Goal: Feedback & Contribution: Contribute content

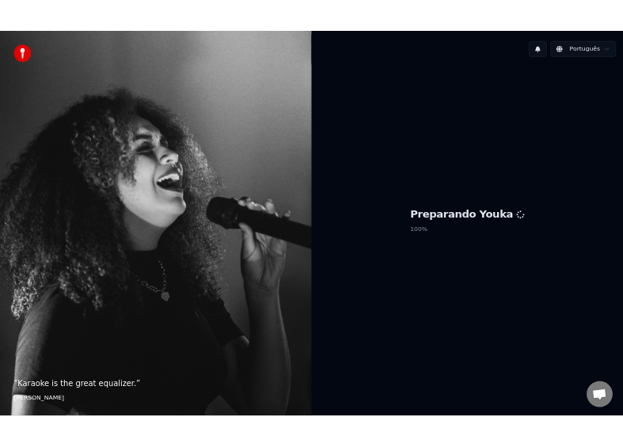
scroll to position [1382, 0]
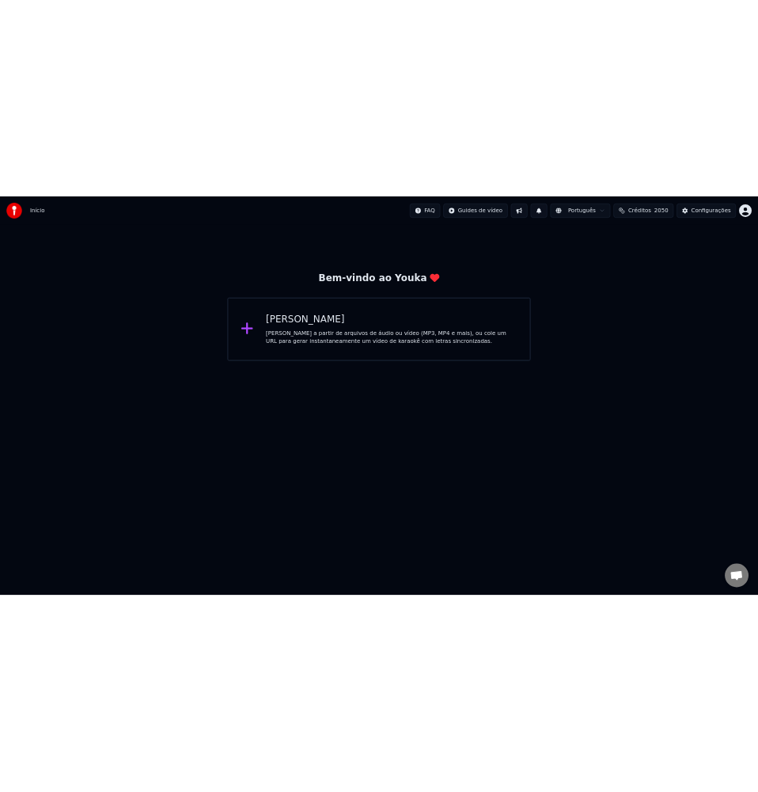
scroll to position [1380, 0]
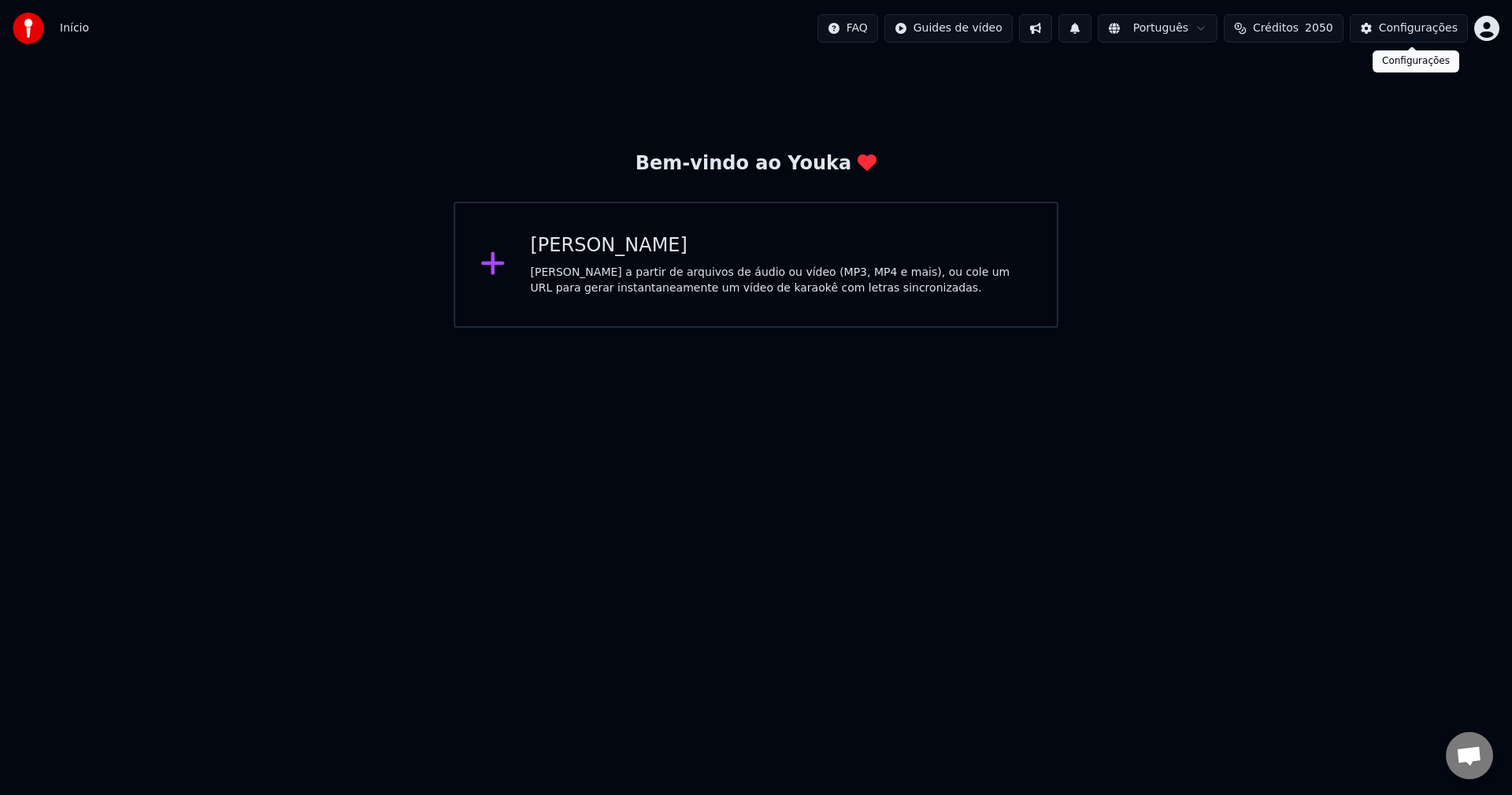
click at [1133, 27] on div "Configurações" at bounding box center [1418, 29] width 79 height 16
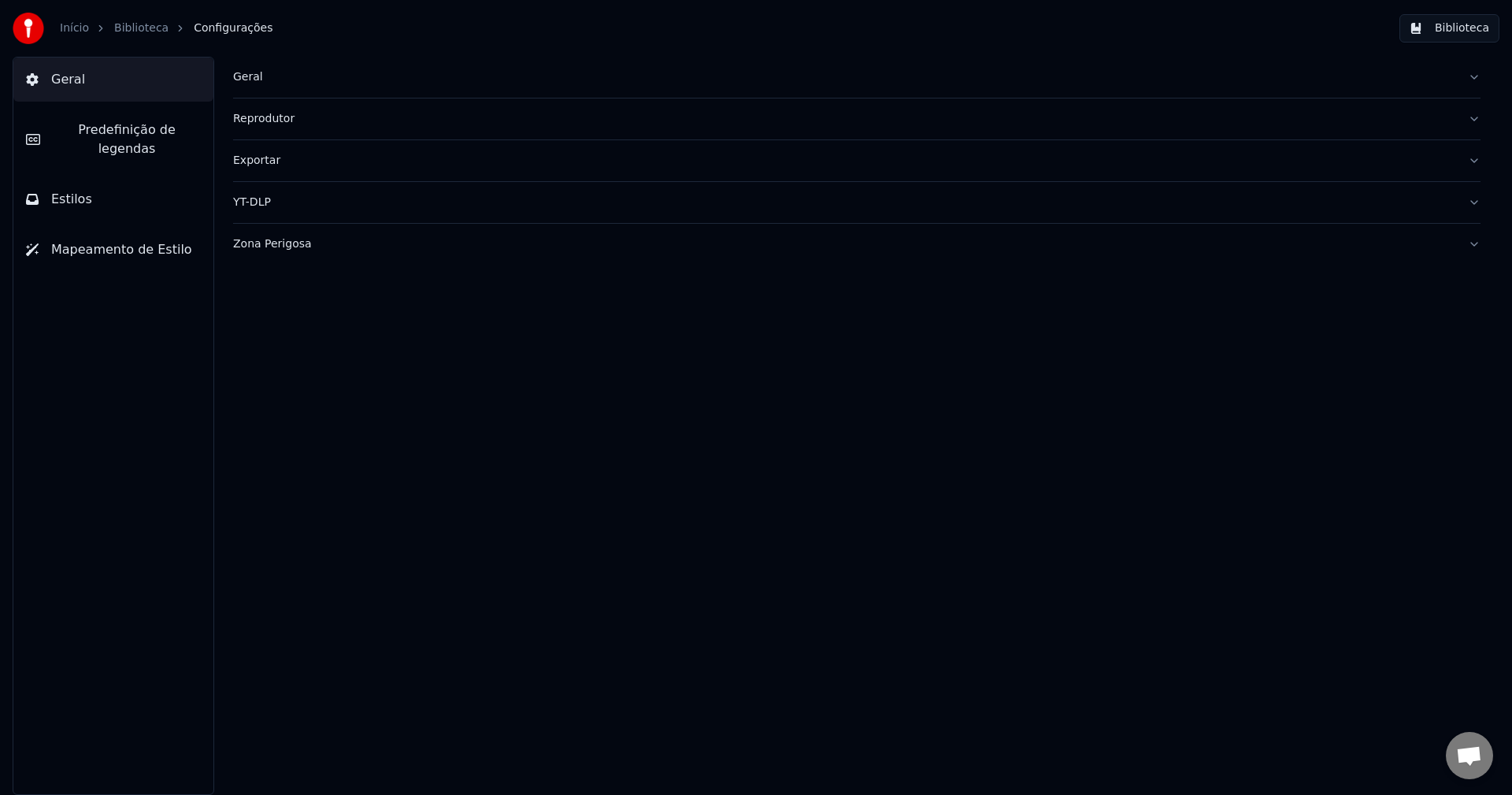
click at [1133, 25] on button "Biblioteca" at bounding box center [1449, 28] width 100 height 28
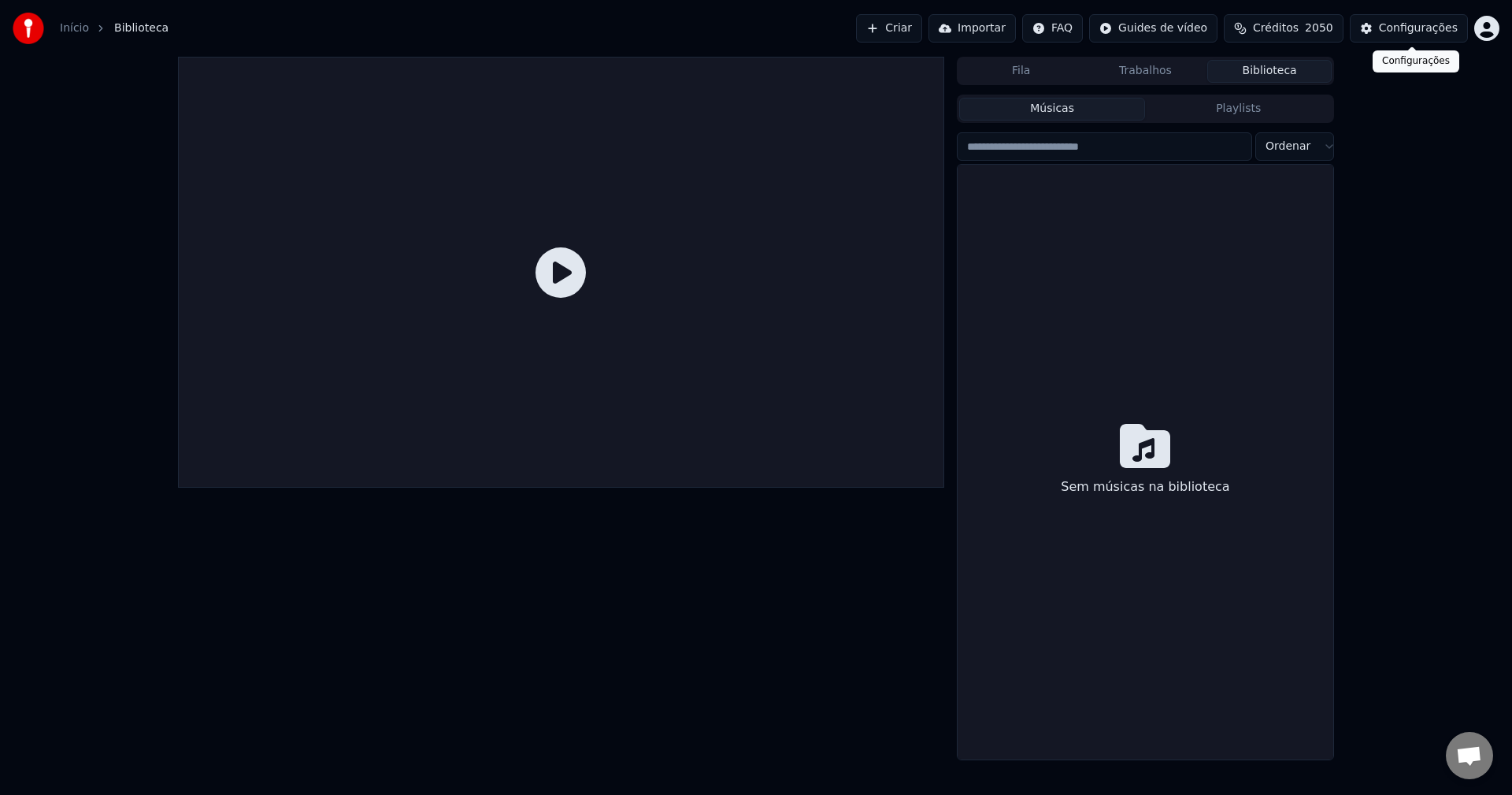
click at [1133, 32] on div "Configurações" at bounding box center [1418, 29] width 79 height 16
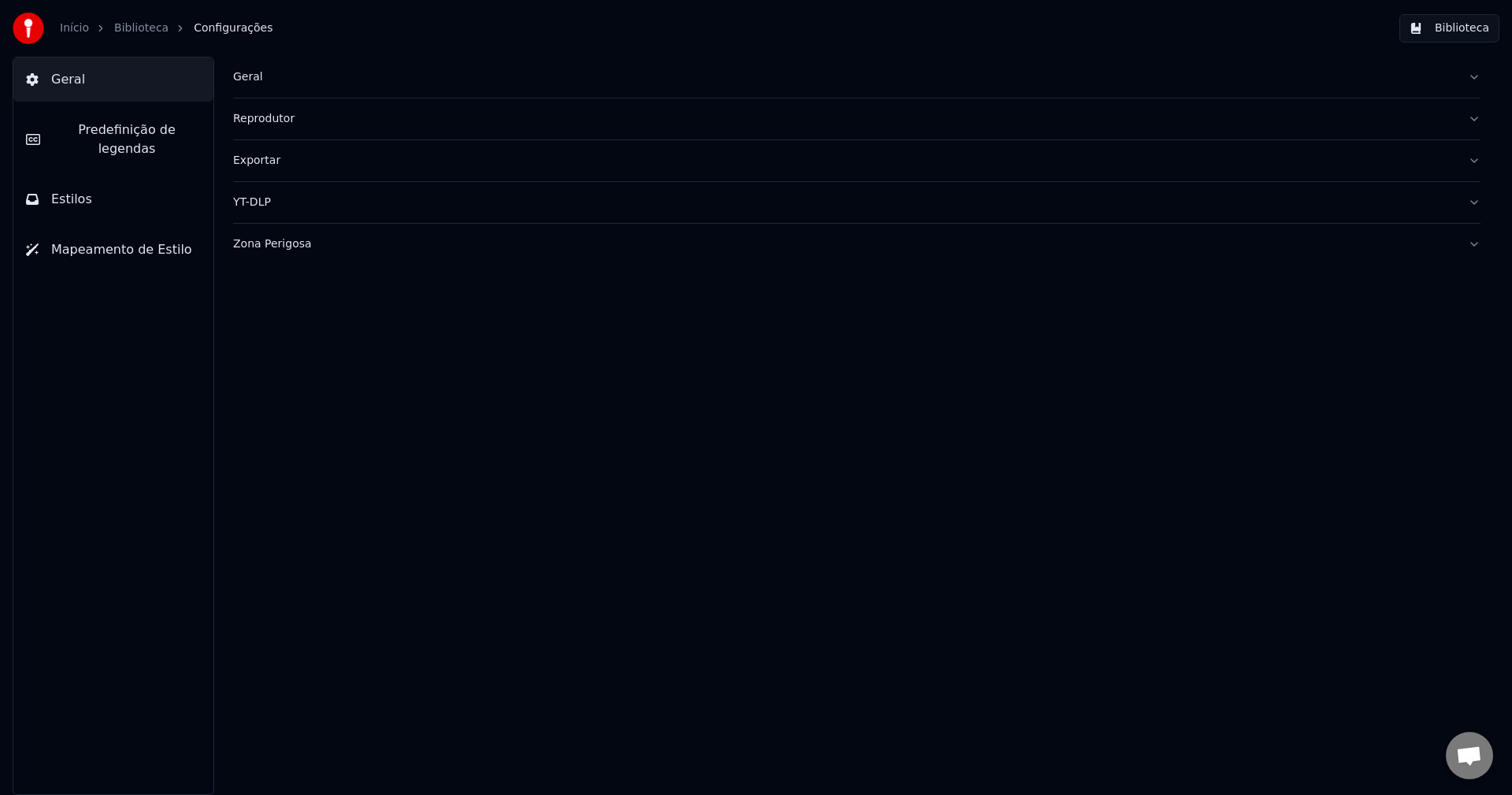
click at [245, 74] on button "Geral" at bounding box center [856, 77] width 1247 height 41
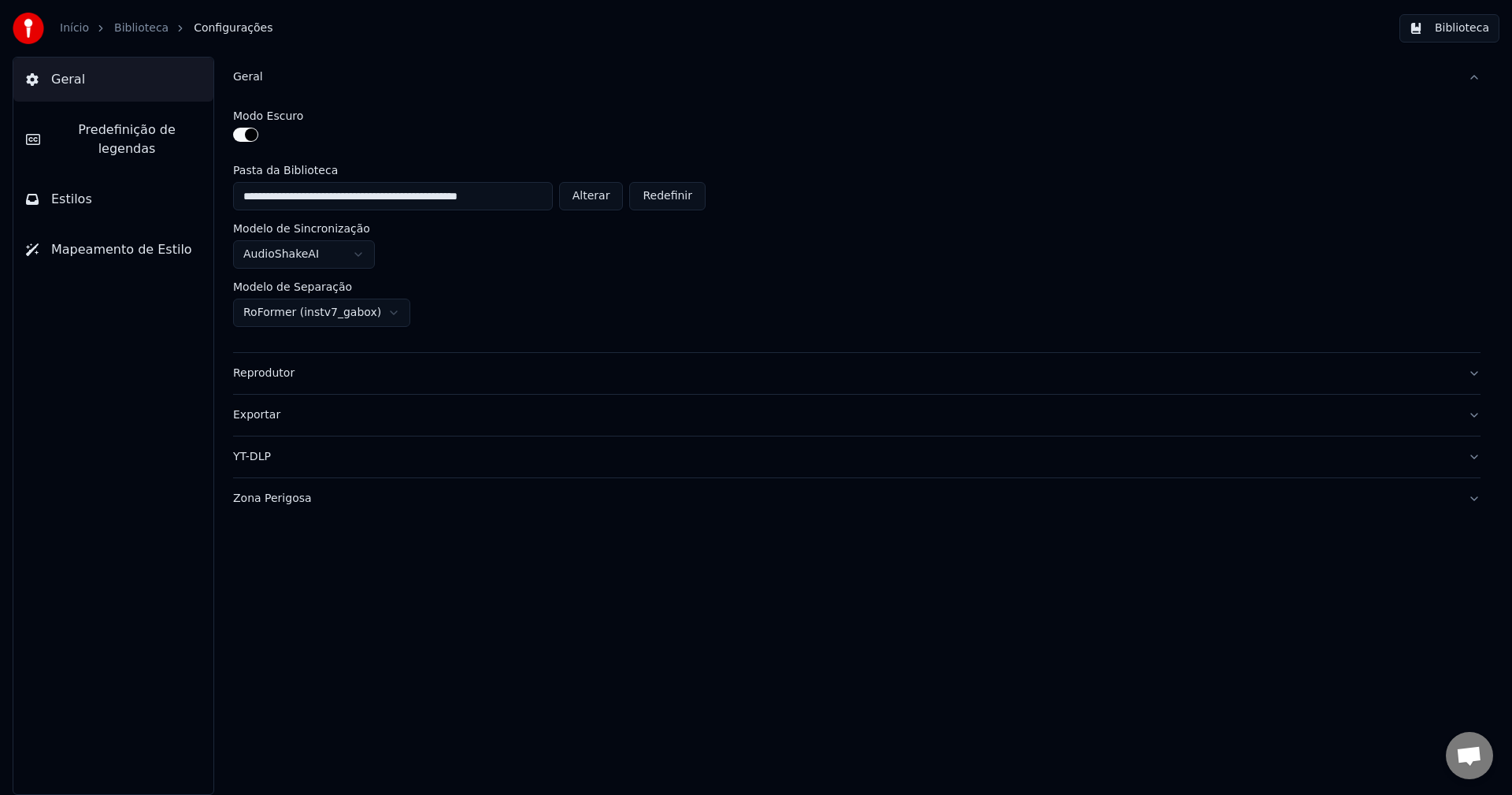
click at [245, 74] on div "Geral" at bounding box center [844, 78] width 1222 height 16
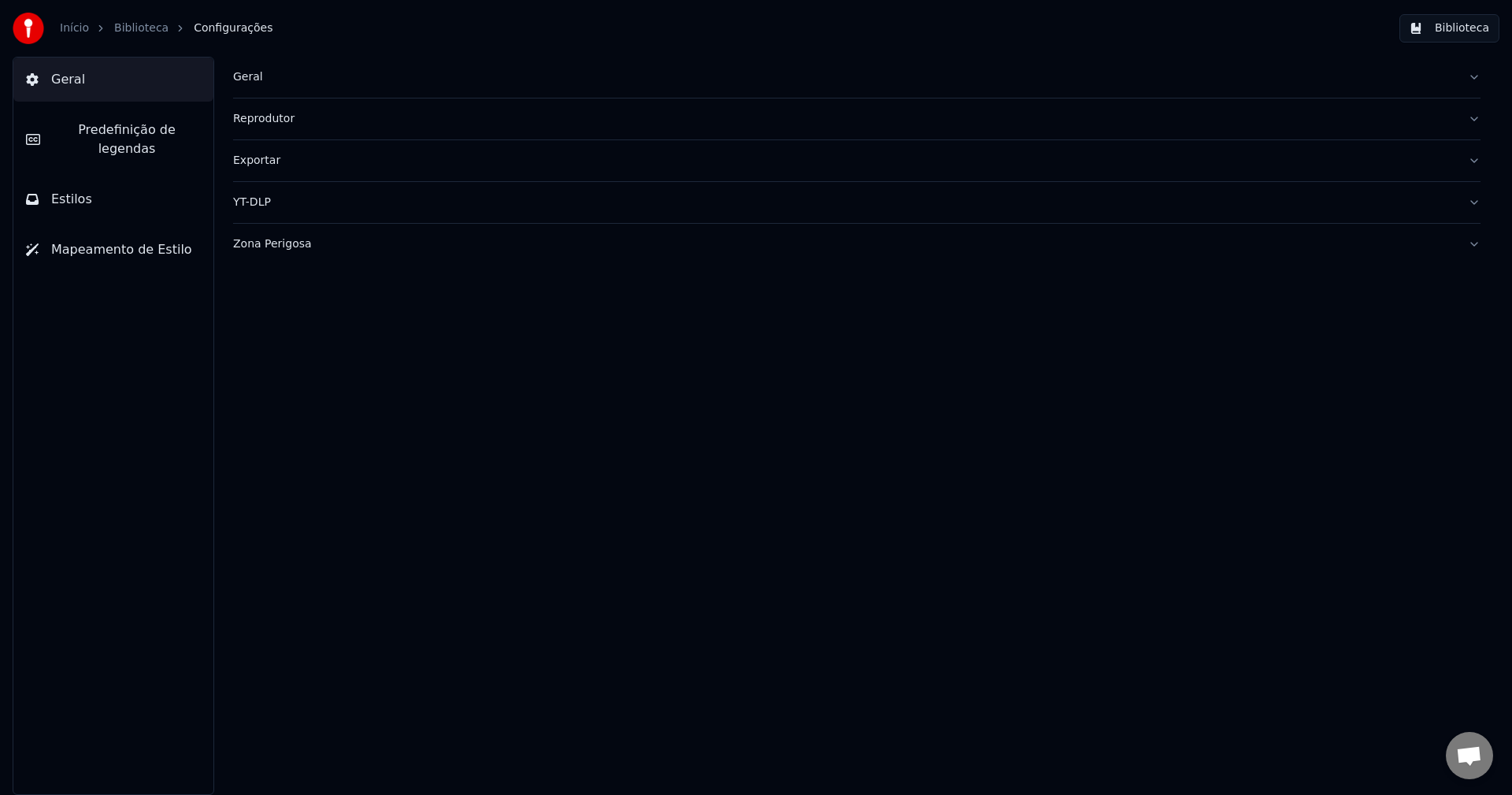
click at [245, 74] on div "Geral" at bounding box center [844, 78] width 1222 height 16
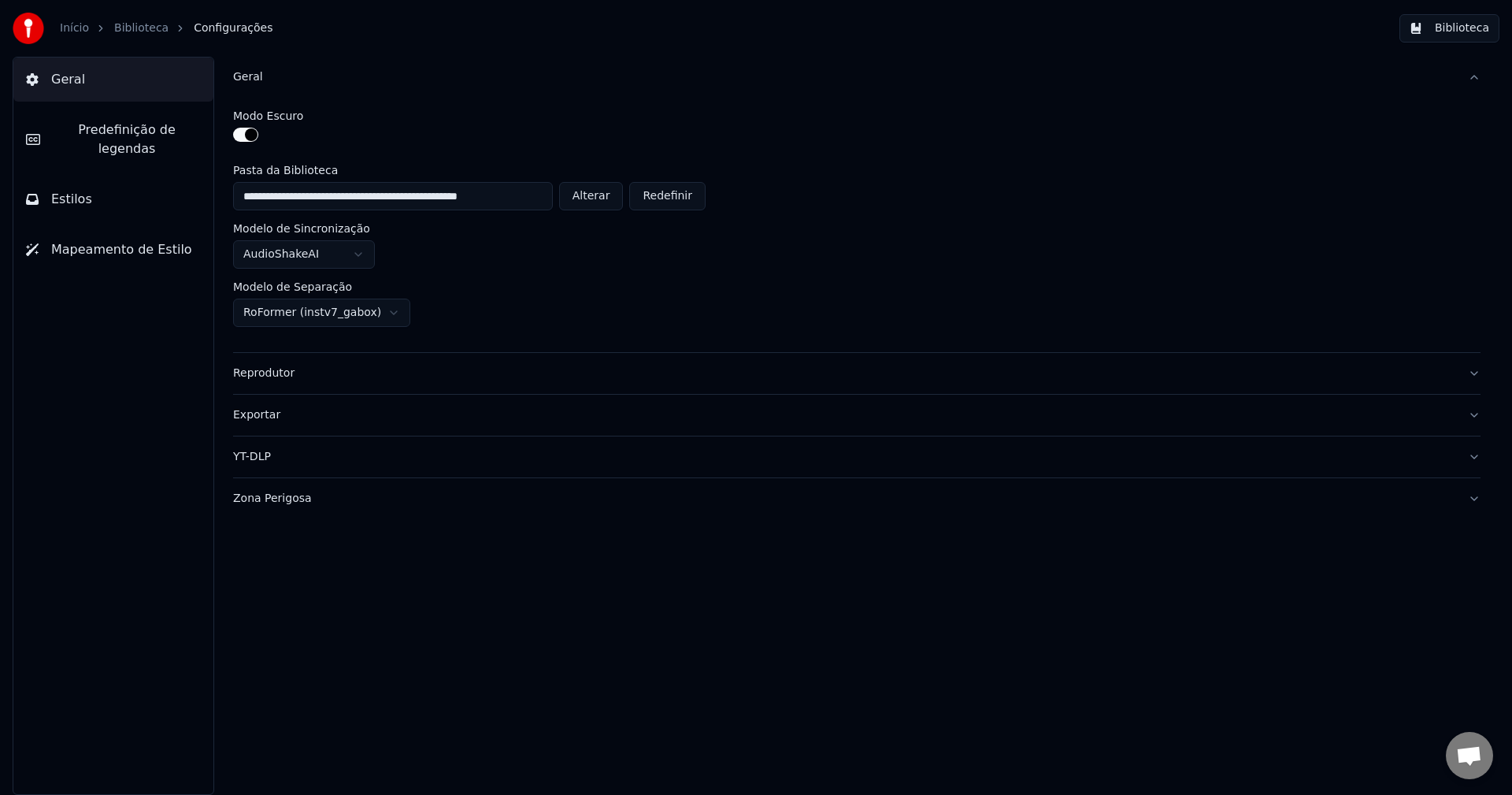
click at [585, 198] on button "Alterar" at bounding box center [591, 196] width 65 height 28
type input "**********"
click at [1133, 33] on button "Biblioteca" at bounding box center [1449, 28] width 100 height 28
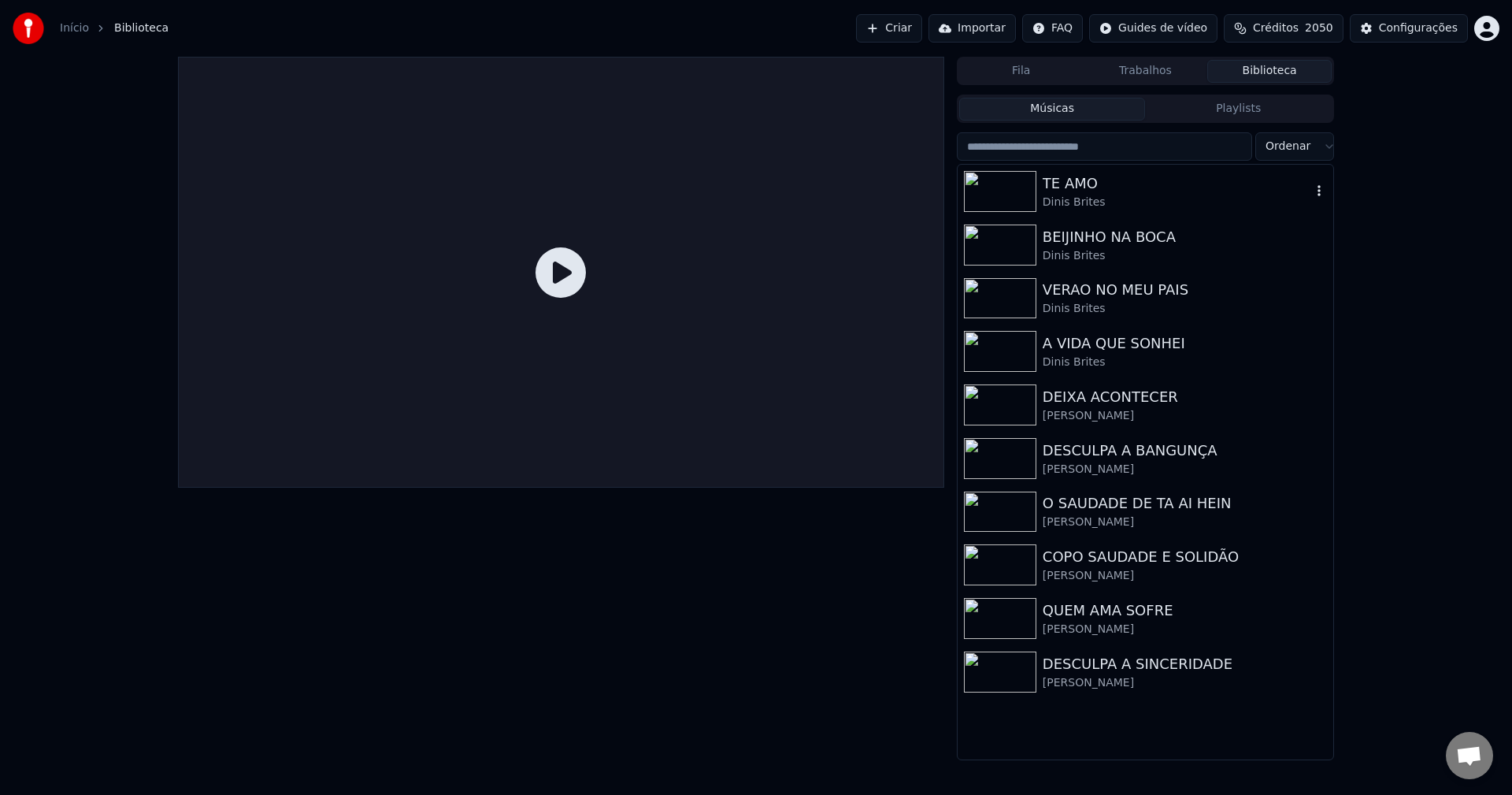
click at [1095, 187] on div "TE AMO" at bounding box center [1177, 183] width 269 height 22
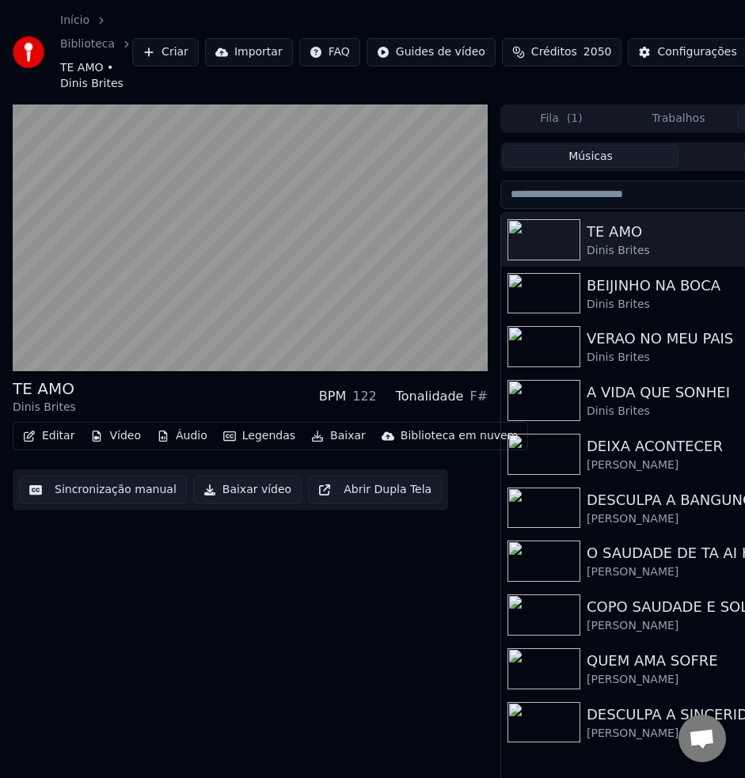
click at [51, 439] on button "Editar" at bounding box center [49, 436] width 64 height 22
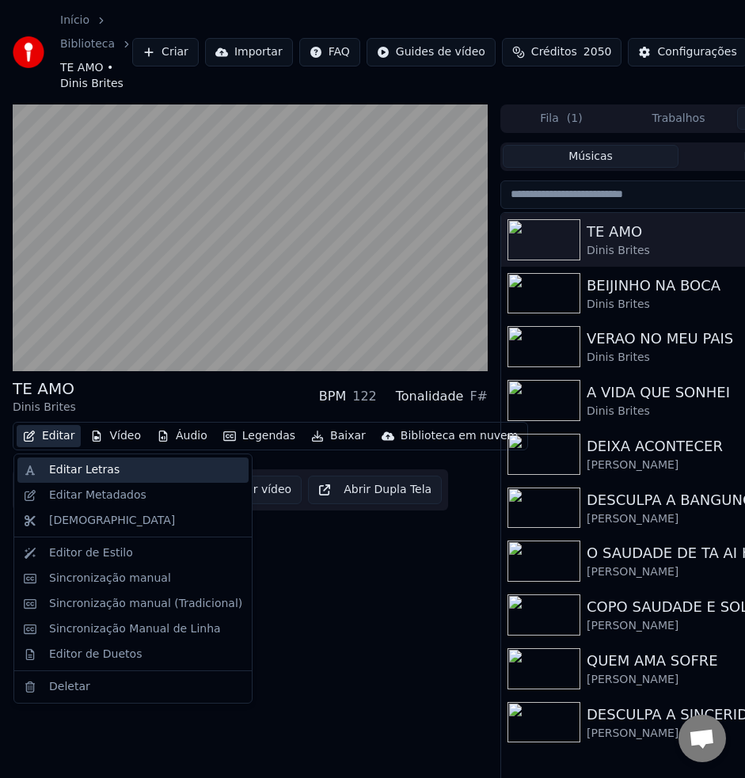
click at [60, 475] on div "Editar Letras" at bounding box center [84, 470] width 70 height 16
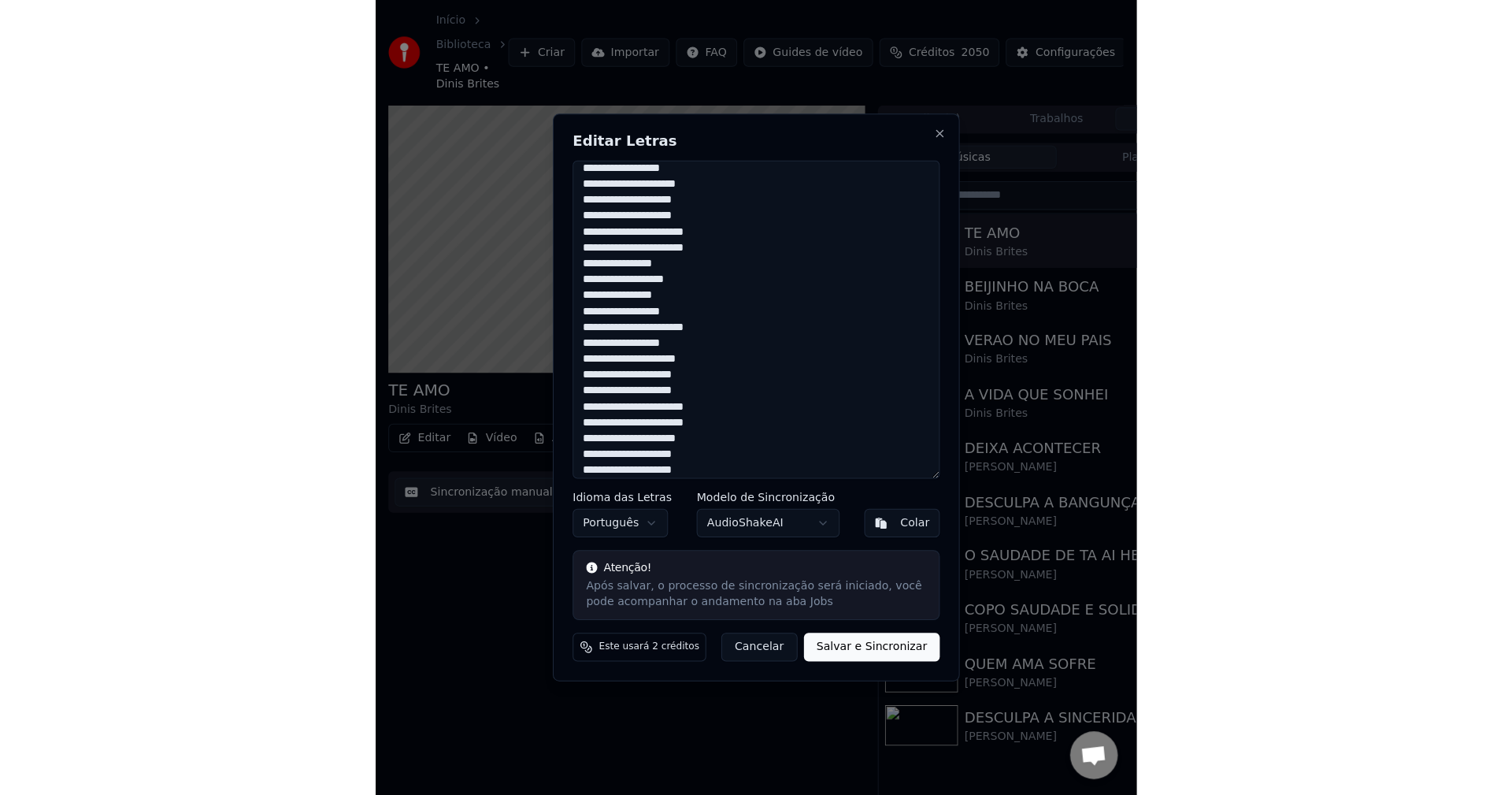
scroll to position [164, 0]
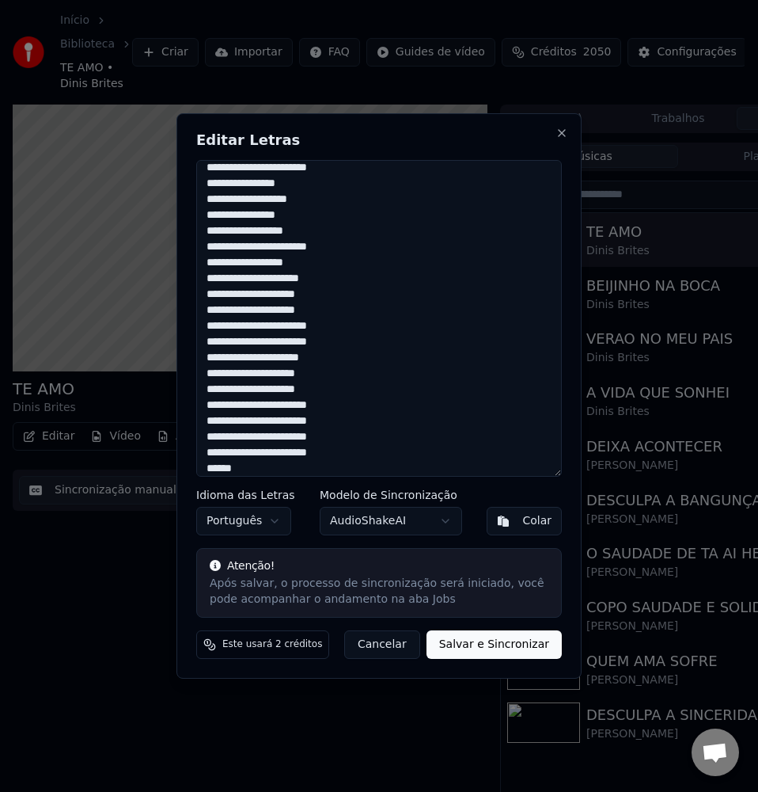
click at [393, 649] on button "Cancelar" at bounding box center [382, 644] width 76 height 28
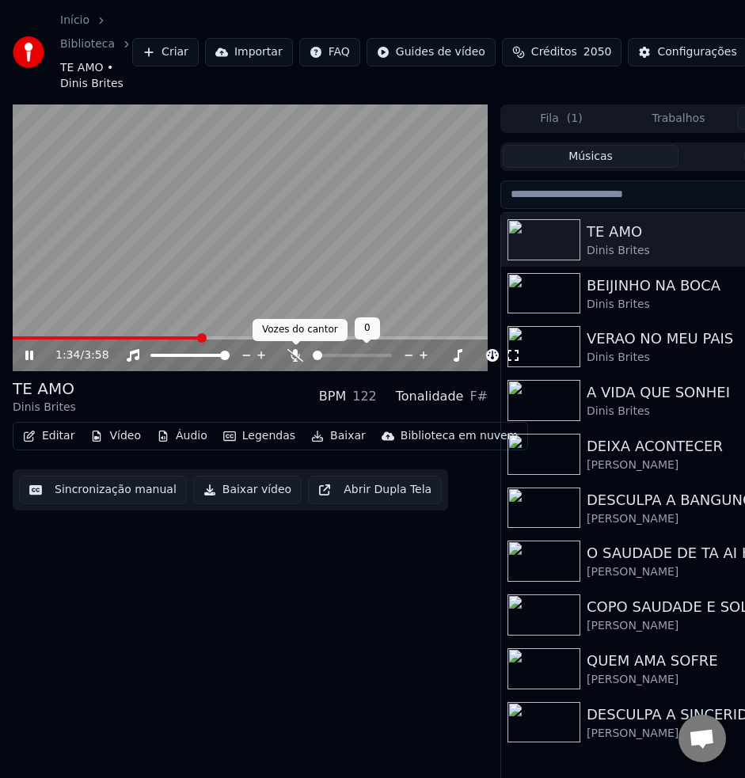
click at [304, 349] on div at bounding box center [366, 355] width 127 height 16
click at [294, 356] on icon at bounding box center [295, 355] width 16 height 13
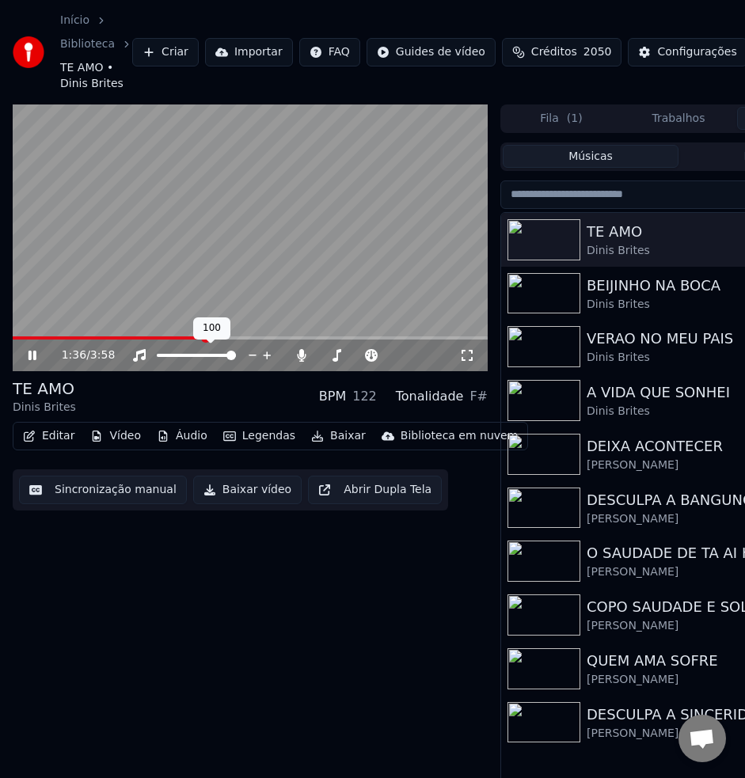
click at [149, 361] on div at bounding box center [210, 355] width 127 height 16
click at [141, 357] on icon at bounding box center [139, 355] width 16 height 13
click at [17, 340] on span at bounding box center [15, 337] width 4 height 3
click at [13, 335] on span at bounding box center [17, 337] width 9 height 9
click at [38, 351] on icon at bounding box center [43, 355] width 36 height 13
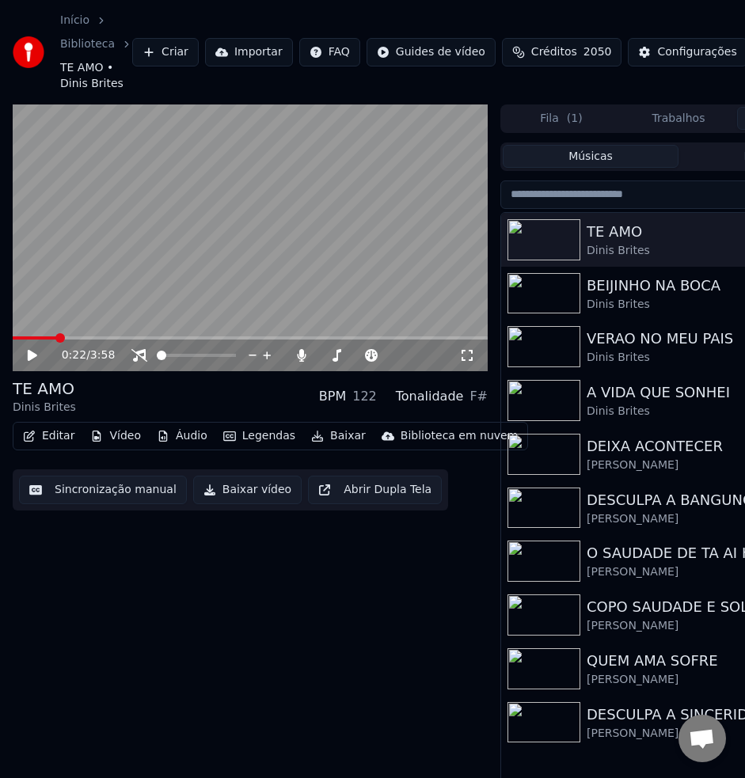
click at [31, 352] on icon at bounding box center [32, 355] width 9 height 11
click at [19, 338] on span at bounding box center [16, 337] width 6 height 3
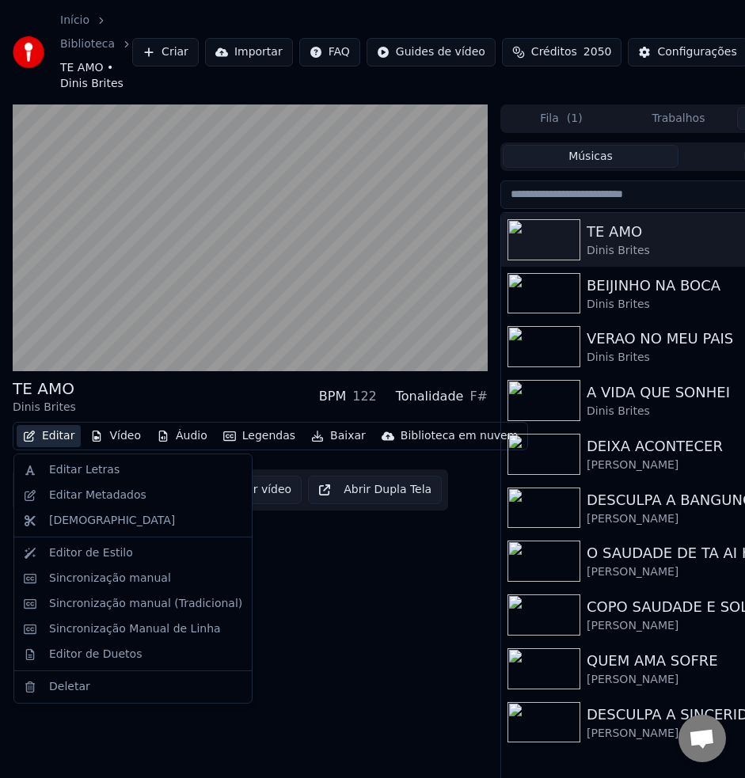
click at [53, 433] on button "Editar" at bounding box center [49, 436] width 64 height 22
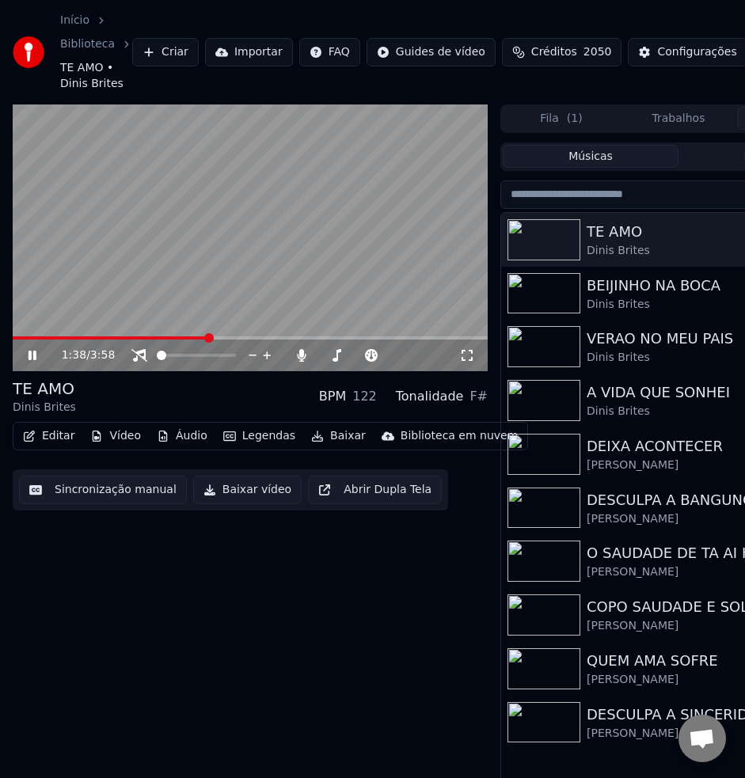
click at [208, 337] on span at bounding box center [111, 337] width 196 height 3
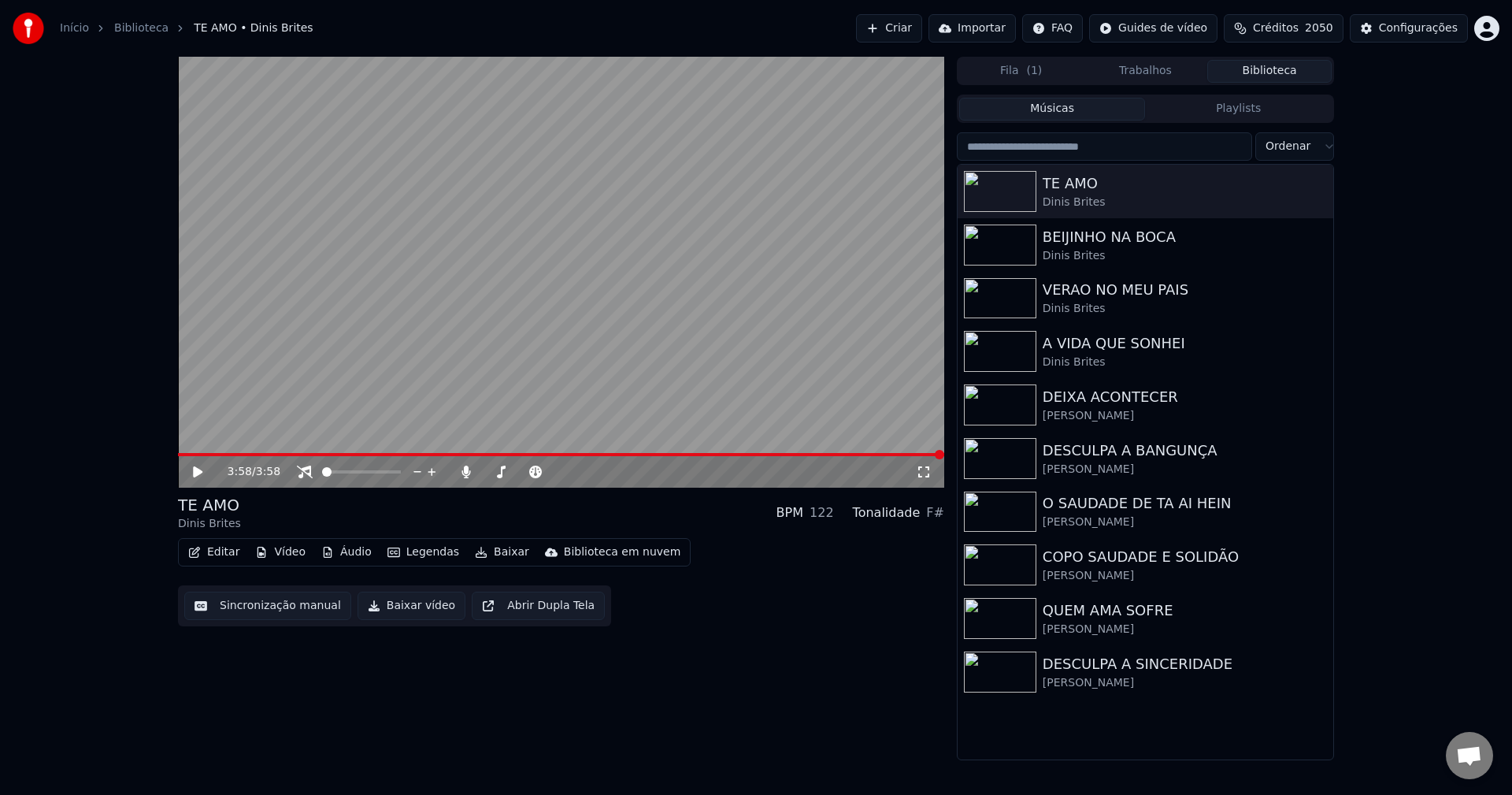
click at [217, 557] on button "Editar" at bounding box center [214, 552] width 64 height 22
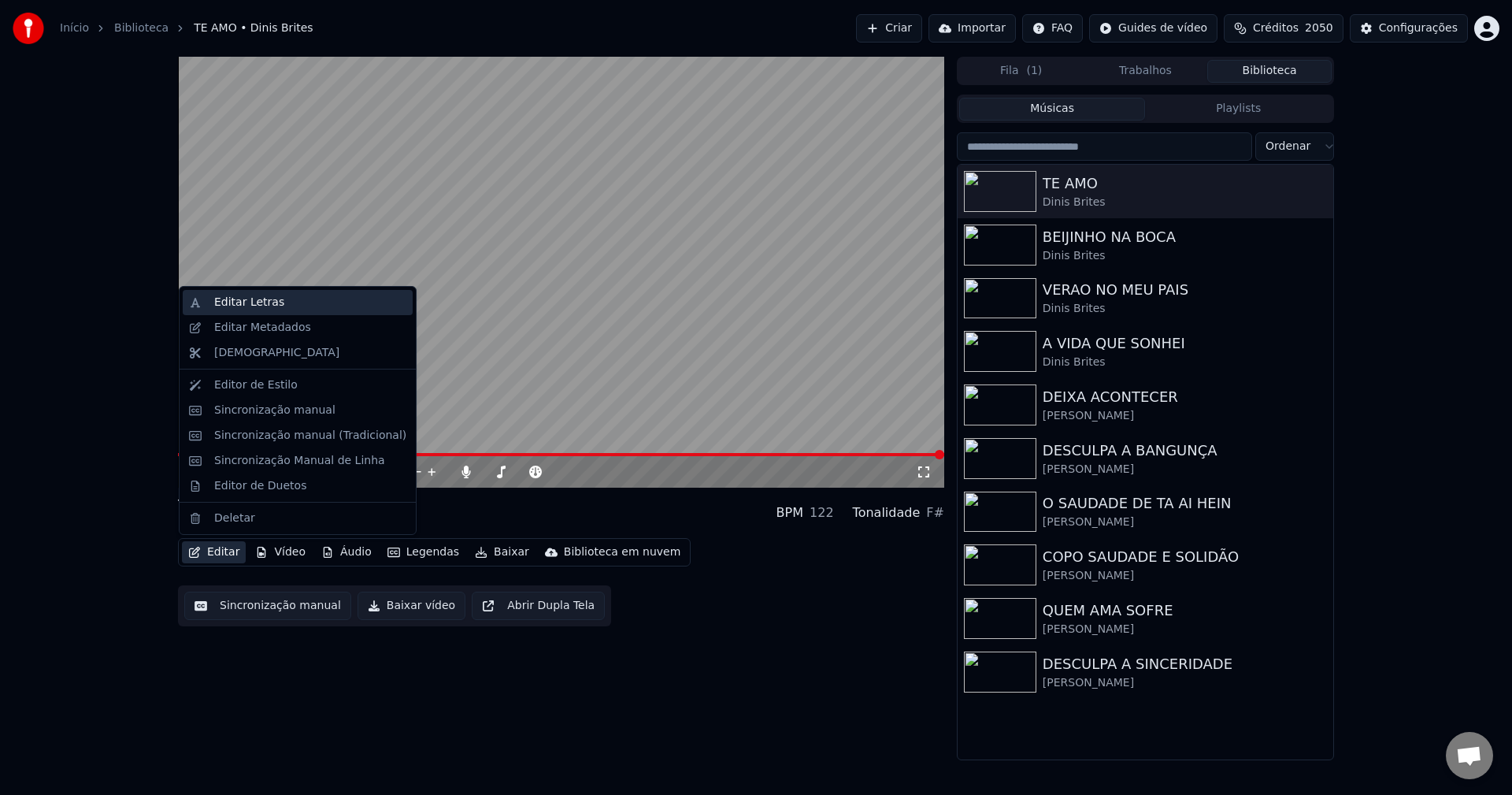
click at [244, 303] on div "Editar Letras" at bounding box center [249, 302] width 70 height 16
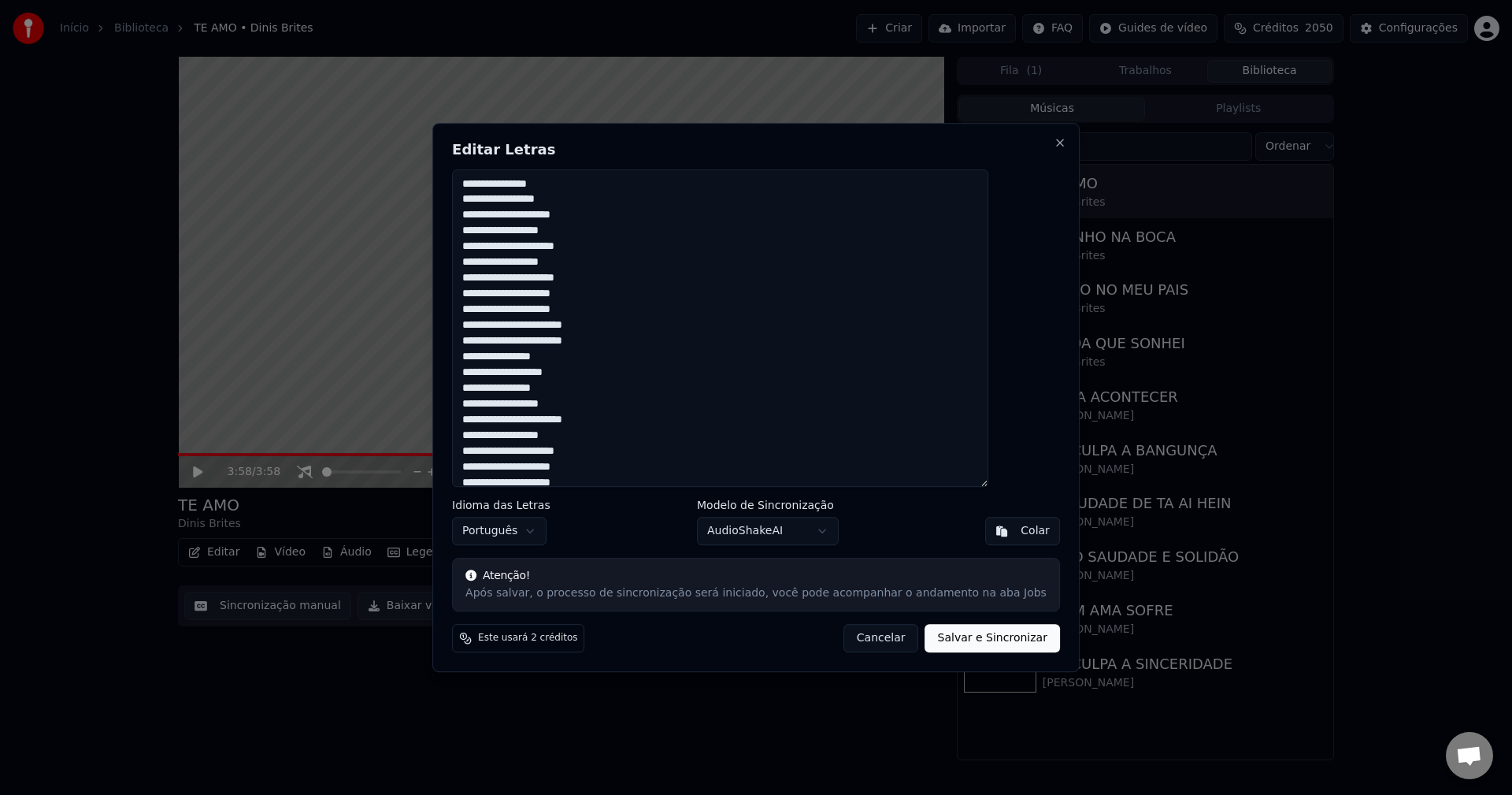
click at [557, 315] on textarea "**********" at bounding box center [719, 328] width 536 height 318
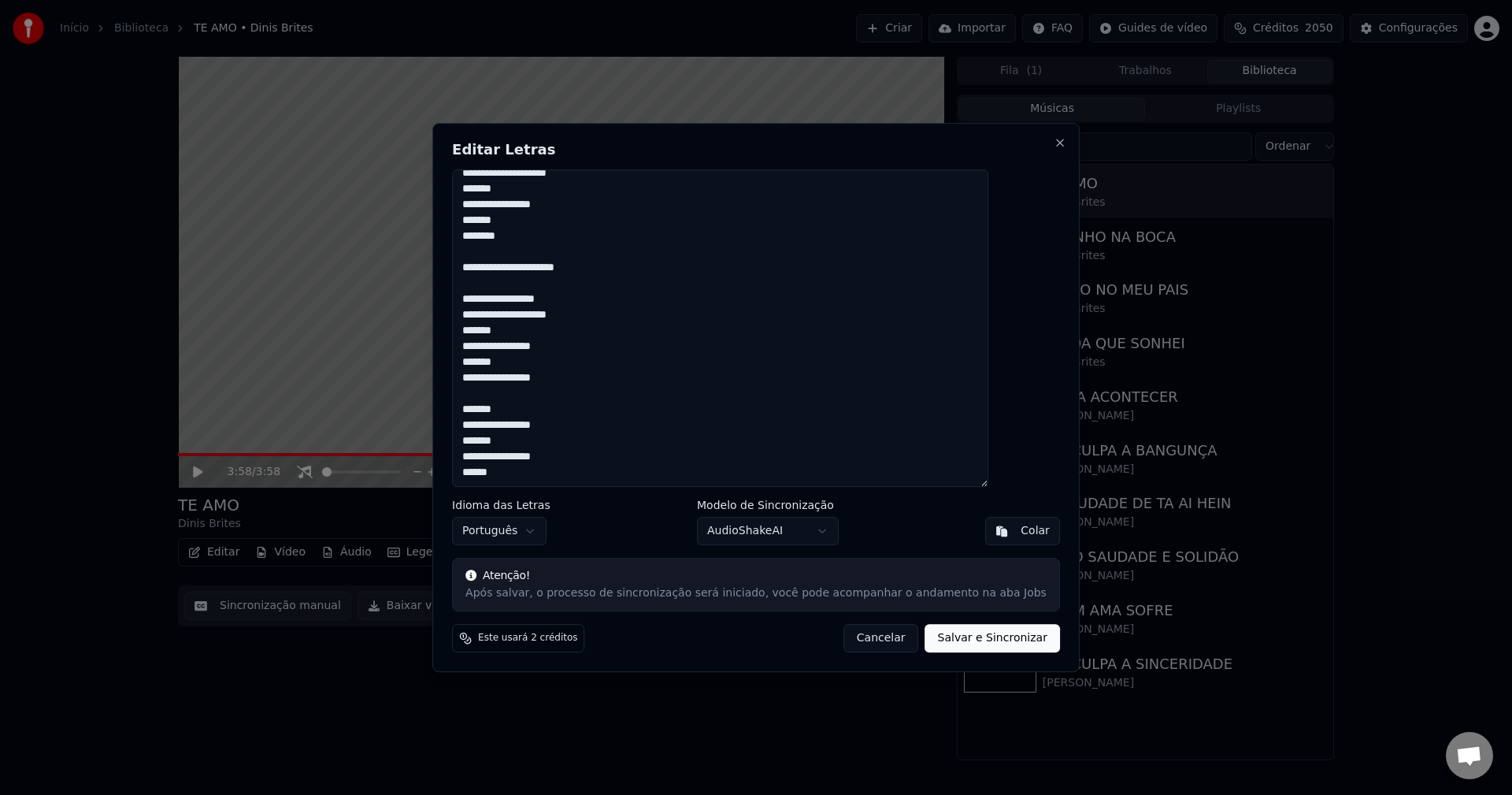
scroll to position [452, 0]
type textarea "**********"
click at [950, 638] on button "Salvar e Sincronizar" at bounding box center [992, 638] width 134 height 28
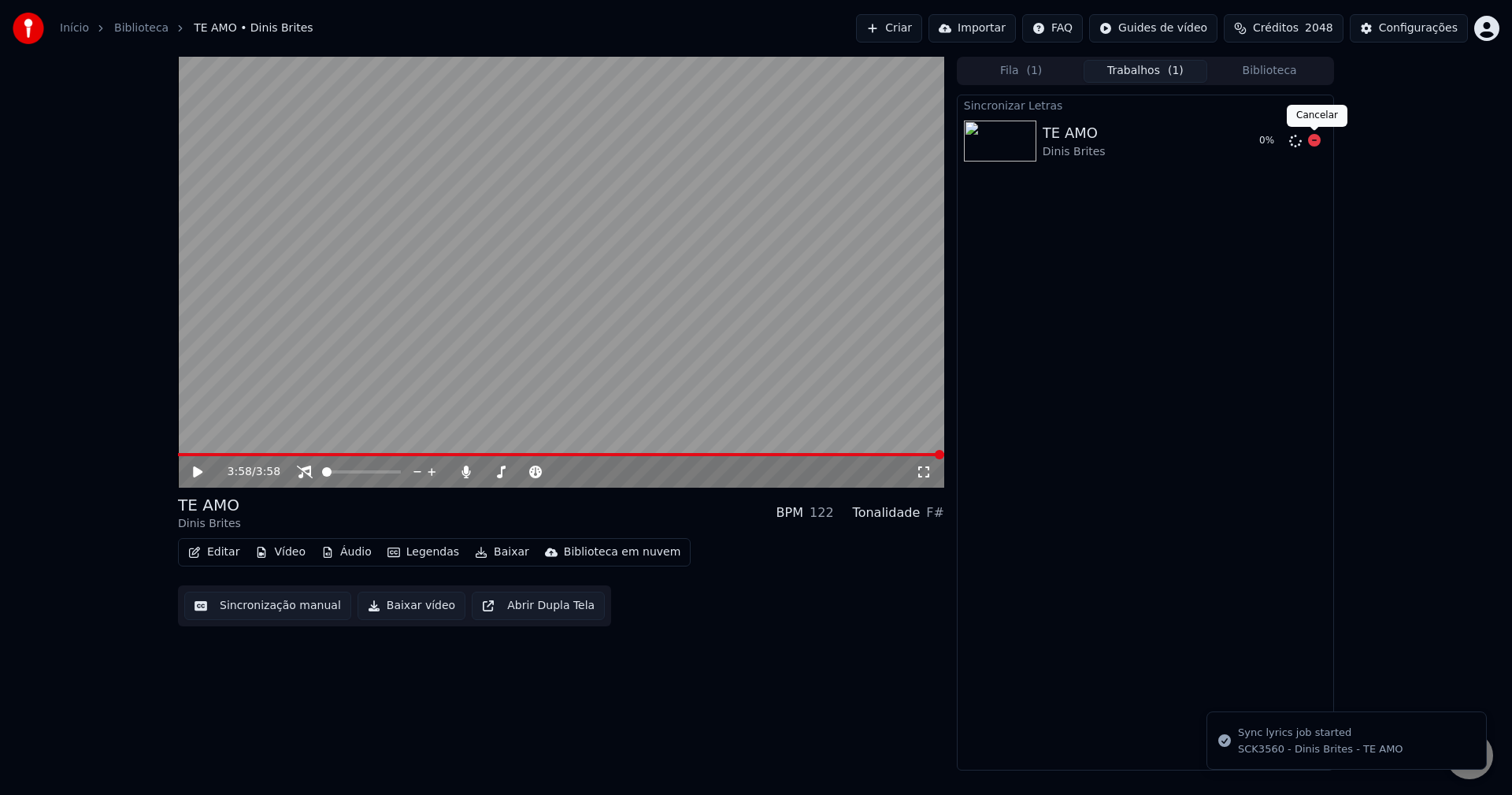
click at [1133, 138] on icon at bounding box center [1314, 140] width 13 height 13
click at [1133, 137] on icon at bounding box center [1295, 140] width 13 height 13
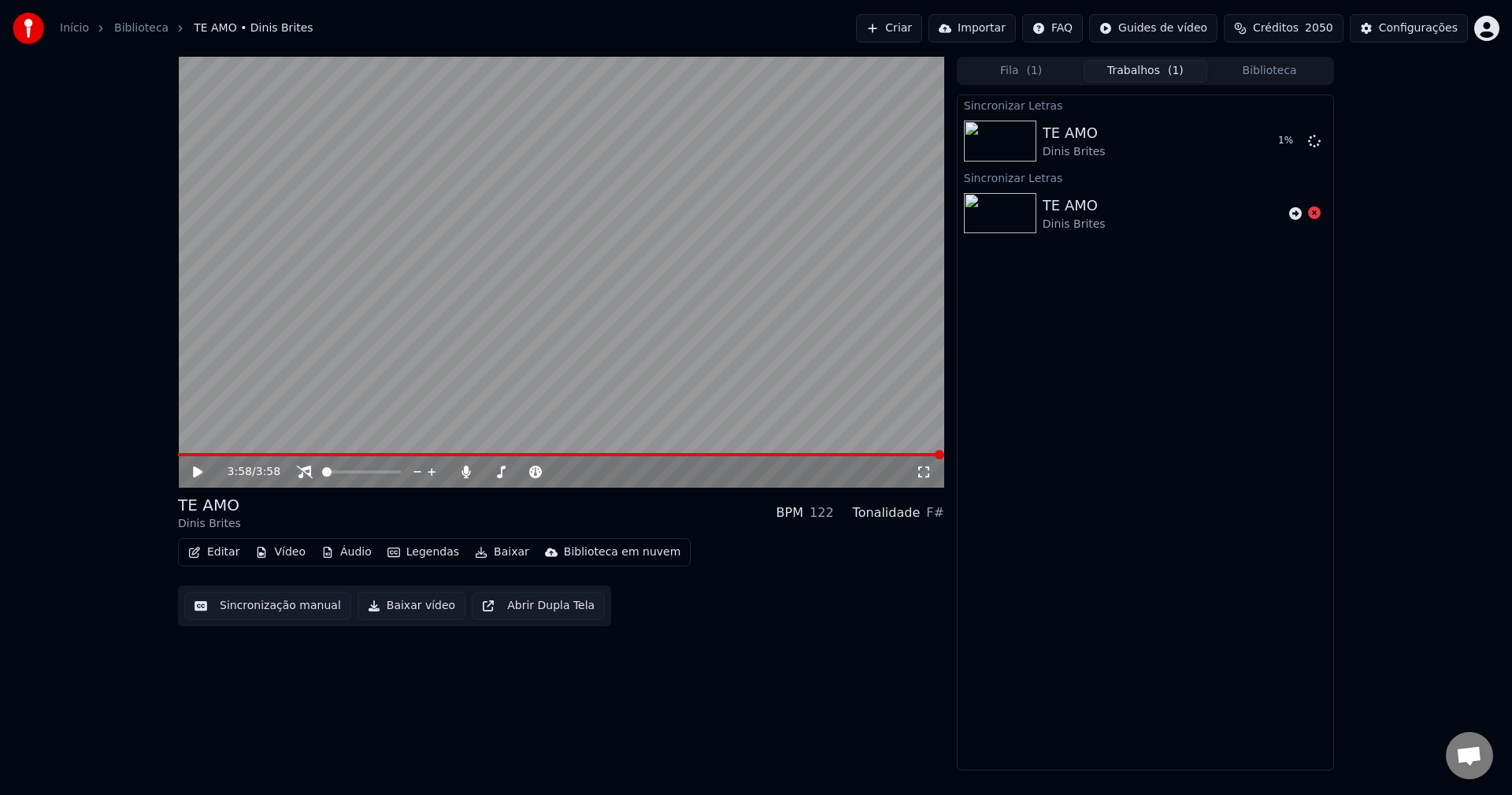
click at [216, 548] on button "Editar" at bounding box center [214, 552] width 64 height 22
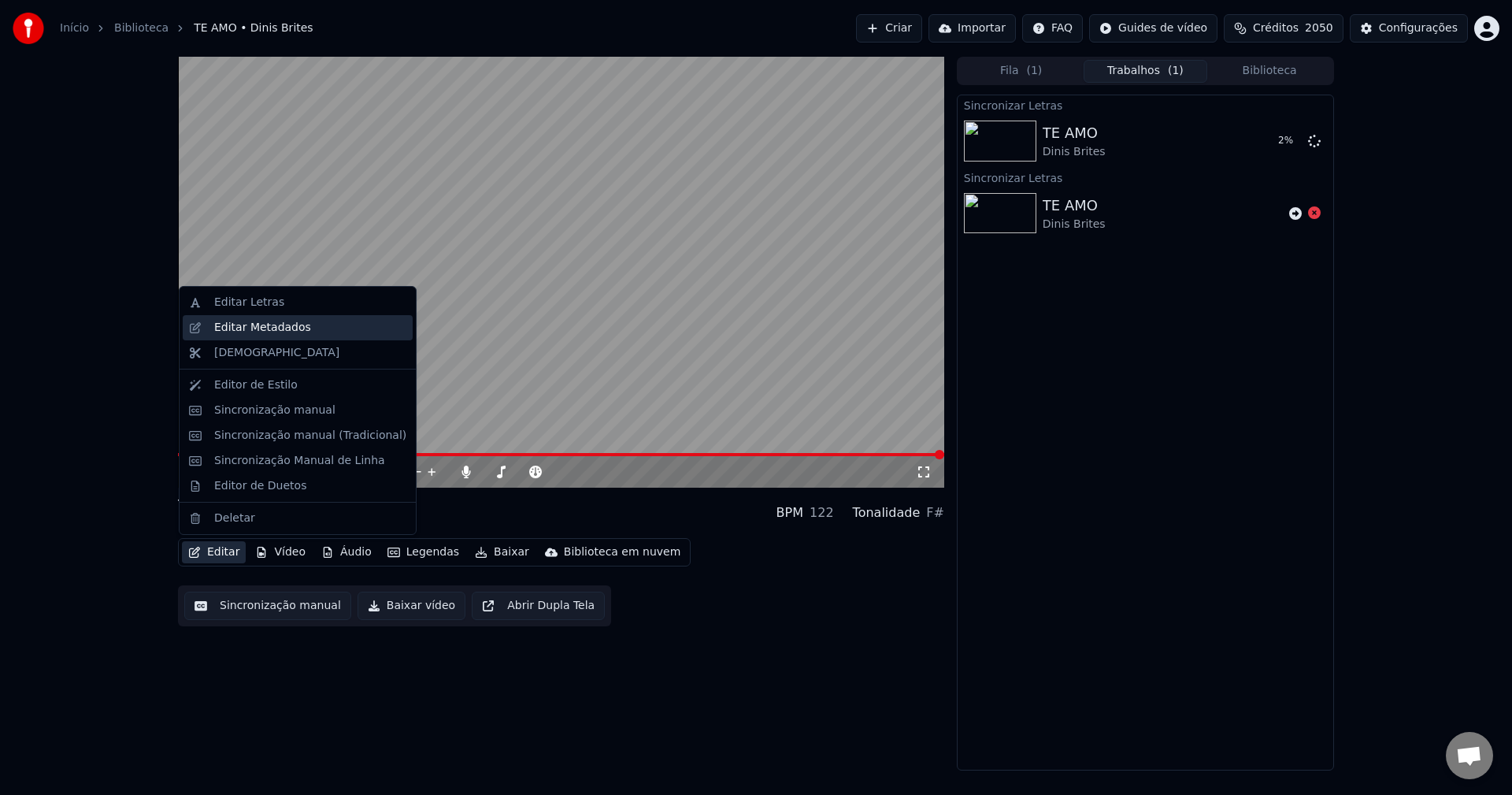
click at [256, 334] on div "Editar Metadados" at bounding box center [262, 327] width 96 height 16
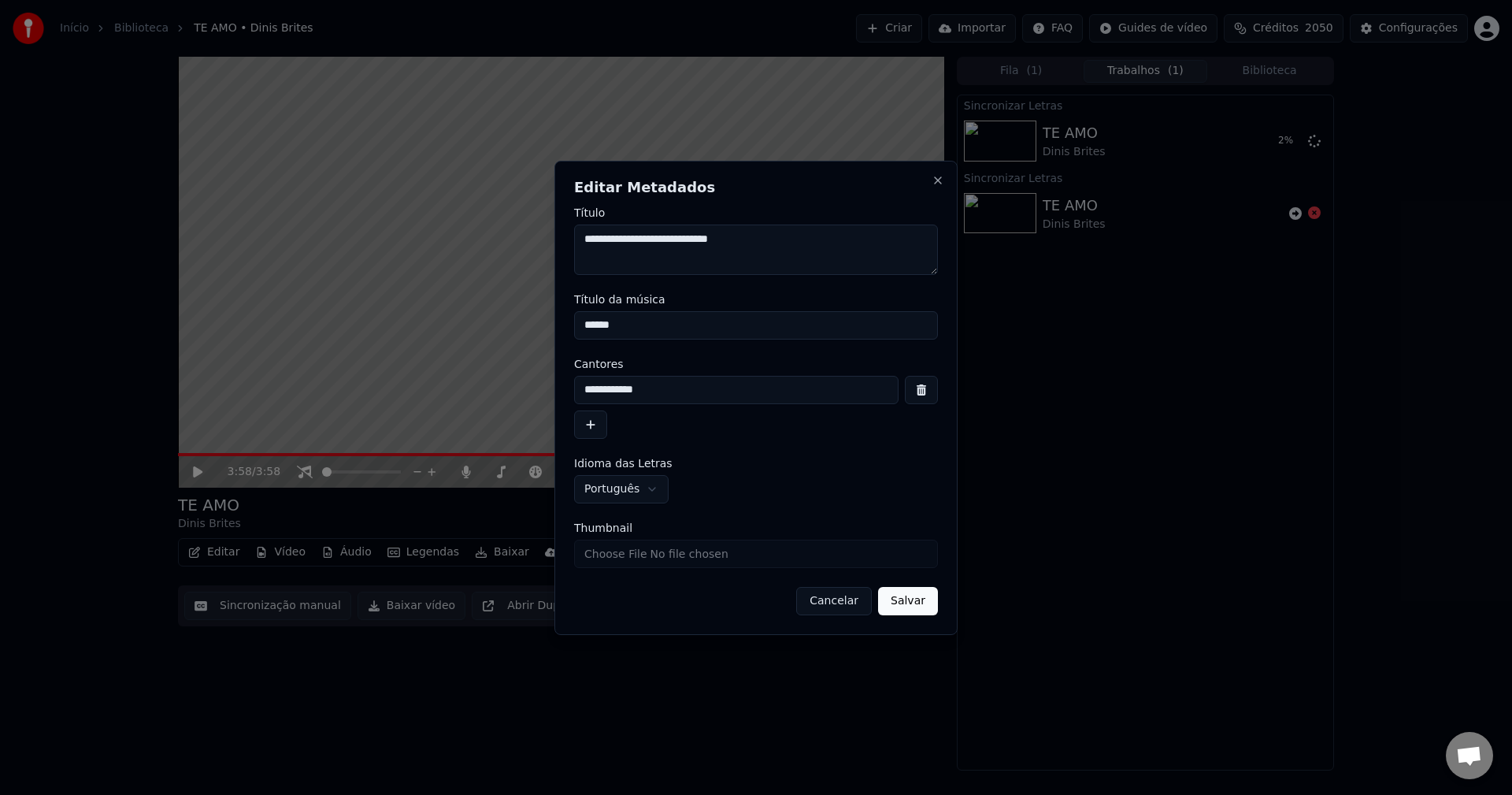
click at [676, 557] on input "Thumbnail" at bounding box center [756, 553] width 364 height 28
type input "**********"
click at [904, 594] on button "Salvar" at bounding box center [908, 601] width 60 height 28
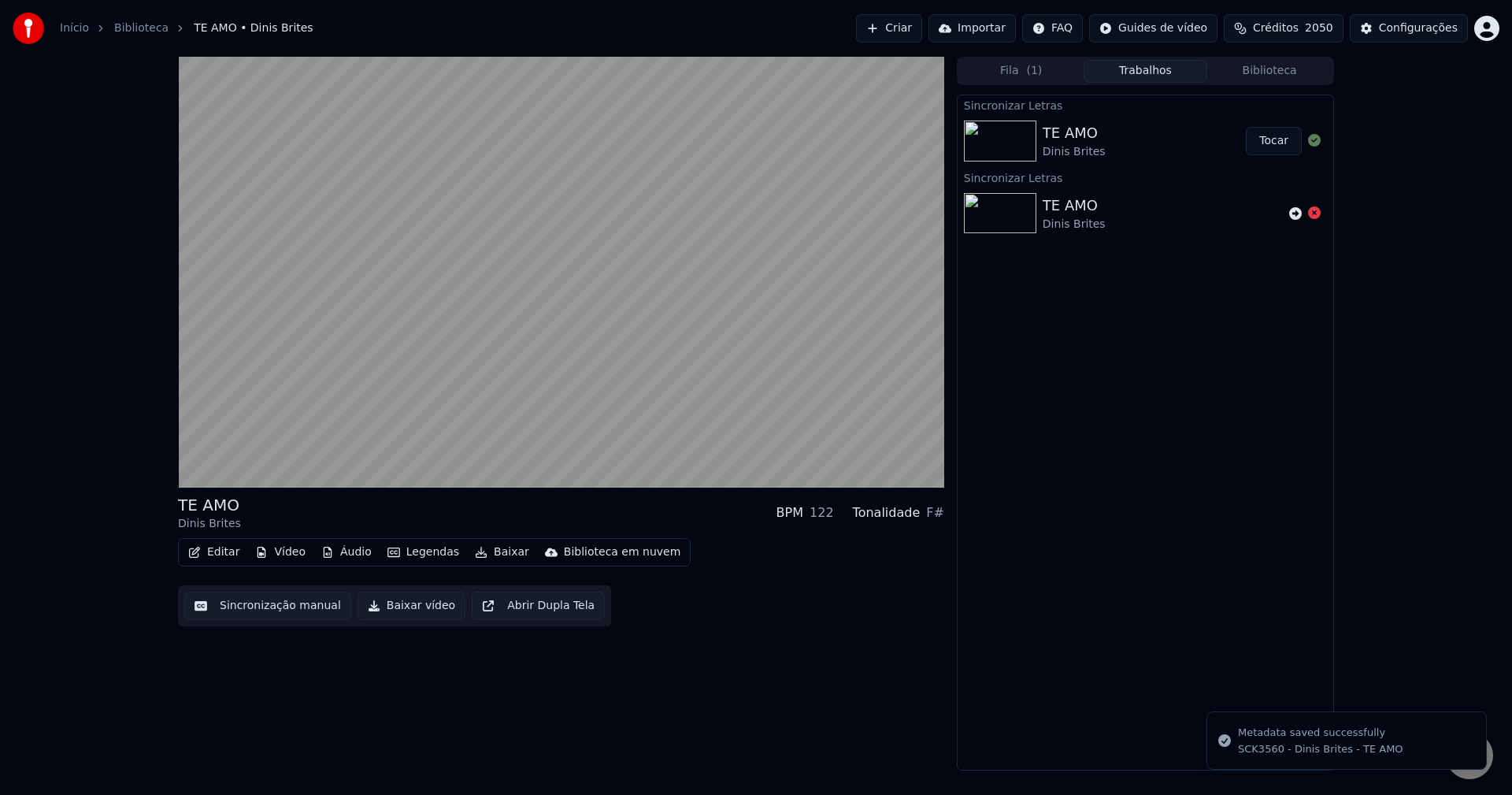
click at [1133, 152] on button "Tocar" at bounding box center [1273, 140] width 56 height 28
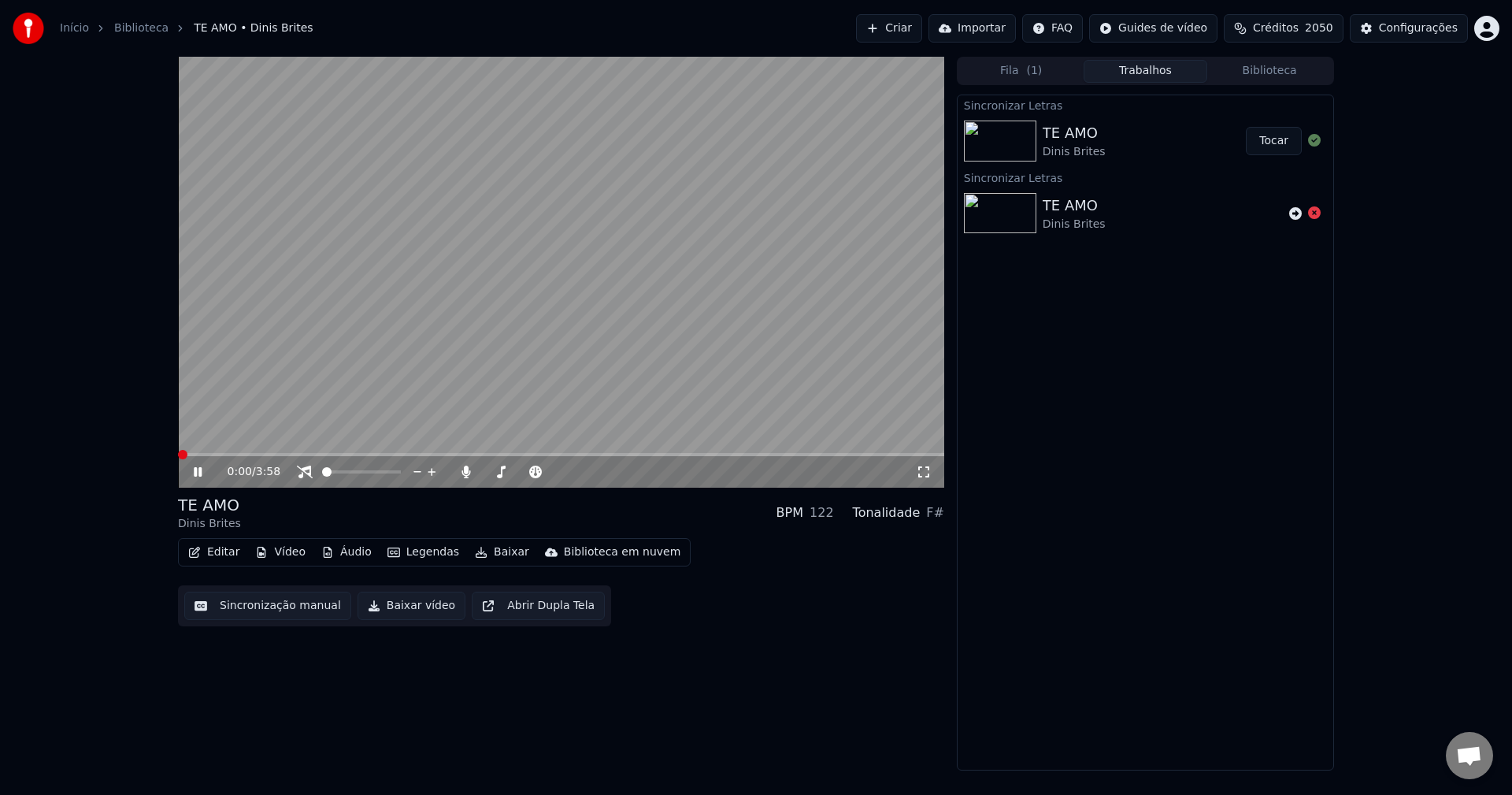
click at [309, 601] on button "Sincronização manual" at bounding box center [268, 605] width 167 height 28
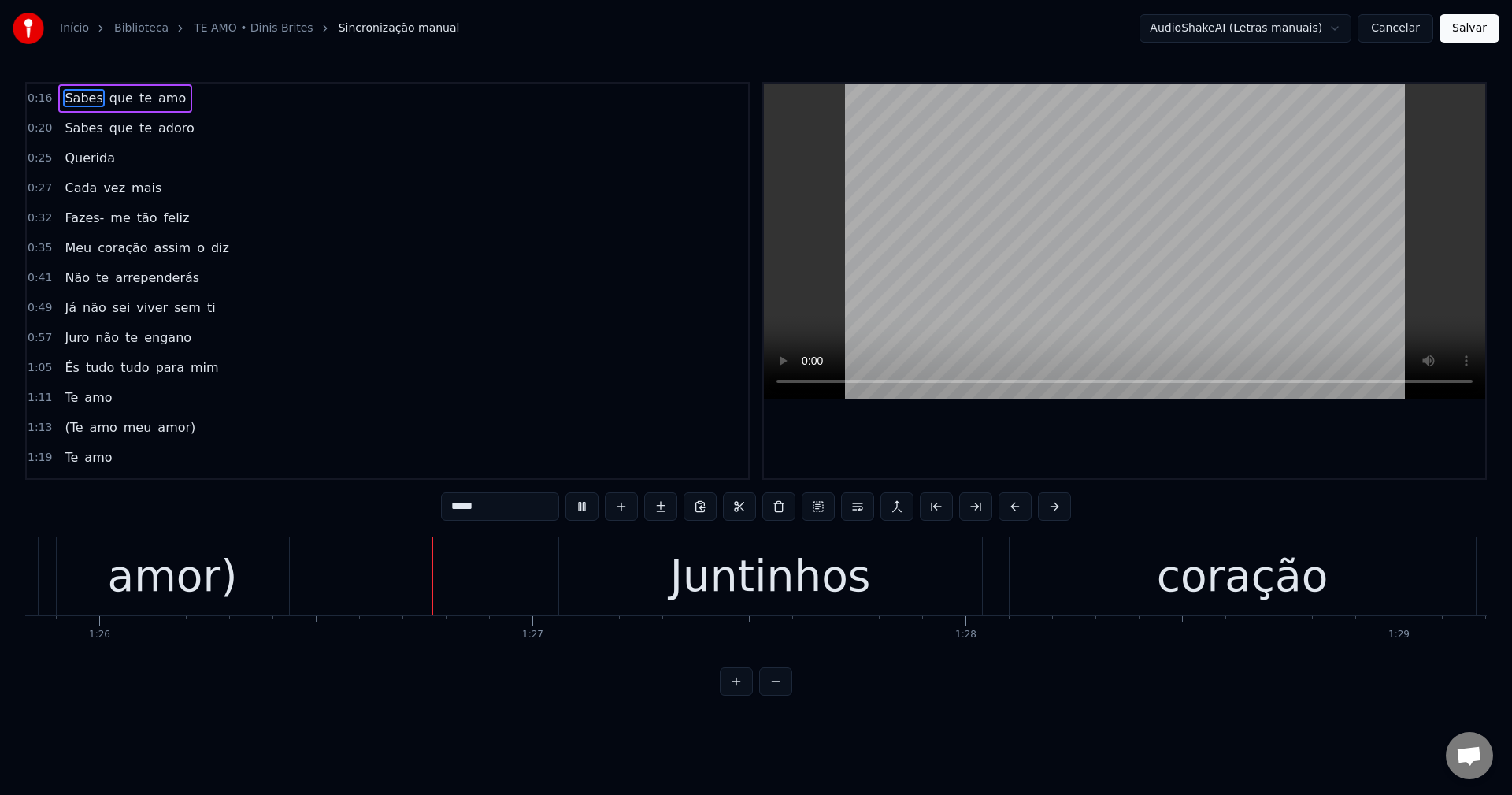
scroll to position [0, 37259]
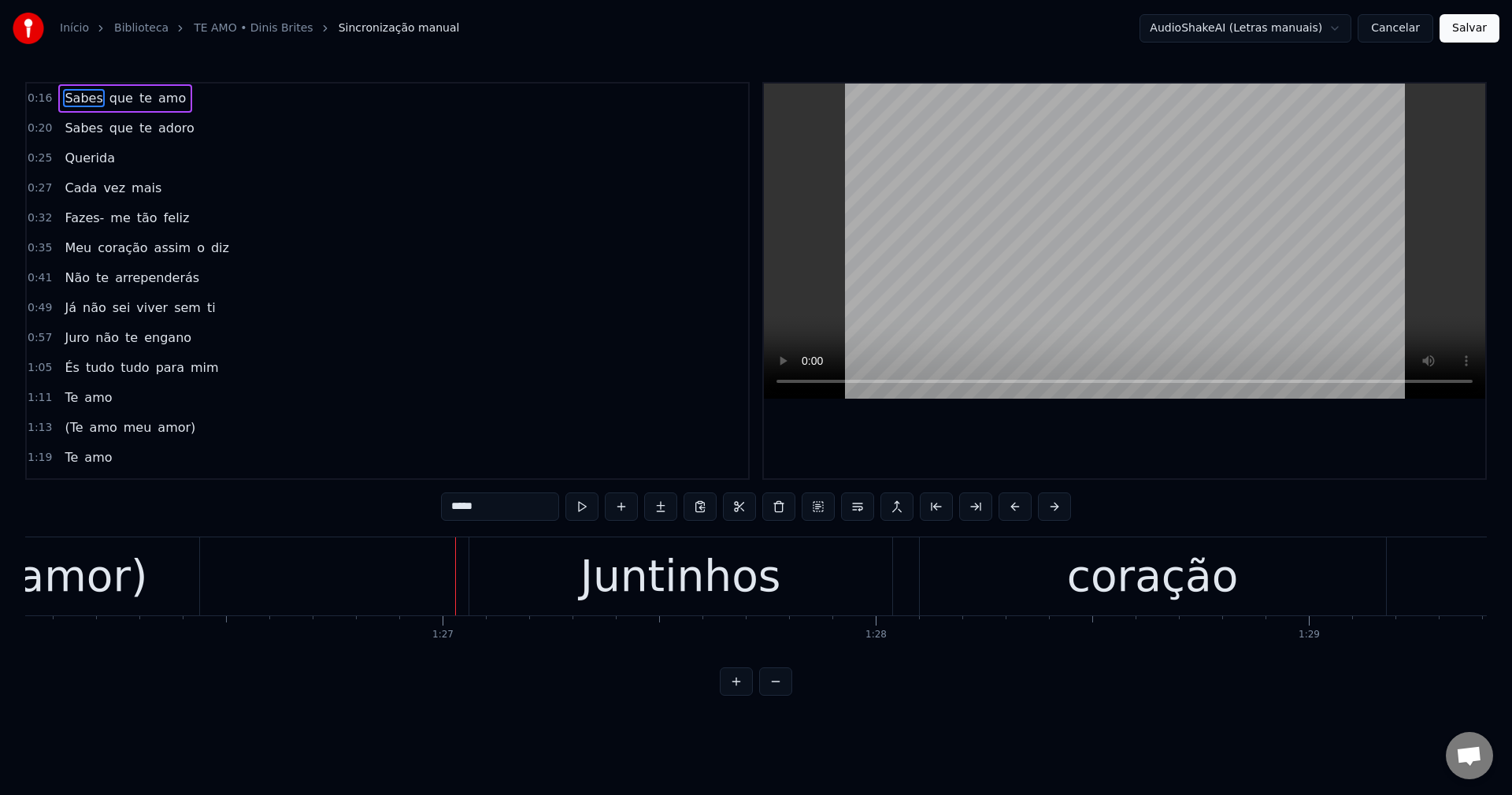
click at [93, 427] on span "amo" at bounding box center [103, 427] width 31 height 18
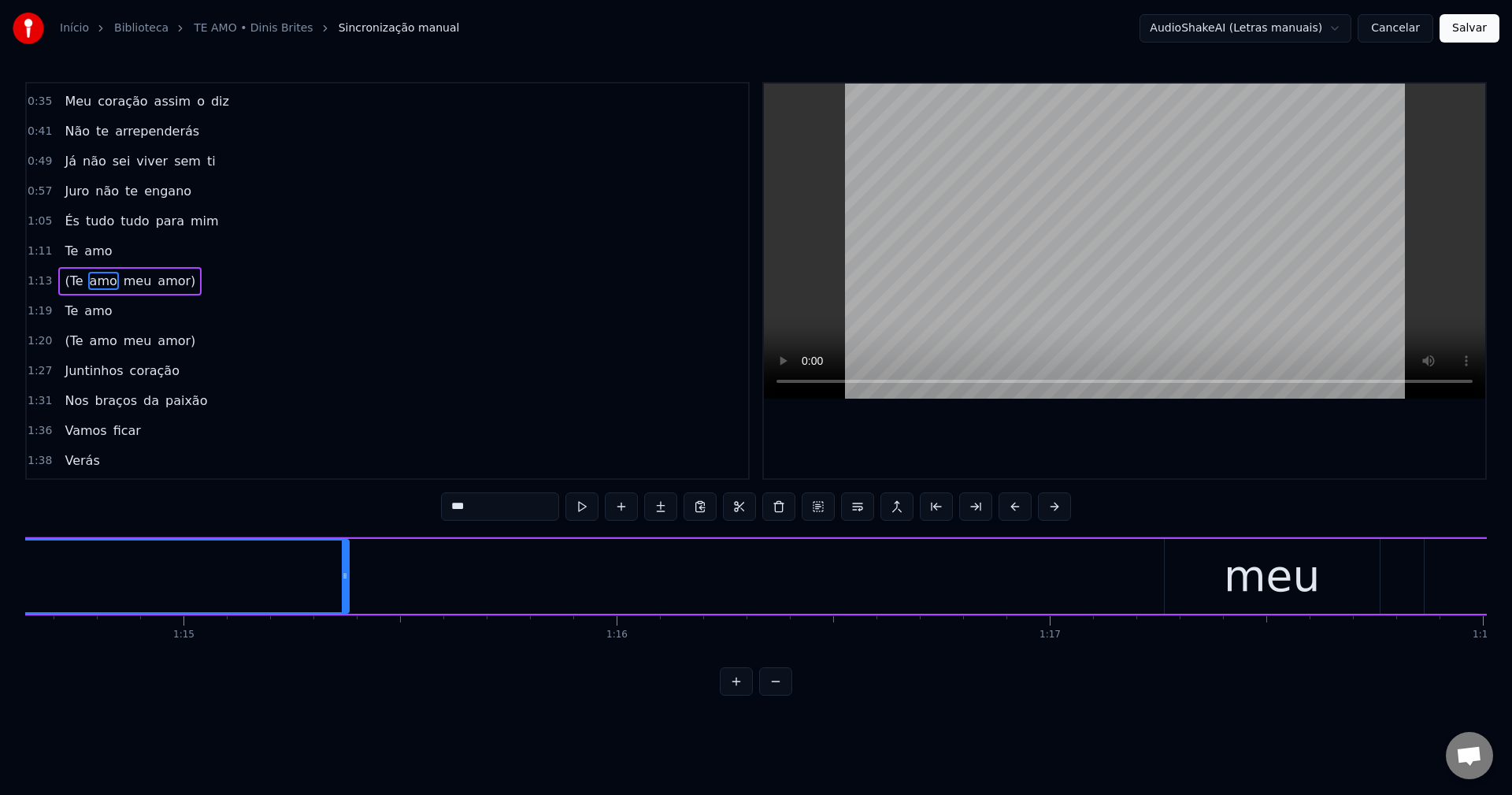
scroll to position [0, 31742]
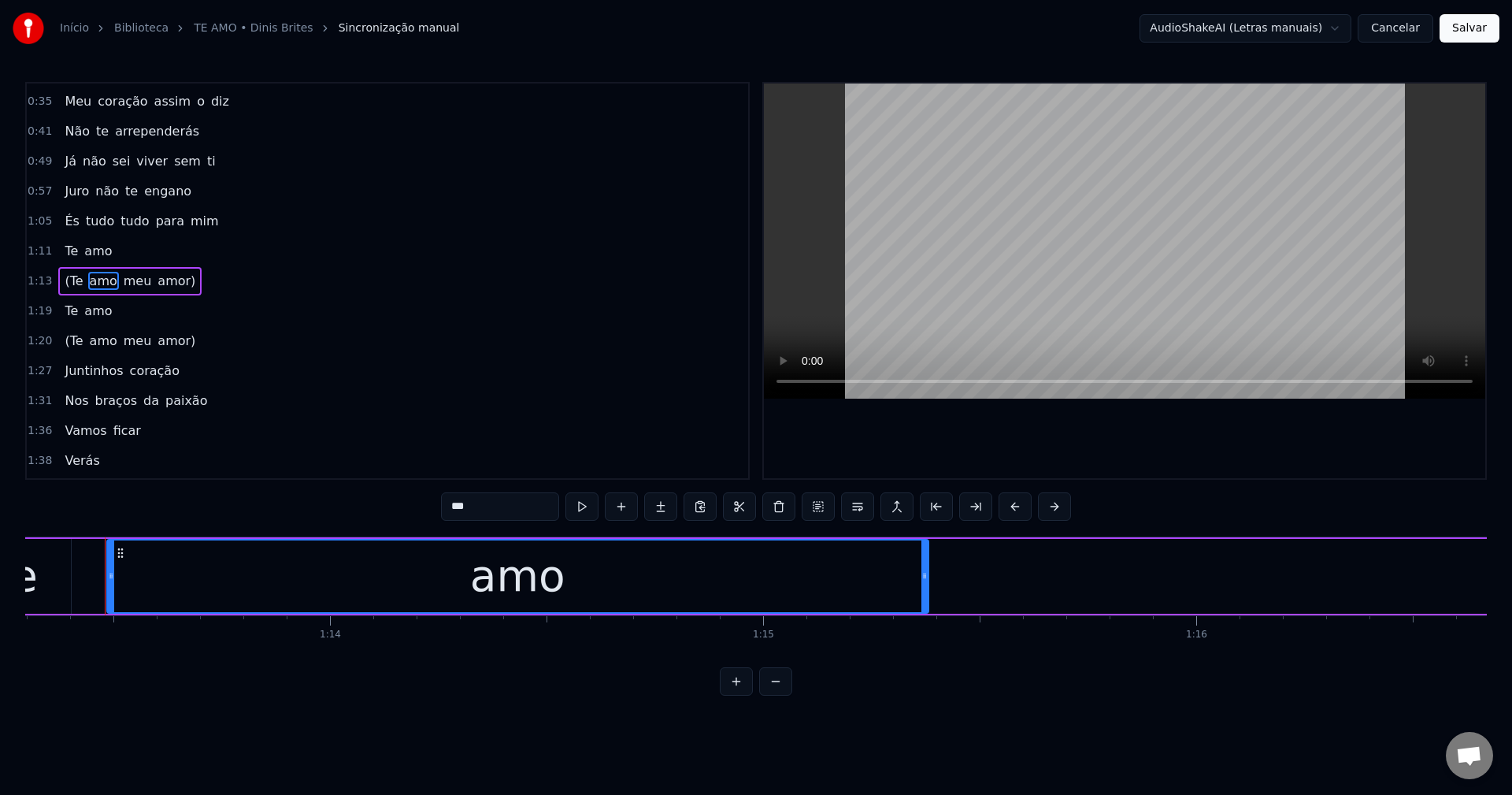
click at [512, 512] on input "***" at bounding box center [499, 506] width 118 height 28
click at [134, 285] on span "meu" at bounding box center [142, 281] width 32 height 18
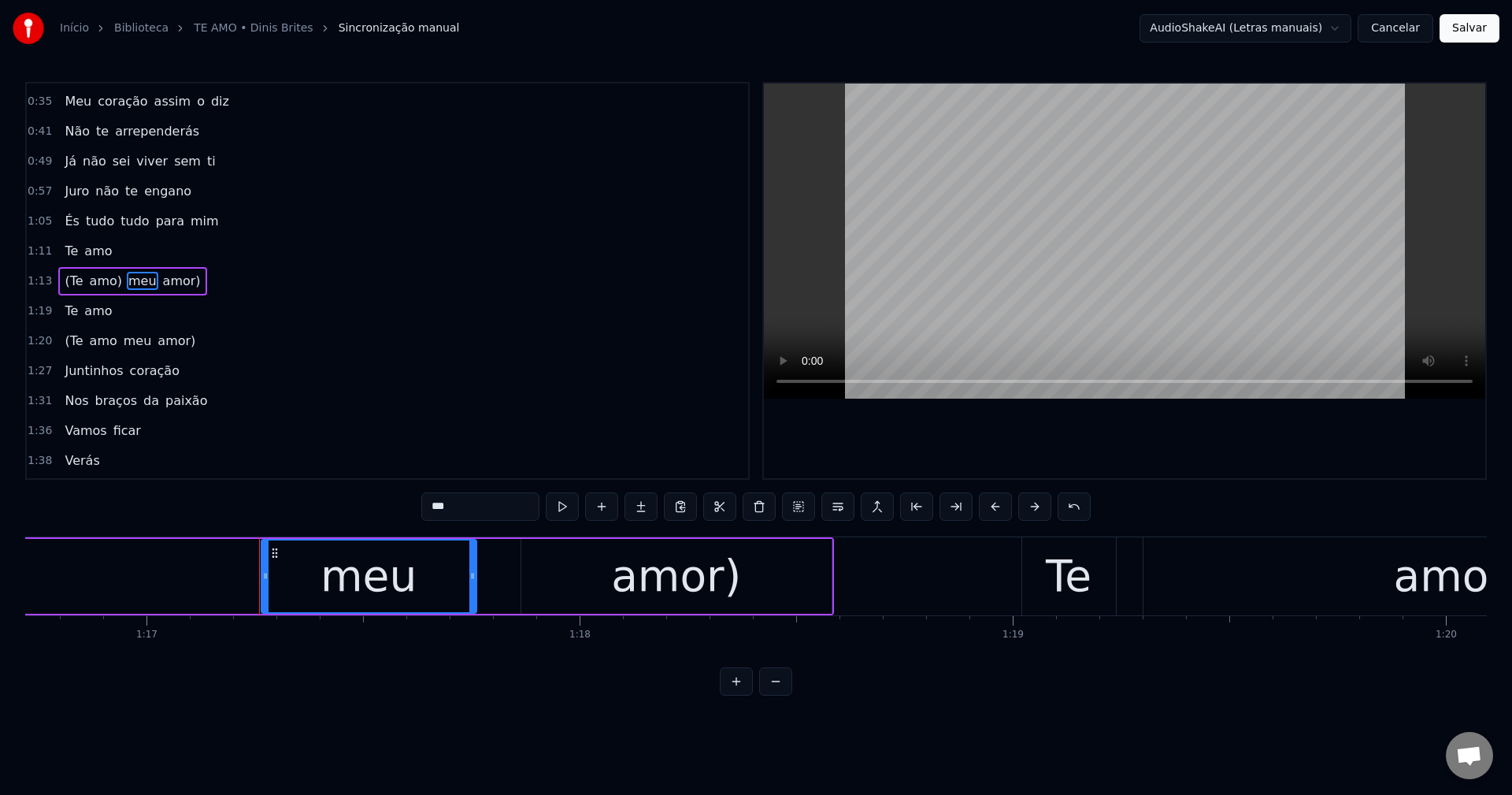
scroll to position [0, 33379]
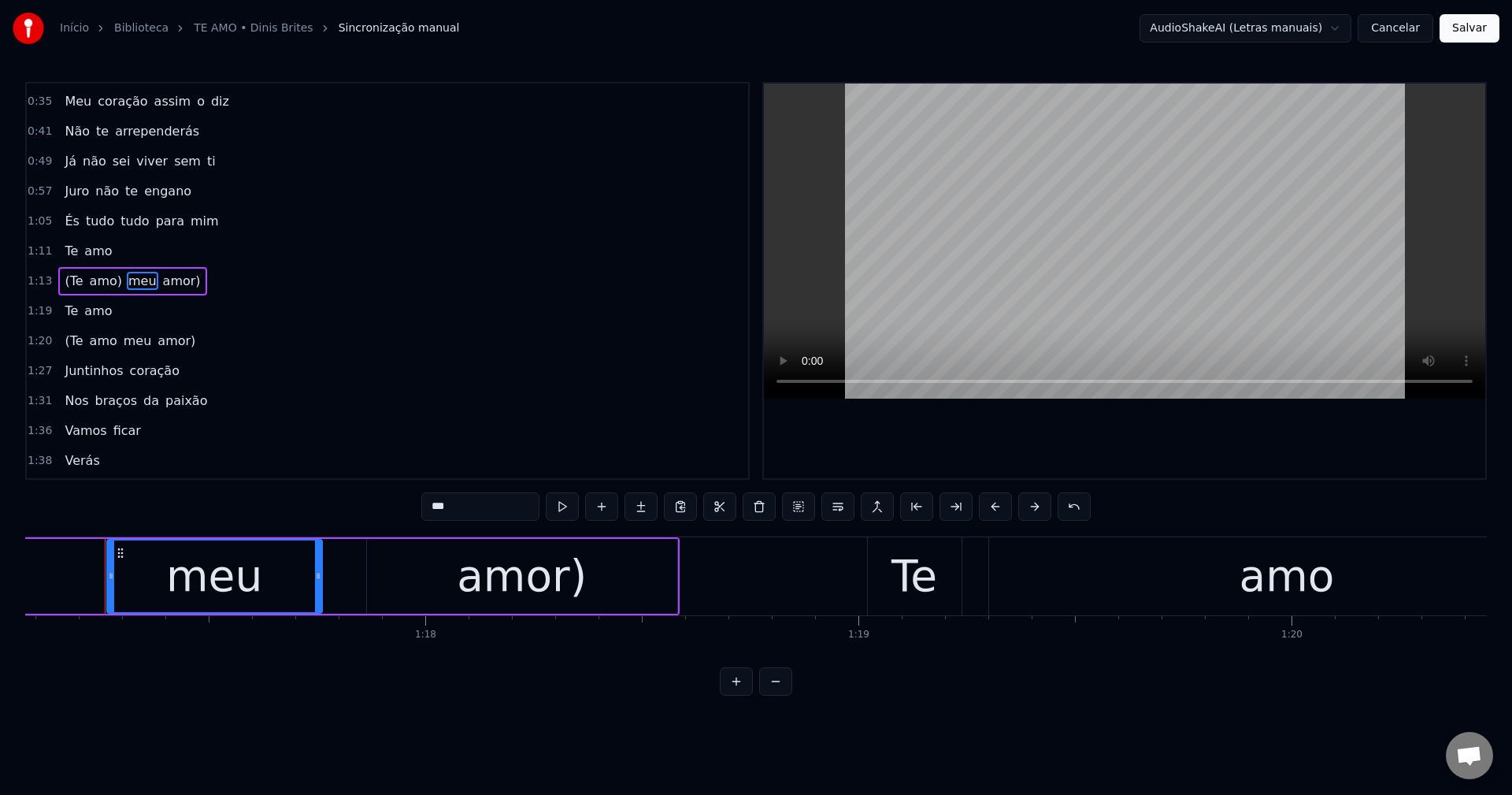
click at [450, 504] on input "***" at bounding box center [479, 506] width 118 height 28
click at [833, 508] on button at bounding box center [838, 506] width 33 height 28
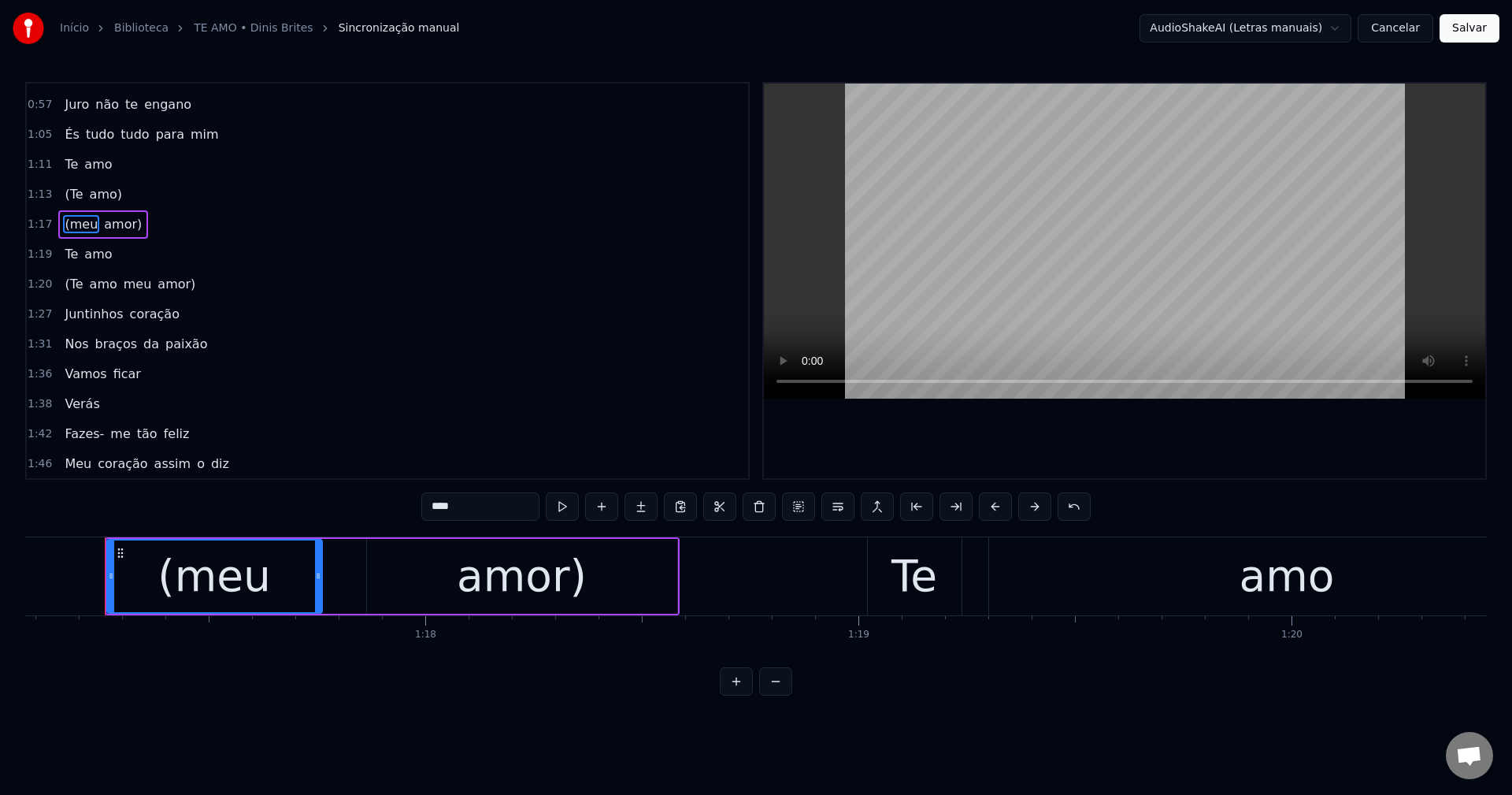
scroll to position [255, 0]
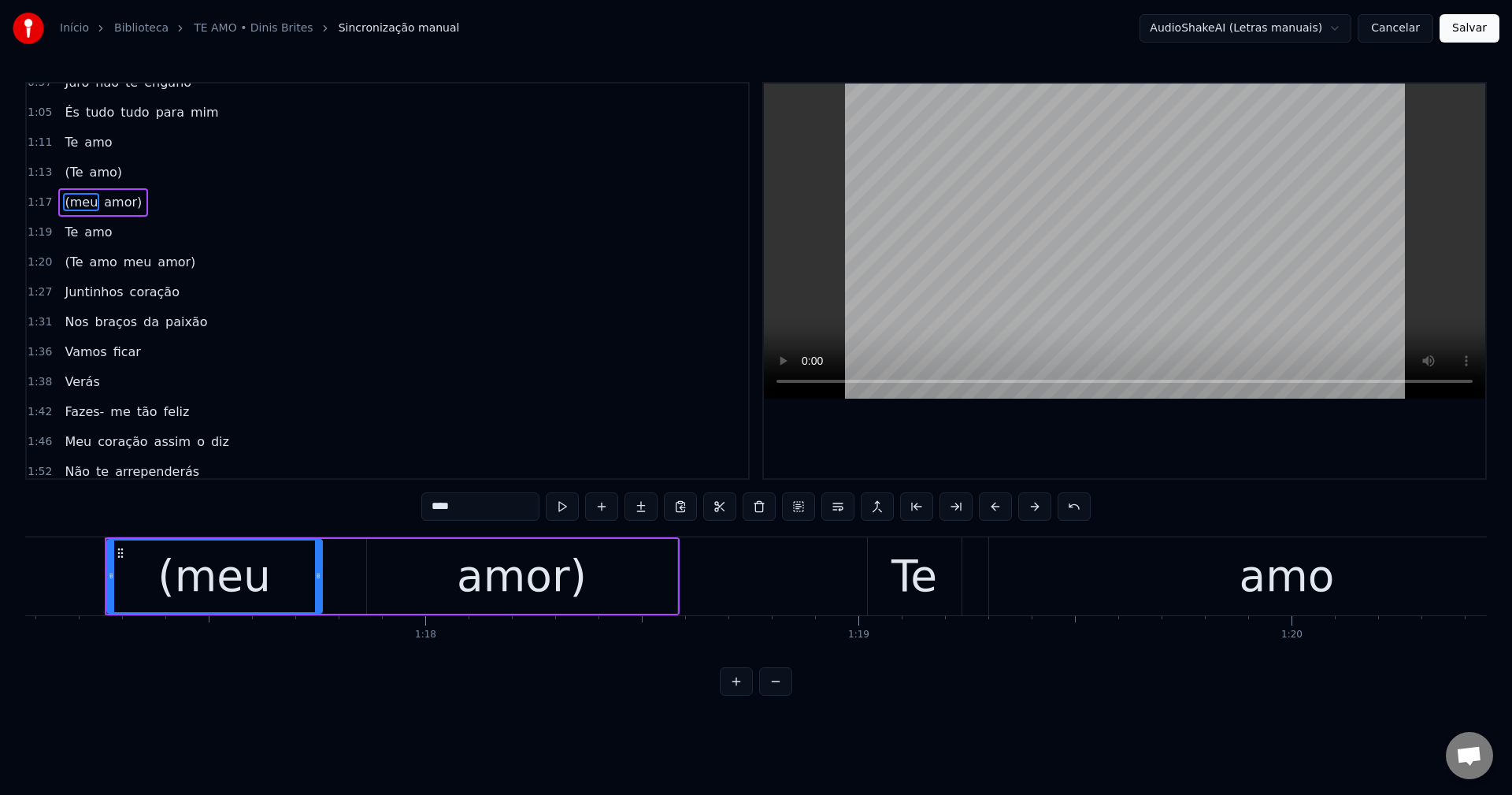
click at [97, 258] on span "amo" at bounding box center [103, 262] width 31 height 18
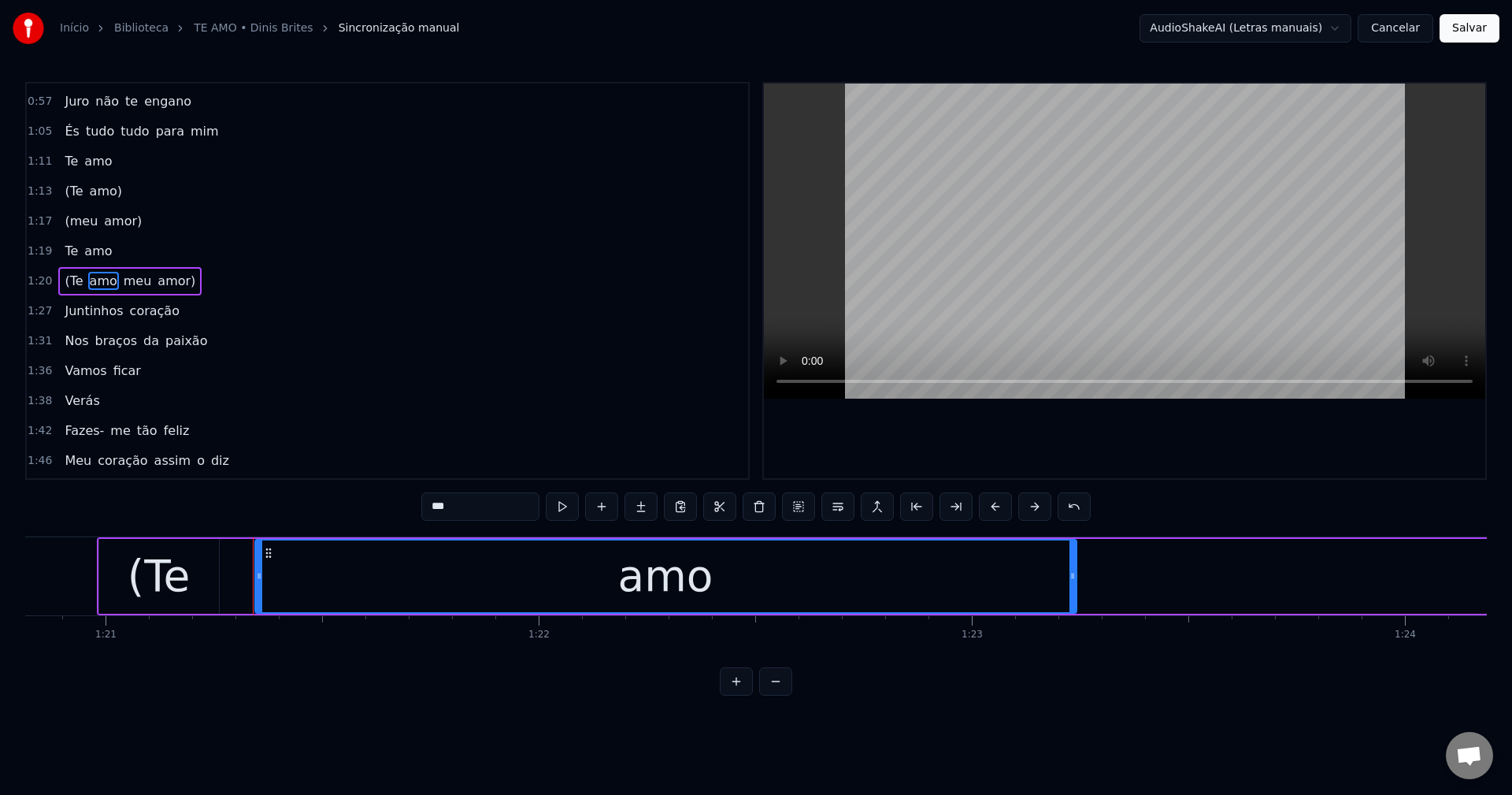
scroll to position [0, 35146]
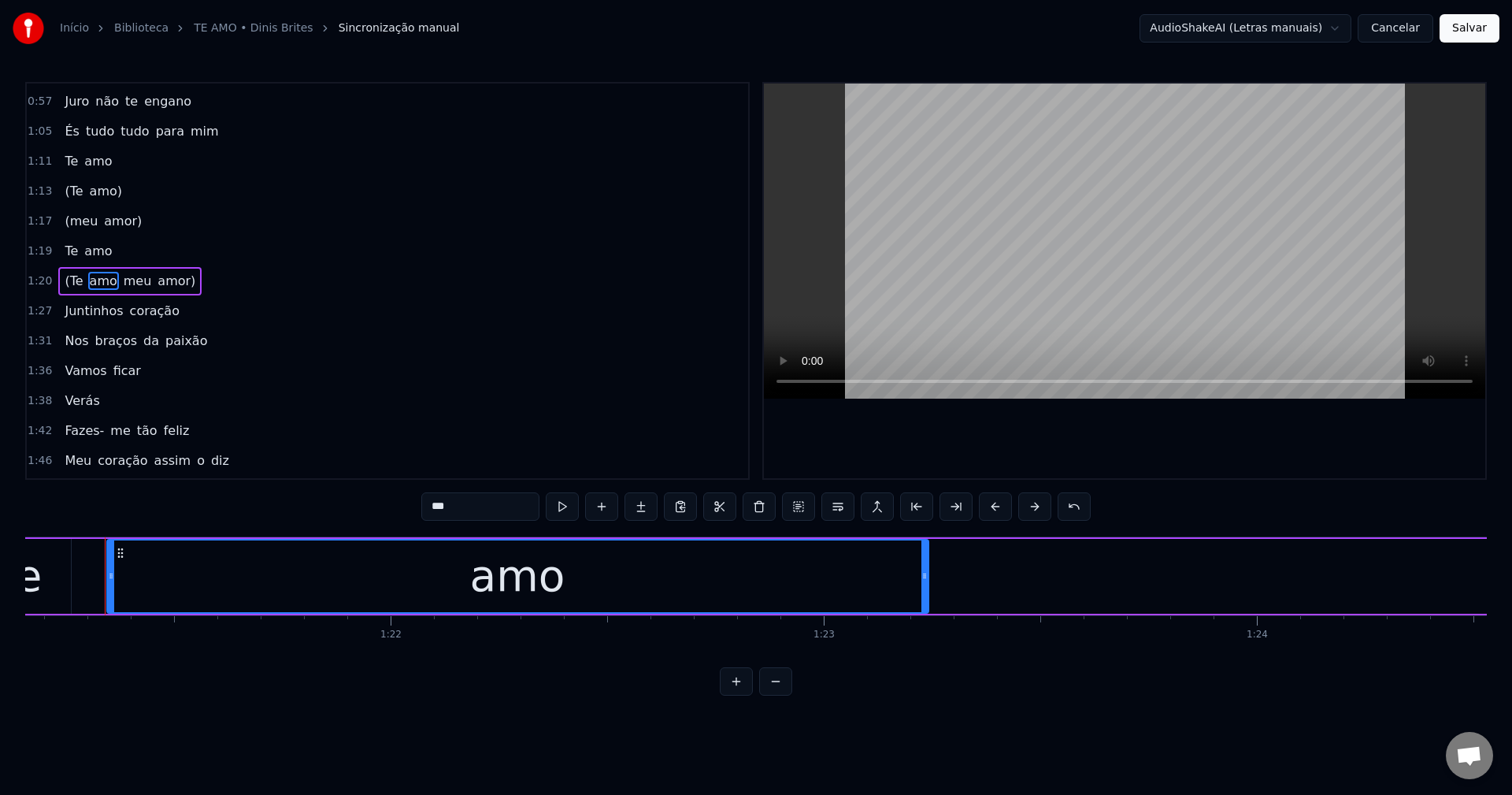
click at [468, 501] on input "***" at bounding box center [479, 506] width 118 height 28
click at [132, 286] on span "meu" at bounding box center [142, 281] width 32 height 18
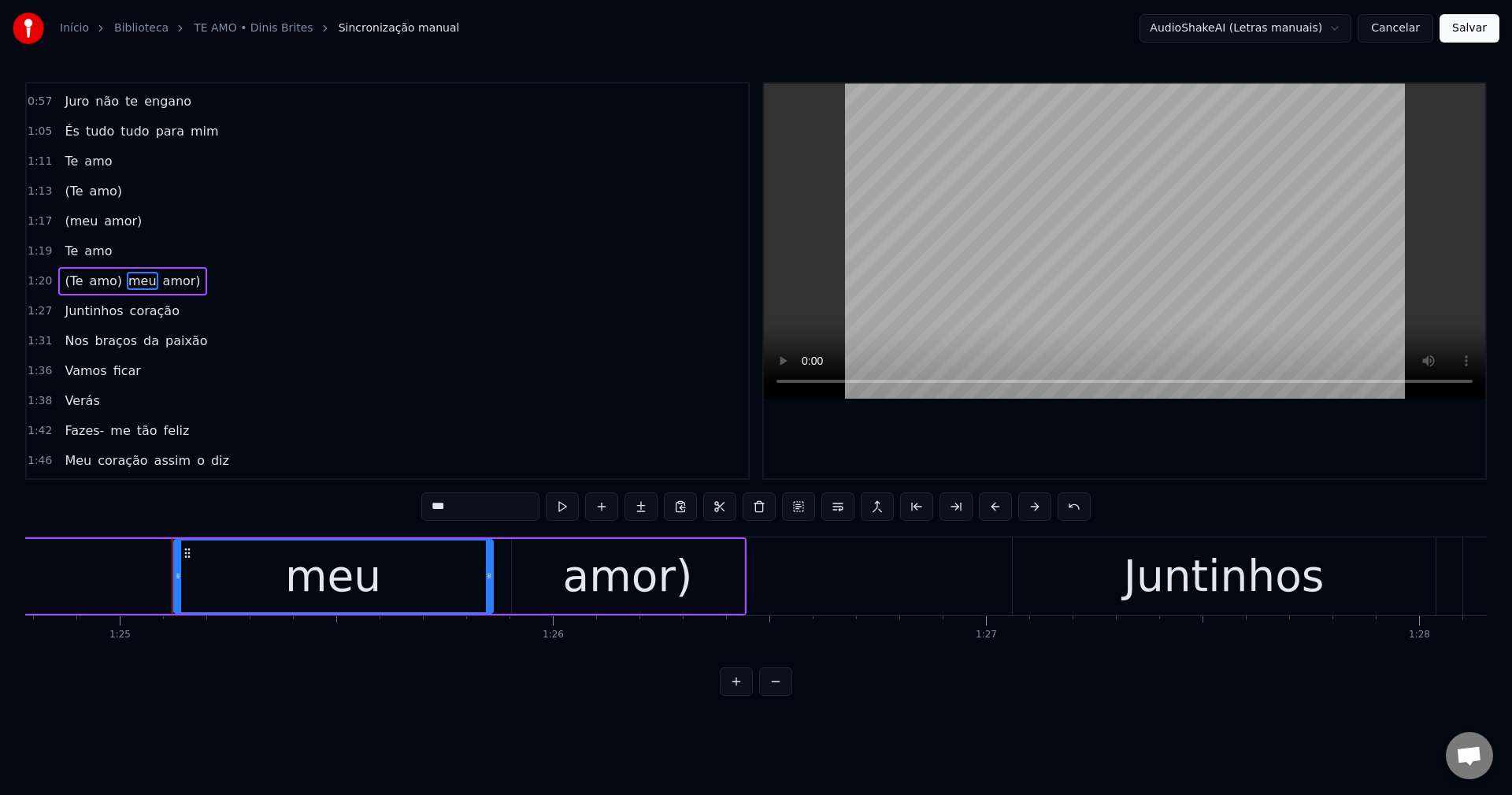
scroll to position [0, 36782]
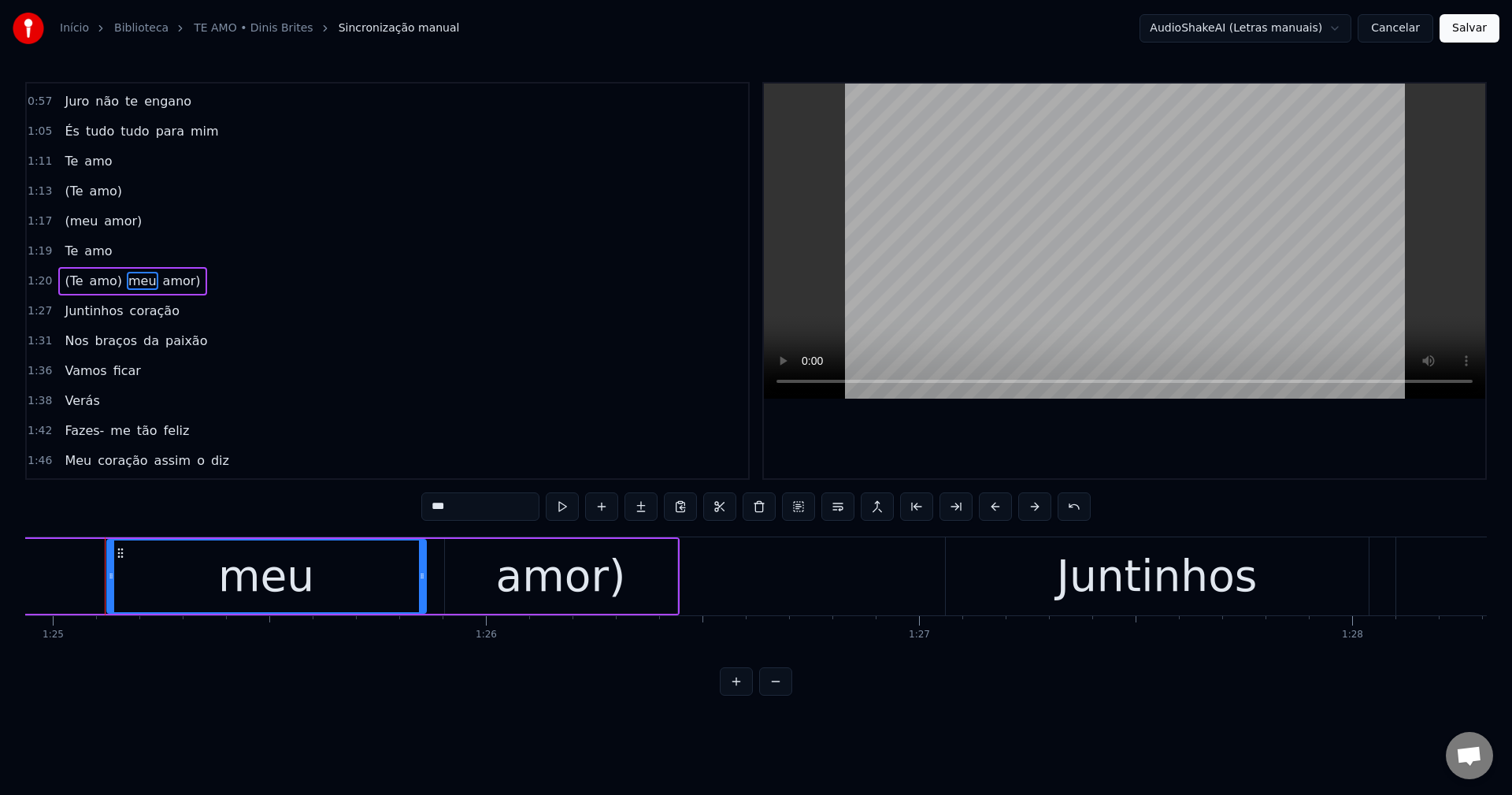
click at [437, 507] on input "***" at bounding box center [479, 506] width 118 height 28
click at [833, 508] on button at bounding box center [838, 506] width 33 height 28
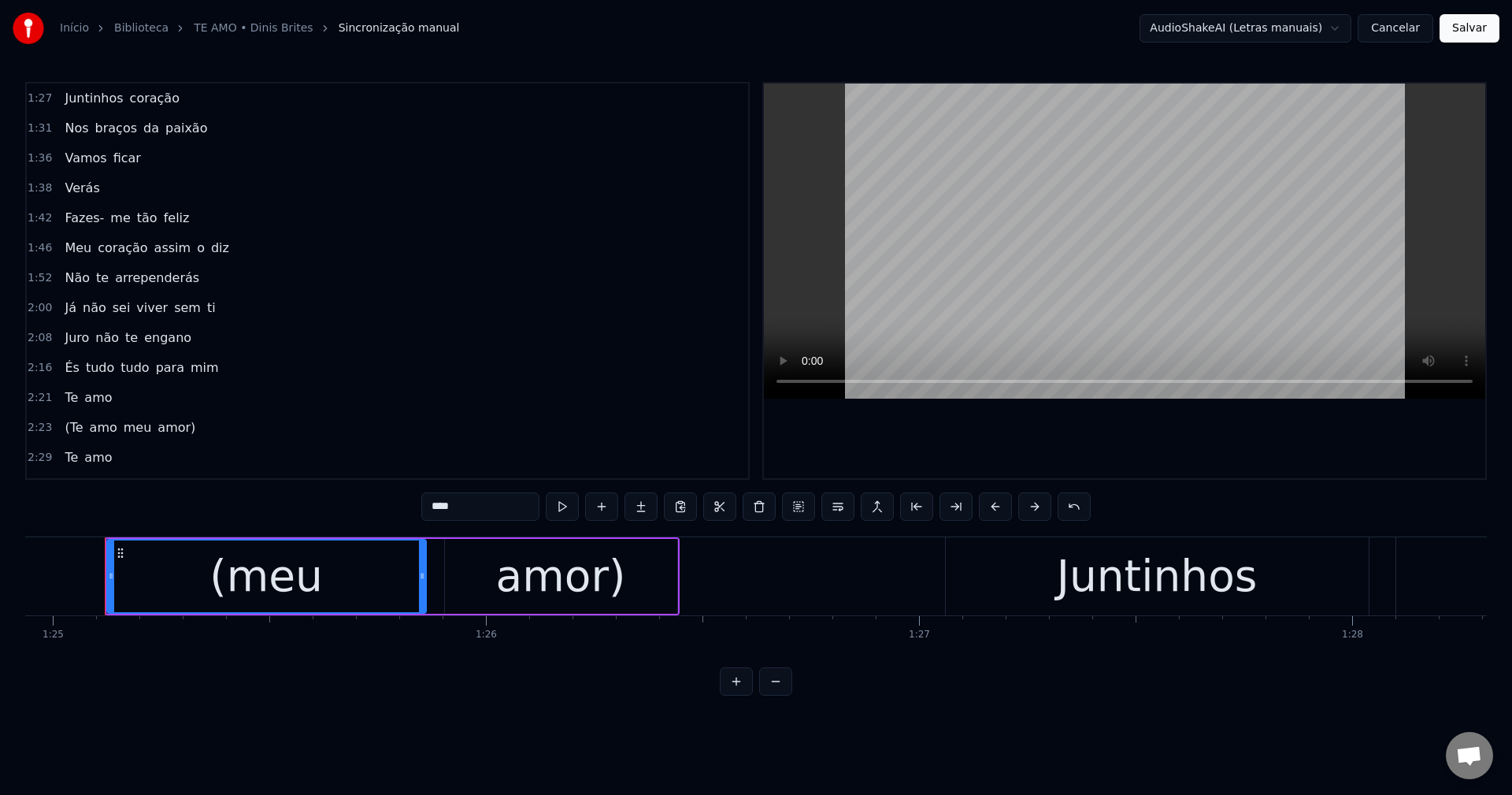
scroll to position [502, 0]
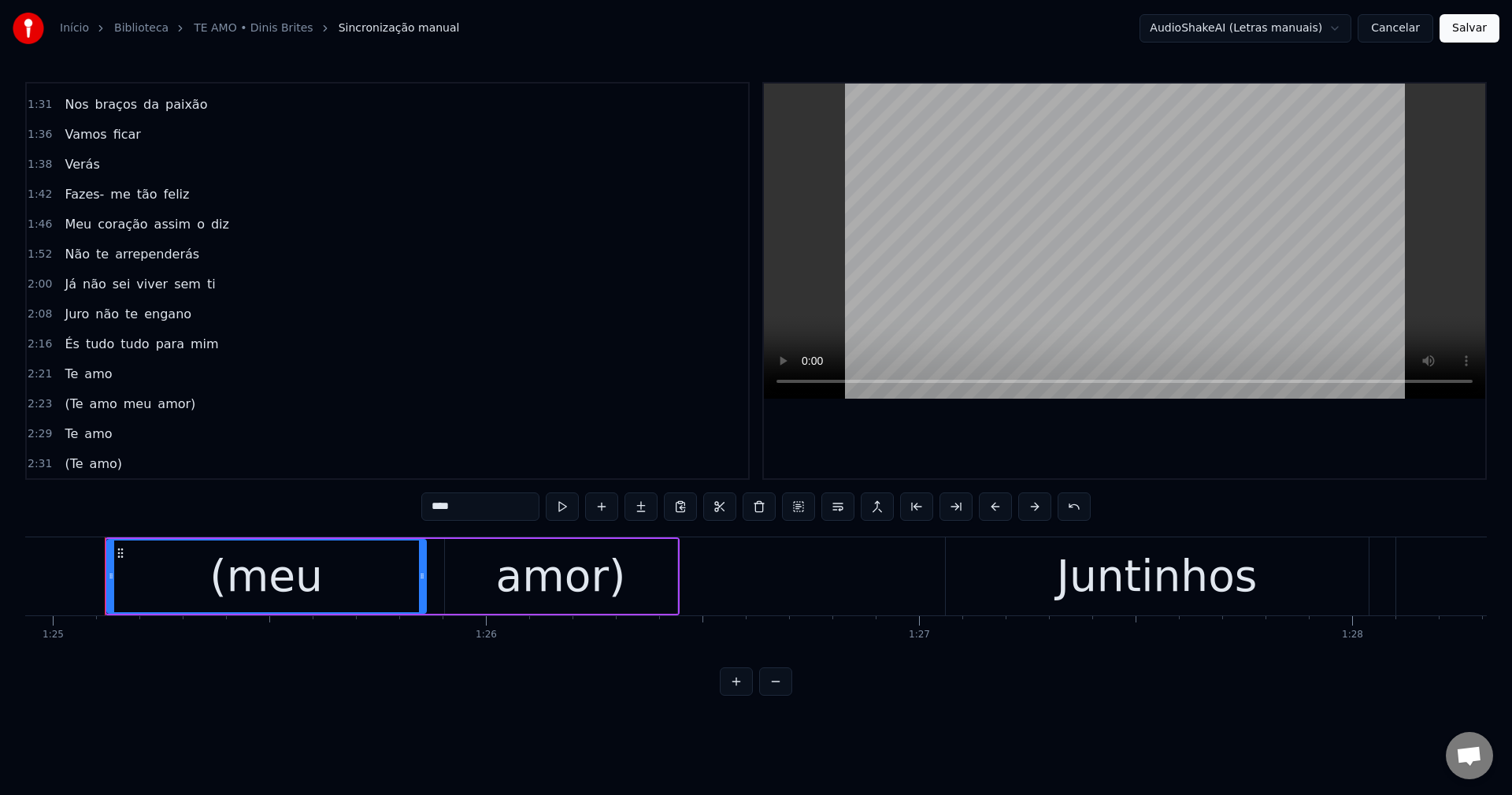
click at [101, 410] on span "amo" at bounding box center [103, 404] width 31 height 18
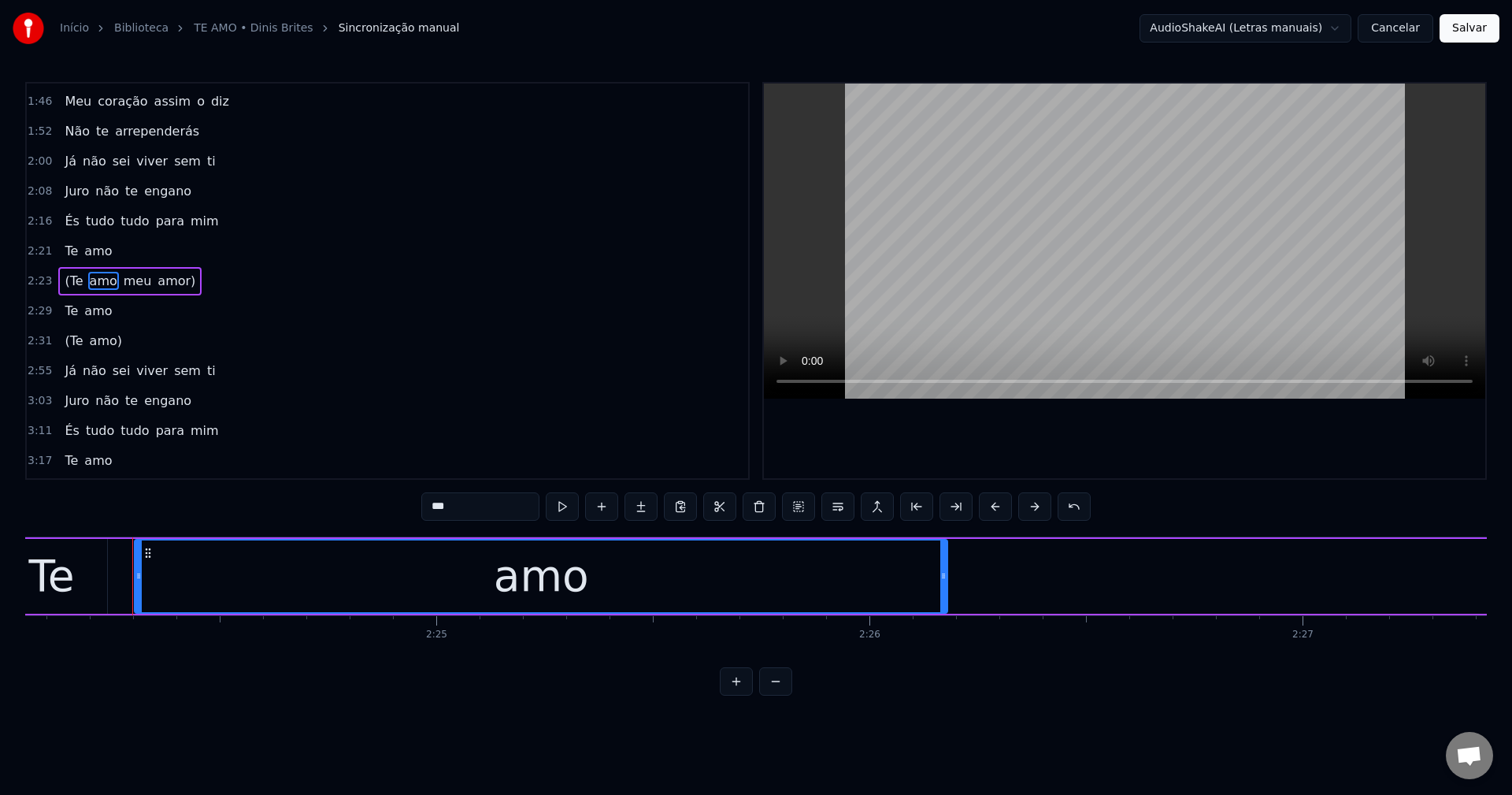
scroll to position [0, 62412]
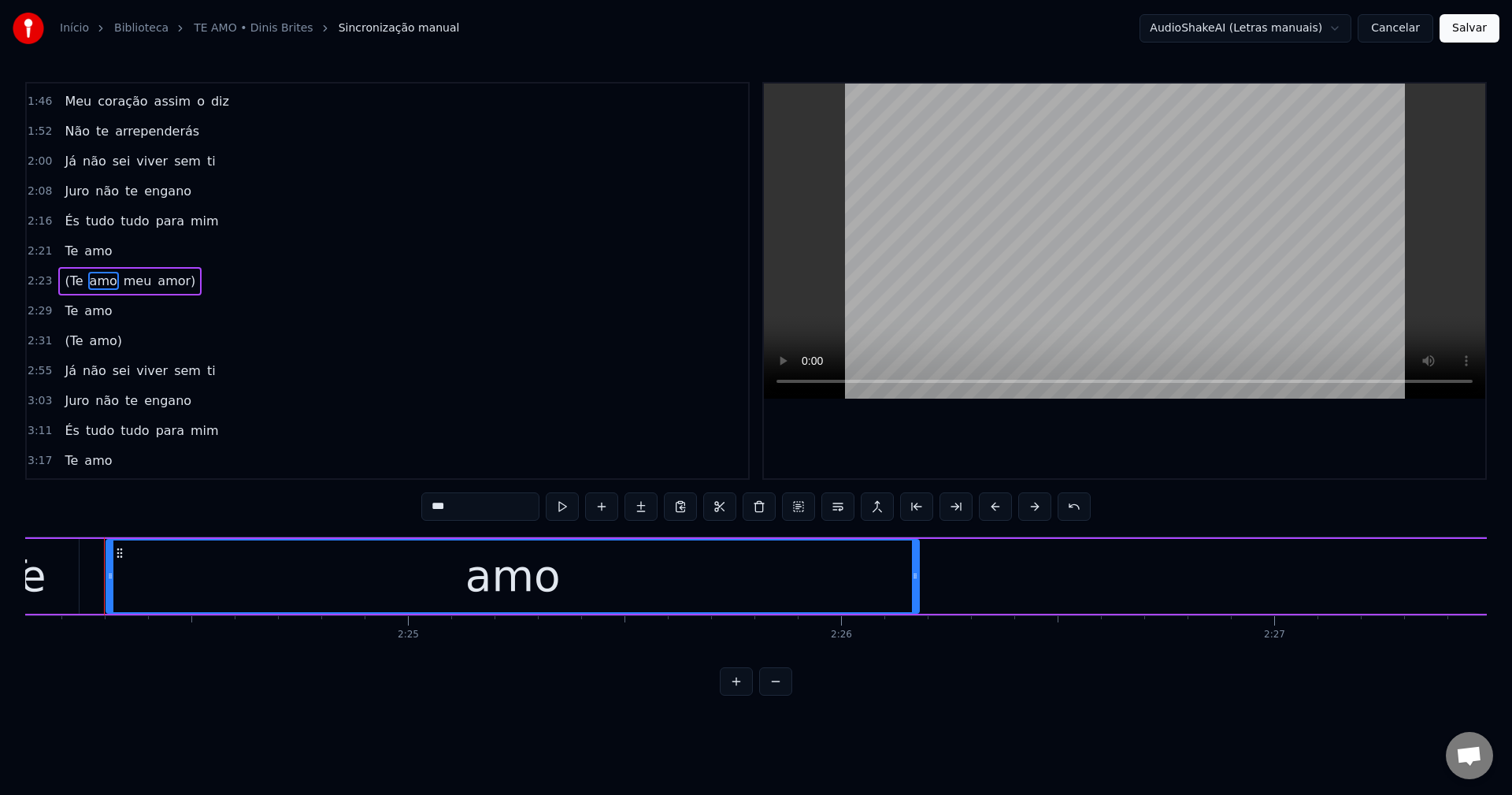
click at [491, 504] on input "***" at bounding box center [479, 506] width 118 height 28
click at [126, 284] on span "meu" at bounding box center [142, 281] width 32 height 18
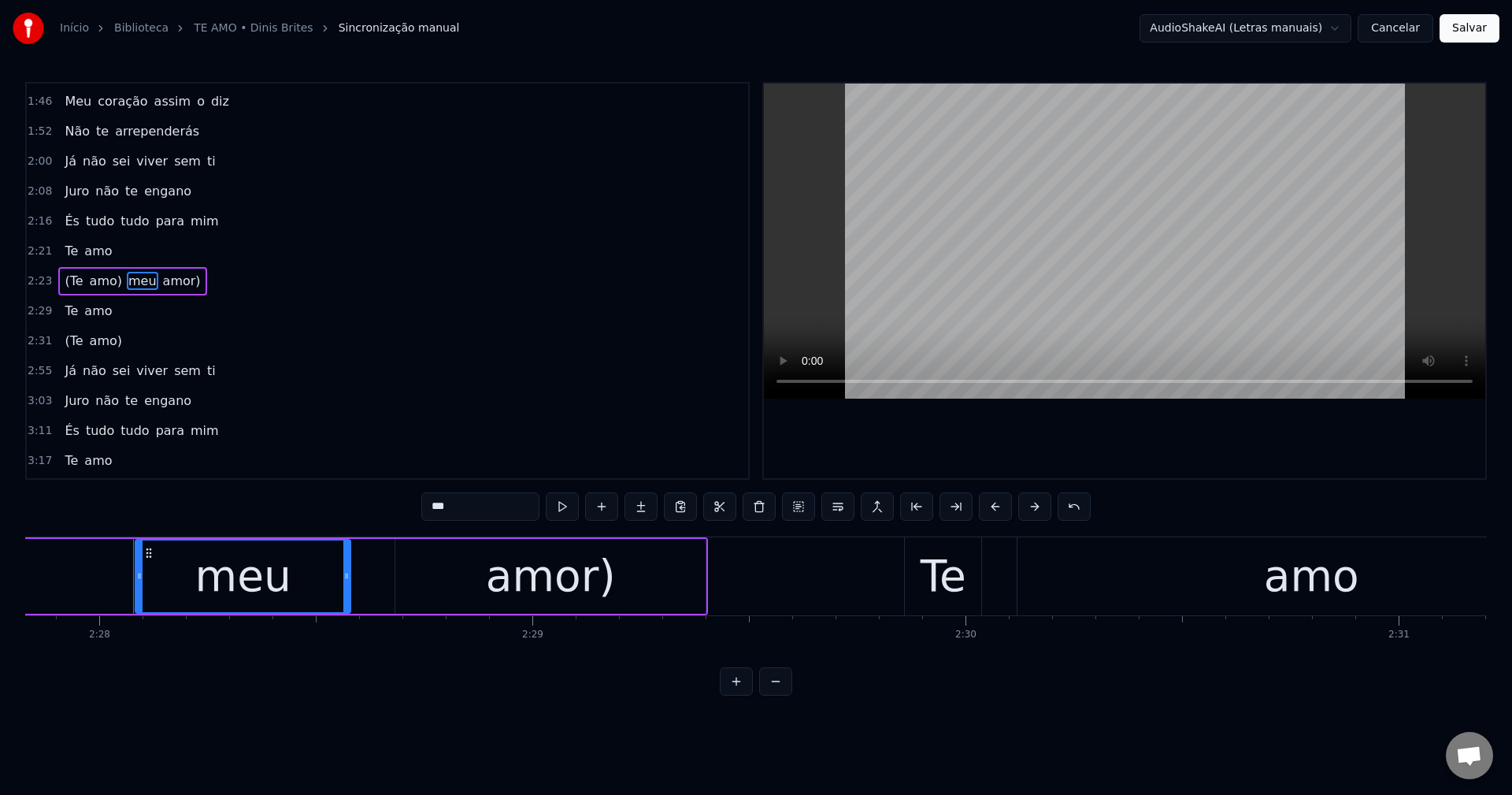
scroll to position [0, 64048]
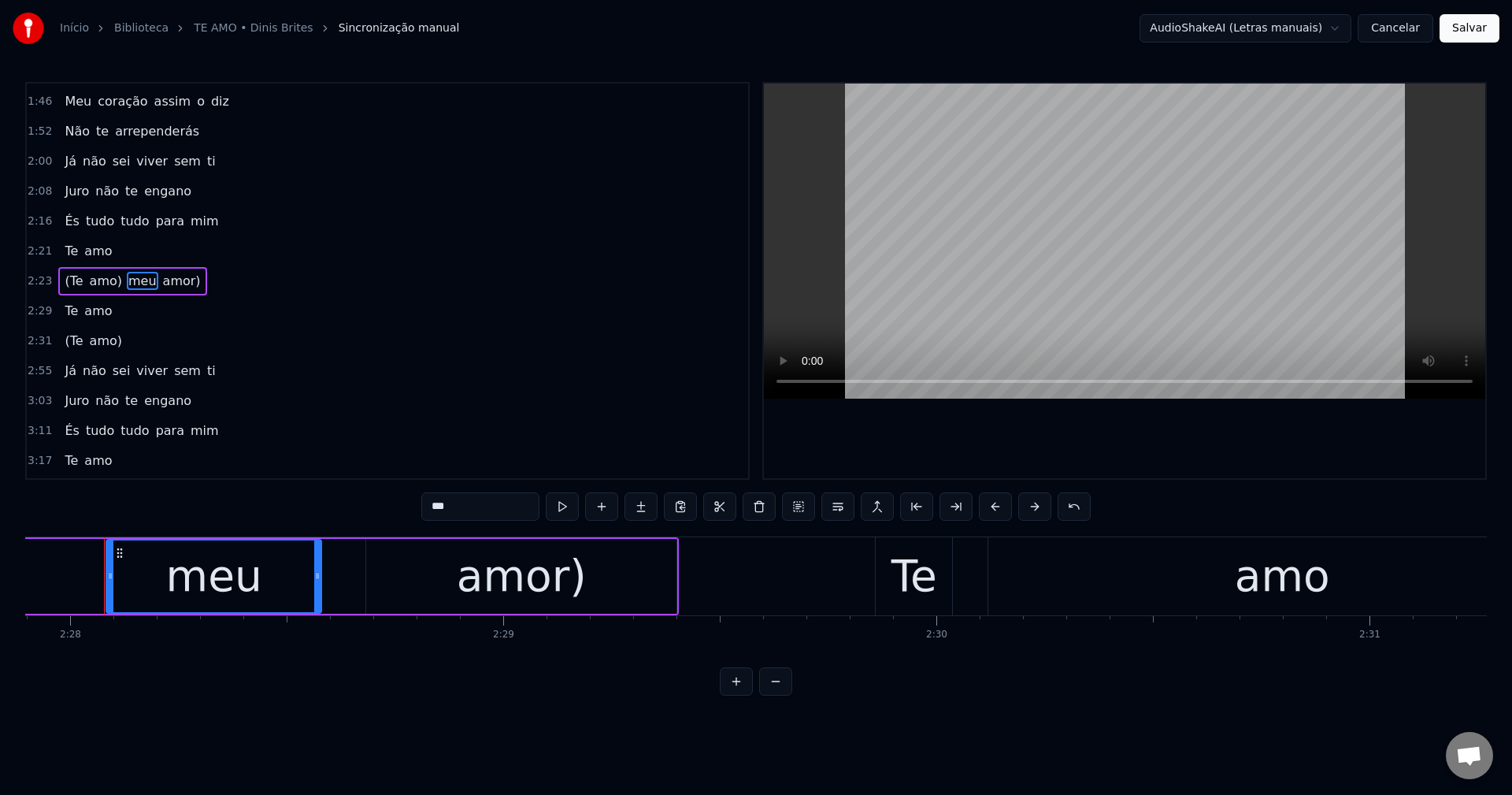
click at [500, 504] on input "***" at bounding box center [479, 506] width 118 height 28
click at [834, 502] on button at bounding box center [838, 506] width 33 height 28
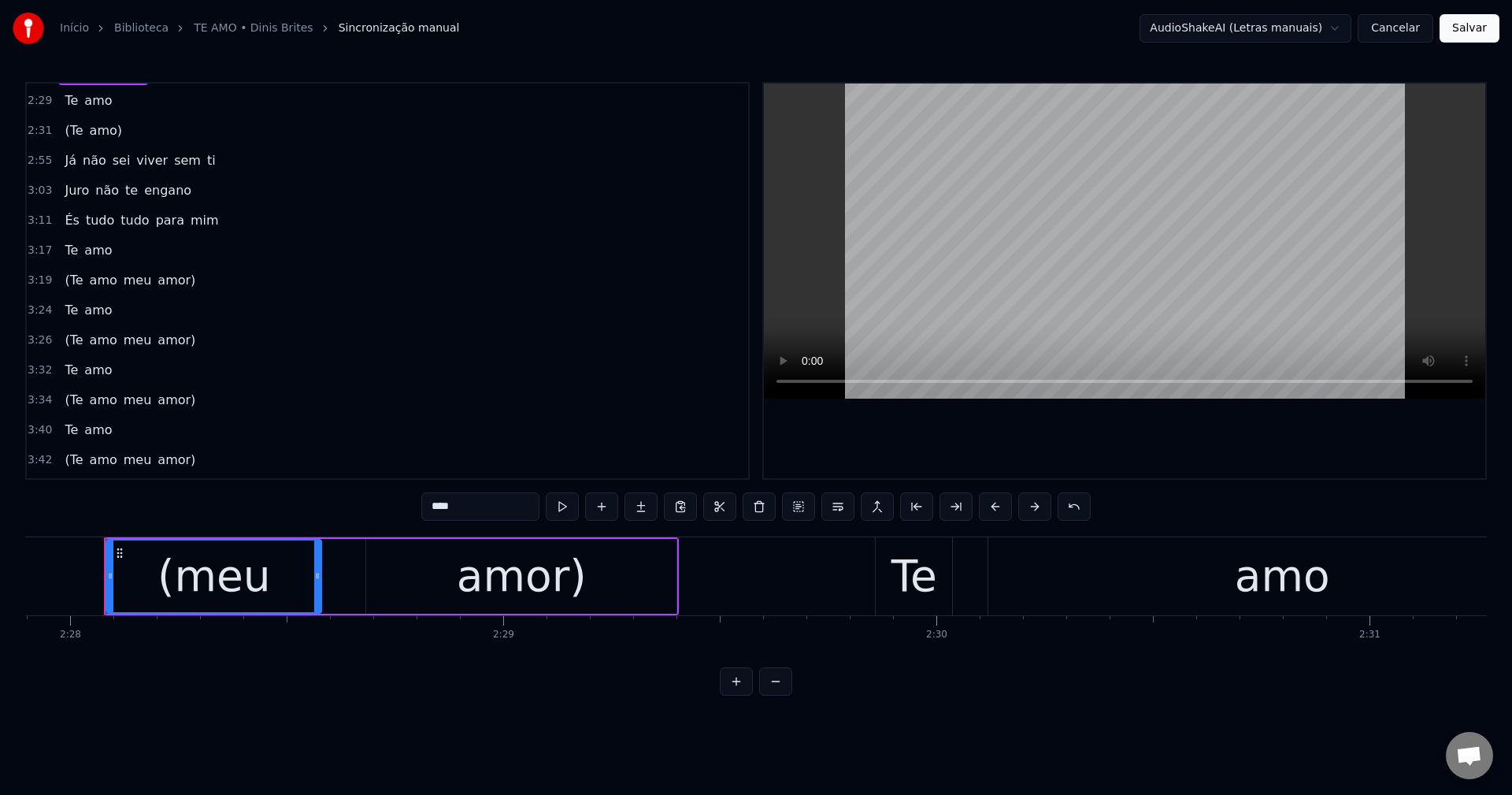
scroll to position [892, 0]
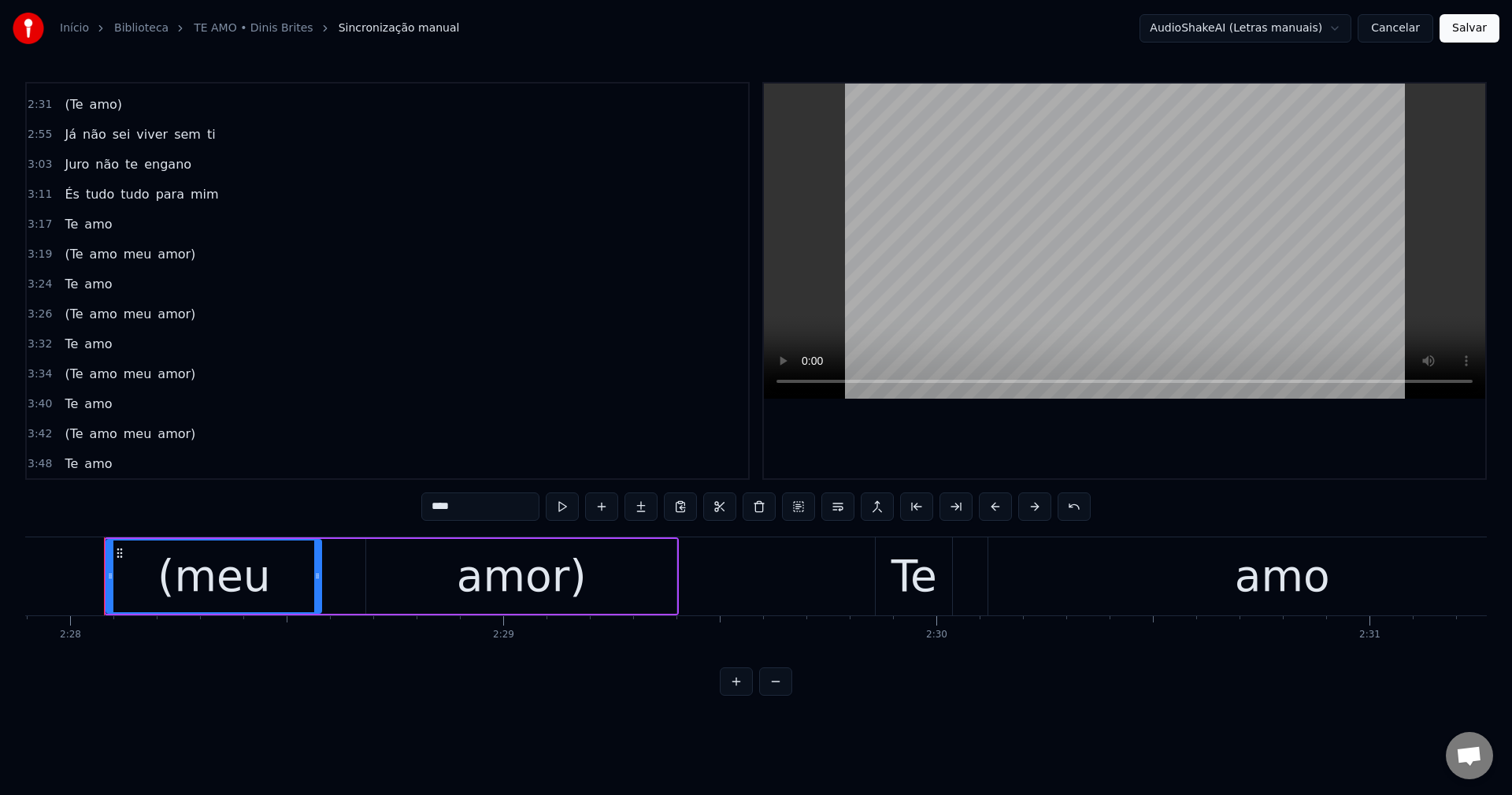
click at [93, 255] on span "amo" at bounding box center [103, 254] width 31 height 18
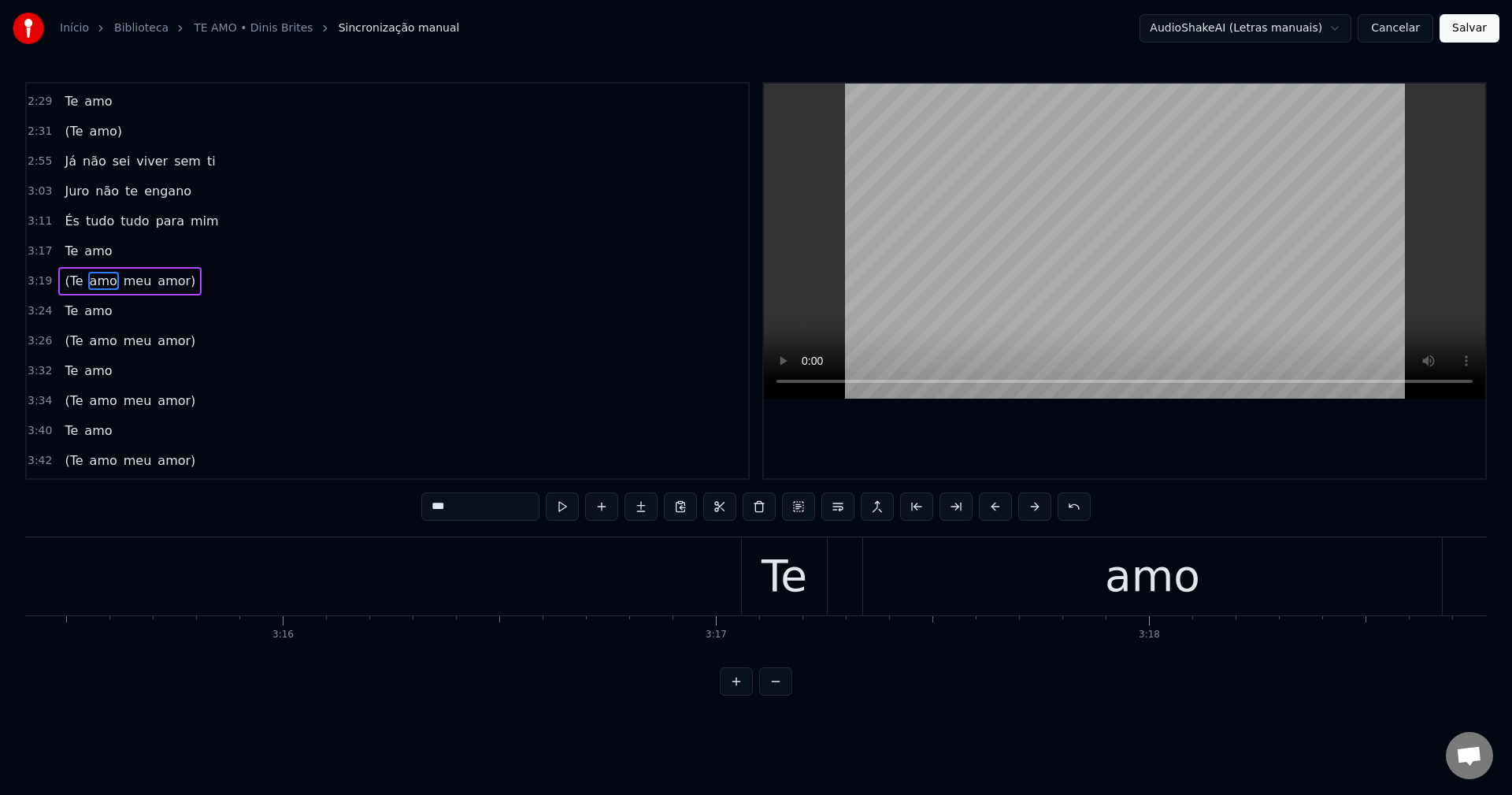
scroll to position [0, 86265]
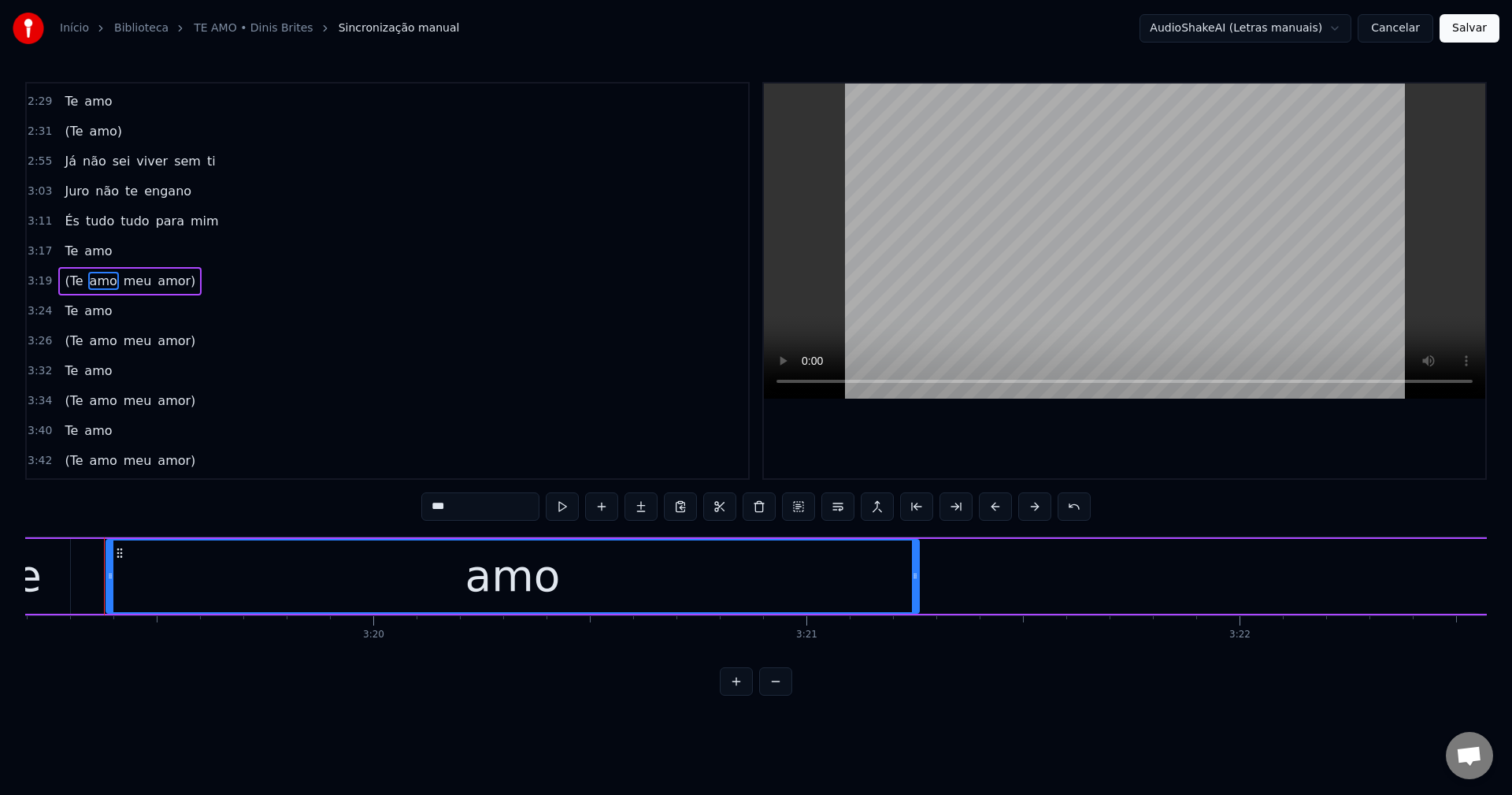
click at [496, 503] on input "***" at bounding box center [479, 506] width 118 height 28
click at [128, 278] on span "meu" at bounding box center [142, 281] width 32 height 18
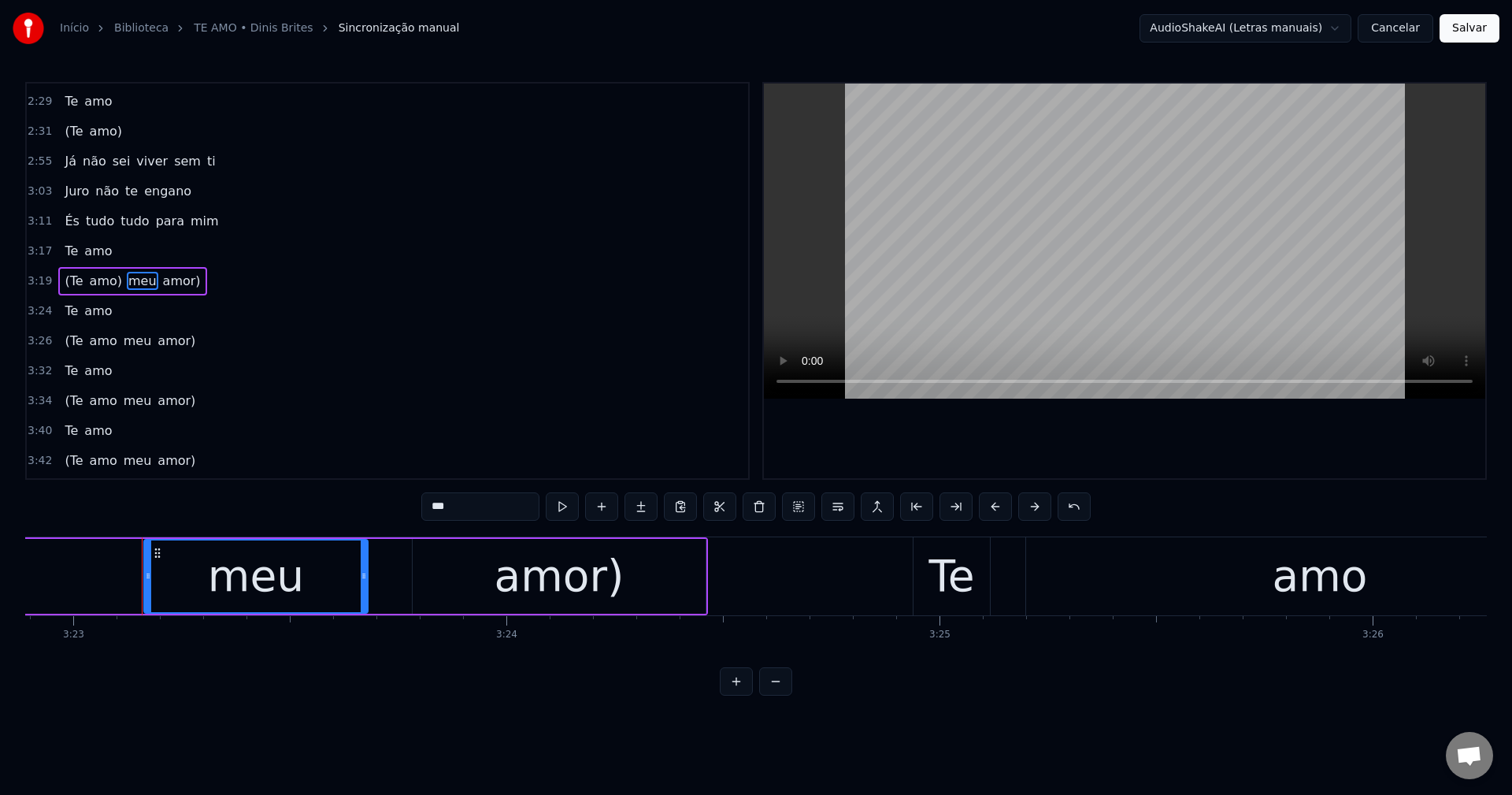
click at [506, 508] on input "***" at bounding box center [479, 506] width 118 height 28
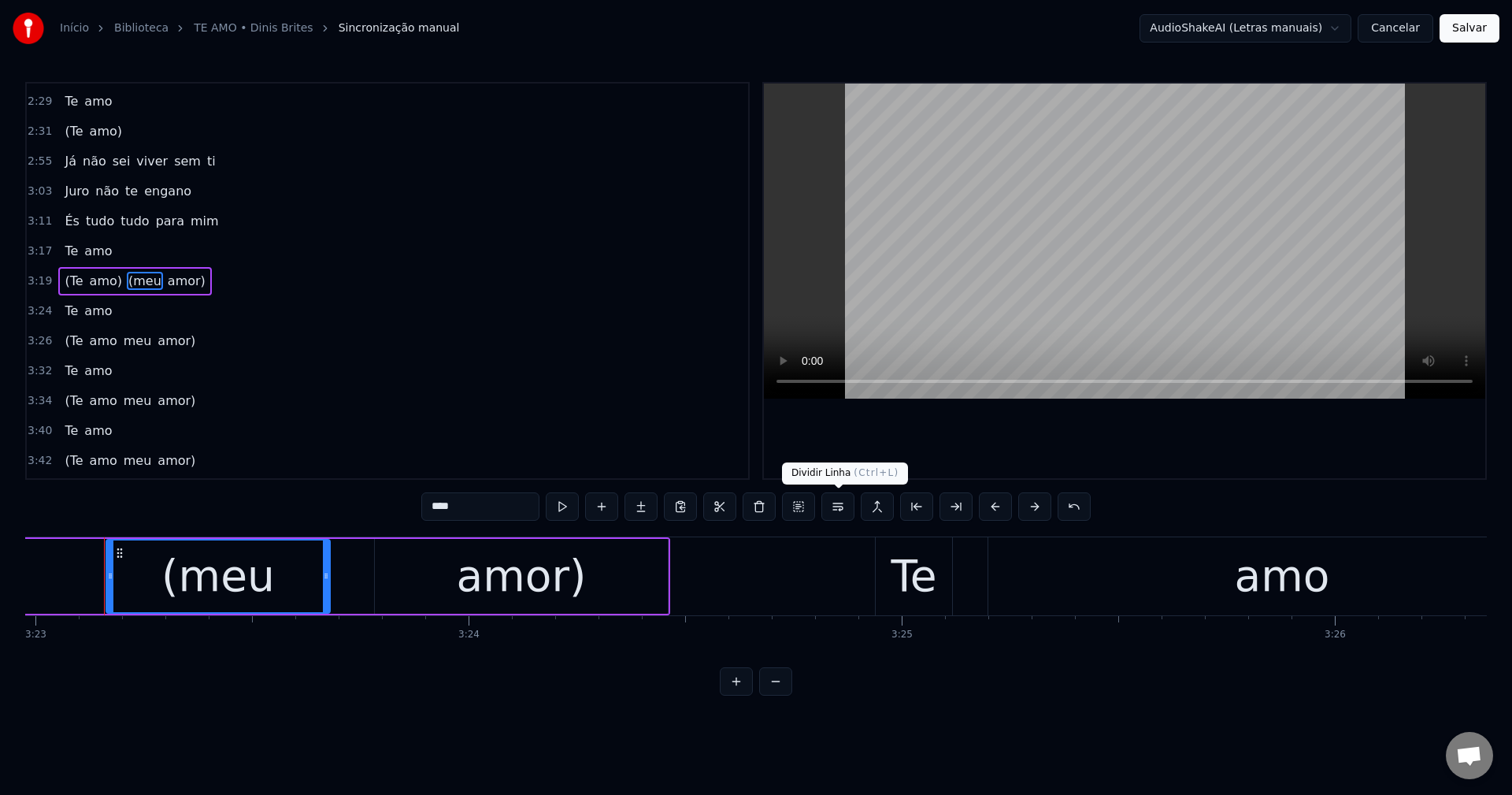
click at [843, 504] on button at bounding box center [838, 506] width 33 height 28
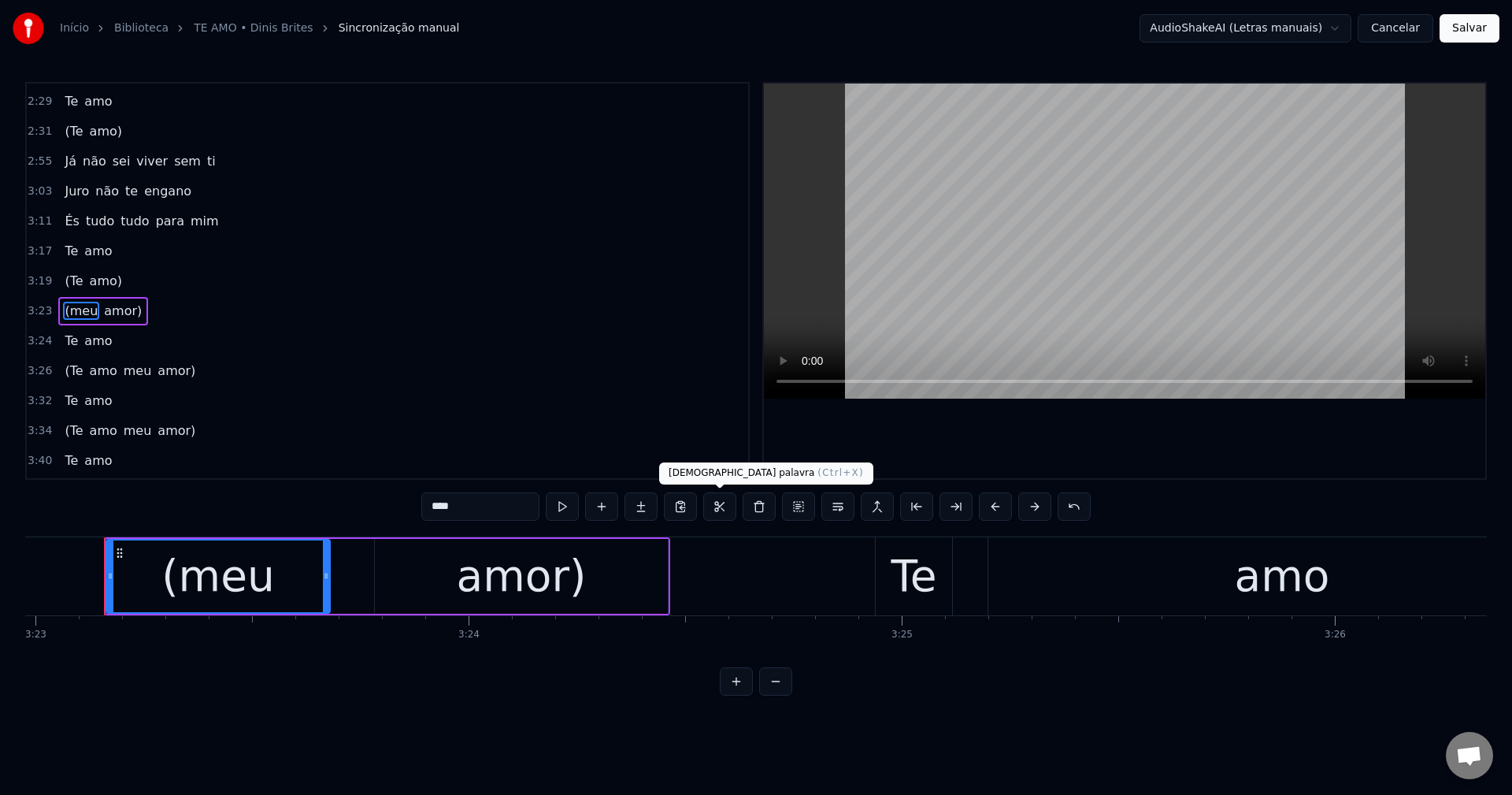
scroll to position [894, 0]
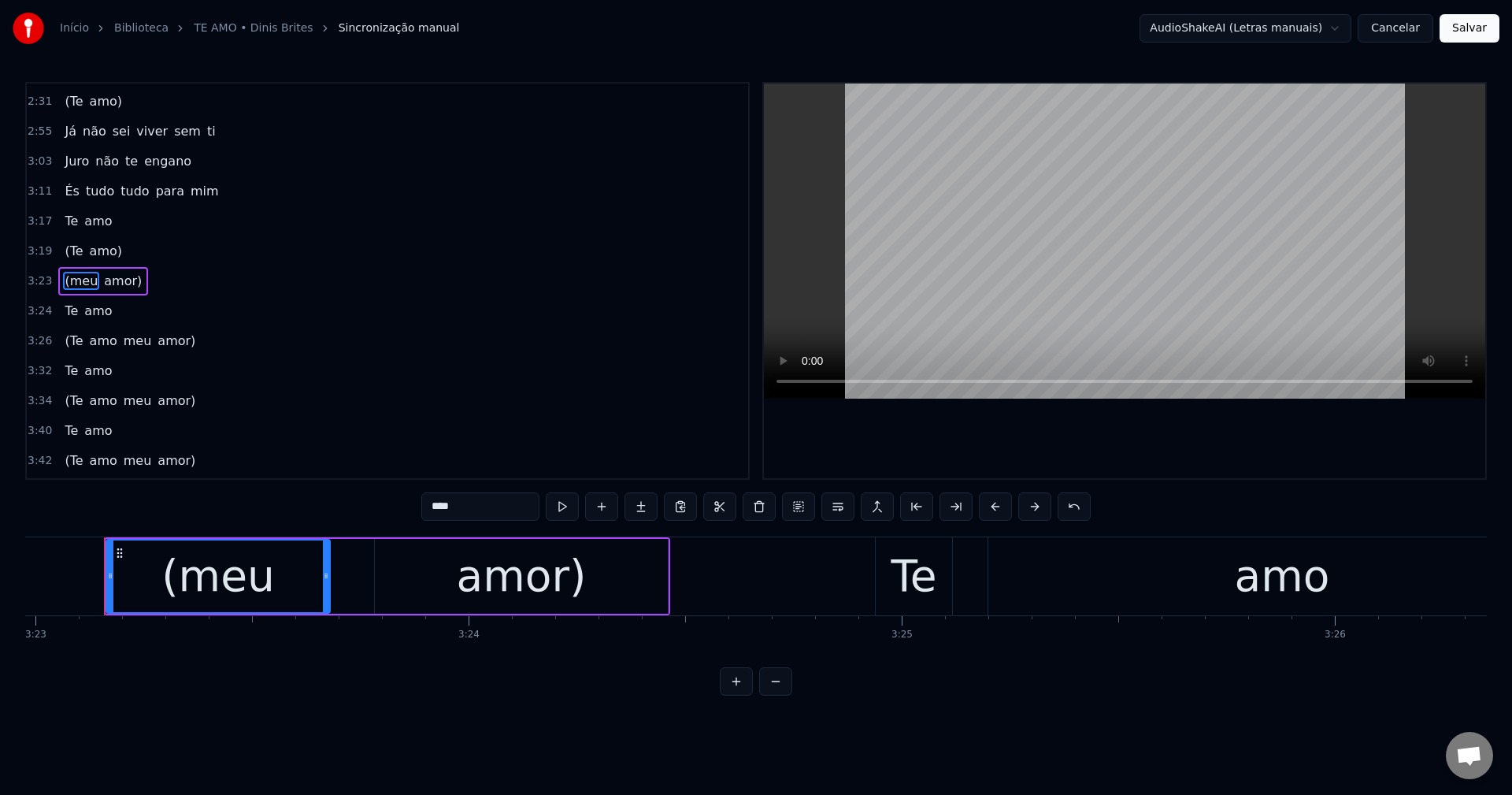
click at [90, 340] on span "amo" at bounding box center [103, 340] width 31 height 18
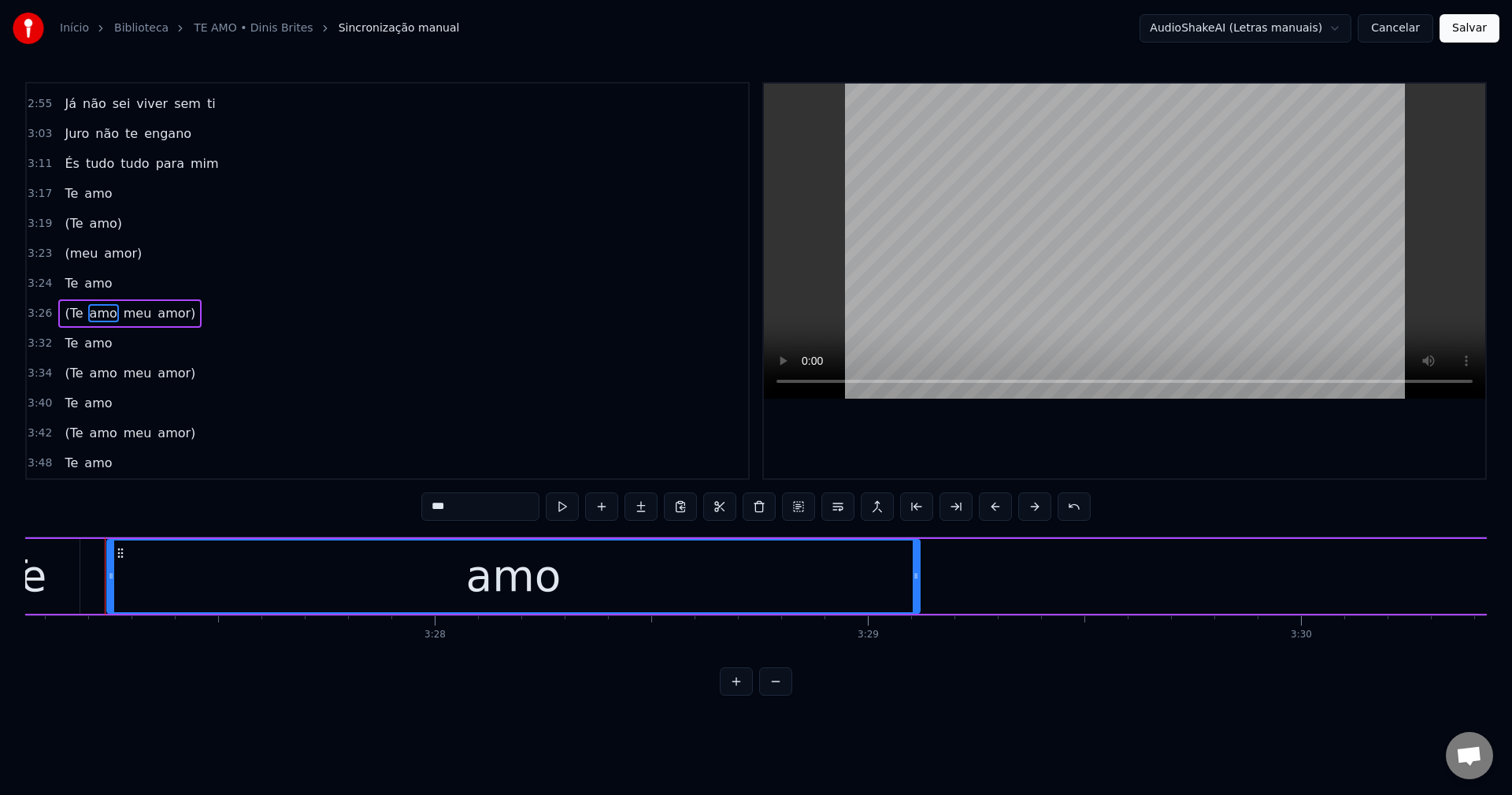
scroll to position [0, 89669]
click at [474, 509] on input "***" at bounding box center [479, 506] width 118 height 28
click at [132, 312] on span "meu" at bounding box center [142, 313] width 32 height 18
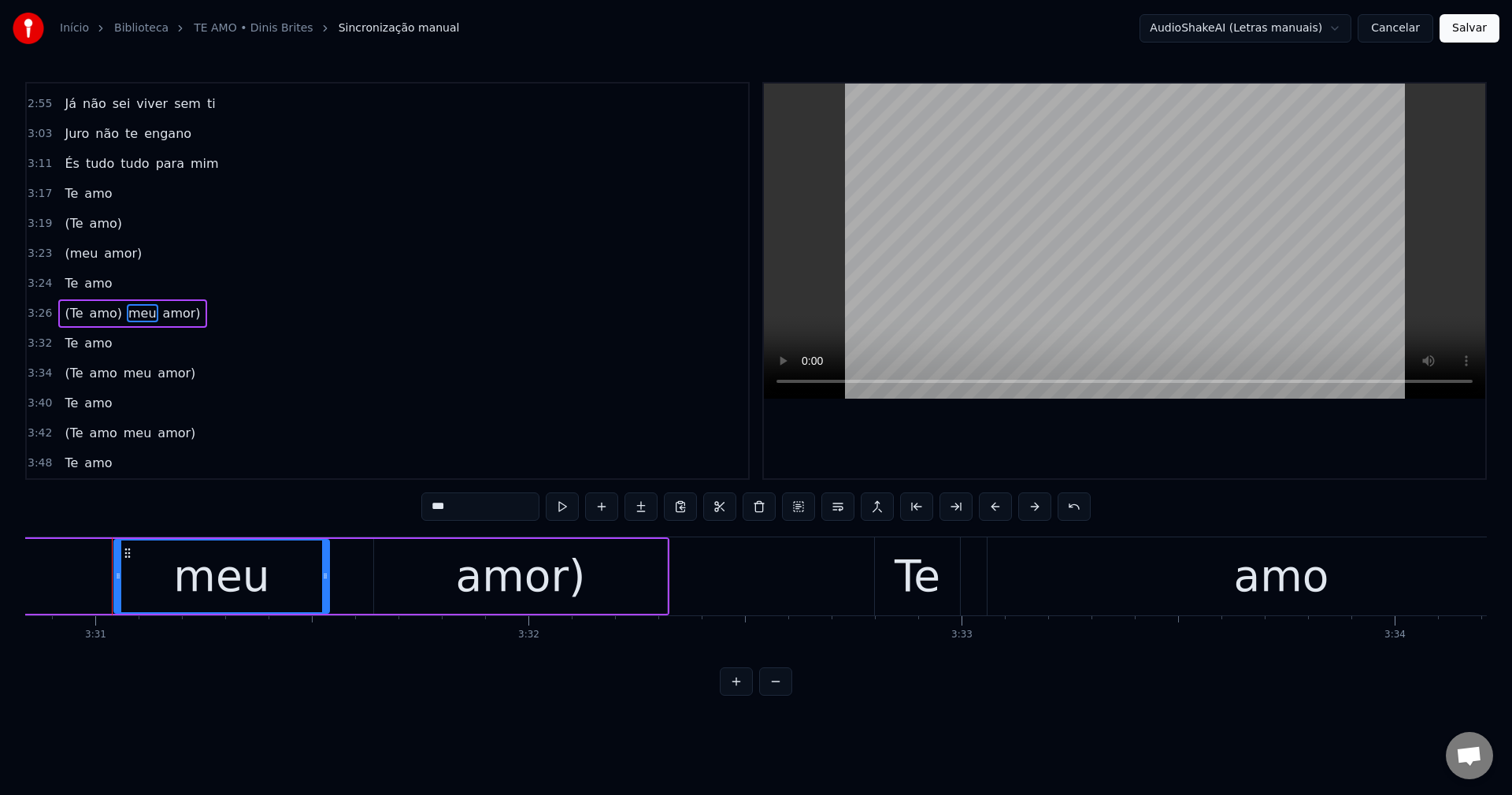
scroll to position [0, 91314]
click at [433, 504] on input "***" at bounding box center [479, 506] width 118 height 28
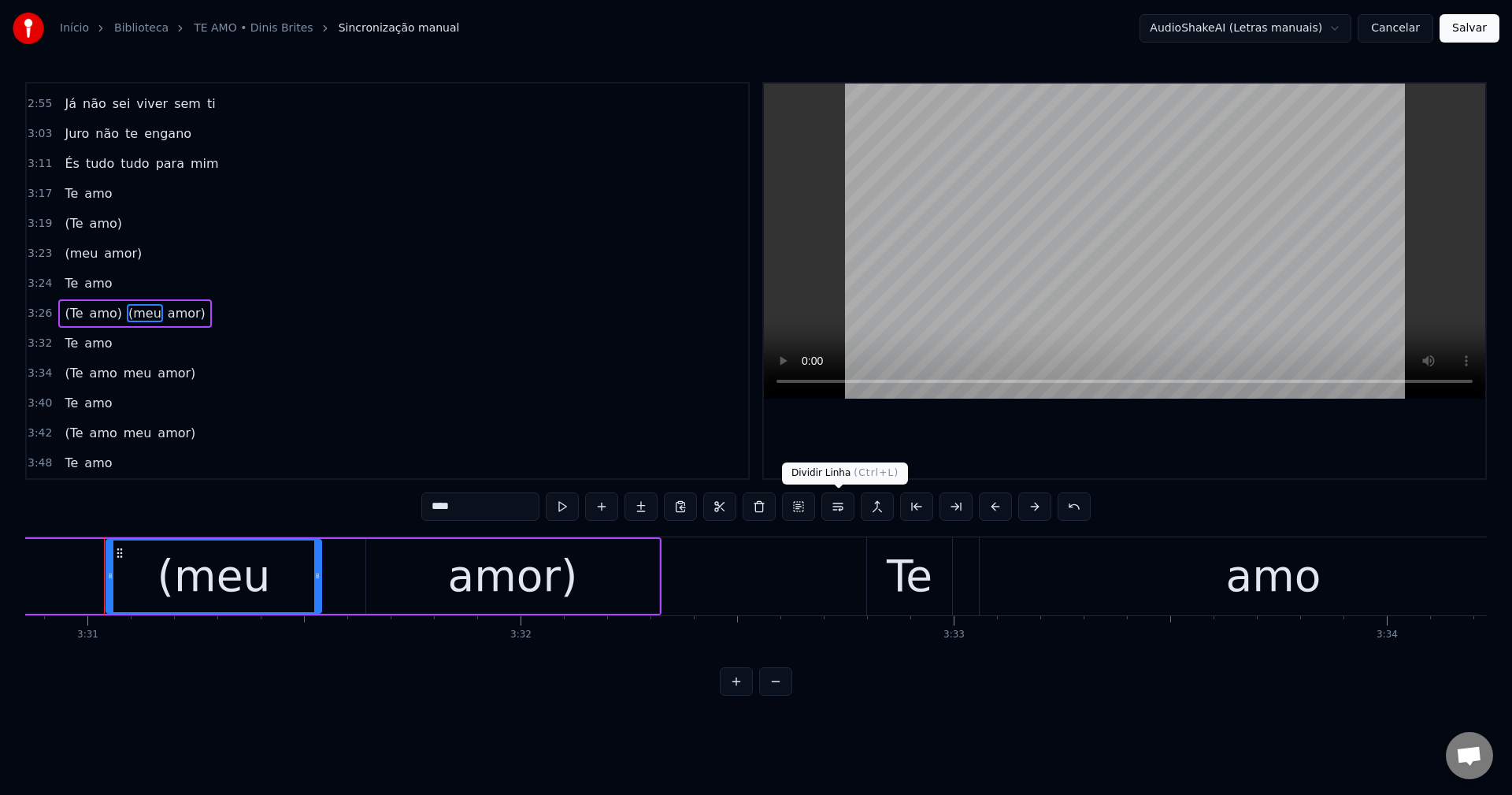
click at [833, 504] on button at bounding box center [838, 506] width 33 height 28
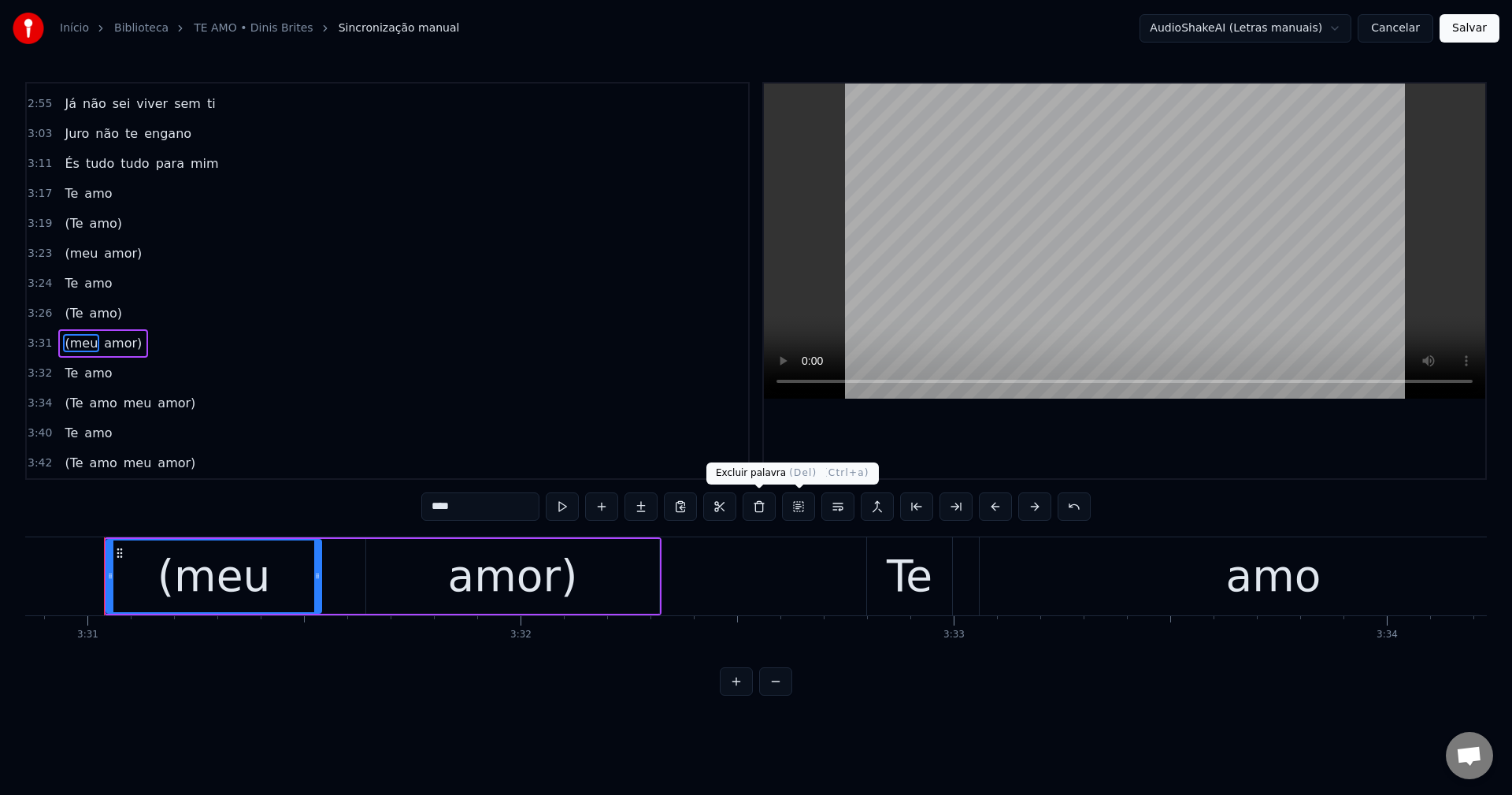
scroll to position [952, 0]
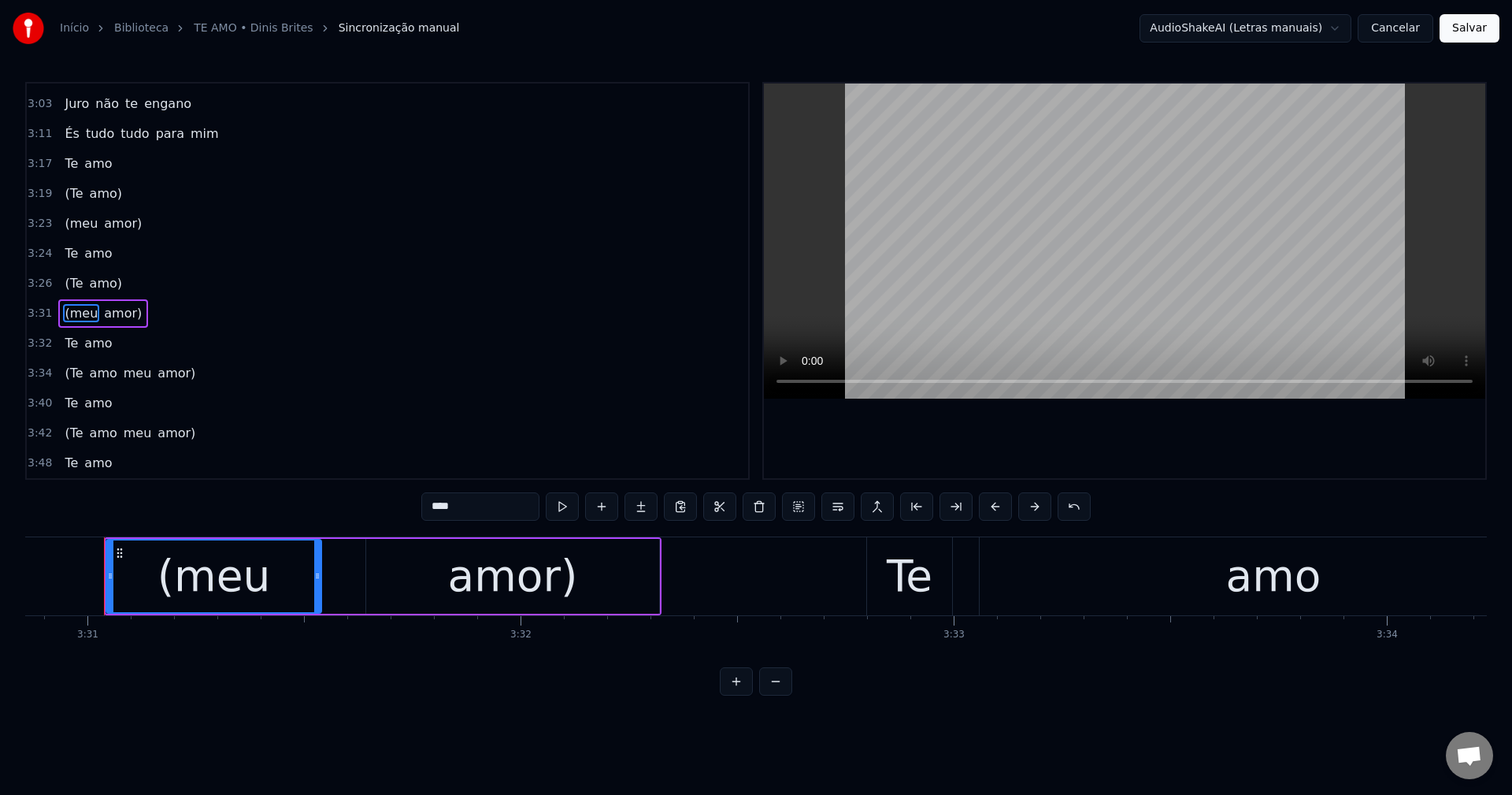
click at [96, 372] on span "amo" at bounding box center [103, 373] width 31 height 18
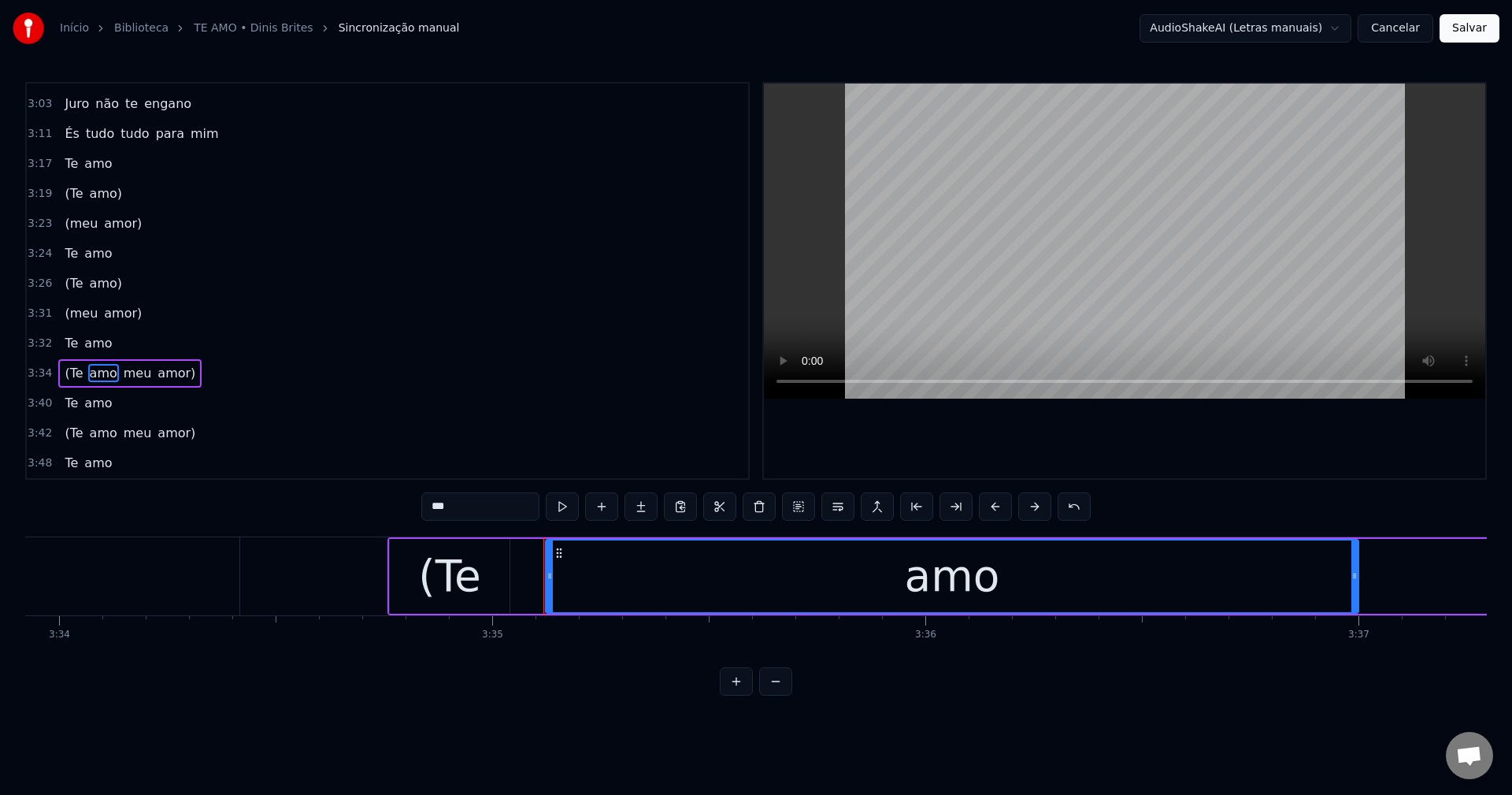
click at [485, 506] on input "***" at bounding box center [479, 506] width 118 height 28
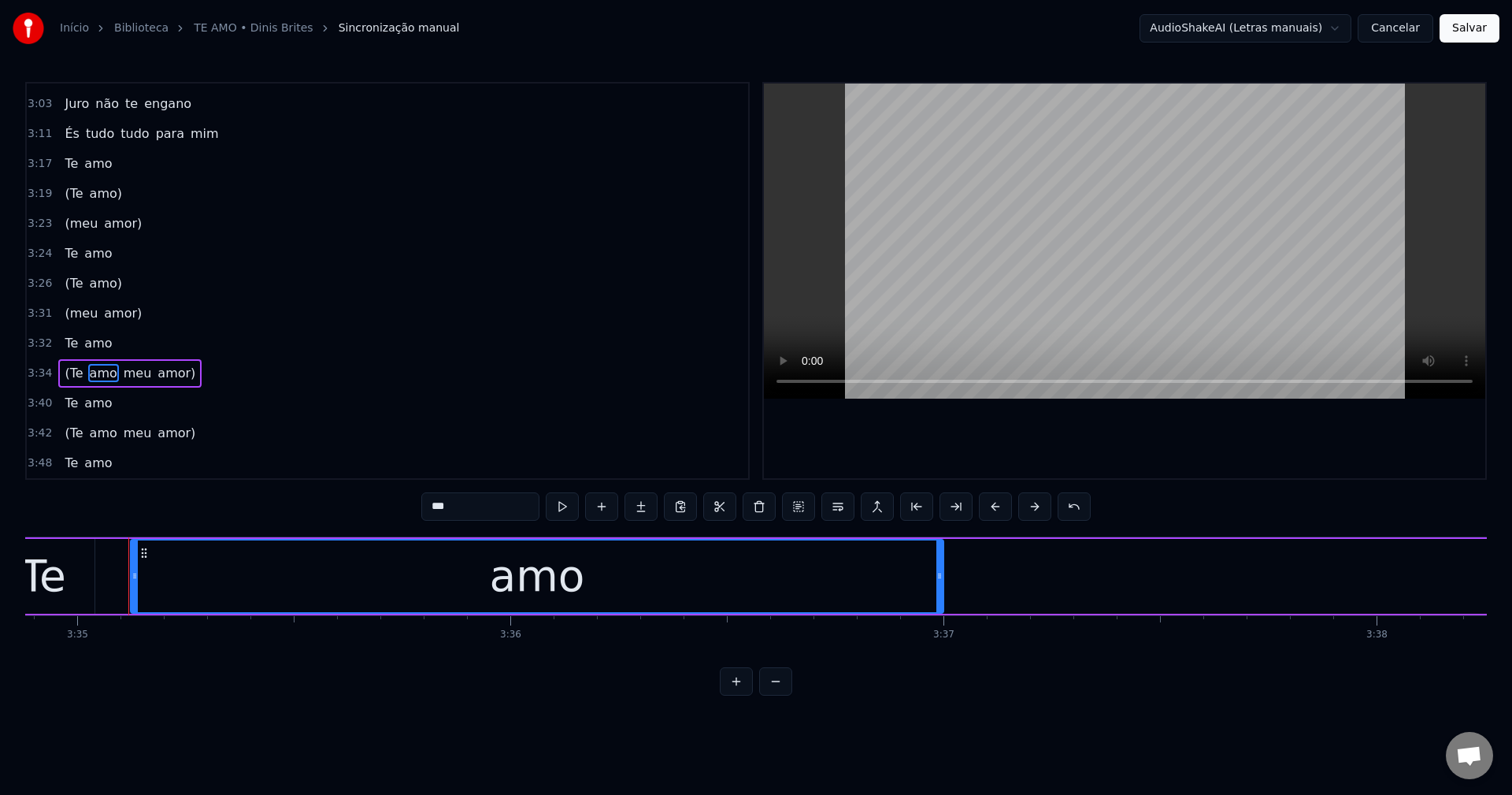
scroll to position [0, 93082]
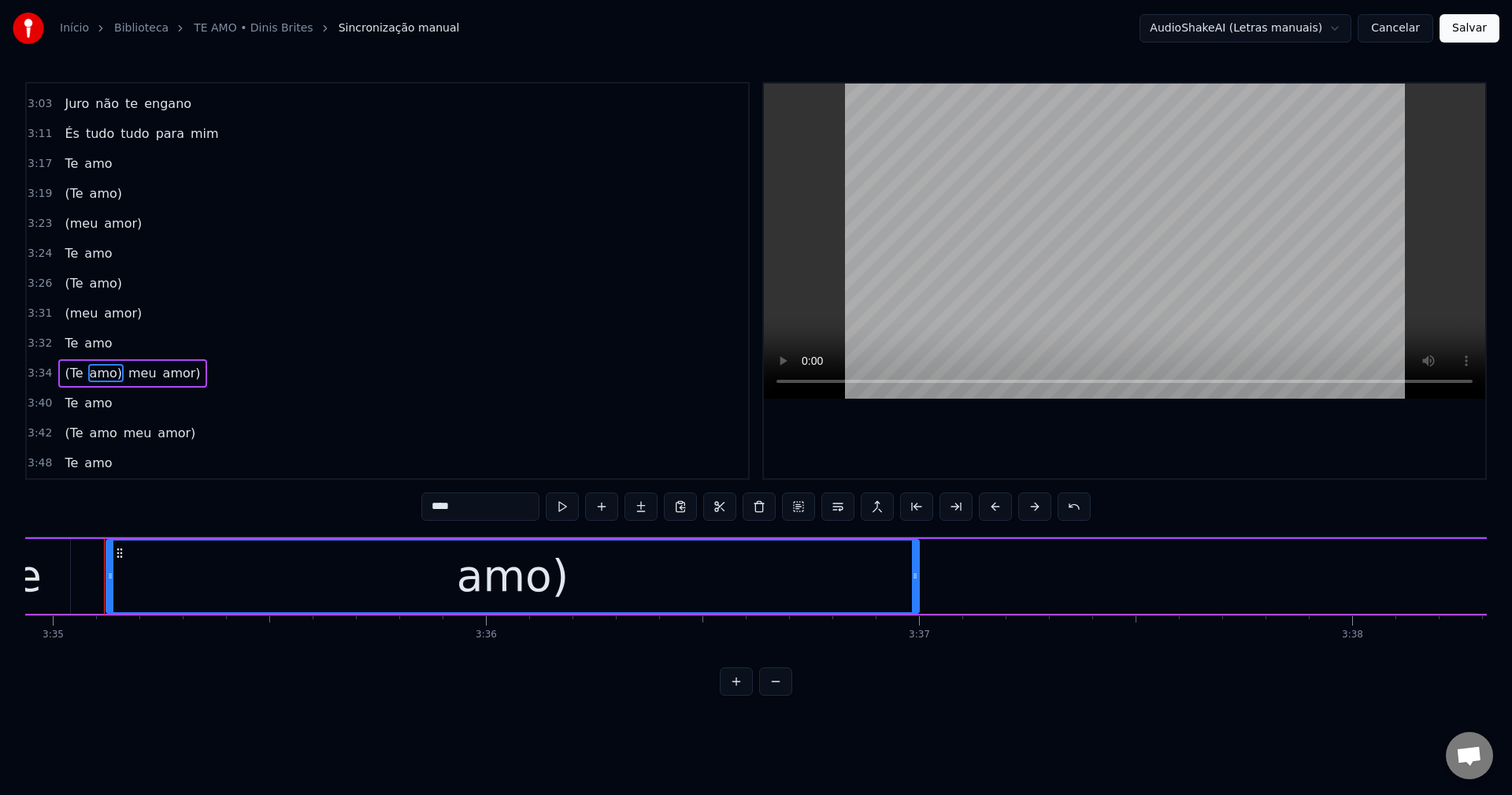
click at [131, 367] on span "meu" at bounding box center [142, 373] width 32 height 18
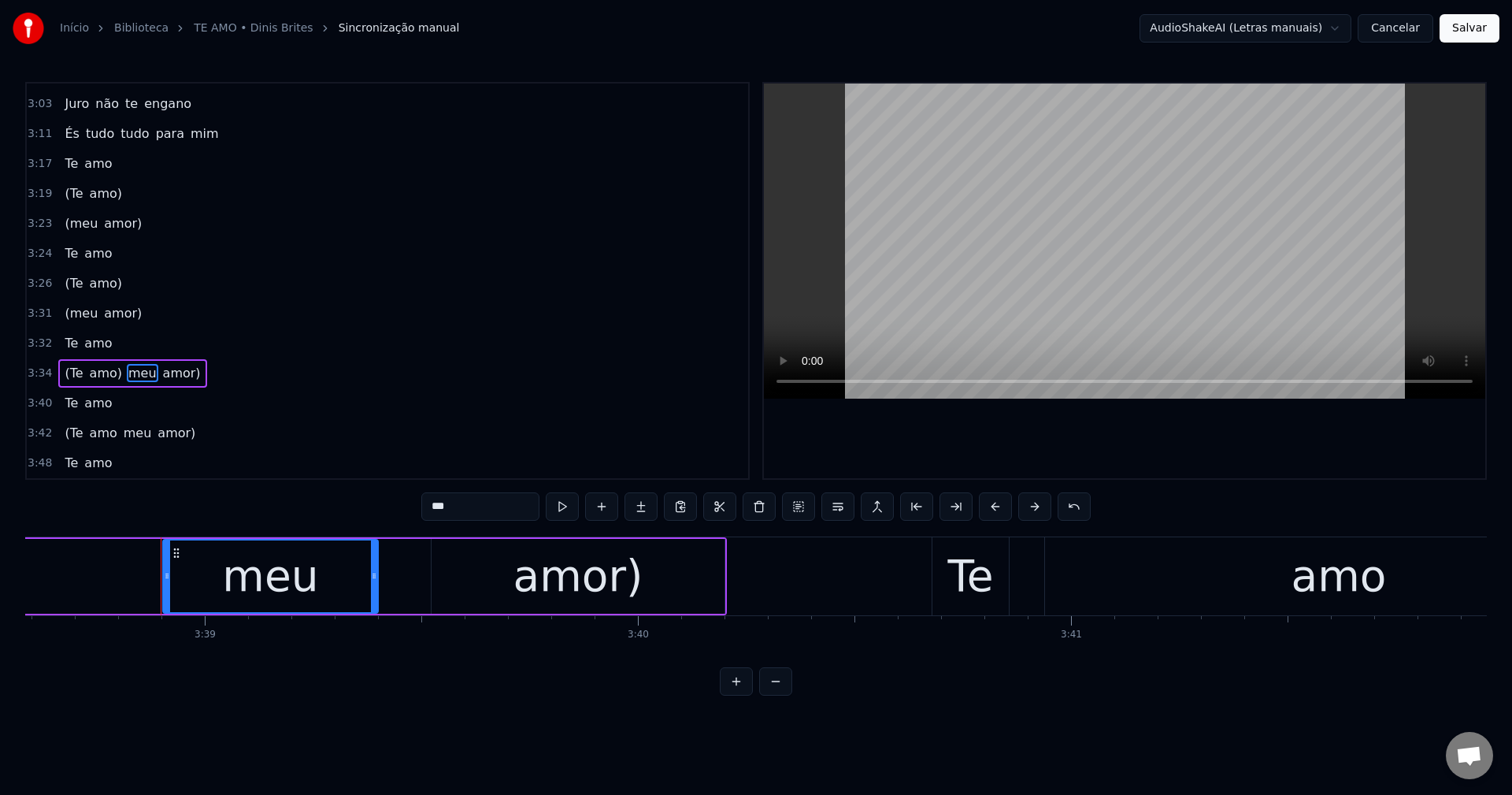
scroll to position [0, 94717]
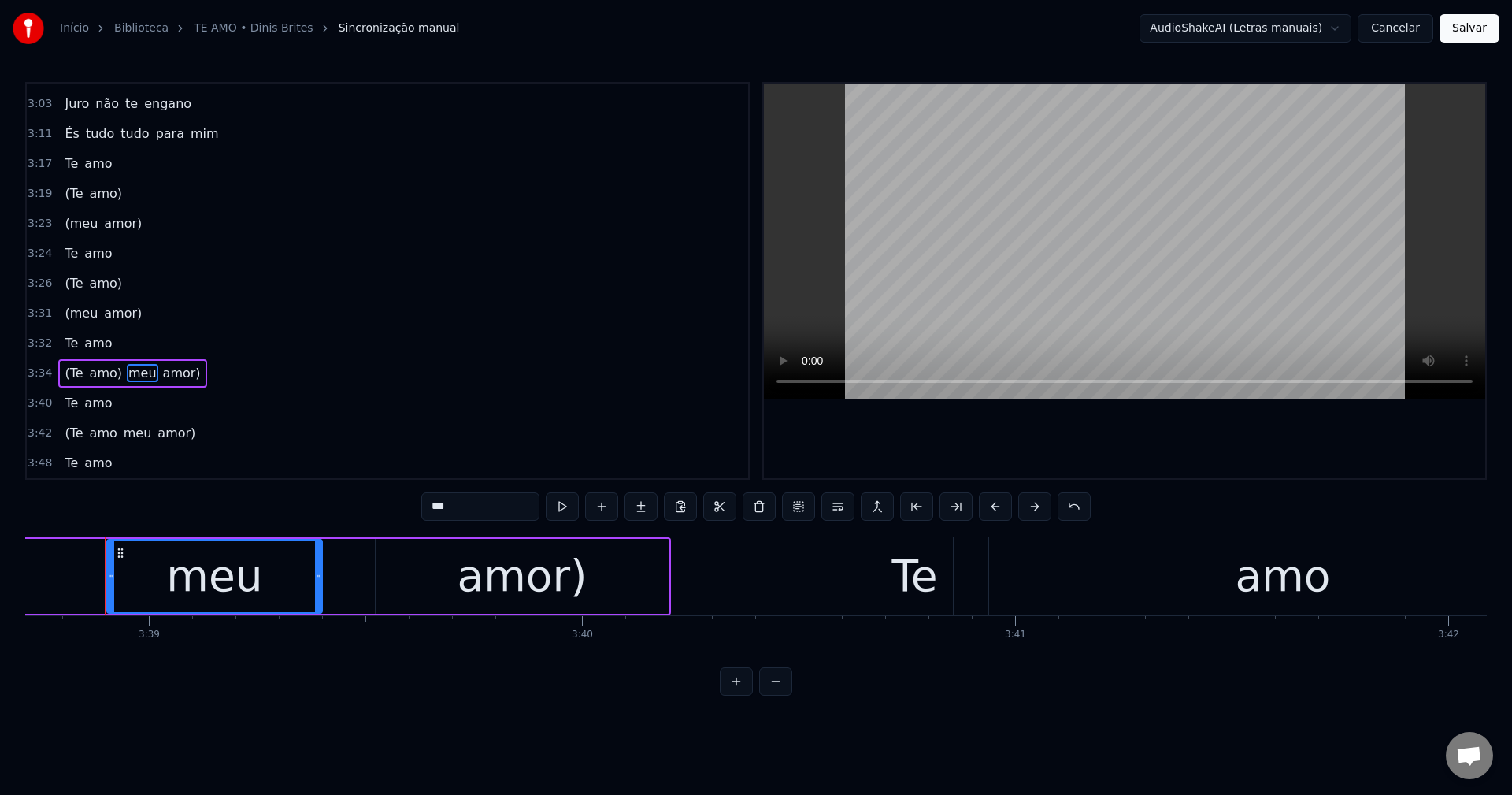
click at [431, 508] on input "***" at bounding box center [479, 506] width 118 height 28
click at [841, 510] on button at bounding box center [838, 506] width 33 height 28
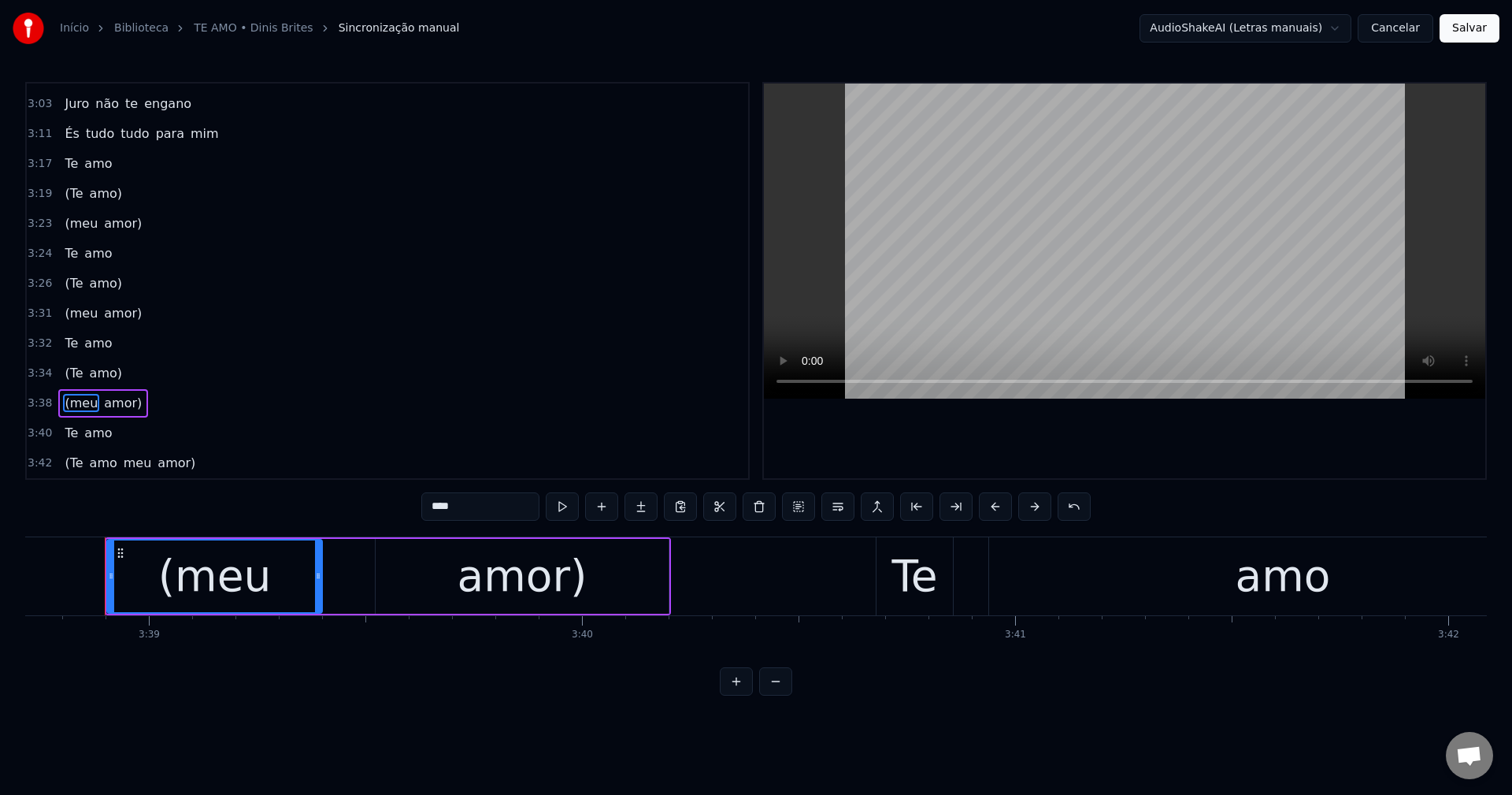
scroll to position [982, 0]
click at [90, 437] on span "amo" at bounding box center [103, 433] width 31 height 18
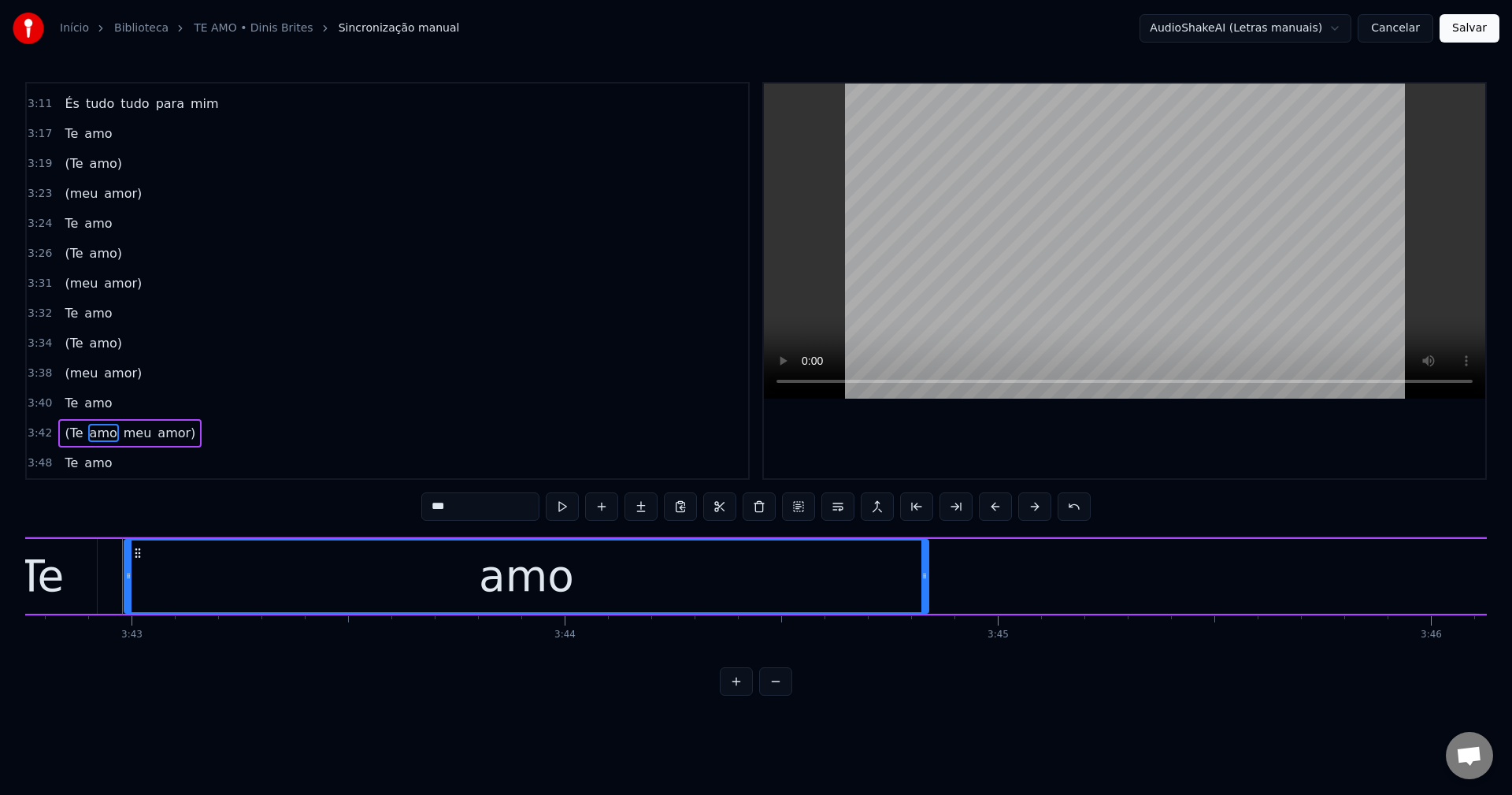
click at [491, 504] on input "***" at bounding box center [479, 506] width 118 height 28
click at [126, 429] on span "meu" at bounding box center [142, 433] width 32 height 18
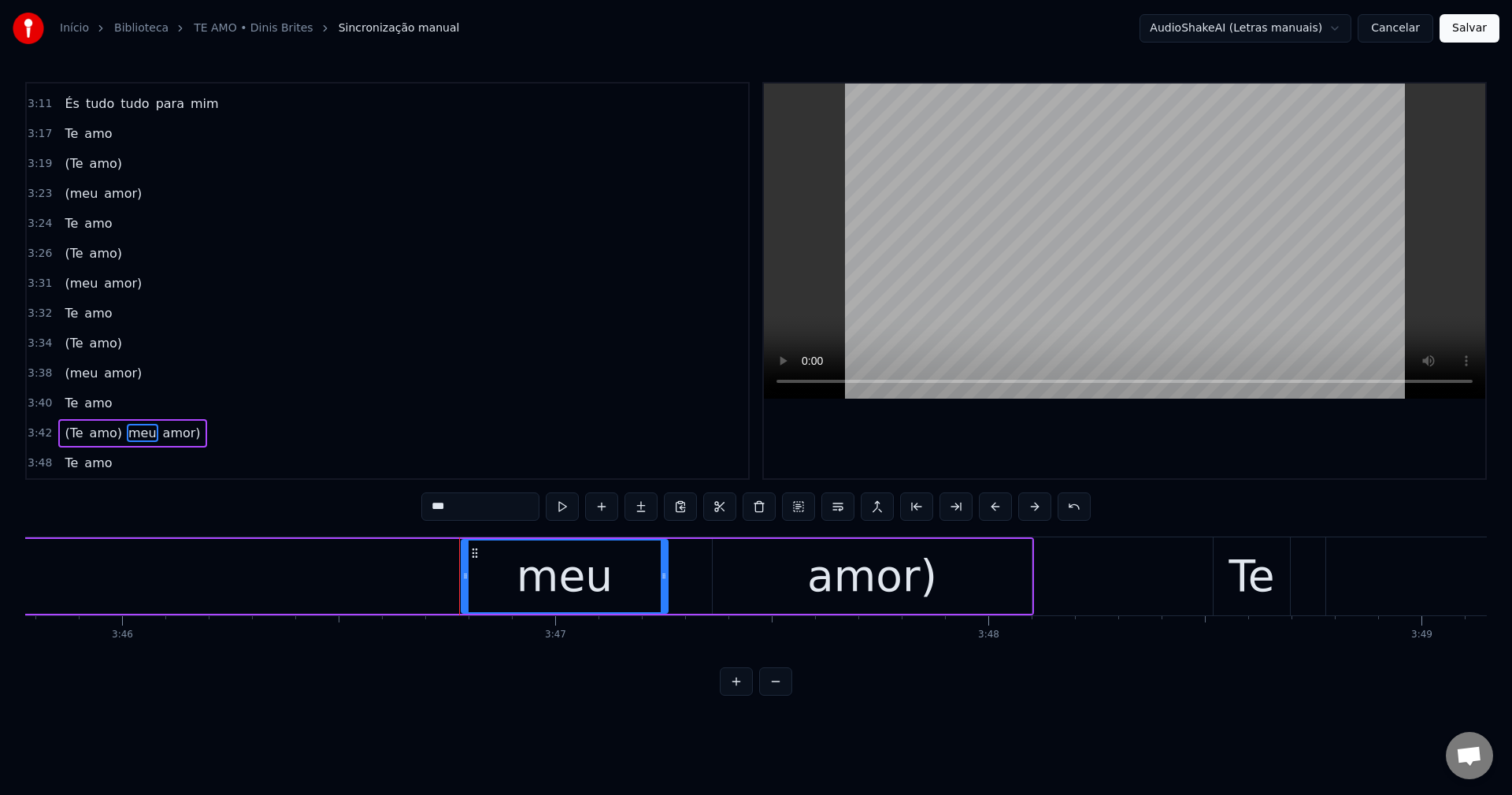
click at [484, 512] on input "***" at bounding box center [479, 506] width 118 height 28
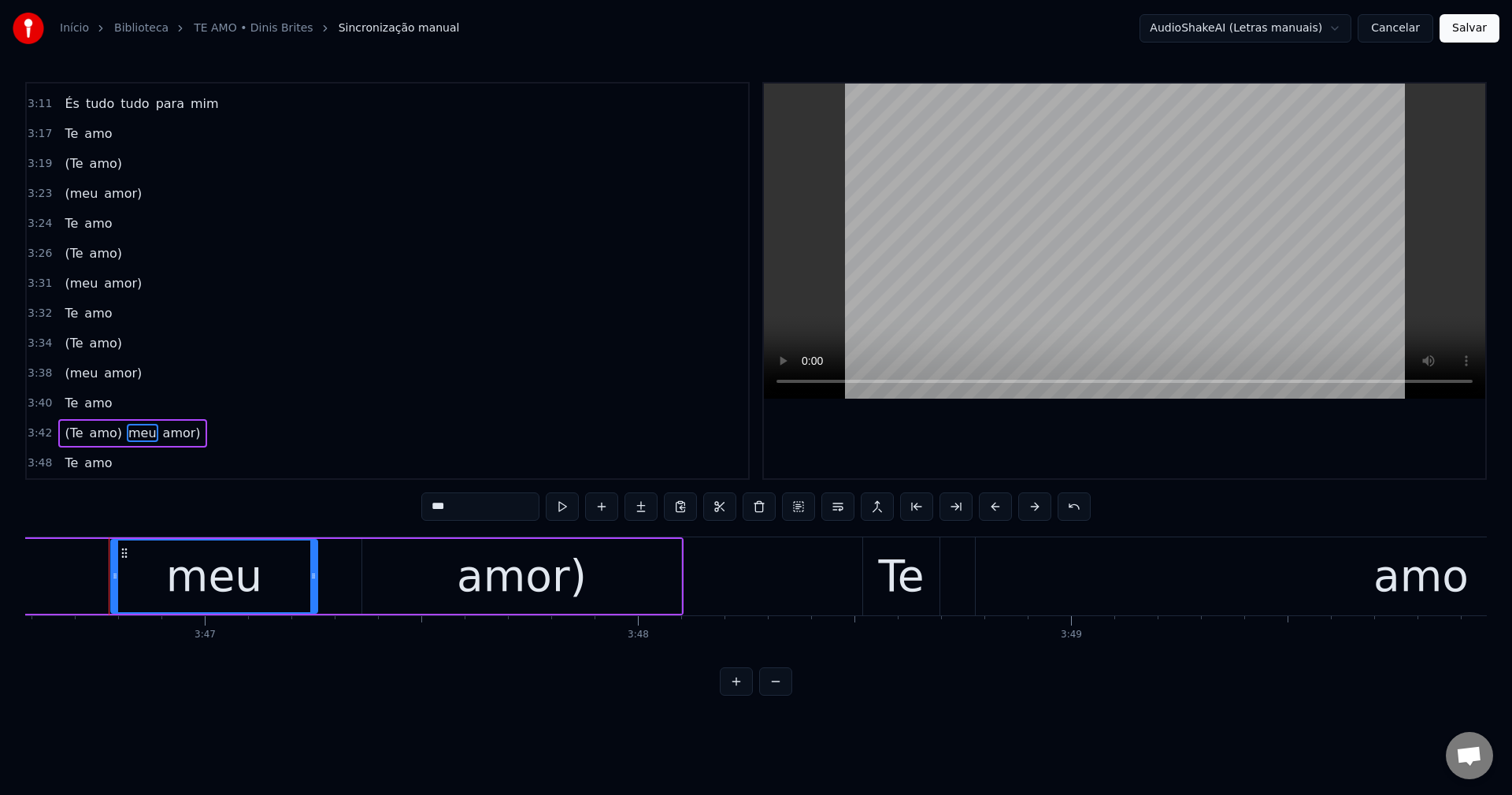
scroll to position [0, 98130]
click at [833, 512] on button at bounding box center [838, 506] width 33 height 28
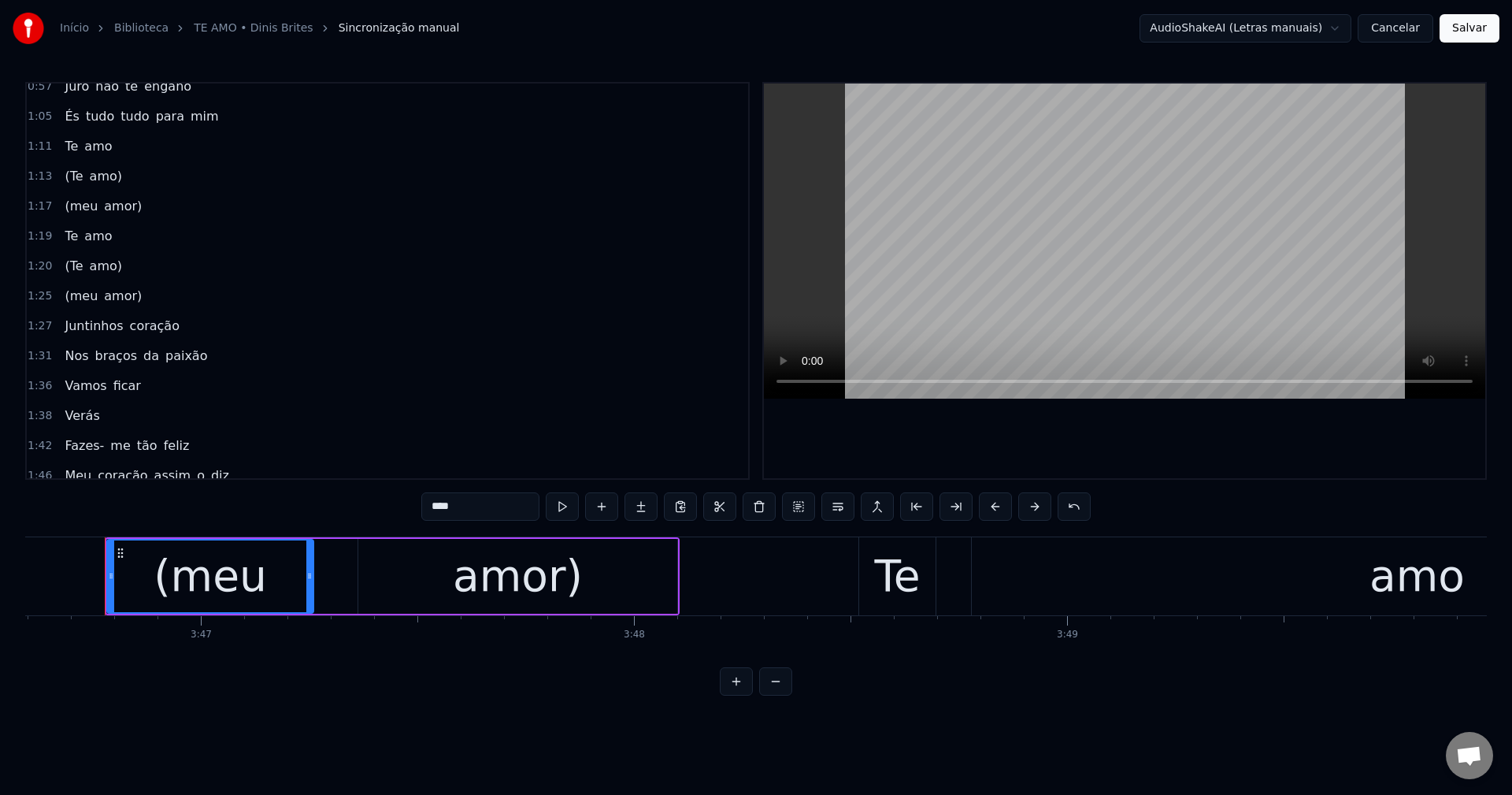
scroll to position [225, 0]
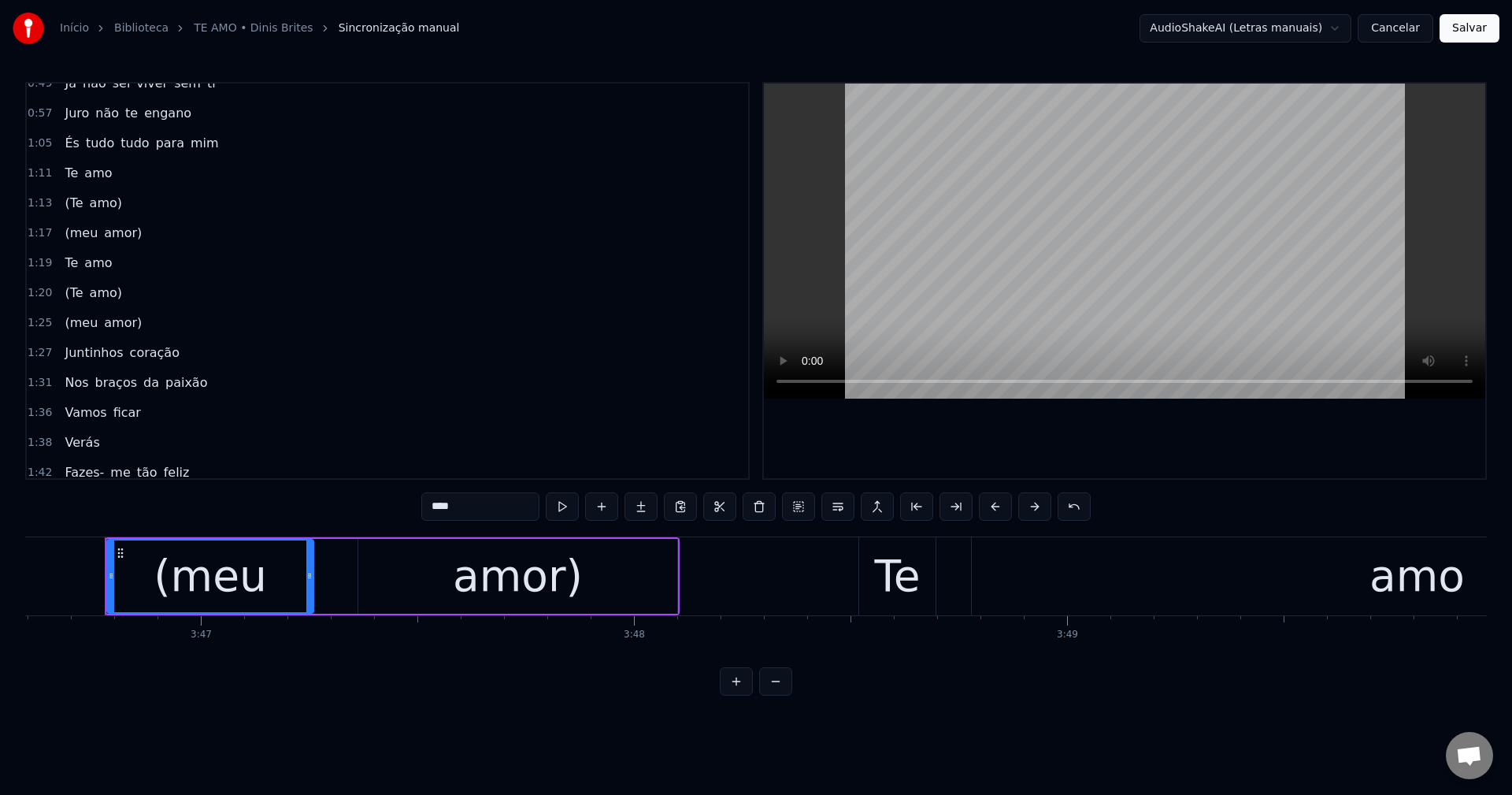
click at [103, 235] on span "amor)" at bounding box center [122, 233] width 41 height 18
type input "*****"
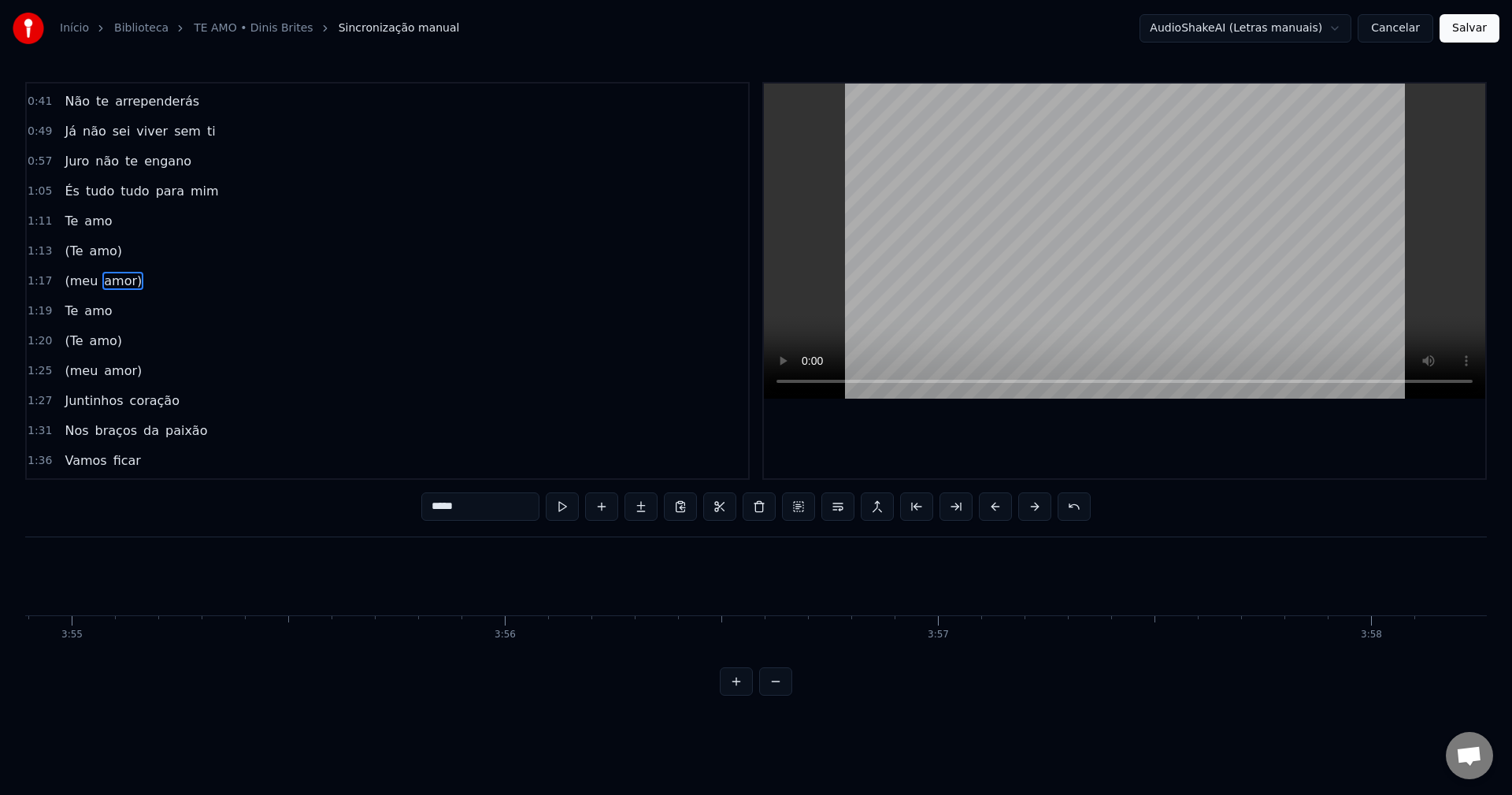
scroll to position [0, 101724]
click at [1133, 30] on button "Salvar" at bounding box center [1469, 28] width 60 height 28
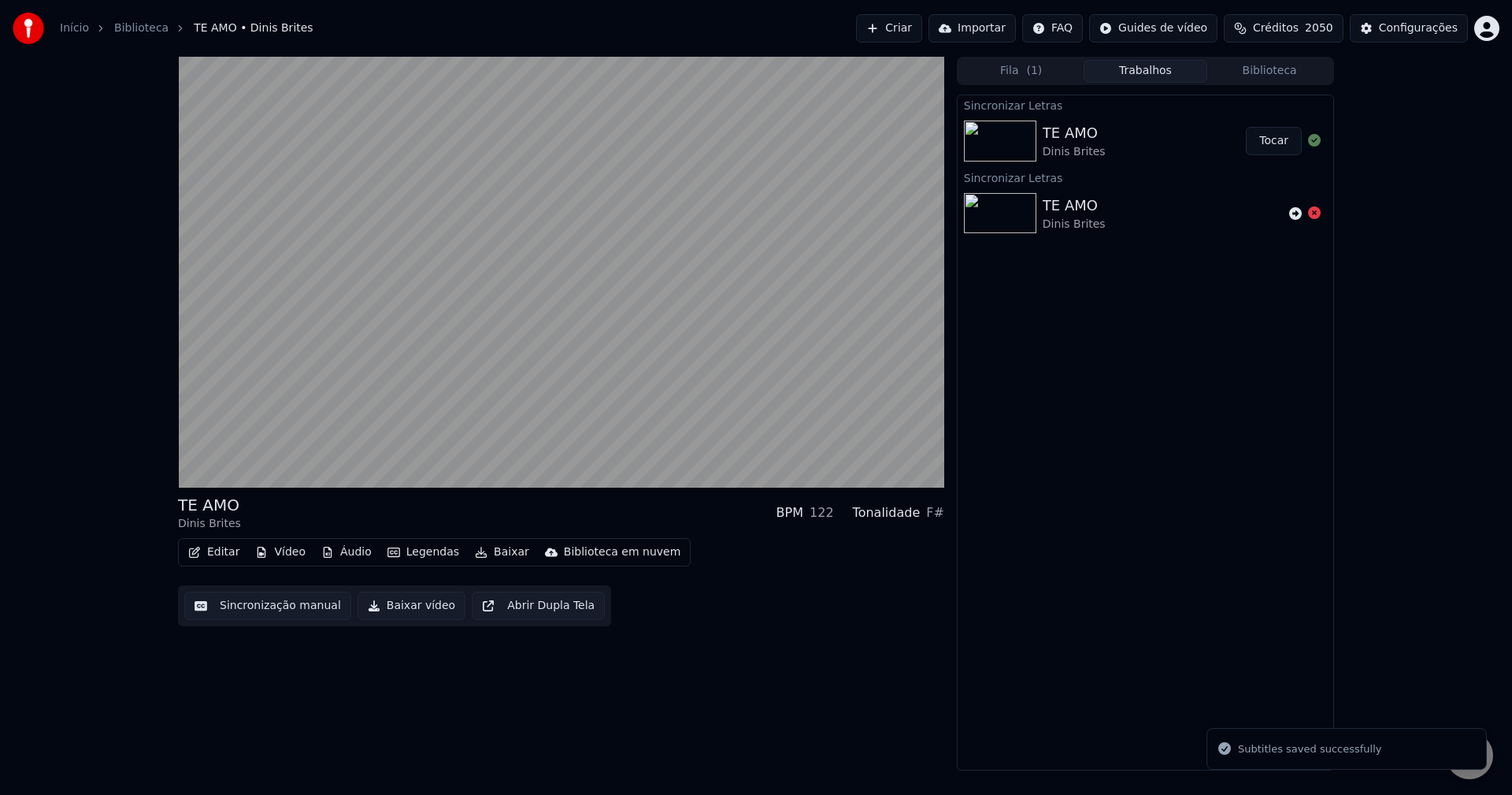
click at [406, 607] on button "Baixar vídeo" at bounding box center [411, 605] width 107 height 28
click at [1133, 74] on button "Biblioteca" at bounding box center [1268, 71] width 124 height 23
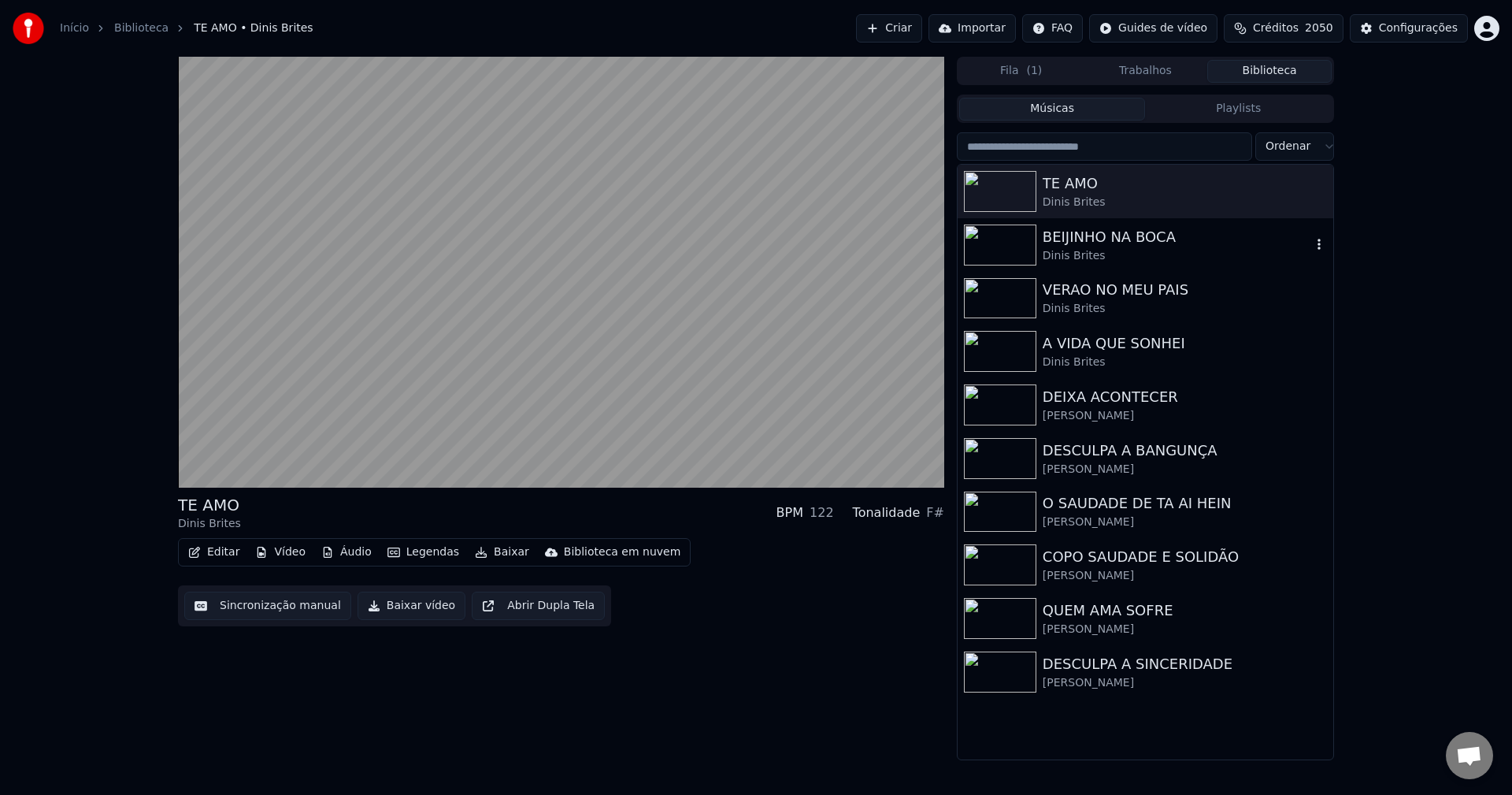
click at [1133, 254] on div "Dinis Brites" at bounding box center [1177, 256] width 269 height 16
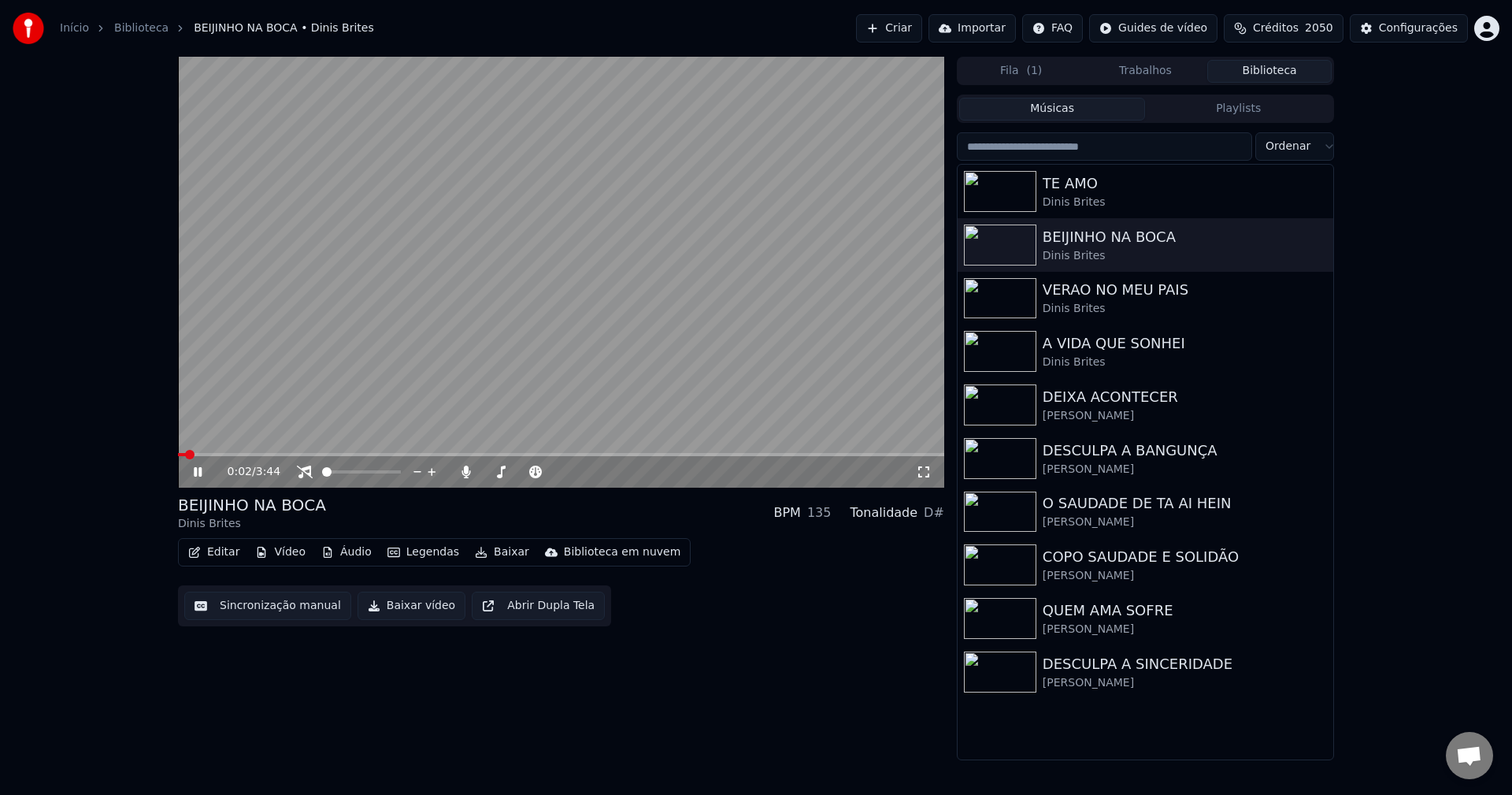
click at [221, 557] on button "Editar" at bounding box center [214, 552] width 64 height 22
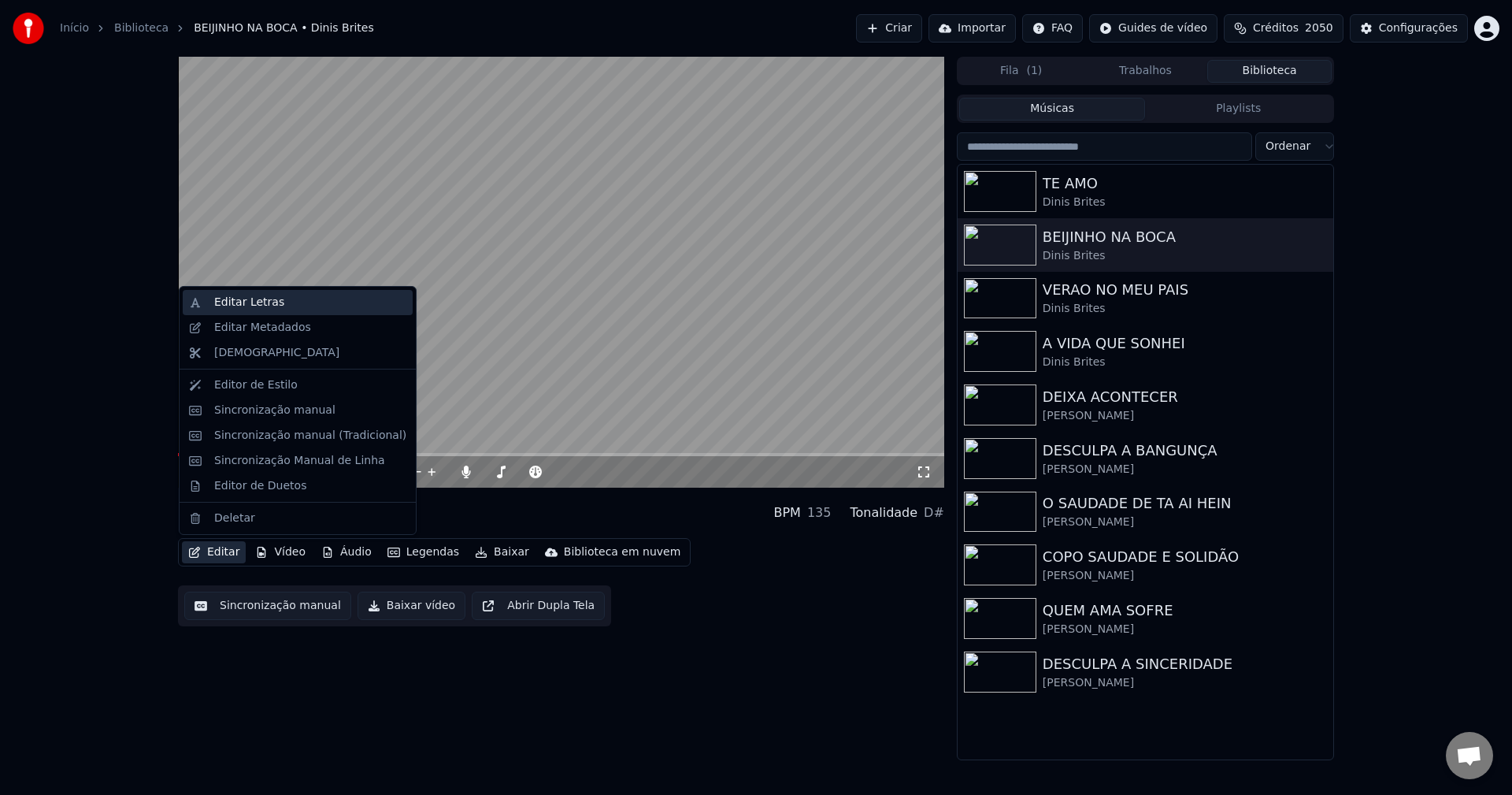
click at [251, 304] on div "Editar Letras" at bounding box center [249, 302] width 70 height 16
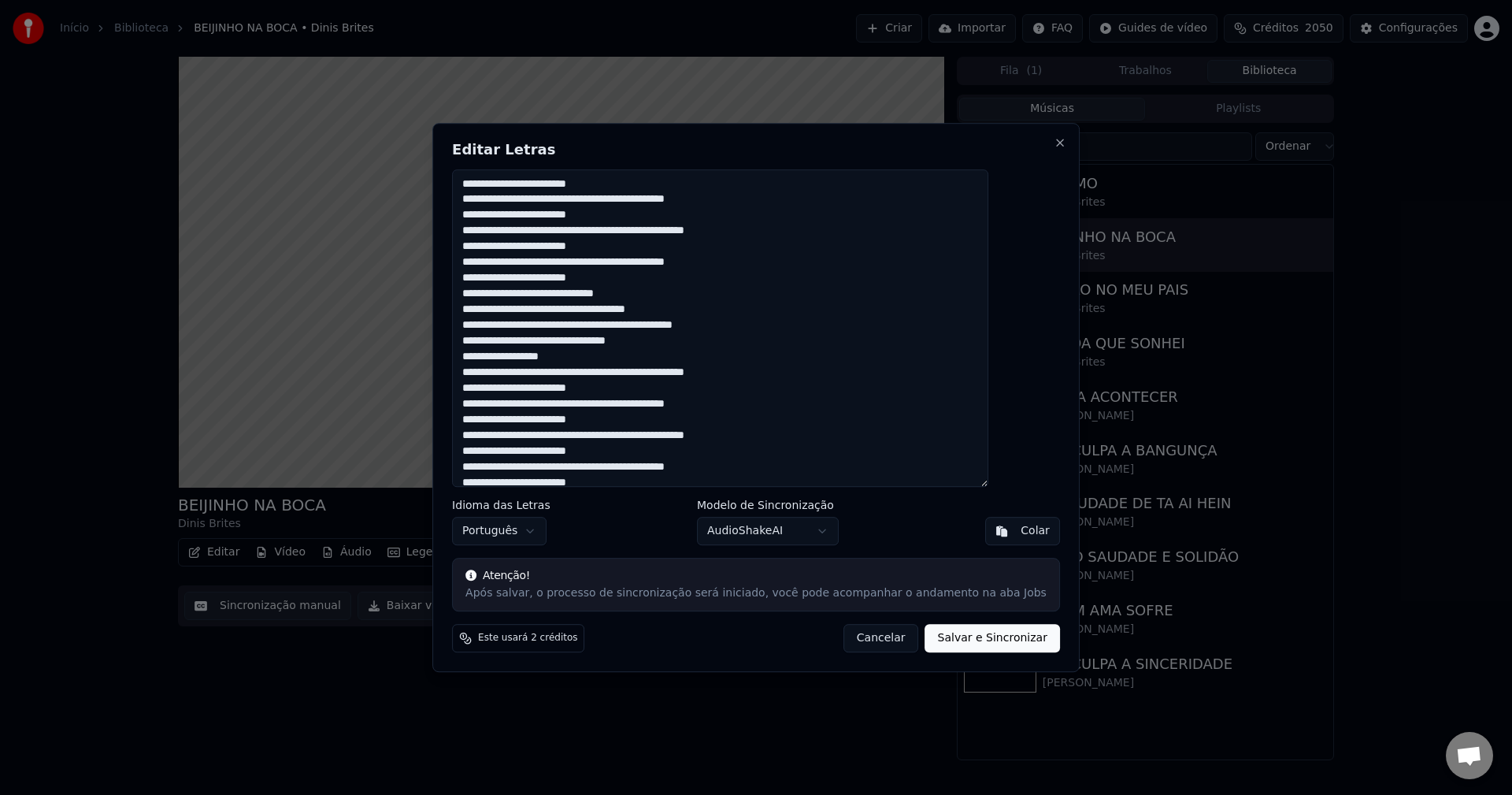
drag, startPoint x: 854, startPoint y: 640, endPoint x: 421, endPoint y: 585, distance: 436.5
click at [854, 641] on button "Cancelar" at bounding box center [881, 638] width 76 height 28
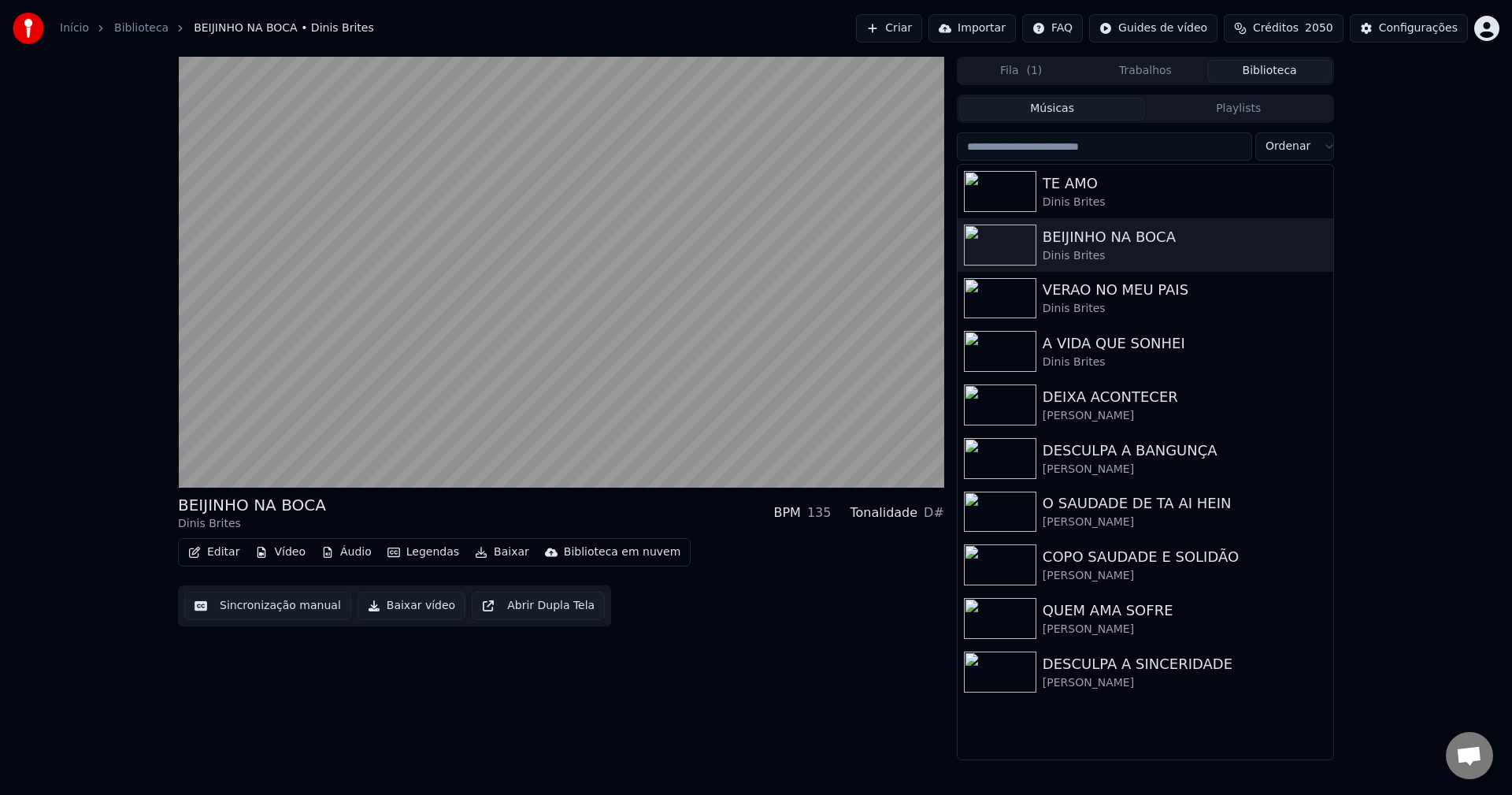
click at [228, 546] on button "Editar" at bounding box center [214, 552] width 64 height 22
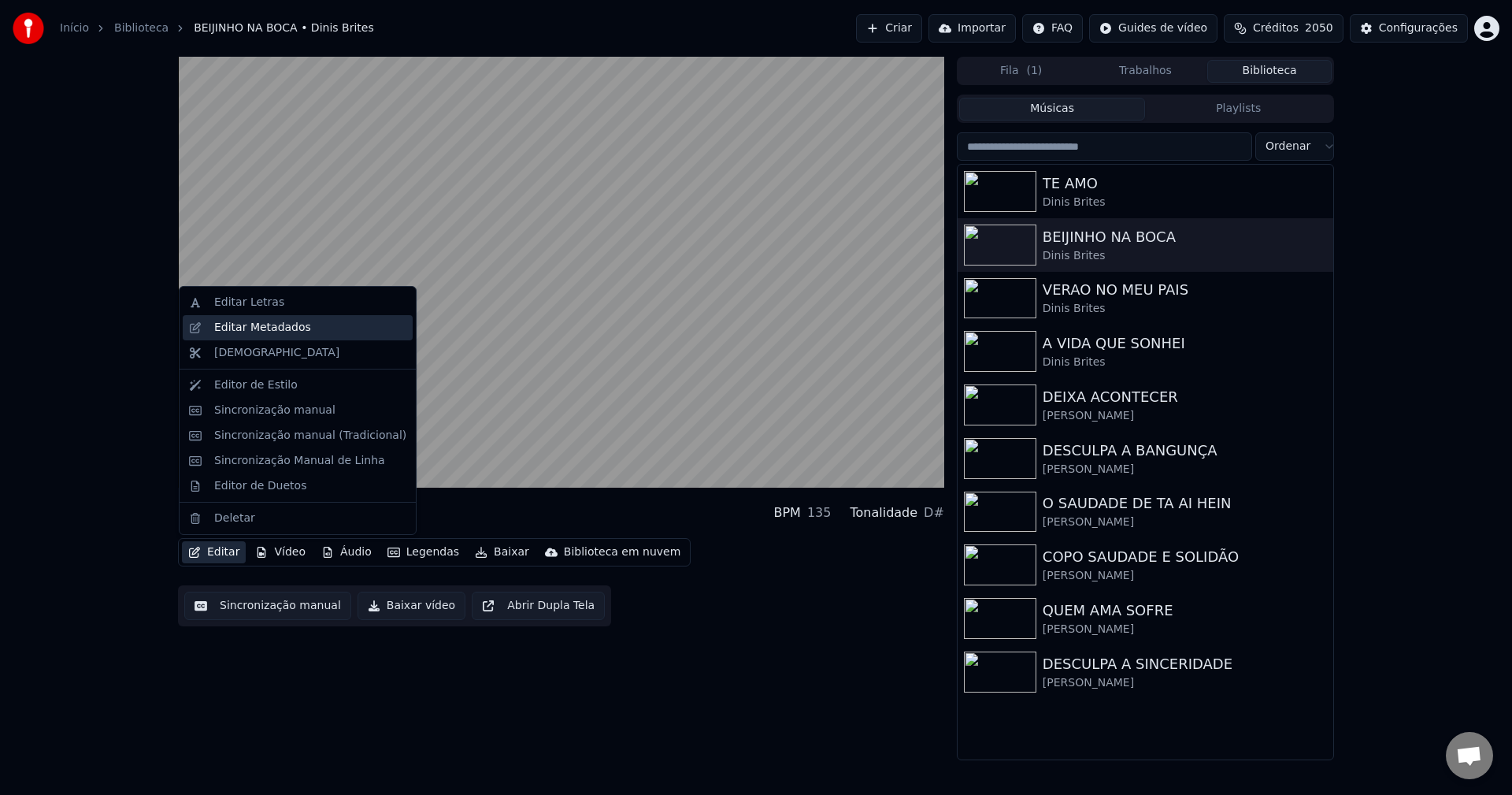
click at [251, 330] on div "Editar Metadados" at bounding box center [262, 327] width 96 height 16
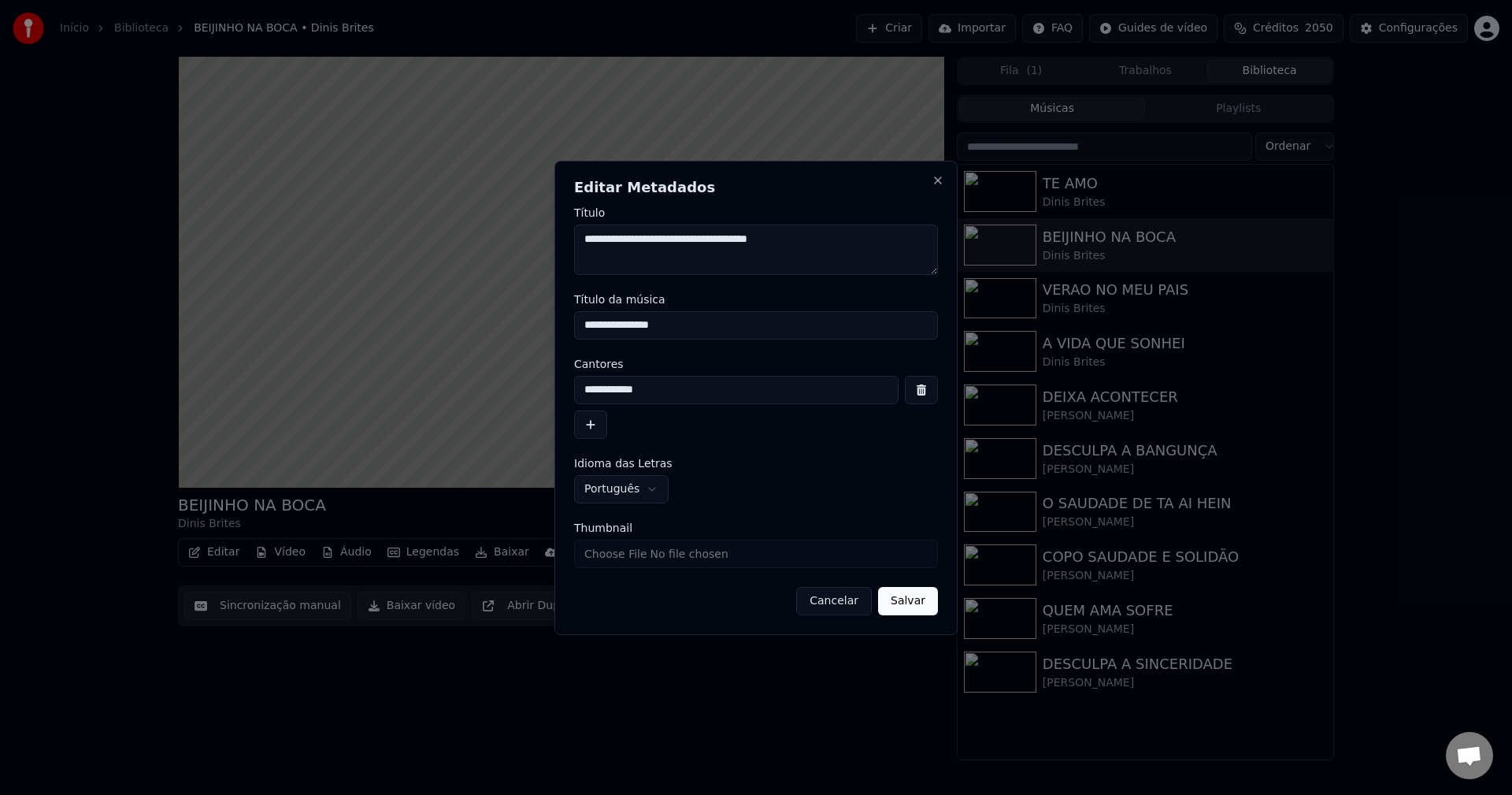
click at [818, 559] on input "Thumbnail" at bounding box center [756, 553] width 364 height 28
type input "**********"
click at [920, 611] on button "Salvar" at bounding box center [908, 601] width 60 height 28
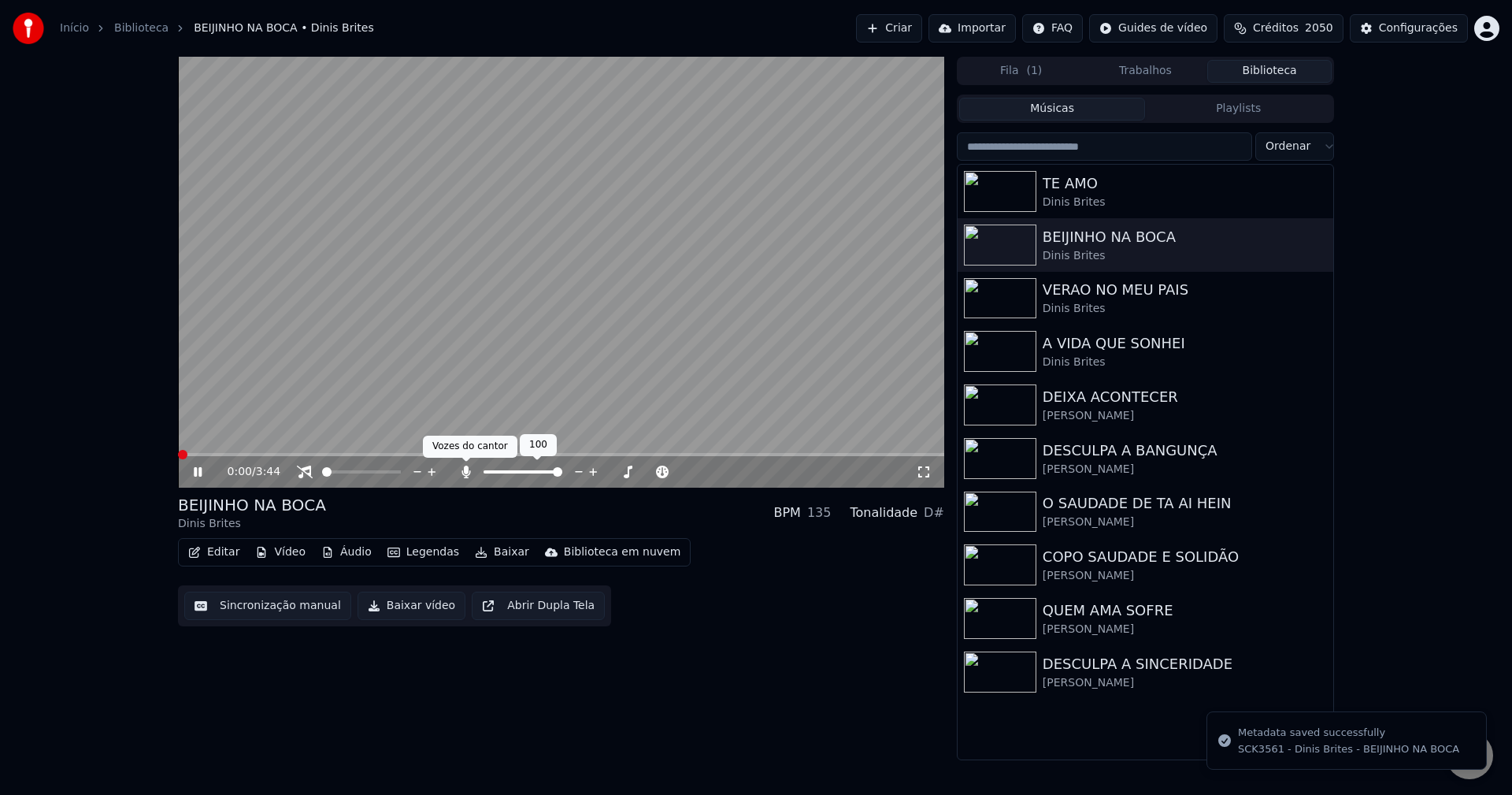
click at [469, 480] on div at bounding box center [529, 472] width 142 height 16
click at [468, 475] on icon at bounding box center [467, 472] width 16 height 13
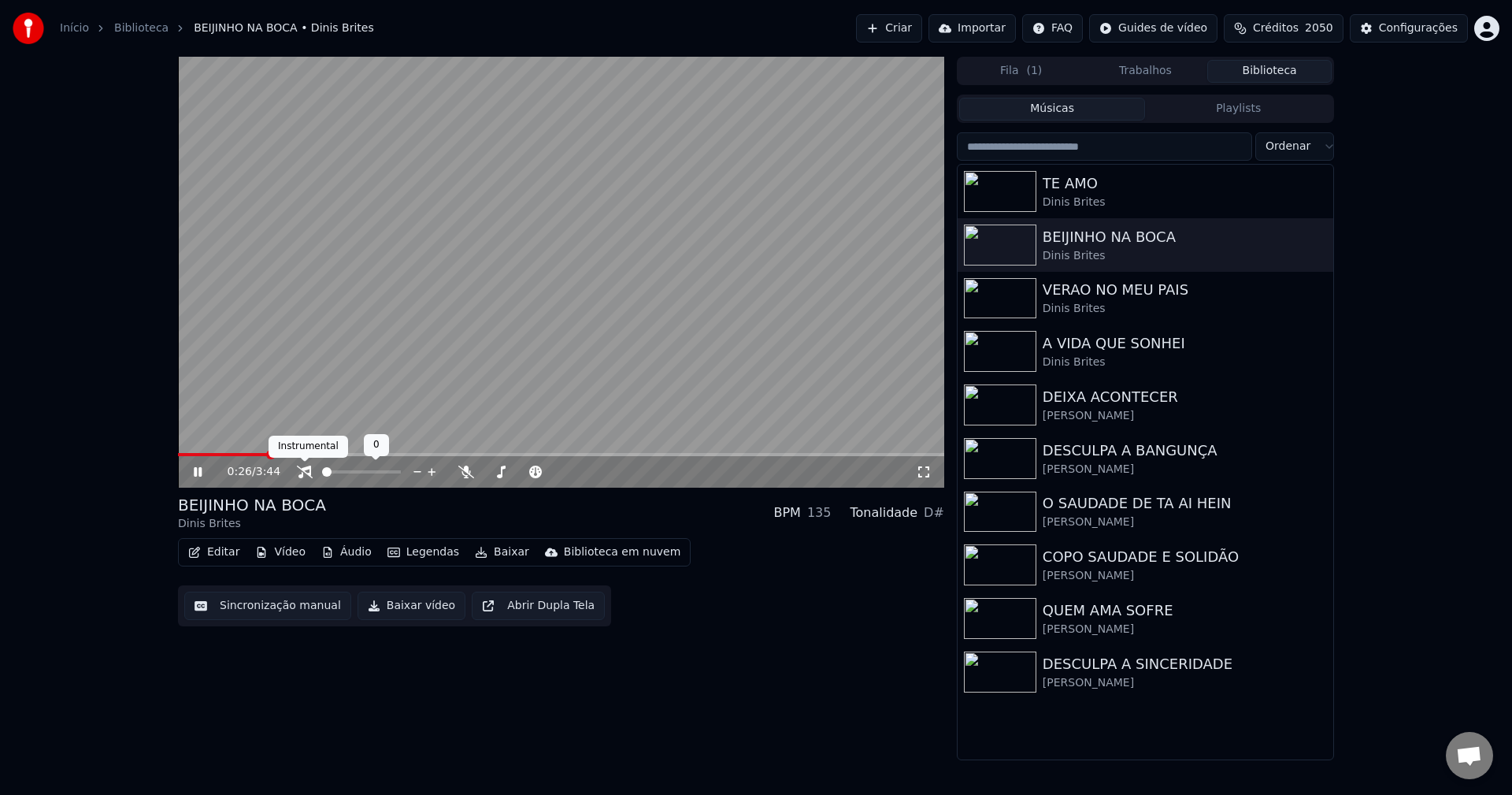
click at [306, 471] on icon at bounding box center [304, 472] width 16 height 13
click at [1062, 197] on div "Dinis Brites" at bounding box center [1177, 203] width 269 height 16
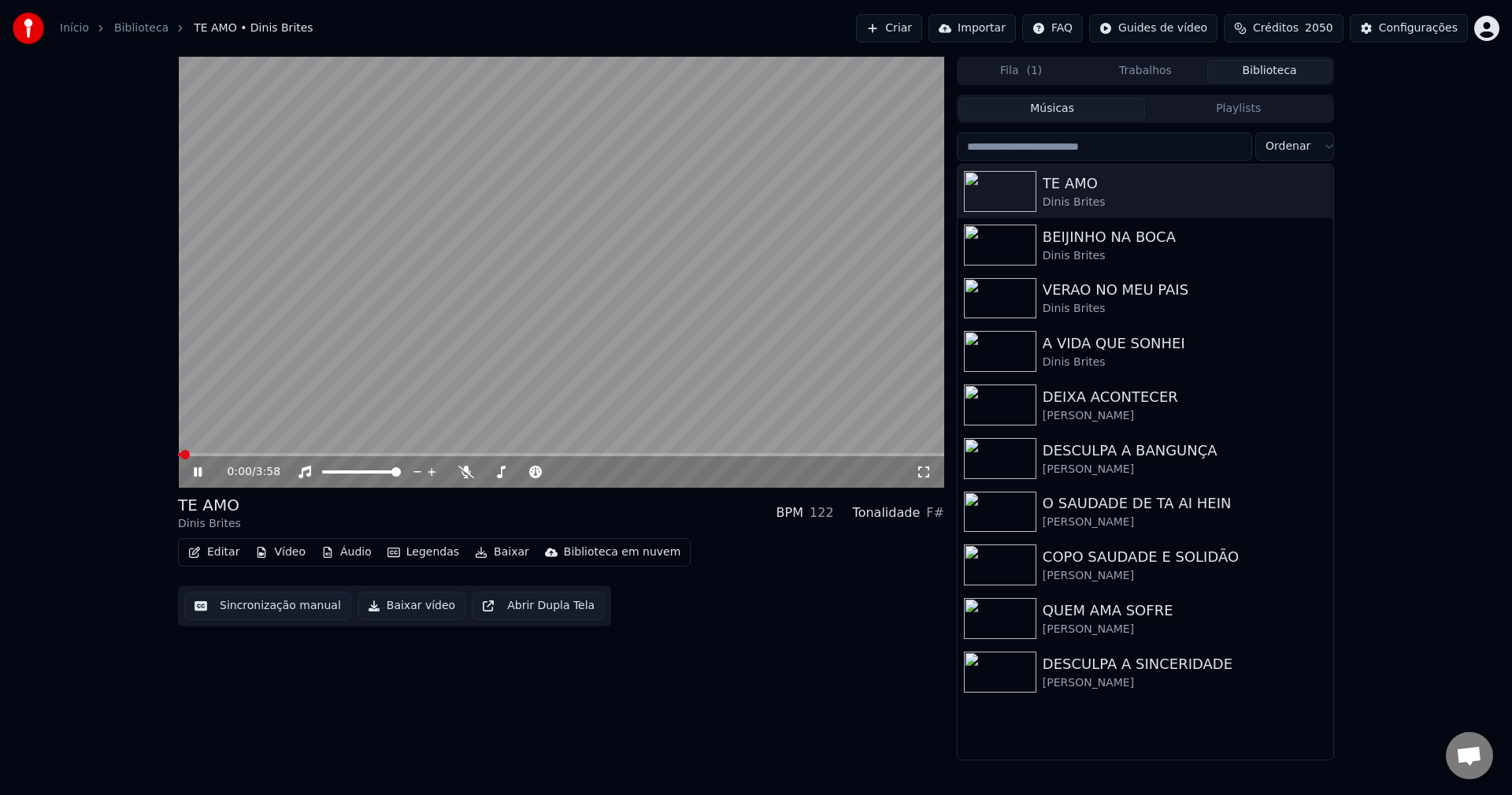
click at [425, 609] on button "Baixar vídeo" at bounding box center [411, 605] width 107 height 28
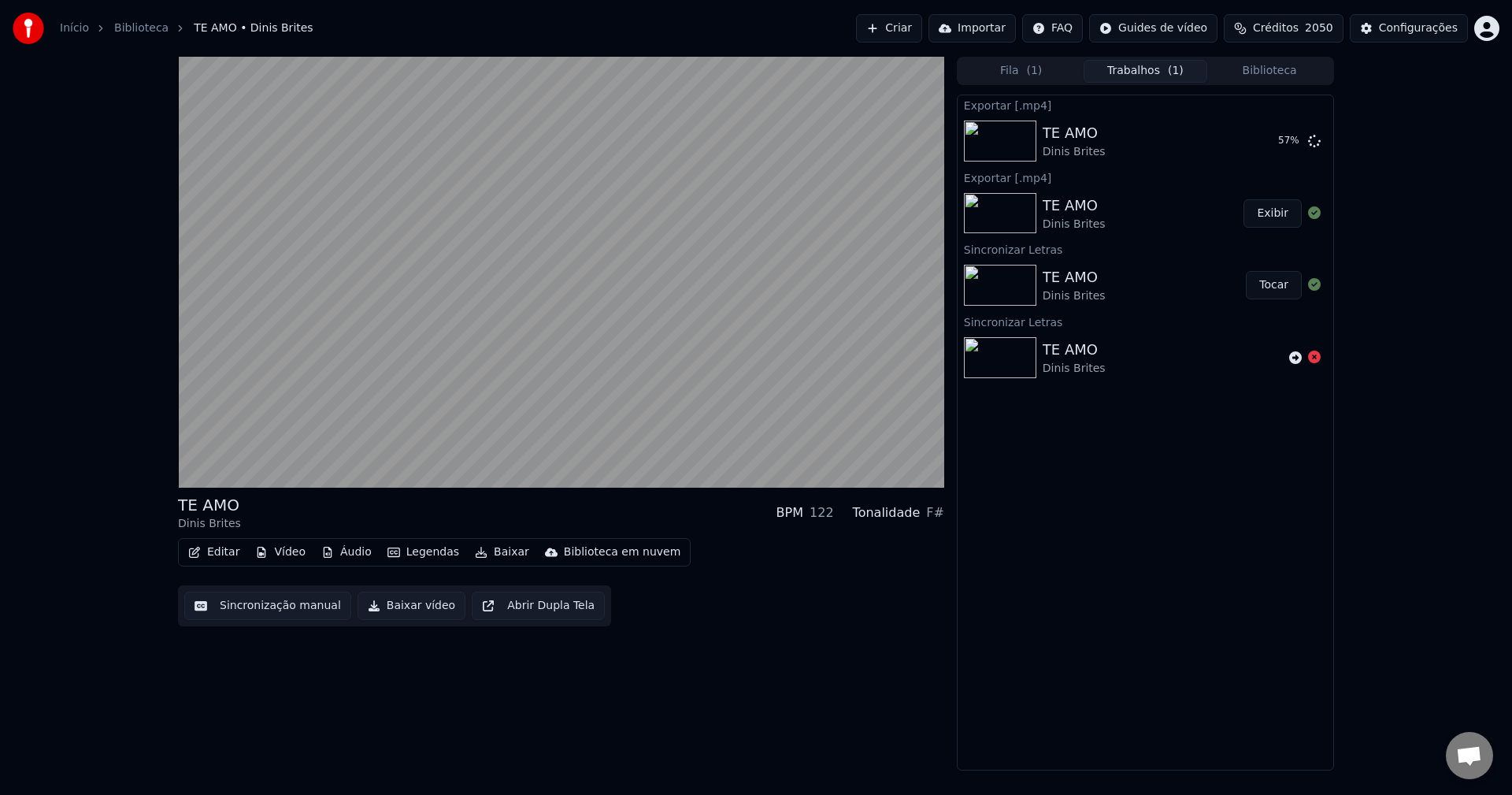
click at [846, 698] on div "TE AMO Dinis Brites BPM 122 Tonalidade F# Editar Vídeo Áudio Legendas Baixar Bi…" at bounding box center [561, 413] width 766 height 713
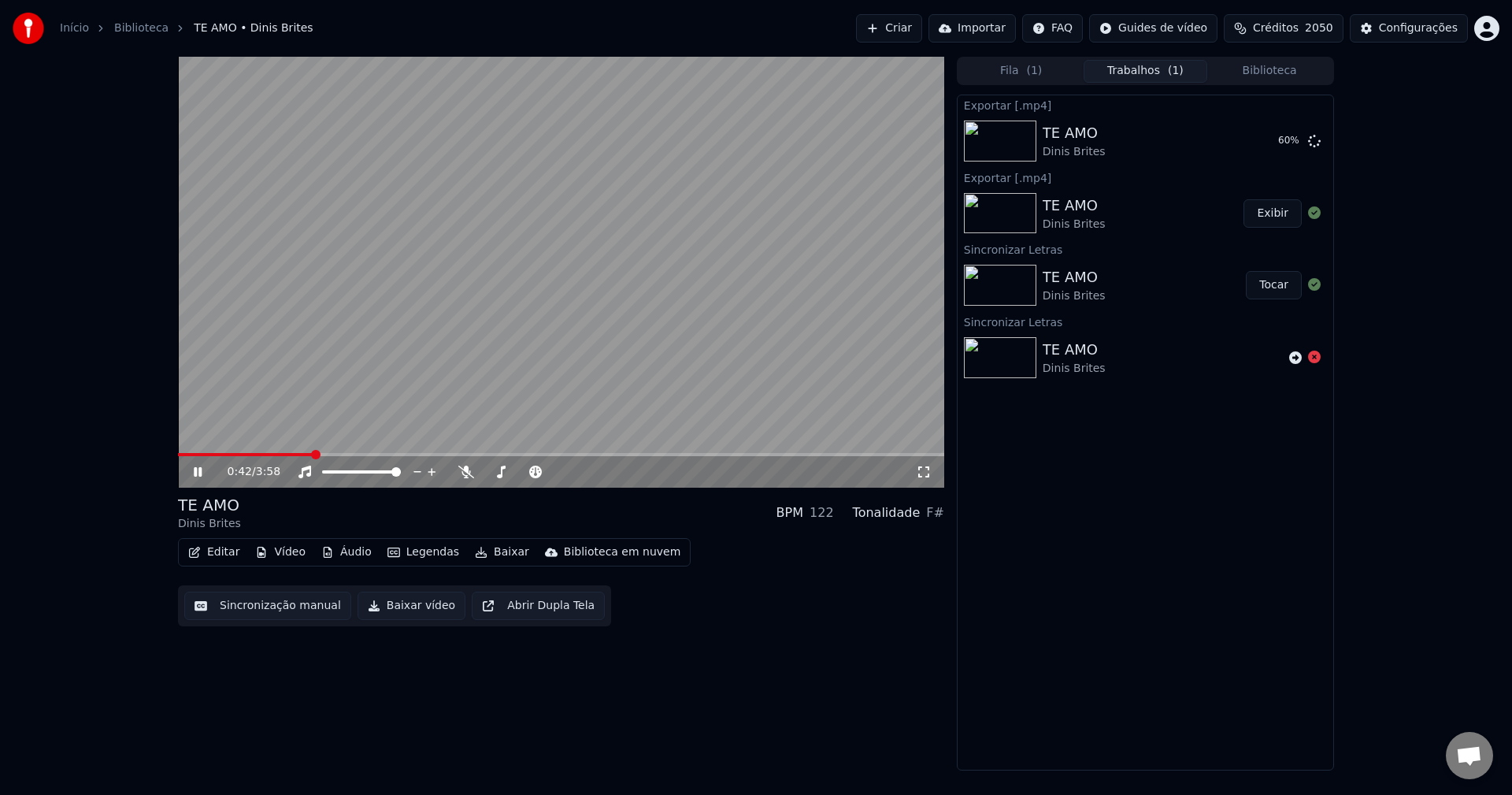
click at [1133, 73] on button "Biblioteca" at bounding box center [1268, 71] width 124 height 23
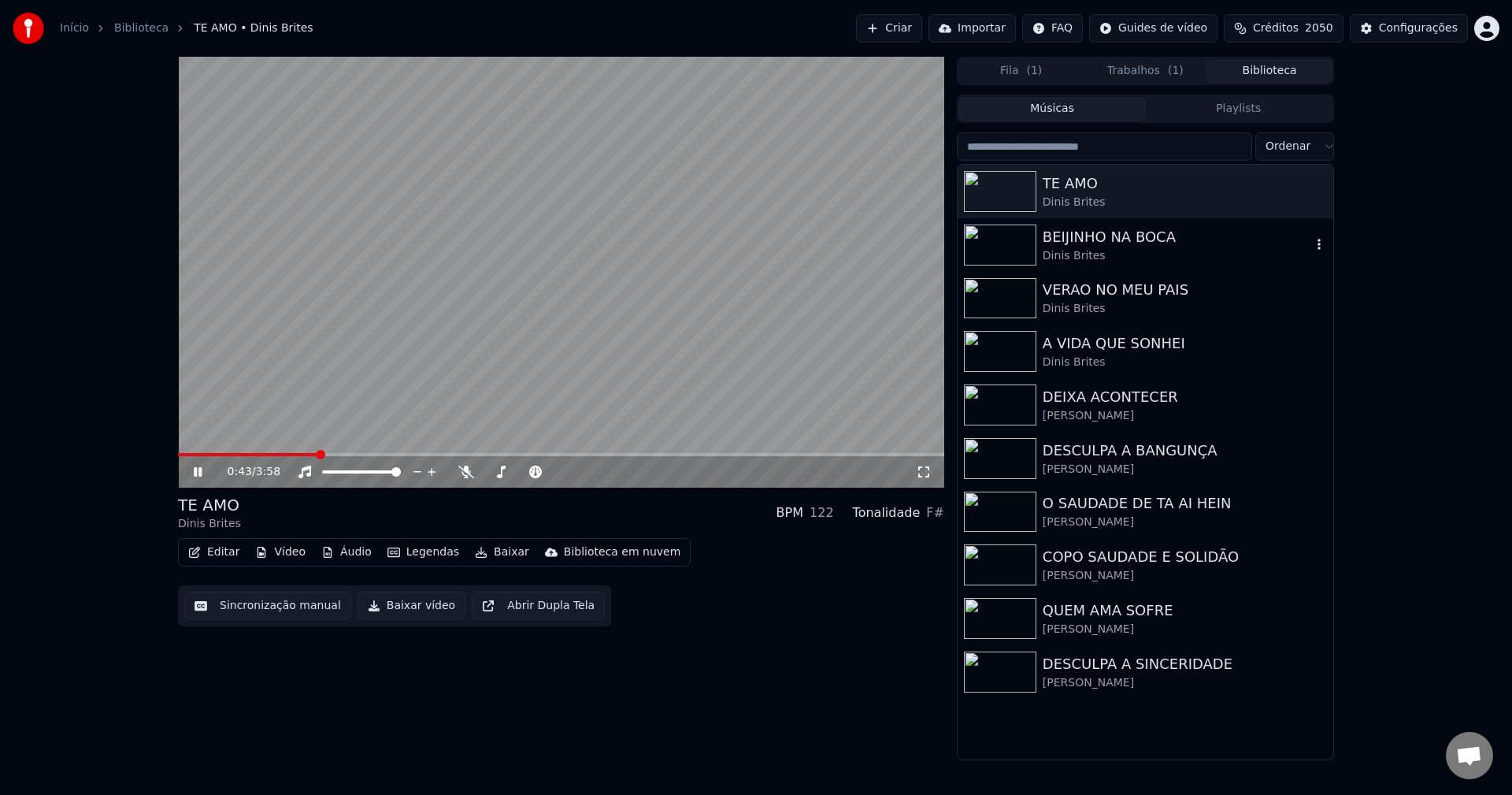
click at [1132, 243] on div "BEIJINHO NA BOCA" at bounding box center [1177, 237] width 269 height 22
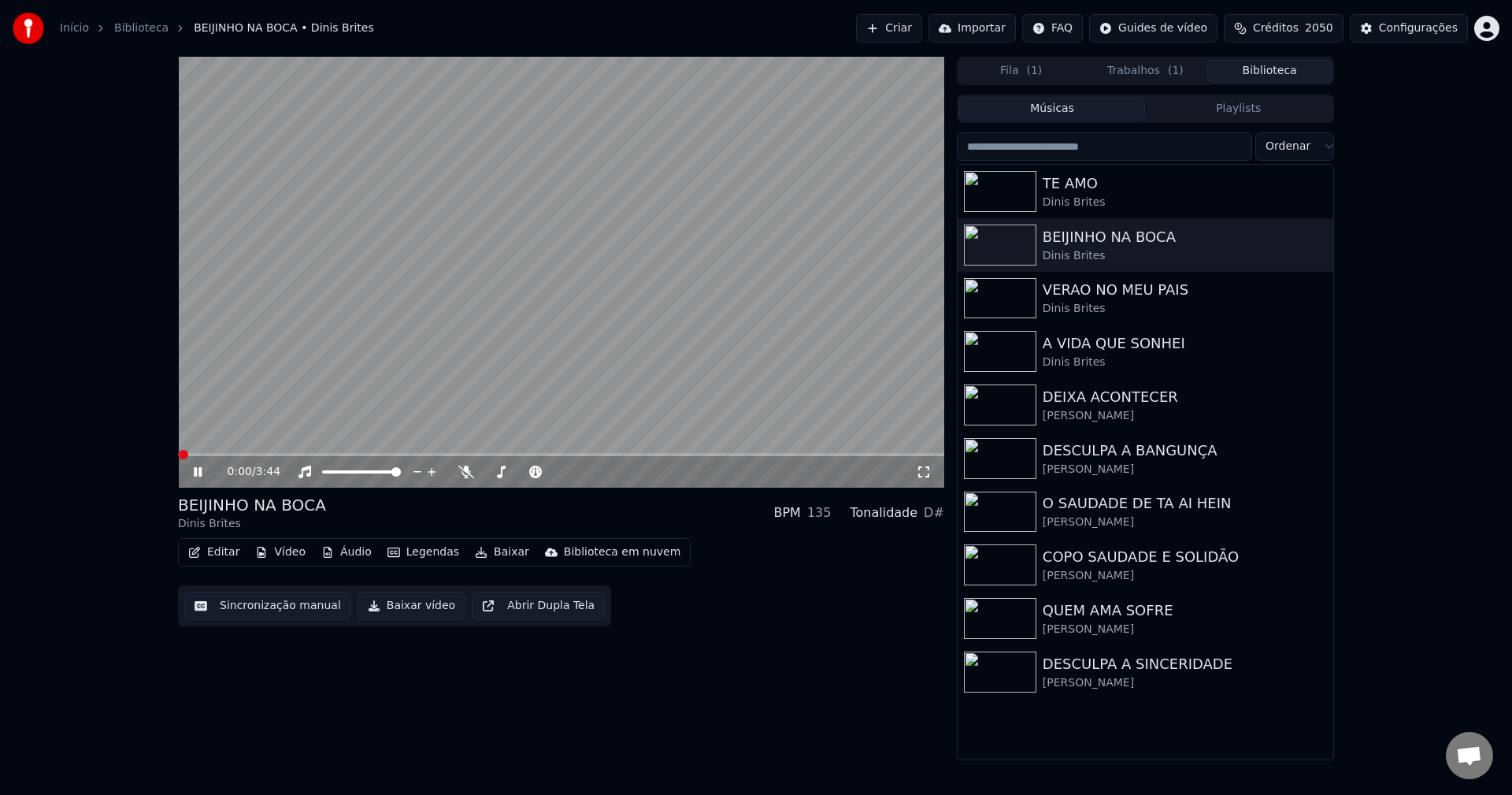
click at [273, 610] on button "Sincronização manual" at bounding box center [268, 605] width 167 height 28
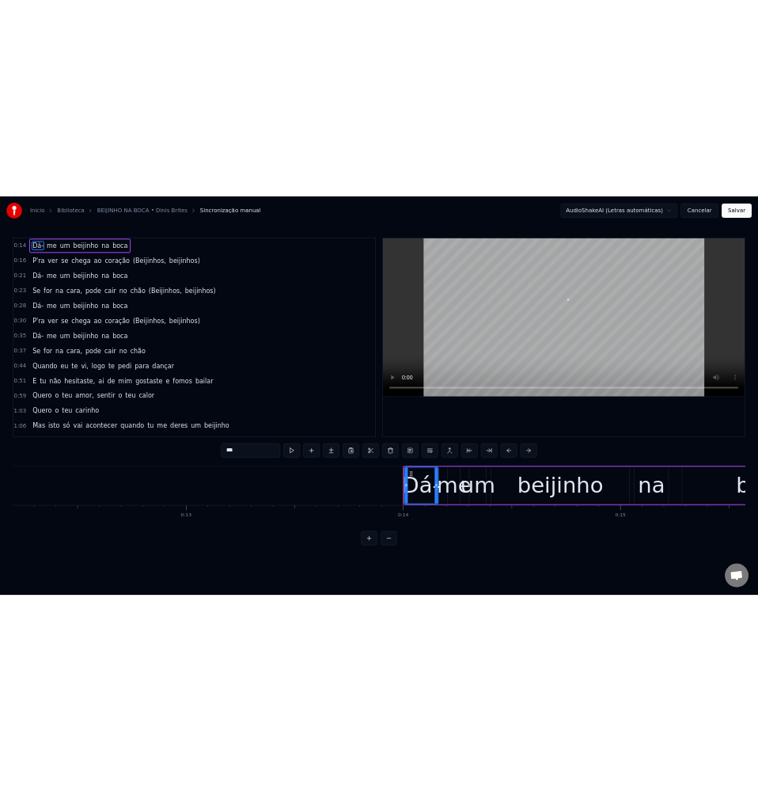
scroll to position [0, 6016]
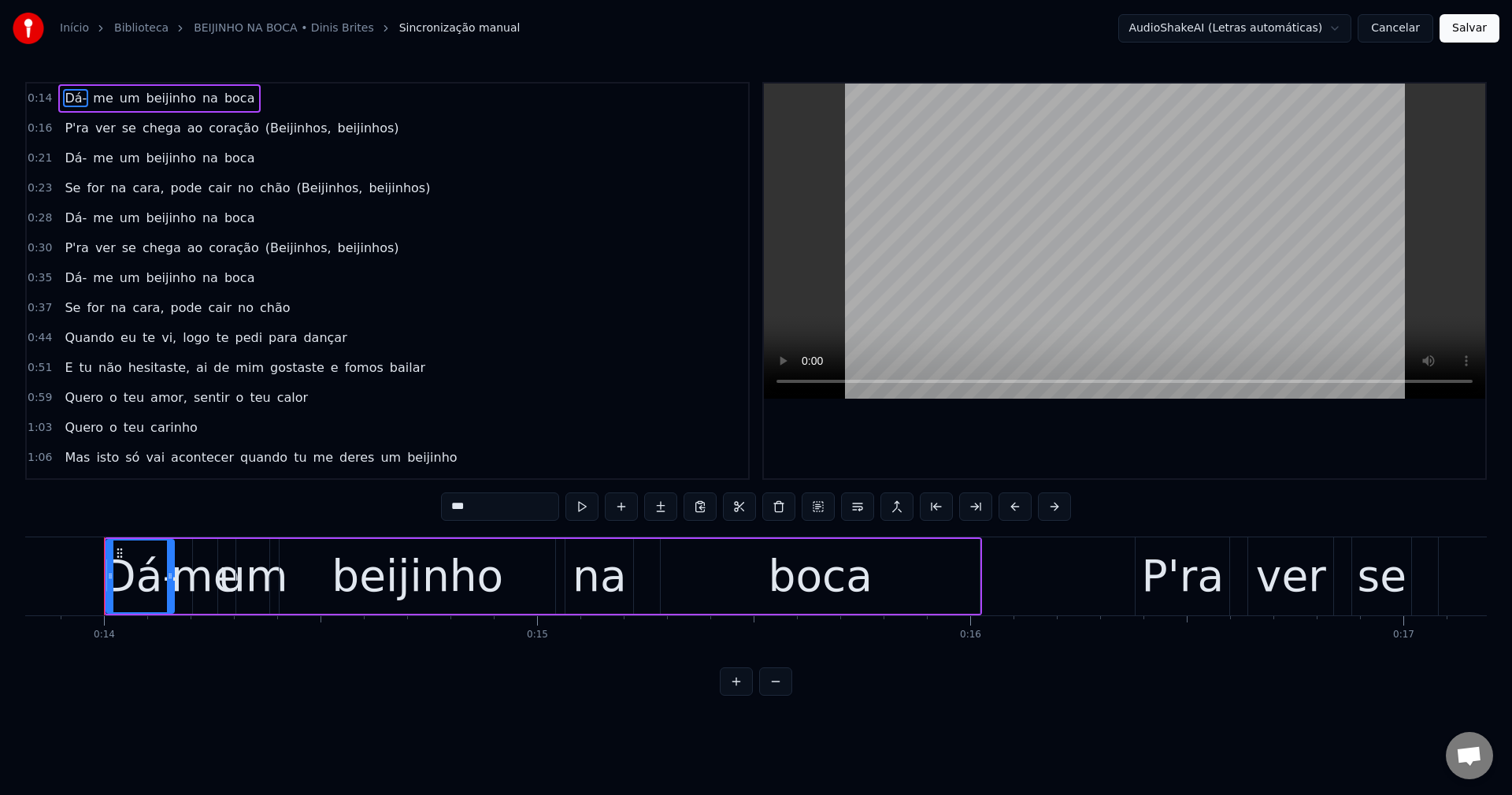
click at [1133, 40] on button "Cancelar" at bounding box center [1396, 28] width 76 height 28
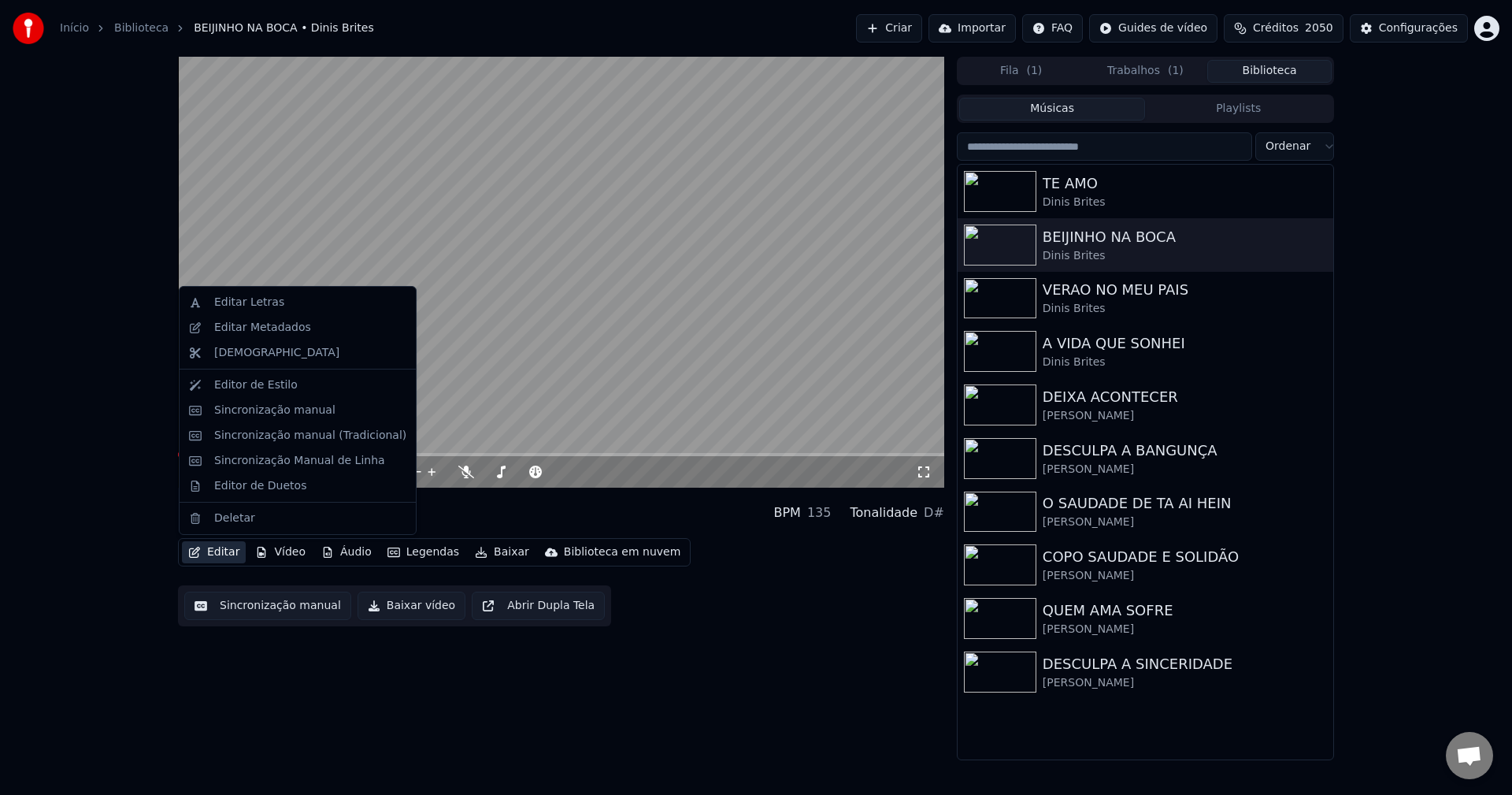
click at [219, 554] on button "Editar" at bounding box center [214, 552] width 64 height 22
click at [259, 304] on div "Editar Letras" at bounding box center [249, 302] width 70 height 16
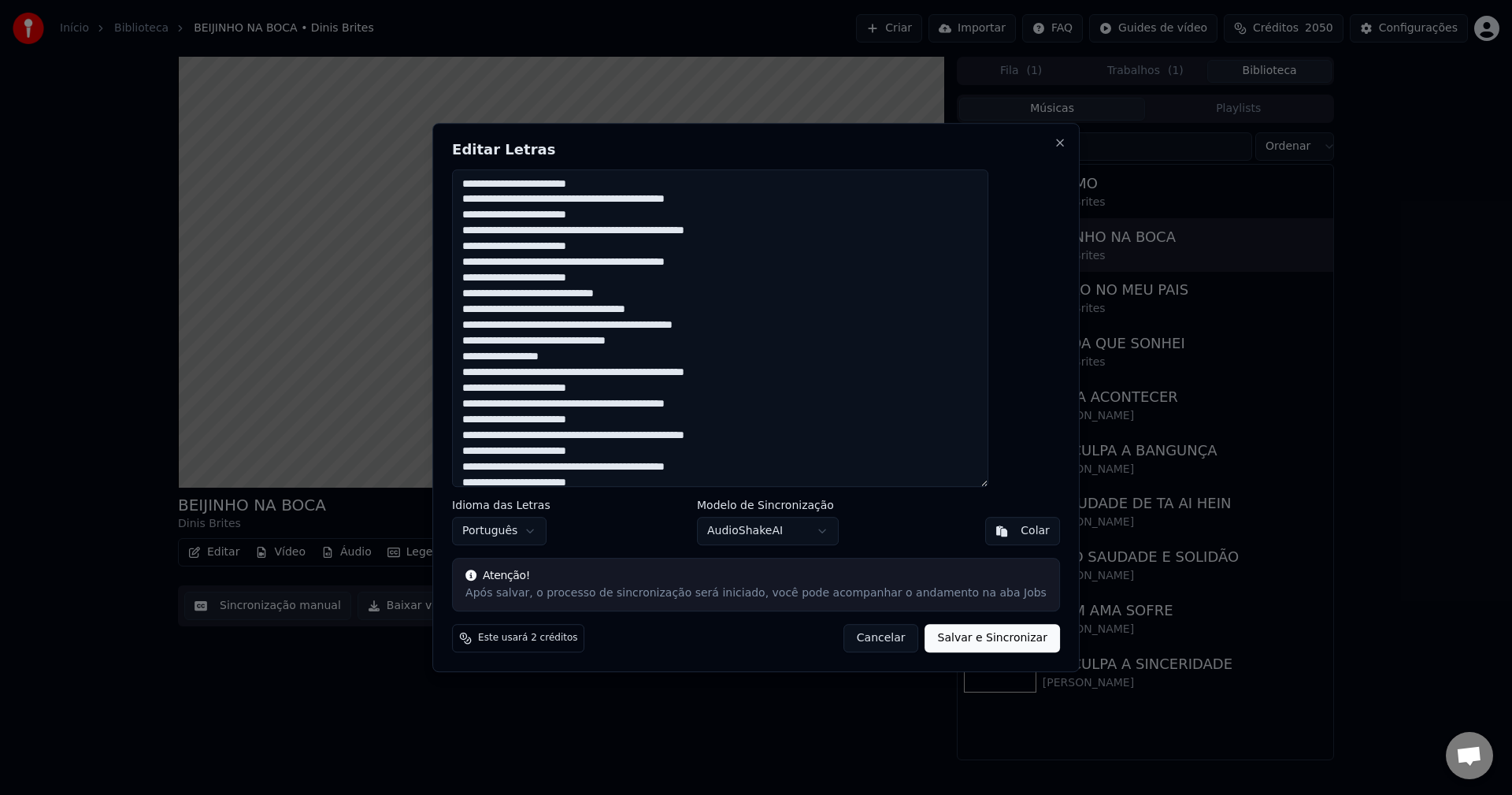
click at [863, 637] on button "Cancelar" at bounding box center [881, 638] width 76 height 28
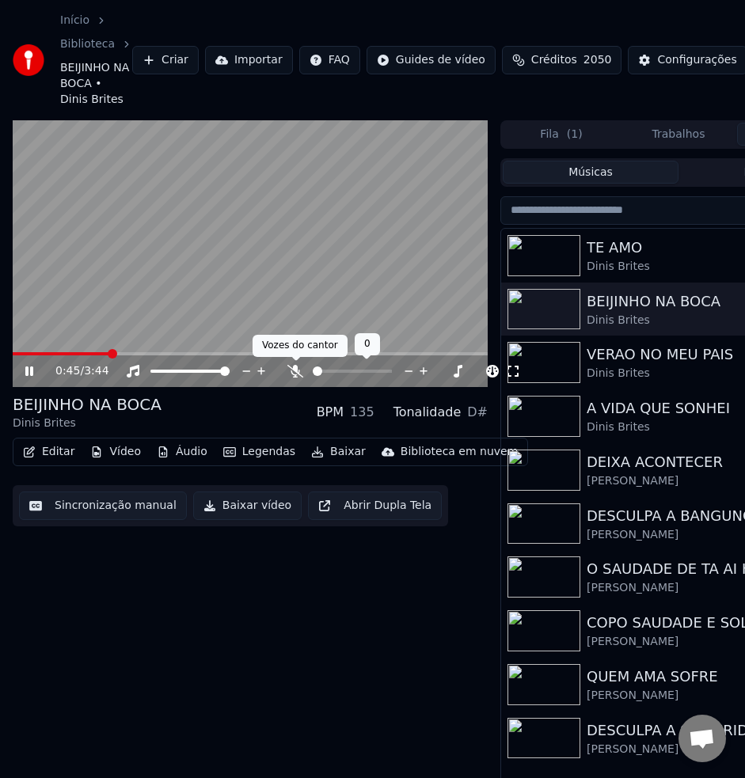
click at [291, 369] on icon at bounding box center [295, 371] width 16 height 13
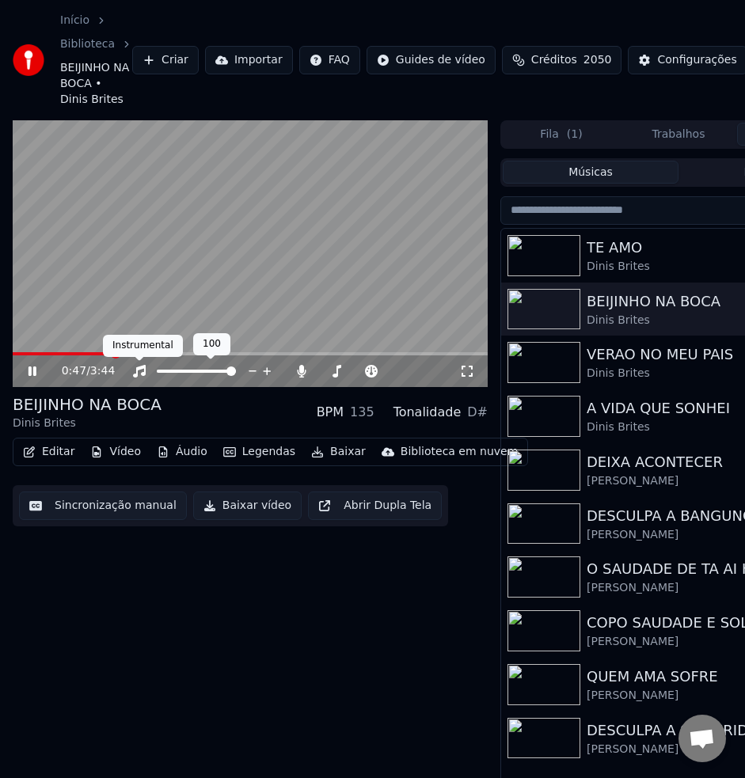
click at [142, 369] on icon at bounding box center [139, 371] width 13 height 13
click at [13, 353] on span at bounding box center [17, 353] width 9 height 9
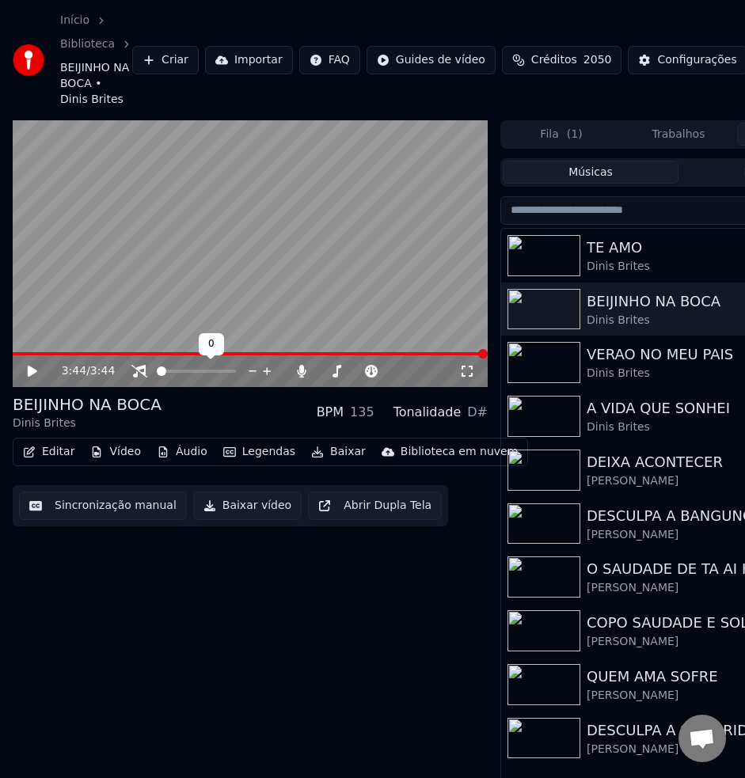
click at [142, 366] on body "Início Biblioteca BEIJINHO NA BOCA • Dinis Brites Criar Importar FAQ Guides de …" at bounding box center [372, 389] width 745 height 778
click at [139, 372] on icon at bounding box center [139, 371] width 16 height 13
click at [37, 372] on icon at bounding box center [43, 371] width 36 height 13
click at [59, 453] on button "Editar" at bounding box center [49, 452] width 64 height 22
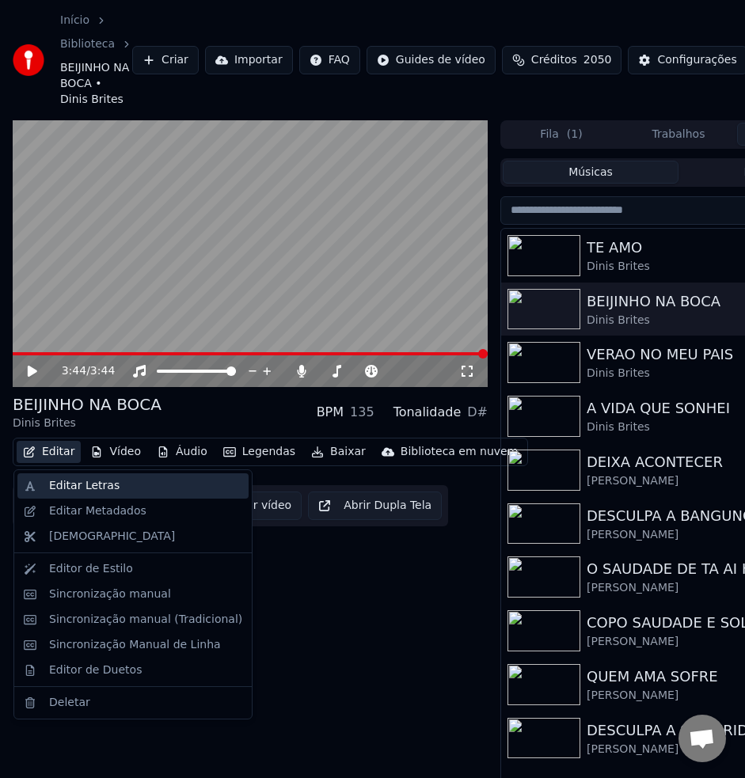
click at [69, 482] on div "Editar Letras" at bounding box center [84, 486] width 70 height 16
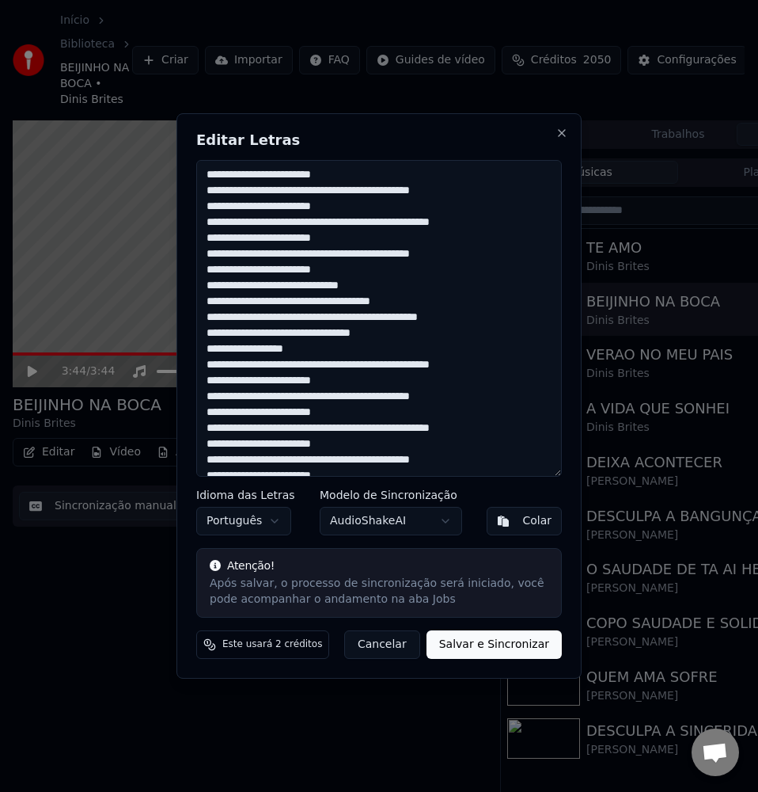
click at [276, 427] on textarea at bounding box center [379, 318] width 366 height 317
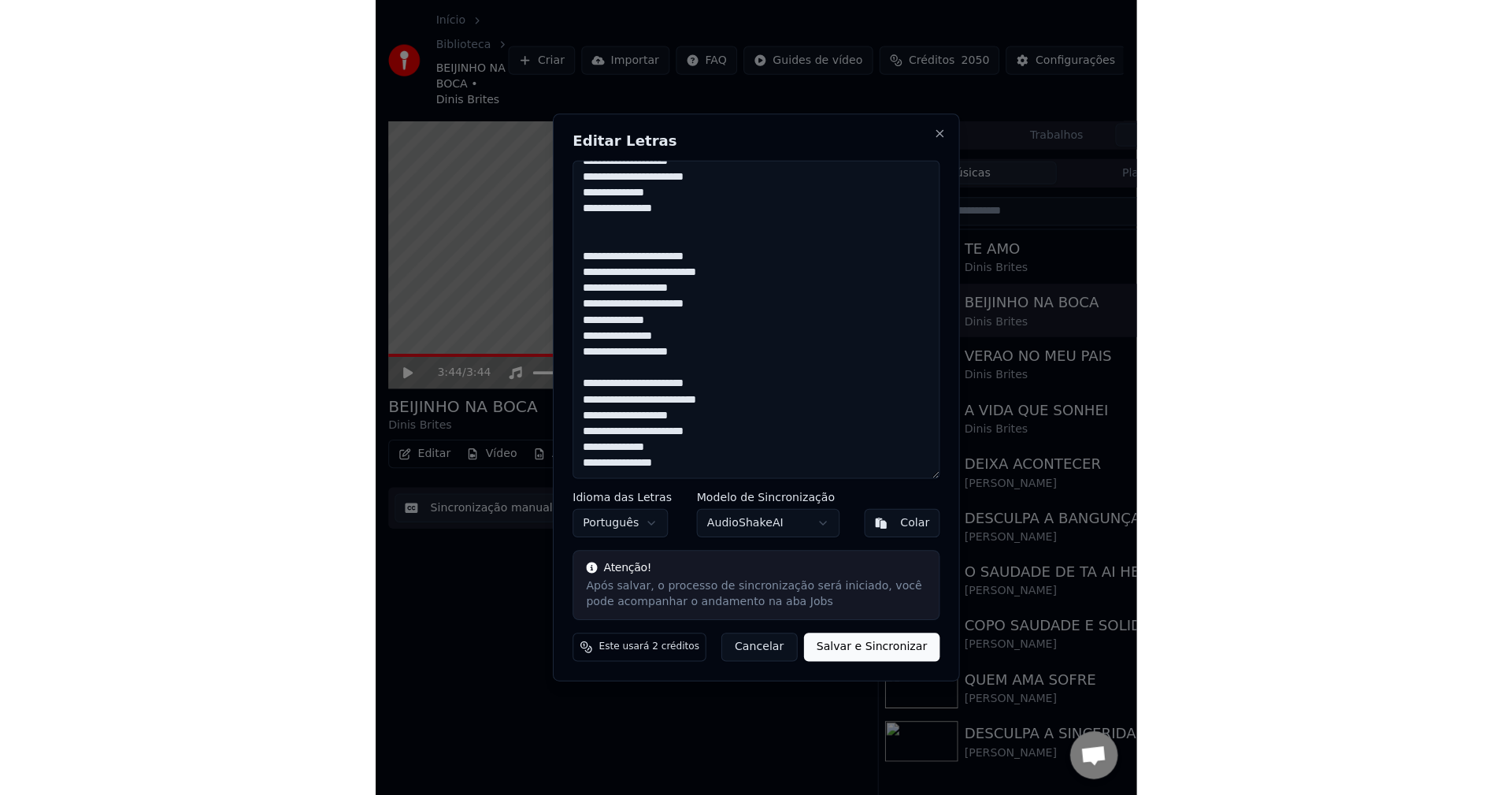
scroll to position [1116, 0]
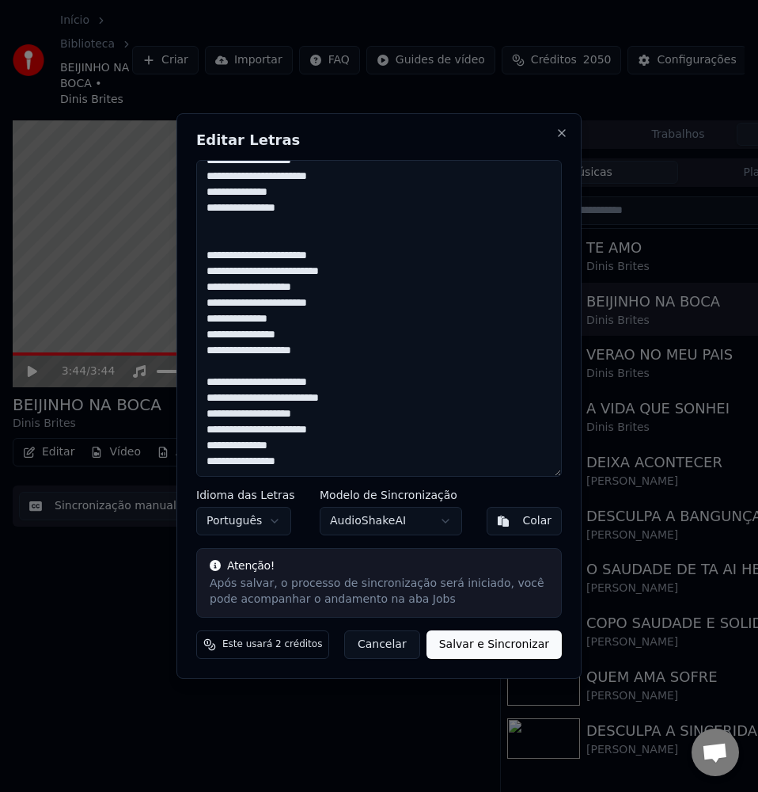
type textarea "**********"
click at [365, 522] on button "AudioShakeAI" at bounding box center [391, 521] width 142 height 28
click at [363, 522] on body "Início Biblioteca BEIJINHO NA BOCA • Dinis Brites Criar Importar FAQ Guides de …" at bounding box center [372, 396] width 745 height 792
click at [491, 655] on button "Salvar e Sincronizar" at bounding box center [494, 644] width 135 height 28
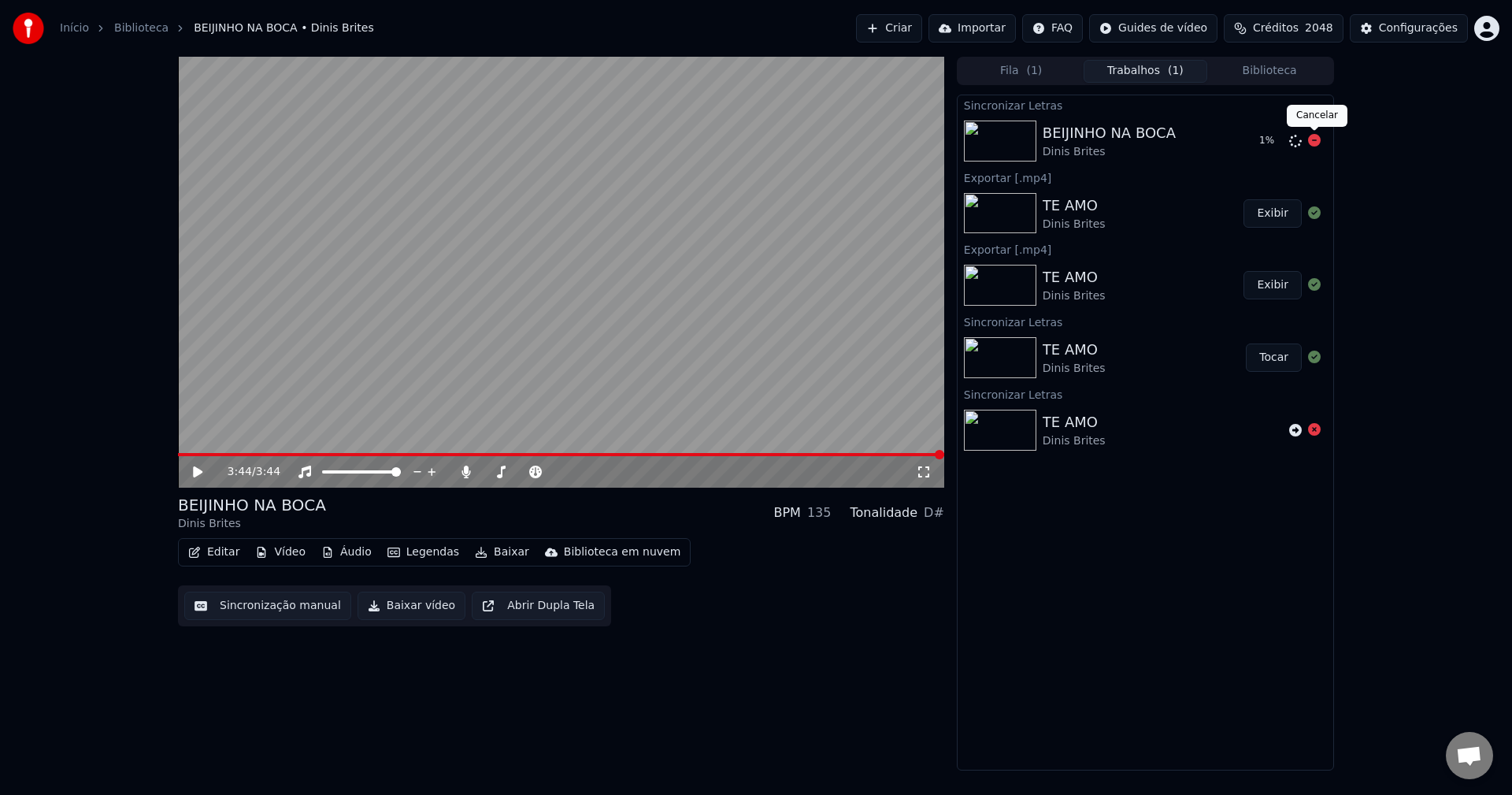
click at [1133, 141] on icon at bounding box center [1314, 140] width 13 height 13
click at [1133, 21] on span "Créditos" at bounding box center [1275, 29] width 46 height 16
click at [1133, 141] on button "Atualizar" at bounding box center [1294, 145] width 89 height 28
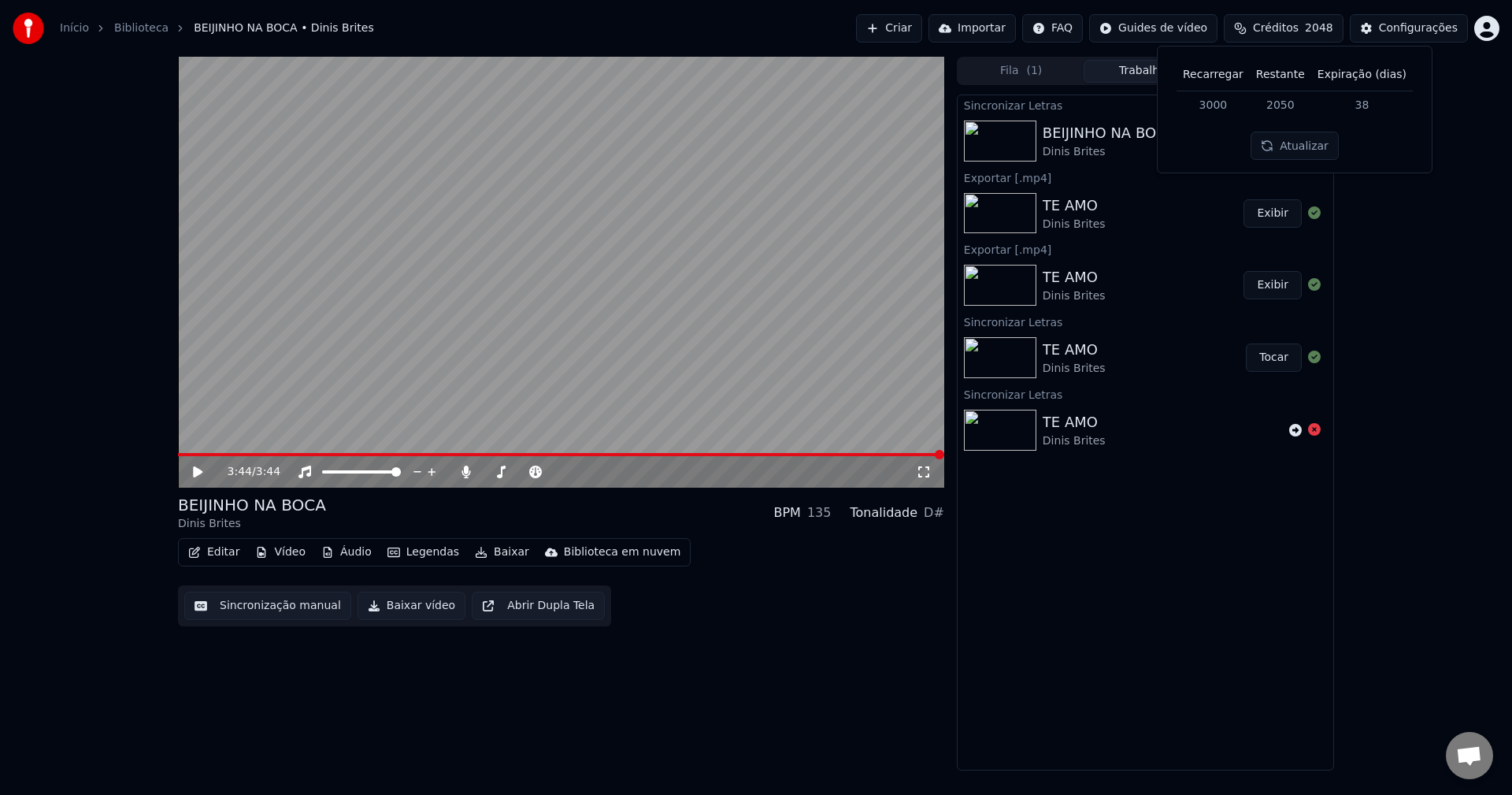
click at [1133, 141] on button "Atualizar" at bounding box center [1294, 145] width 89 height 28
click at [1133, 25] on button "Créditos 2048" at bounding box center [1283, 28] width 119 height 28
click at [1133, 141] on icon at bounding box center [1295, 140] width 13 height 13
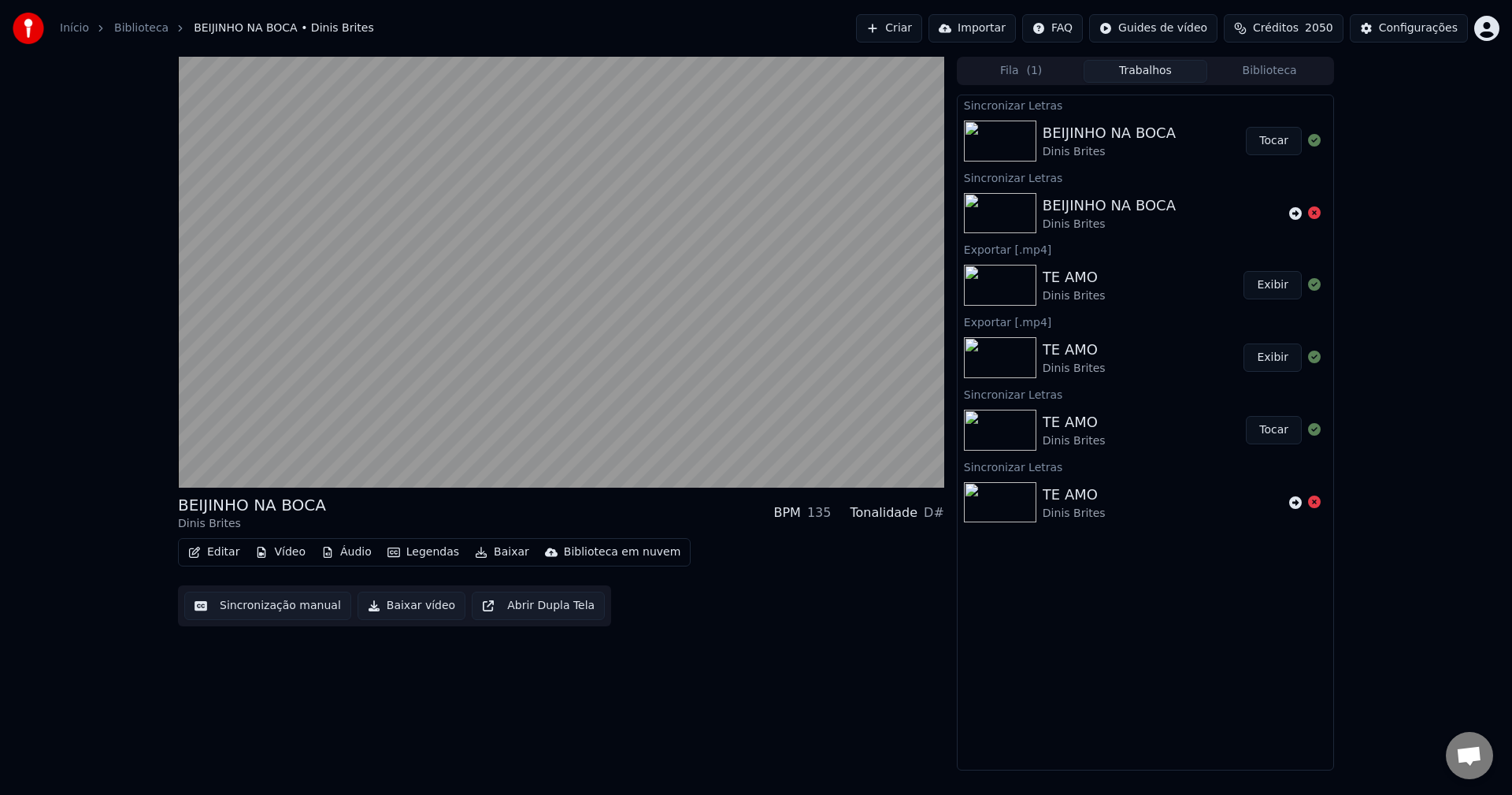
click at [1133, 135] on button "Tocar" at bounding box center [1273, 140] width 56 height 28
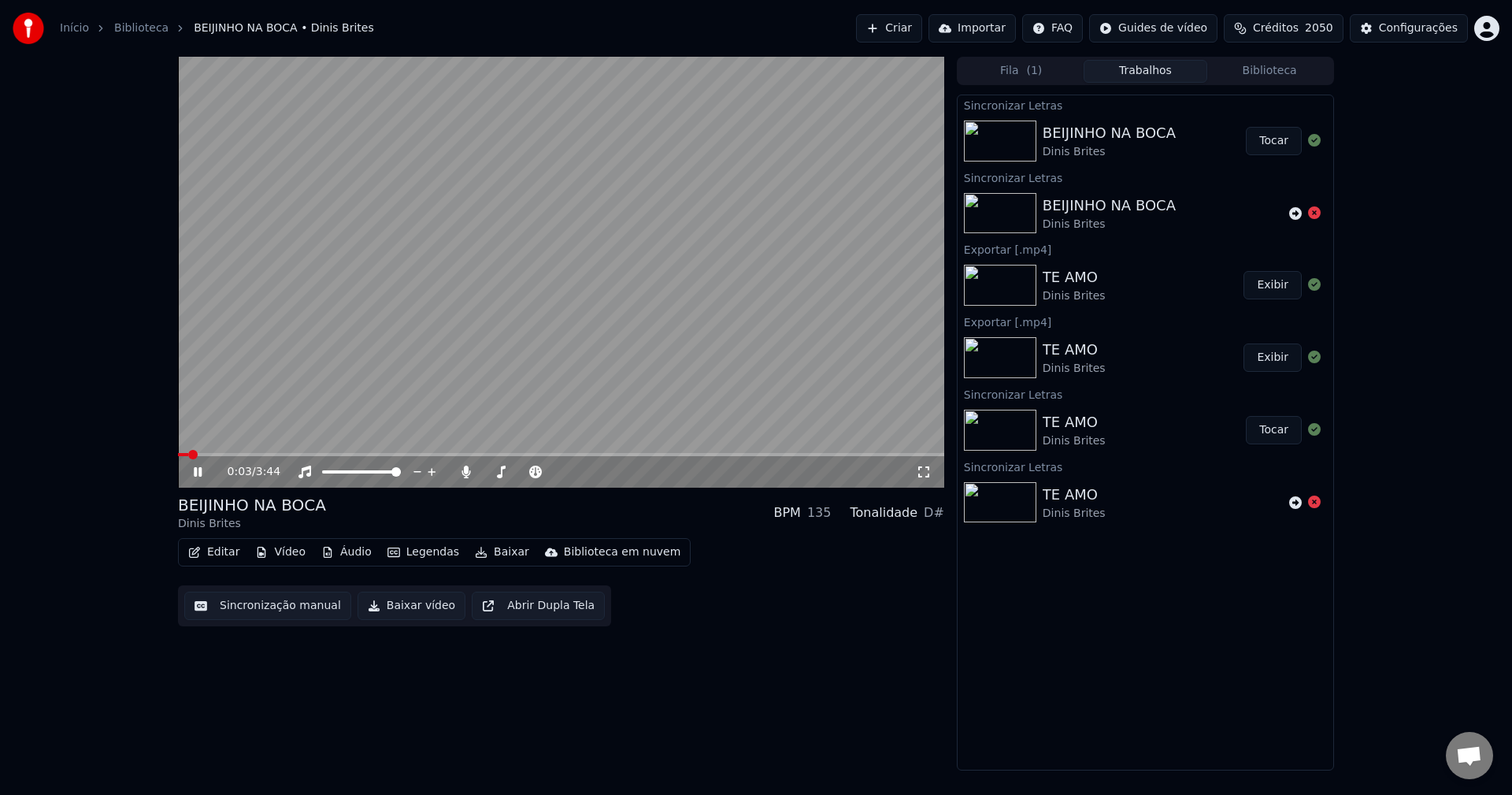
click at [223, 549] on button "Editar" at bounding box center [214, 552] width 64 height 22
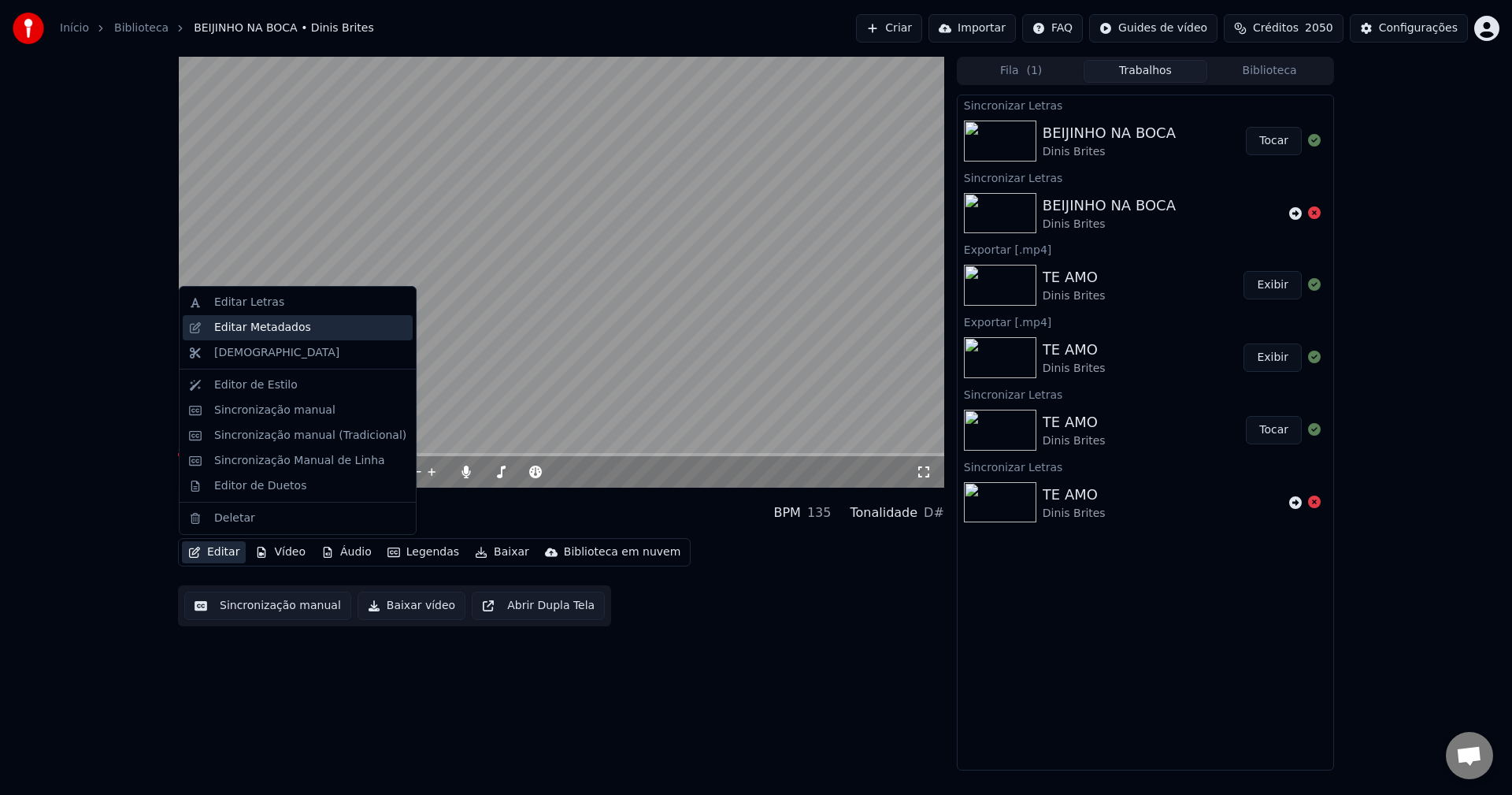
click at [248, 323] on div "Editar Metadados" at bounding box center [262, 327] width 96 height 16
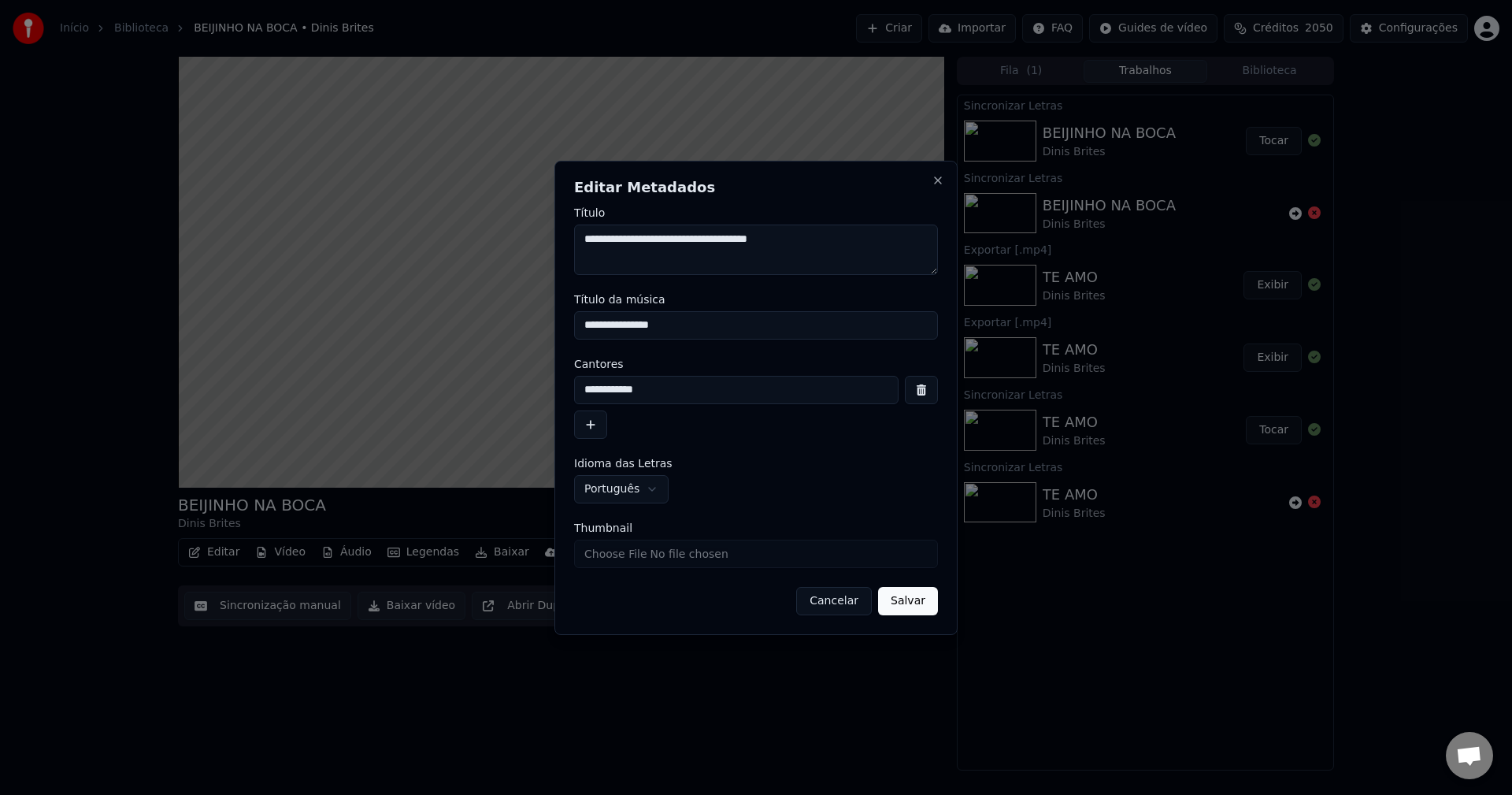
click at [811, 607] on button "Cancelar" at bounding box center [834, 601] width 76 height 28
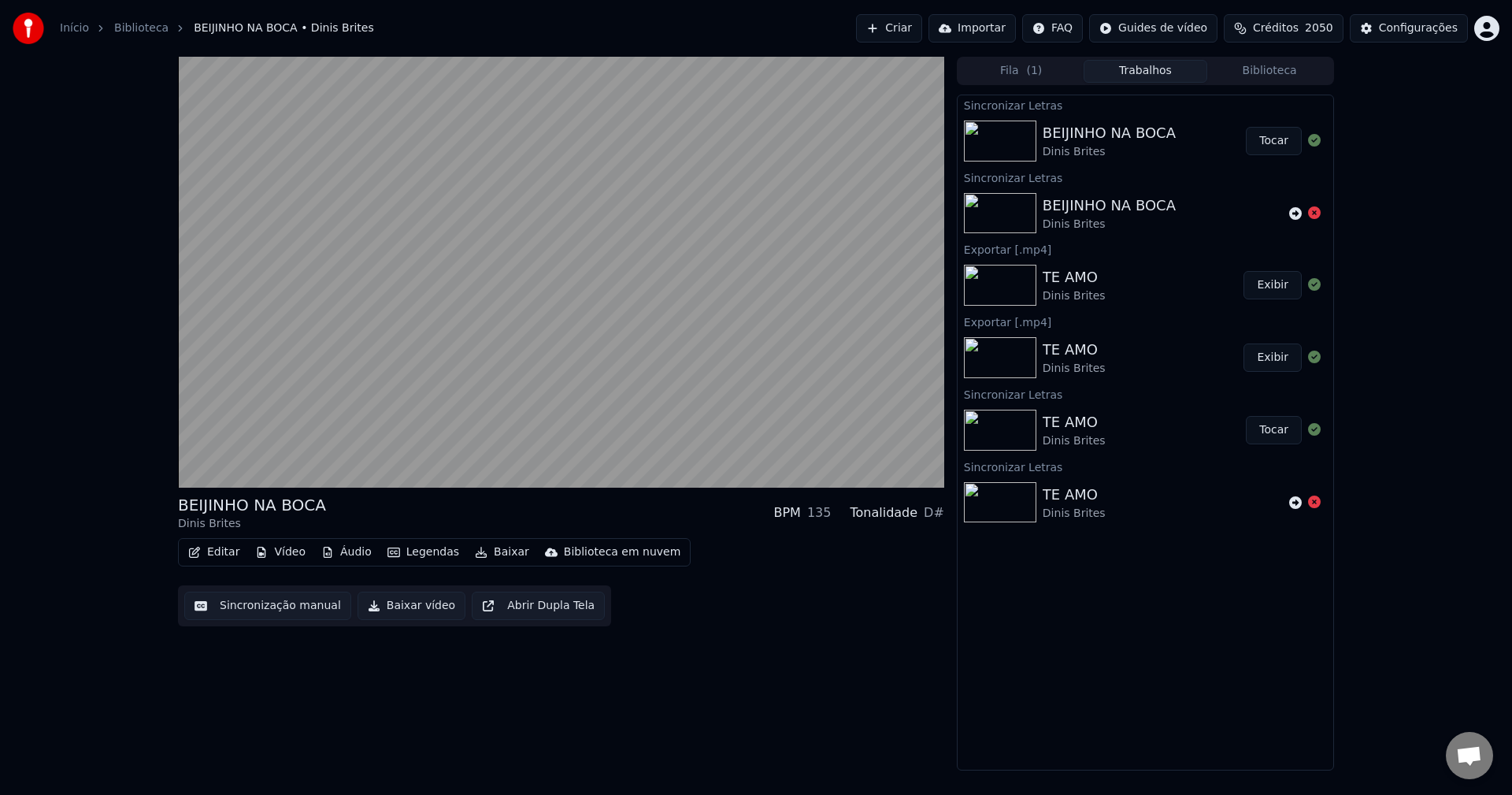
click at [229, 551] on button "Editar" at bounding box center [214, 552] width 64 height 22
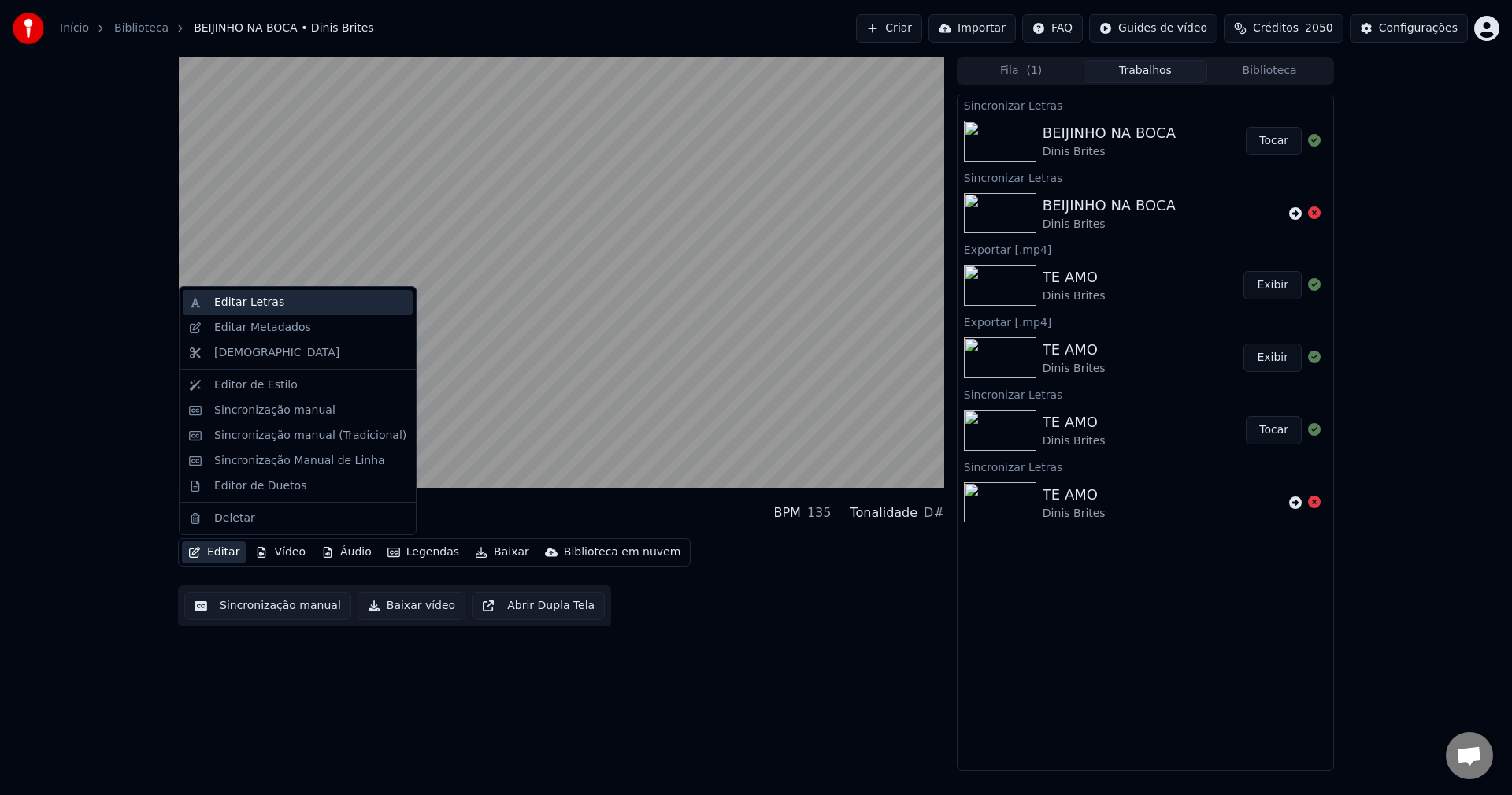
click at [250, 295] on div "Editar Letras" at bounding box center [249, 302] width 70 height 16
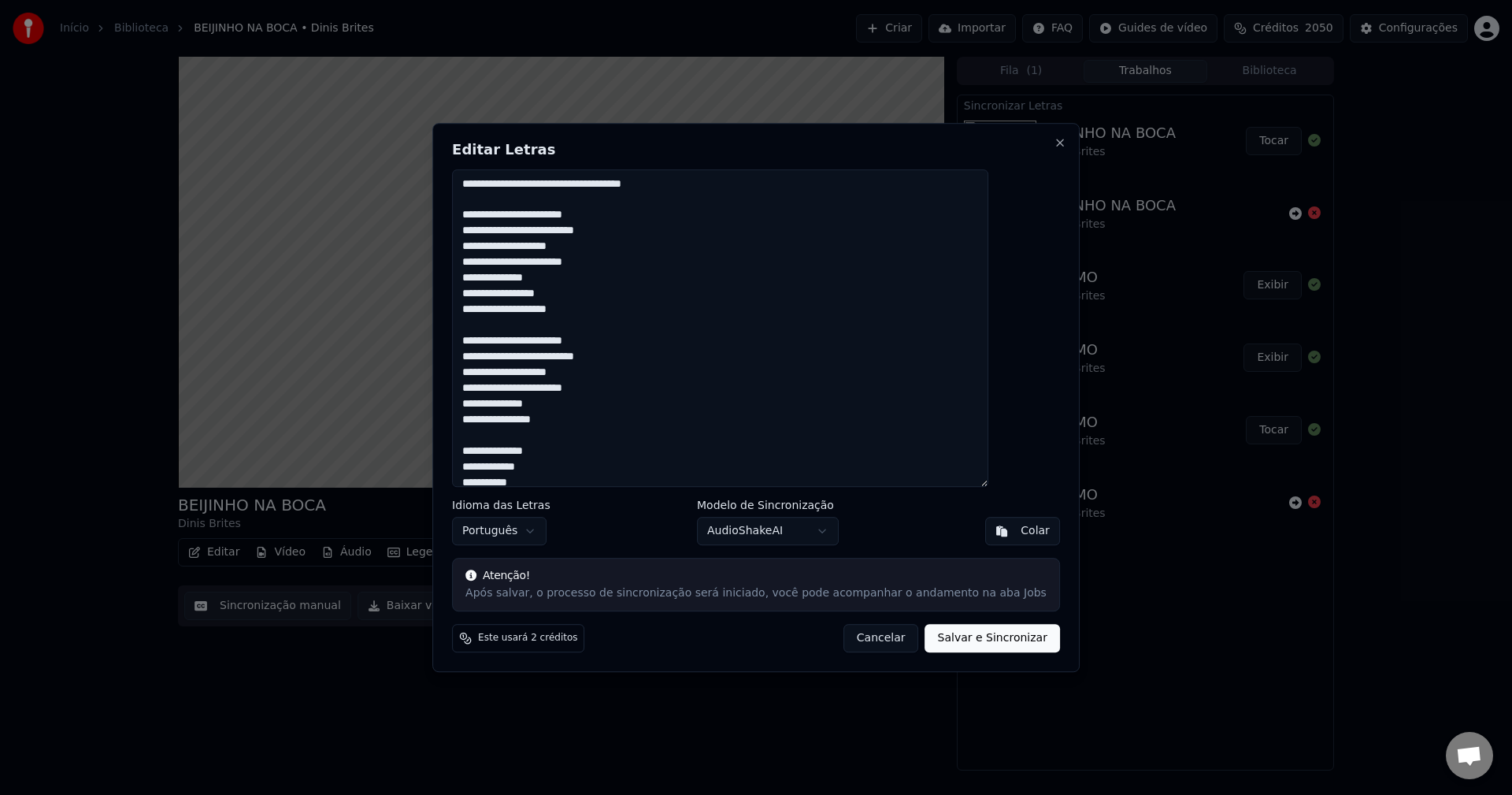
drag, startPoint x: 498, startPoint y: 220, endPoint x: 479, endPoint y: 149, distance: 73.5
click at [481, 149] on div "Editar Letras Idioma das Letras Português Modelo de Sincronização AudioShakeAI …" at bounding box center [756, 397] width 648 height 550
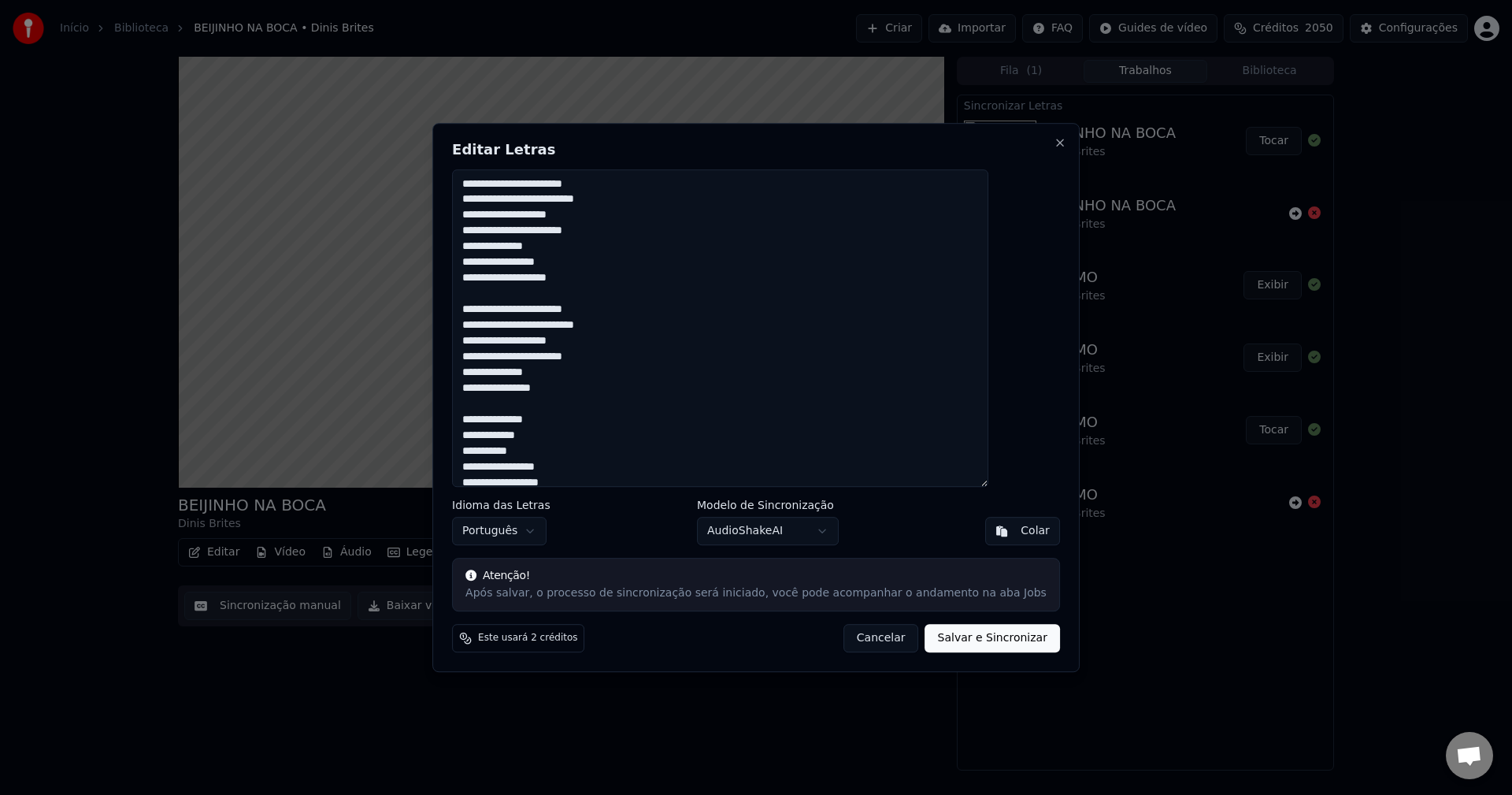
type textarea "**********"
click at [990, 642] on button "Salvar e Sincronizar" at bounding box center [992, 638] width 134 height 28
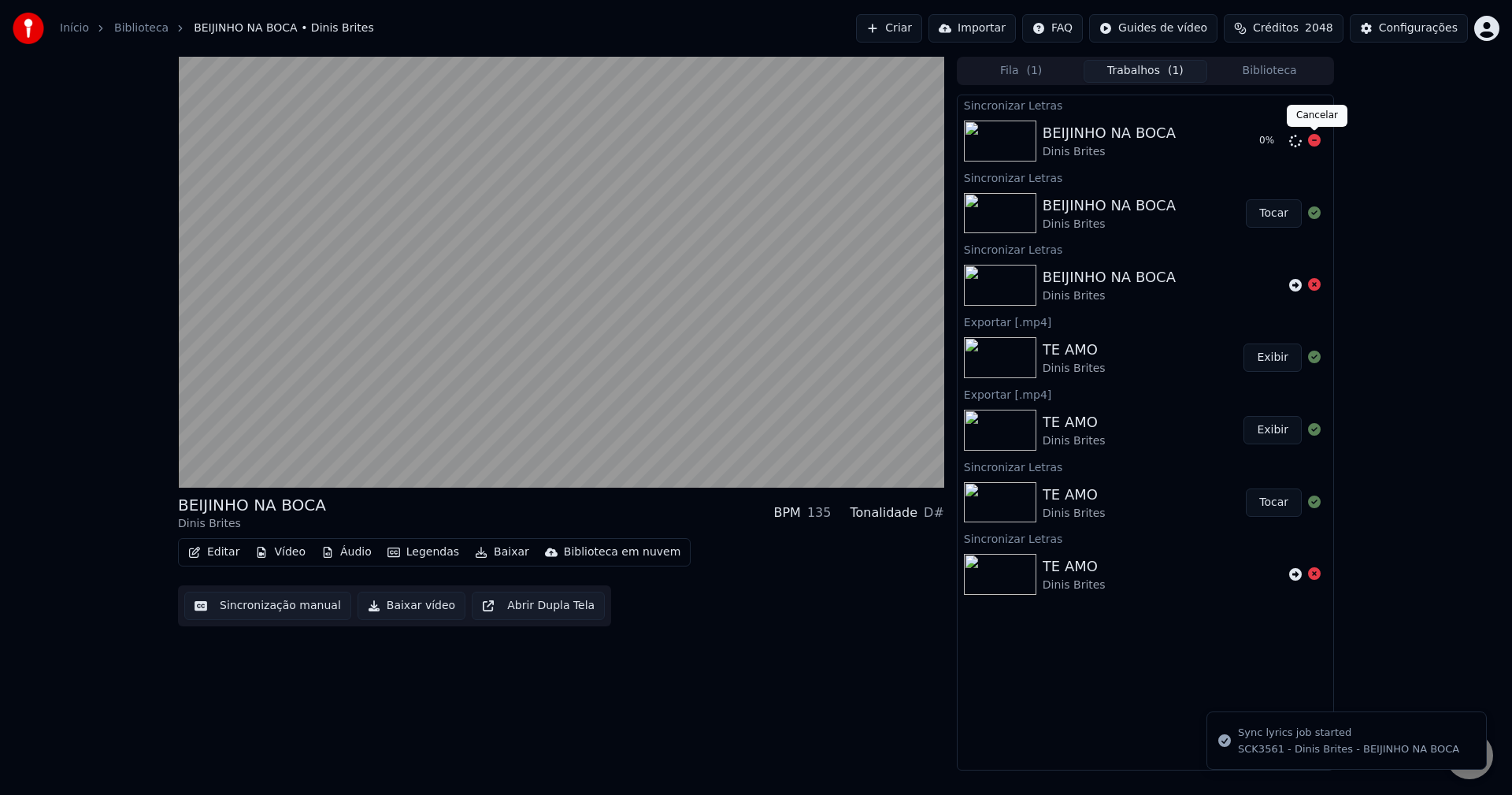
click at [1133, 141] on icon at bounding box center [1314, 140] width 13 height 13
click at [1133, 138] on icon at bounding box center [1295, 140] width 13 height 13
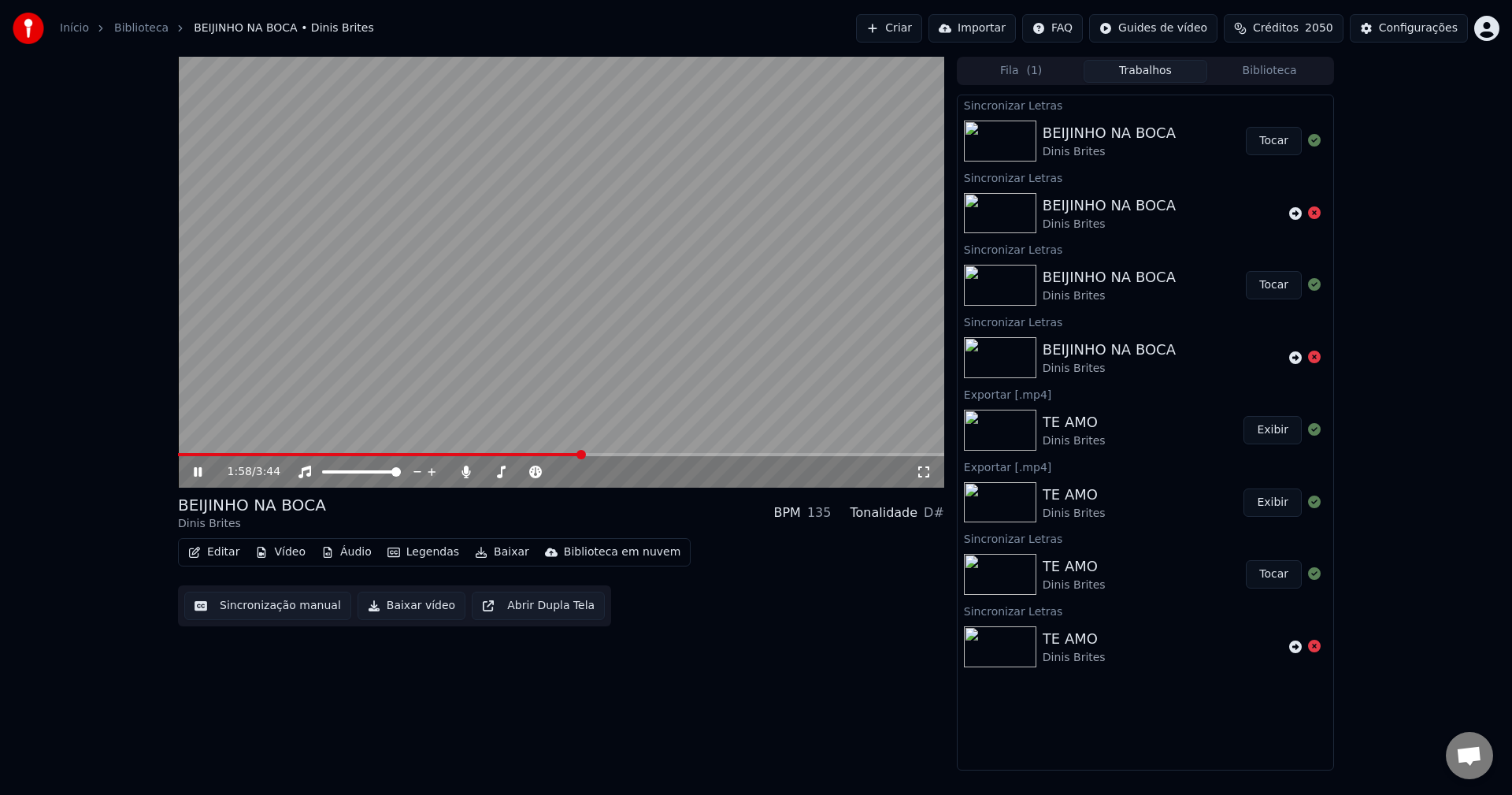
click at [1133, 134] on button "Tocar" at bounding box center [1273, 140] width 56 height 28
click at [282, 601] on button "Sincronização manual" at bounding box center [268, 605] width 167 height 28
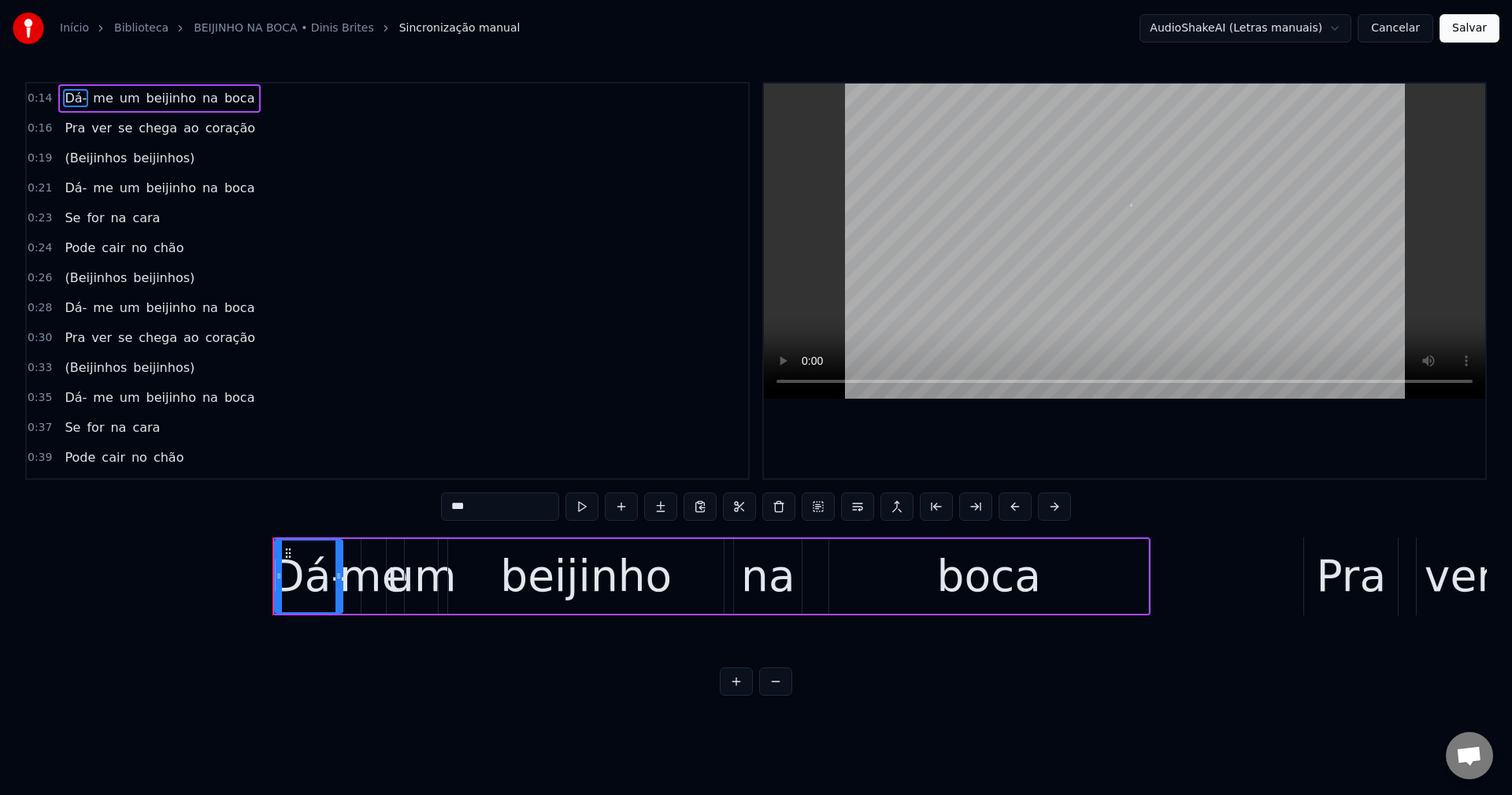
scroll to position [0, 5984]
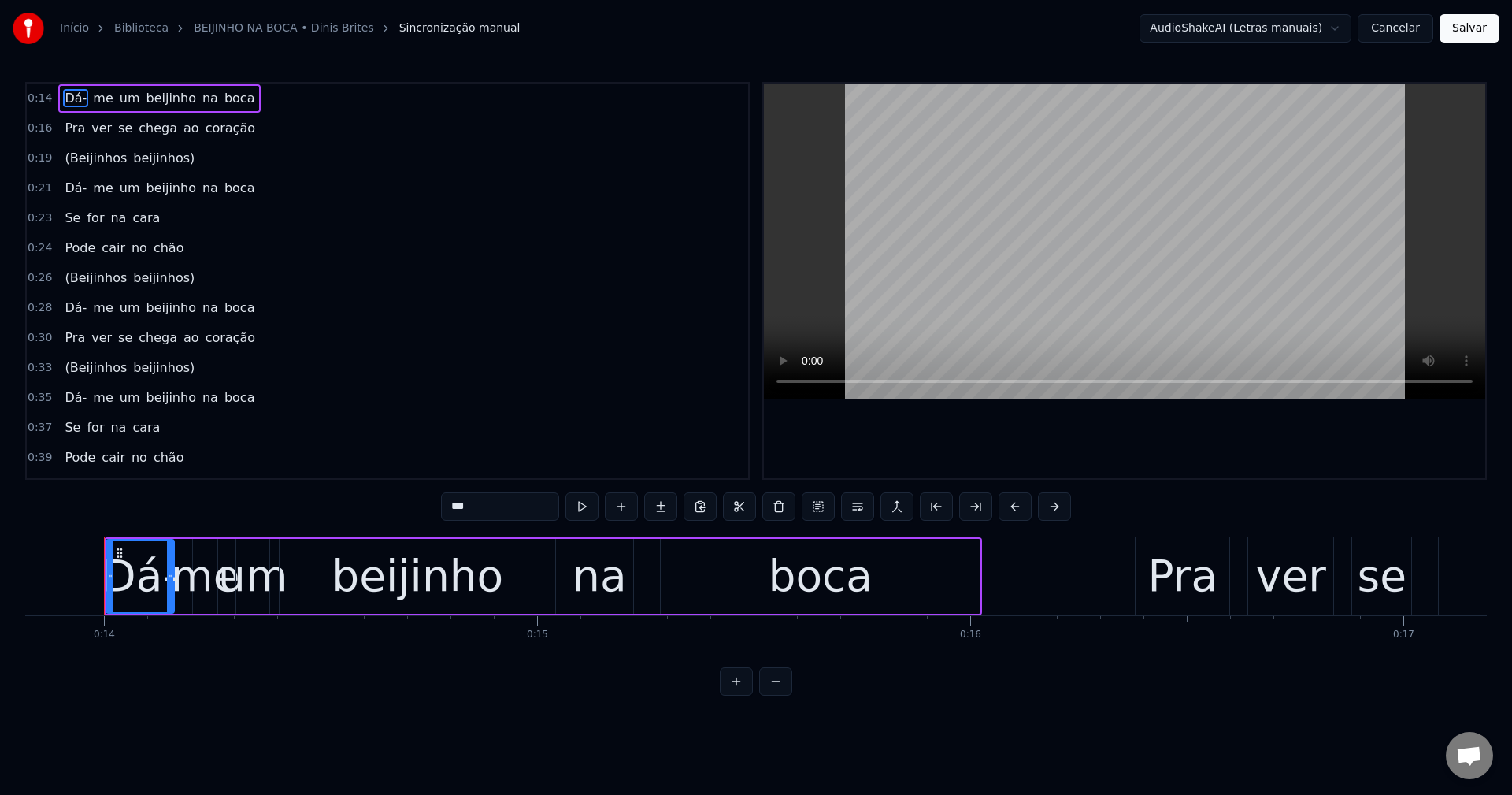
click at [1133, 47] on div "Início Biblioteca BEIJINHO NA BOCA • Dinis Brites Sincronização manual AudioSha…" at bounding box center [756, 28] width 1512 height 57
click at [1133, 32] on button "Cancelar" at bounding box center [1396, 28] width 76 height 28
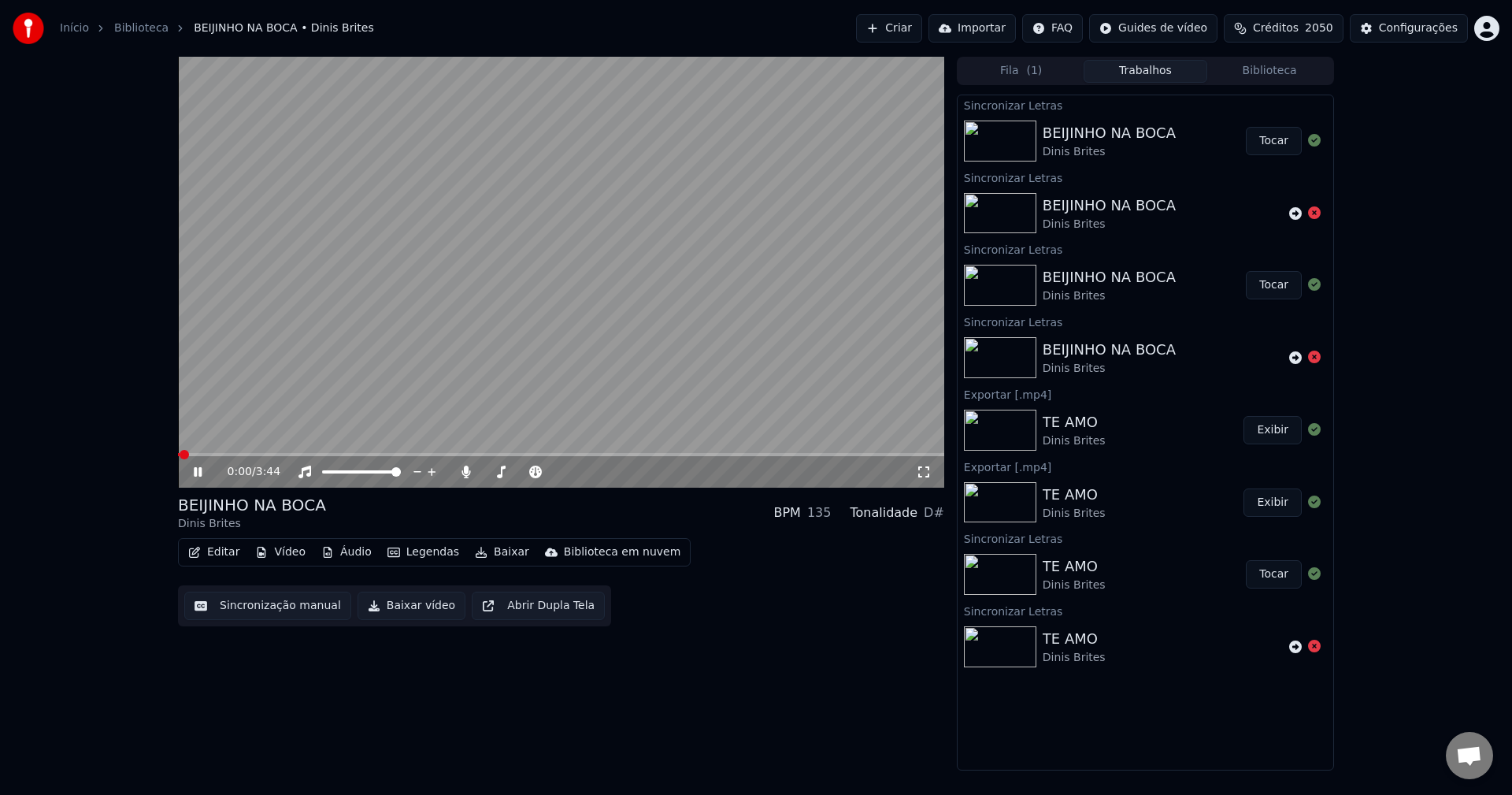
click at [633, 336] on video at bounding box center [561, 272] width 766 height 431
click at [264, 606] on button "Sincronização manual" at bounding box center [268, 605] width 167 height 28
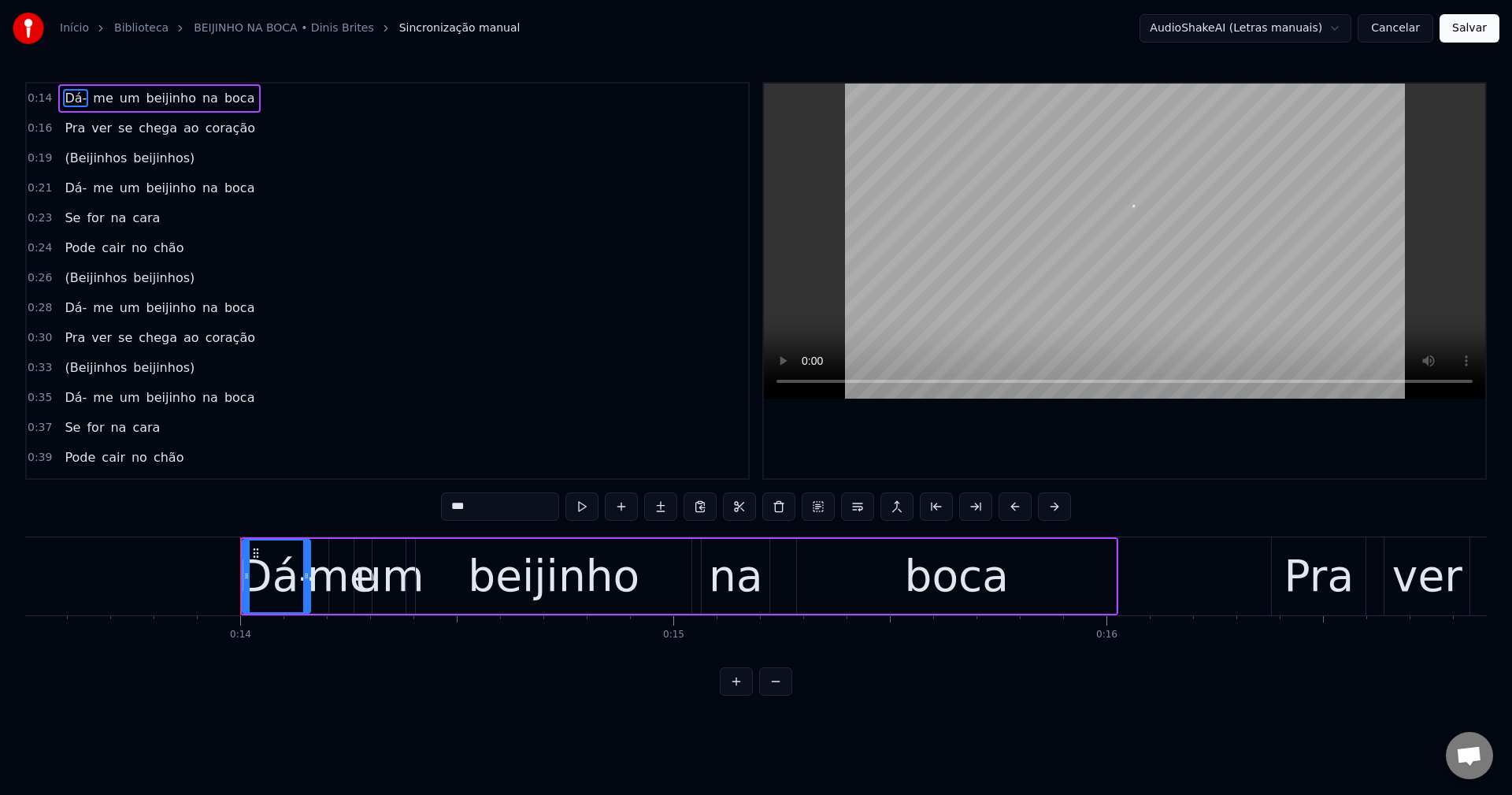
scroll to position [0, 5984]
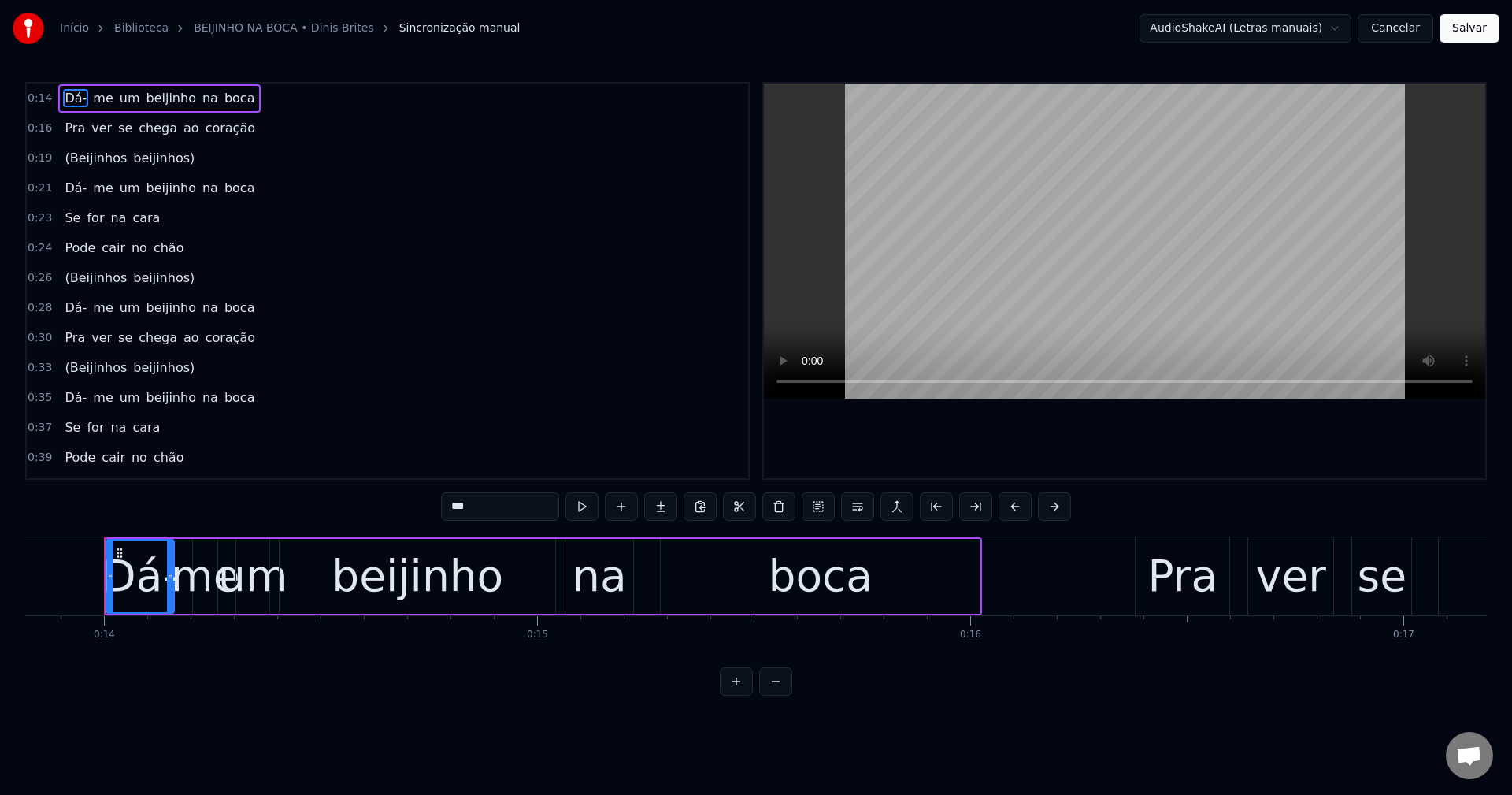
click at [1133, 26] on button "Cancelar" at bounding box center [1396, 28] width 76 height 28
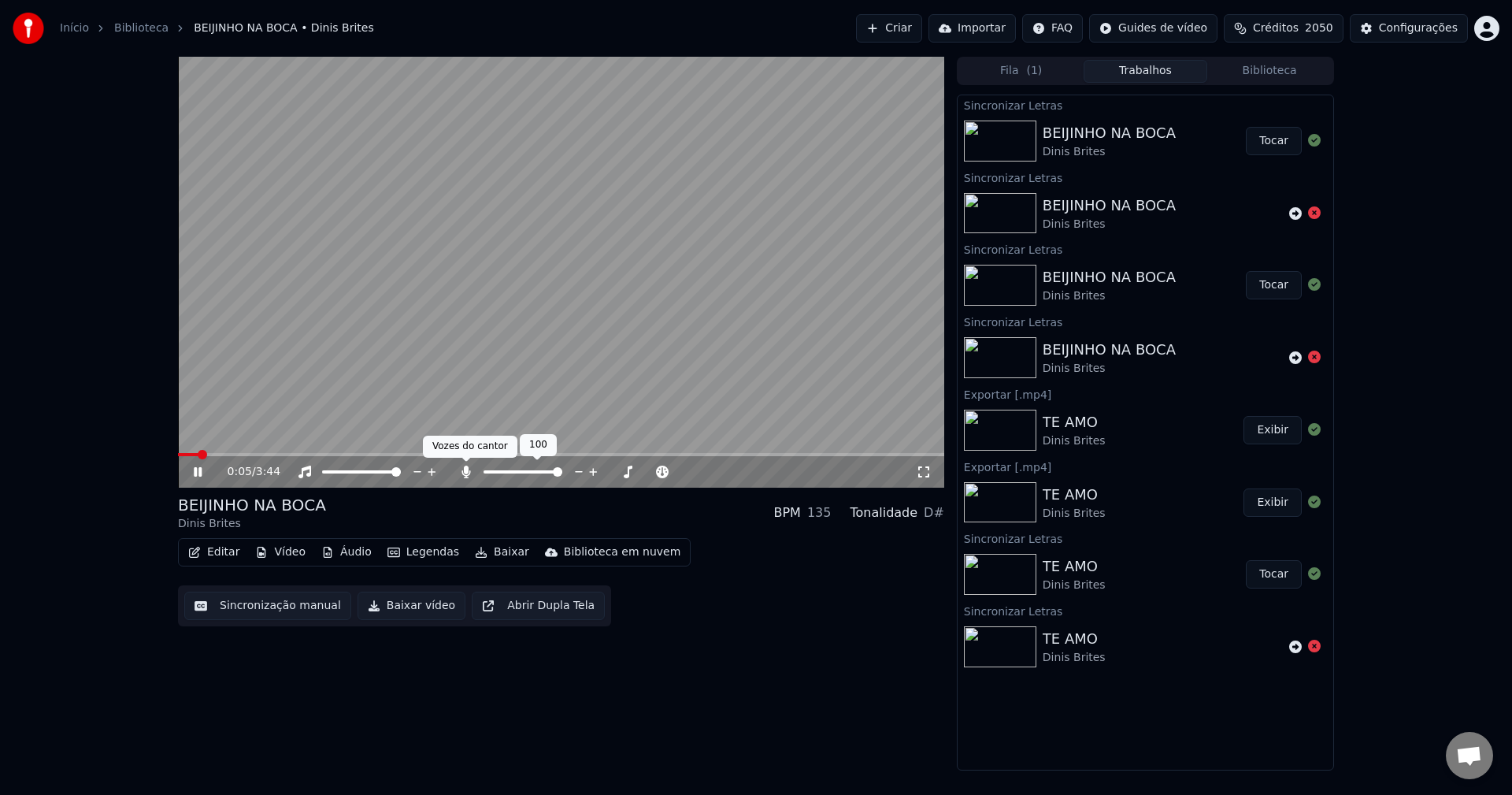
click at [464, 471] on icon at bounding box center [466, 472] width 9 height 13
click at [550, 329] on video at bounding box center [561, 272] width 766 height 431
click at [287, 604] on button "Sincronização manual" at bounding box center [268, 605] width 167 height 28
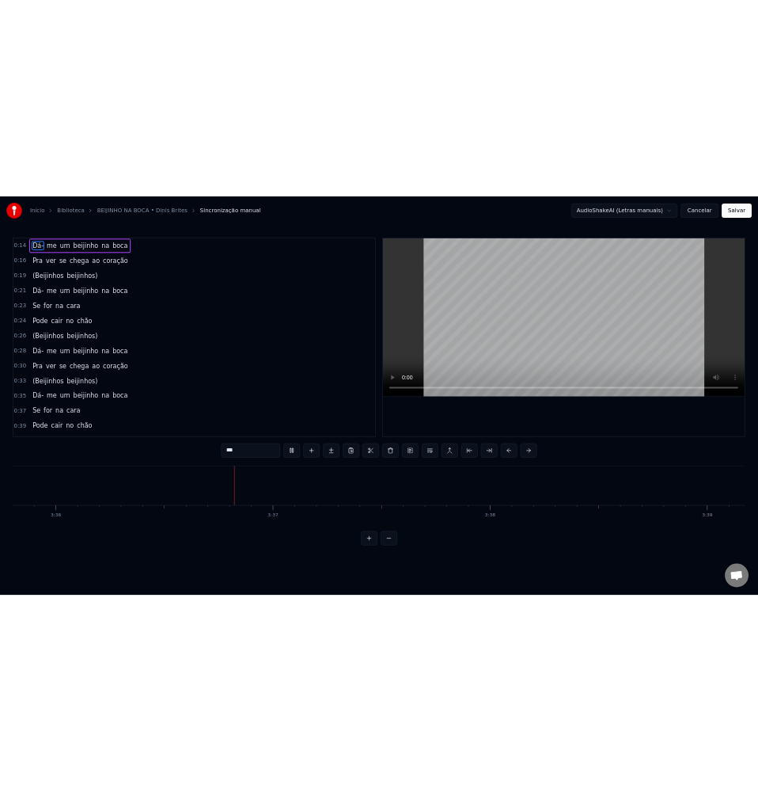
scroll to position [0, 94007]
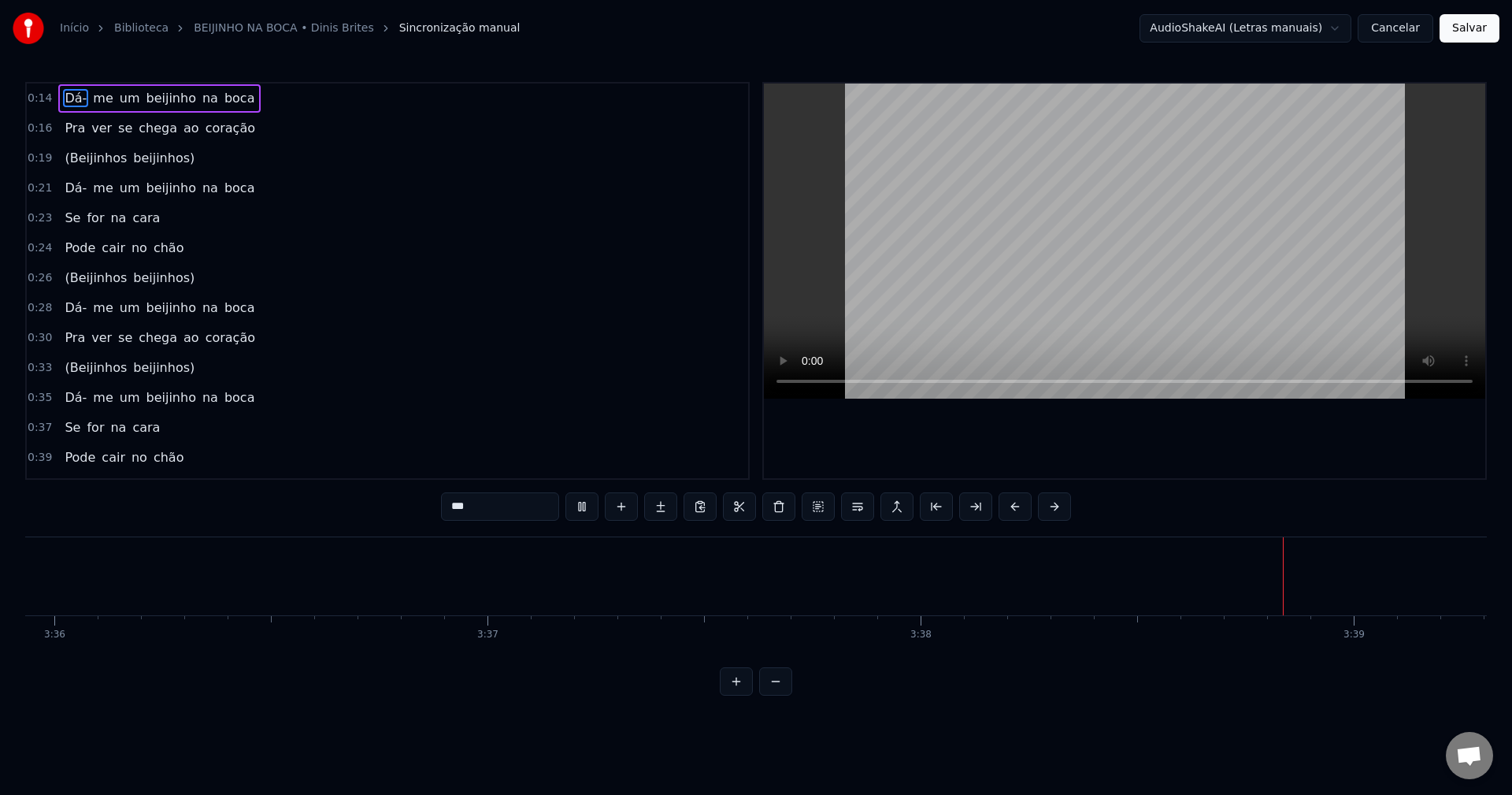
click at [1133, 33] on button "Salvar" at bounding box center [1469, 28] width 60 height 28
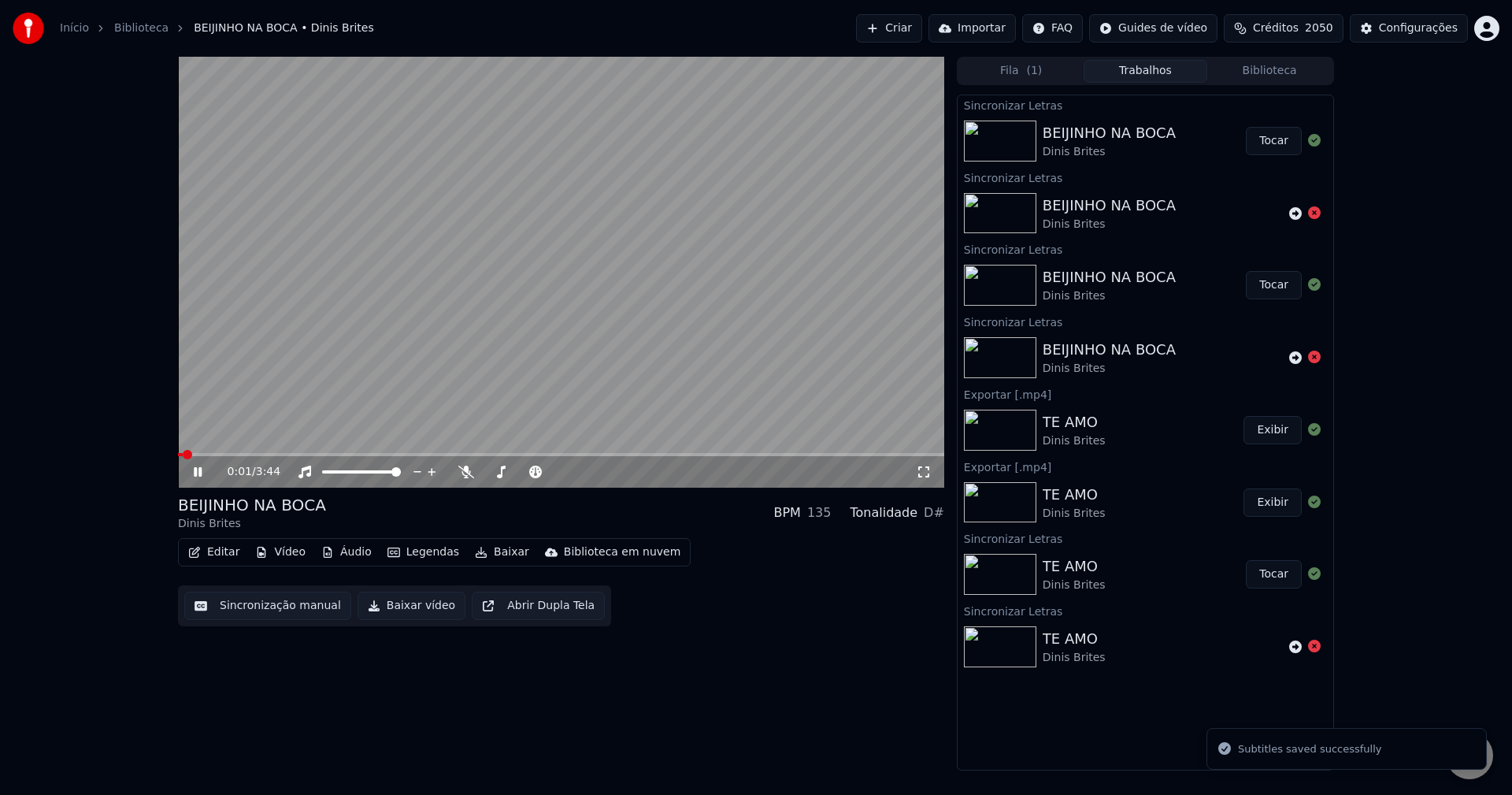
click at [402, 608] on button "Baixar vídeo" at bounding box center [411, 605] width 107 height 28
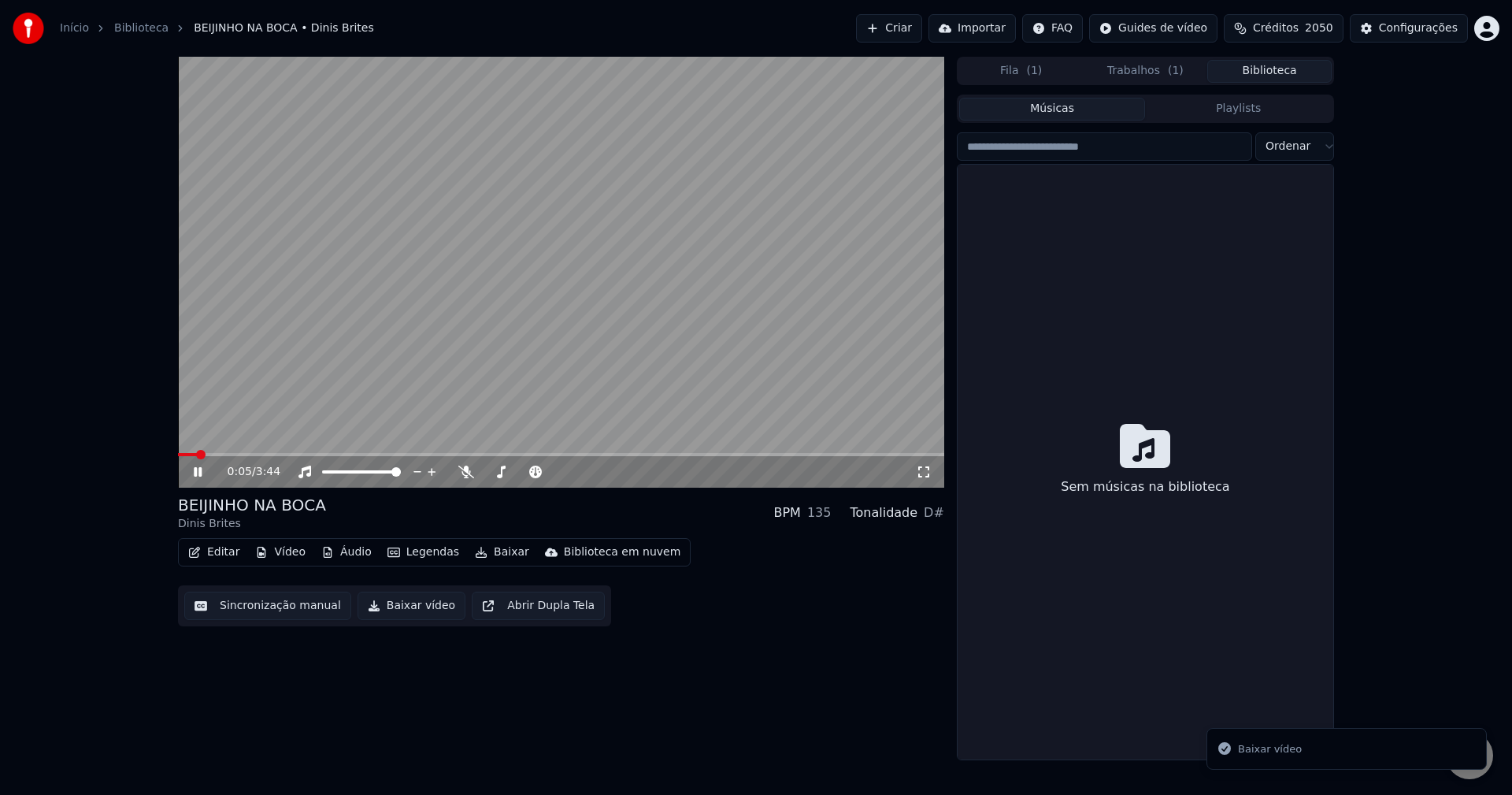
click at [1133, 80] on button "Biblioteca" at bounding box center [1268, 71] width 124 height 23
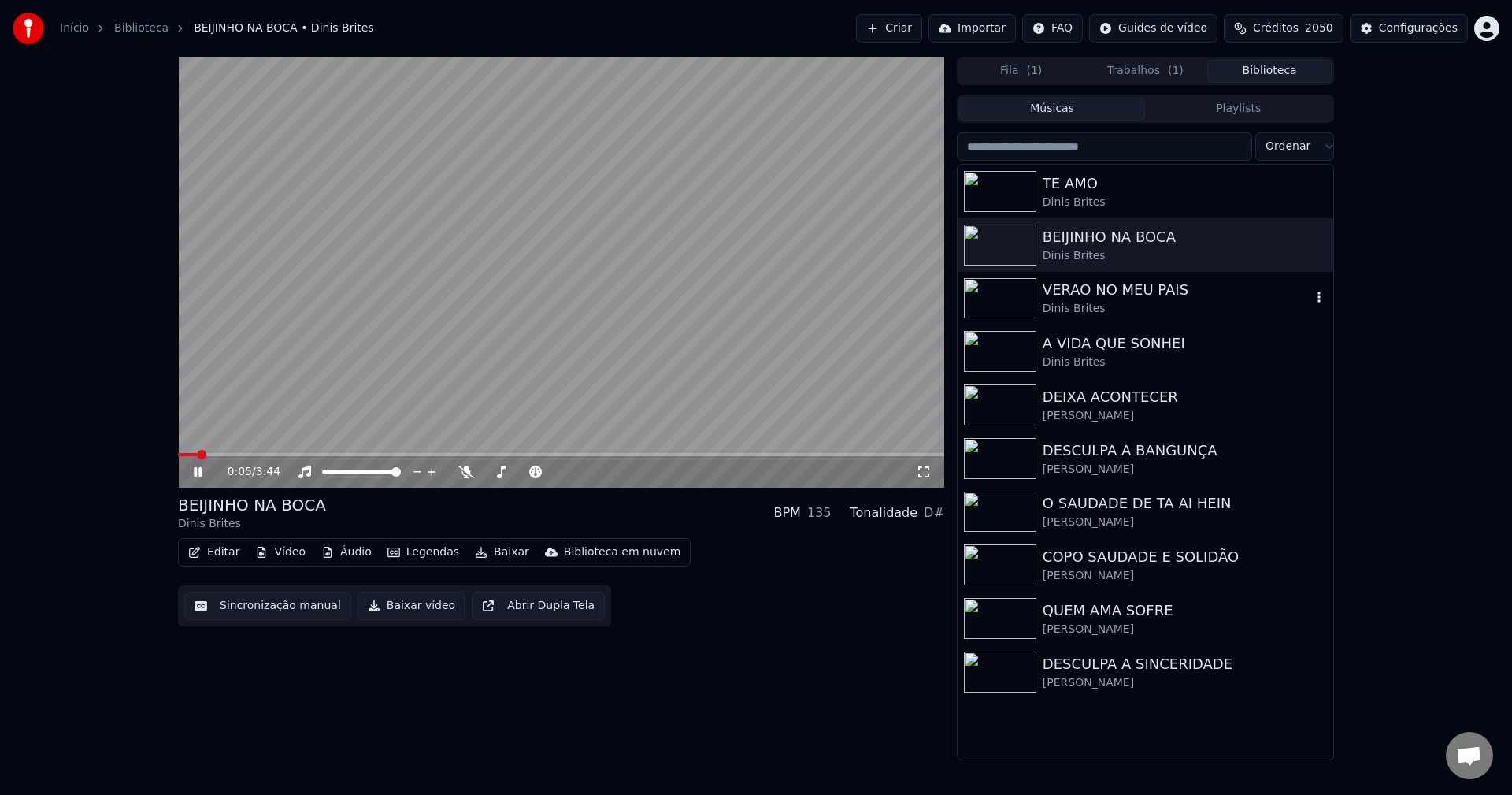
click at [1128, 287] on div "VERAO NO MEU PAIS" at bounding box center [1177, 290] width 269 height 22
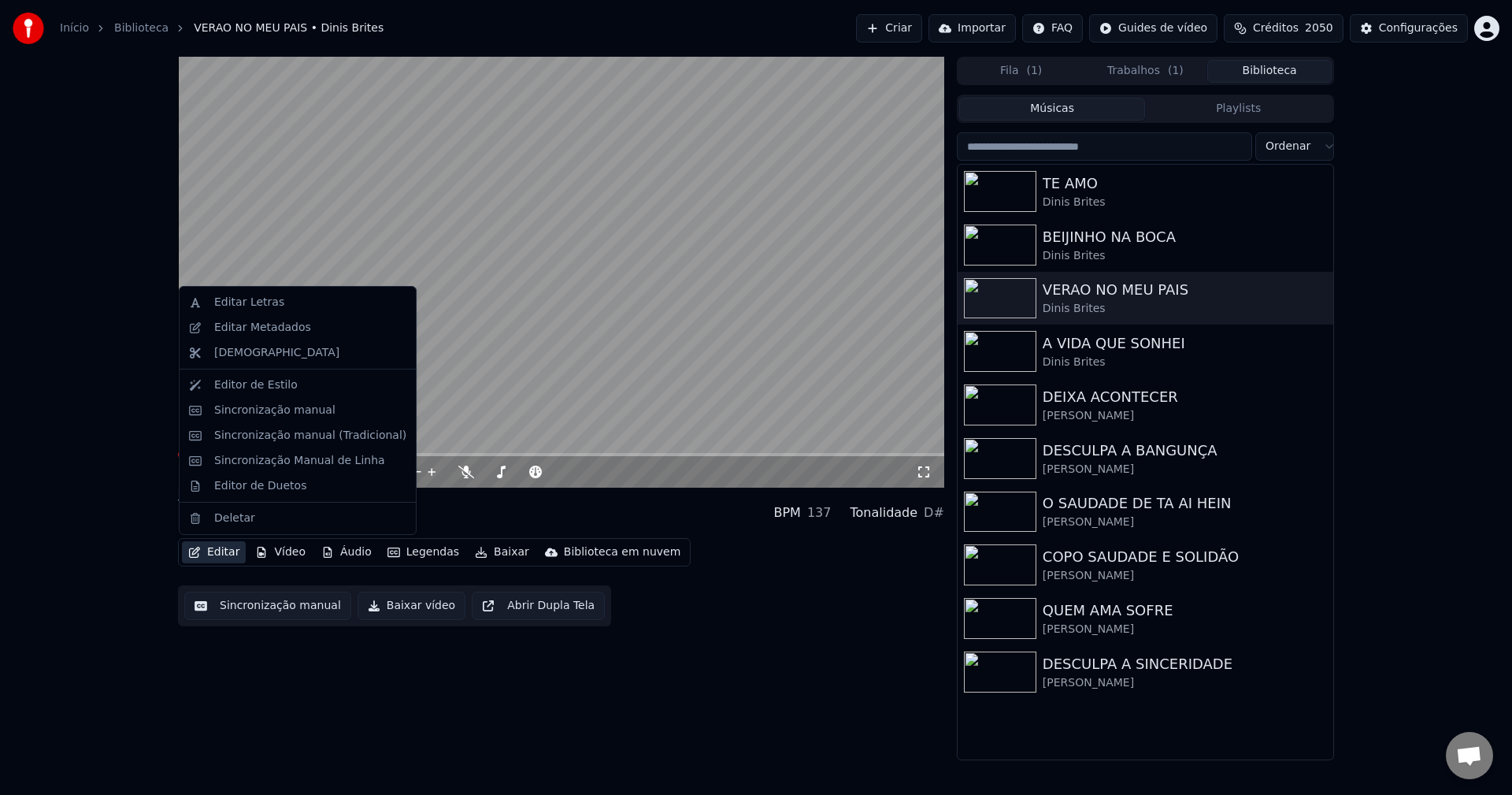
click at [210, 556] on button "Editar" at bounding box center [214, 552] width 64 height 22
click at [263, 329] on div "Editar Metadados" at bounding box center [262, 327] width 96 height 16
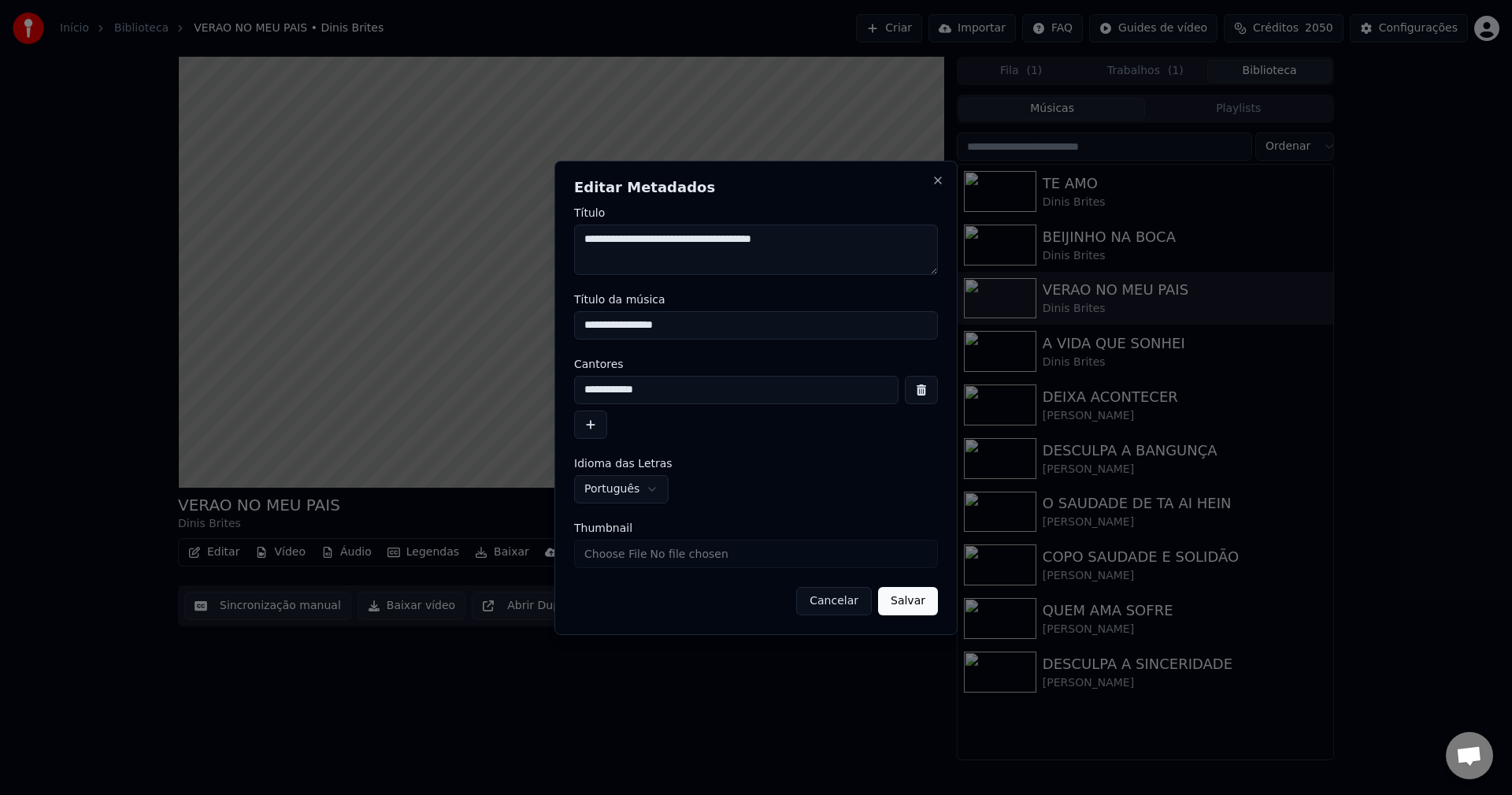
click at [620, 559] on input "Thumbnail" at bounding box center [756, 553] width 364 height 28
type input "**********"
click at [899, 603] on button "Salvar" at bounding box center [908, 601] width 60 height 28
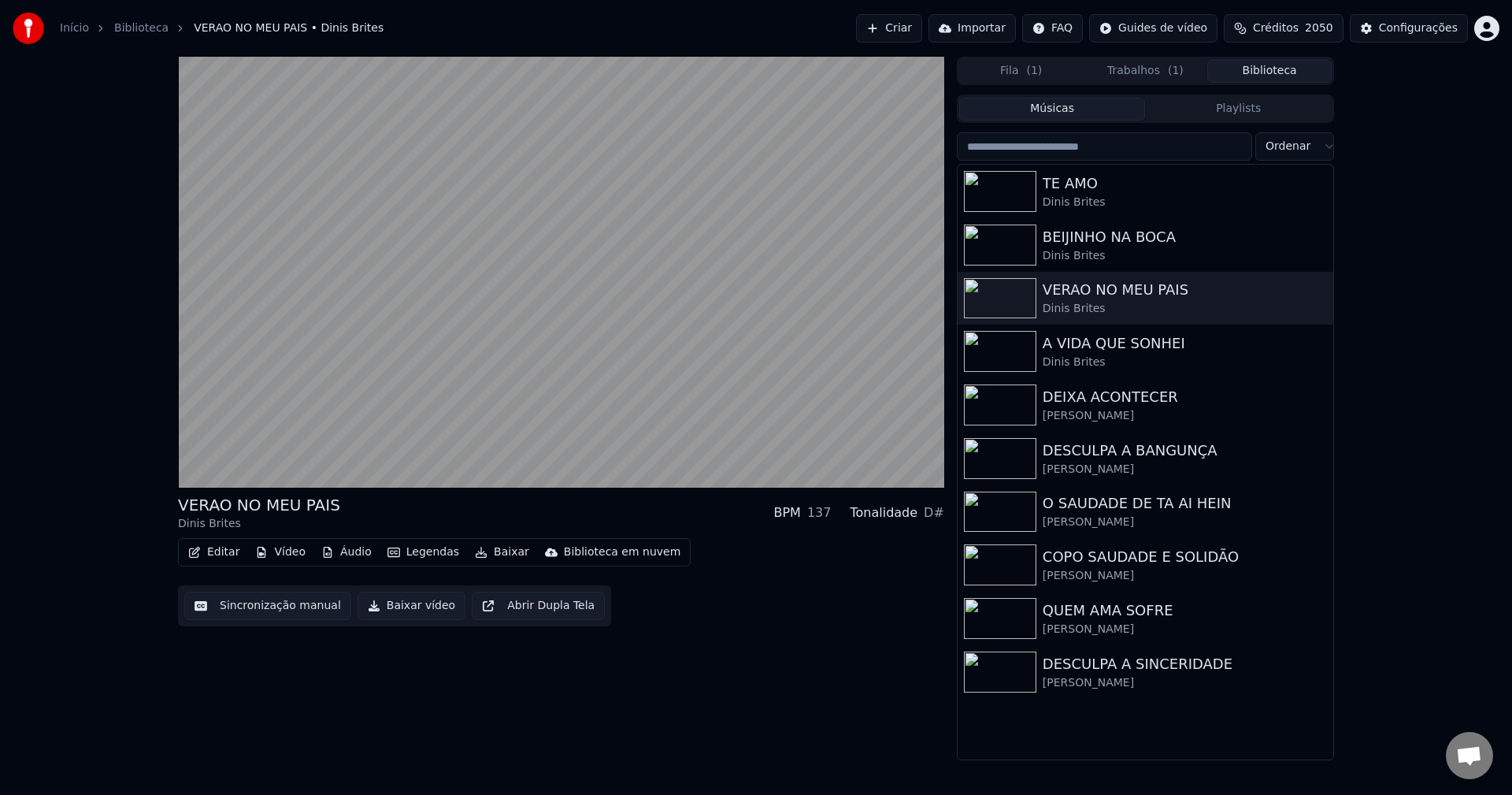
click at [789, 693] on div "VERAO NO MEU PAIS Dinis Brites BPM 137 Tonalidade D# Editar Vídeo Áudio Legenda…" at bounding box center [561, 408] width 766 height 703
click at [222, 554] on button "Editar" at bounding box center [214, 552] width 64 height 22
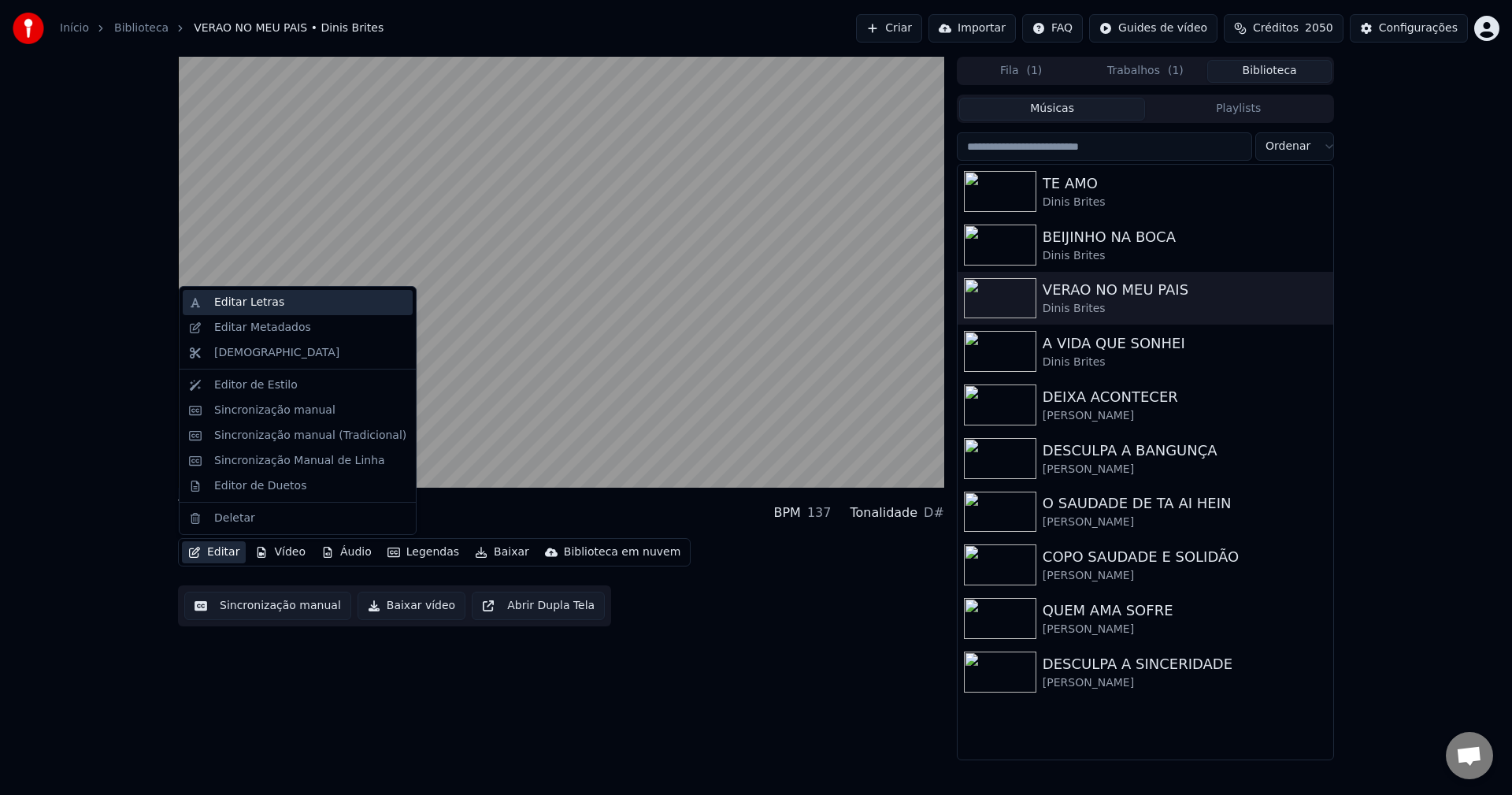
click at [326, 304] on div "Editar Letras" at bounding box center [309, 302] width 192 height 16
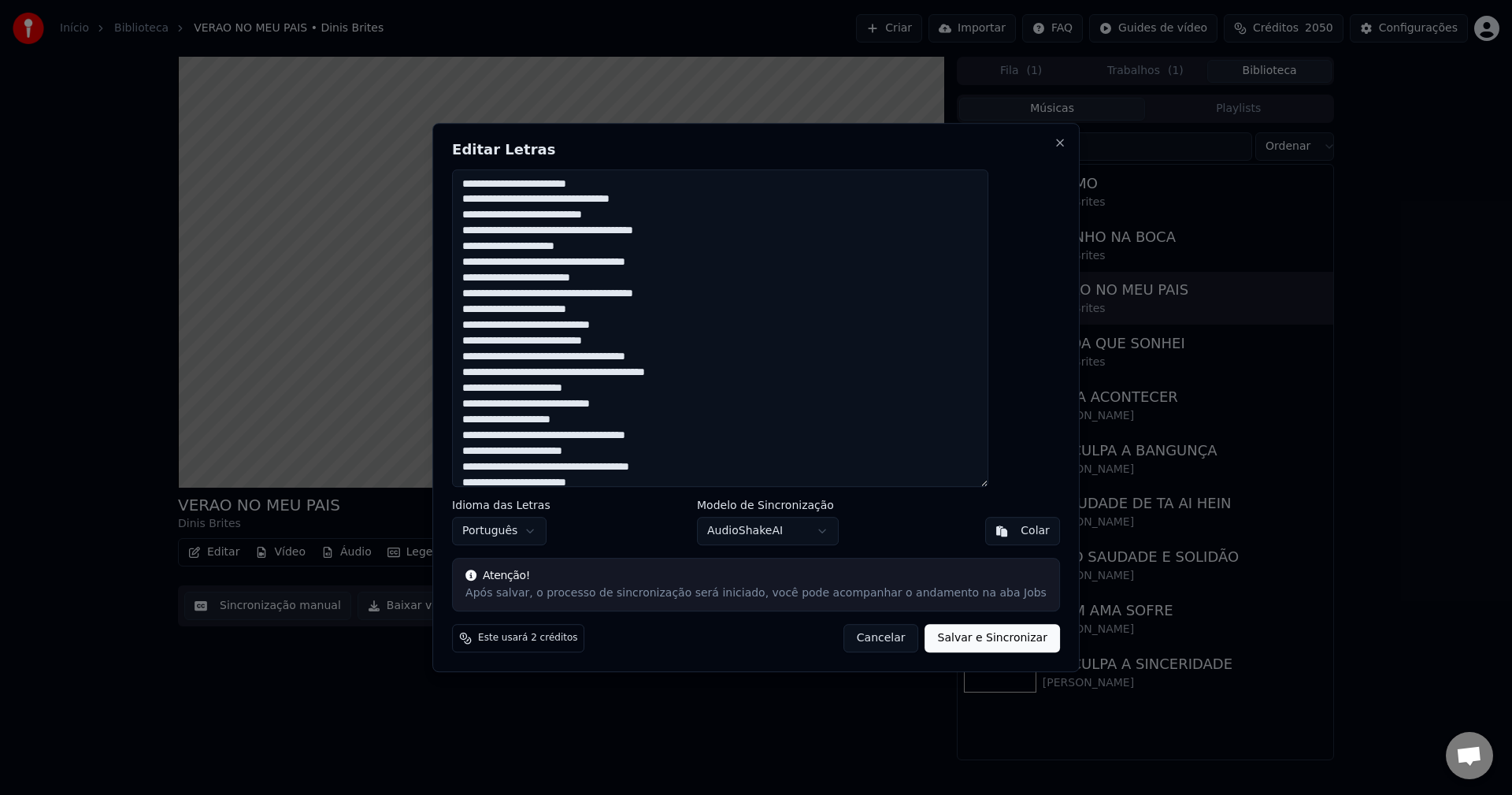
click at [860, 637] on button "Cancelar" at bounding box center [881, 638] width 76 height 28
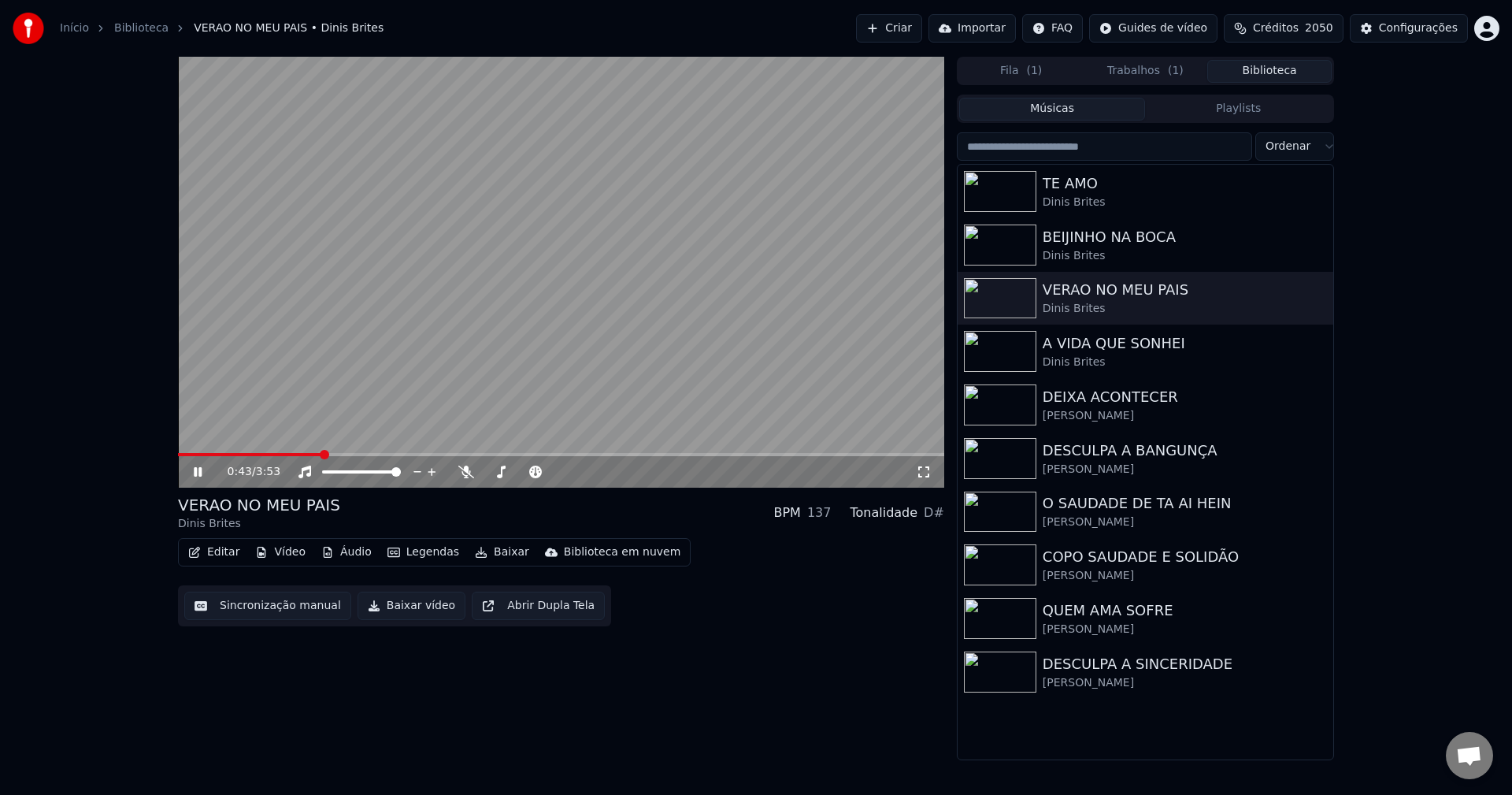
click at [613, 238] on video at bounding box center [561, 272] width 766 height 431
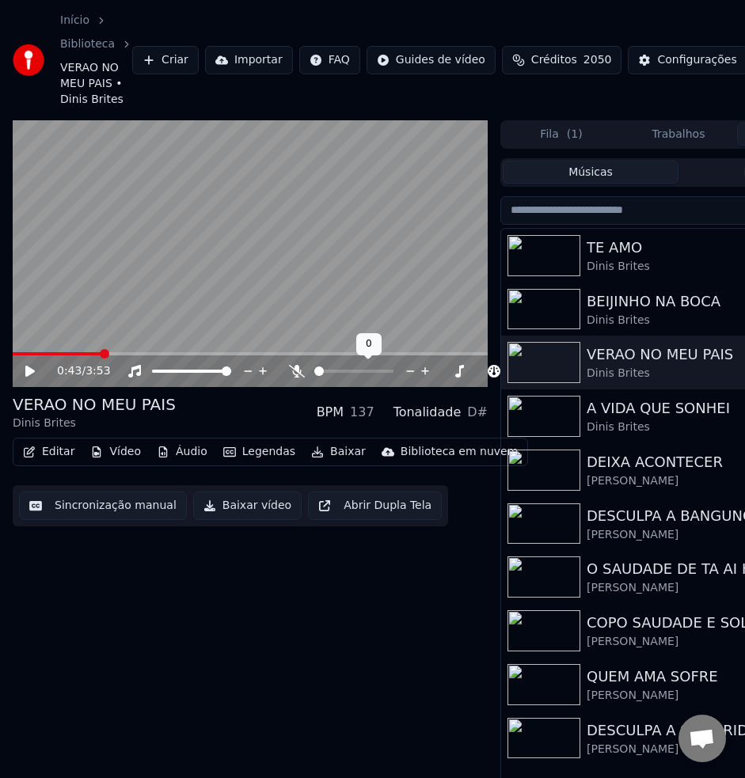
click at [295, 375] on icon at bounding box center [297, 371] width 16 height 13
click at [141, 365] on icon at bounding box center [139, 371] width 16 height 13
click at [26, 351] on video at bounding box center [250, 254] width 475 height 268
click at [15, 353] on span at bounding box center [14, 353] width 2 height 3
click at [36, 372] on icon at bounding box center [43, 371] width 36 height 13
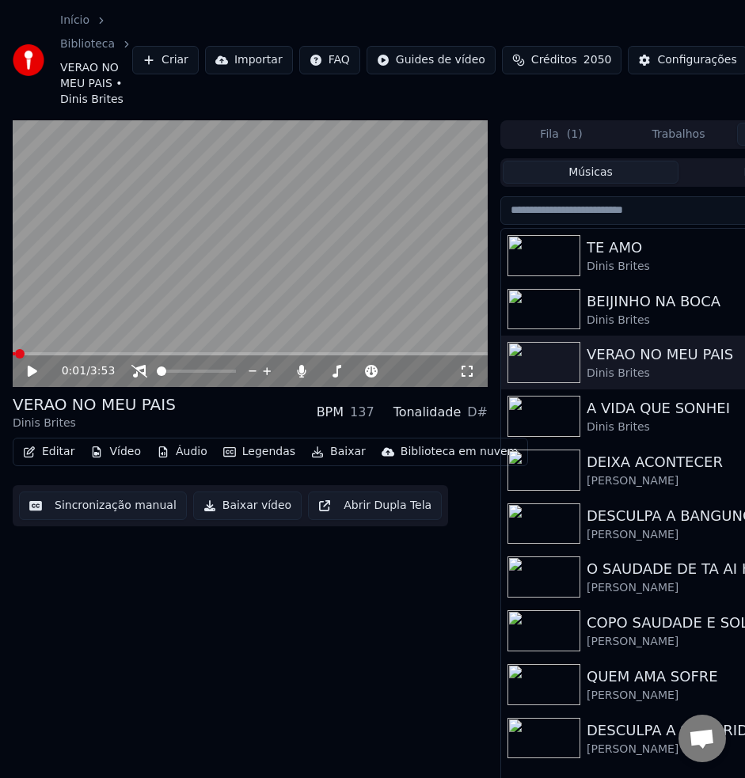
click at [26, 374] on icon at bounding box center [43, 371] width 36 height 13
click at [35, 372] on icon at bounding box center [32, 370] width 8 height 9
click at [30, 374] on icon at bounding box center [32, 371] width 9 height 11
click at [51, 454] on button "Editar" at bounding box center [49, 452] width 64 height 22
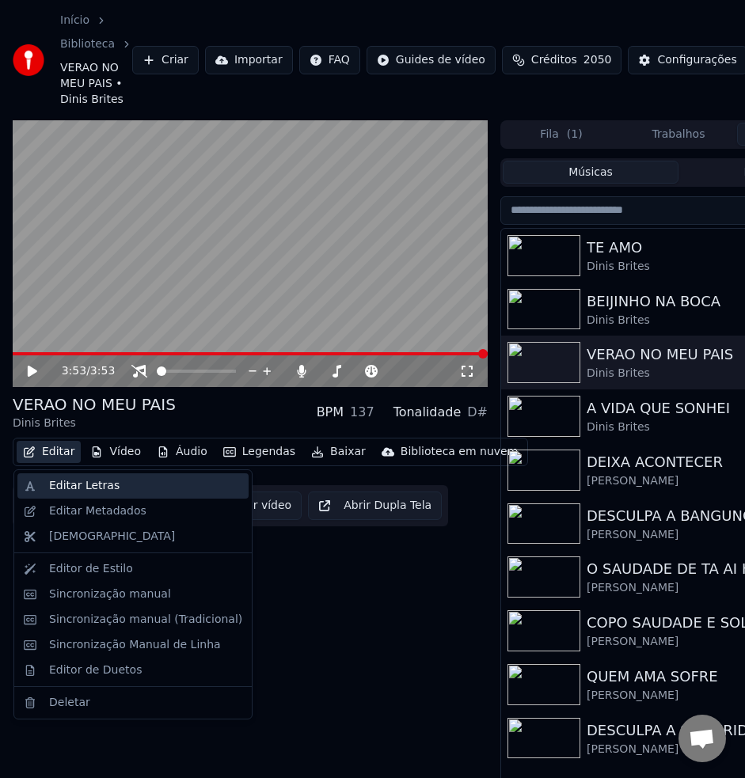
click at [82, 492] on div "Editar Letras" at bounding box center [84, 486] width 70 height 16
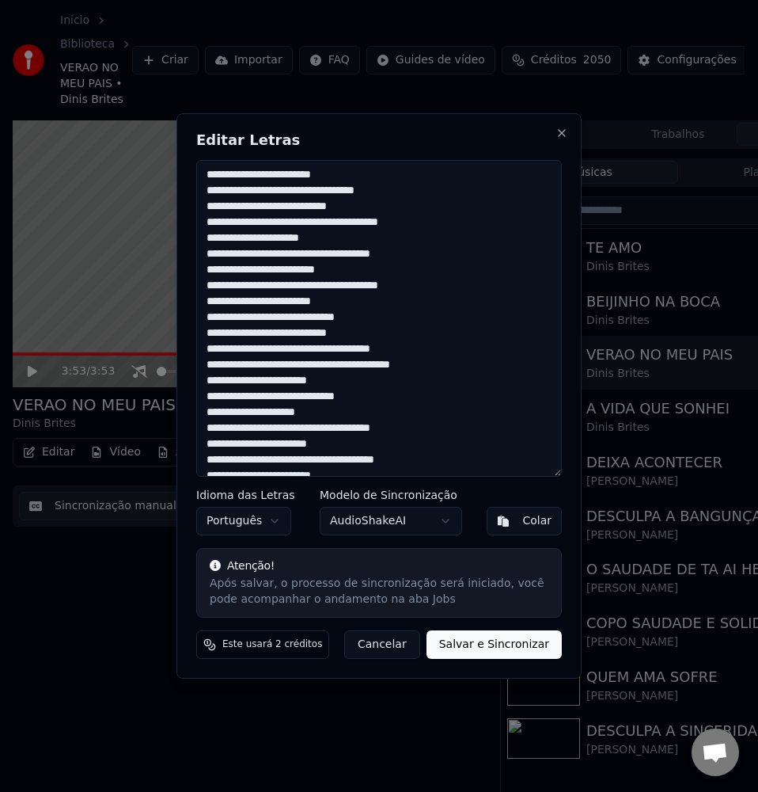
click at [262, 317] on textarea "**********" at bounding box center [379, 318] width 366 height 317
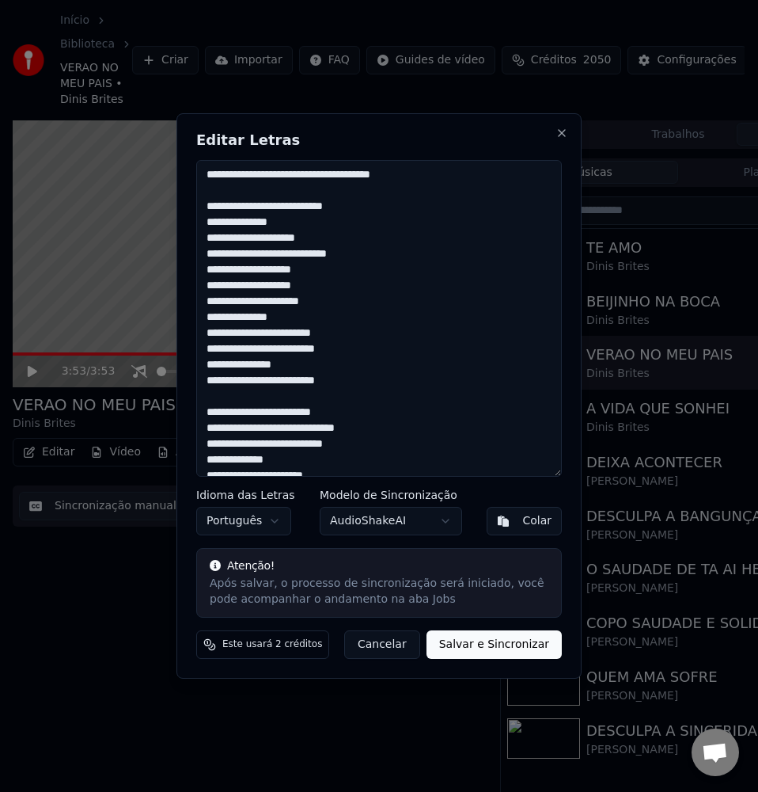
drag, startPoint x: 211, startPoint y: 211, endPoint x: 191, endPoint y: 188, distance: 30.8
click at [190, 189] on div "**********" at bounding box center [379, 395] width 405 height 565
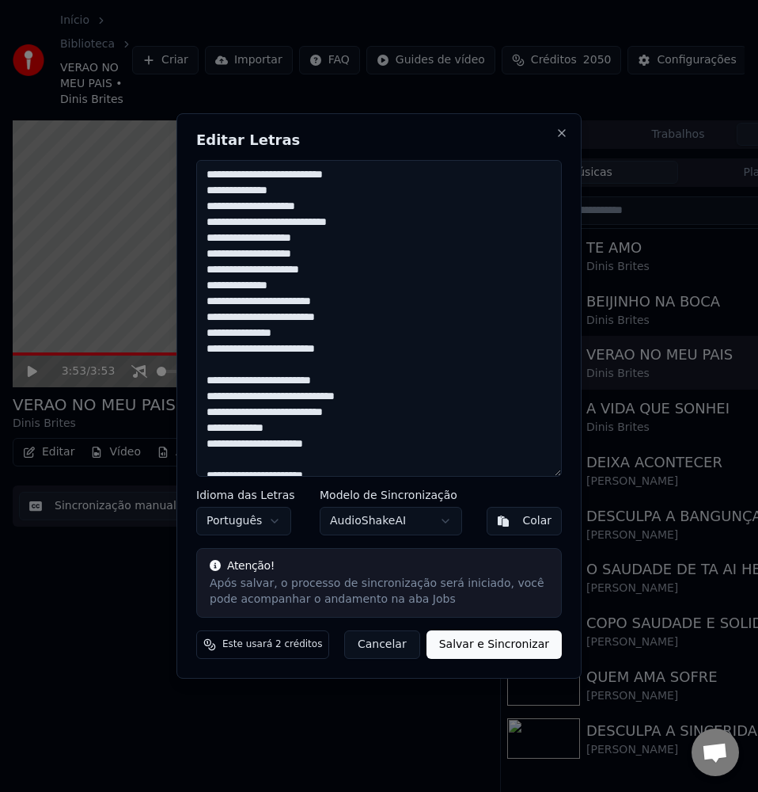
type textarea "**********"
click at [494, 642] on button "Salvar e Sincronizar" at bounding box center [494, 644] width 135 height 28
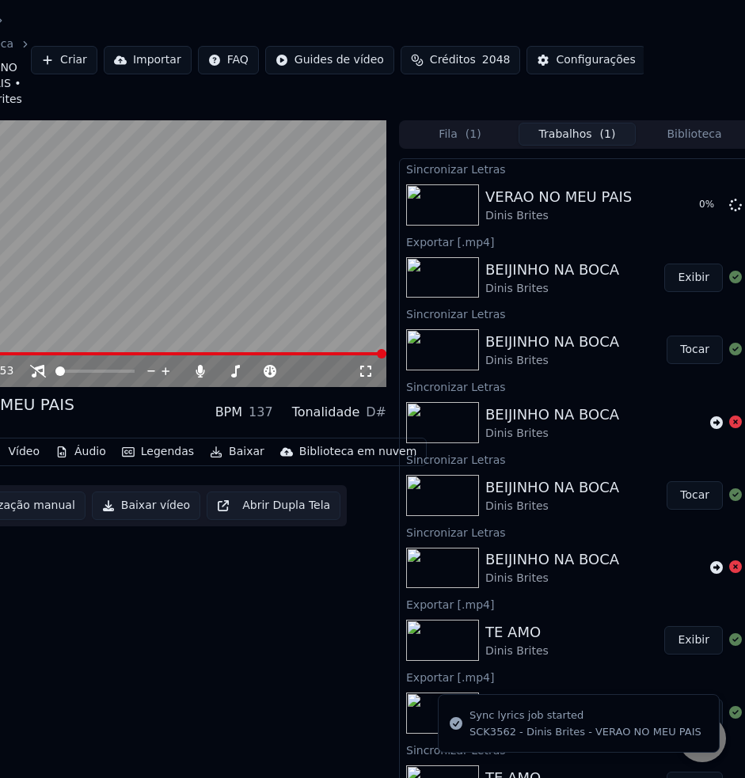
scroll to position [0, 112]
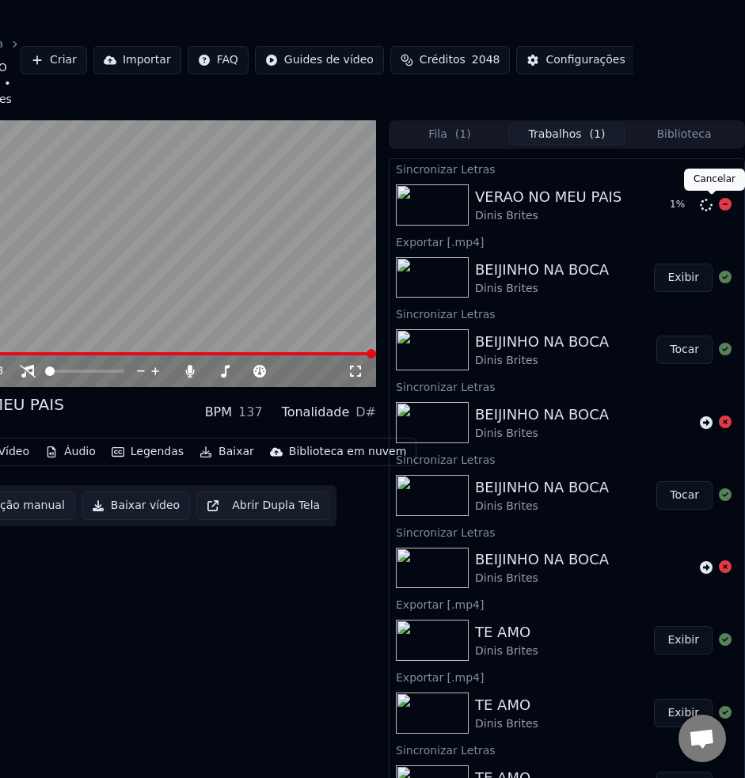
click at [719, 206] on icon at bounding box center [725, 204] width 13 height 13
click at [700, 206] on icon at bounding box center [706, 205] width 13 height 13
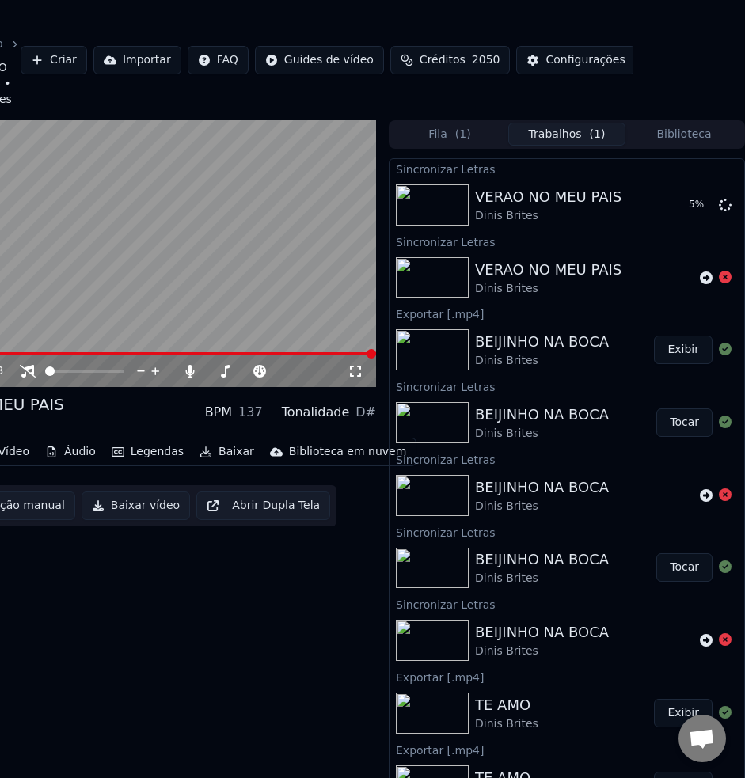
click at [69, 209] on video at bounding box center [138, 254] width 475 height 268
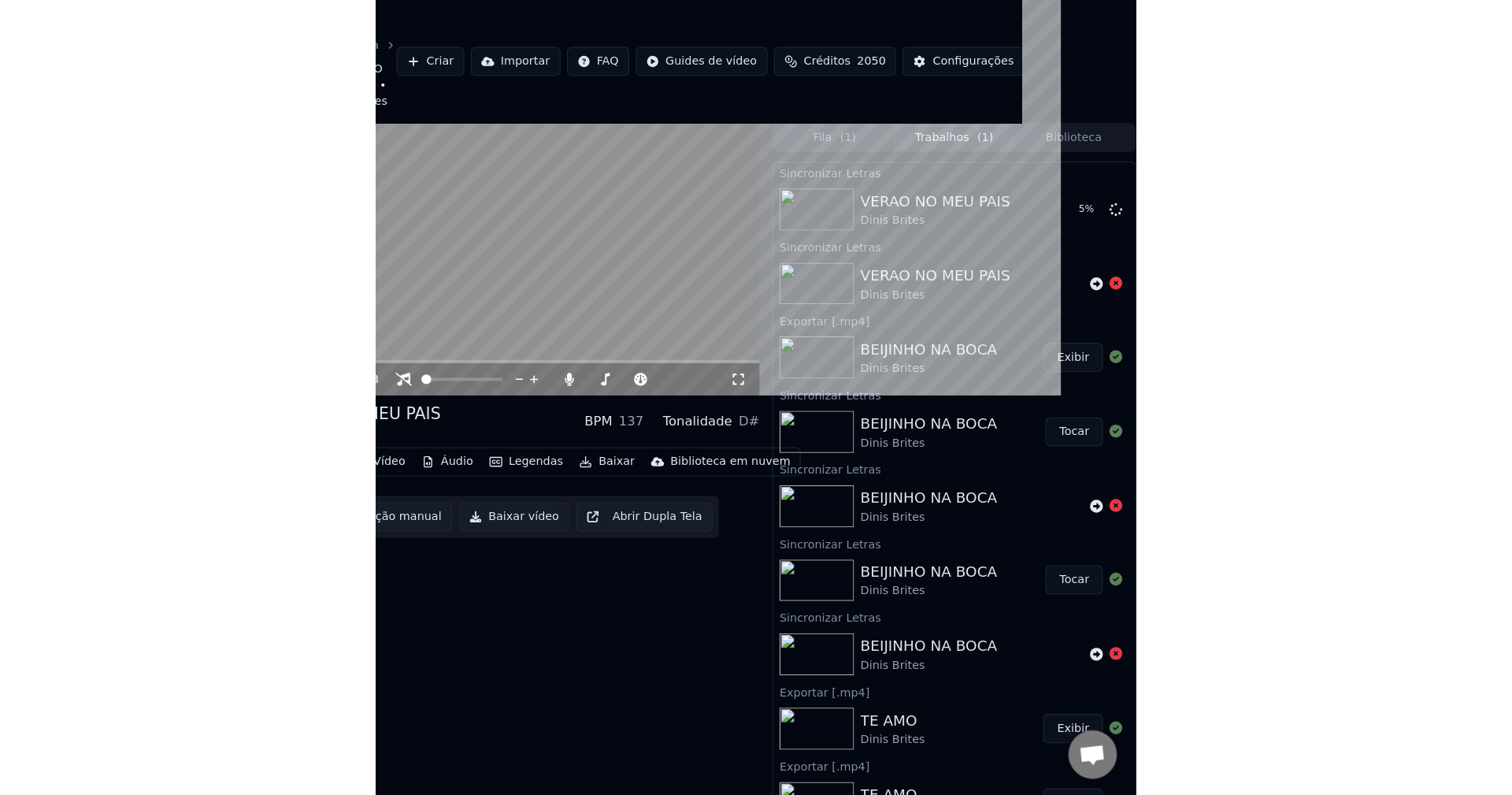
scroll to position [0, 0]
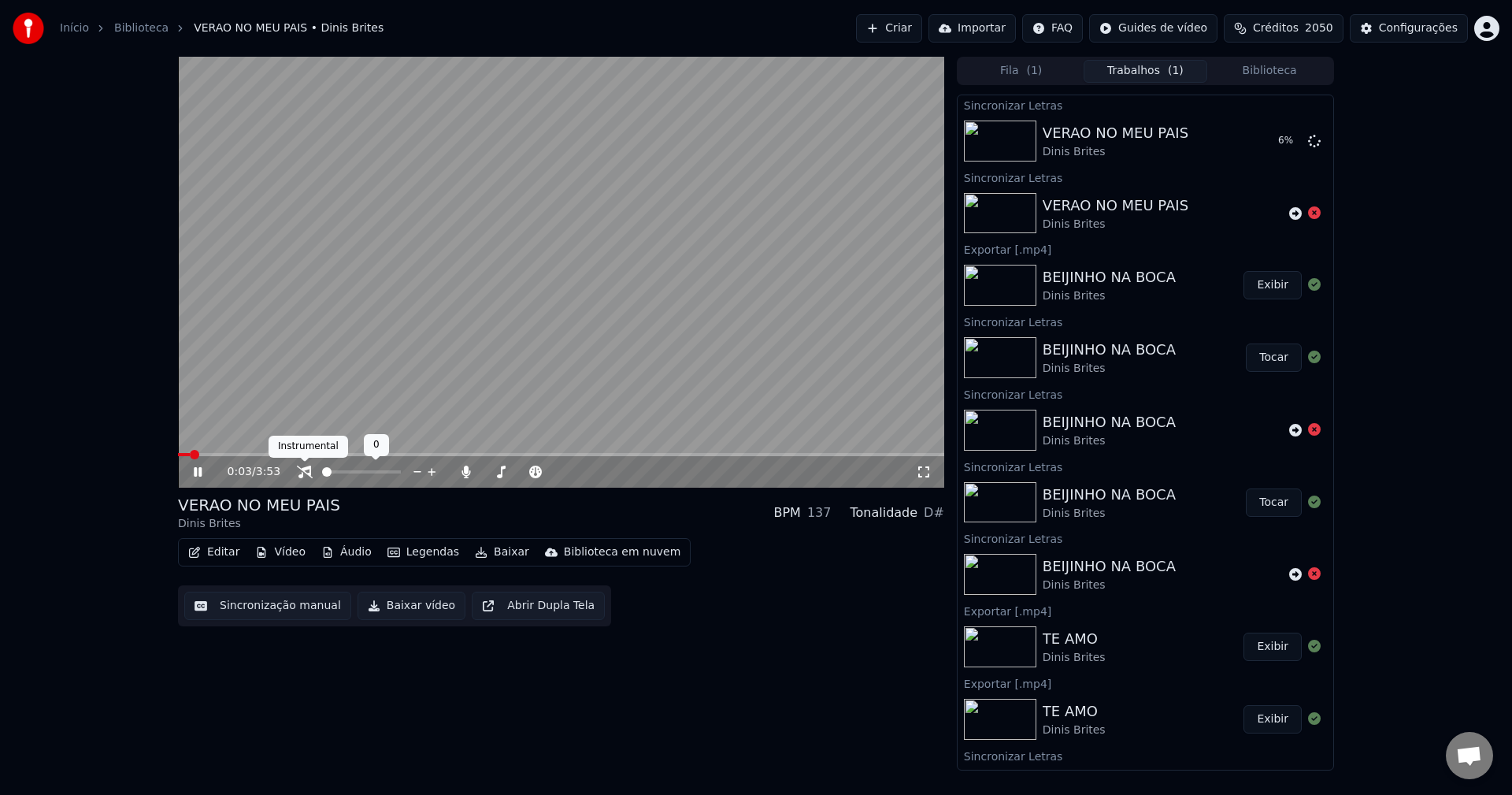
click at [306, 474] on icon at bounding box center [304, 472] width 16 height 13
click at [467, 467] on icon at bounding box center [466, 472] width 9 height 13
click at [401, 341] on video at bounding box center [561, 272] width 766 height 431
click at [314, 614] on button "Sincronização manual" at bounding box center [268, 605] width 167 height 28
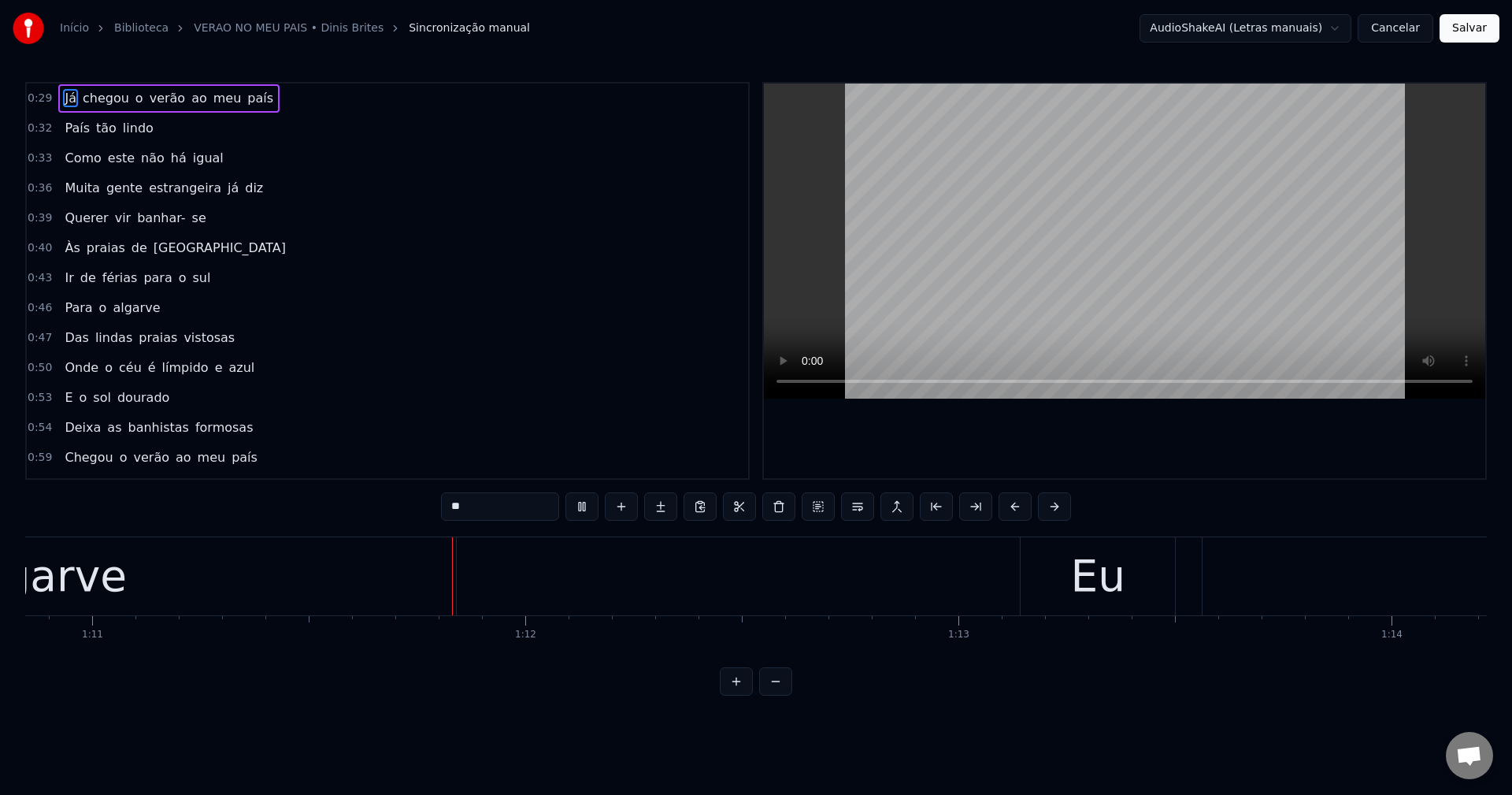
scroll to position [0, 30758]
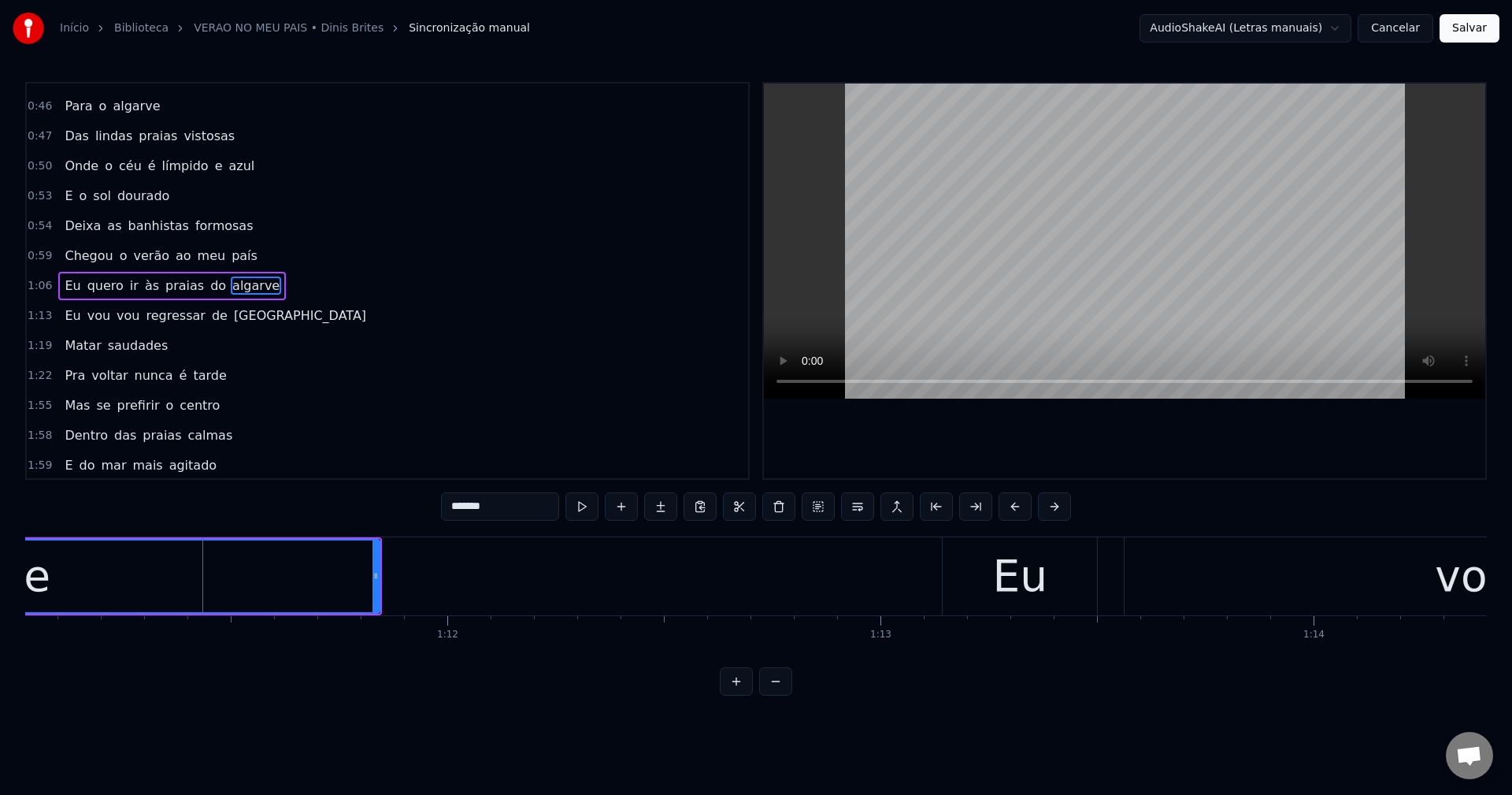
scroll to position [206, 0]
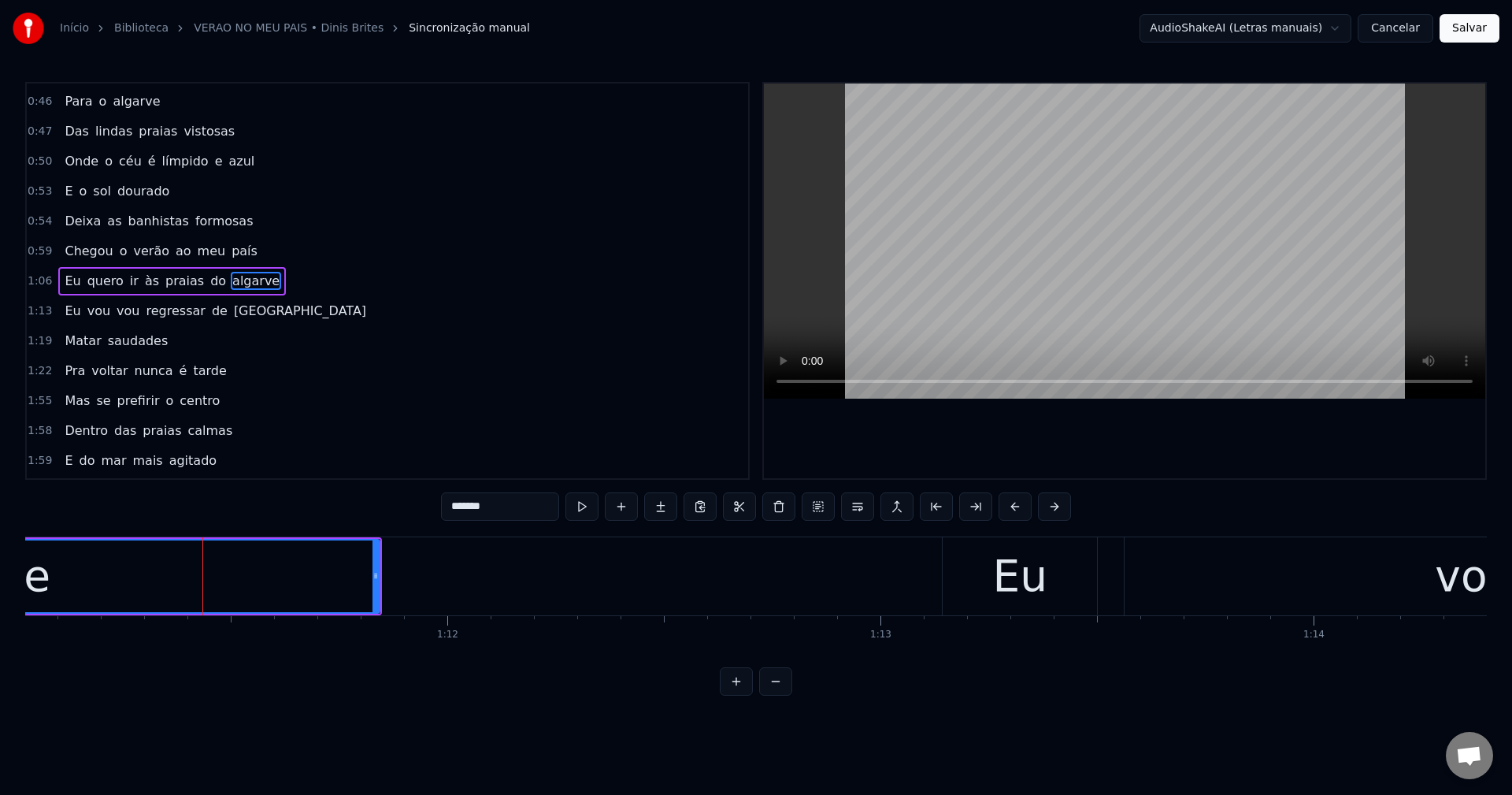
click at [483, 512] on input "*******" at bounding box center [499, 506] width 118 height 28
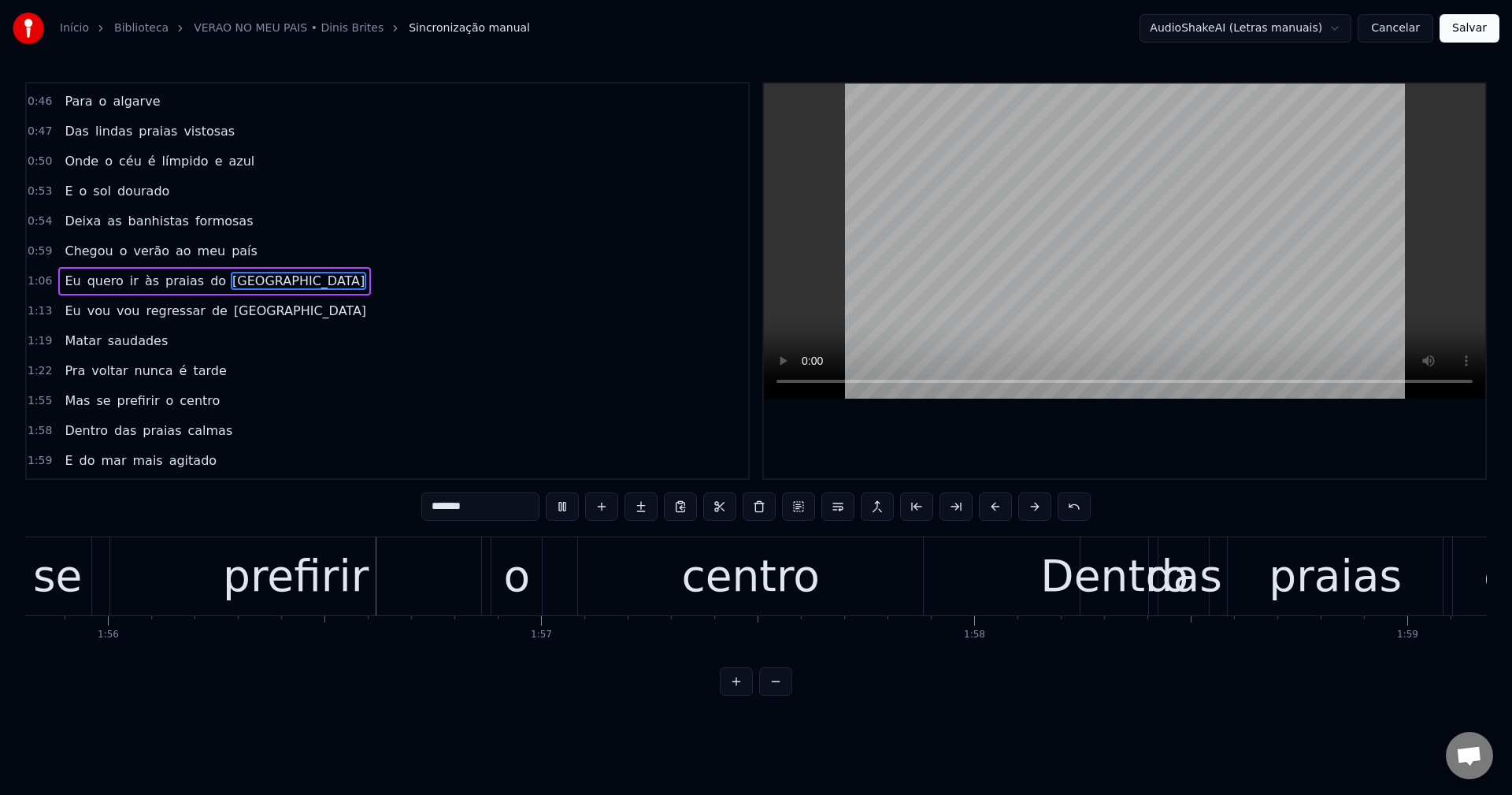
scroll to position [0, 50207]
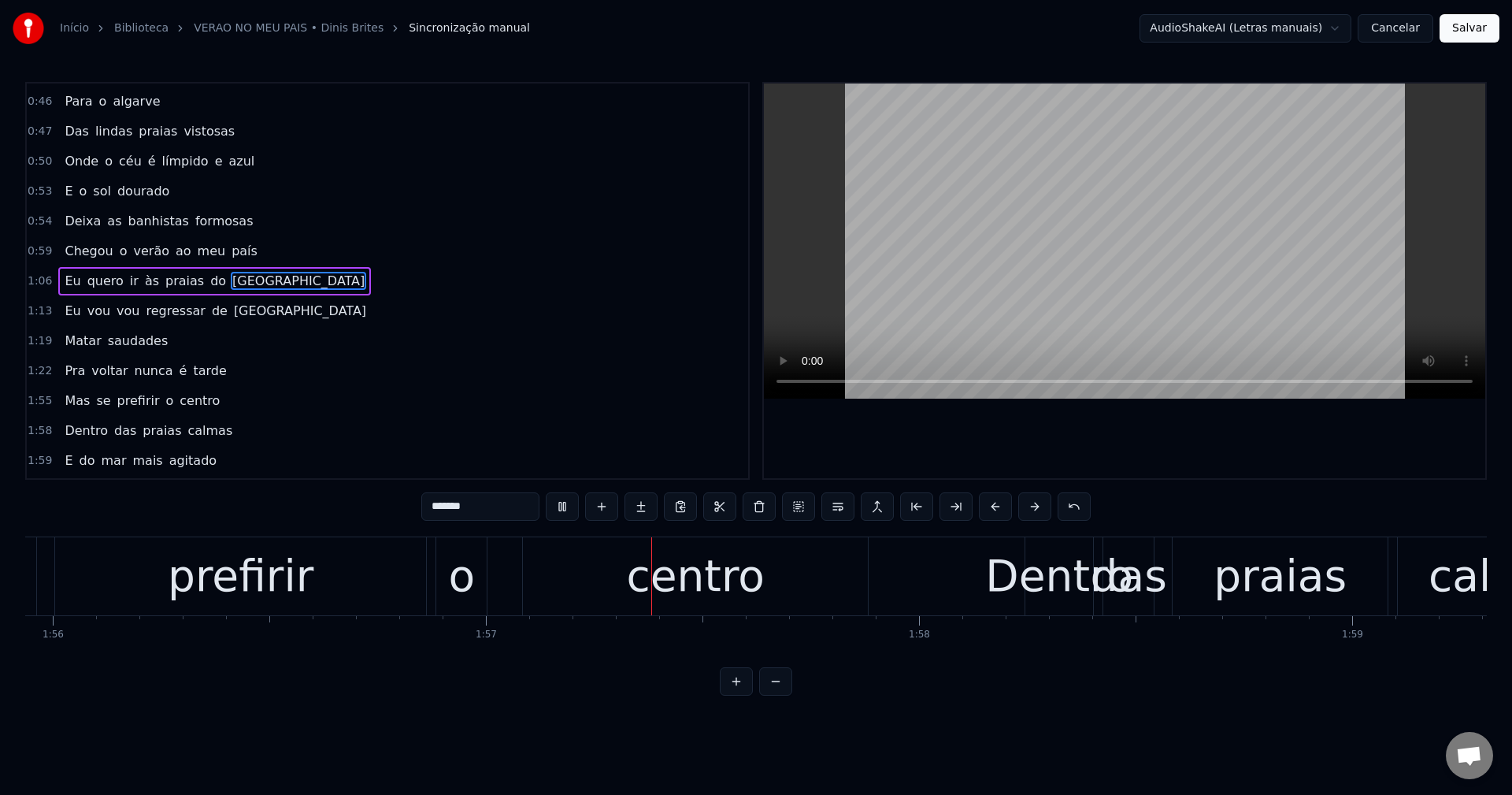
click at [292, 594] on div "prefirir" at bounding box center [241, 576] width 145 height 66
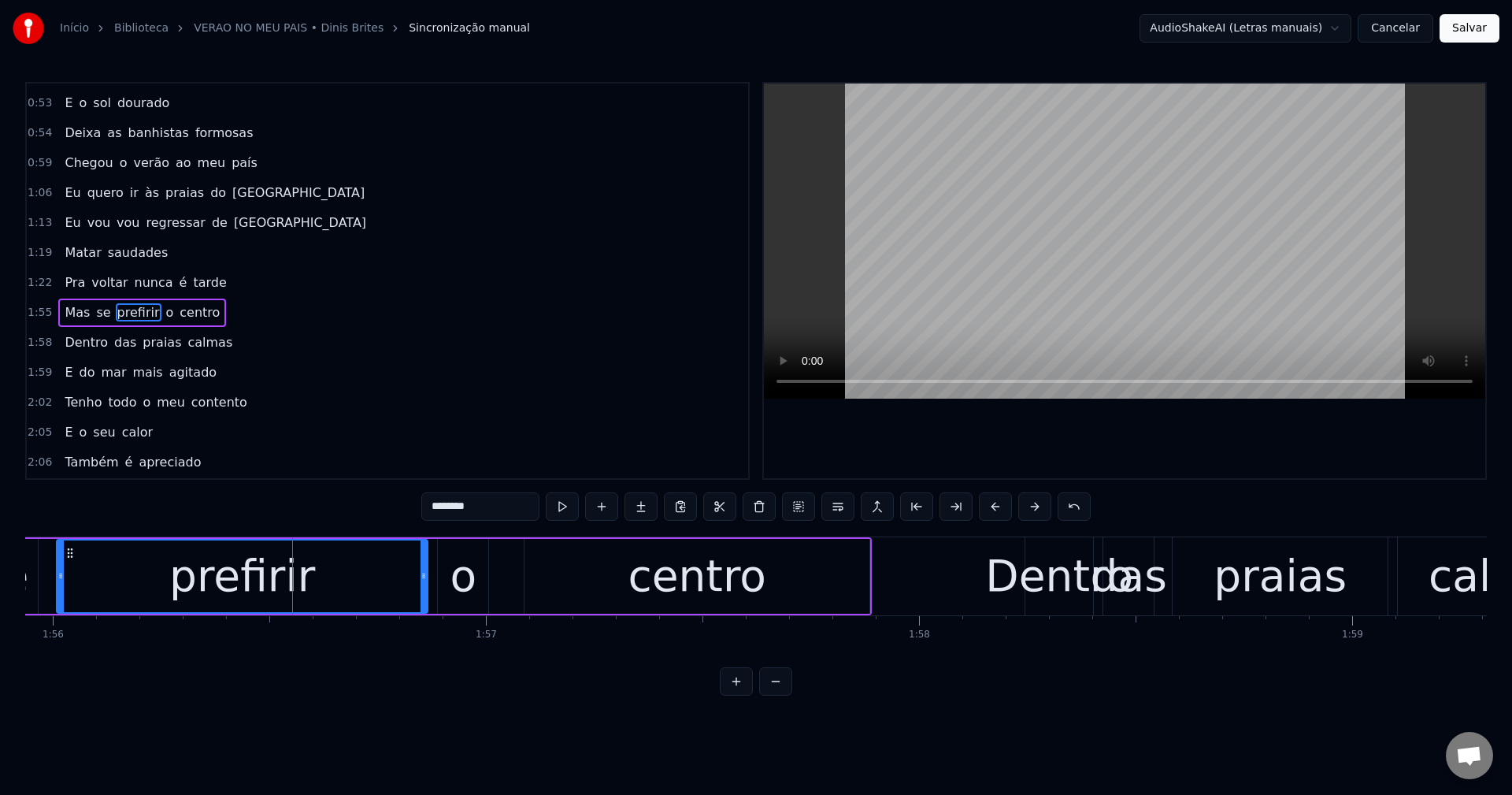
scroll to position [326, 0]
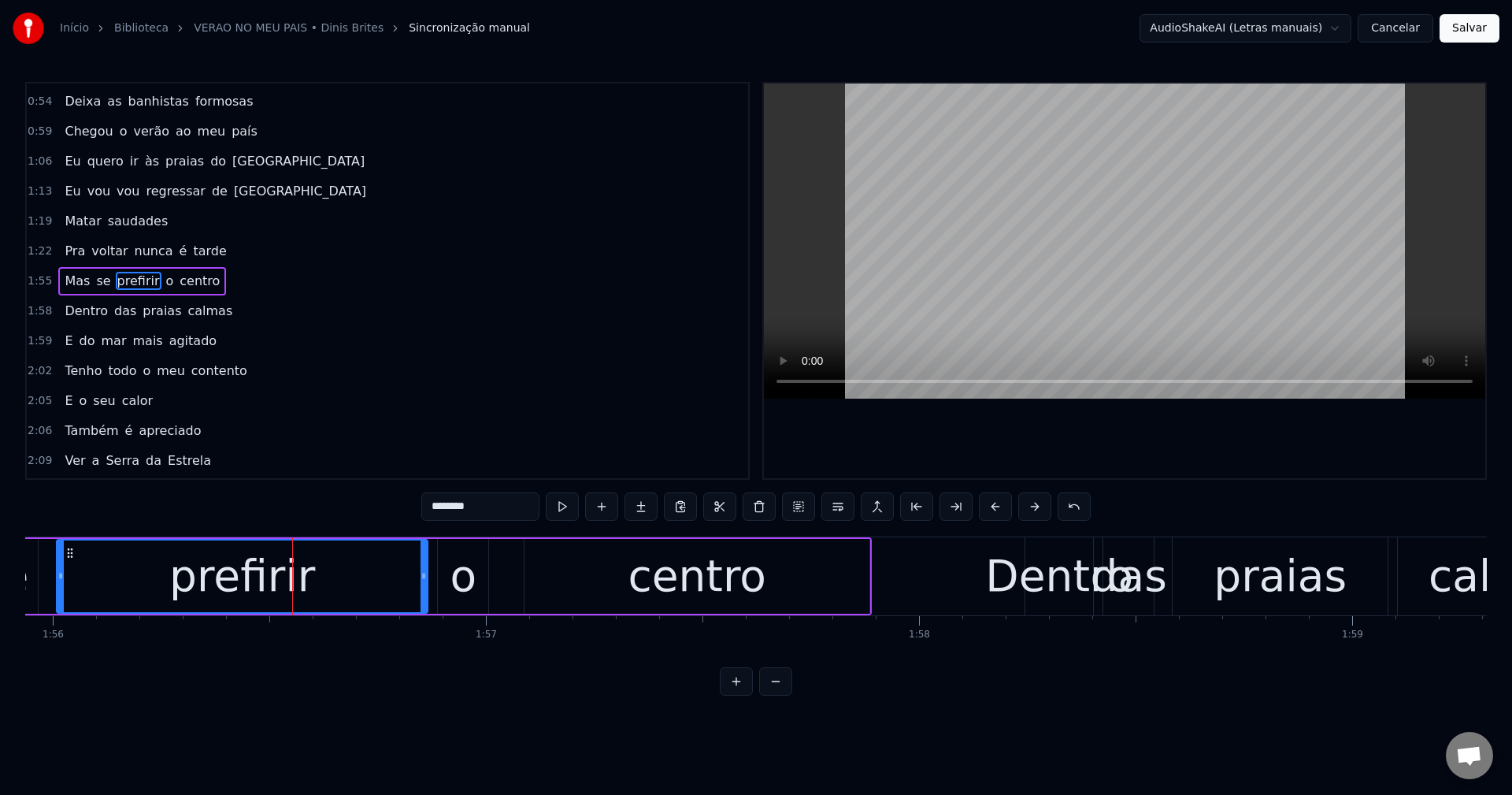
click at [516, 497] on input "********" at bounding box center [479, 506] width 118 height 28
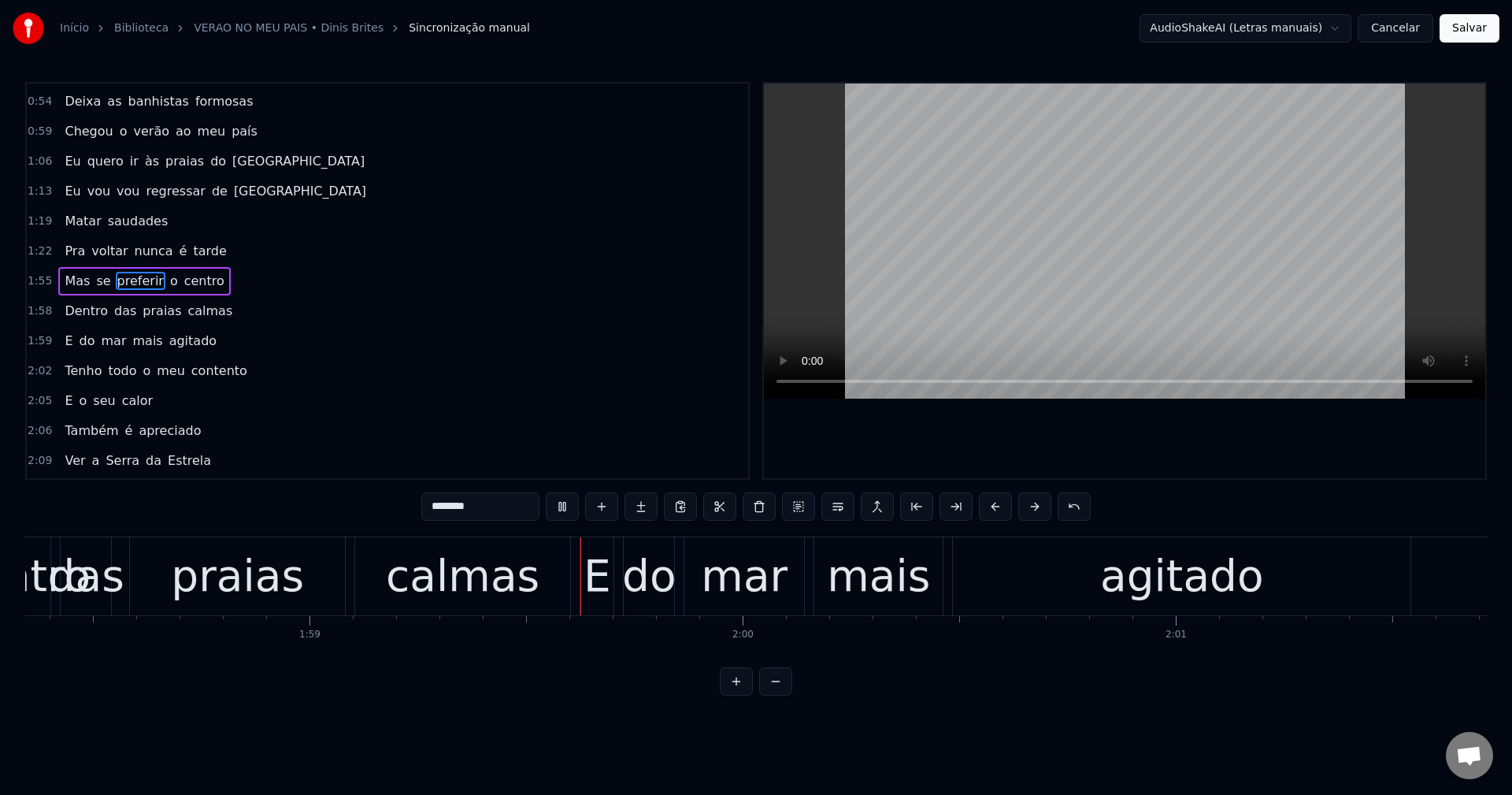
scroll to position [0, 51520]
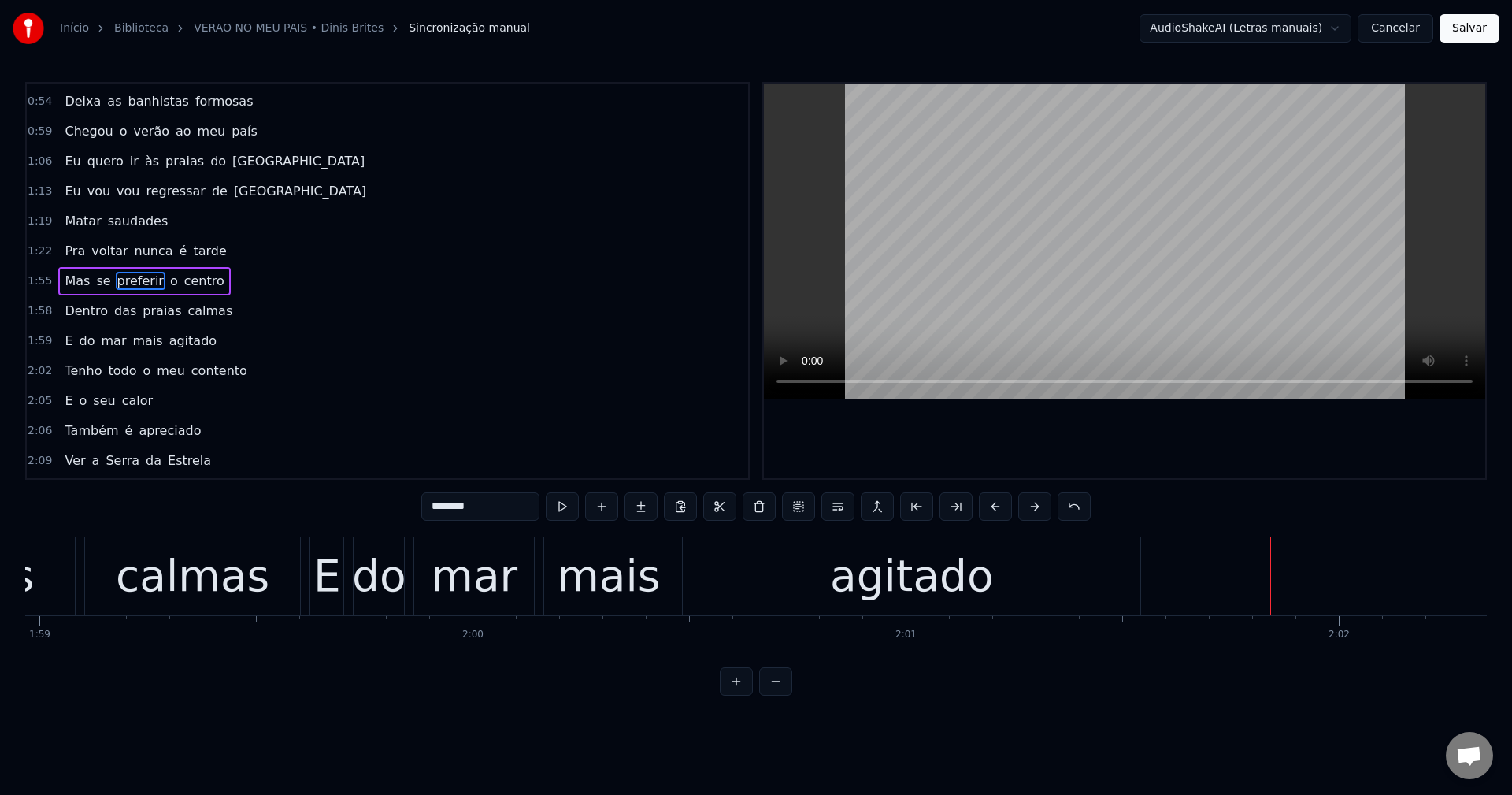
click at [68, 306] on span "Dentro" at bounding box center [86, 310] width 47 height 18
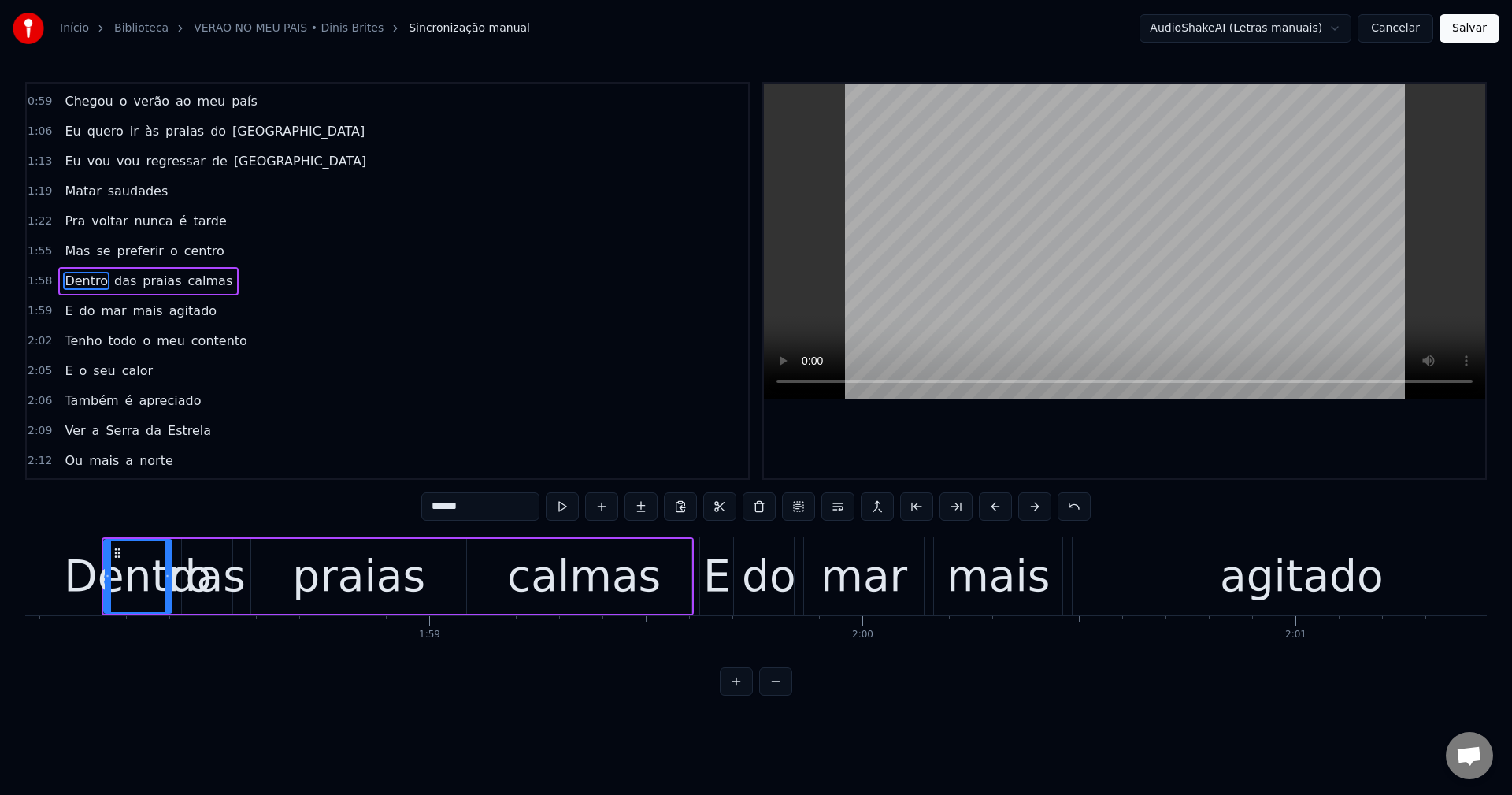
scroll to position [0, 51128]
click at [493, 508] on input "******" at bounding box center [479, 506] width 118 height 28
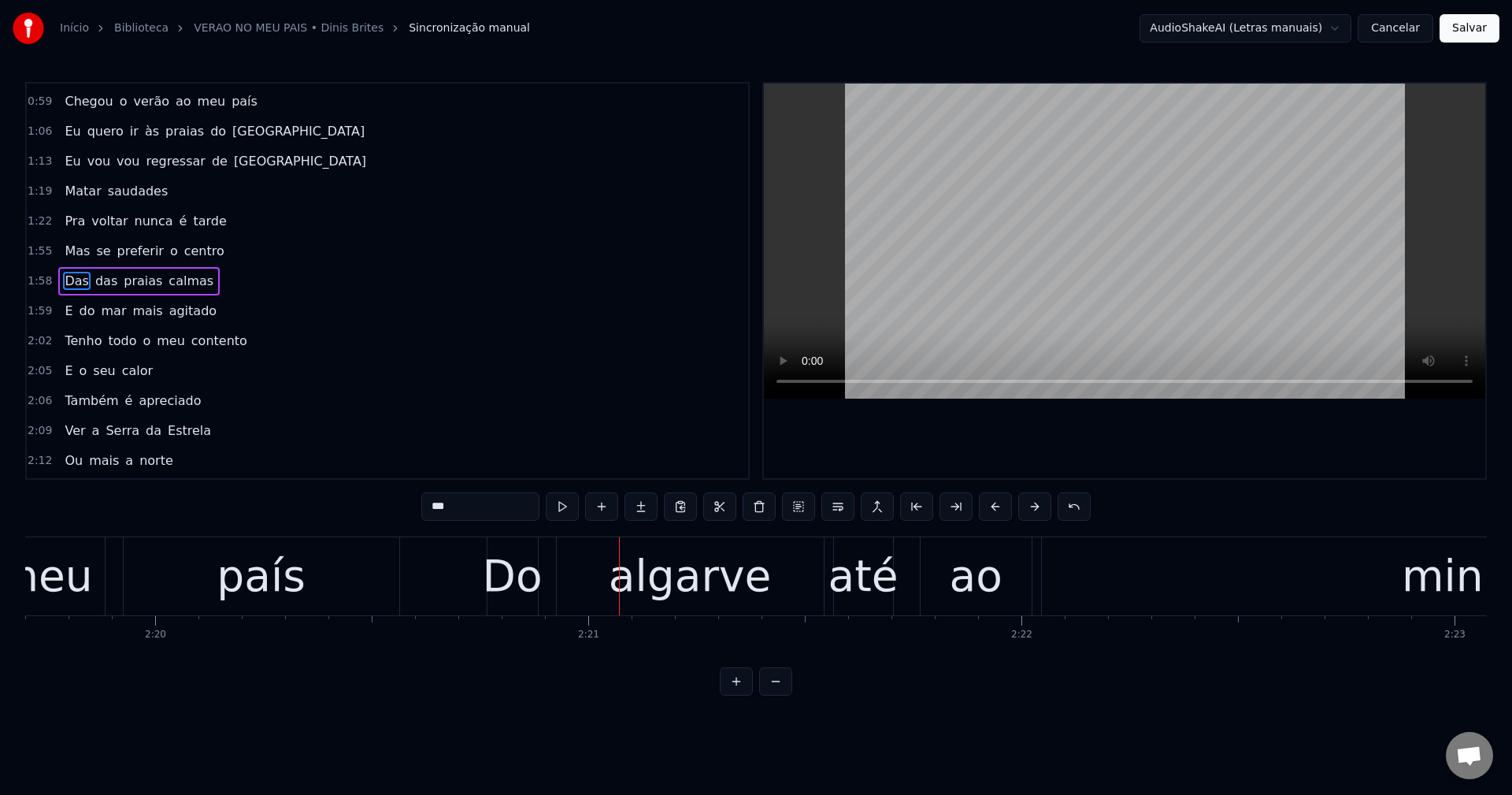
scroll to position [0, 60769]
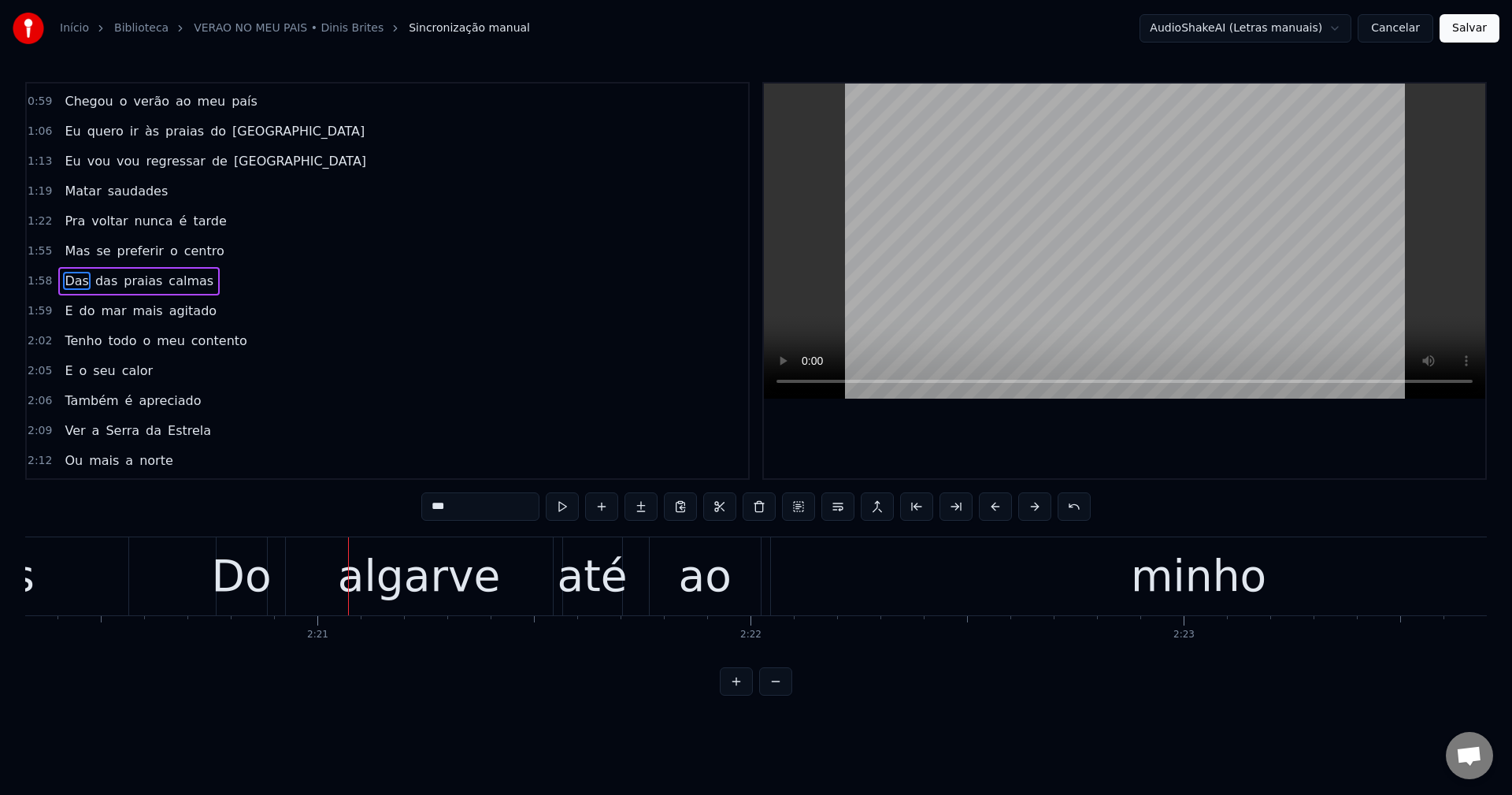
click at [415, 579] on div "algarve" at bounding box center [420, 576] width 163 height 66
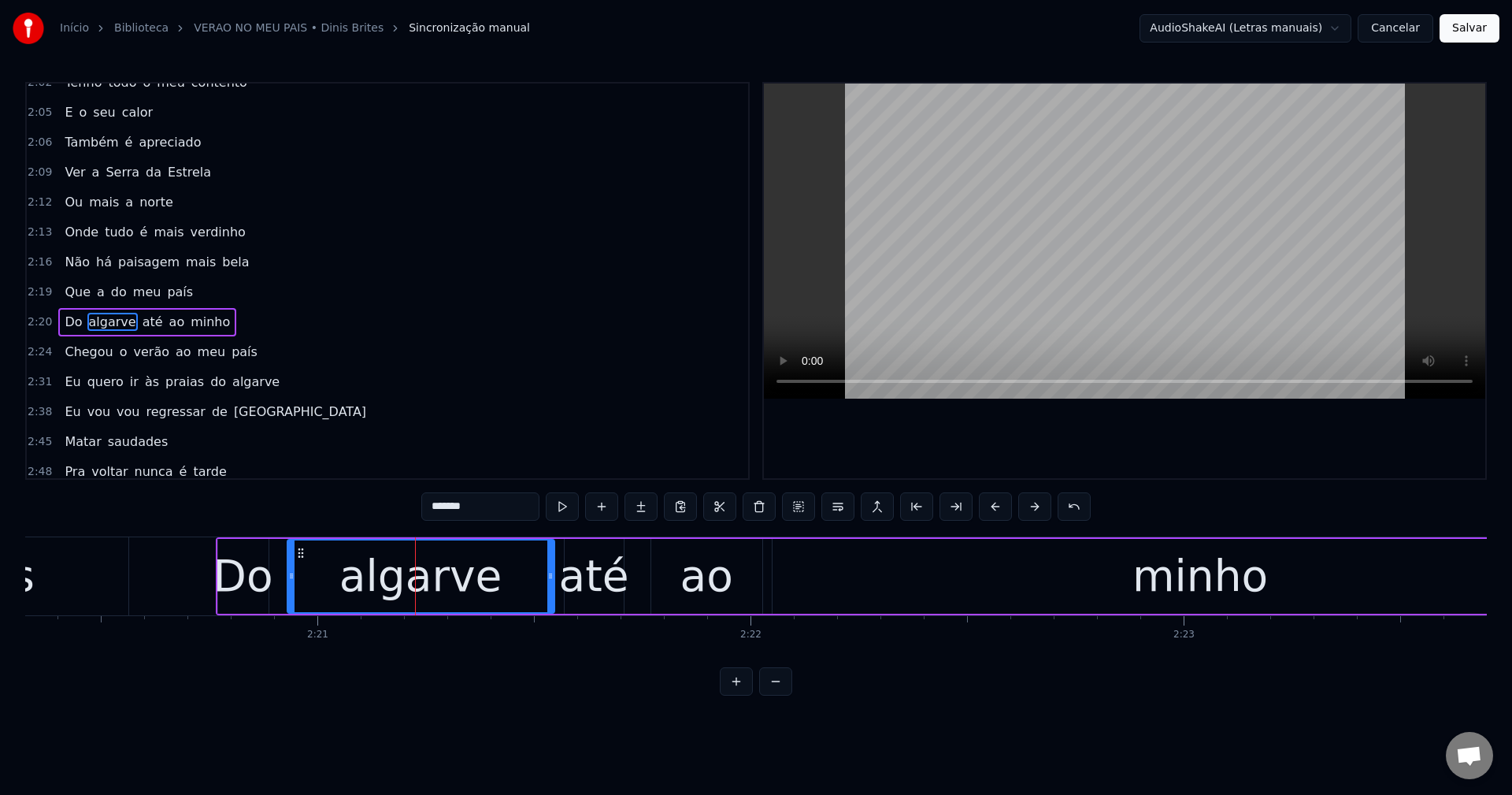
scroll to position [656, 0]
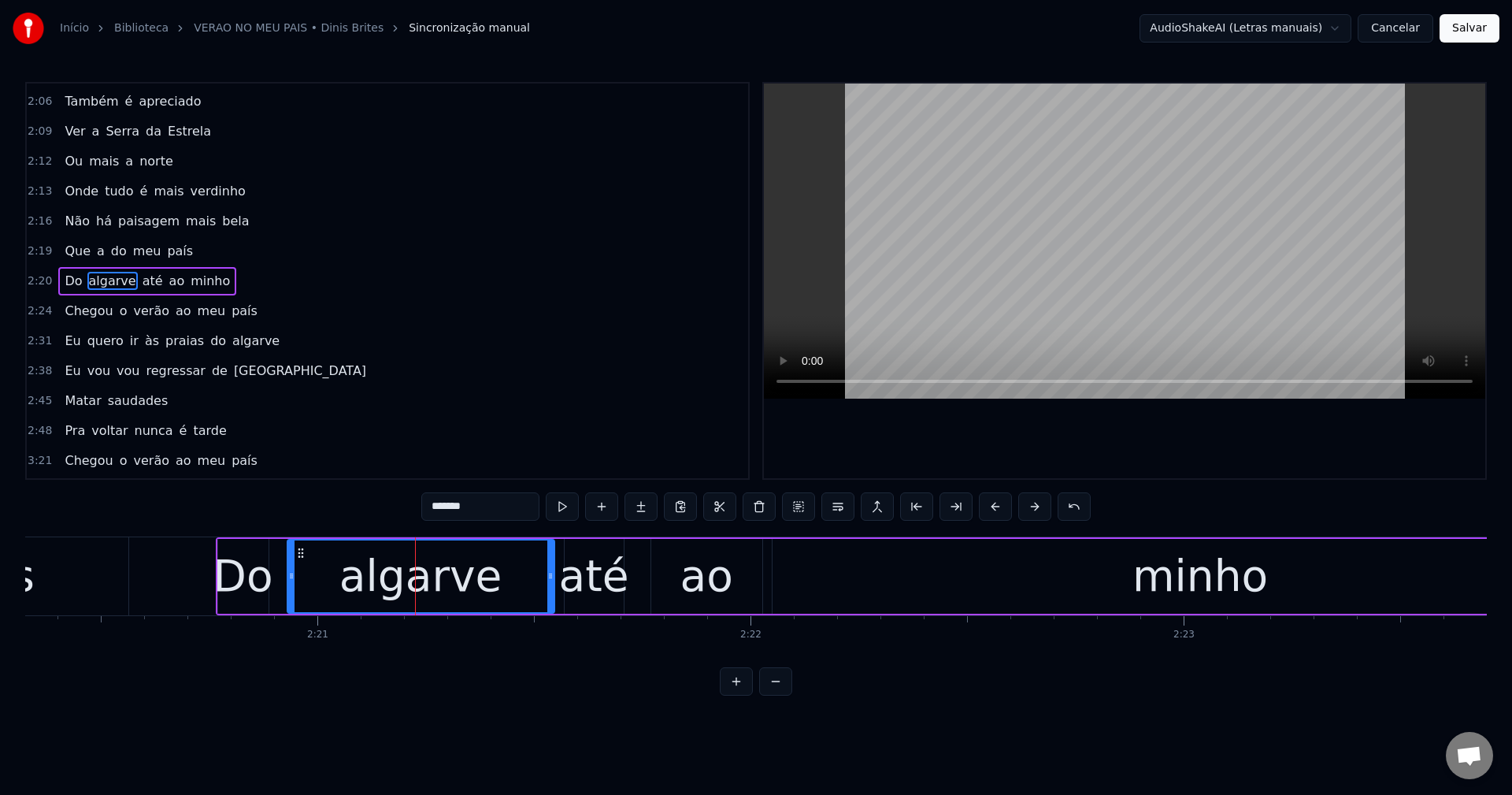
click at [474, 508] on input "*******" at bounding box center [479, 506] width 118 height 28
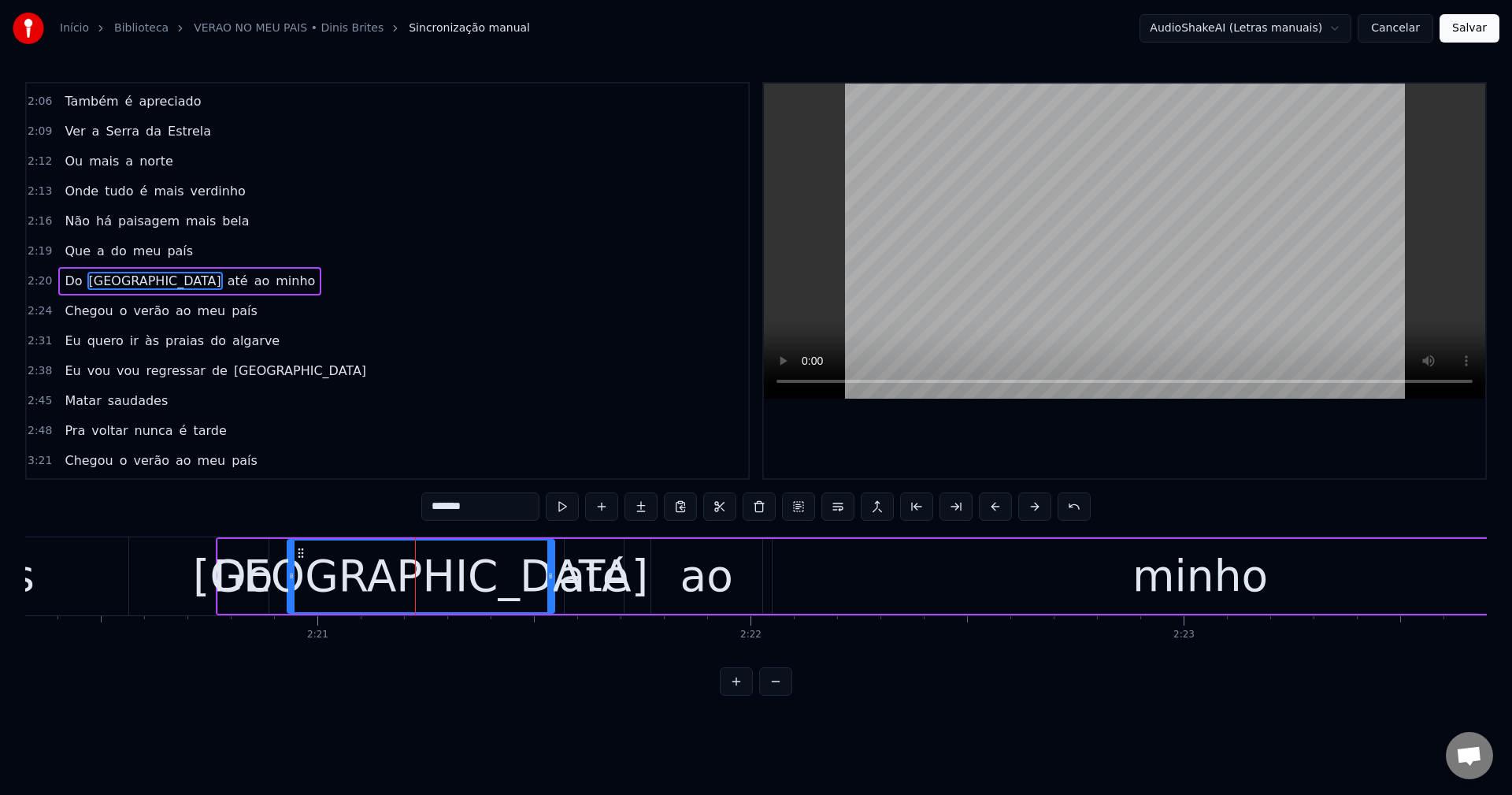
click at [1133, 583] on div "minho" at bounding box center [1200, 576] width 135 height 66
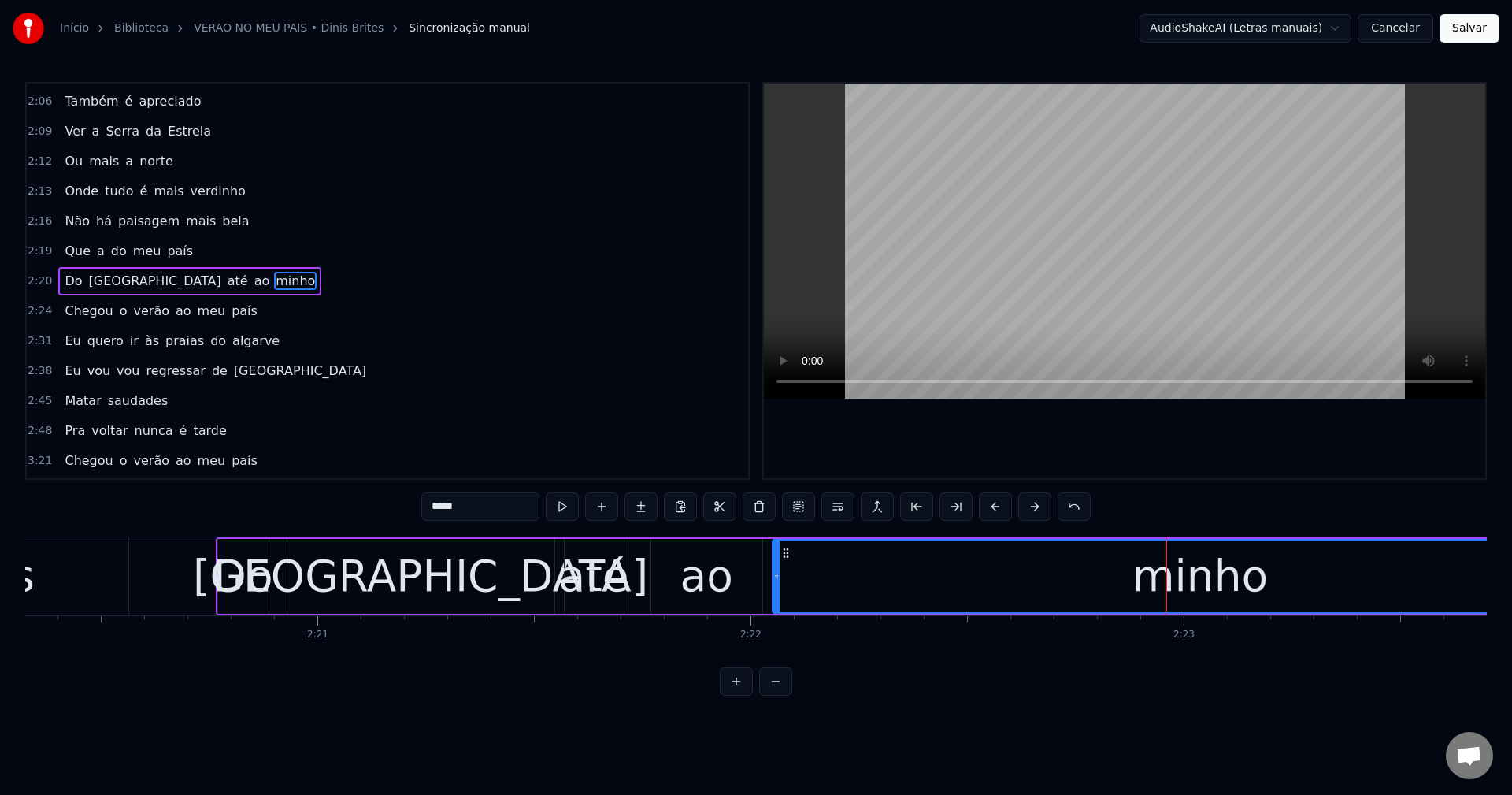
click at [472, 507] on input "*****" at bounding box center [479, 506] width 118 height 28
type input "*****"
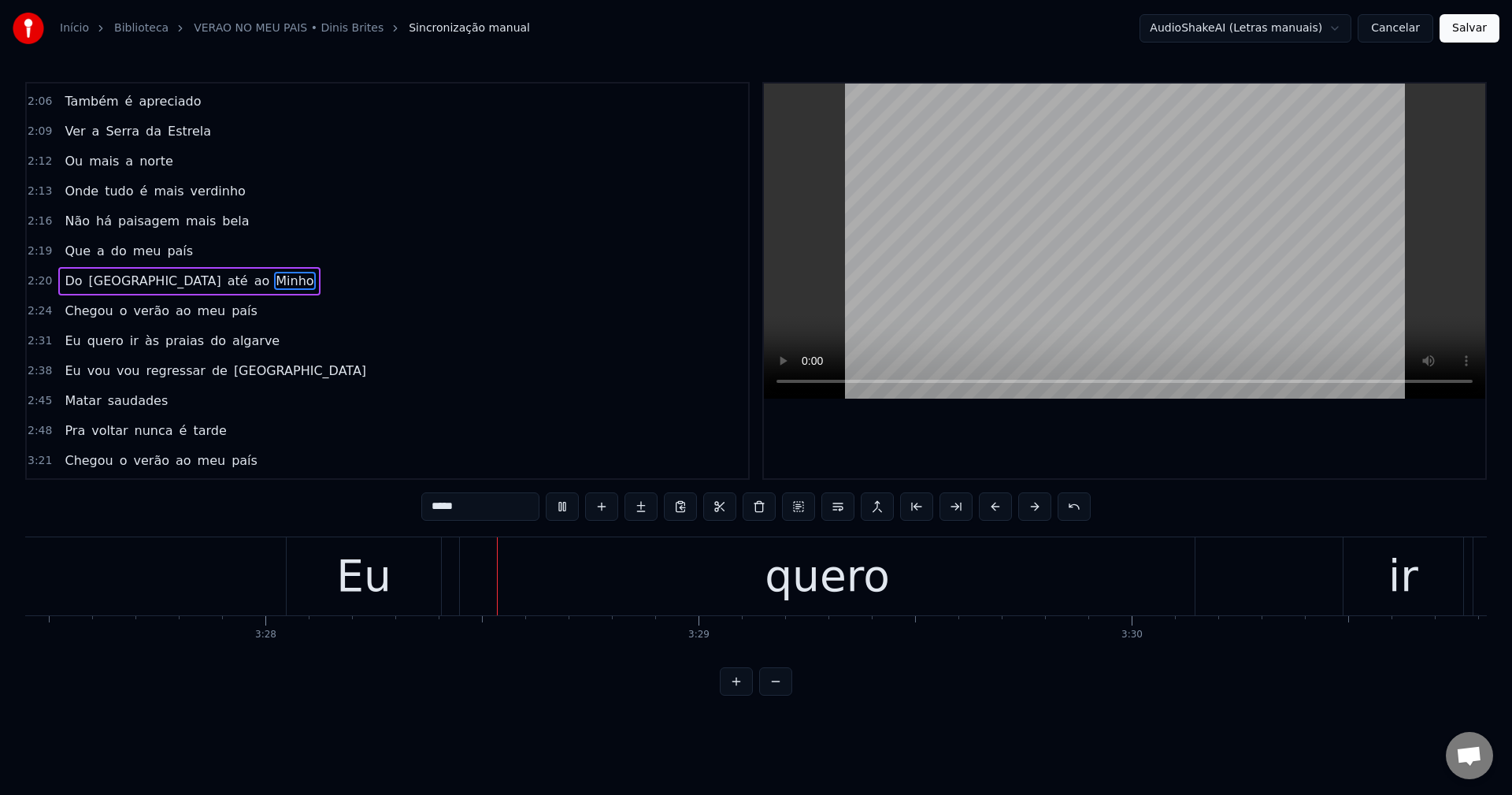
scroll to position [0, 89894]
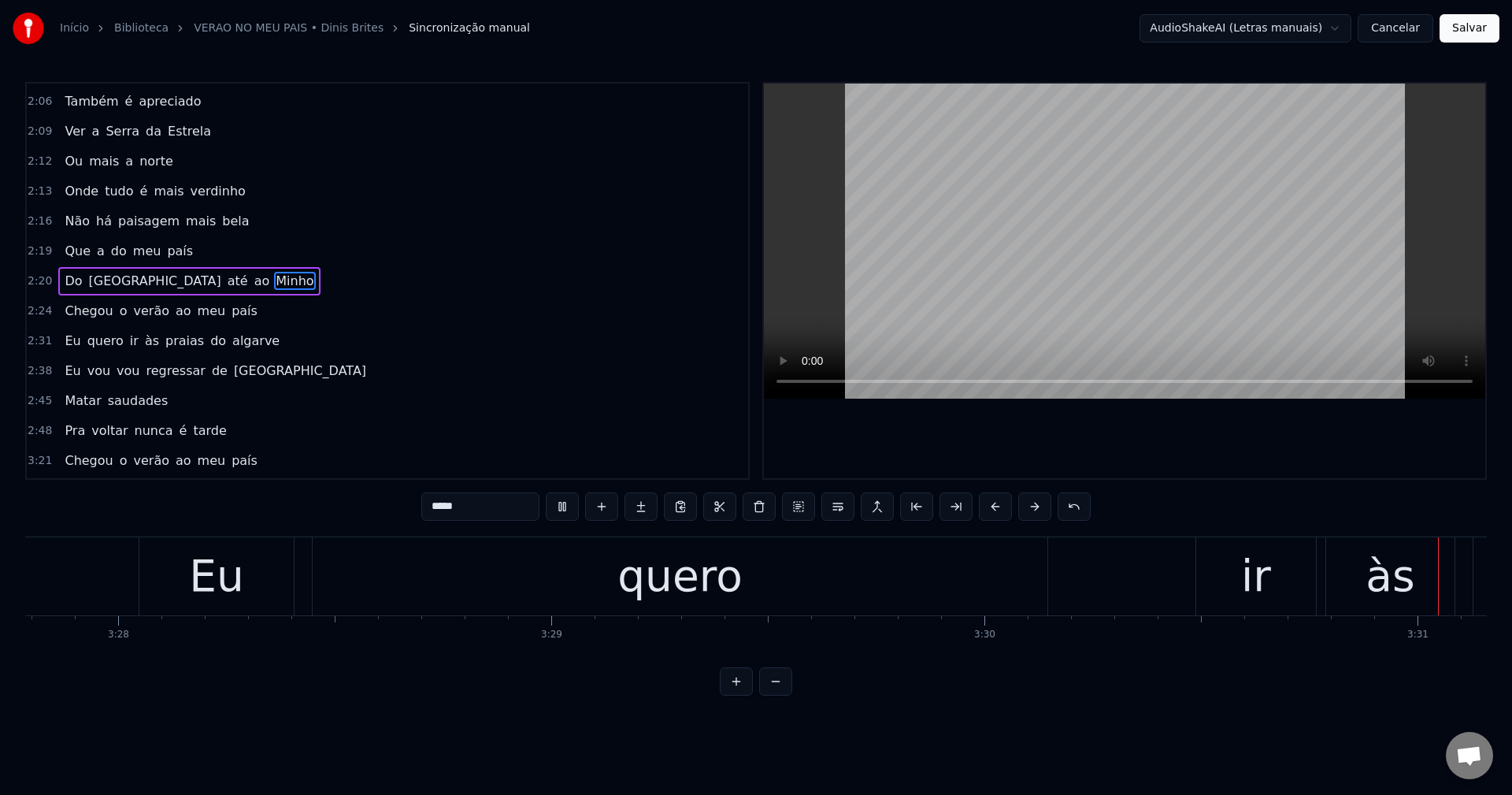
click at [214, 354] on div "Eu quero ir às praias do algarve" at bounding box center [172, 340] width 228 height 28
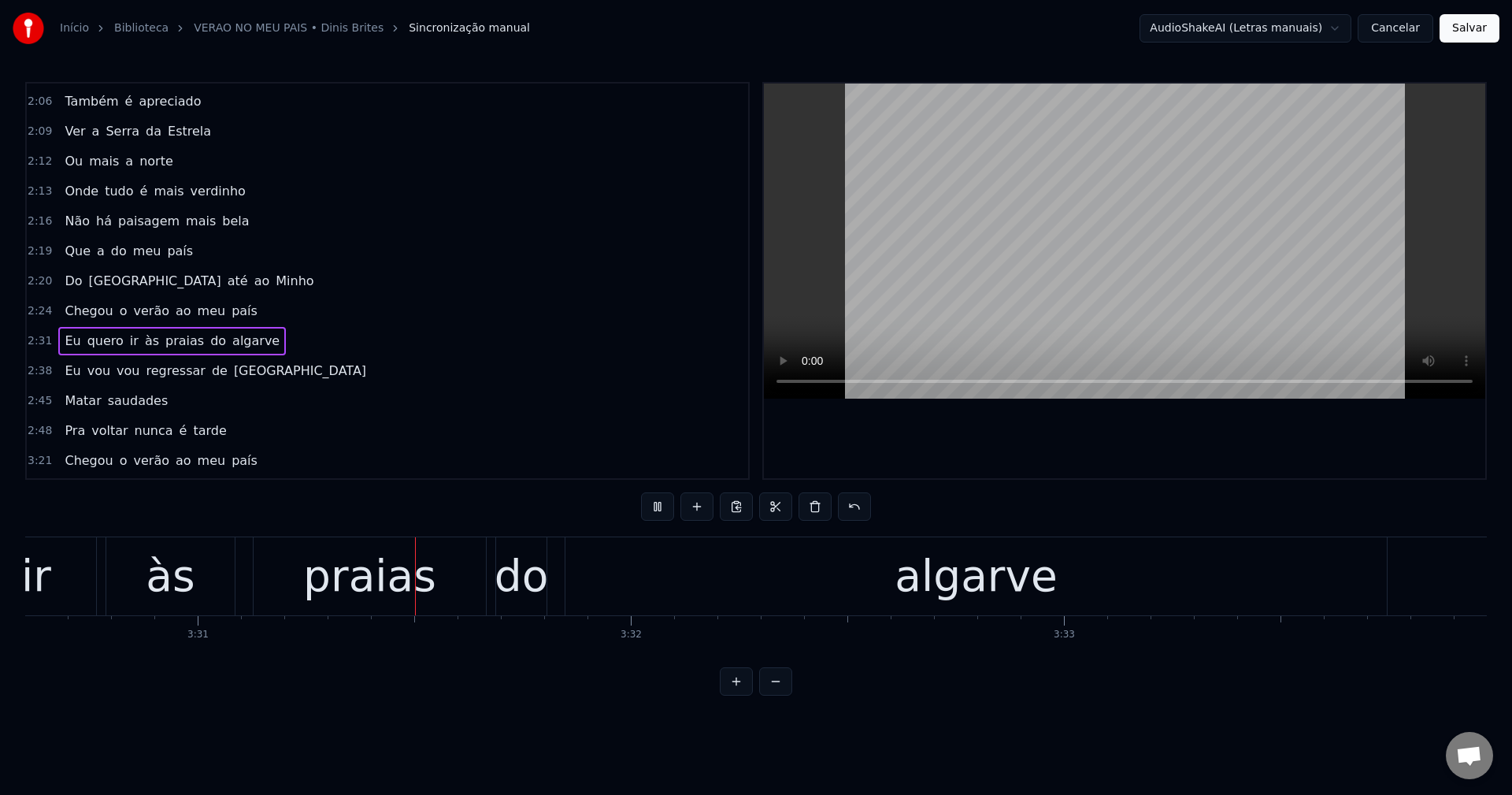
click at [231, 339] on span "algarve" at bounding box center [256, 340] width 51 height 18
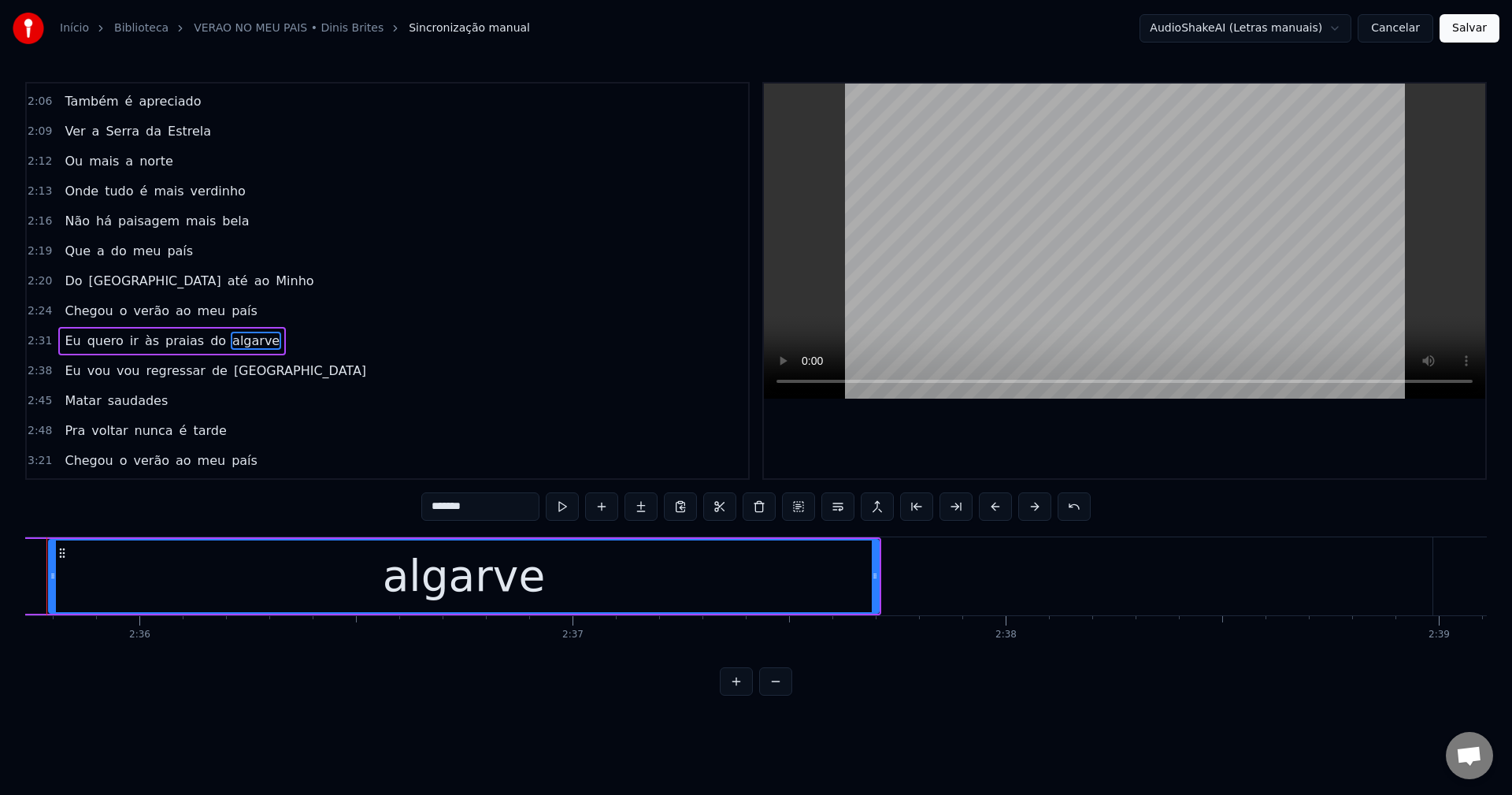
click at [485, 511] on input "*******" at bounding box center [479, 506] width 118 height 28
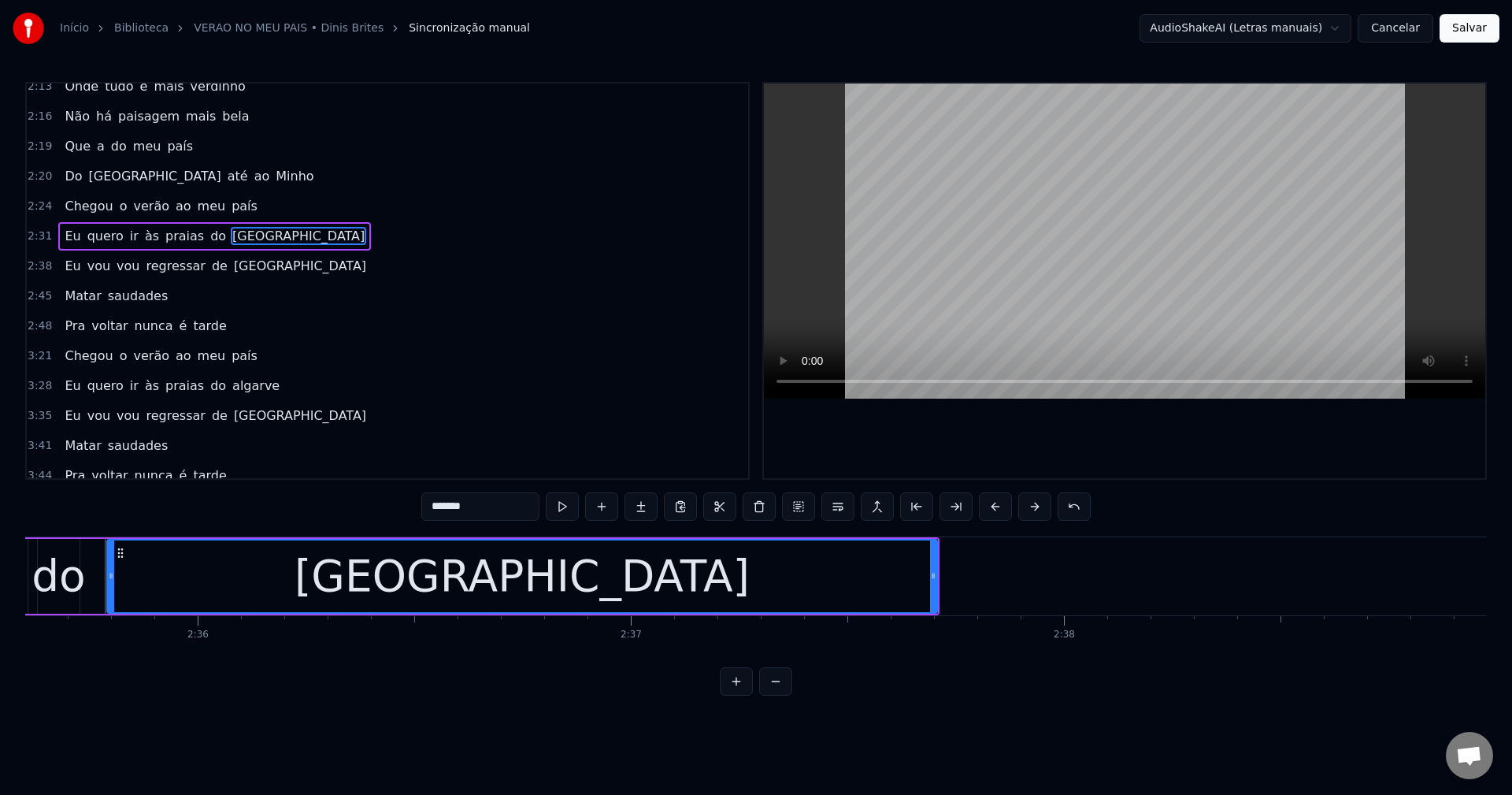
scroll to position [773, 0]
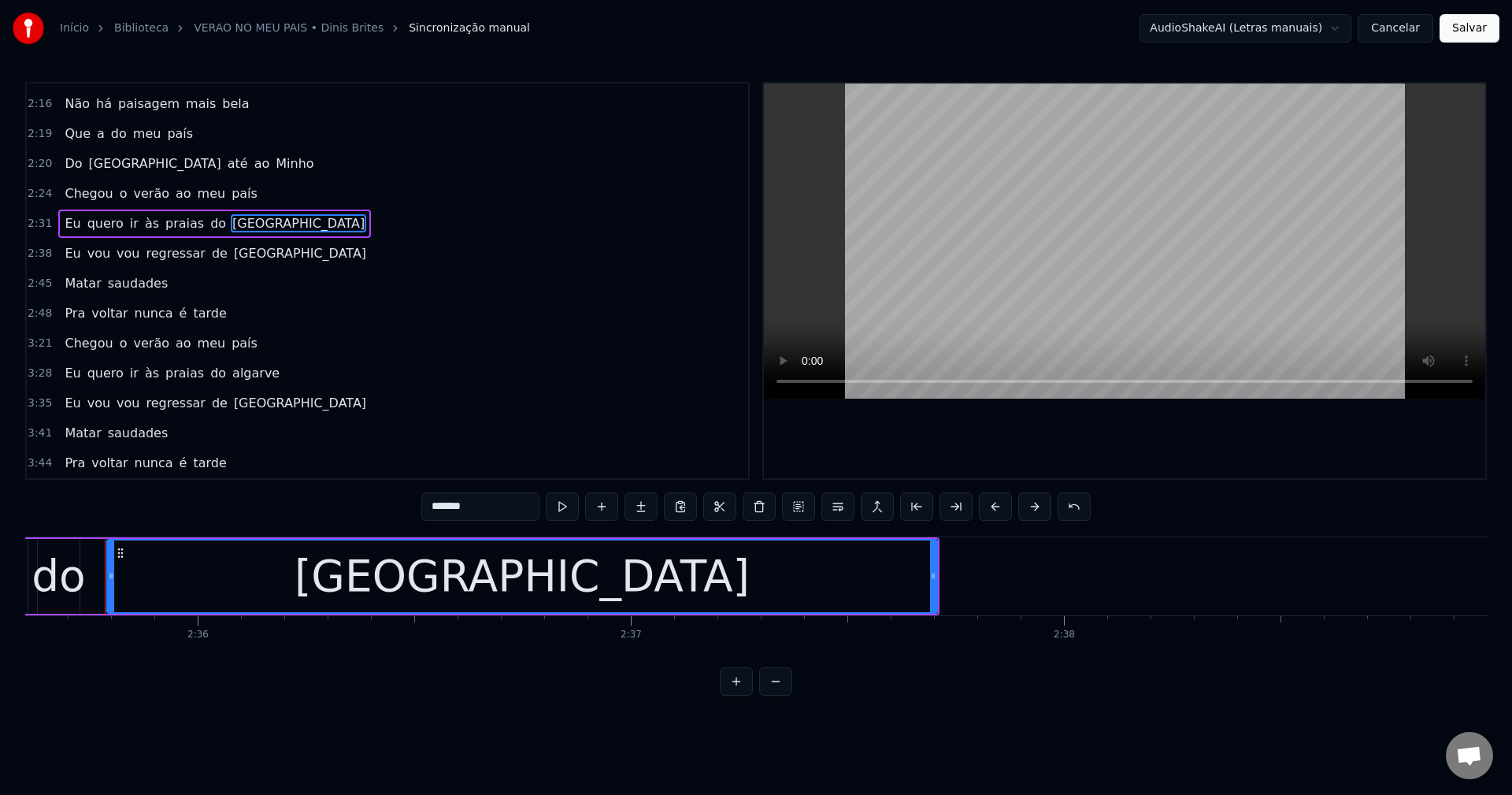
click at [231, 369] on span "algarve" at bounding box center [256, 373] width 51 height 18
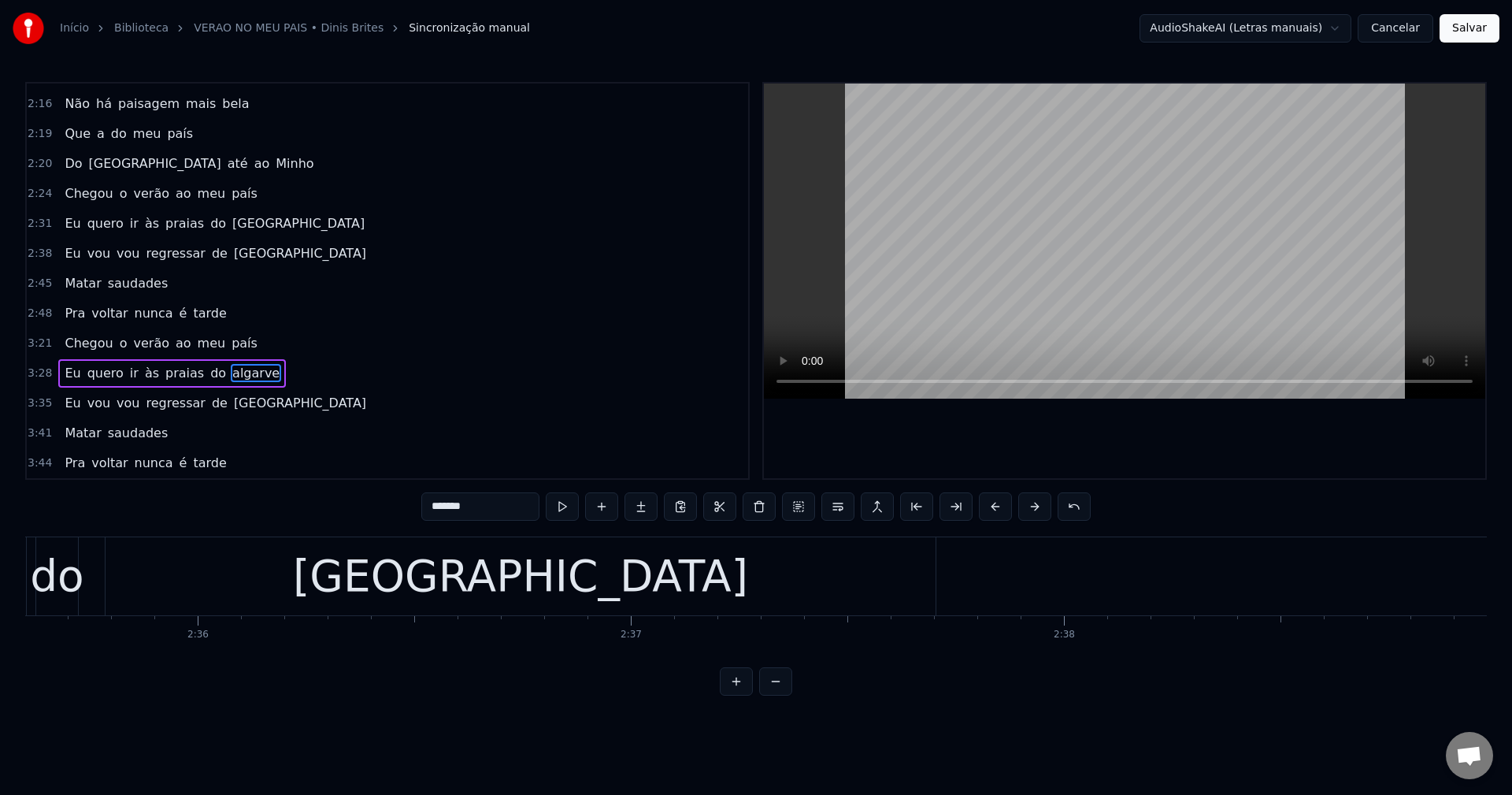
click at [456, 510] on input "*******" at bounding box center [479, 506] width 118 height 28
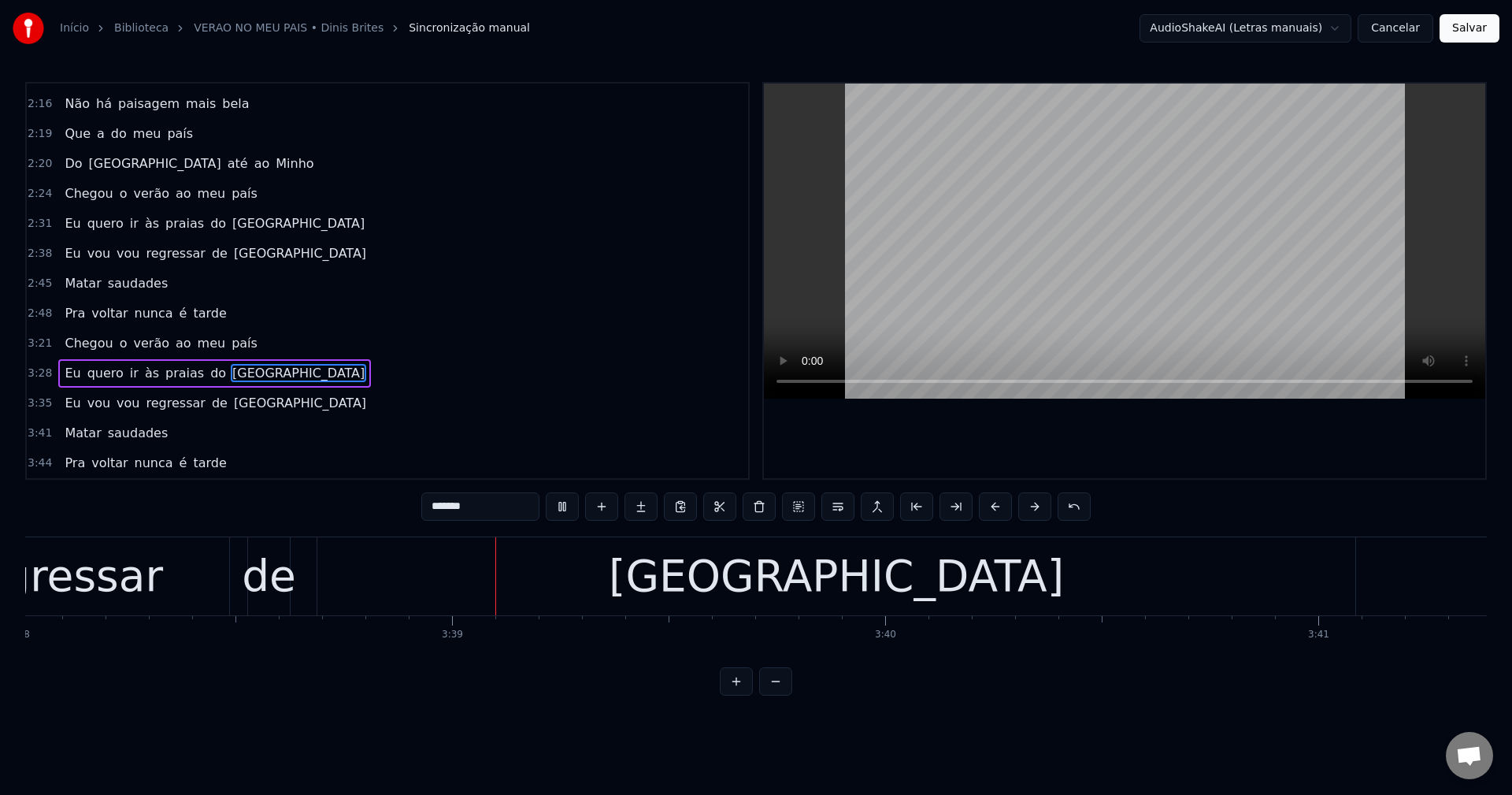
click at [75, 439] on span "Matar" at bounding box center [83, 433] width 40 height 18
type input "*****"
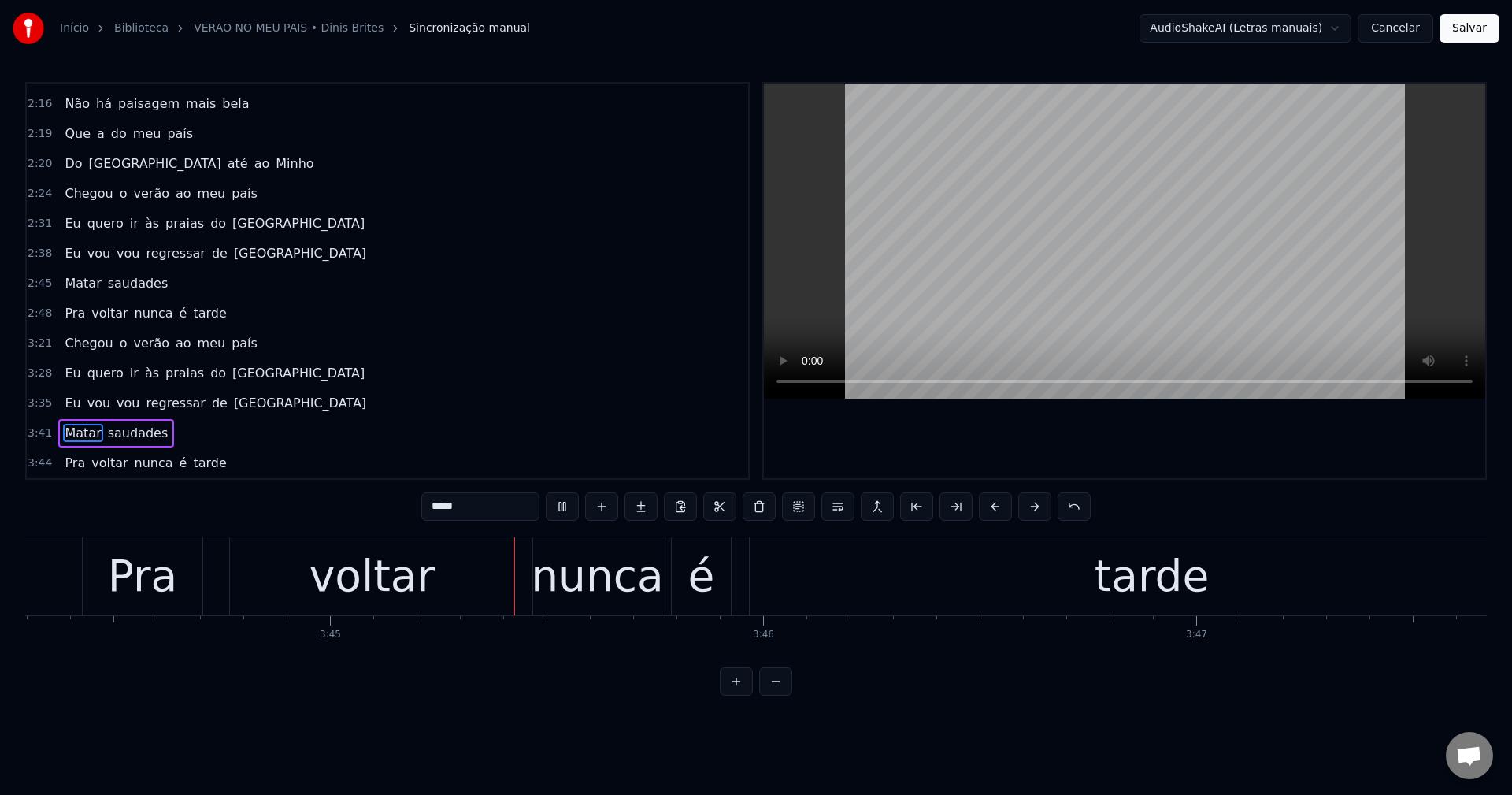
scroll to position [0, 97260]
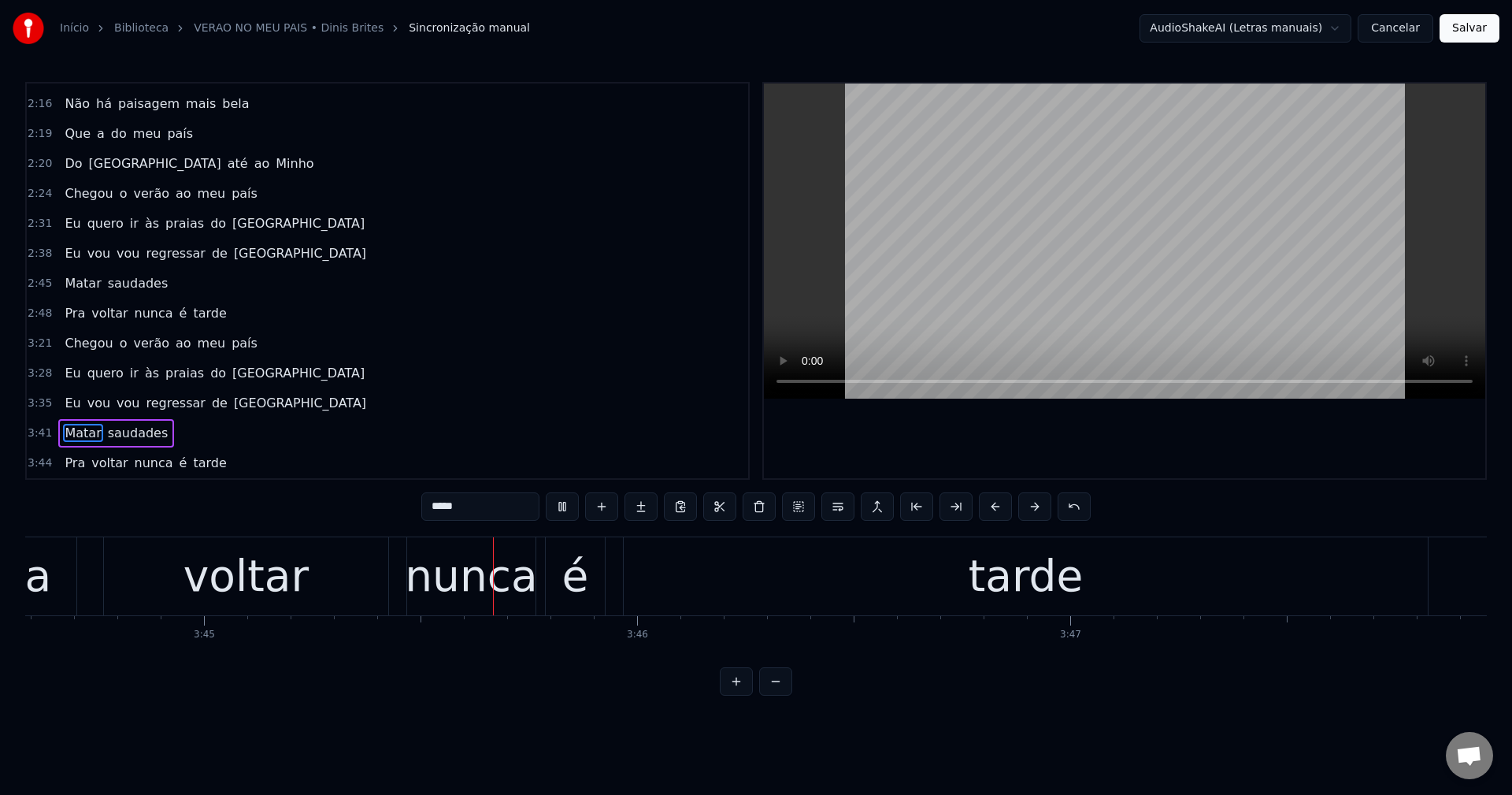
click at [1133, 28] on button "Salvar" at bounding box center [1469, 28] width 60 height 28
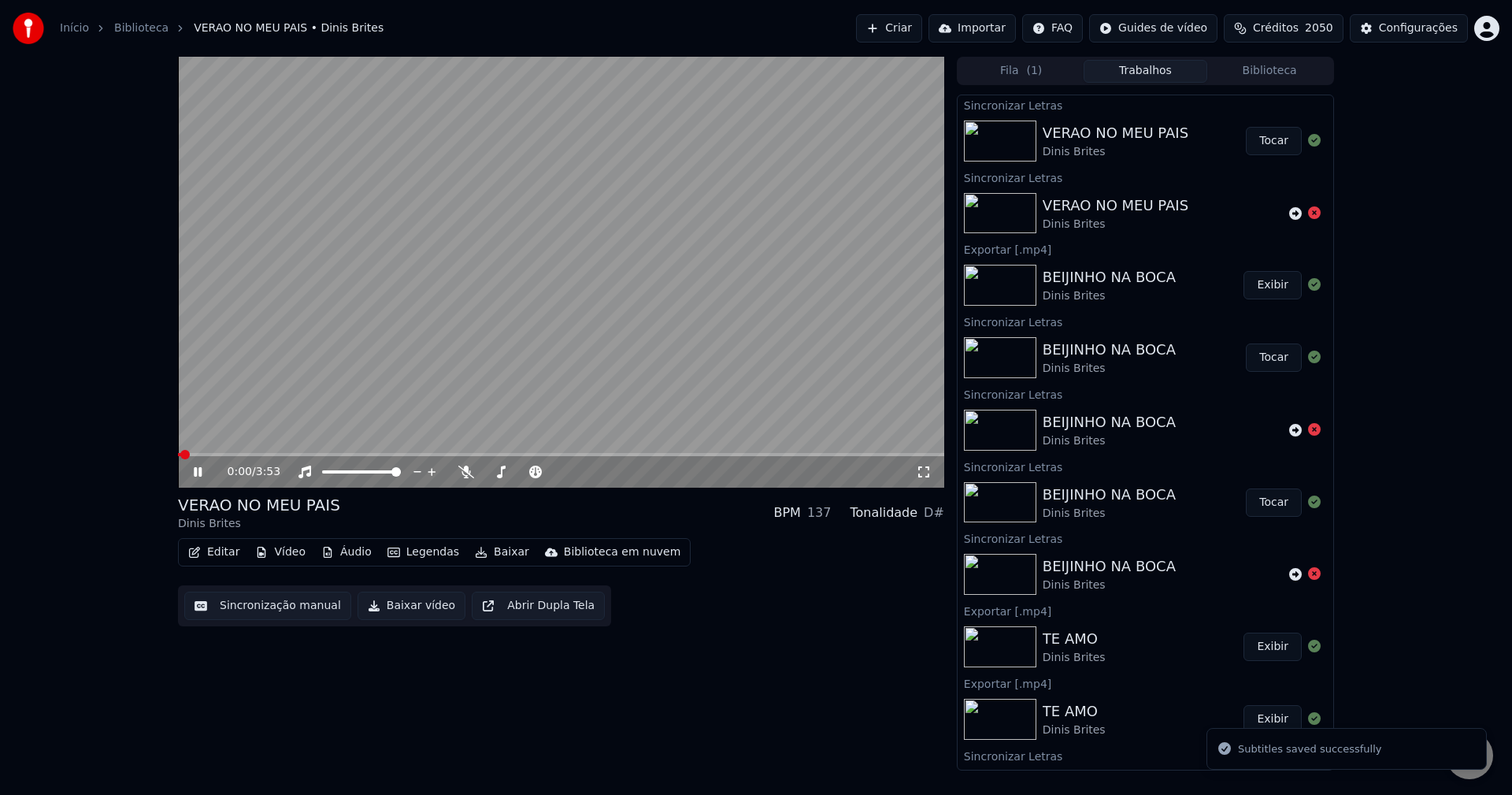
click at [371, 604] on button "Baixar vídeo" at bounding box center [411, 605] width 107 height 28
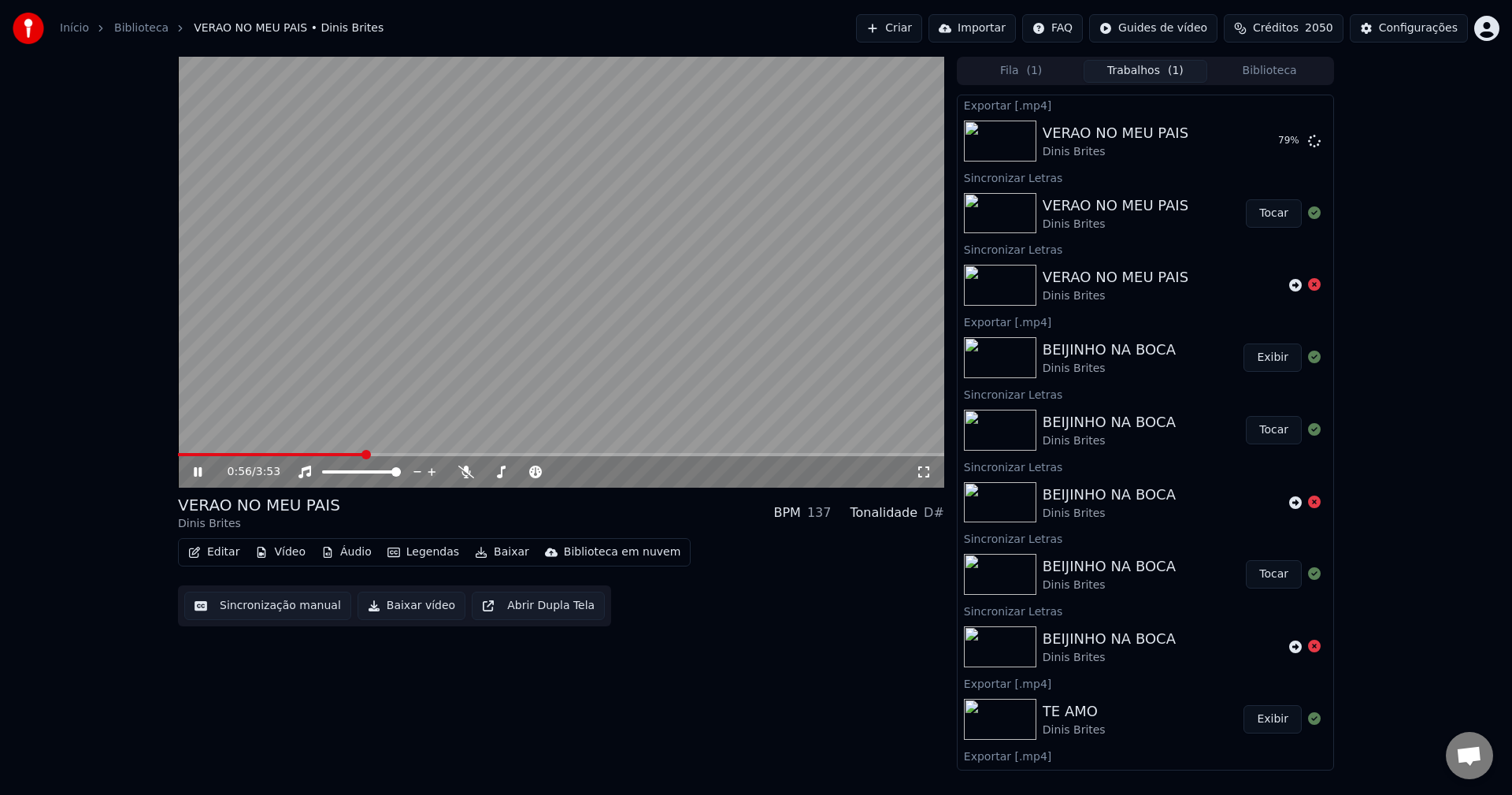
click at [870, 399] on video at bounding box center [561, 272] width 766 height 431
click at [285, 451] on video at bounding box center [561, 272] width 766 height 431
click at [201, 471] on icon at bounding box center [209, 472] width 37 height 13
click at [225, 451] on video at bounding box center [561, 272] width 766 height 431
click at [223, 455] on span at bounding box center [201, 454] width 46 height 3
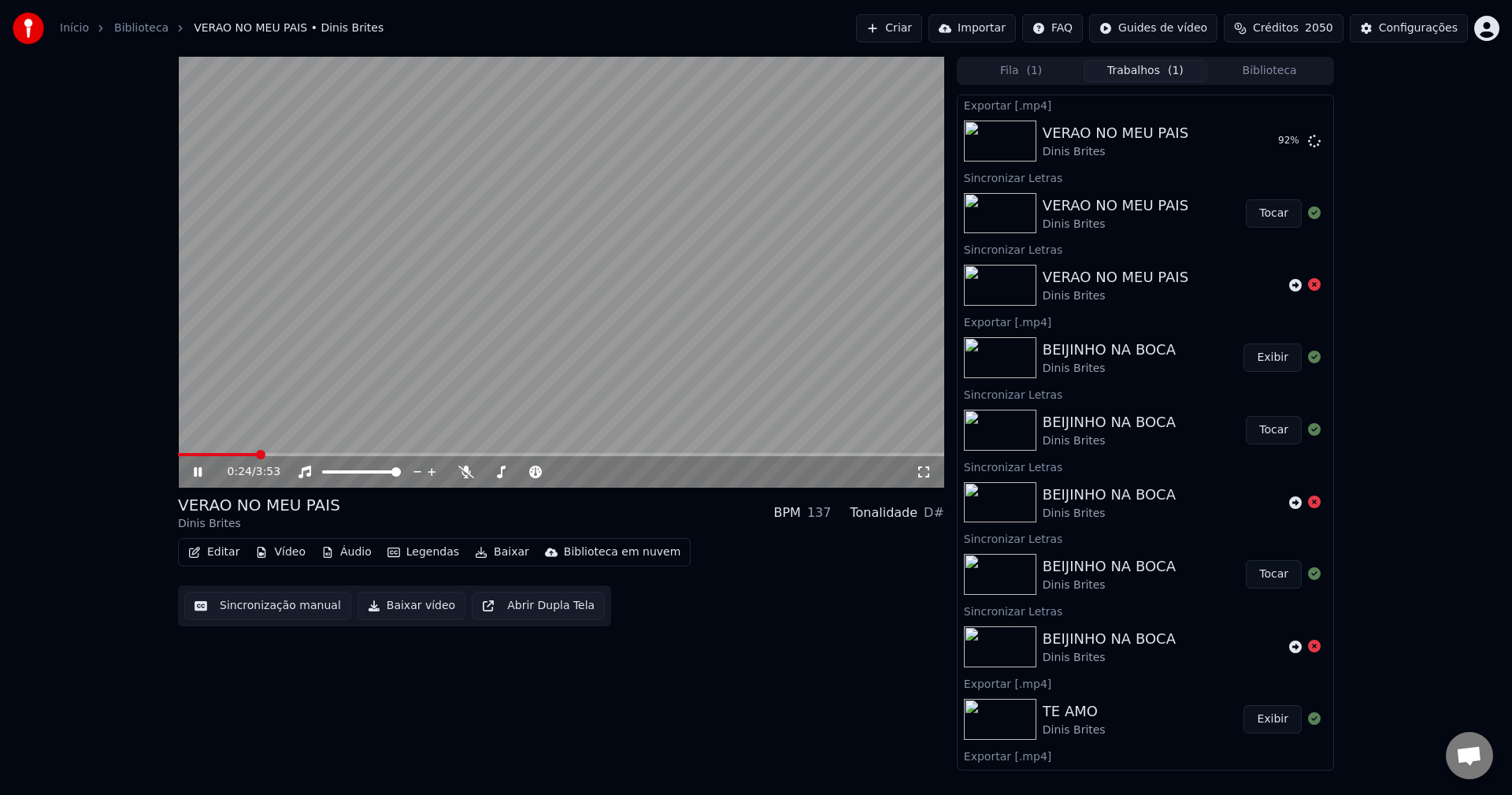
click at [256, 456] on span at bounding box center [561, 454] width 766 height 3
click at [250, 612] on button "Sincronização manual" at bounding box center [268, 605] width 167 height 28
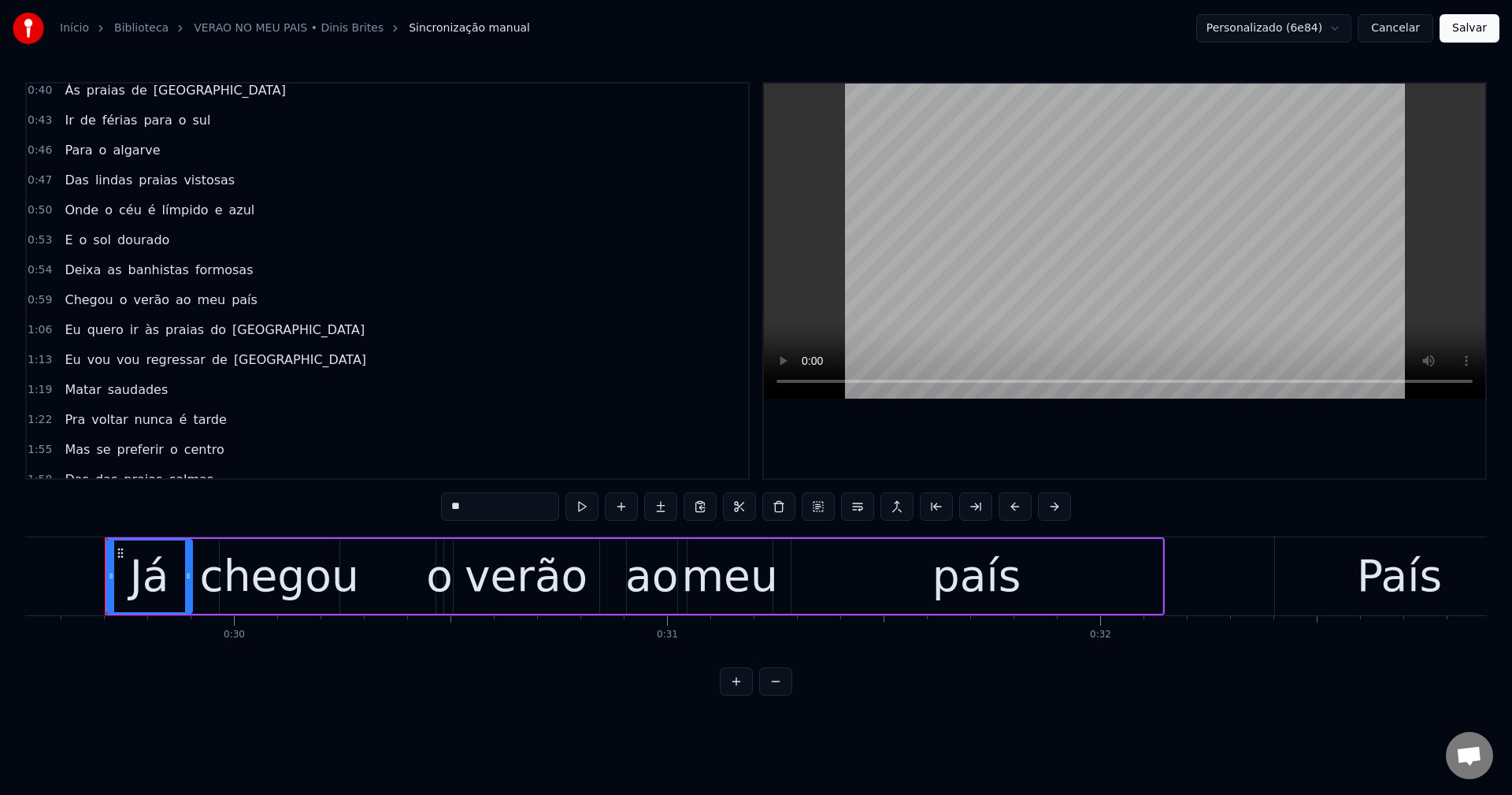
scroll to position [236, 0]
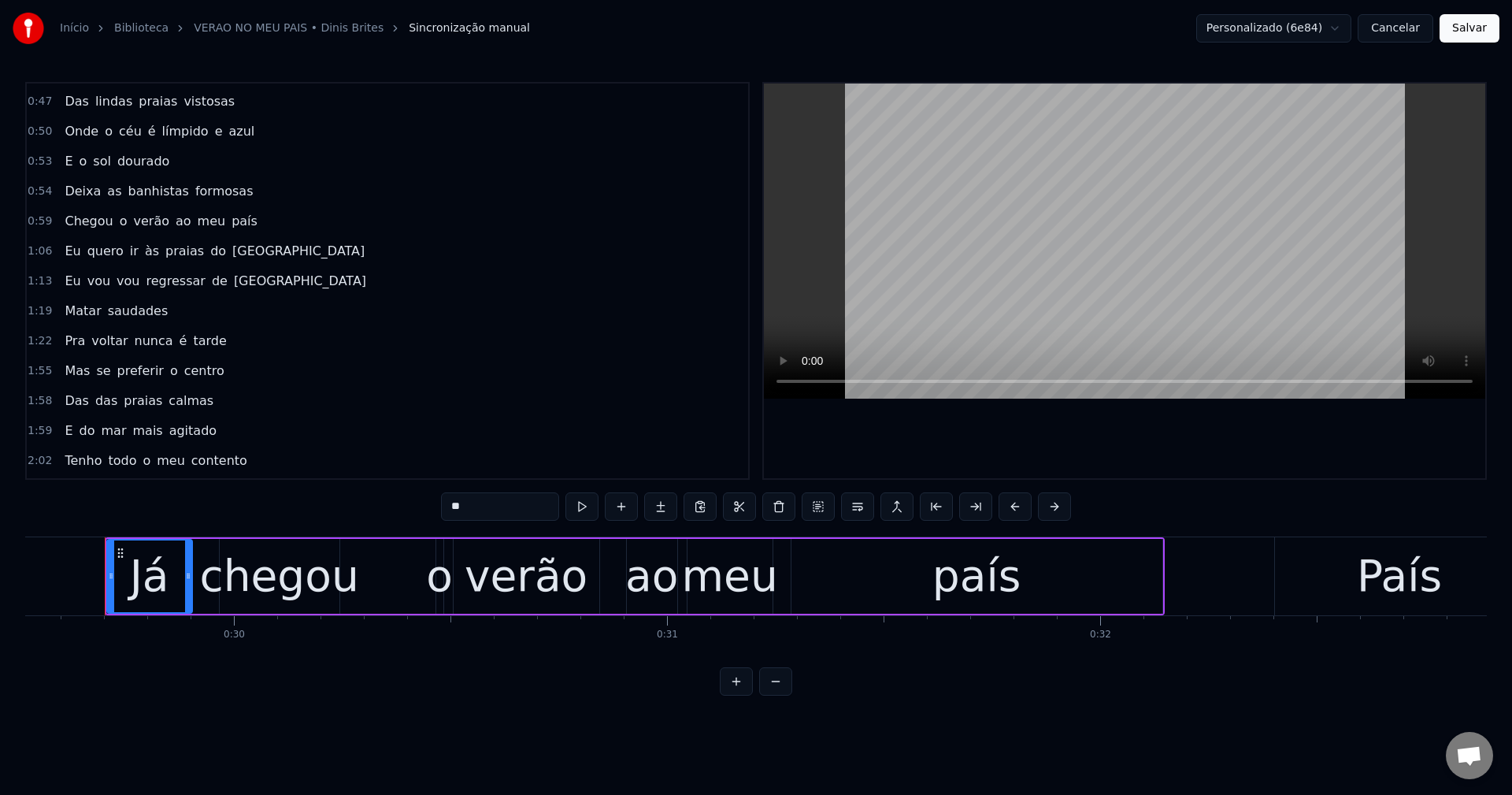
click at [79, 364] on span "Mas" at bounding box center [77, 370] width 28 height 18
type input "***"
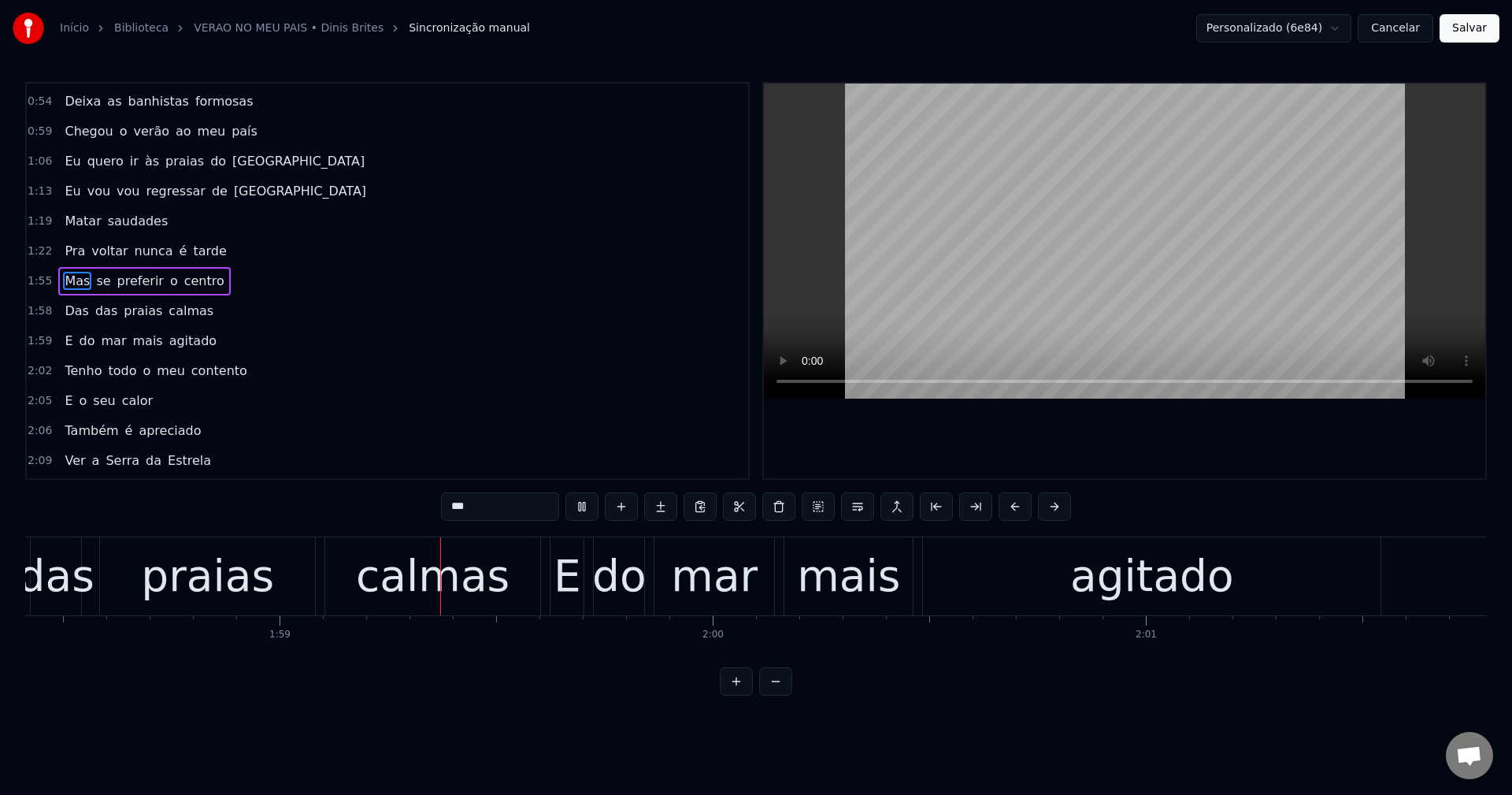
scroll to position [0, 51350]
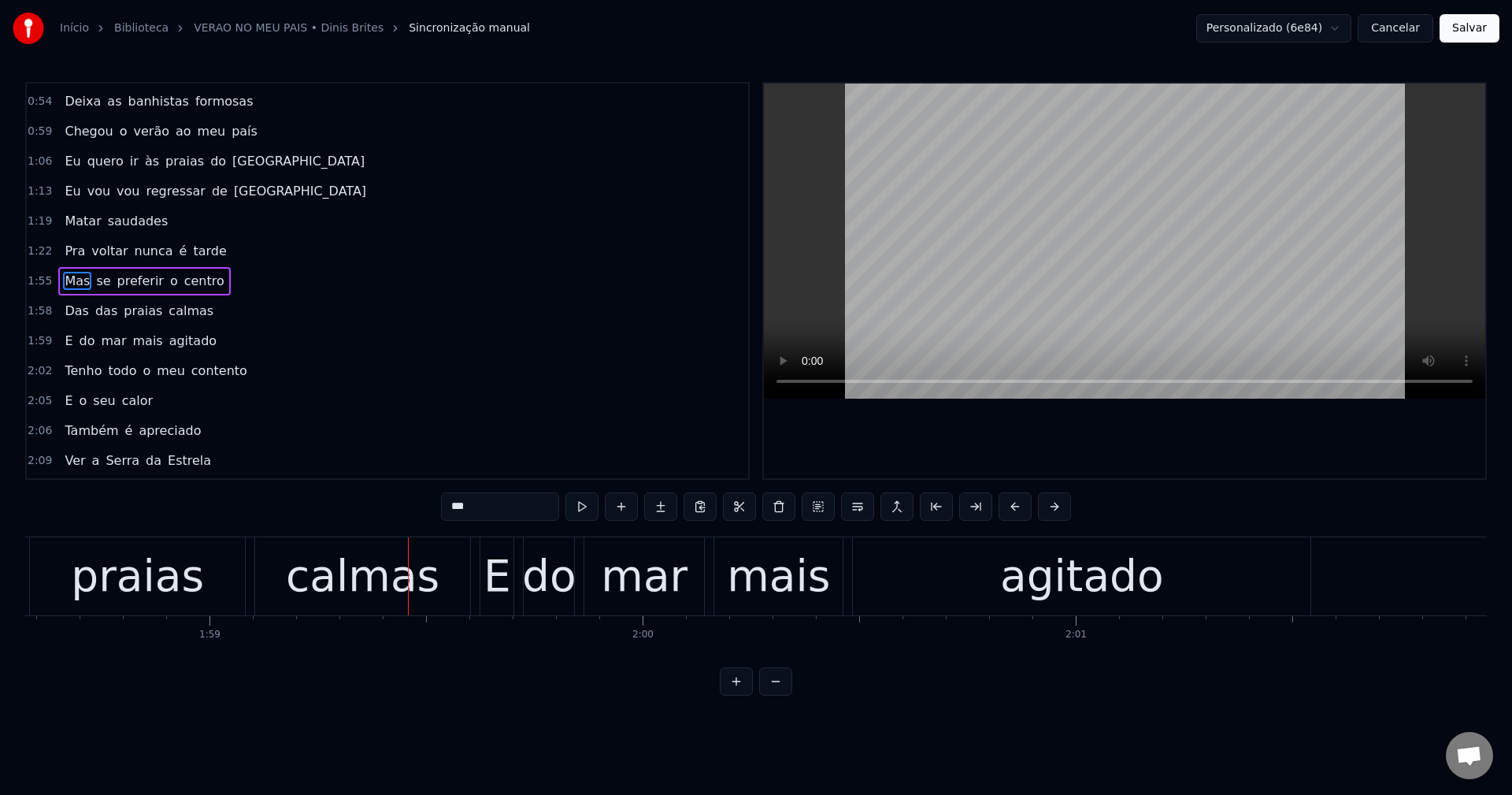
click at [1133, 29] on button "Cancelar" at bounding box center [1396, 28] width 76 height 28
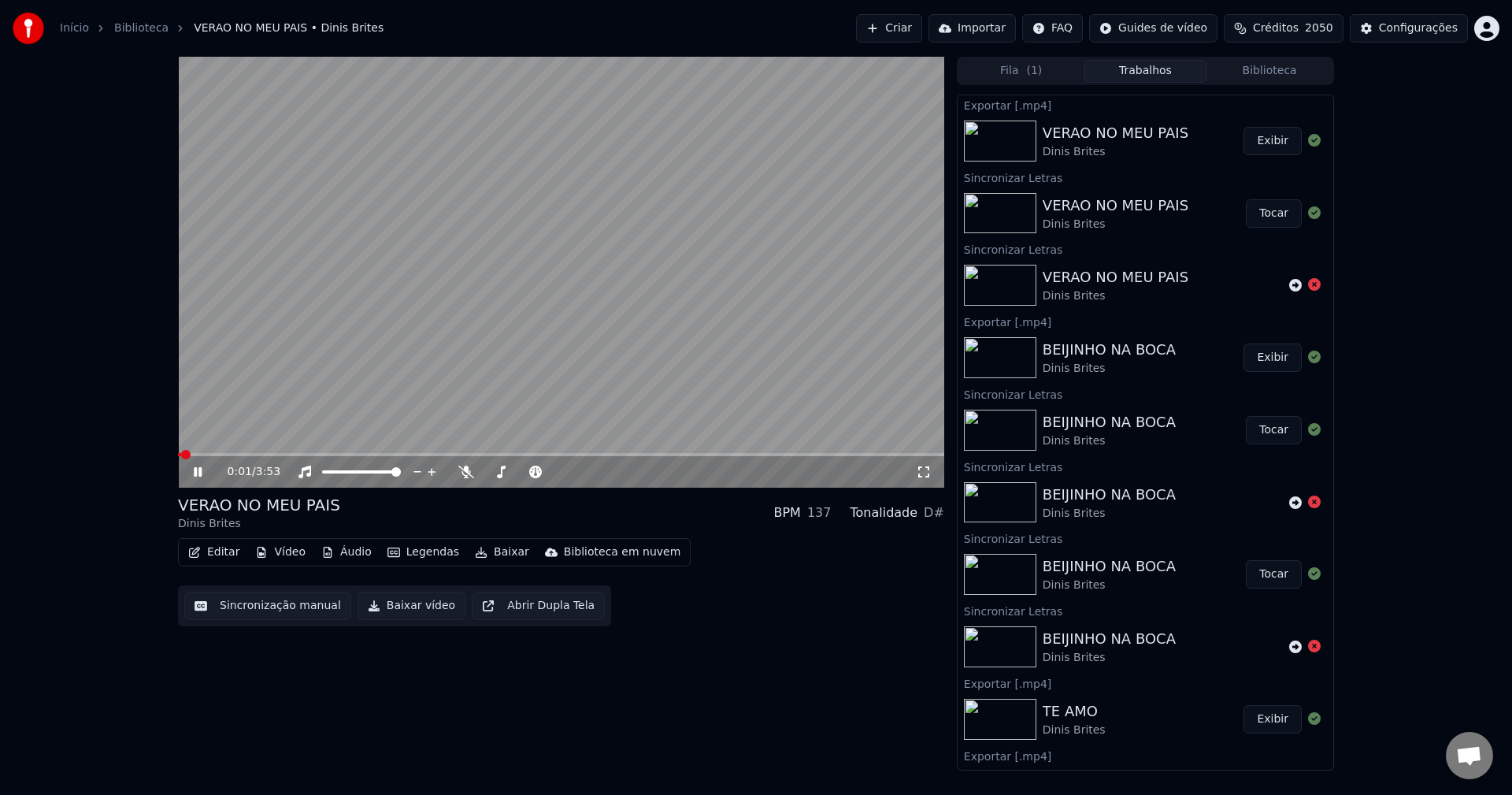
click at [306, 330] on video at bounding box center [561, 272] width 766 height 431
click at [856, 700] on div "0:01 / 3:53 VERAO NO MEU PAIS Dinis Brites BPM 137 Tonalidade D# Editar Vídeo Á…" at bounding box center [561, 413] width 766 height 713
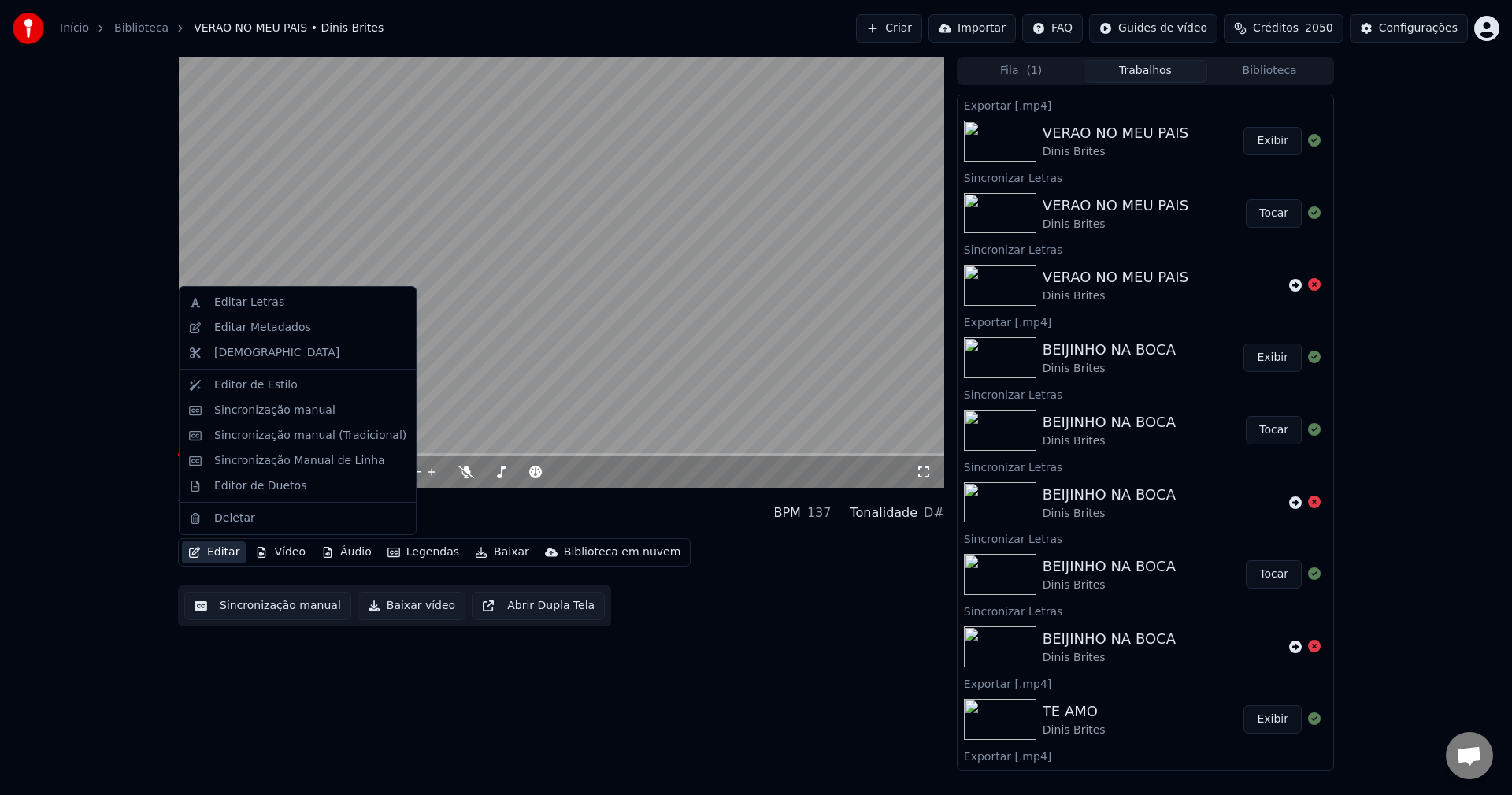
click at [225, 552] on button "Editar" at bounding box center [214, 552] width 64 height 22
click at [251, 296] on div "Editar Letras" at bounding box center [249, 302] width 70 height 16
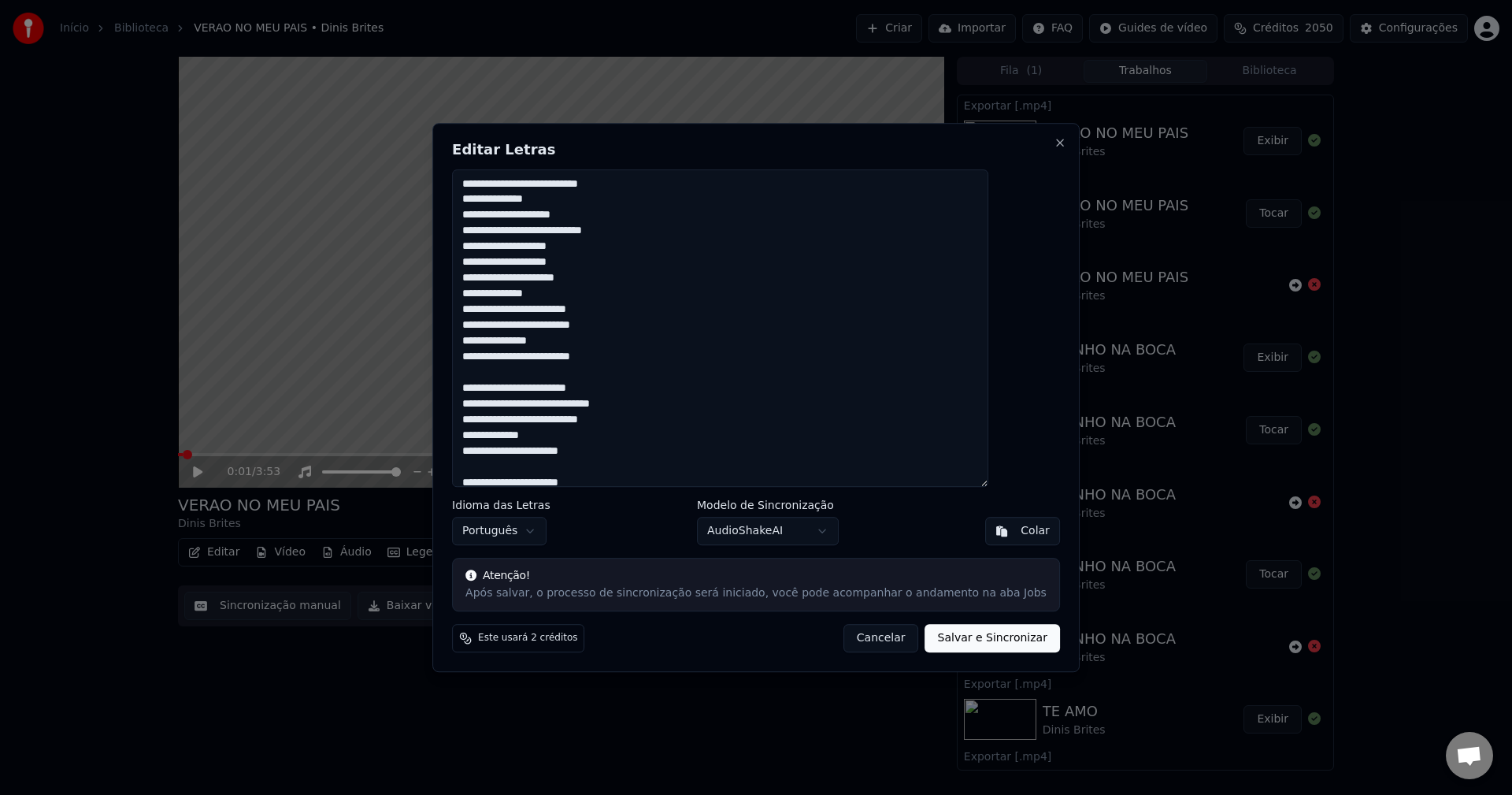
click at [662, 305] on textarea "**********" at bounding box center [719, 328] width 536 height 318
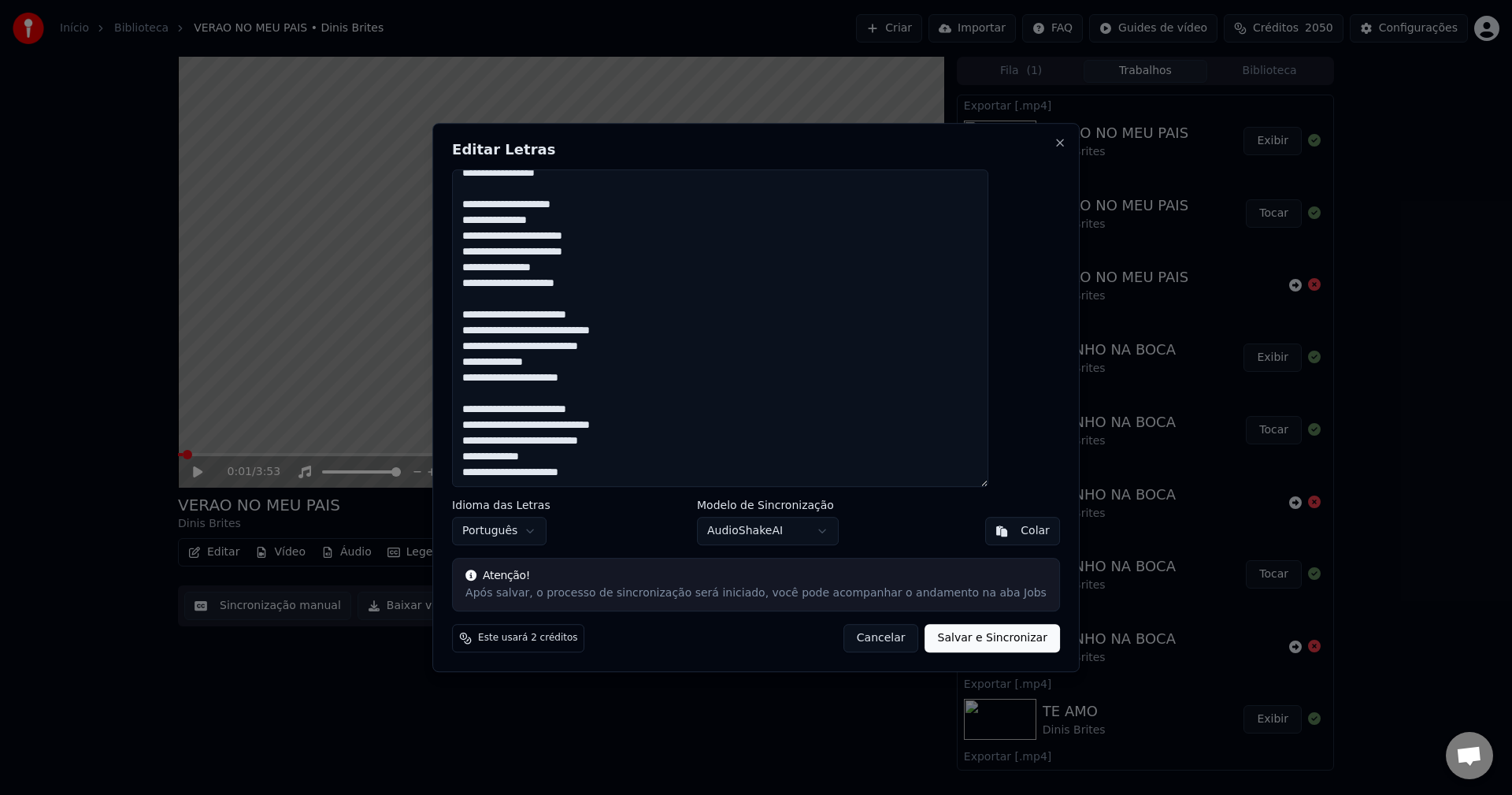
scroll to position [436, 0]
type textarea "**********"
click at [927, 644] on button "Salvar e Sincronizar" at bounding box center [992, 638] width 134 height 28
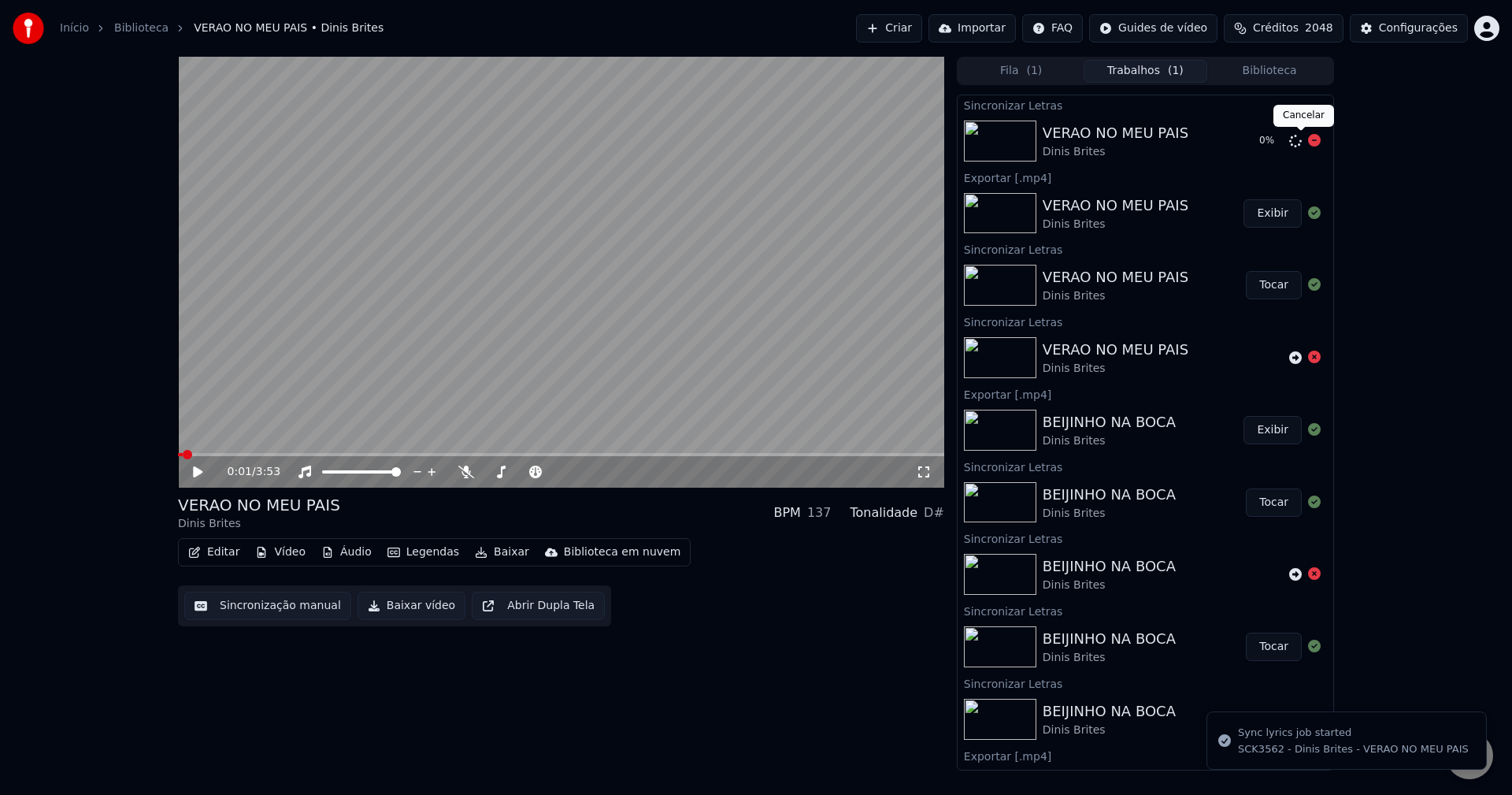
click at [1133, 139] on icon at bounding box center [1314, 140] width 13 height 13
click at [1133, 137] on icon at bounding box center [1295, 140] width 13 height 13
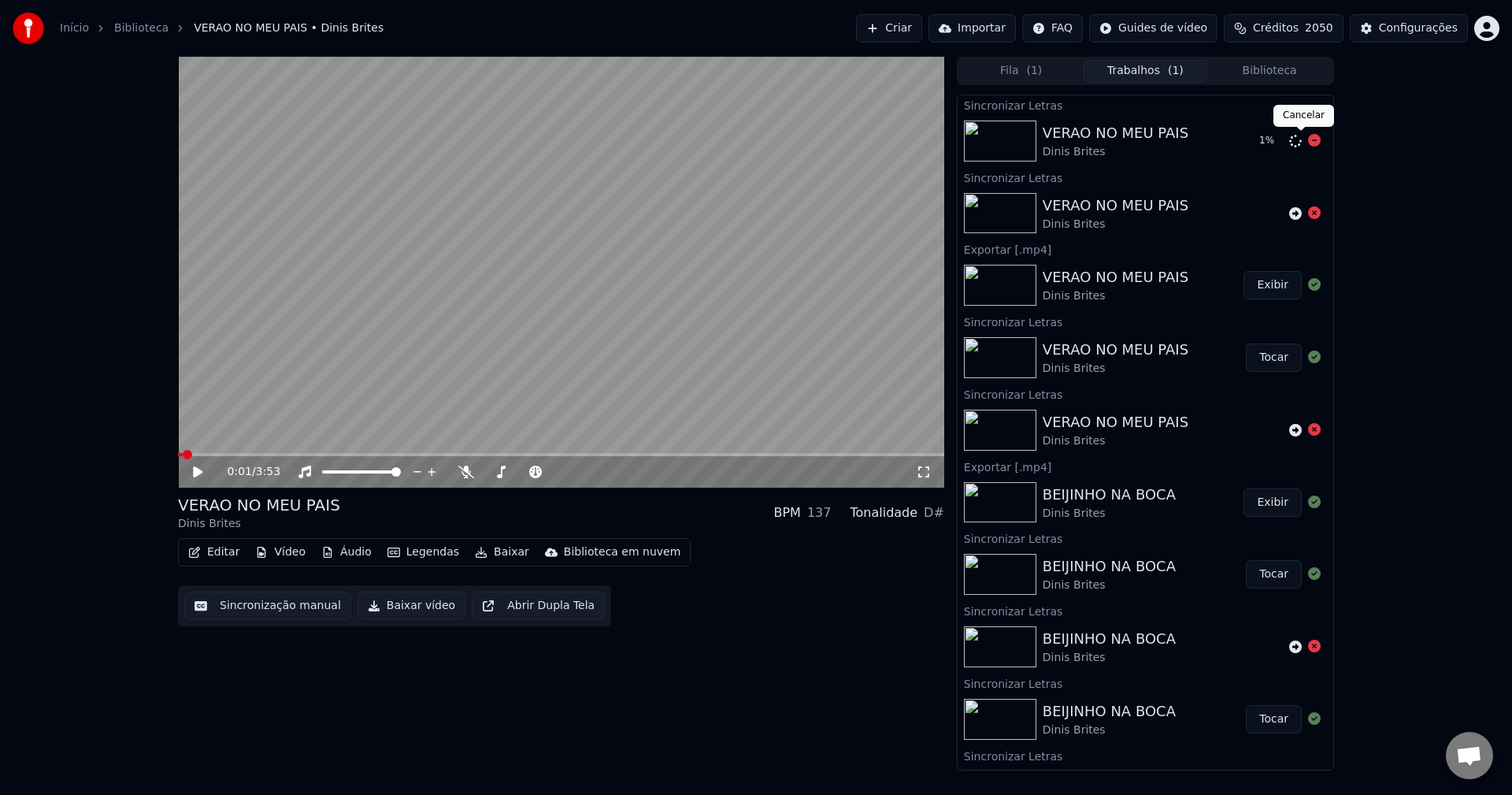
click at [1133, 144] on icon at bounding box center [1314, 140] width 13 height 13
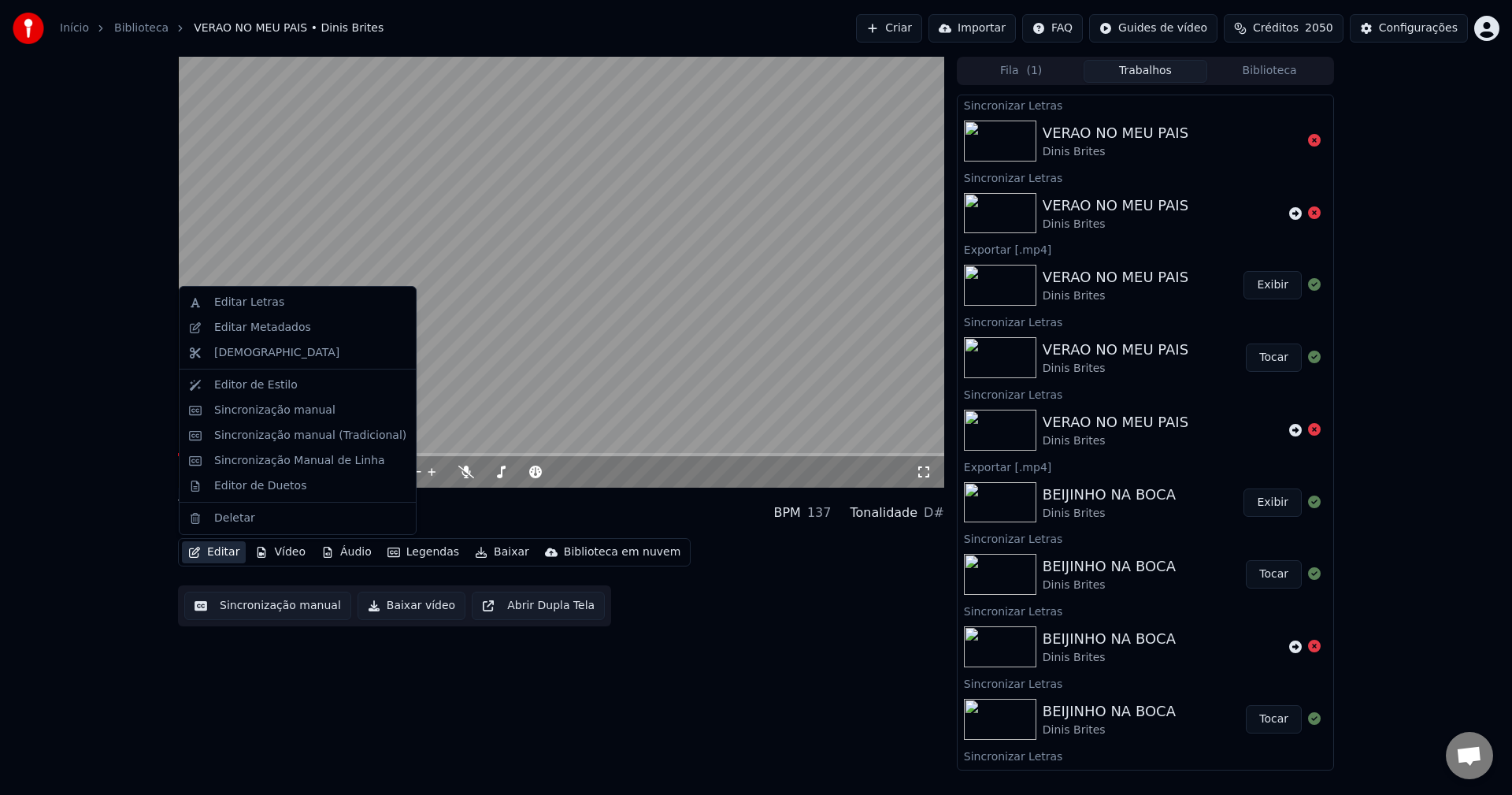
click at [213, 550] on button "Editar" at bounding box center [214, 552] width 64 height 22
click at [224, 299] on div "Editar Letras" at bounding box center [249, 302] width 70 height 16
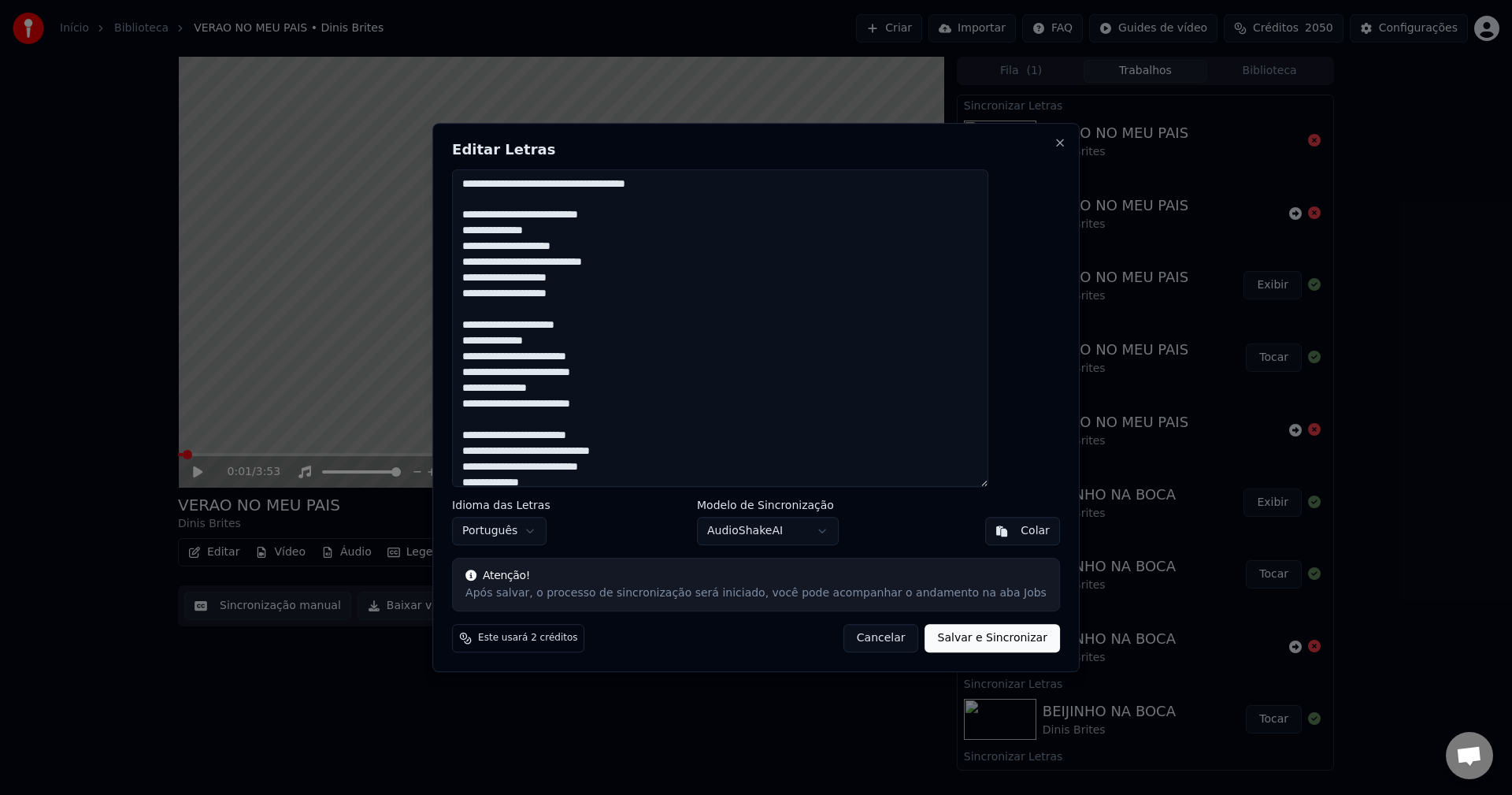
drag, startPoint x: 497, startPoint y: 212, endPoint x: 474, endPoint y: 134, distance: 81.3
click at [474, 134] on div "**********" at bounding box center [756, 397] width 648 height 550
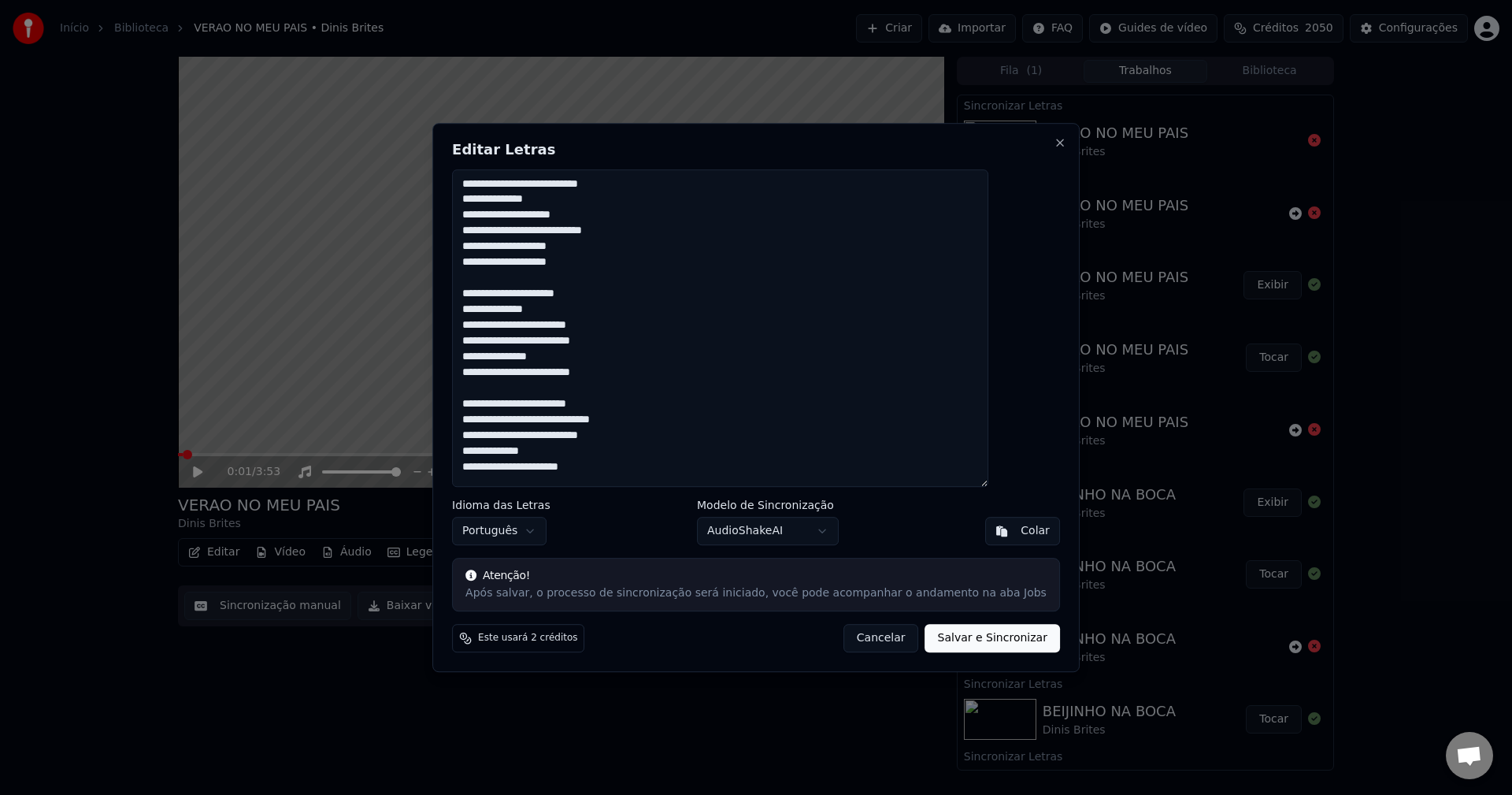
type textarea "**********"
click at [962, 640] on button "Salvar e Sincronizar" at bounding box center [992, 638] width 134 height 28
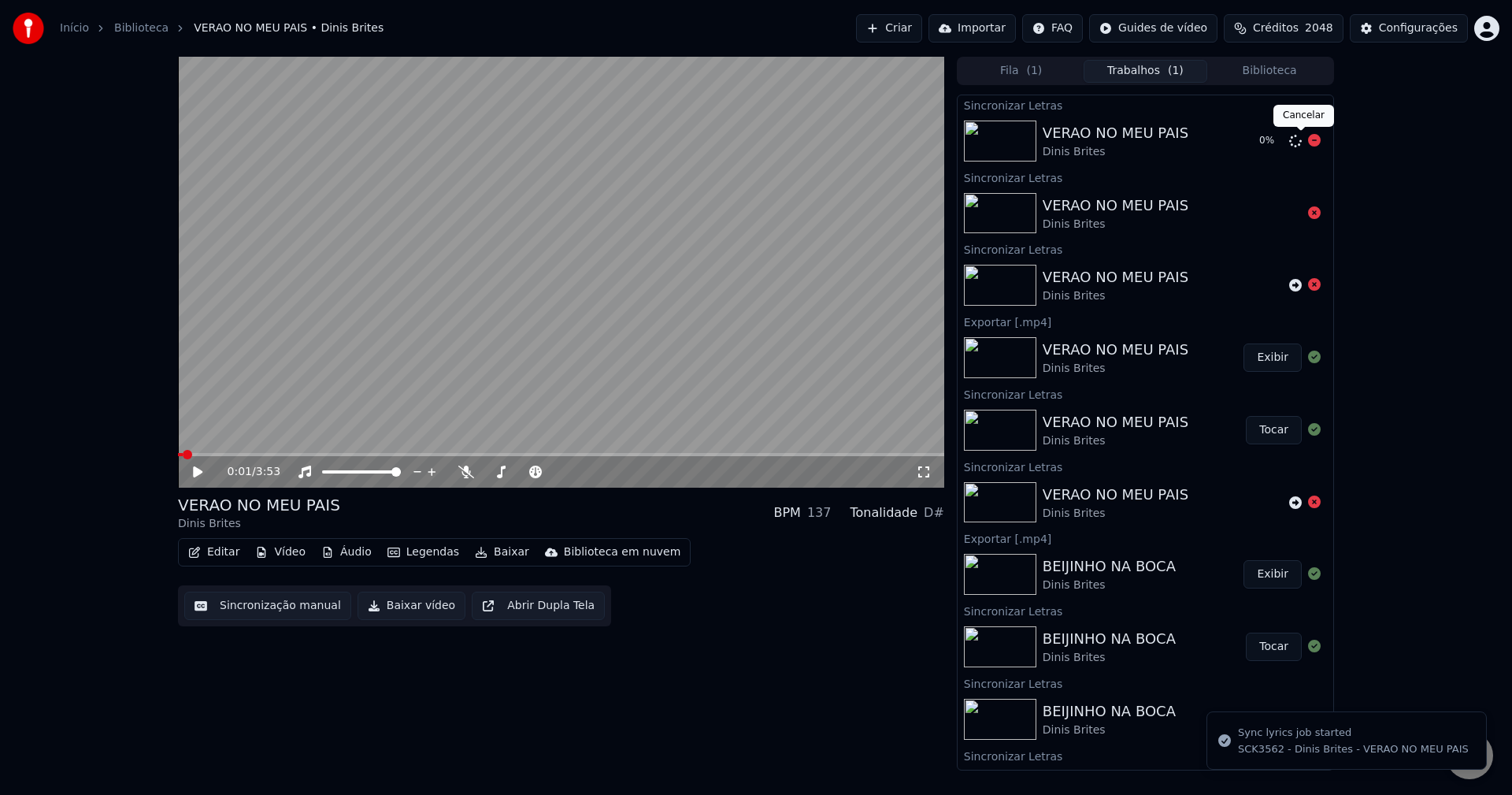
click at [1133, 141] on icon at bounding box center [1314, 140] width 13 height 13
click at [1133, 141] on icon at bounding box center [1295, 140] width 13 height 13
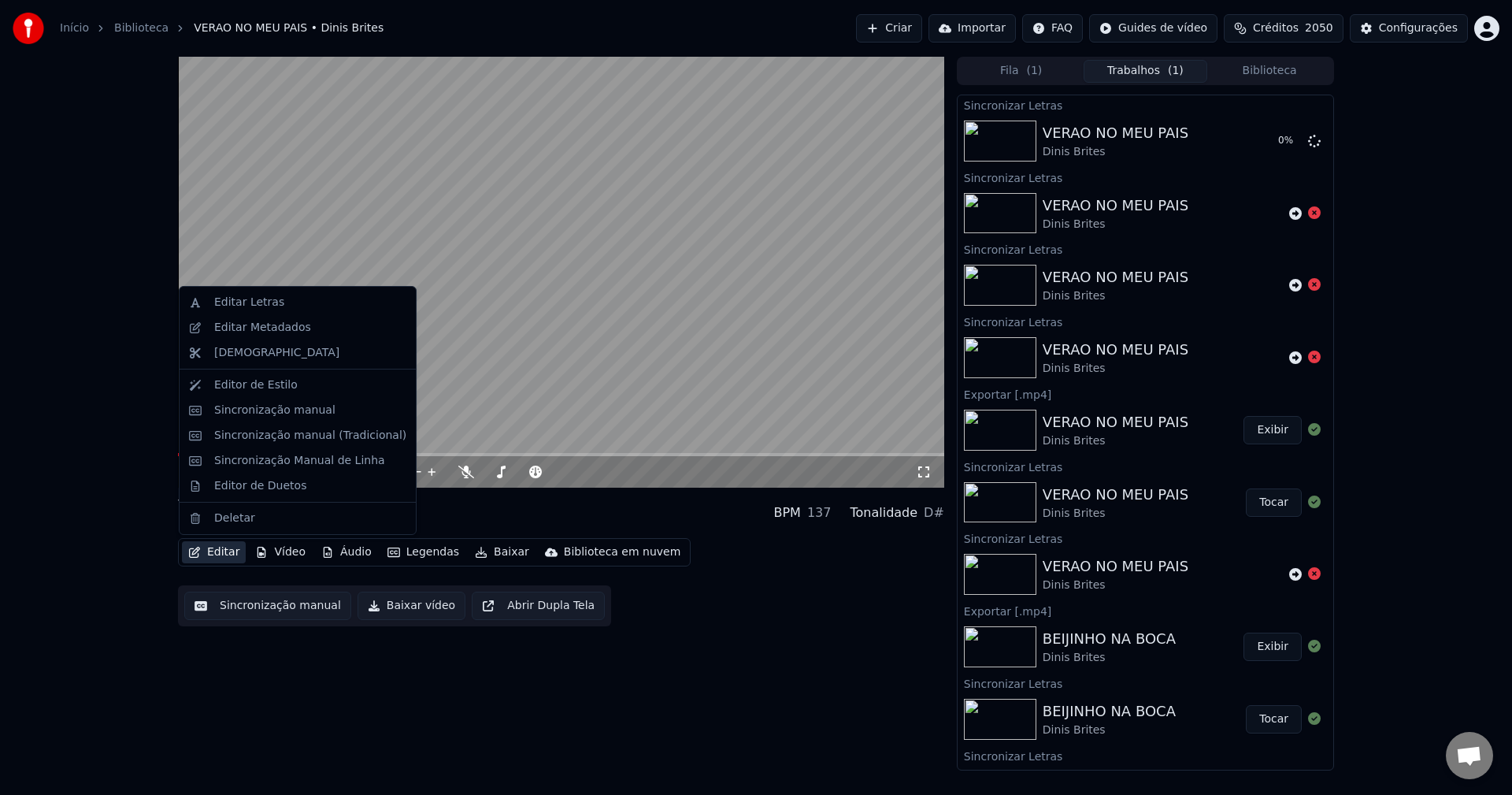
click at [227, 545] on button "Editar" at bounding box center [214, 552] width 64 height 22
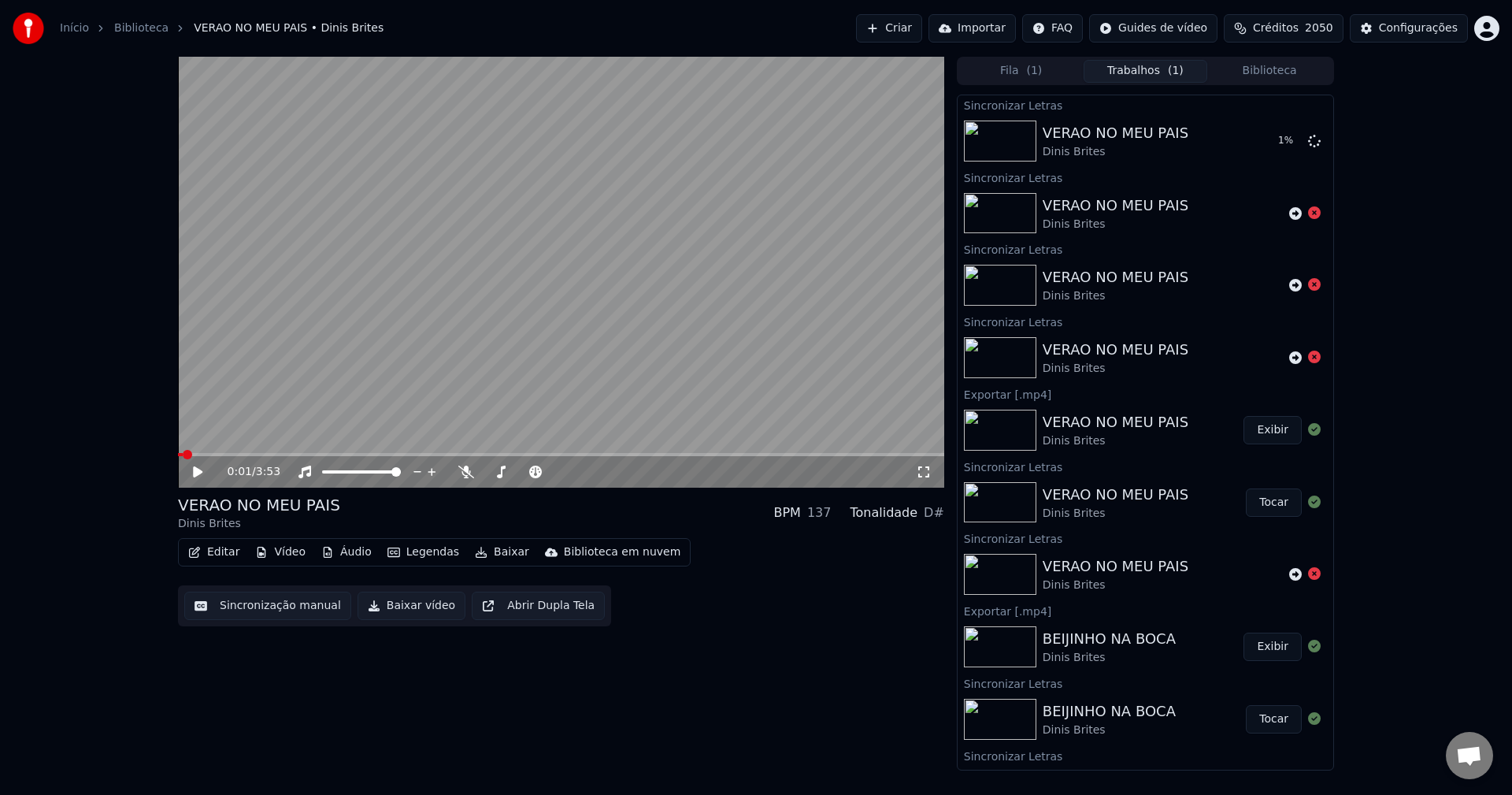
click at [149, 663] on div "0:01 / 3:53 VERAO NO MEU PAIS Dinis Brites BPM 137 Tonalidade D# Editar Vídeo Á…" at bounding box center [756, 413] width 1512 height 713
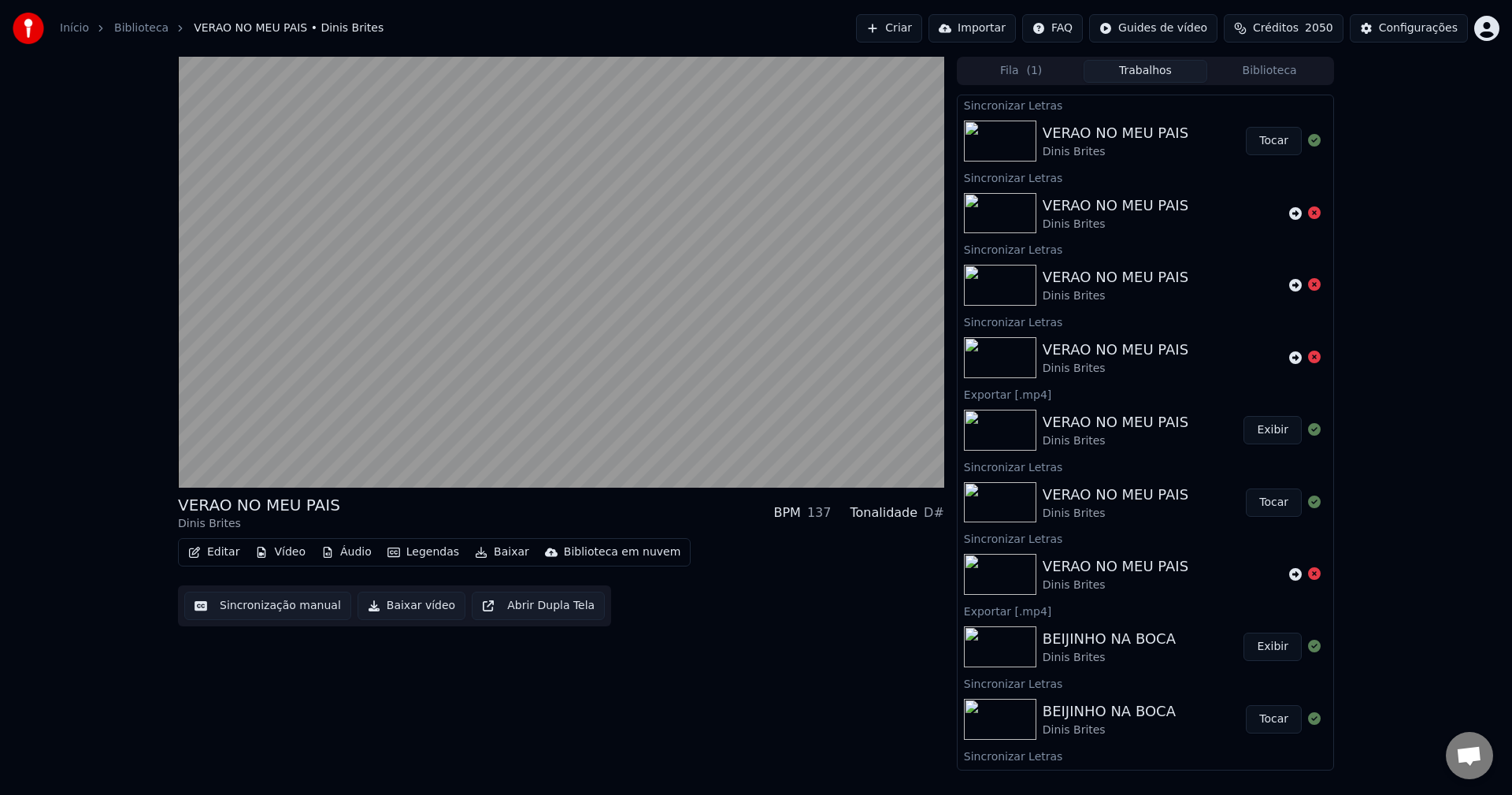
drag, startPoint x: 1282, startPoint y: 135, endPoint x: 875, endPoint y: 370, distance: 470.0
click at [1133, 135] on button "Tocar" at bounding box center [1273, 140] width 56 height 28
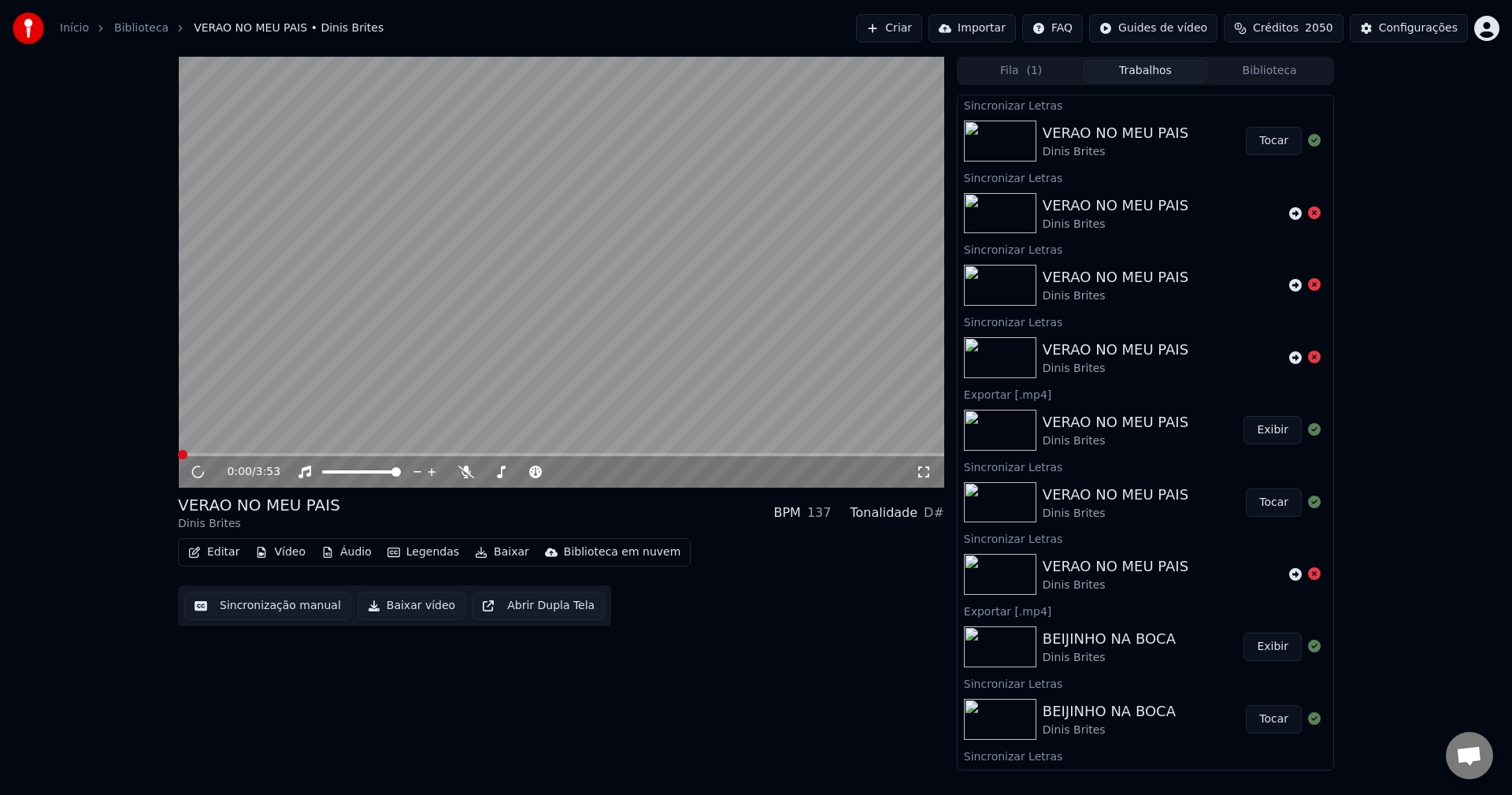
click at [260, 611] on button "Sincronização manual" at bounding box center [268, 605] width 167 height 28
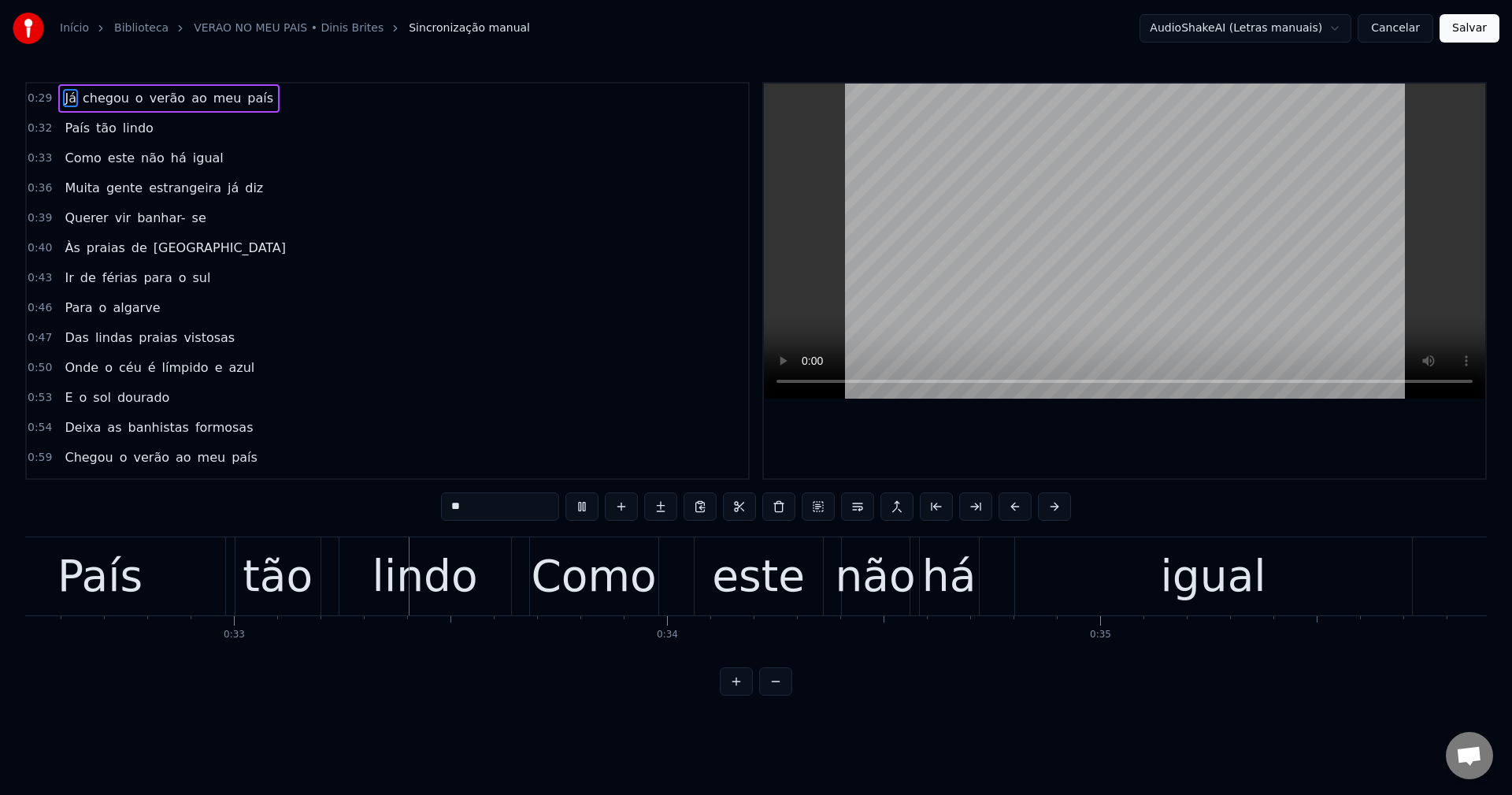
scroll to position [0, 14095]
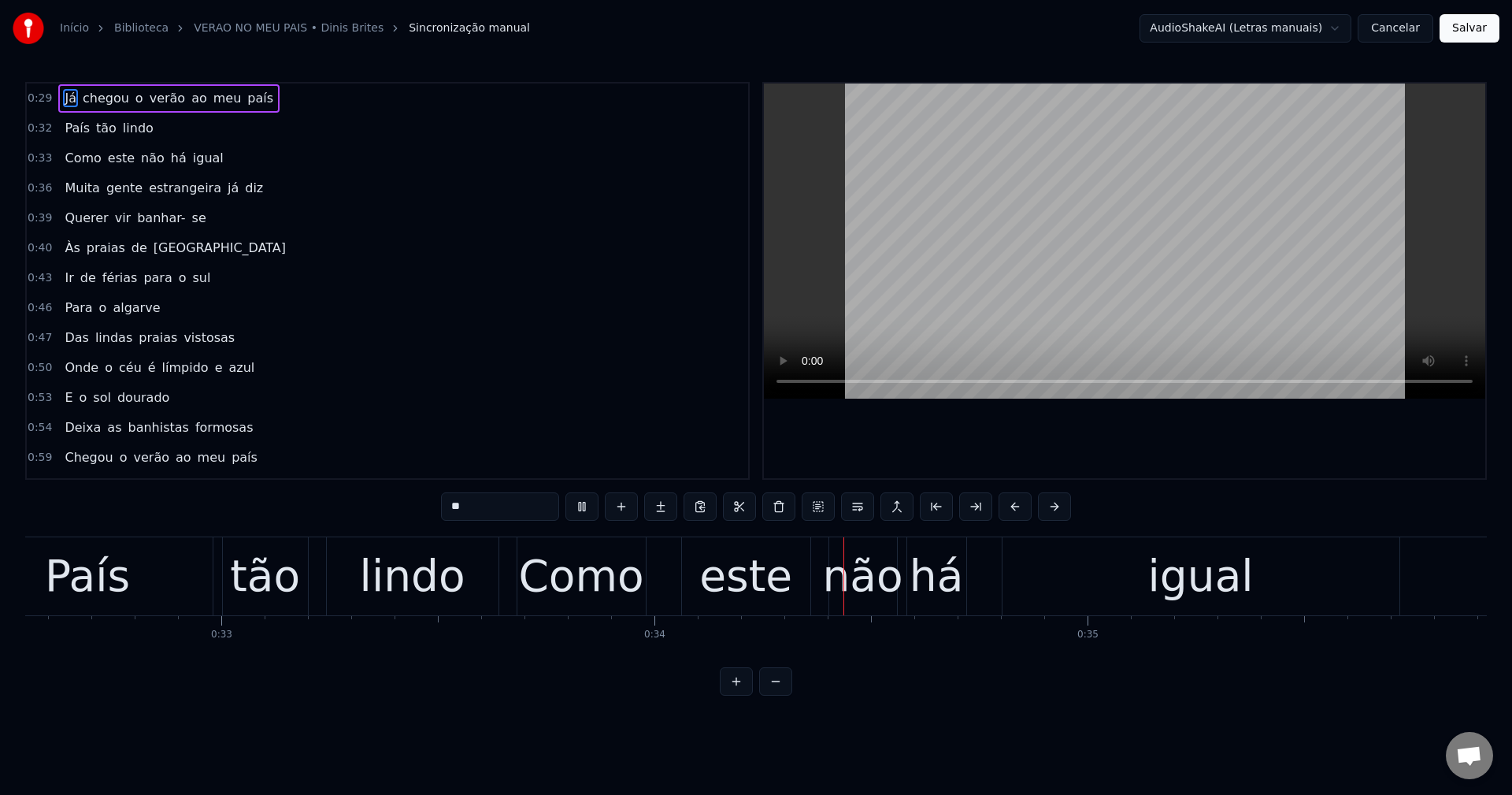
click at [884, 298] on video at bounding box center [1124, 241] width 721 height 315
click at [1133, 27] on button "Cancelar" at bounding box center [1396, 28] width 76 height 28
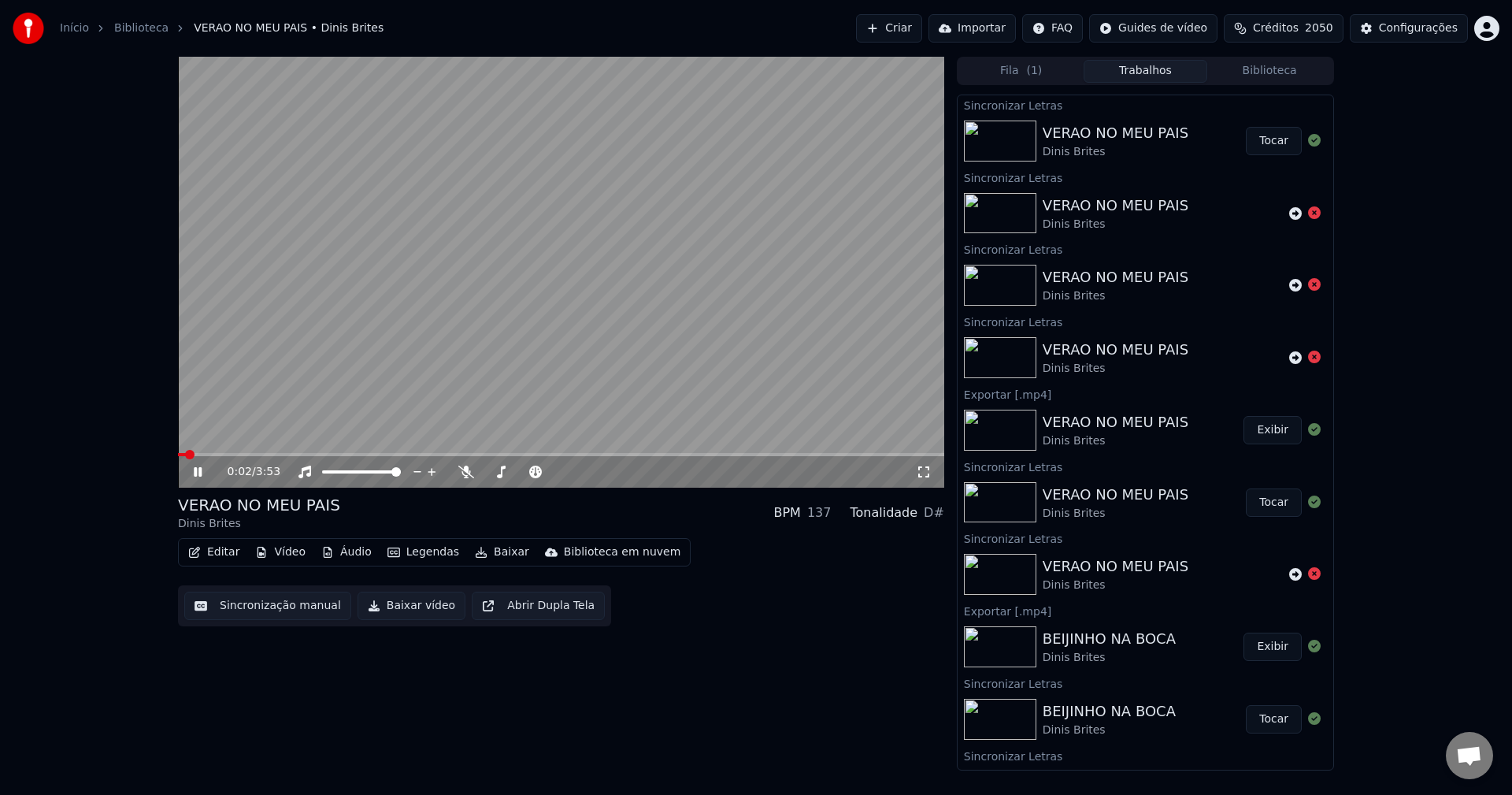
click at [485, 323] on video at bounding box center [561, 272] width 766 height 431
click at [271, 614] on button "Sincronização manual" at bounding box center [268, 605] width 167 height 28
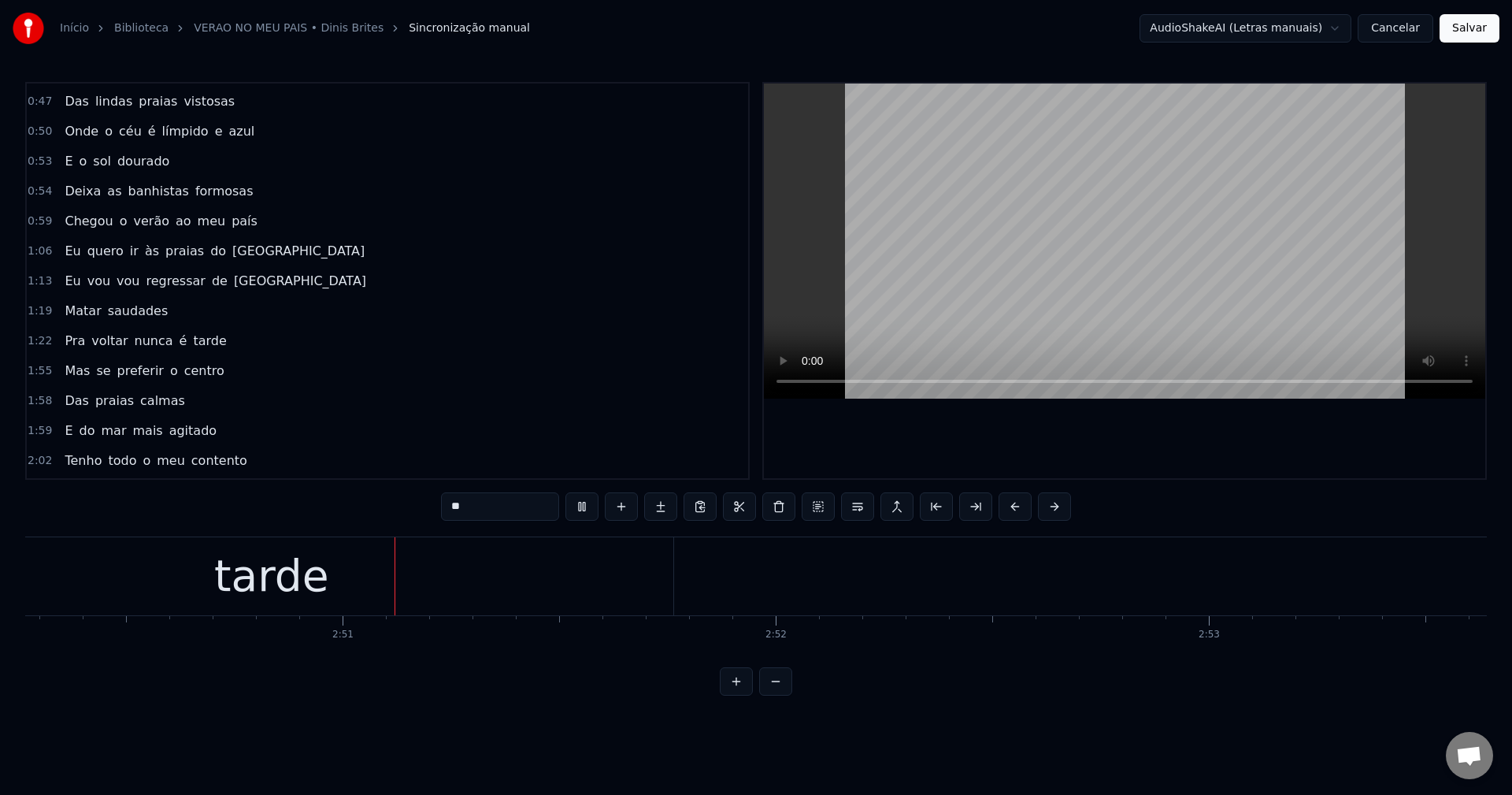
scroll to position [0, 73750]
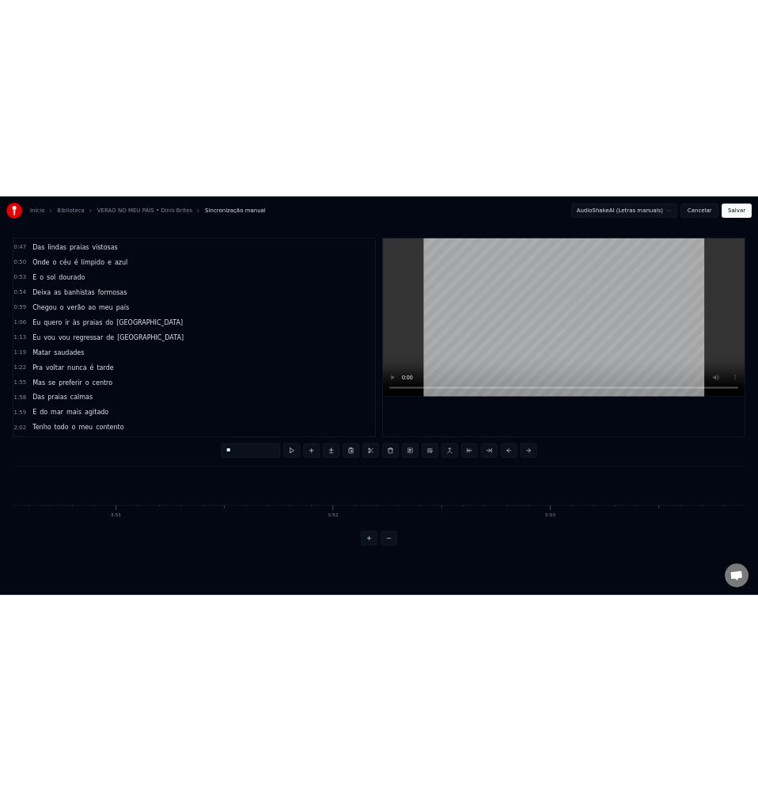
scroll to position [0, 100361]
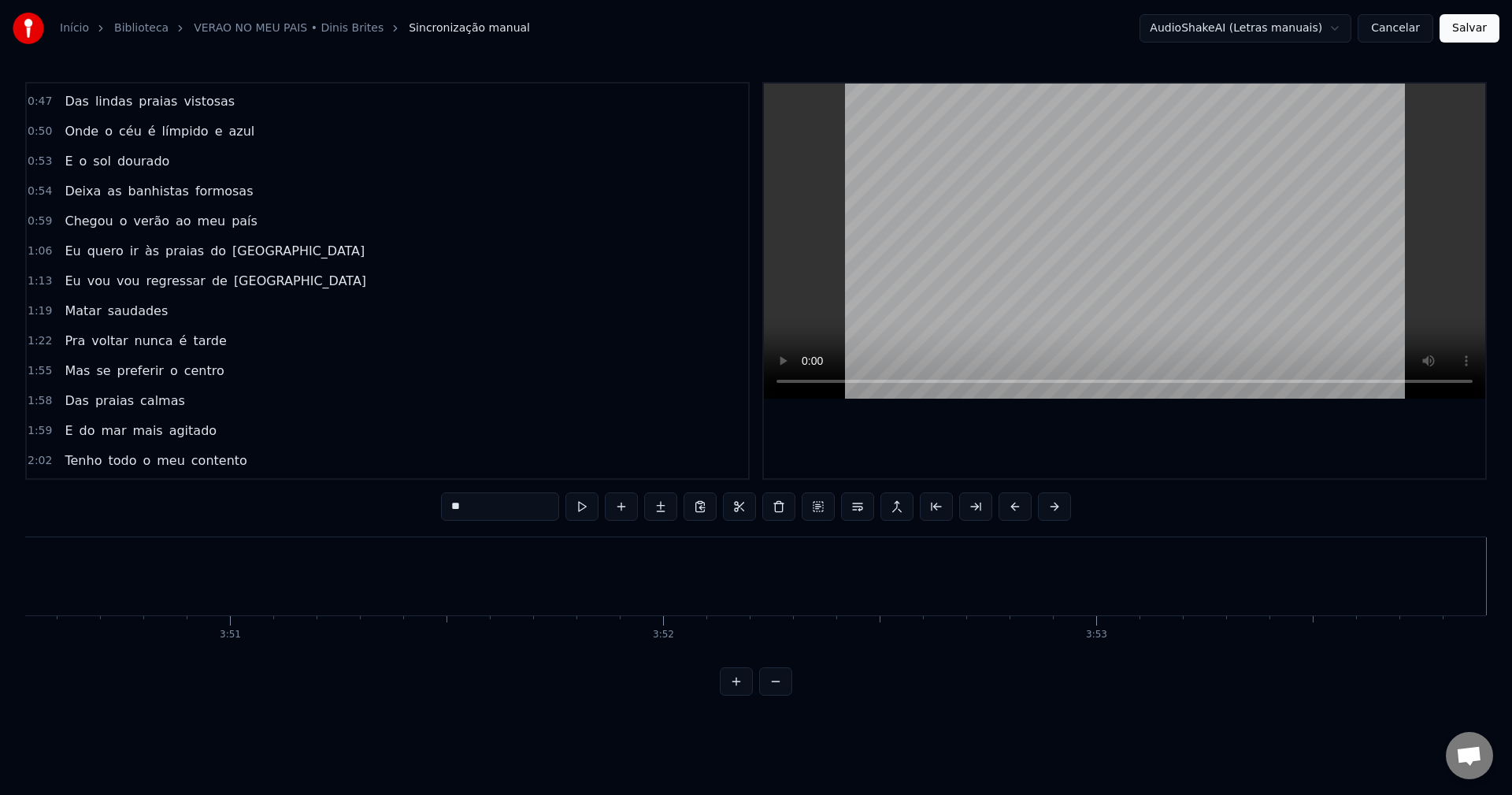
click at [1464, 26] on button "Salvar" at bounding box center [1469, 28] width 60 height 28
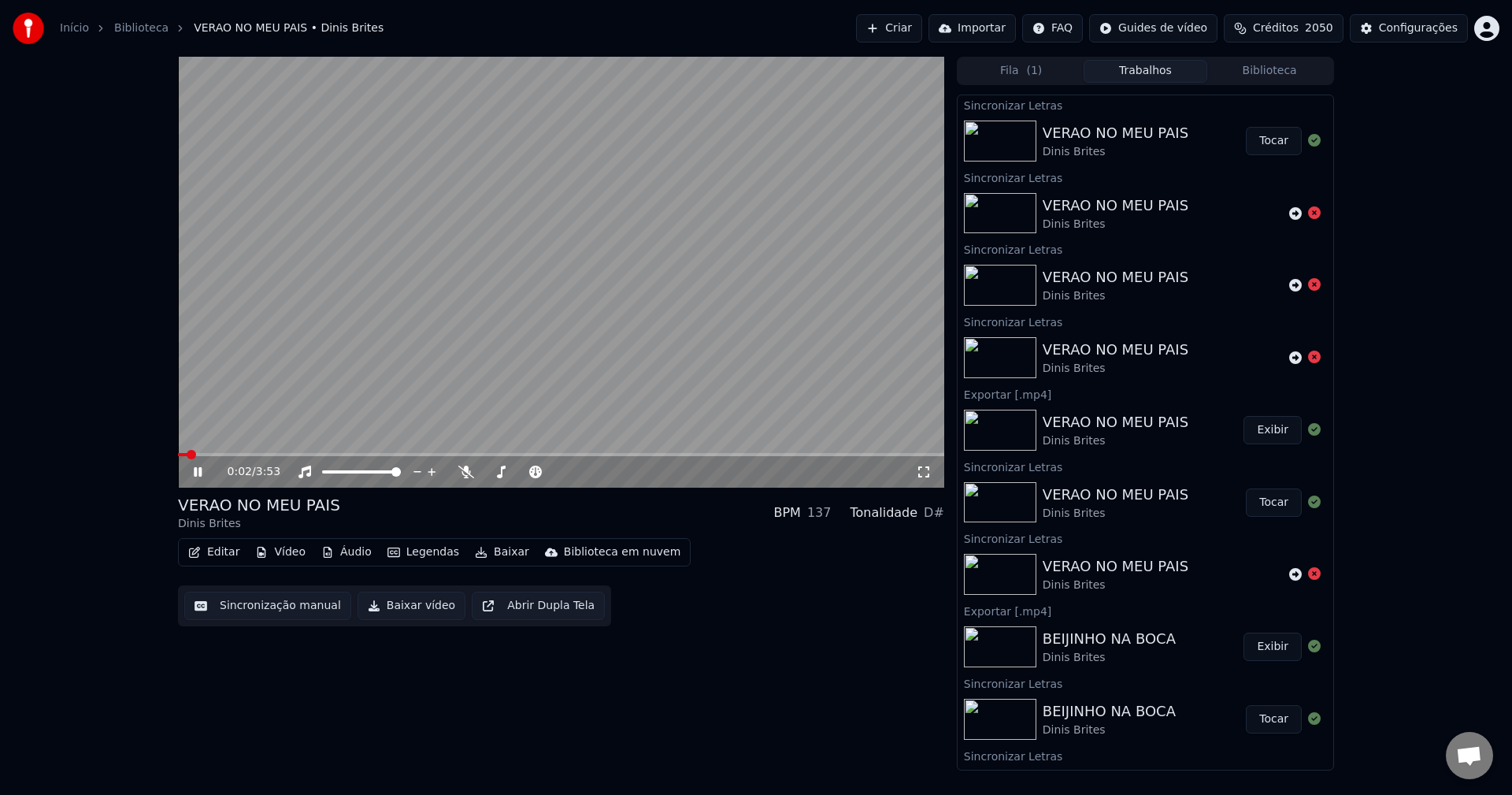
click at [405, 614] on button "Baixar vídeo" at bounding box center [411, 605] width 107 height 28
click at [1264, 66] on button "Biblioteca" at bounding box center [1268, 71] width 124 height 23
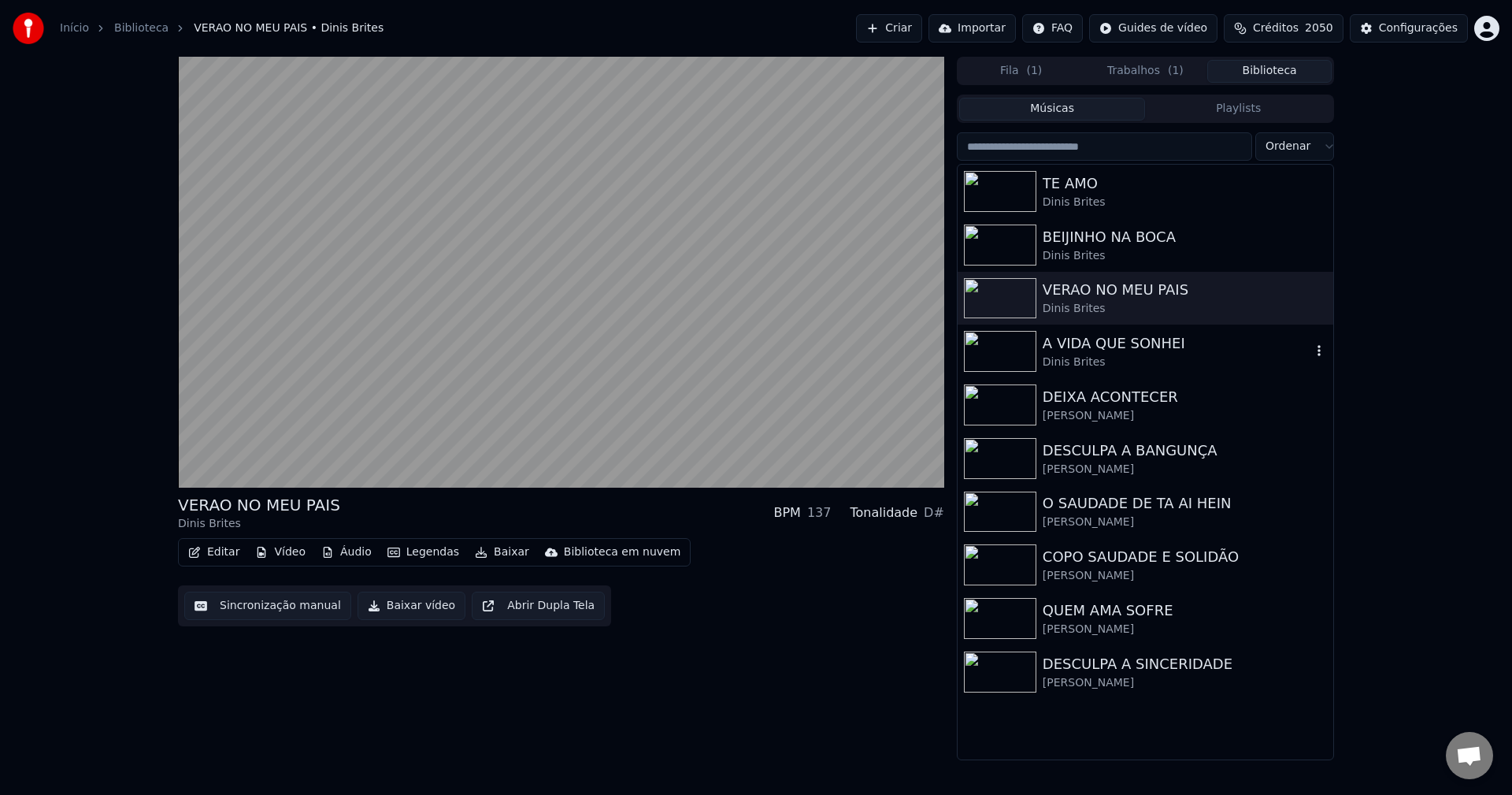
click at [1092, 331] on div "A VIDA QUE SONHEI Dinis Brites" at bounding box center [1146, 351] width 376 height 54
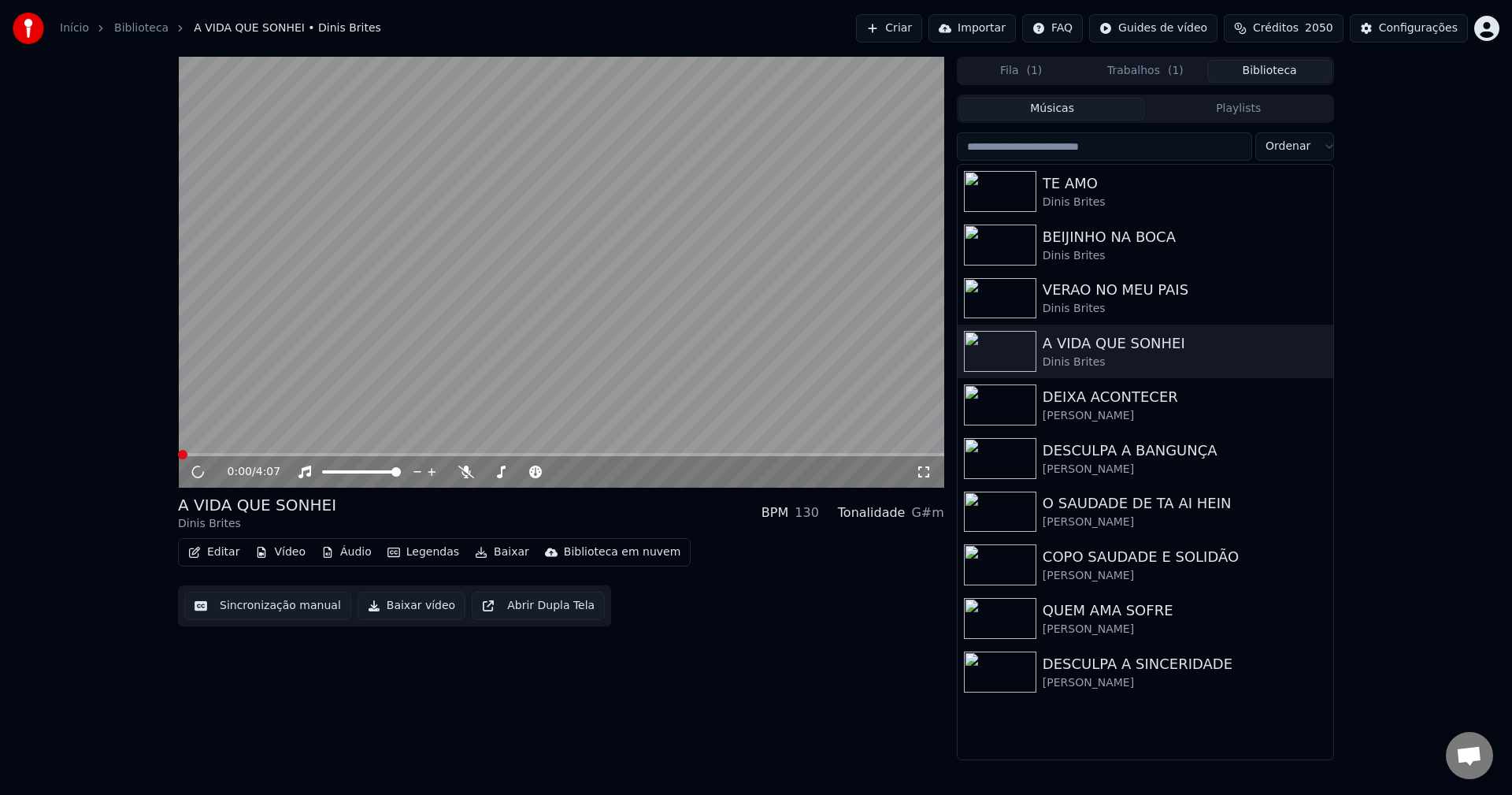
click at [205, 550] on button "Editar" at bounding box center [214, 552] width 64 height 22
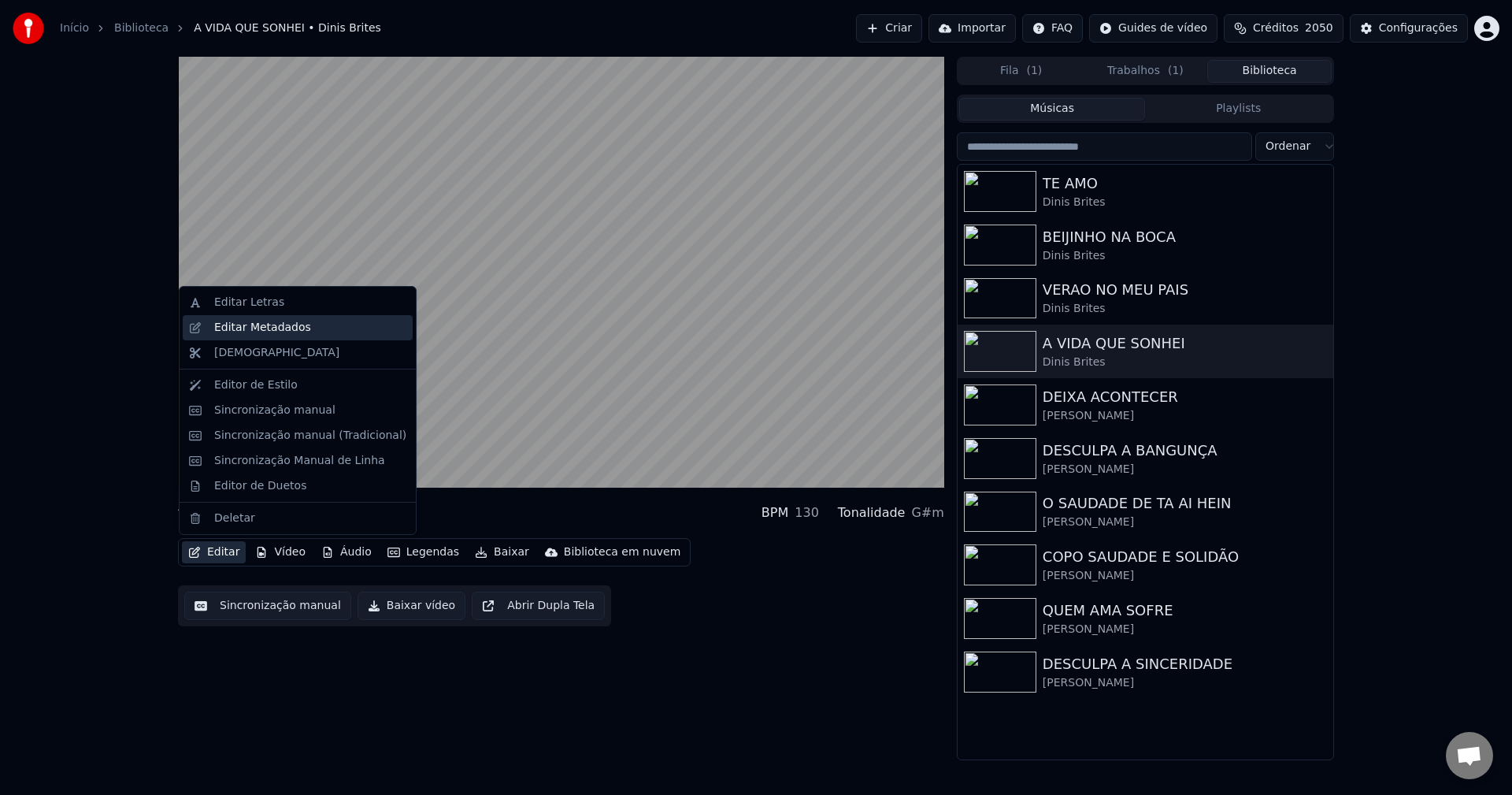
click at [235, 333] on div "Editar Metadados" at bounding box center [262, 327] width 96 height 16
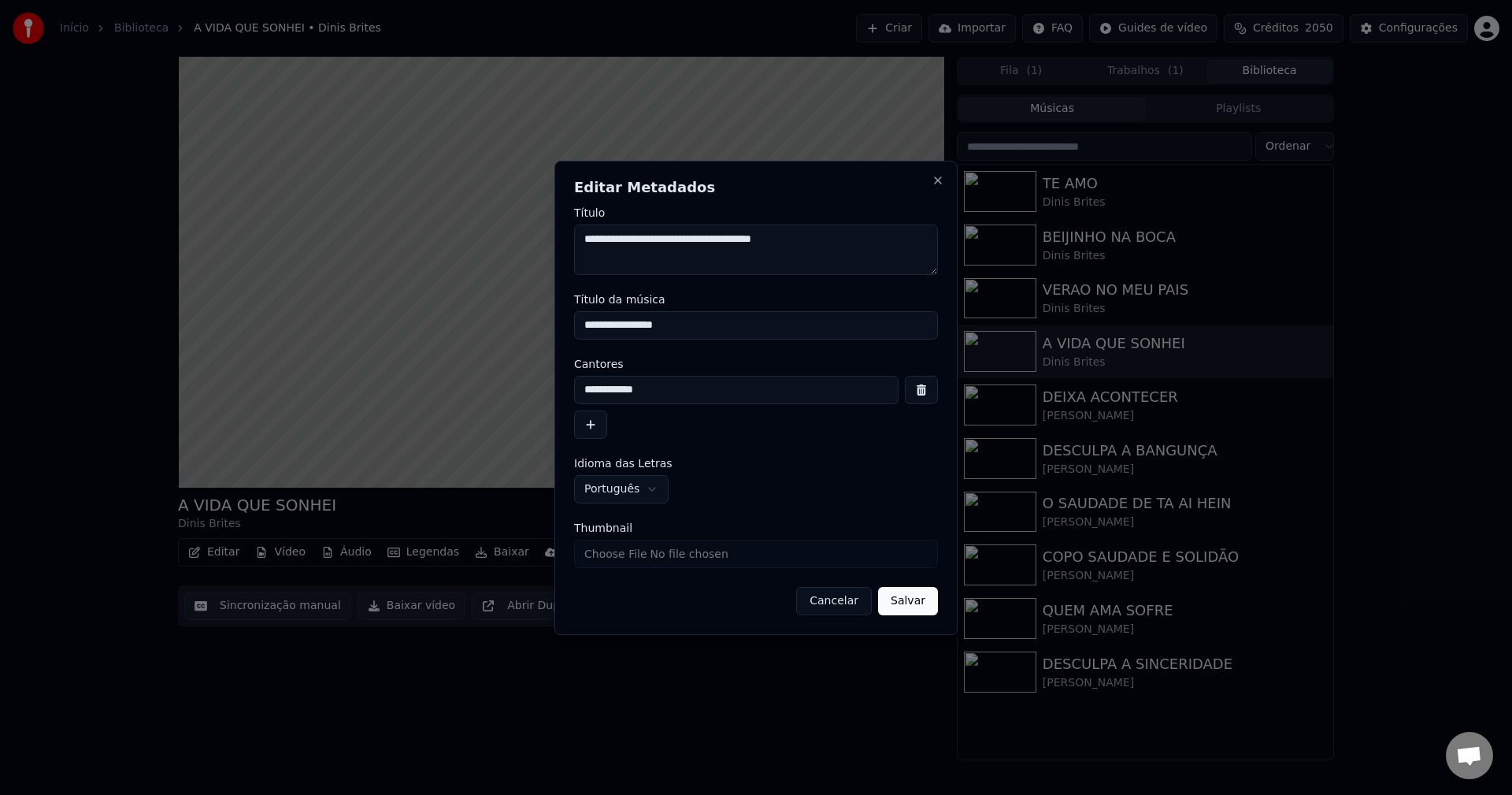
click at [674, 555] on input "Thumbnail" at bounding box center [756, 553] width 364 height 28
type input "**********"
click at [916, 599] on button "Salvar" at bounding box center [908, 601] width 60 height 28
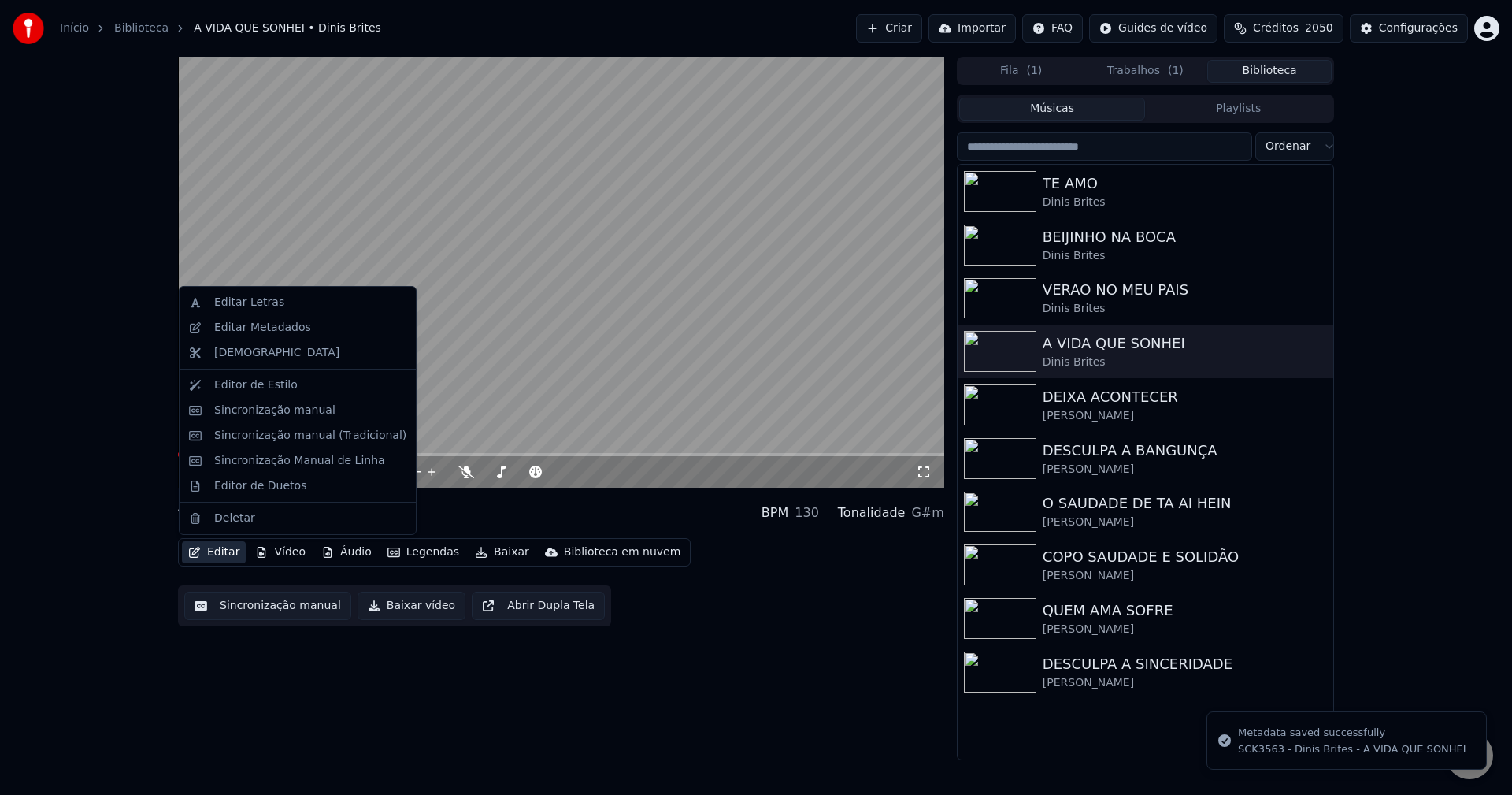
click at [218, 557] on button "Editar" at bounding box center [214, 552] width 64 height 22
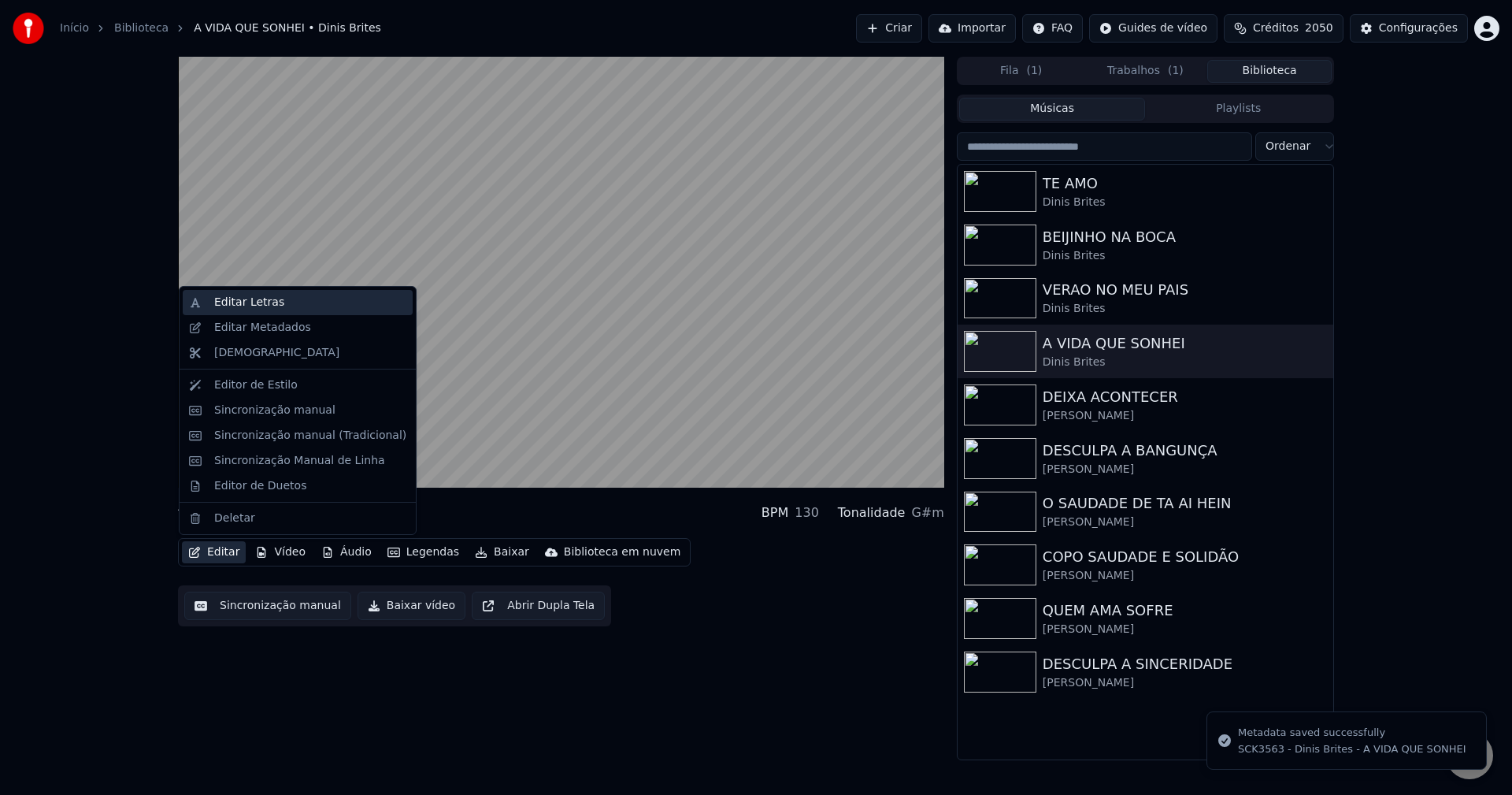
click at [265, 297] on div "Editar Letras" at bounding box center [249, 302] width 70 height 16
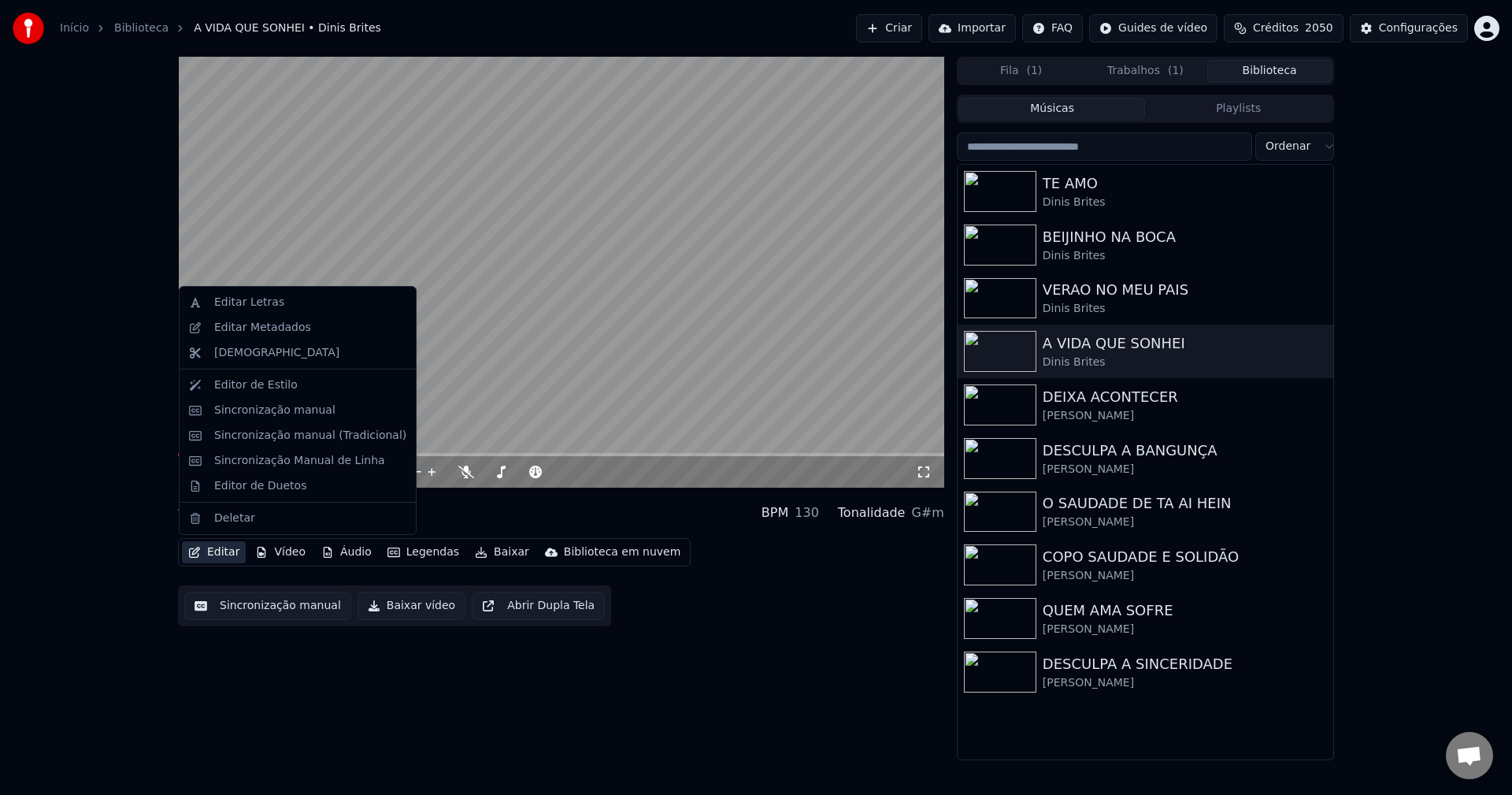
click at [233, 553] on button "Editar" at bounding box center [214, 552] width 64 height 22
click at [255, 304] on div "Editar Letras" at bounding box center [249, 302] width 70 height 16
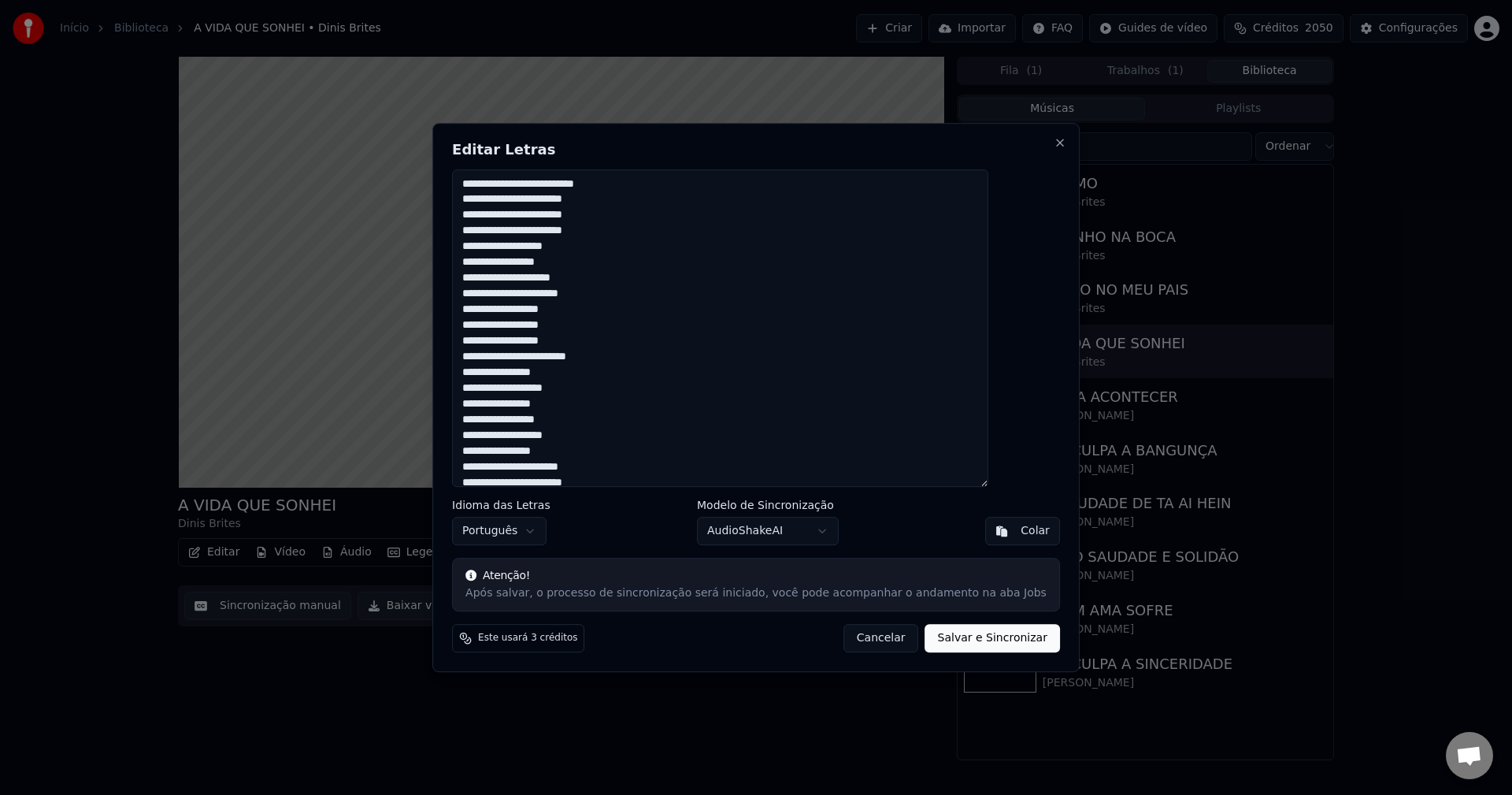
click at [568, 338] on textarea at bounding box center [719, 328] width 536 height 318
click at [844, 642] on button "Cancelar" at bounding box center [881, 638] width 76 height 28
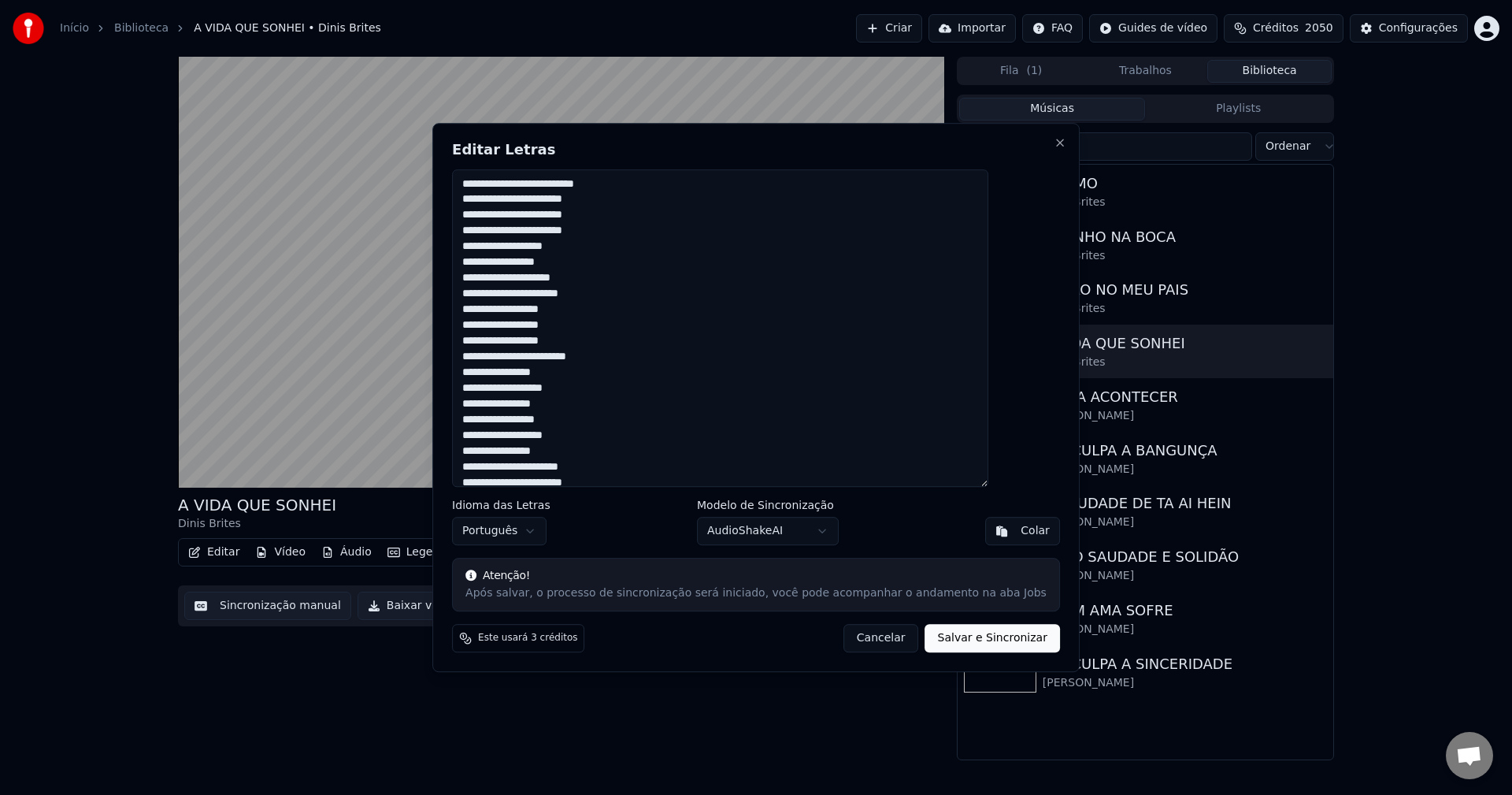
click at [844, 644] on div "Editar Letras Idioma das Letras Português Modelo de Sincronização AudioShakeAI …" at bounding box center [756, 397] width 648 height 550
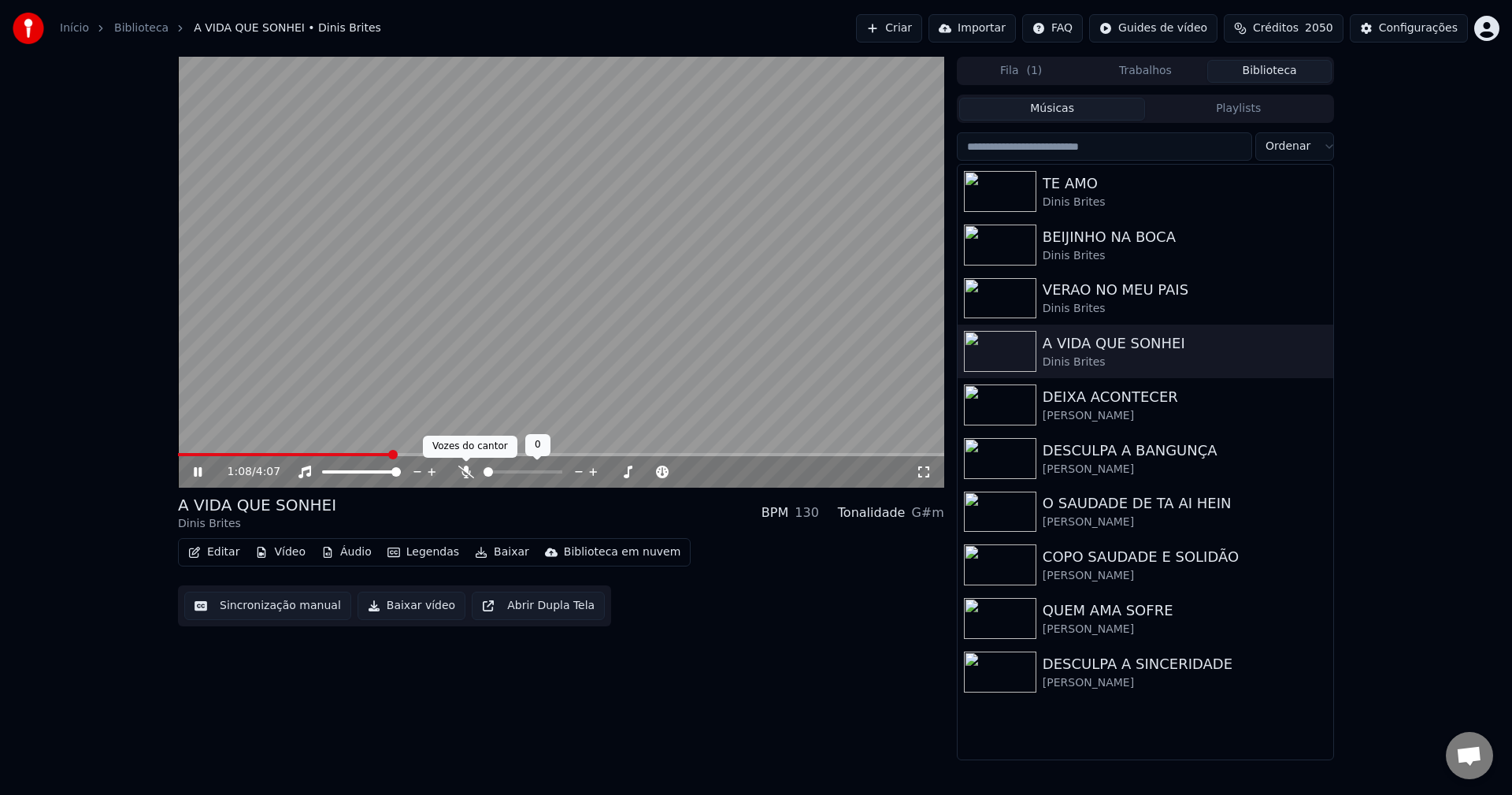
click at [467, 466] on icon at bounding box center [467, 472] width 16 height 13
click at [307, 469] on icon at bounding box center [304, 472] width 13 height 13
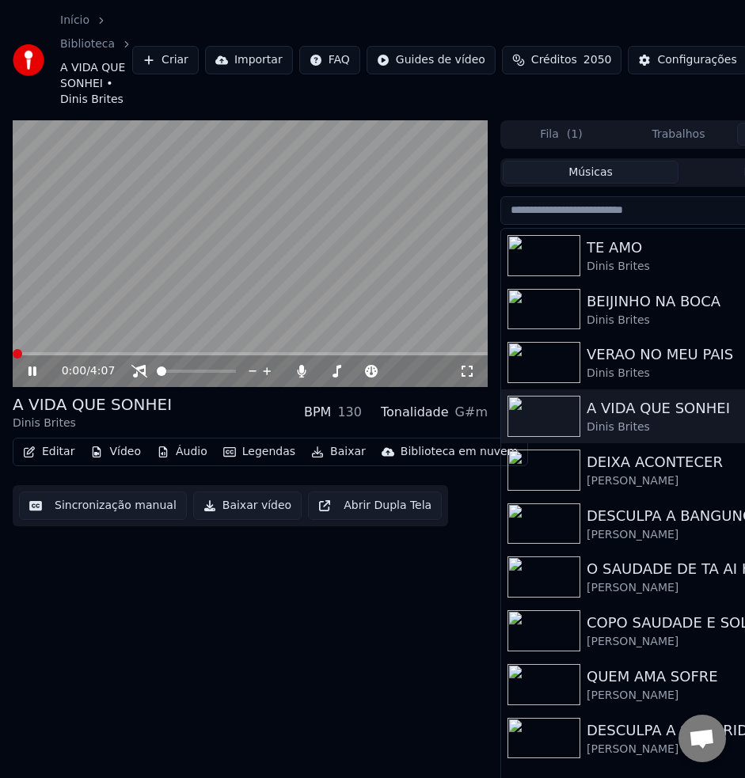
click at [13, 359] on span at bounding box center [17, 353] width 9 height 9
click at [27, 355] on span at bounding box center [41, 353] width 56 height 3
click at [31, 375] on icon at bounding box center [32, 370] width 8 height 9
click at [31, 375] on icon at bounding box center [32, 371] width 9 height 11
click at [29, 374] on icon at bounding box center [32, 370] width 8 height 9
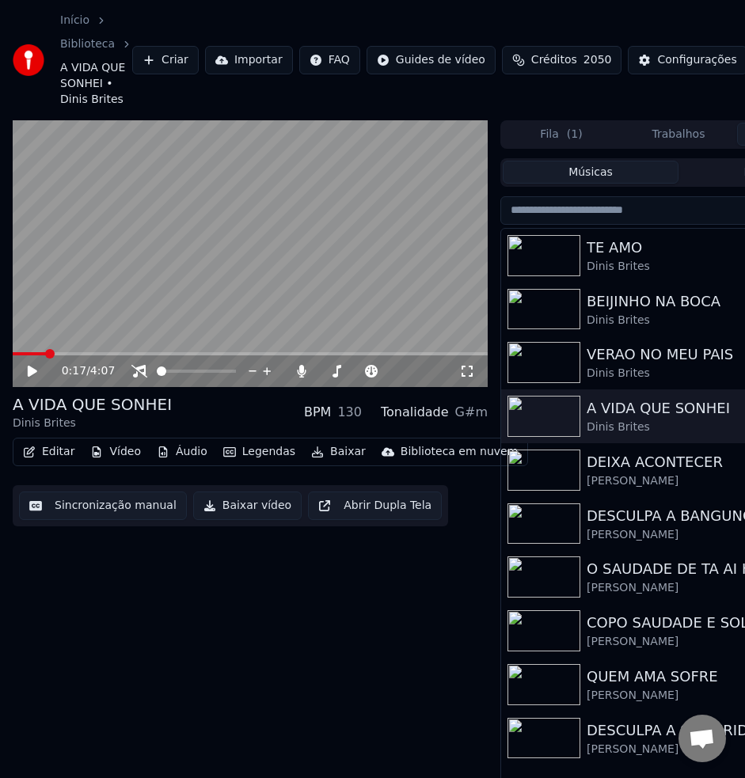
click at [32, 374] on icon at bounding box center [32, 371] width 9 height 11
click at [32, 374] on icon at bounding box center [43, 371] width 36 height 13
click at [30, 374] on icon at bounding box center [32, 371] width 9 height 11
click at [25, 374] on div "0:20 / 4:07" at bounding box center [250, 371] width 462 height 16
click at [60, 457] on button "Editar" at bounding box center [49, 452] width 64 height 22
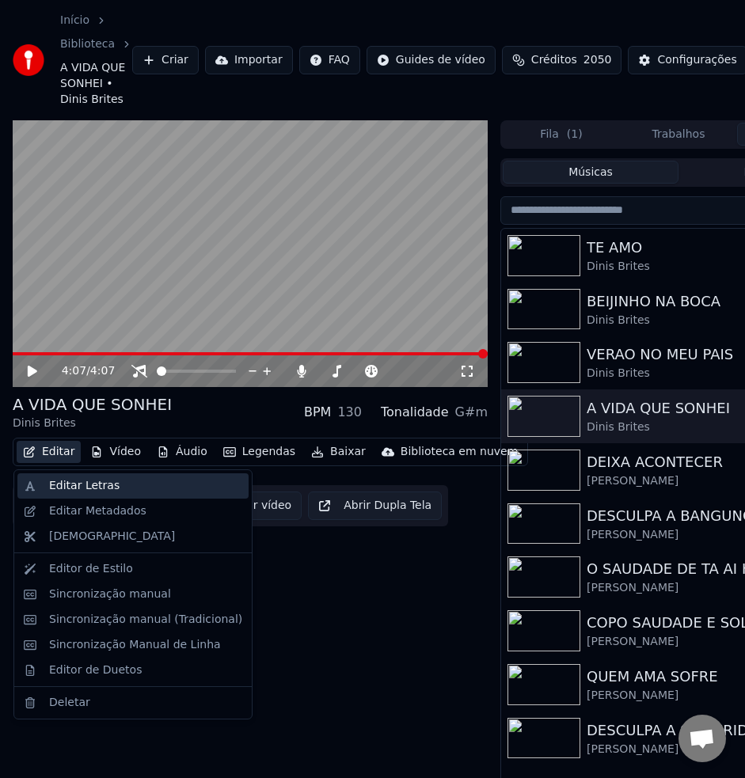
click at [68, 492] on div "Editar Letras" at bounding box center [84, 486] width 70 height 16
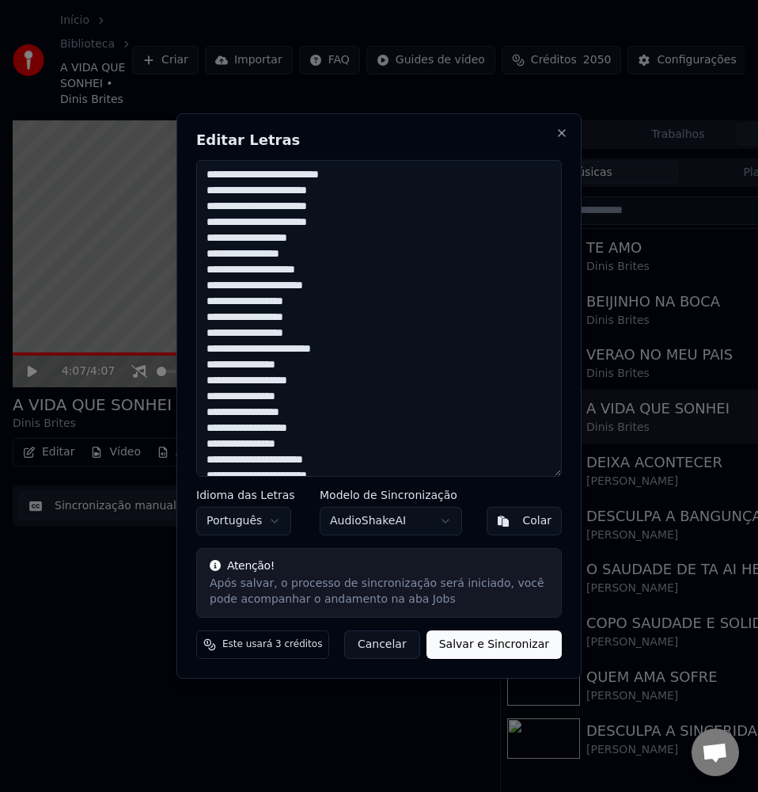
click at [350, 408] on textarea at bounding box center [379, 318] width 366 height 317
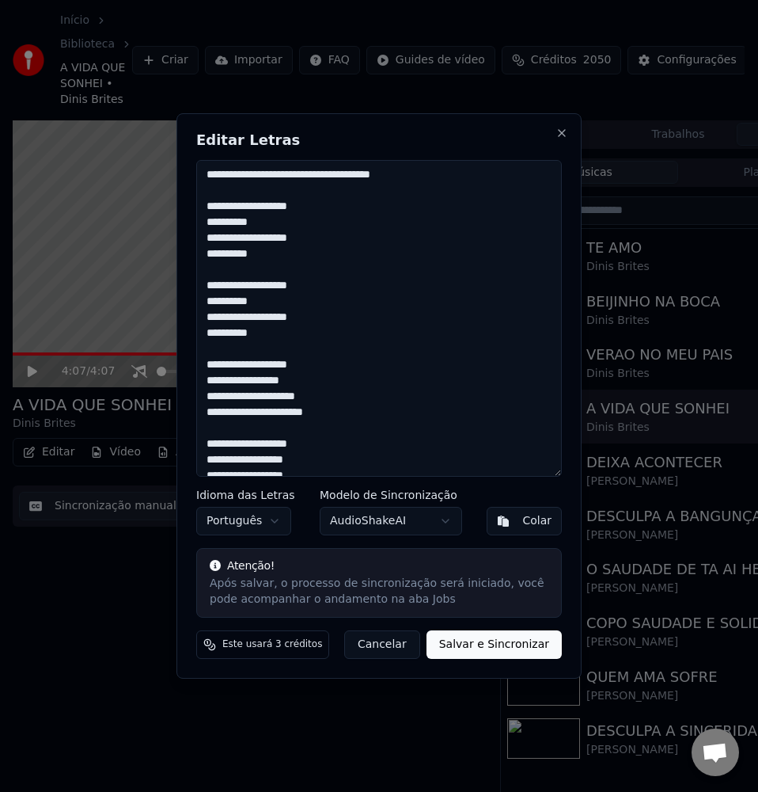
drag, startPoint x: 207, startPoint y: 206, endPoint x: 199, endPoint y: 142, distance: 63.8
click at [199, 142] on div "Editar Letras Idioma das Letras Português Modelo de Sincronização AudioShakeAI …" at bounding box center [379, 395] width 405 height 565
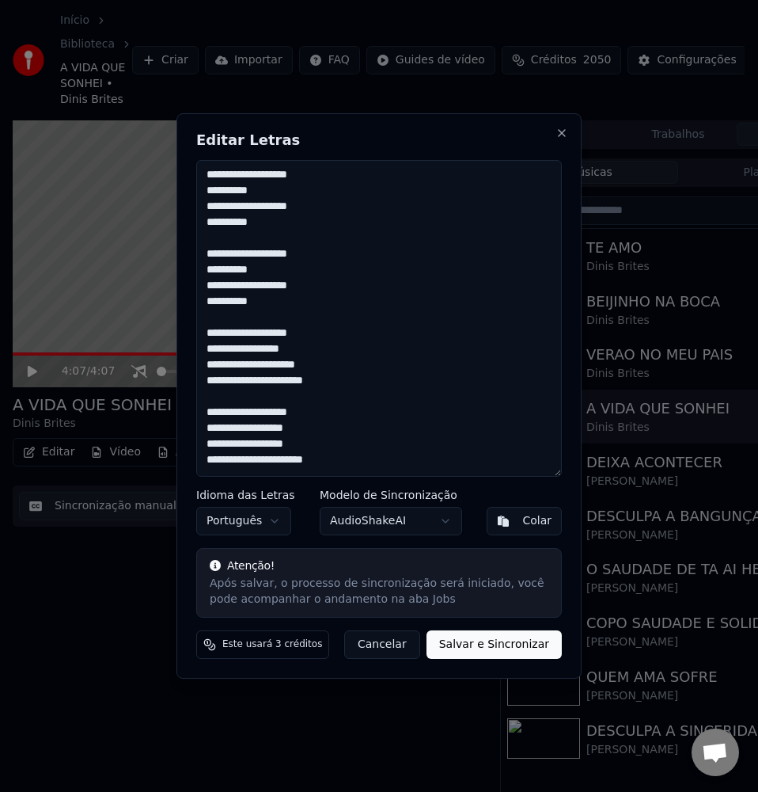
type textarea "**********"
click at [469, 643] on button "Salvar e Sincronizar" at bounding box center [494, 644] width 135 height 28
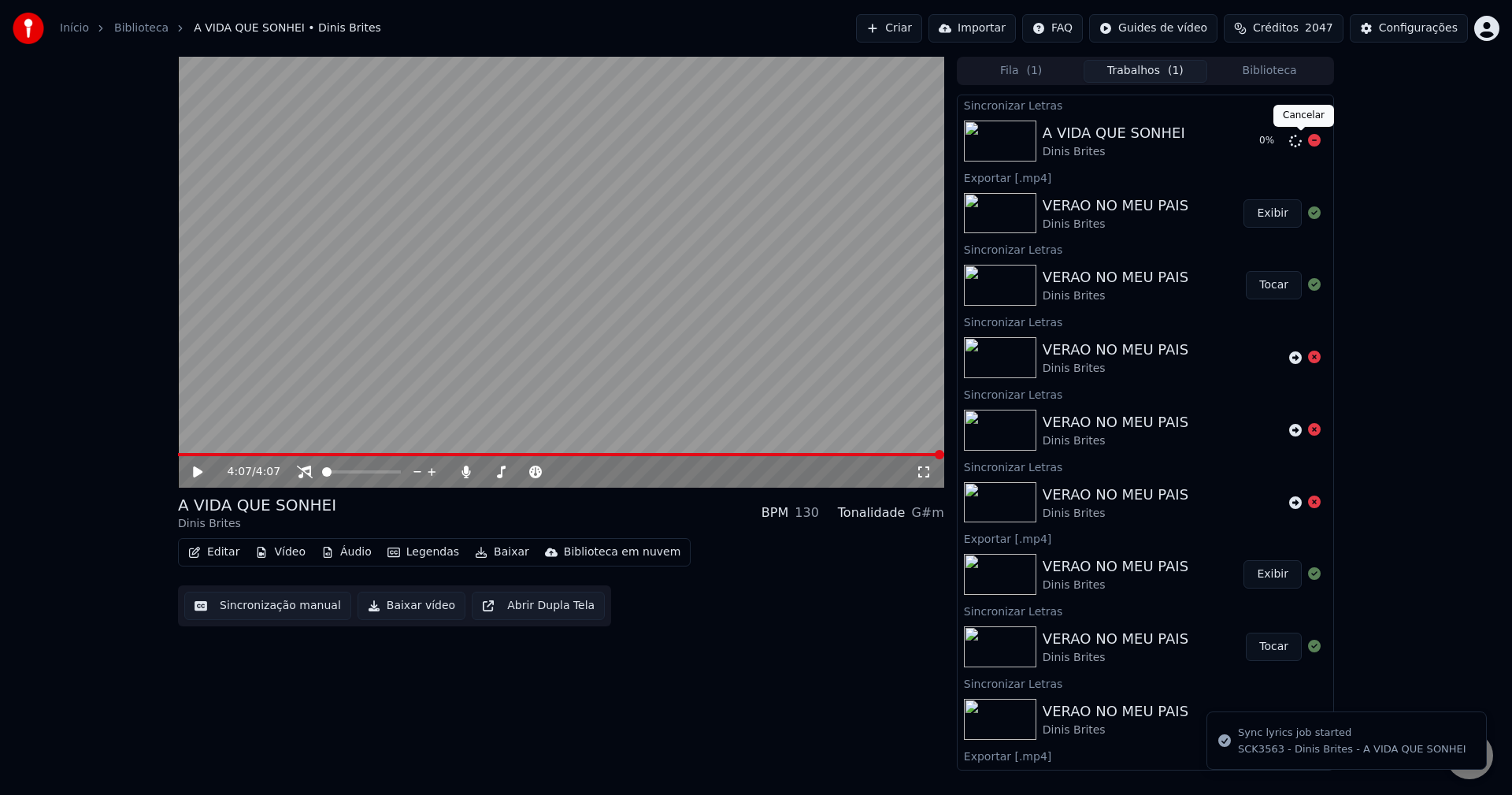
click at [1308, 143] on icon at bounding box center [1314, 140] width 13 height 13
click at [1289, 135] on icon at bounding box center [1295, 140] width 13 height 13
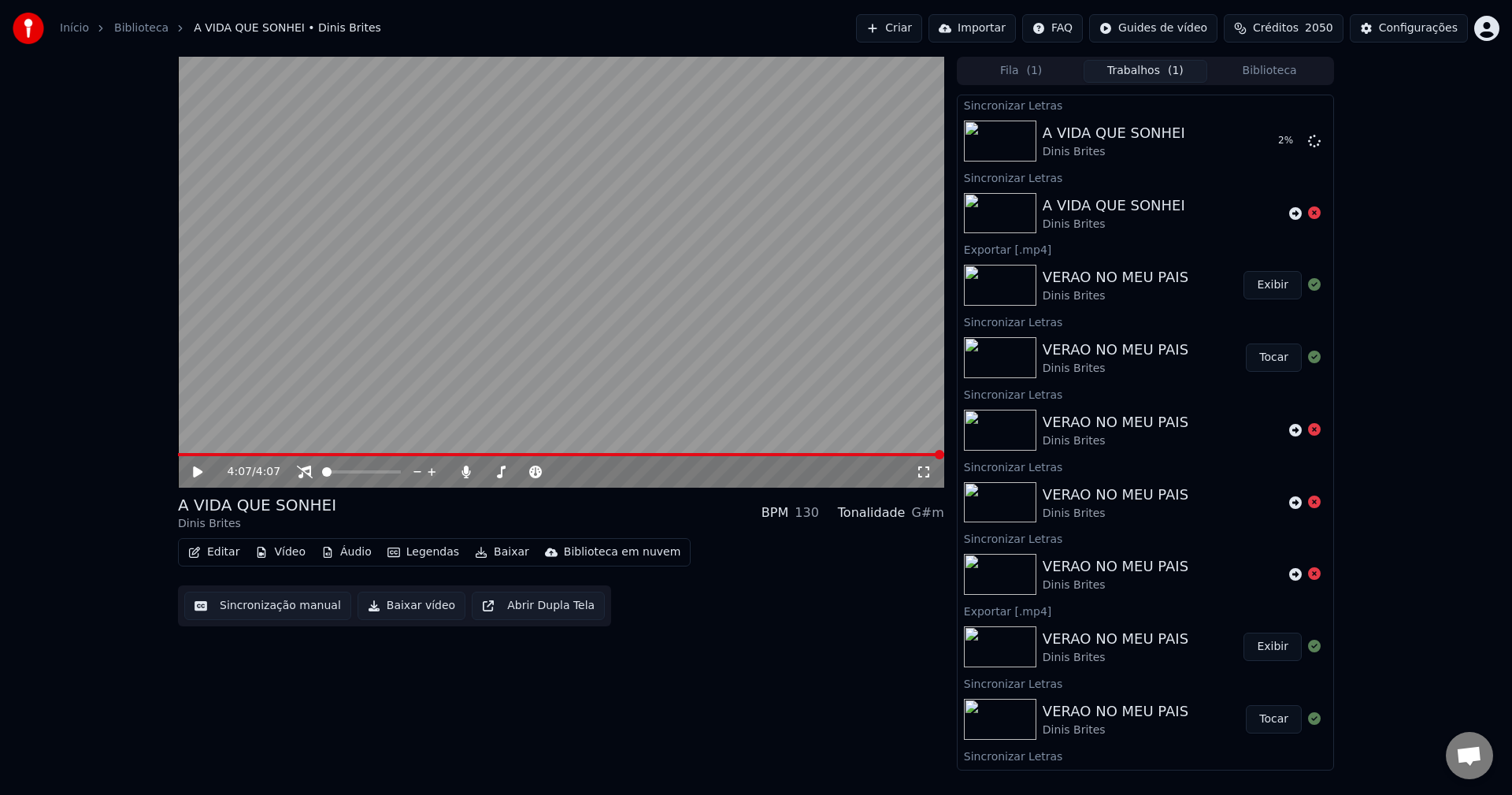
click at [1274, 30] on span "Créditos" at bounding box center [1275, 29] width 46 height 16
click at [597, 240] on video at bounding box center [561, 272] width 766 height 431
click at [469, 477] on icon at bounding box center [467, 472] width 16 height 13
click at [253, 608] on button "Sincronização manual" at bounding box center [268, 605] width 167 height 28
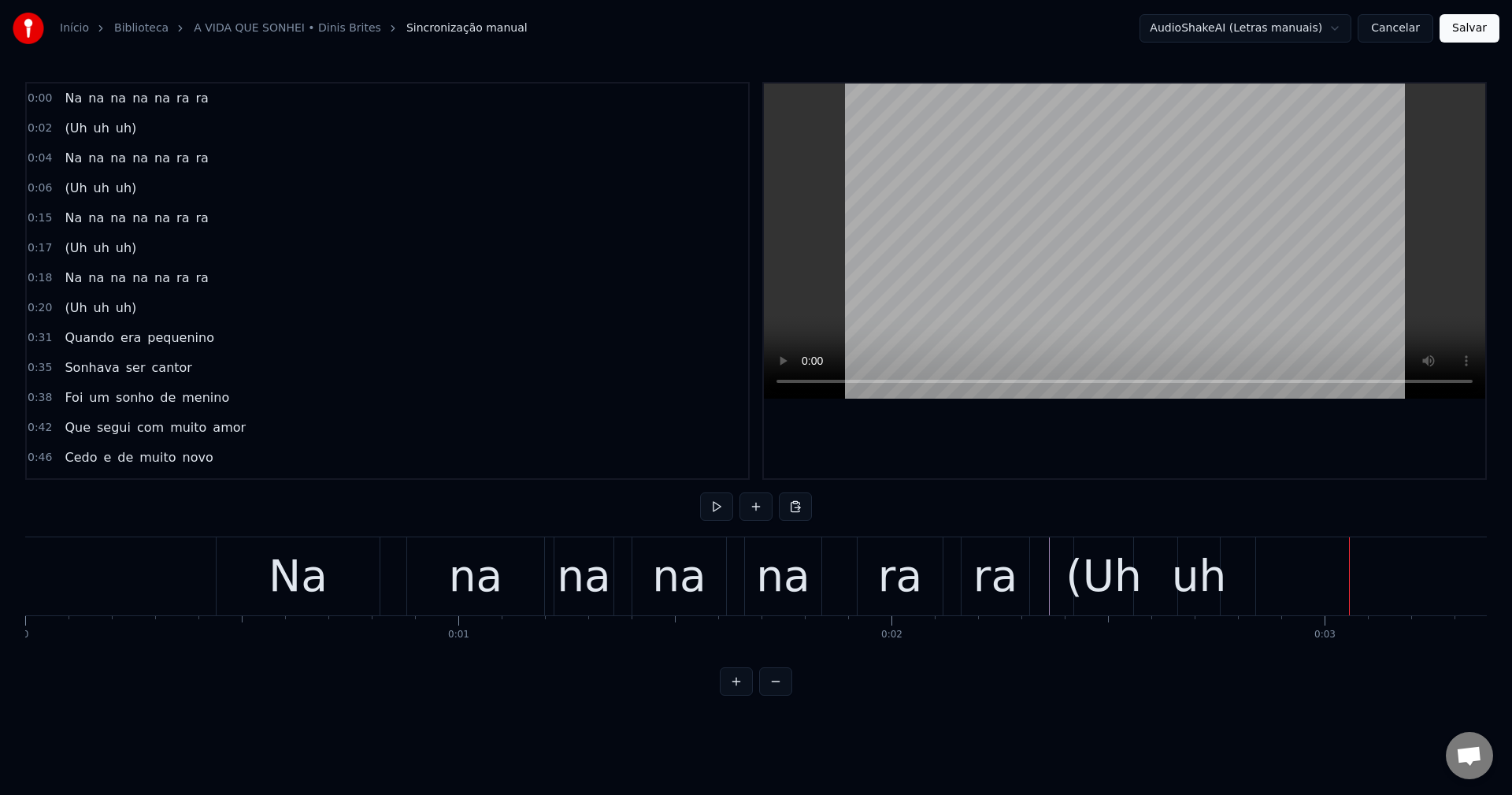
scroll to position [0, 353]
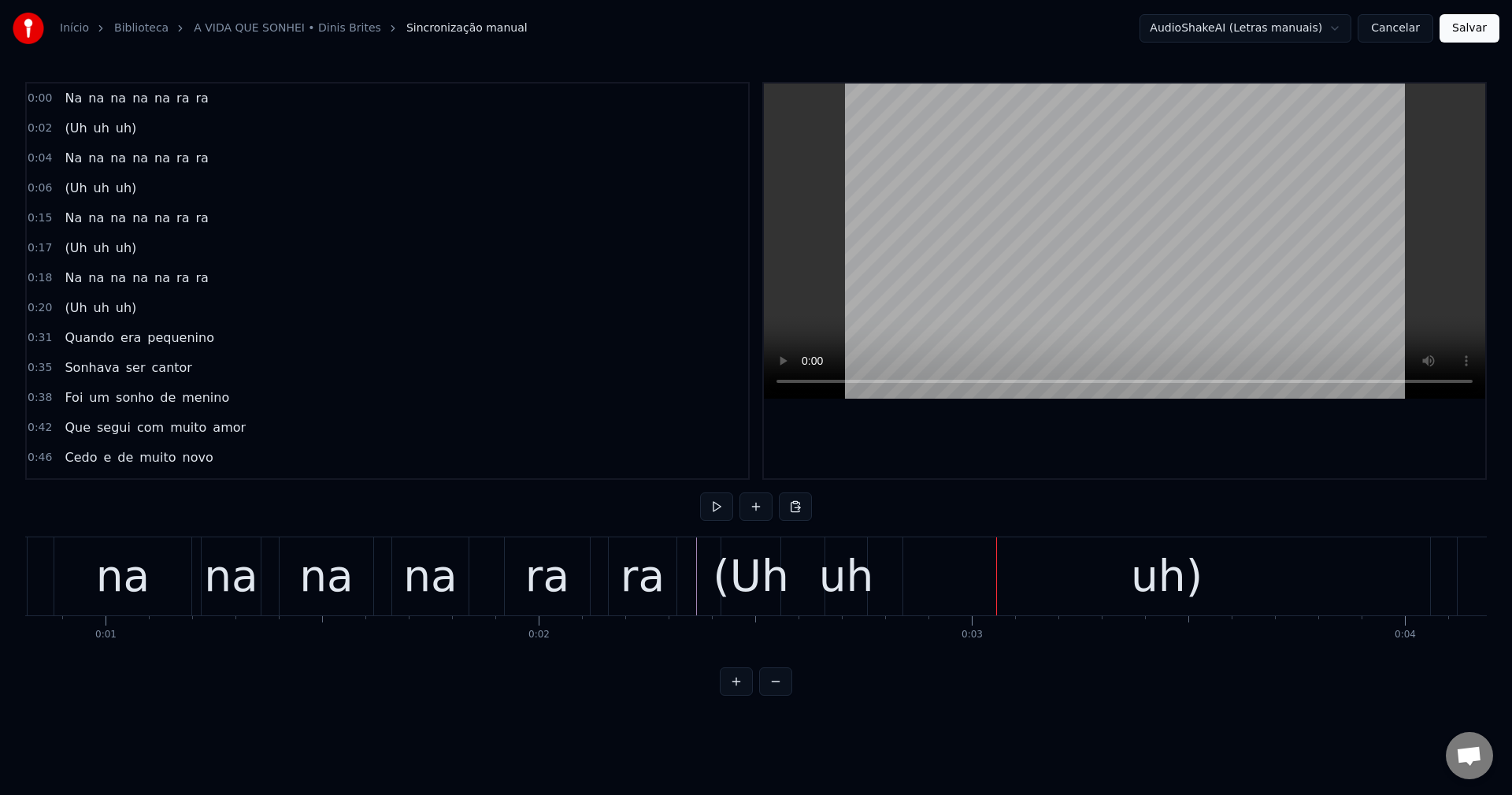
drag, startPoint x: 935, startPoint y: 562, endPoint x: 910, endPoint y: 565, distance: 25.2
click at [934, 562] on div "uh)" at bounding box center [1167, 576] width 527 height 78
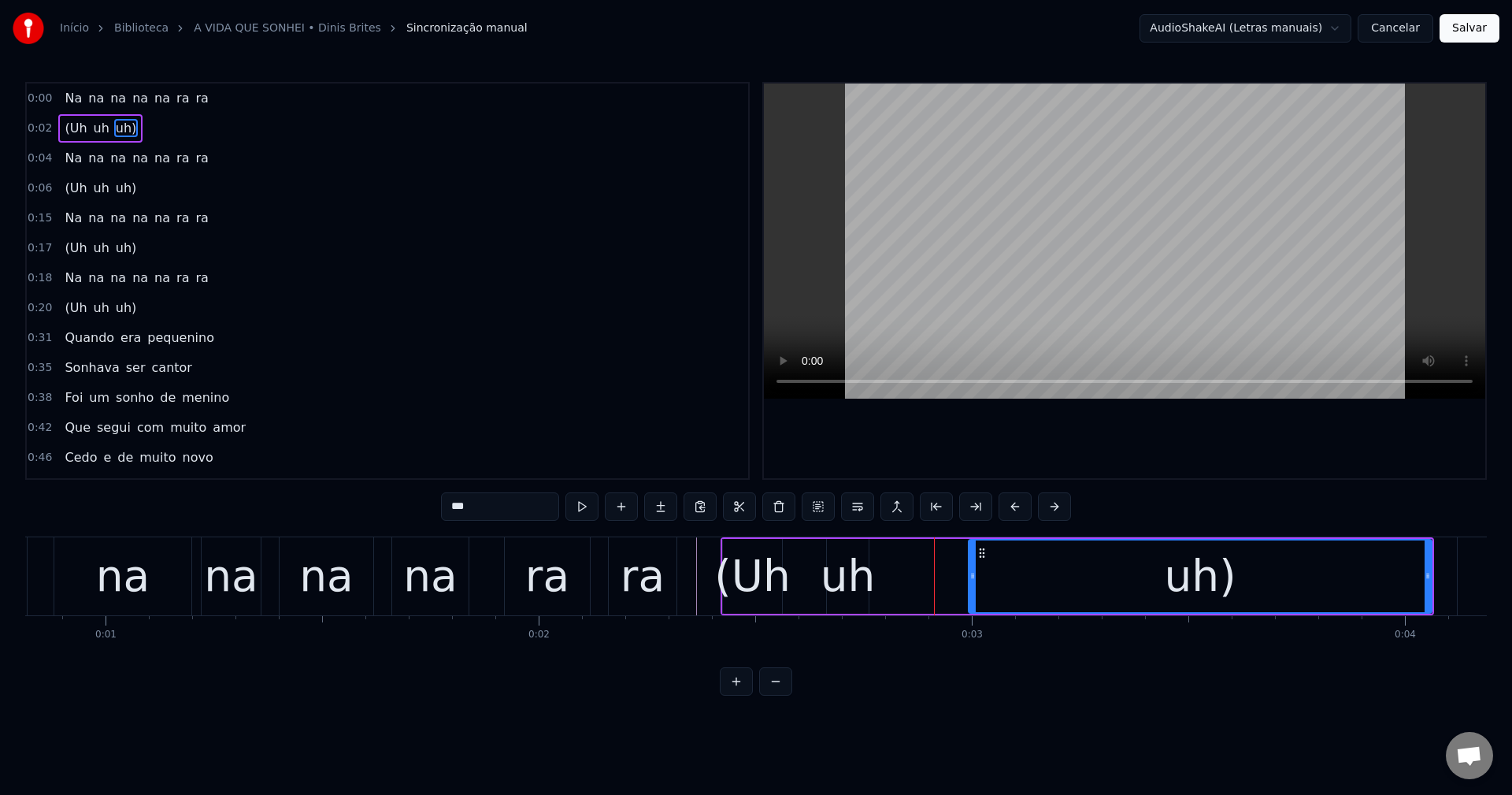
drag, startPoint x: 912, startPoint y: 572, endPoint x: 955, endPoint y: 574, distance: 43.0
click at [975, 578] on icon at bounding box center [972, 575] width 6 height 13
click at [848, 584] on div "uh" at bounding box center [848, 576] width 55 height 66
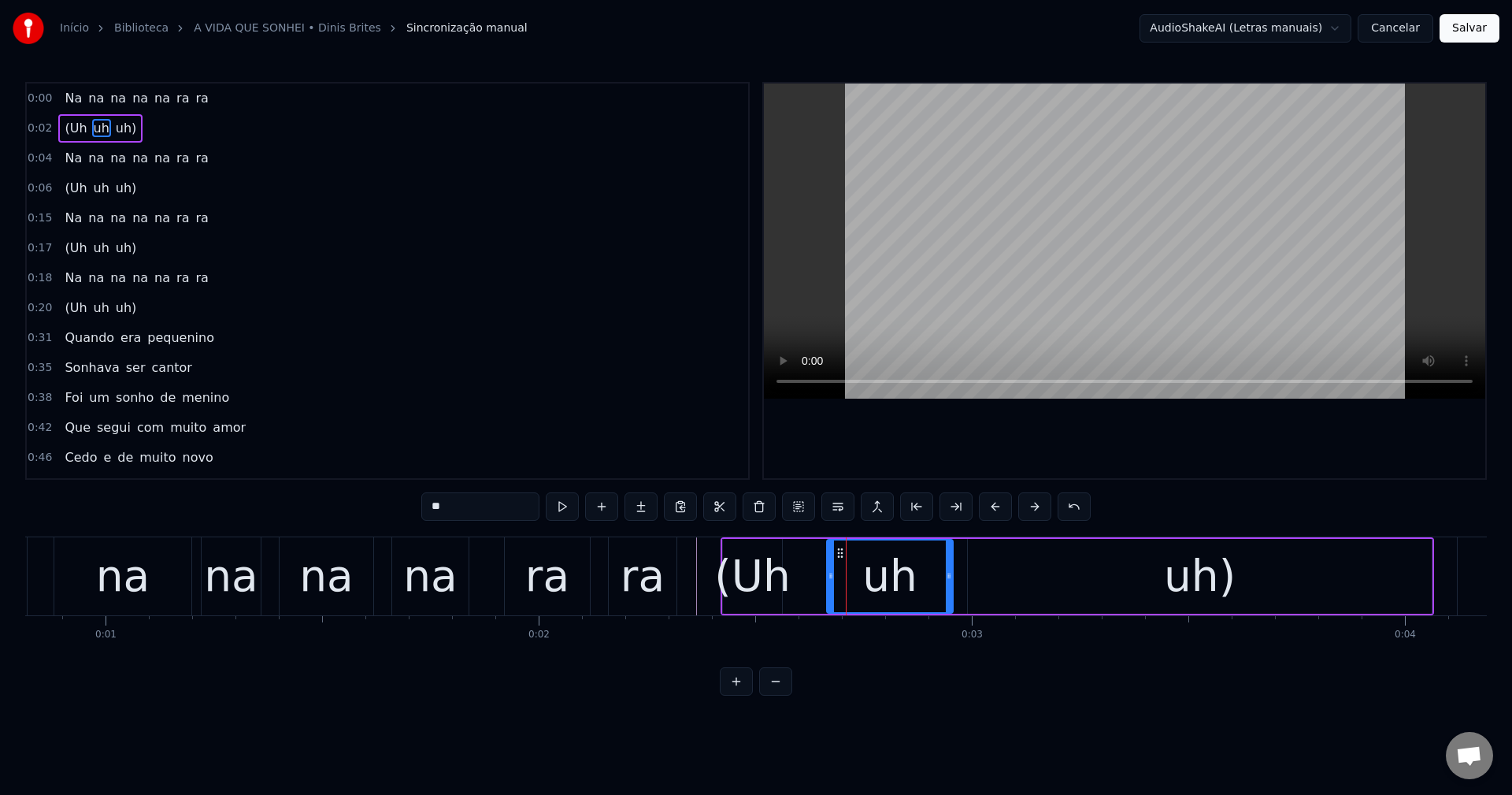
drag, startPoint x: 867, startPoint y: 583, endPoint x: 952, endPoint y: 590, distance: 85.3
click at [952, 590] on div at bounding box center [949, 576] width 6 height 72
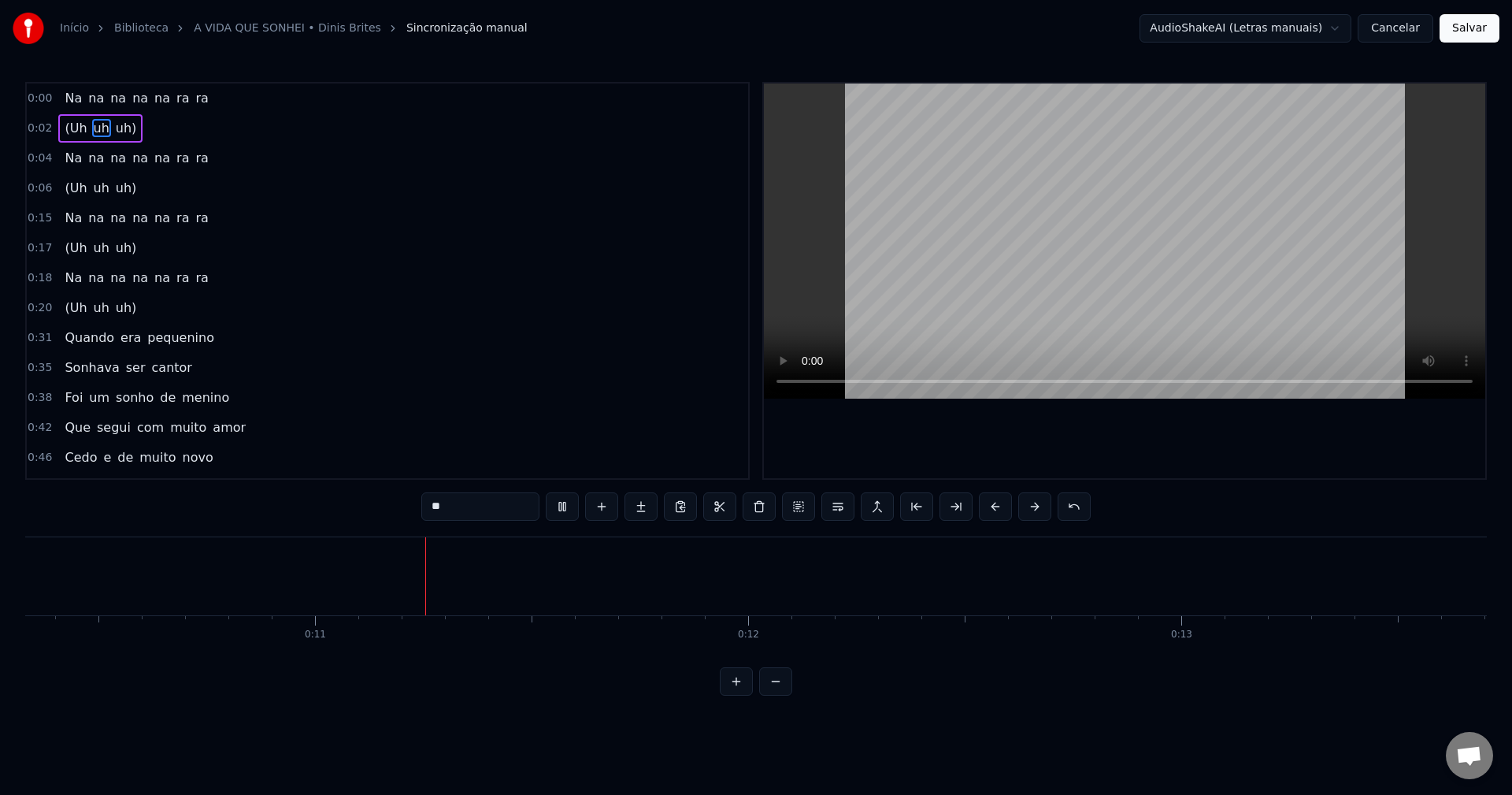
scroll to position [0, 4513]
click at [74, 157] on span "Na" at bounding box center [73, 158] width 21 height 18
click at [64, 217] on span "Na" at bounding box center [73, 218] width 21 height 18
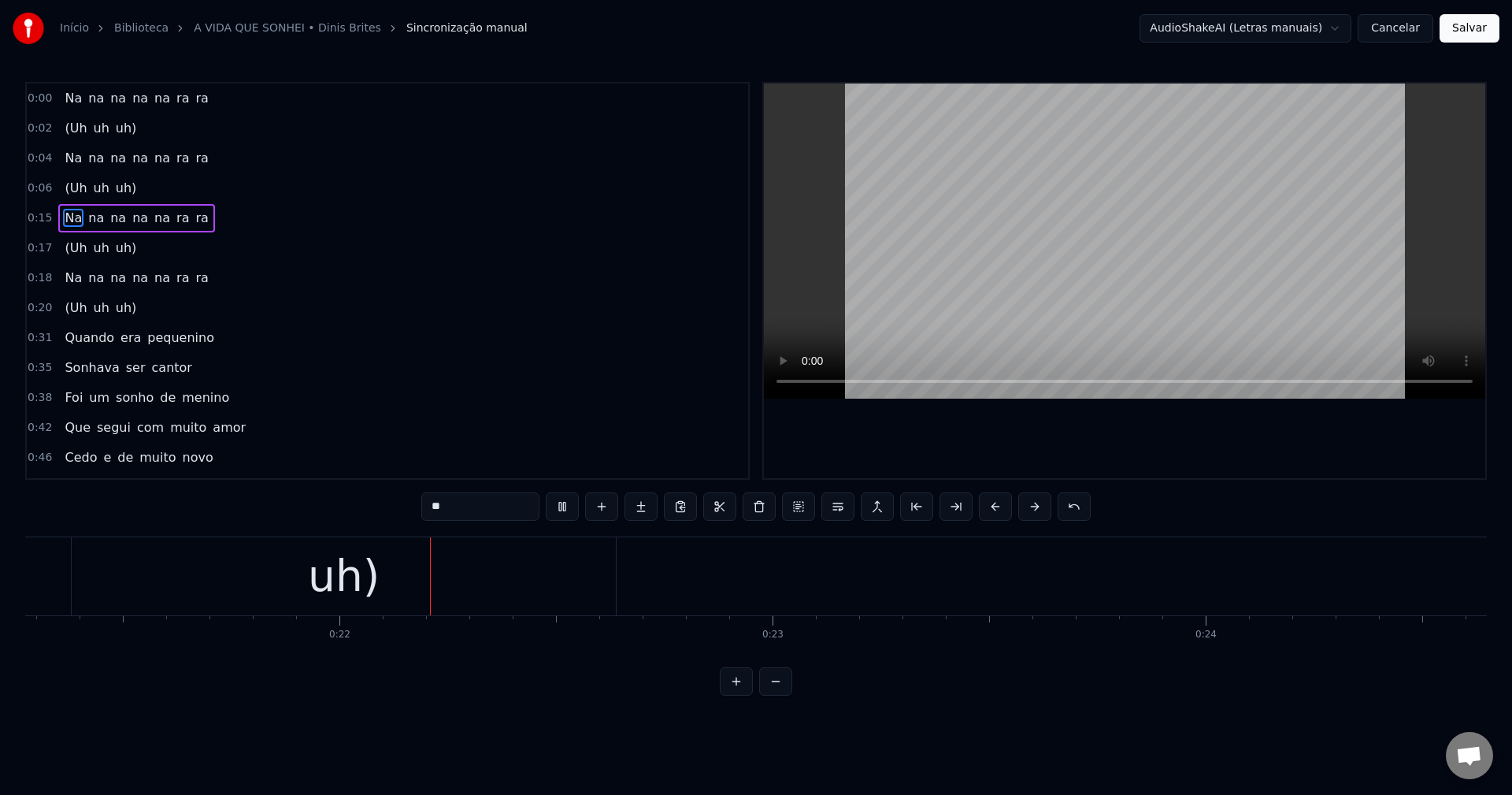
scroll to position [0, 9270]
click at [63, 275] on span "Na" at bounding box center [73, 278] width 21 height 18
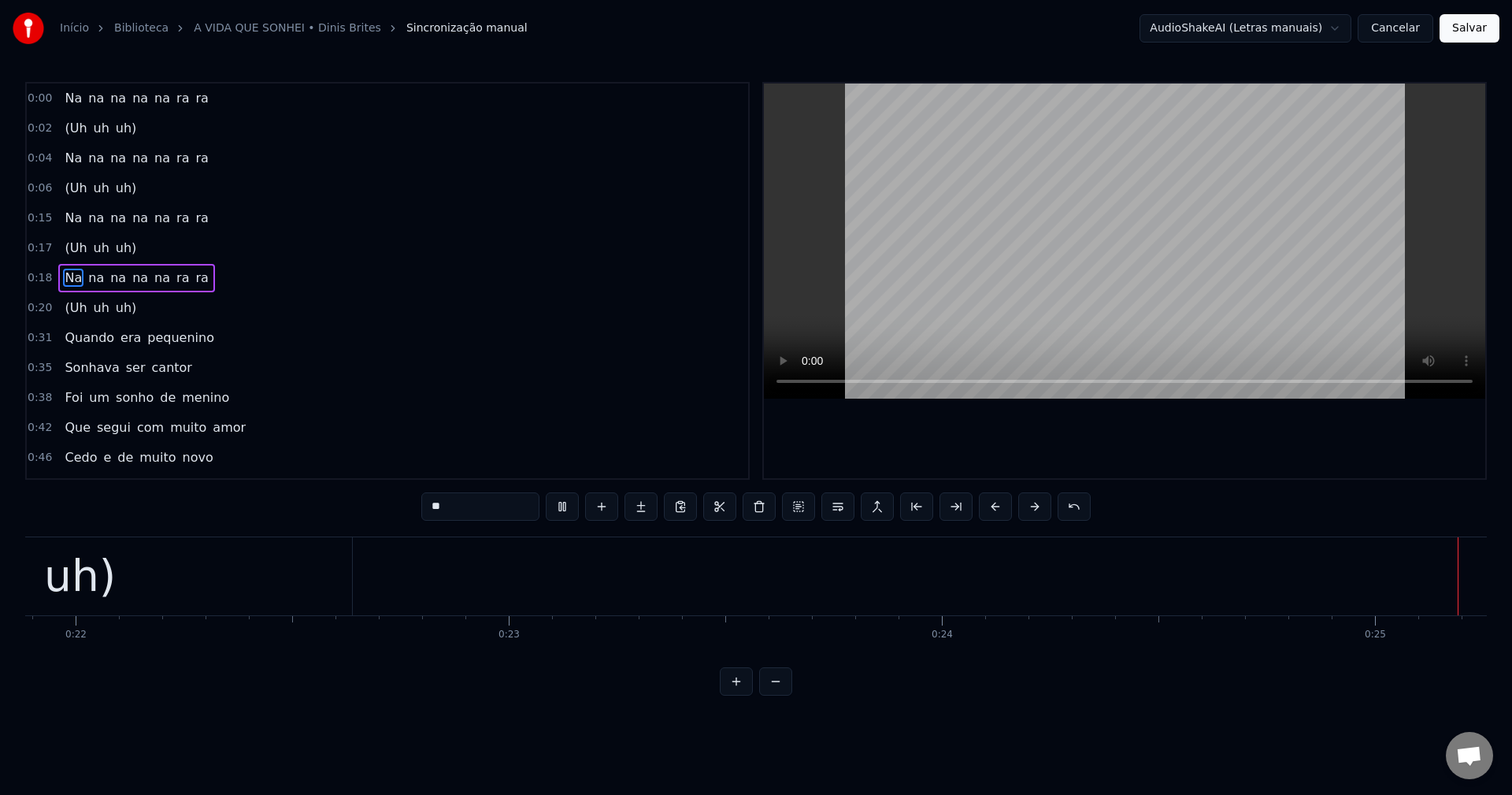
click at [66, 331] on span "Quando" at bounding box center [89, 337] width 53 height 18
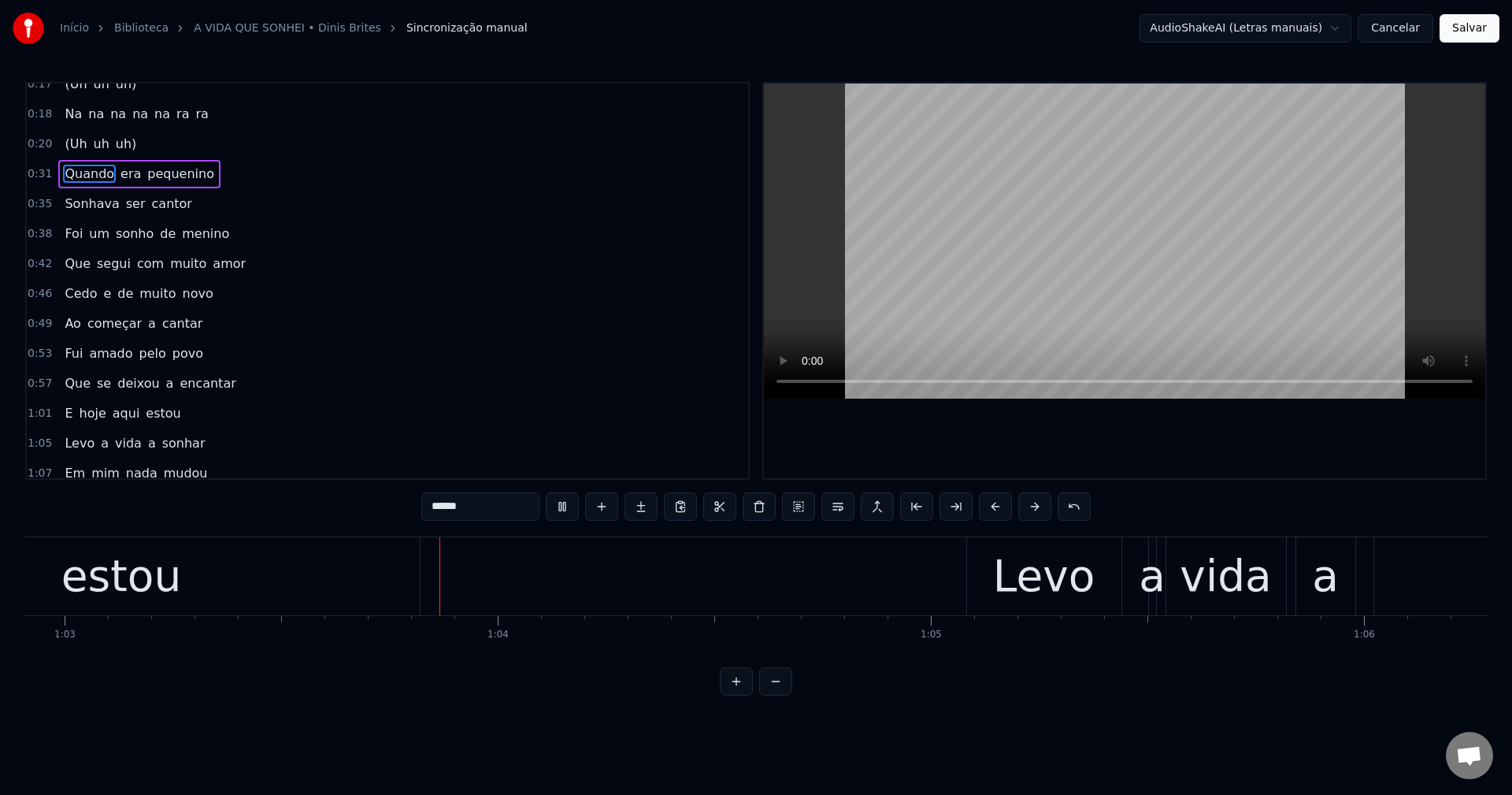
scroll to position [0, 27252]
click at [164, 377] on span "a" at bounding box center [169, 383] width 11 height 19
click at [164, 383] on span "a" at bounding box center [169, 383] width 11 height 18
type input "*"
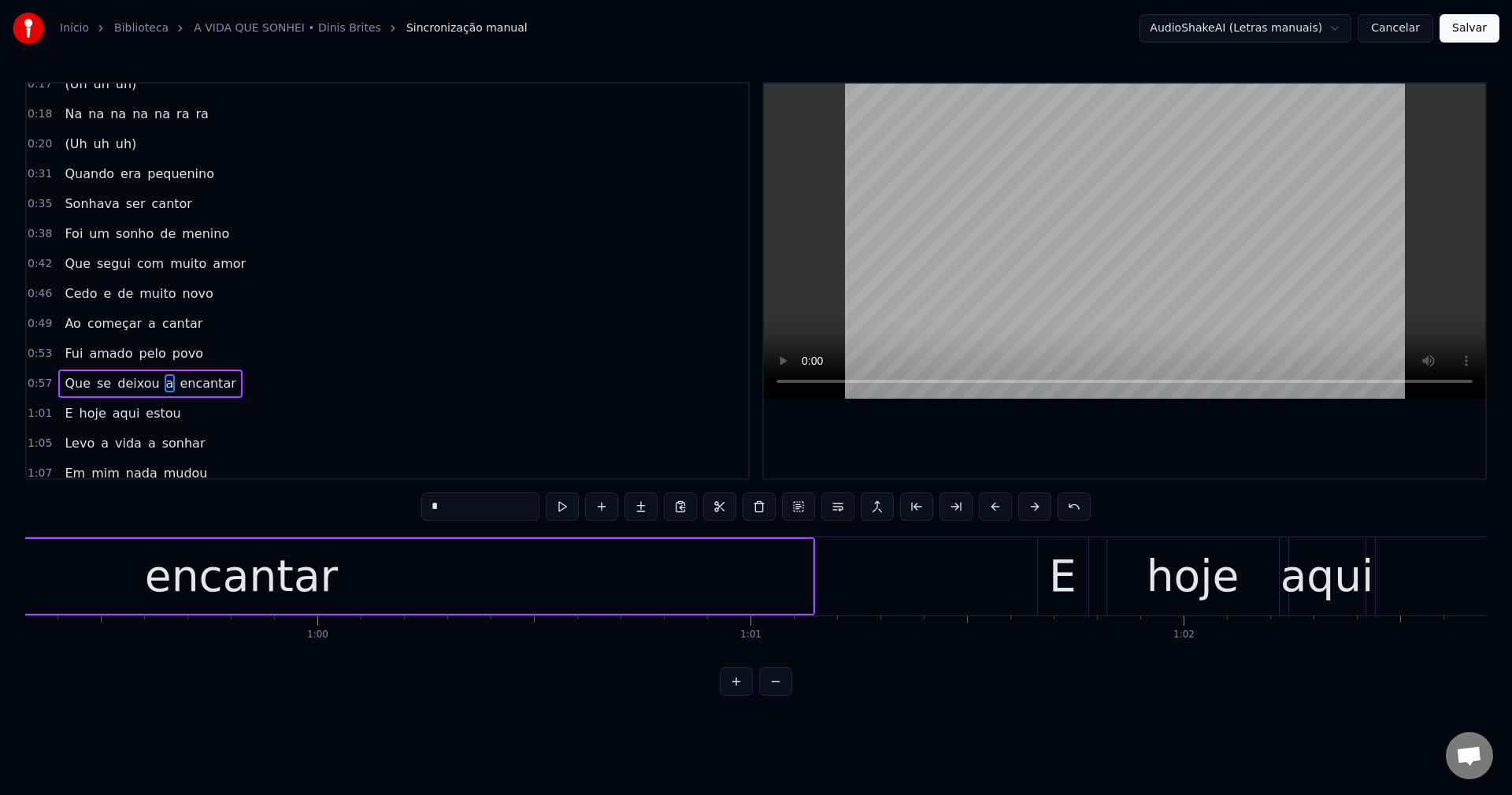
scroll to position [0, 25221]
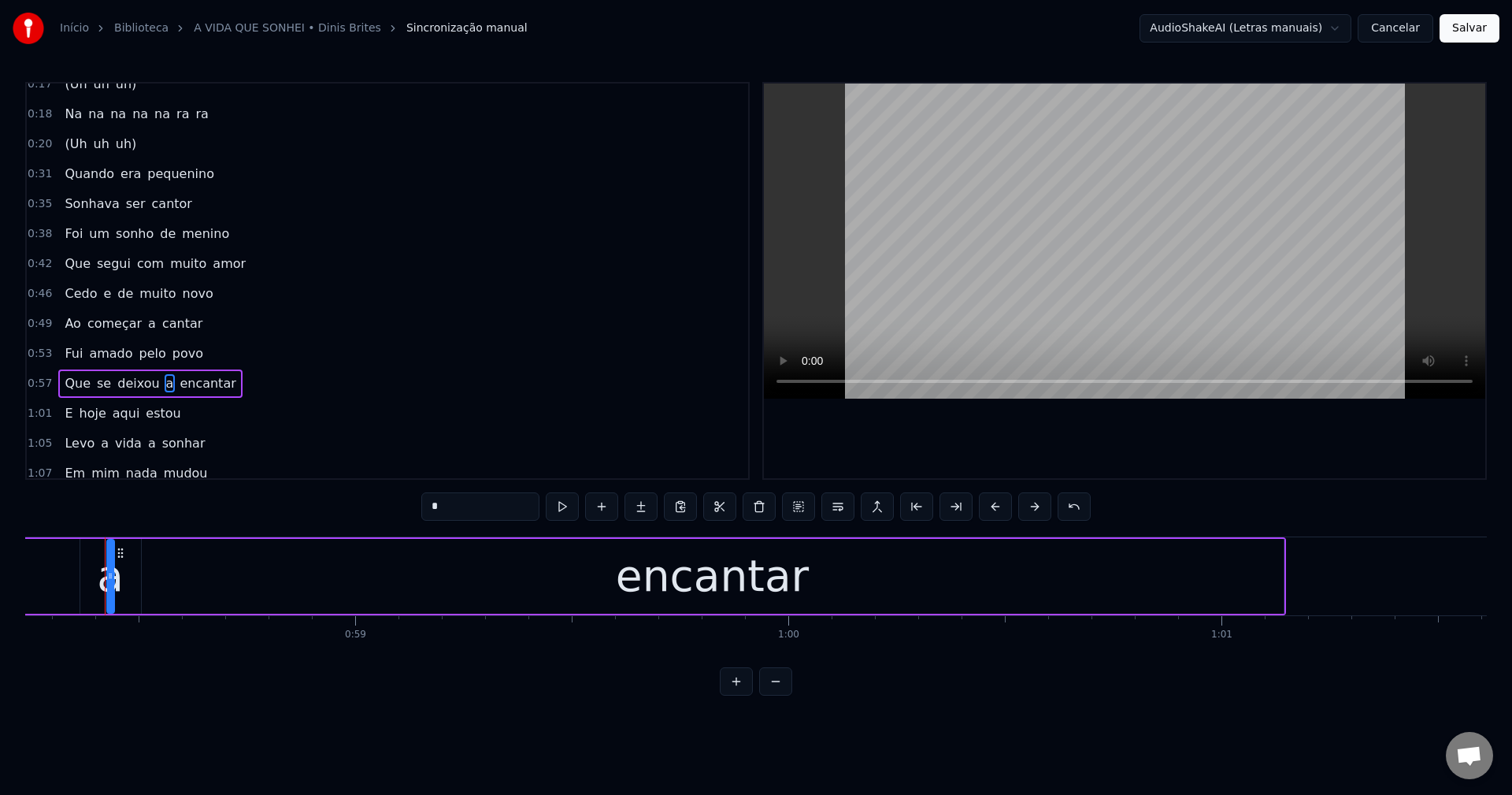
click at [115, 592] on div "a" at bounding box center [109, 576] width 27 height 66
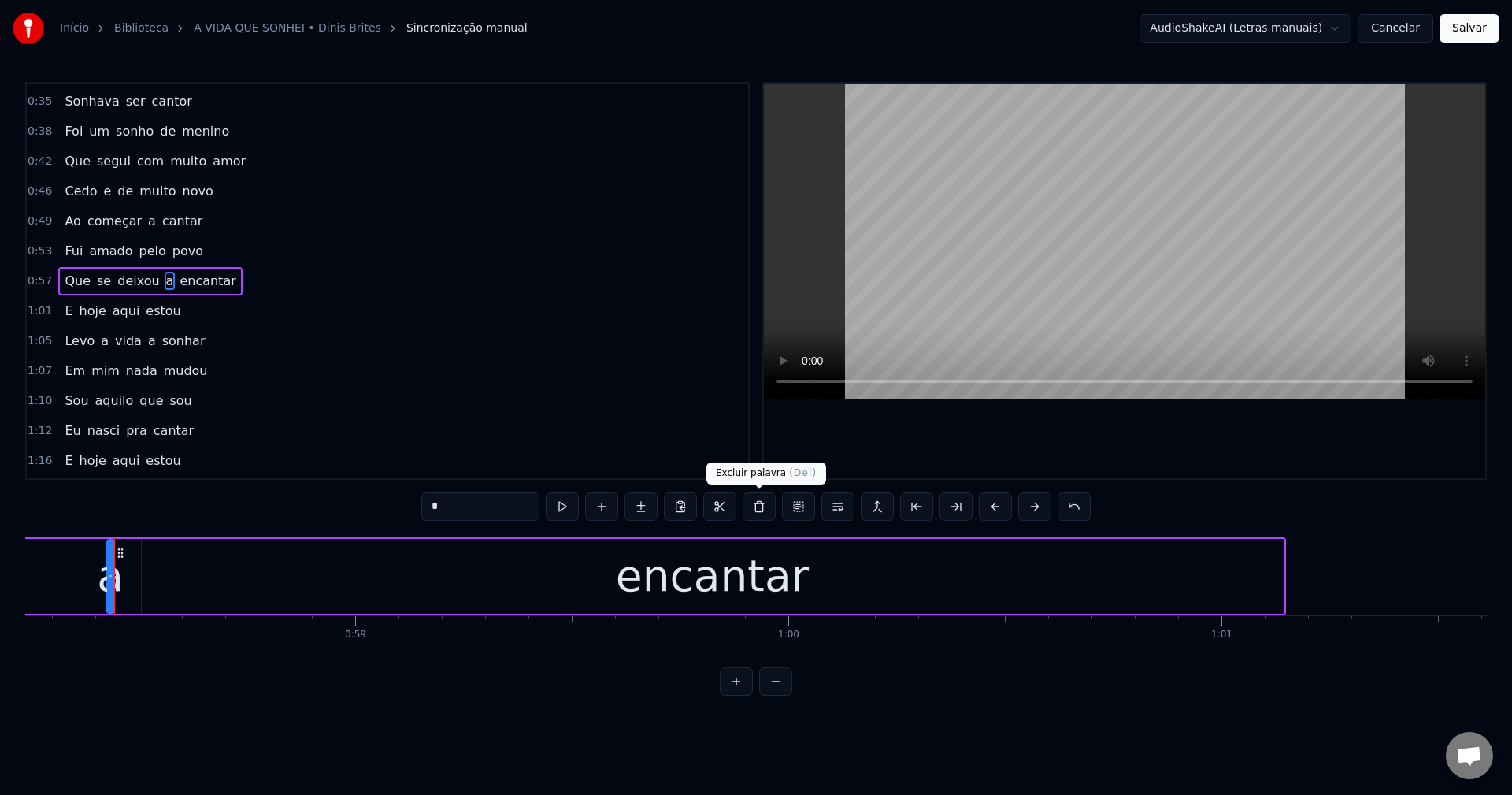
click at [755, 499] on button at bounding box center [758, 506] width 33 height 28
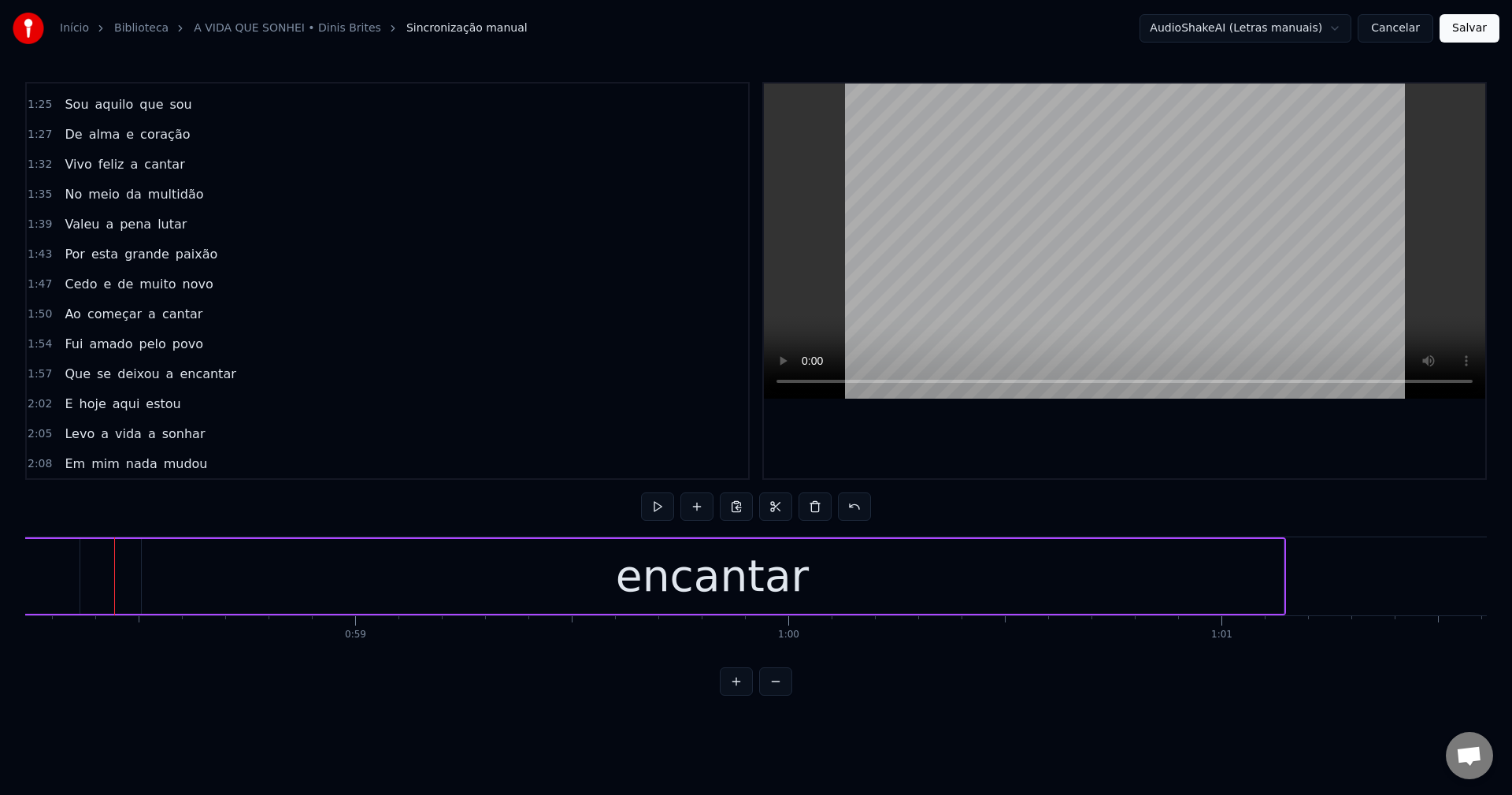
scroll to position [738, 0]
click at [164, 349] on span "a" at bounding box center [169, 347] width 11 height 18
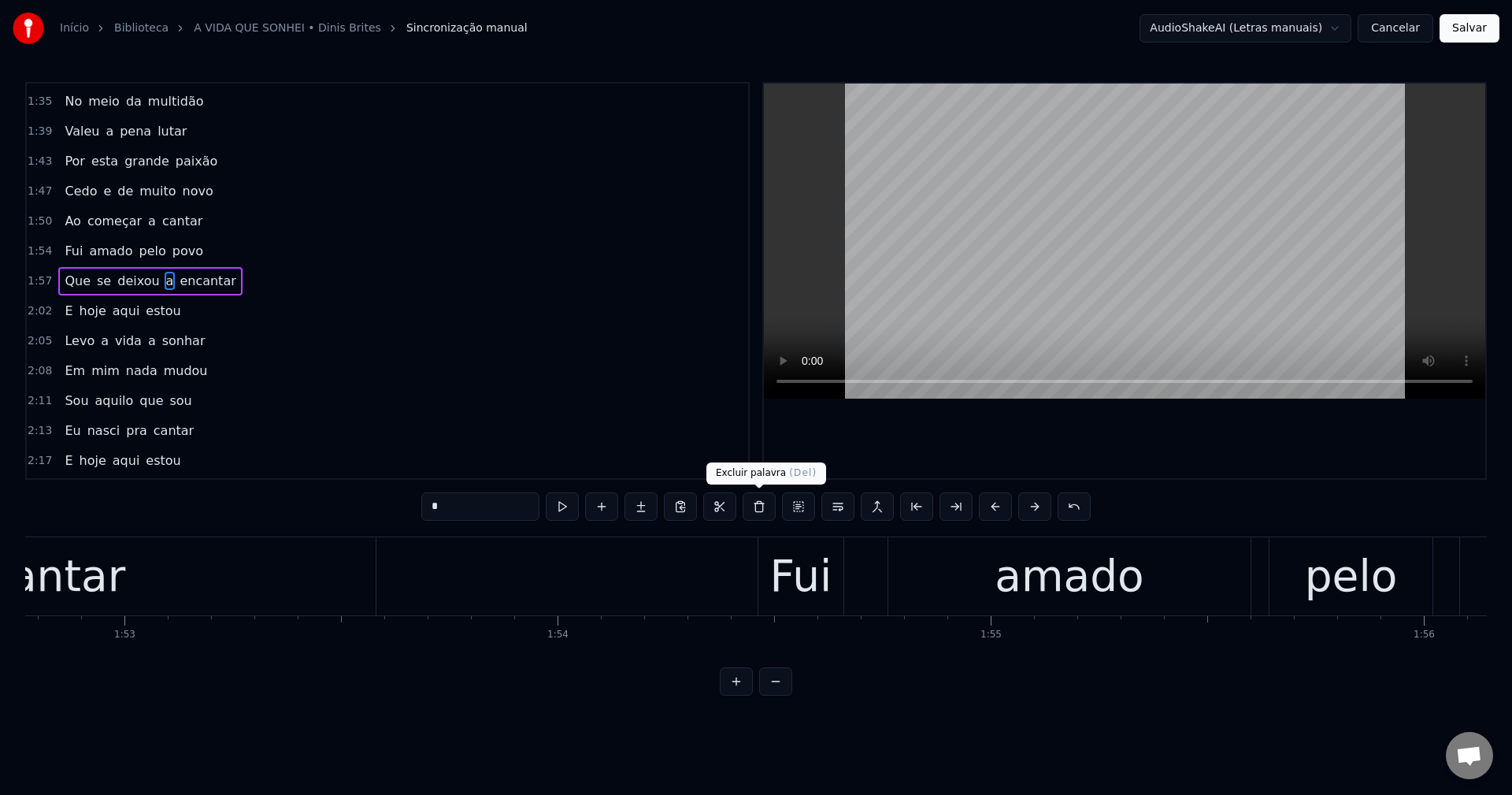
scroll to position [0, 51613]
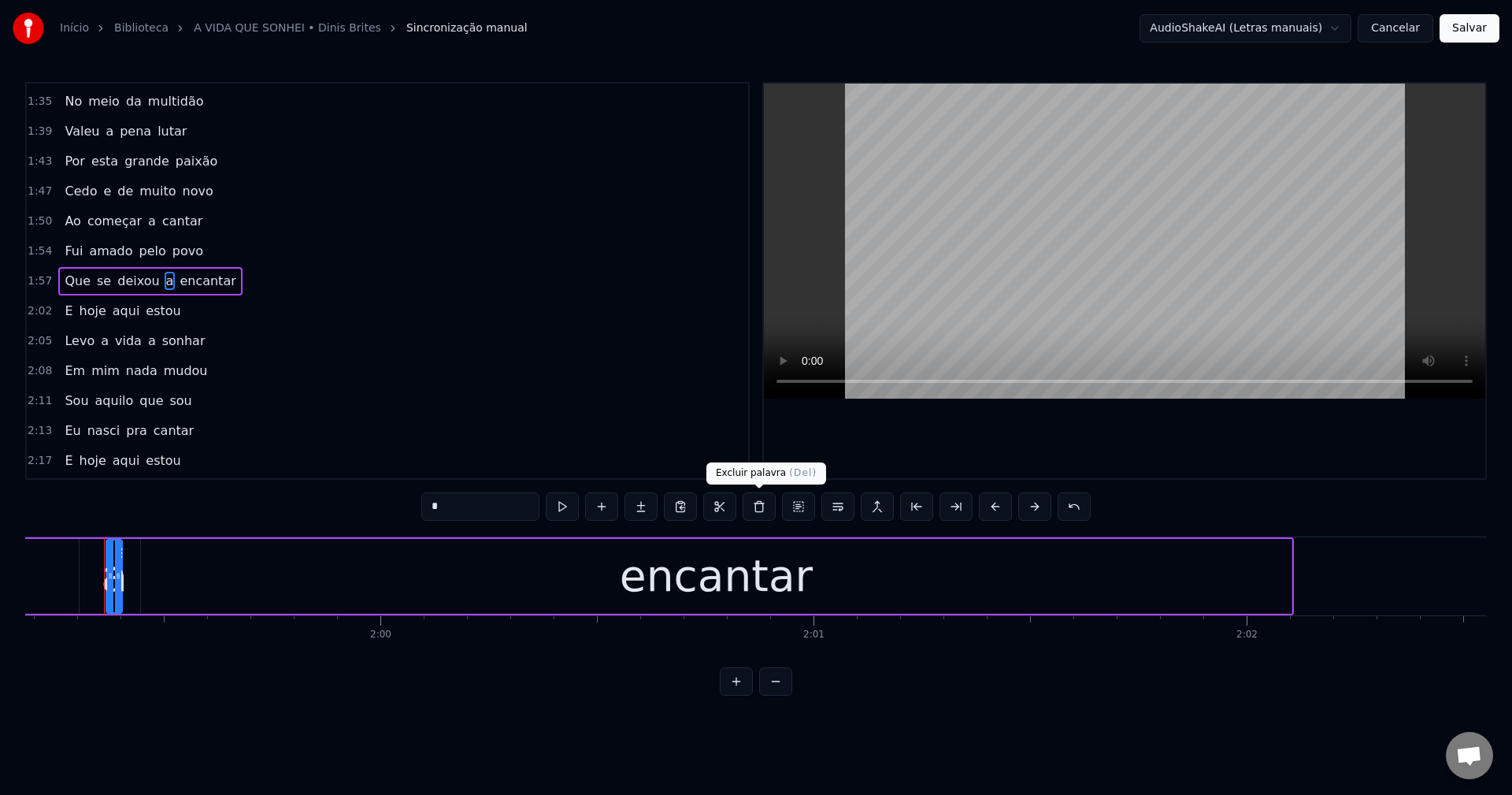
click at [747, 512] on button at bounding box center [758, 506] width 33 height 28
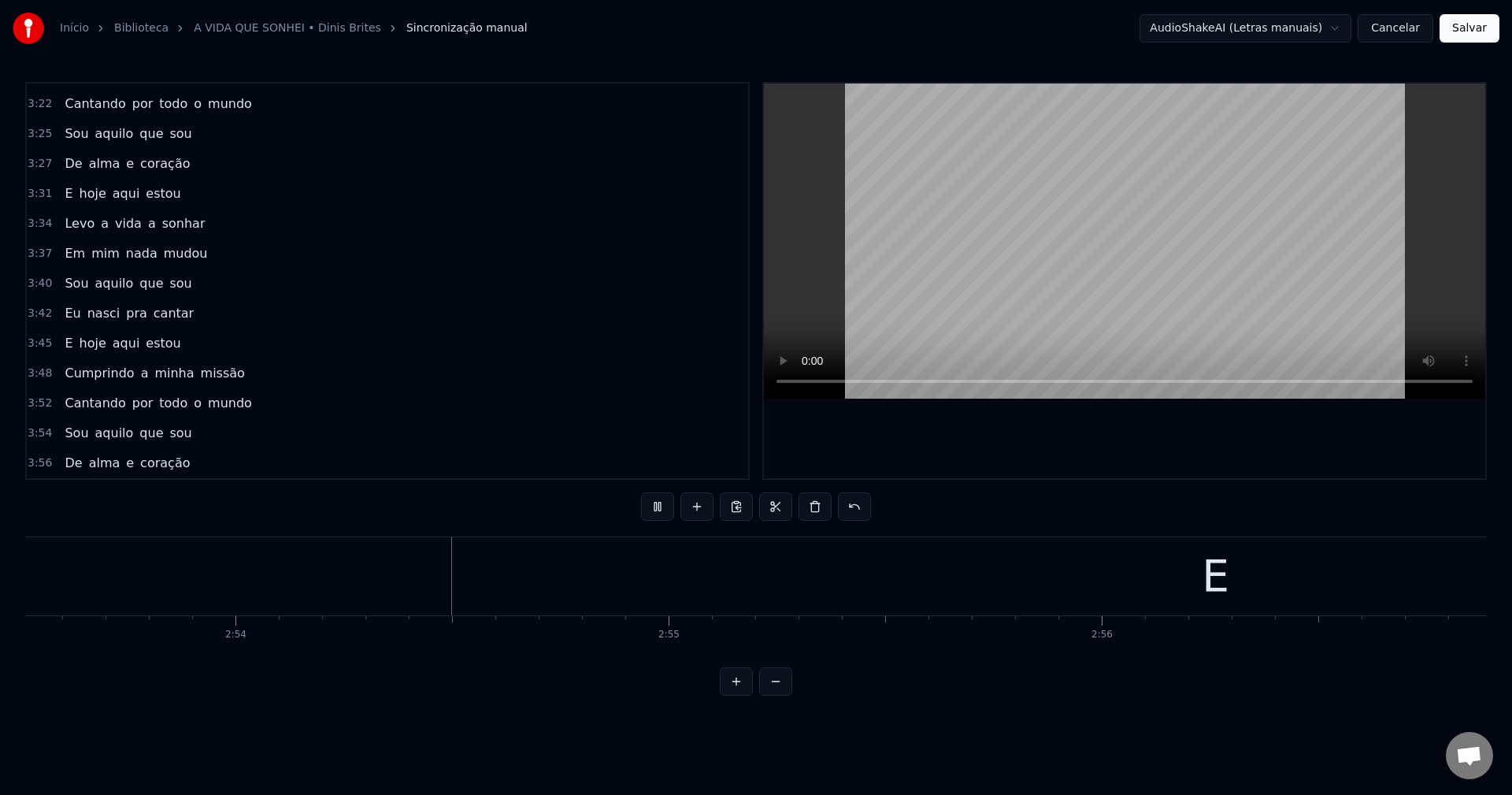
scroll to position [0, 75217]
click at [704, 593] on div "E" at bounding box center [1141, 576] width 4762 height 78
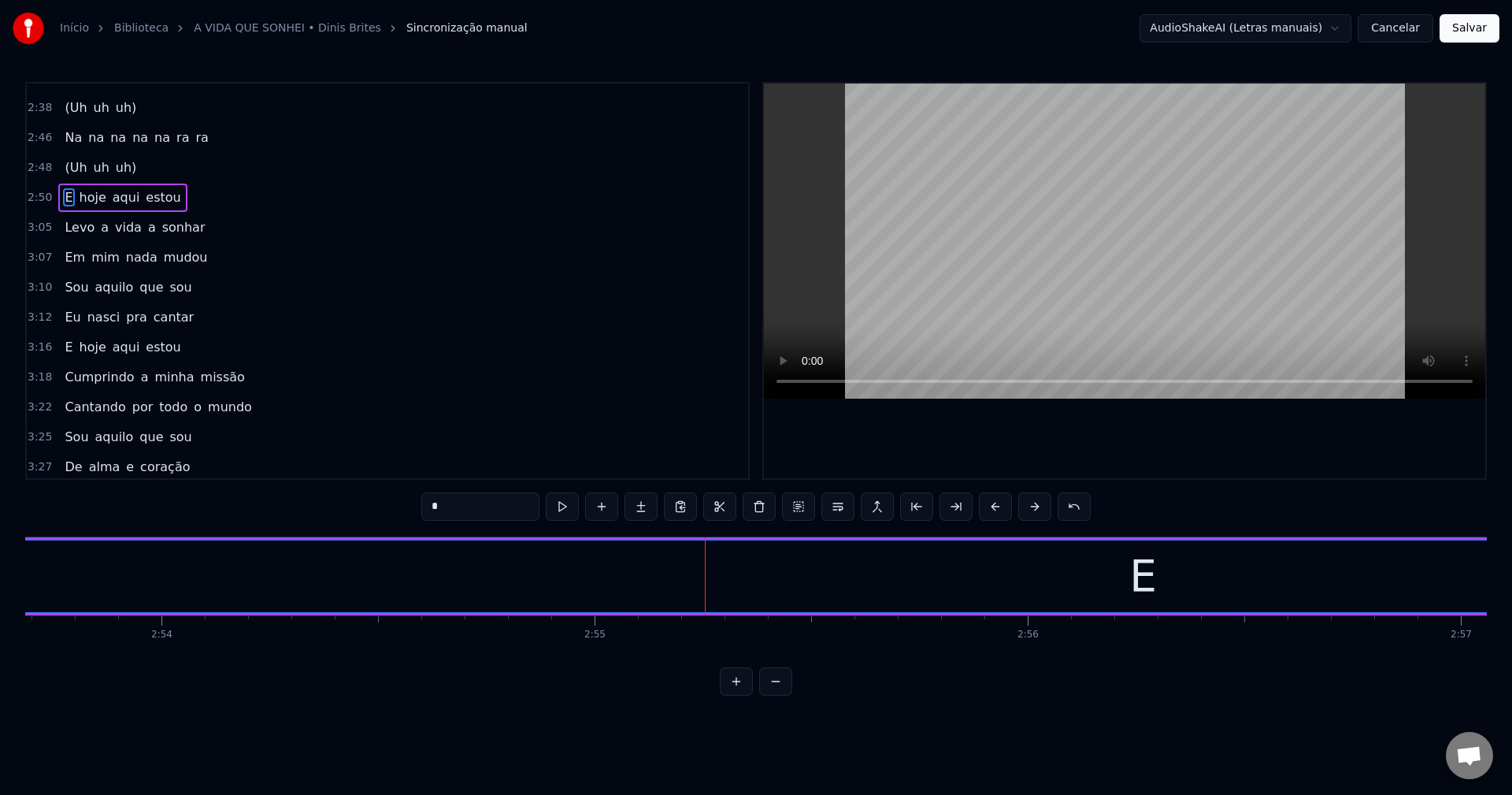
scroll to position [1373, 0]
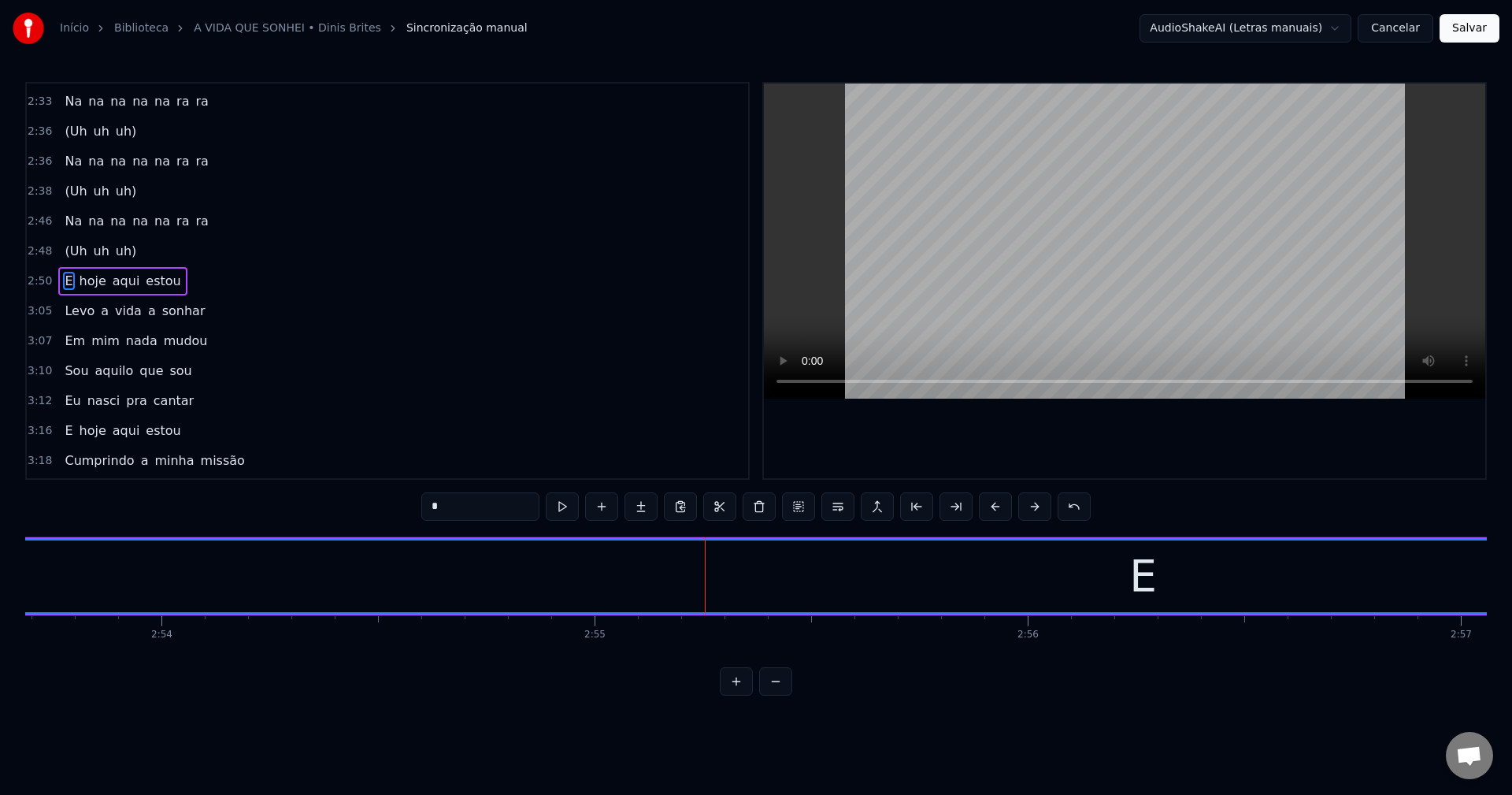
click at [1411, 28] on button "Cancelar" at bounding box center [1396, 28] width 76 height 28
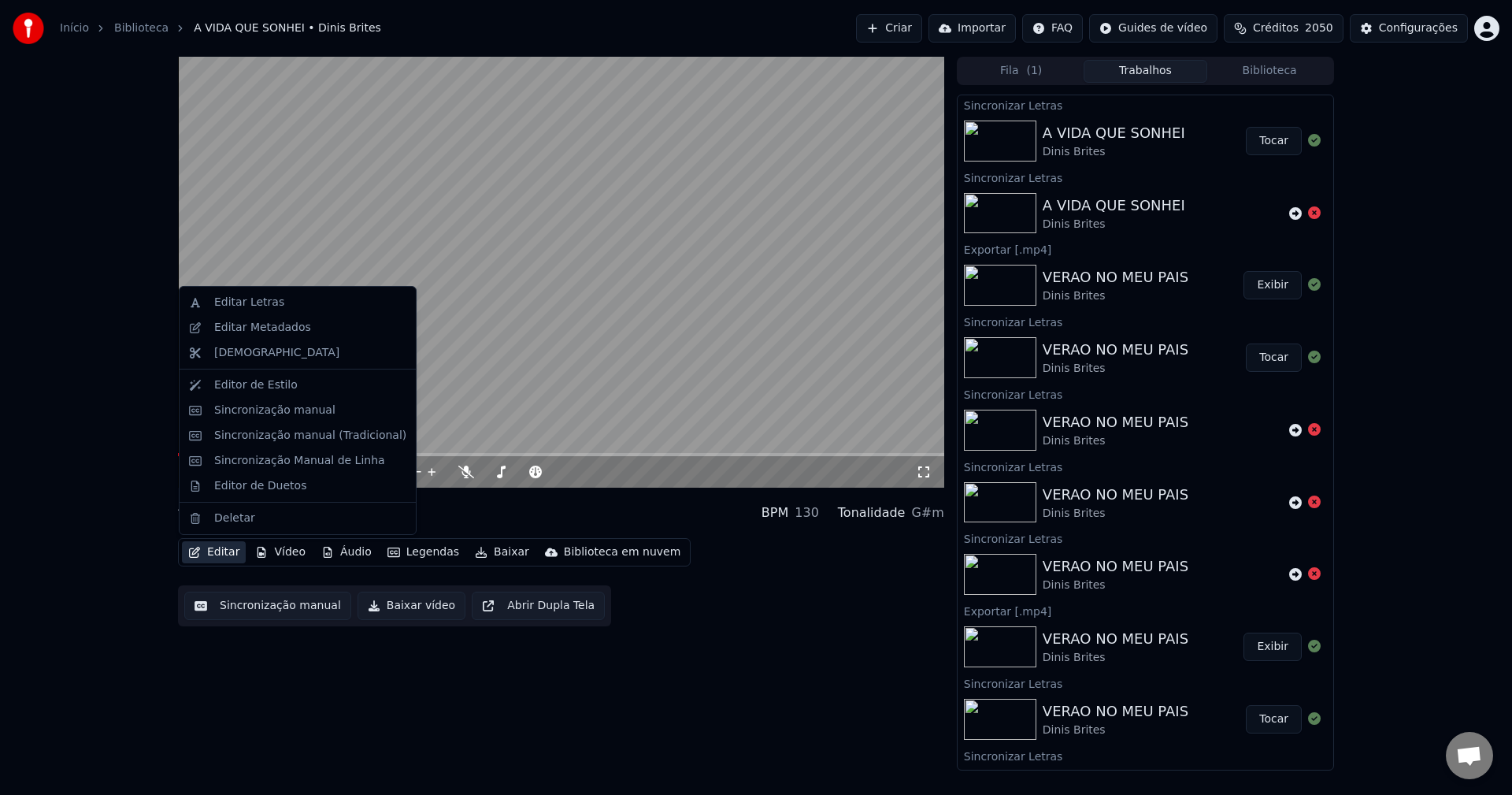
click at [210, 552] on button "Editar" at bounding box center [214, 552] width 64 height 22
click at [243, 331] on div "Editar Metadados" at bounding box center [262, 327] width 96 height 16
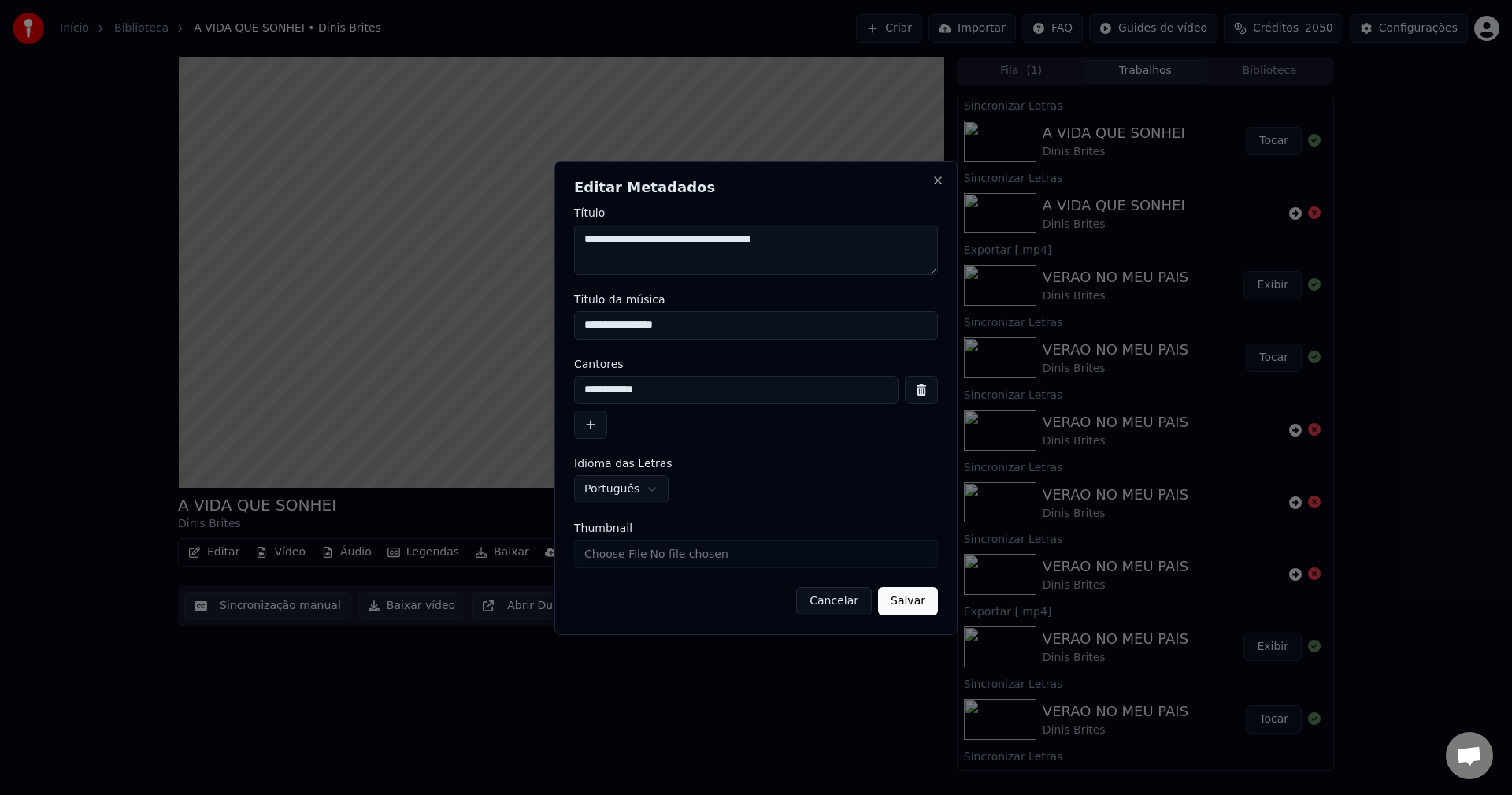
click at [818, 597] on button "Cancelar" at bounding box center [834, 601] width 76 height 28
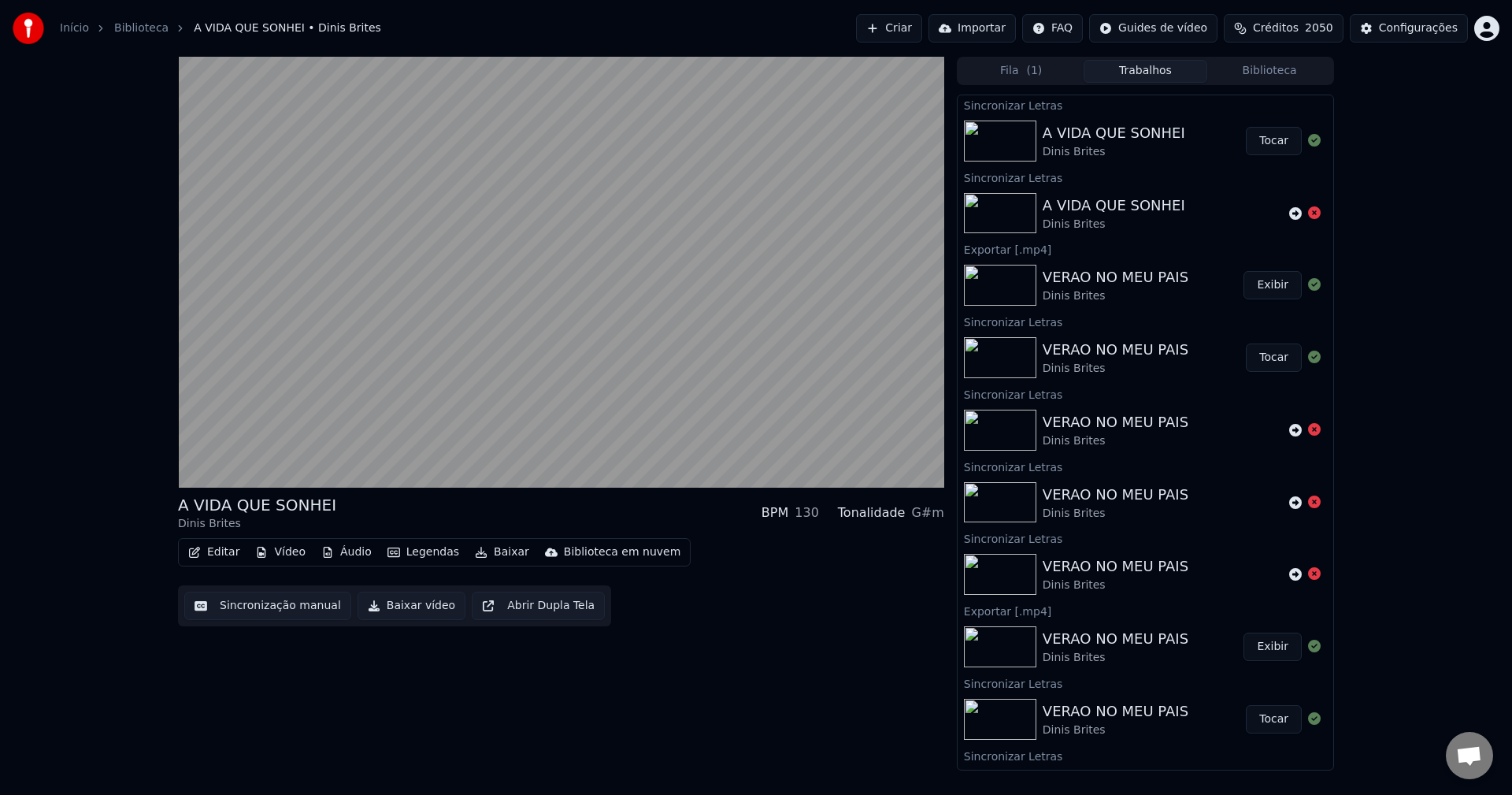
click at [211, 557] on button "Editar" at bounding box center [214, 552] width 64 height 22
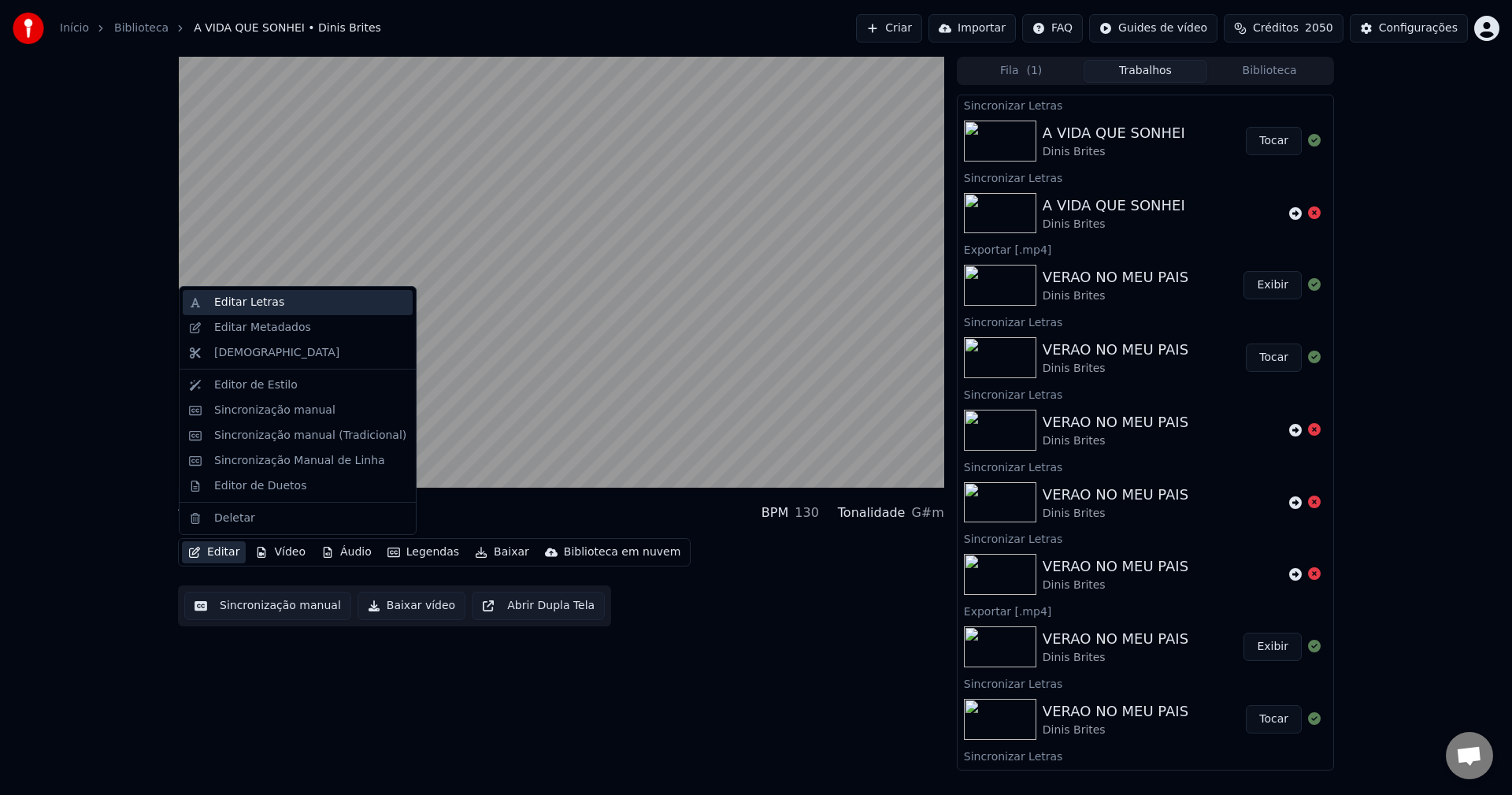
click at [252, 294] on div "Editar Letras" at bounding box center [297, 301] width 230 height 25
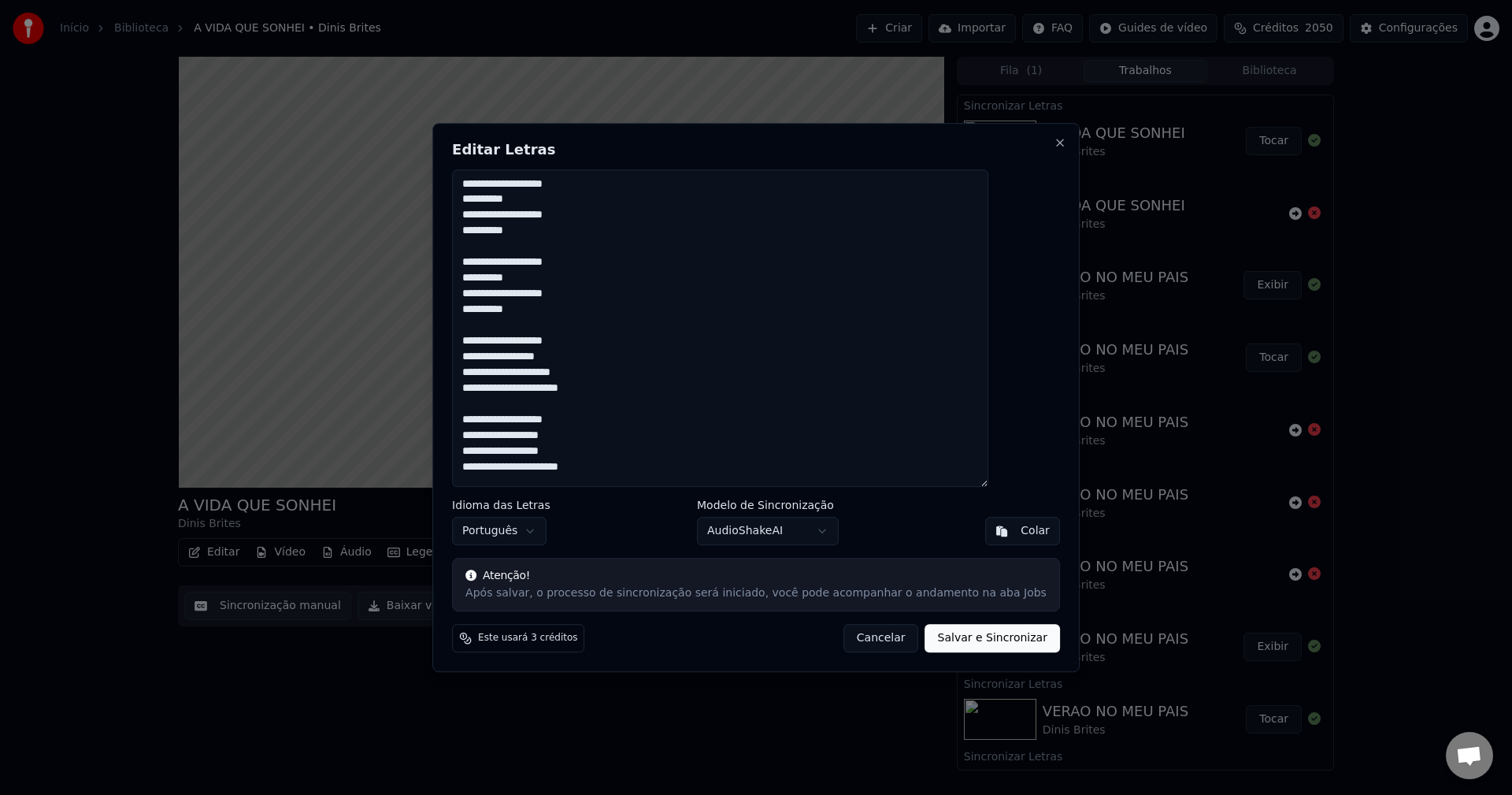
click at [849, 635] on button "Cancelar" at bounding box center [881, 638] width 76 height 28
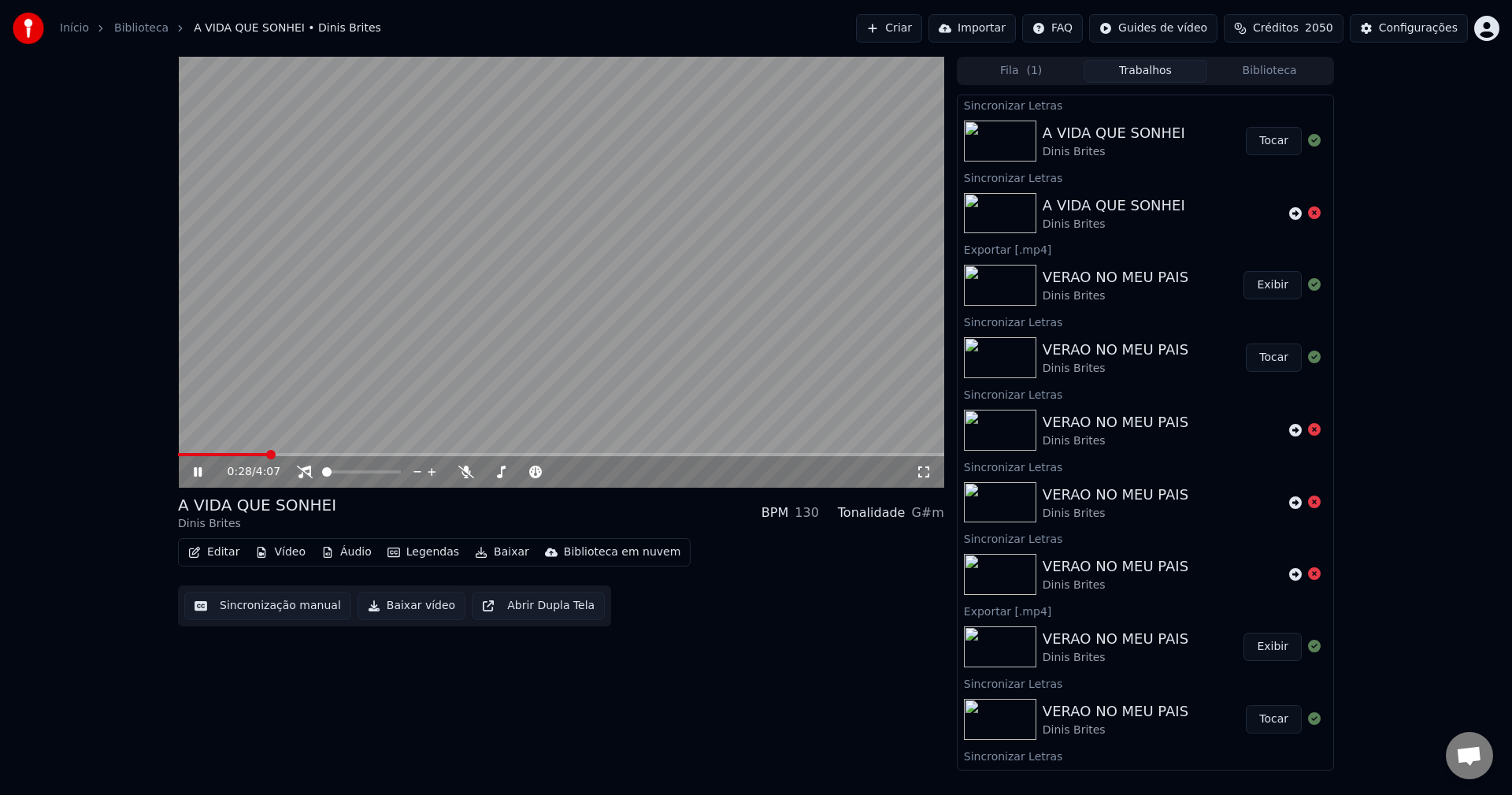
click at [261, 606] on button "Sincronização manual" at bounding box center [268, 605] width 167 height 28
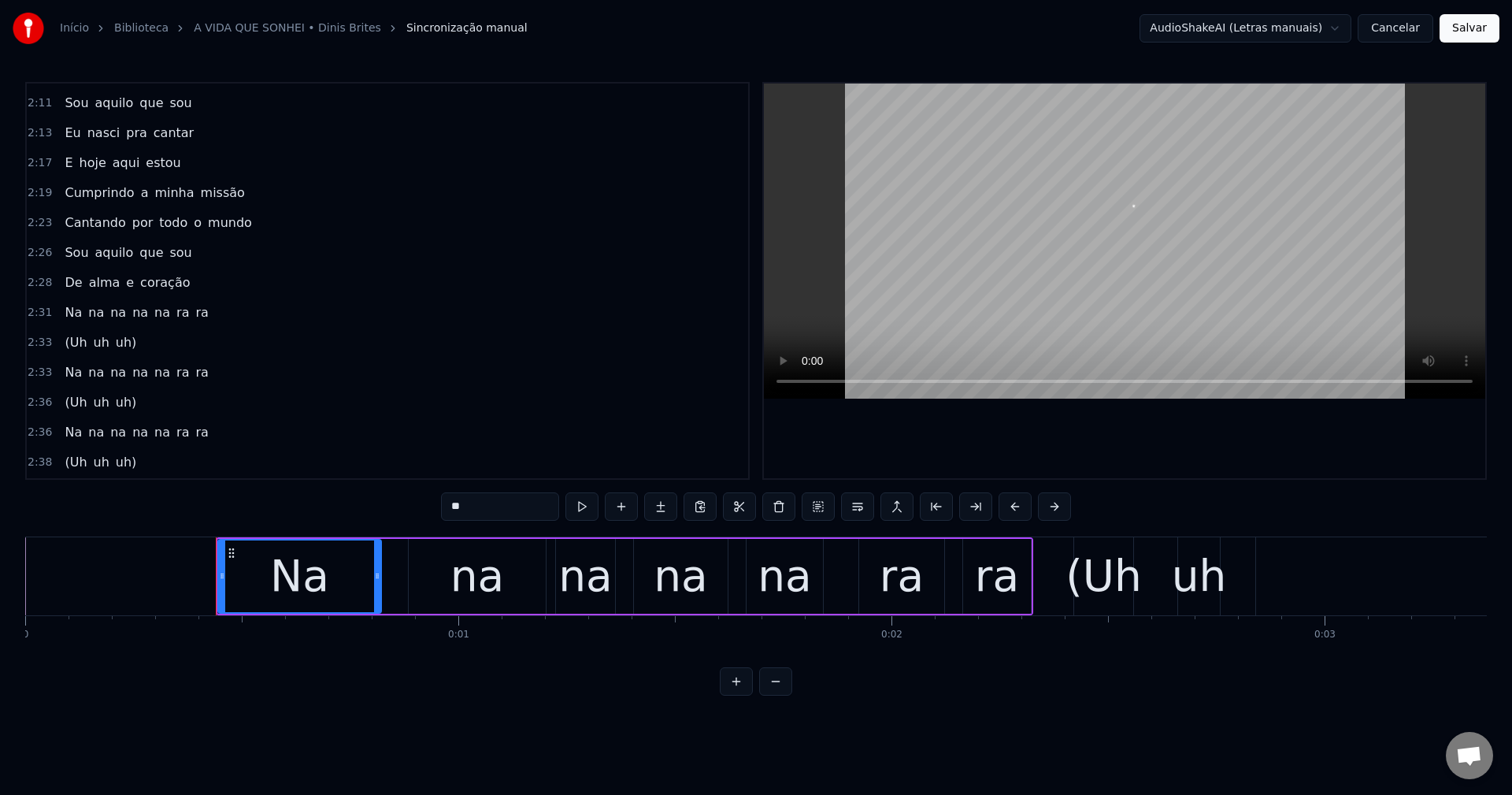
scroll to position [1024, 0]
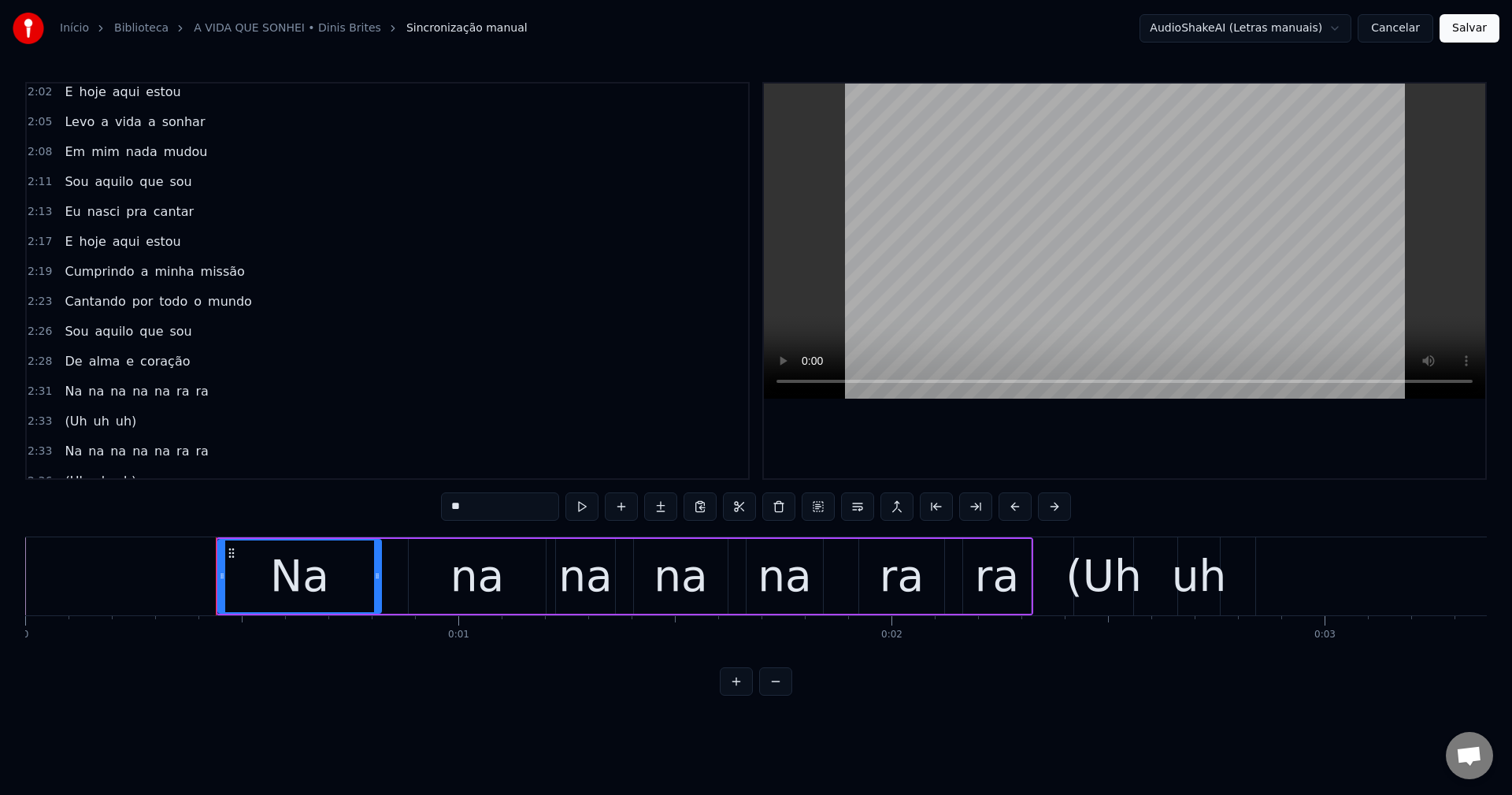
click at [67, 183] on span "Sou" at bounding box center [76, 181] width 27 height 18
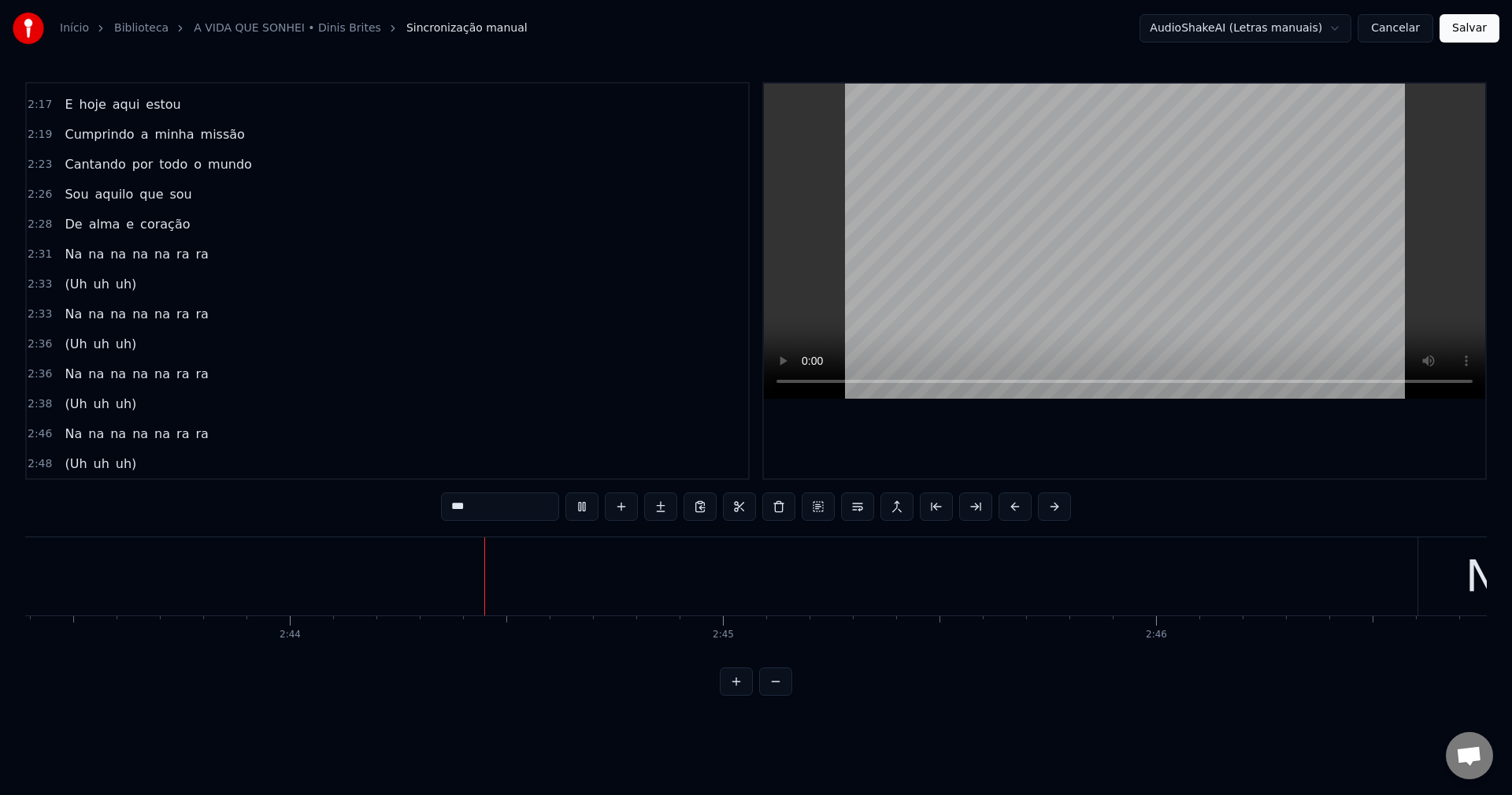
scroll to position [0, 70836]
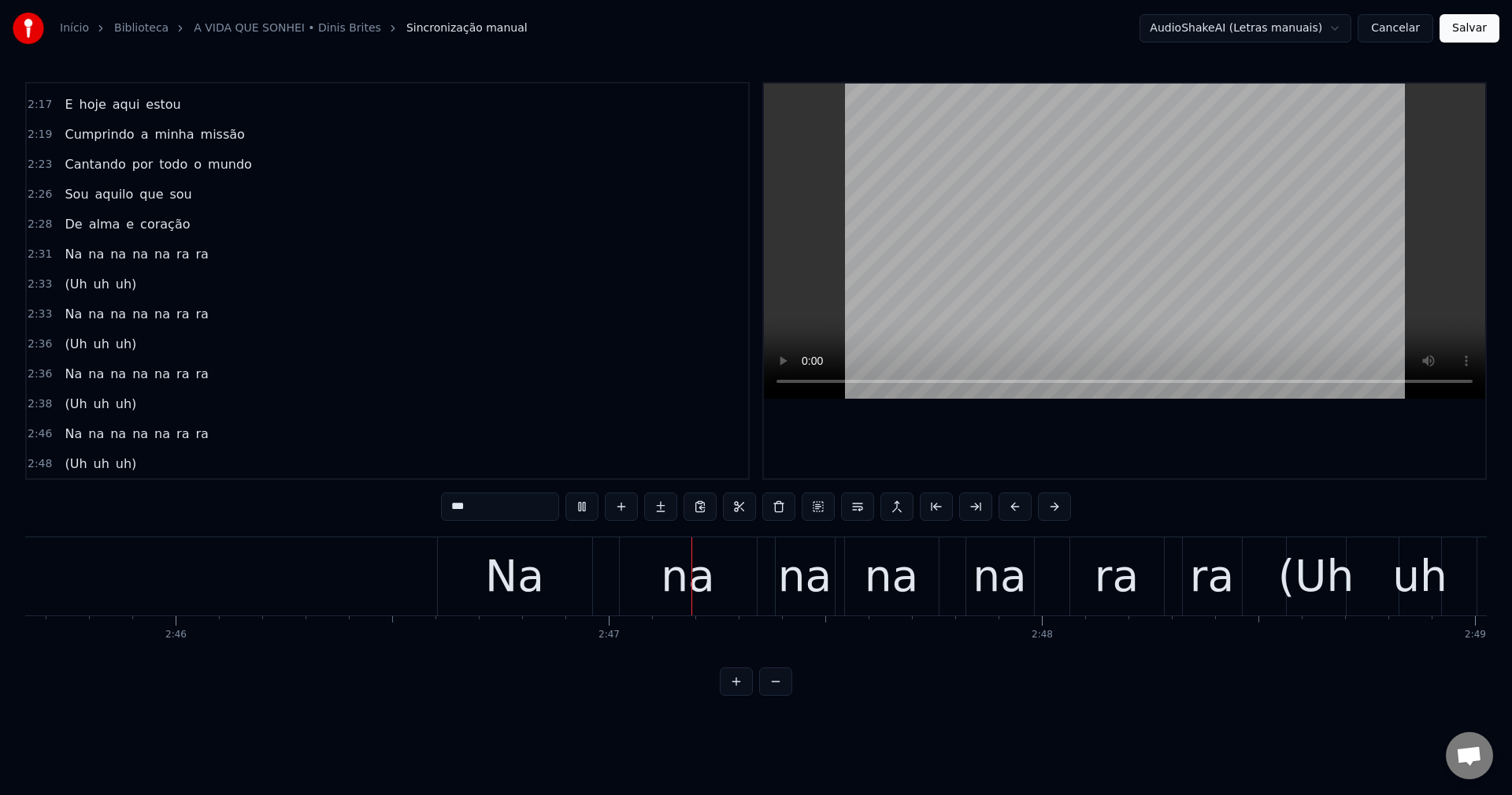
click at [70, 378] on span "Na" at bounding box center [73, 373] width 21 height 18
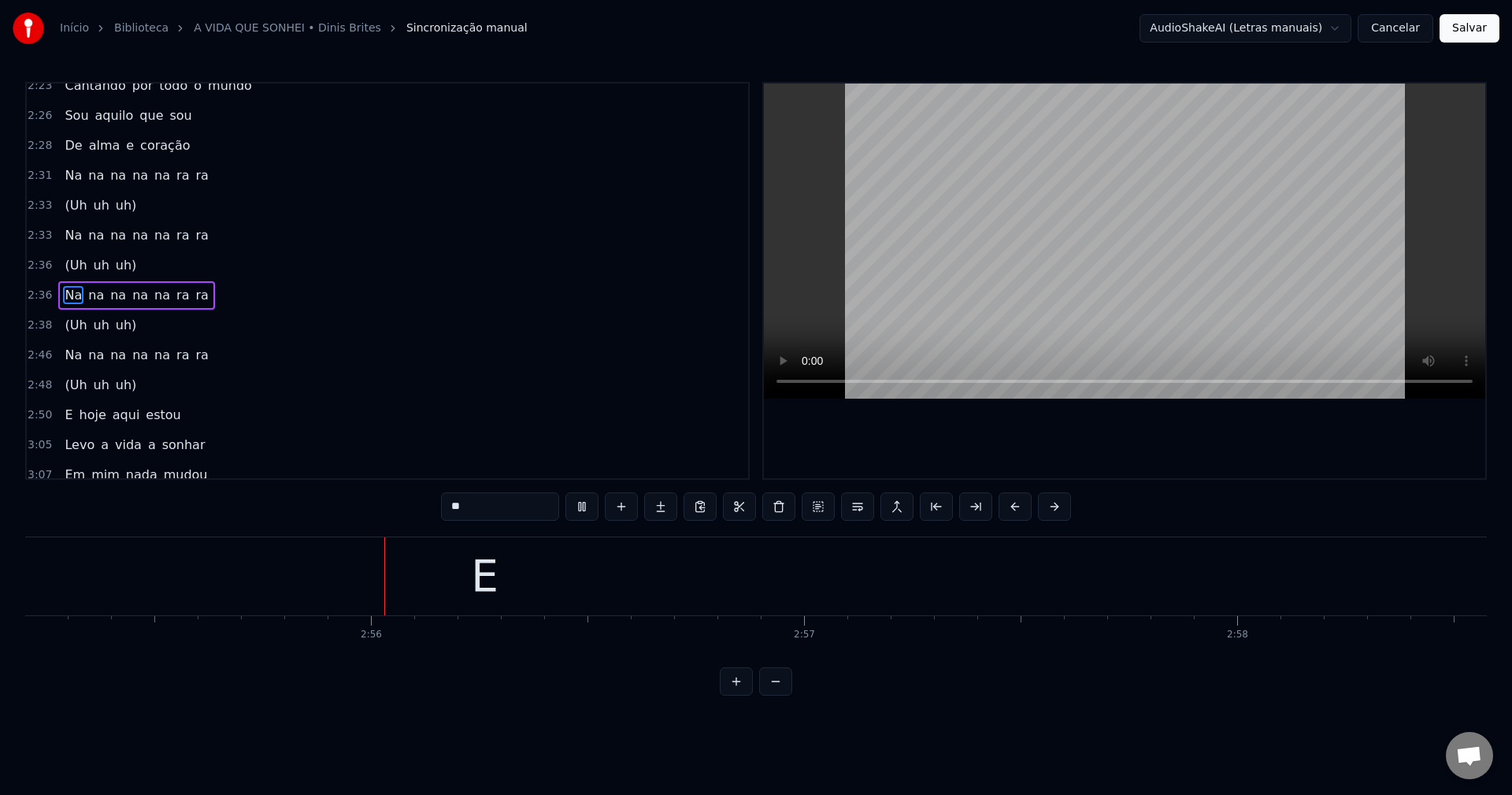
scroll to position [0, 75883]
click at [63, 353] on span "Na" at bounding box center [73, 354] width 21 height 18
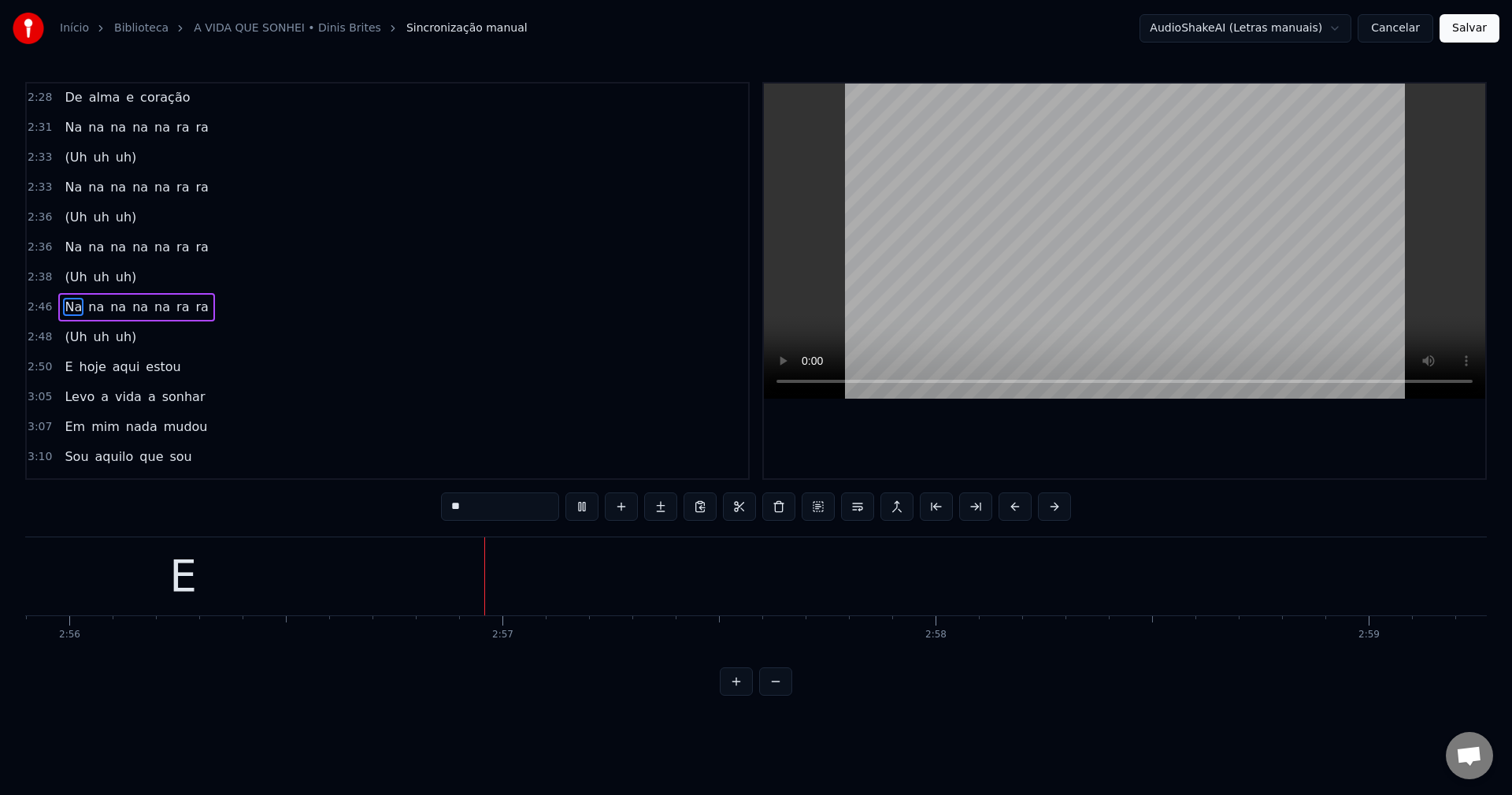
scroll to position [0, 76249]
click at [584, 515] on button at bounding box center [581, 506] width 33 height 28
click at [662, 575] on div "E" at bounding box center [109, 576] width 4762 height 78
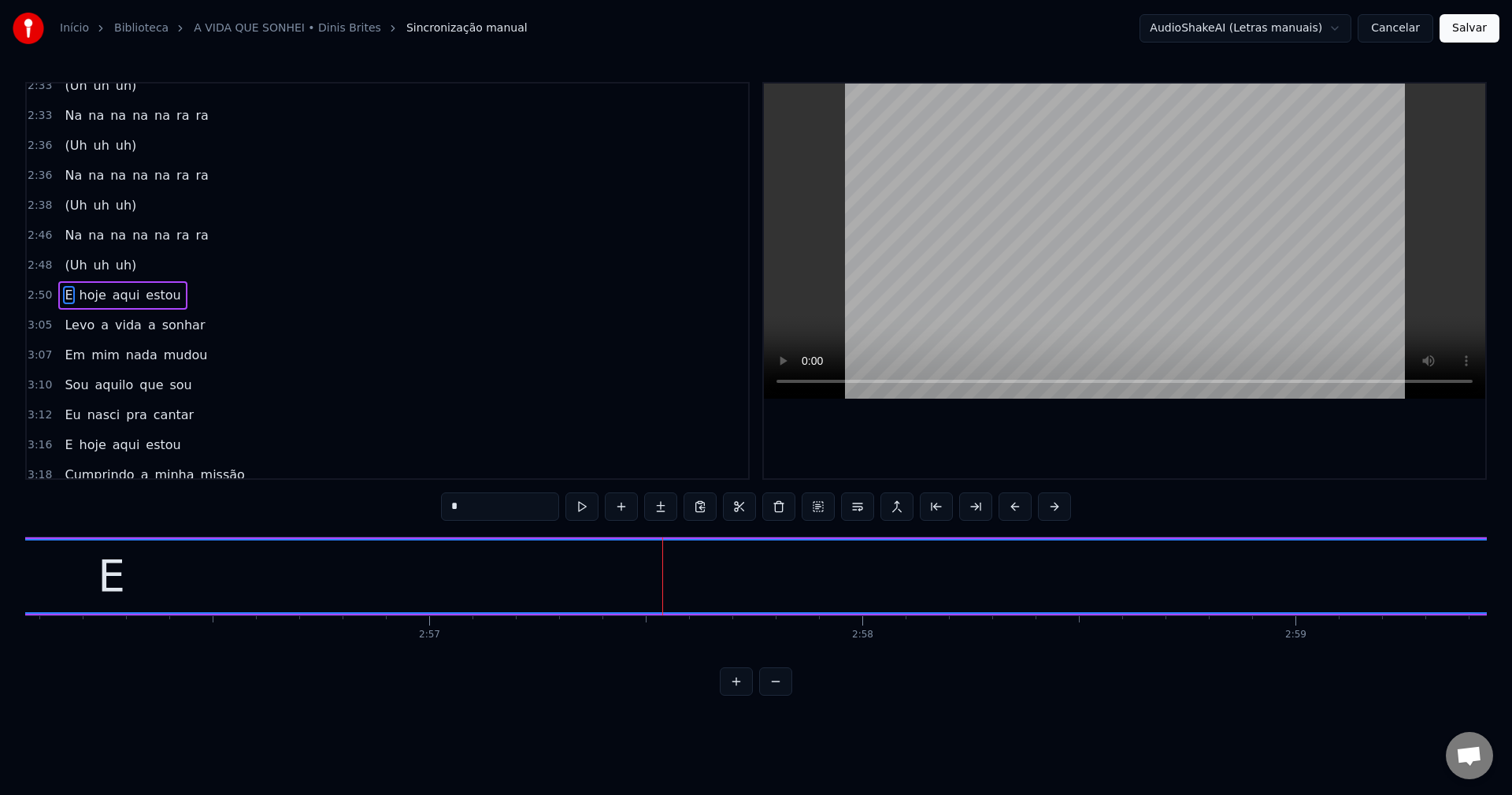
scroll to position [1373, 0]
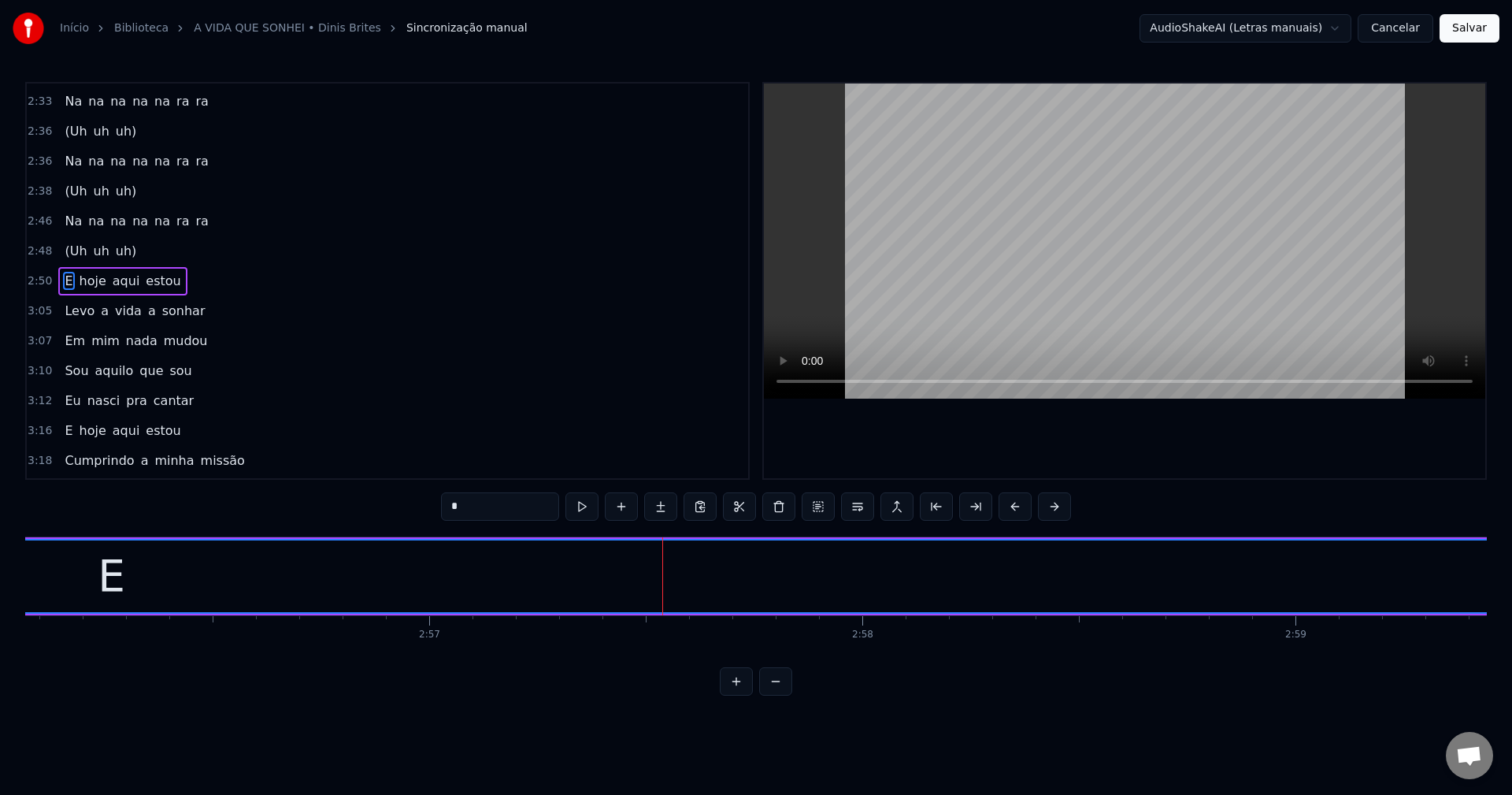
click at [116, 250] on span "uh)" at bounding box center [126, 251] width 25 height 18
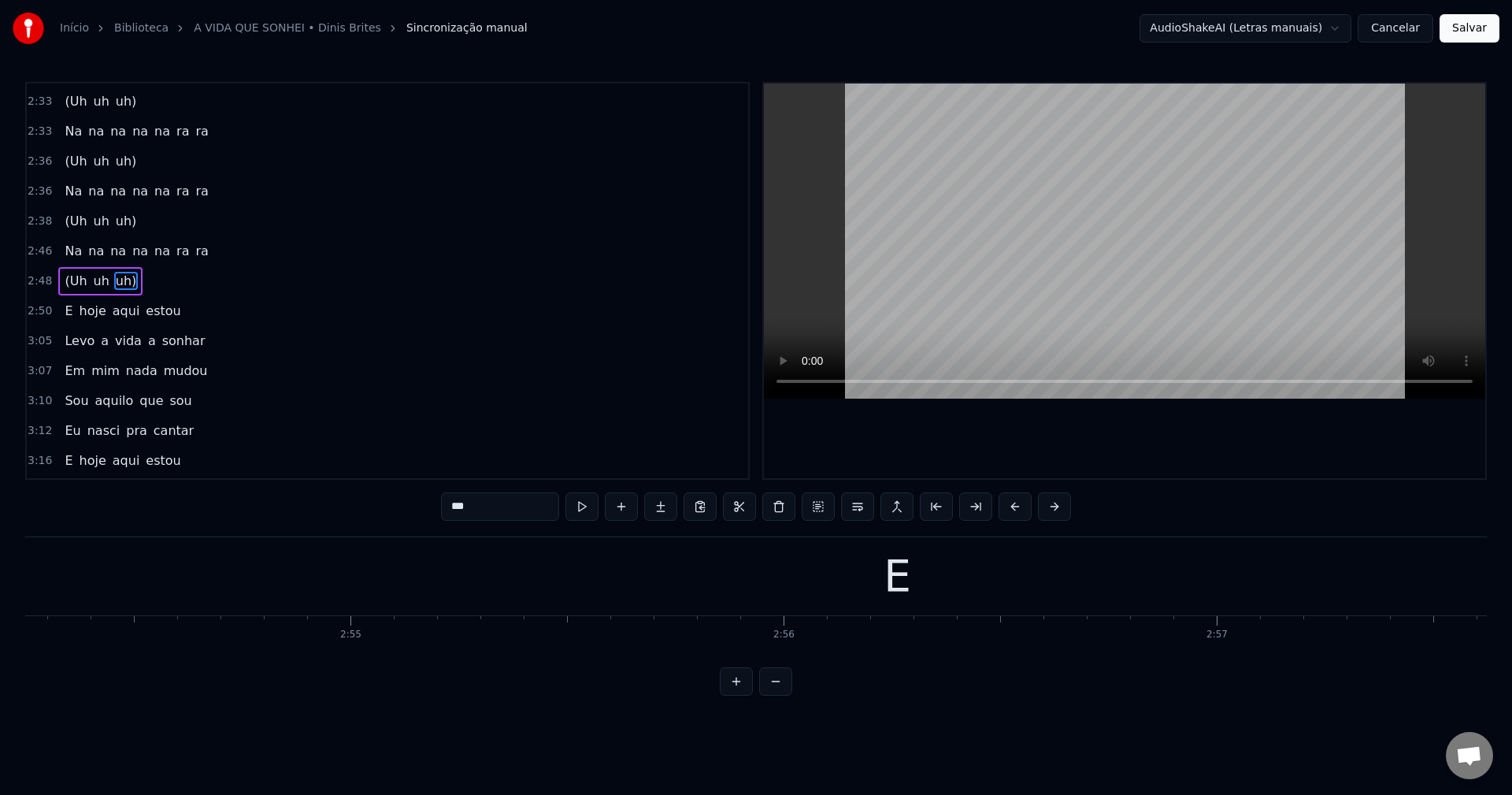
scroll to position [0, 75109]
click at [1244, 586] on div "E" at bounding box center [1250, 576] width 28 height 66
type input "*"
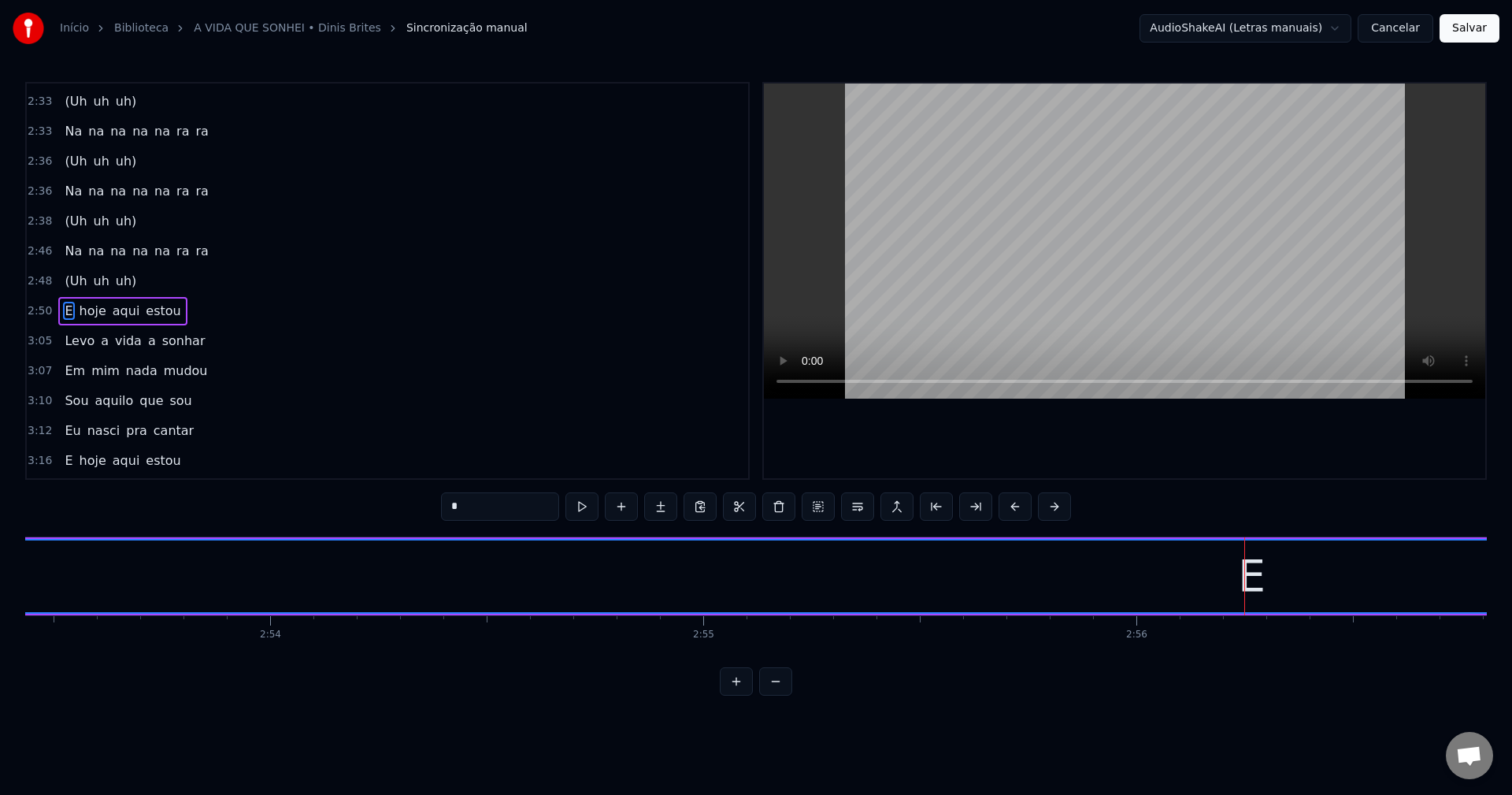
scroll to position [1373, 0]
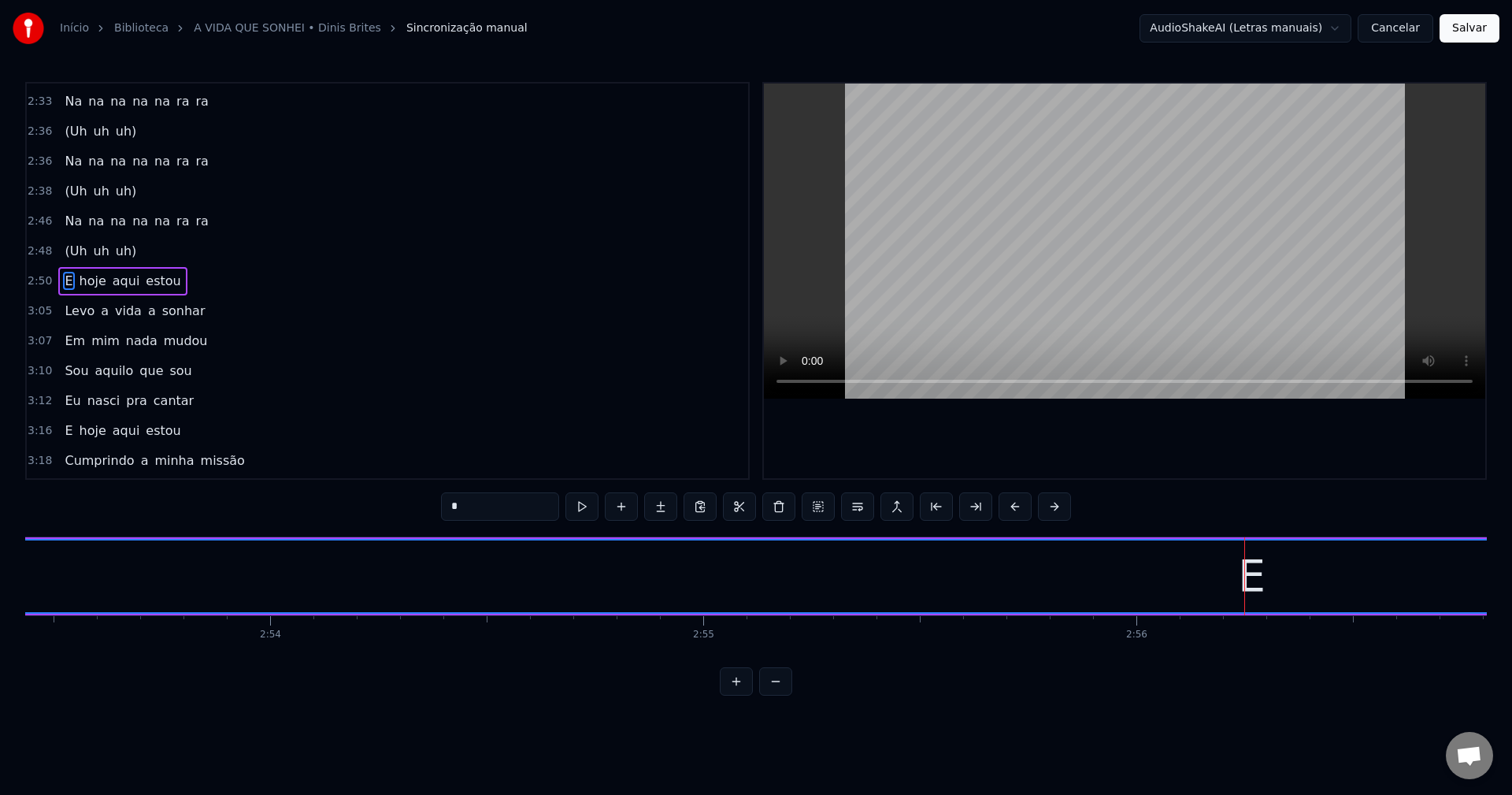
drag, startPoint x: 459, startPoint y: 497, endPoint x: 441, endPoint y: 494, distance: 18.2
click at [441, 494] on input "*" at bounding box center [499, 506] width 118 height 28
paste input "*"
type input "*"
click at [761, 511] on button at bounding box center [758, 506] width 33 height 28
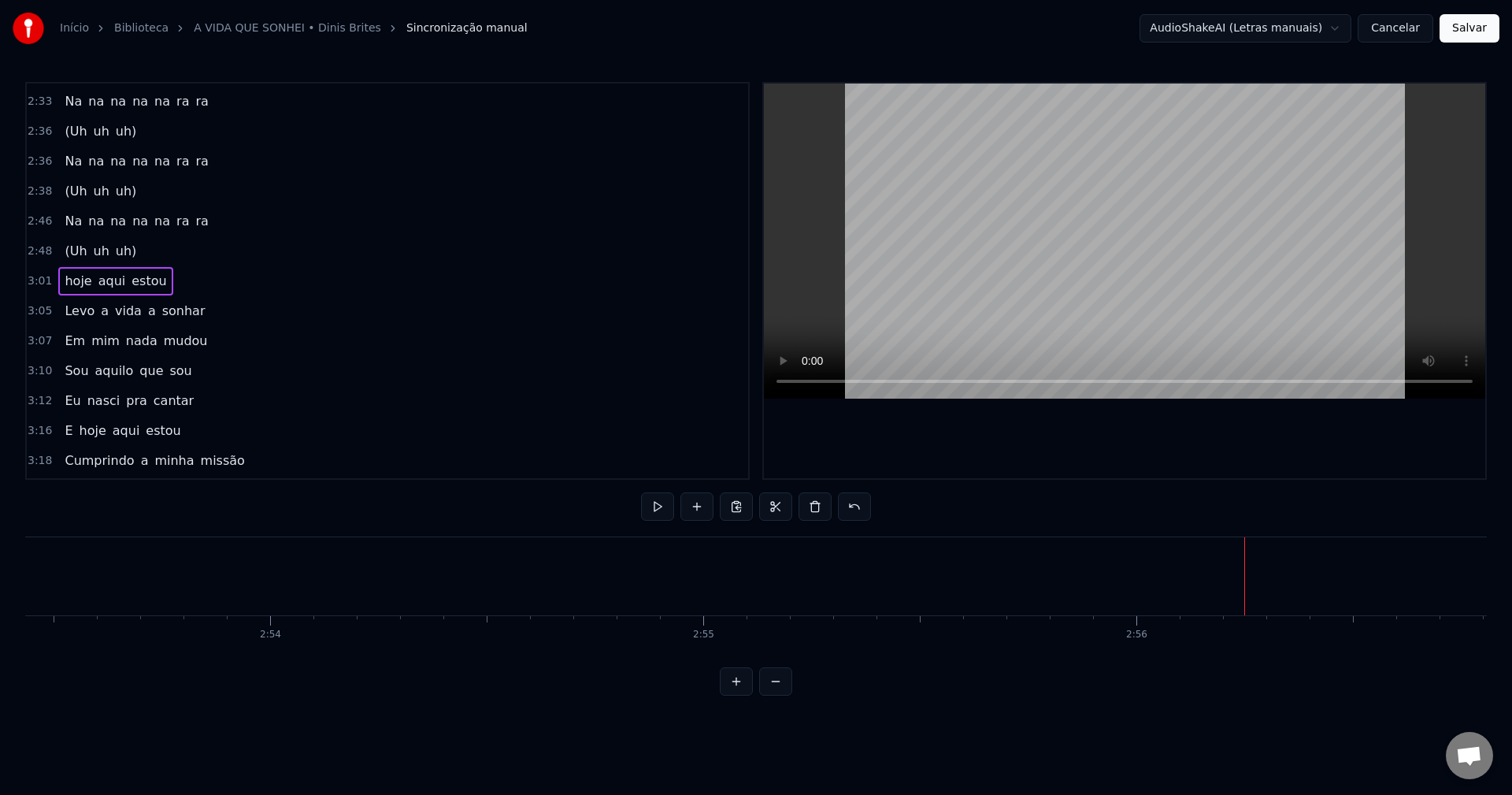
click at [83, 286] on span "hoje" at bounding box center [78, 281] width 30 height 18
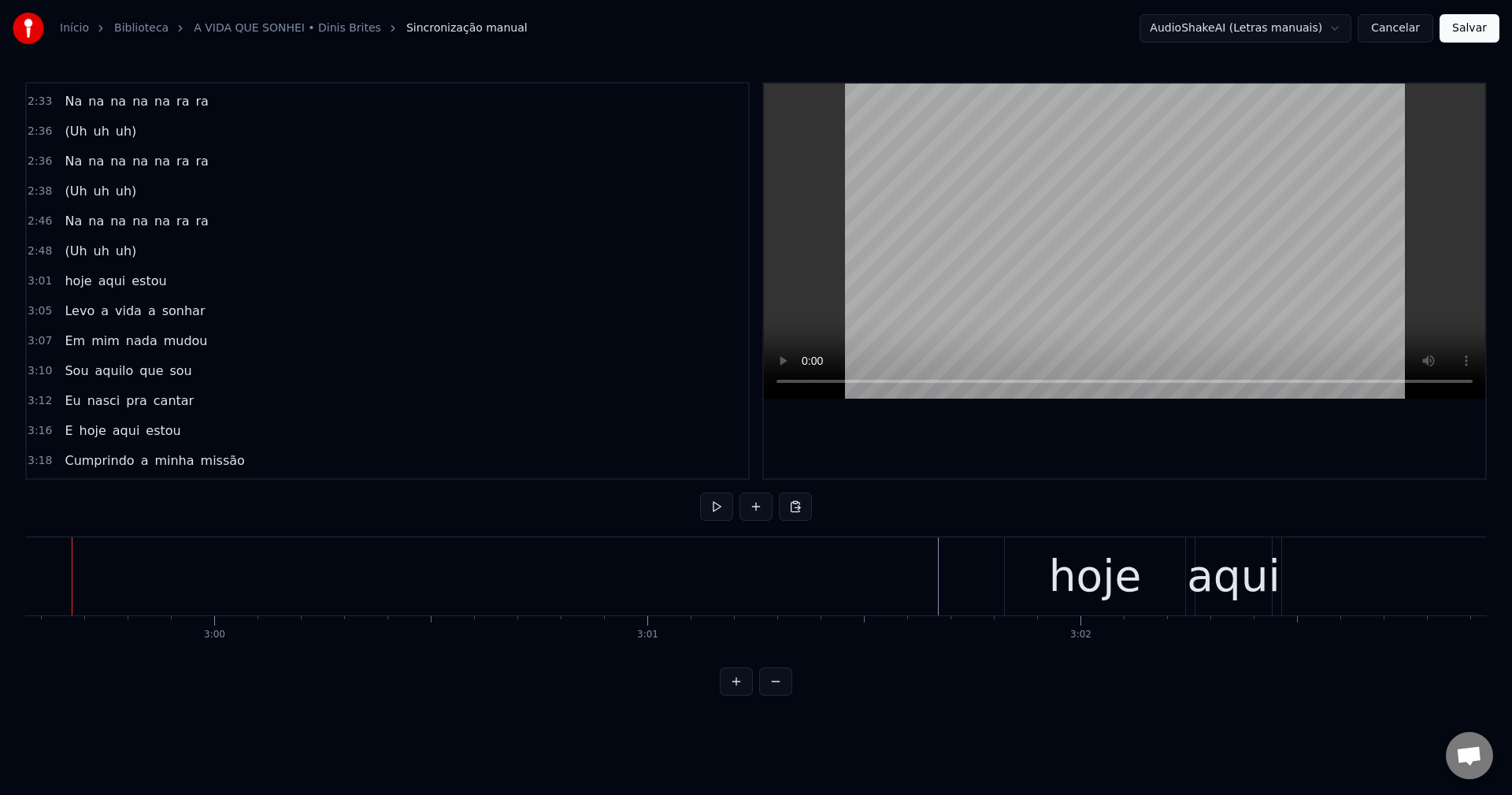
scroll to position [0, 77730]
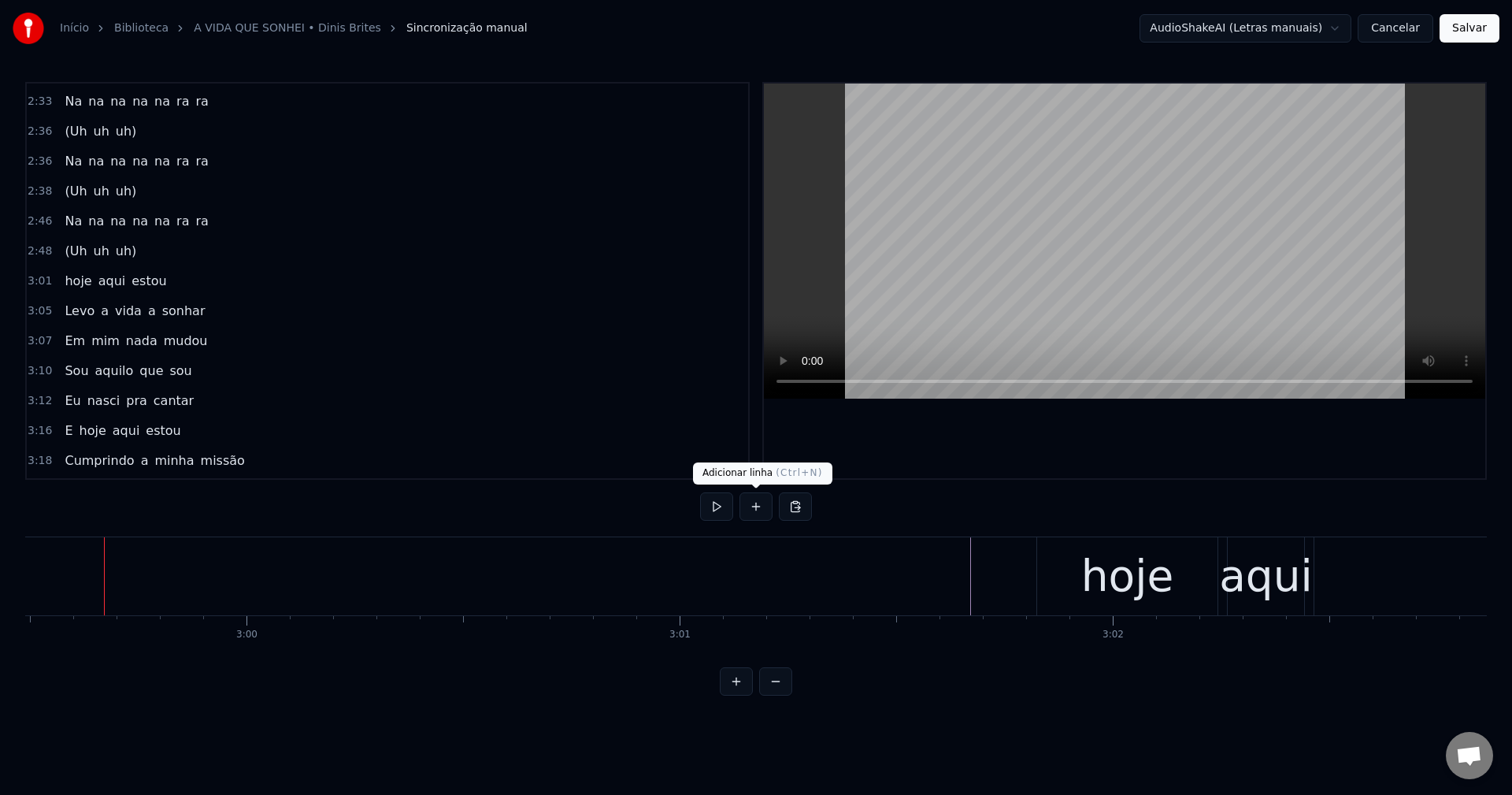
click at [750, 508] on button at bounding box center [755, 506] width 33 height 28
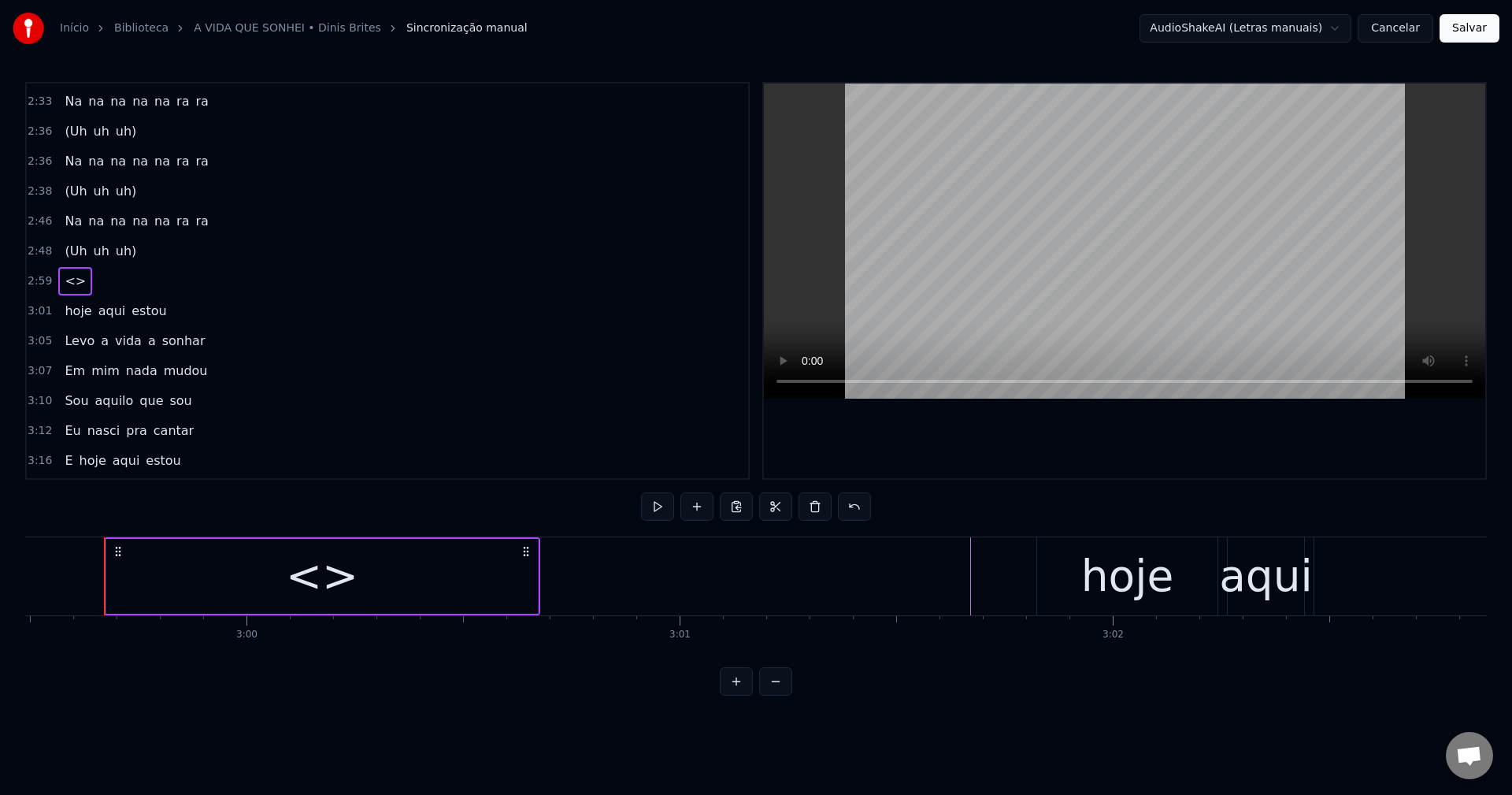
click at [252, 562] on div "<>" at bounding box center [322, 575] width 432 height 75
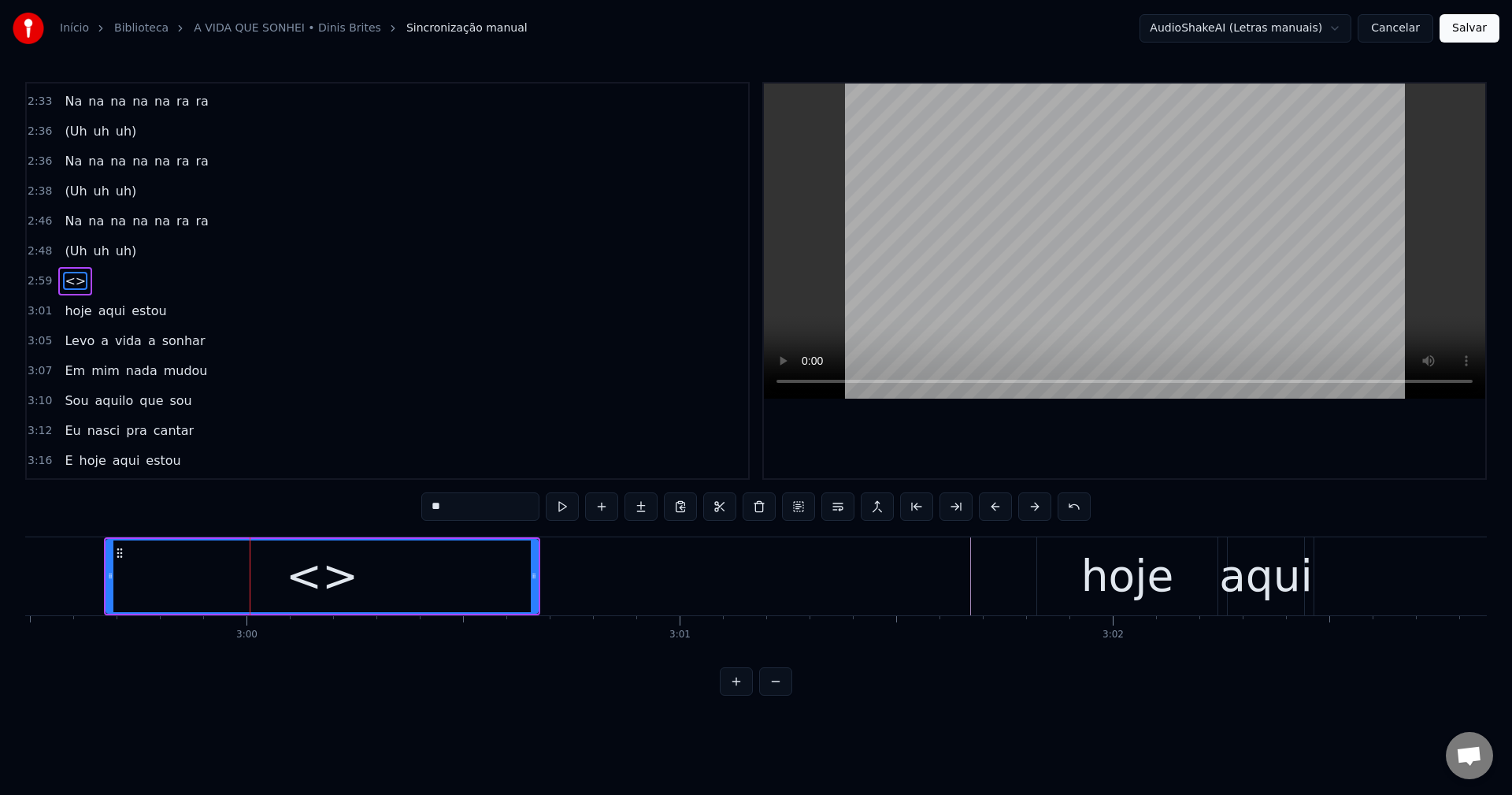
drag, startPoint x: 376, startPoint y: 530, endPoint x: 280, endPoint y: 531, distance: 96.0
click at [280, 531] on div "0:00 Na na na na na ra ra 0:02 (Uh uh uh) 0:04 Na na na na na ra ra 0:06 (Uh uh…" at bounding box center [755, 388] width 1461 height 614
paste input "text"
click at [160, 548] on div "E" at bounding box center [322, 576] width 430 height 72
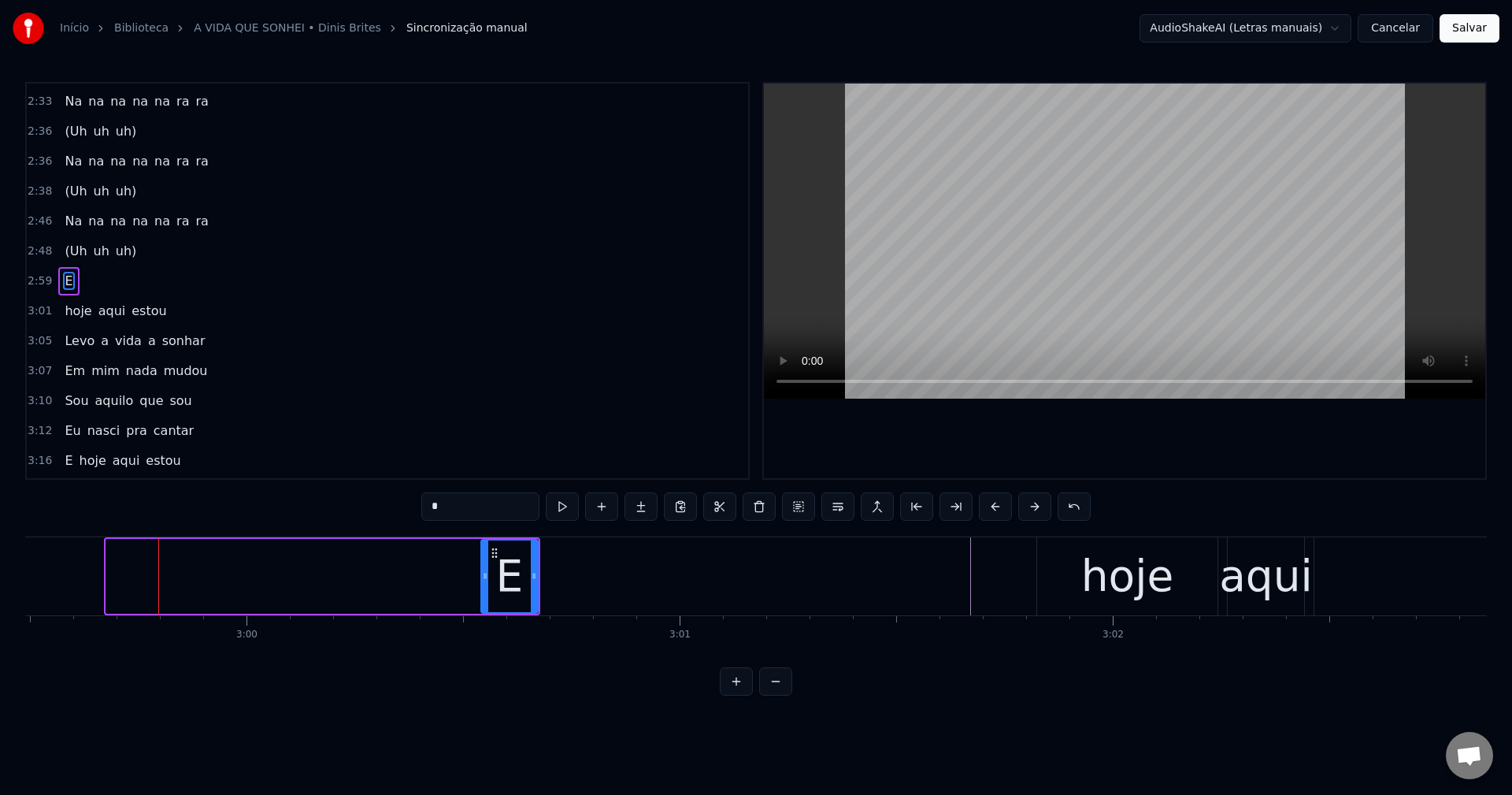
drag, startPoint x: 107, startPoint y: 571, endPoint x: 481, endPoint y: 621, distance: 377.3
click at [481, 621] on div "Na na na na na ra ra (Uh uh uh) Na na na na na ra ra (Uh uh uh) Na na na na na …" at bounding box center [755, 595] width 1461 height 118
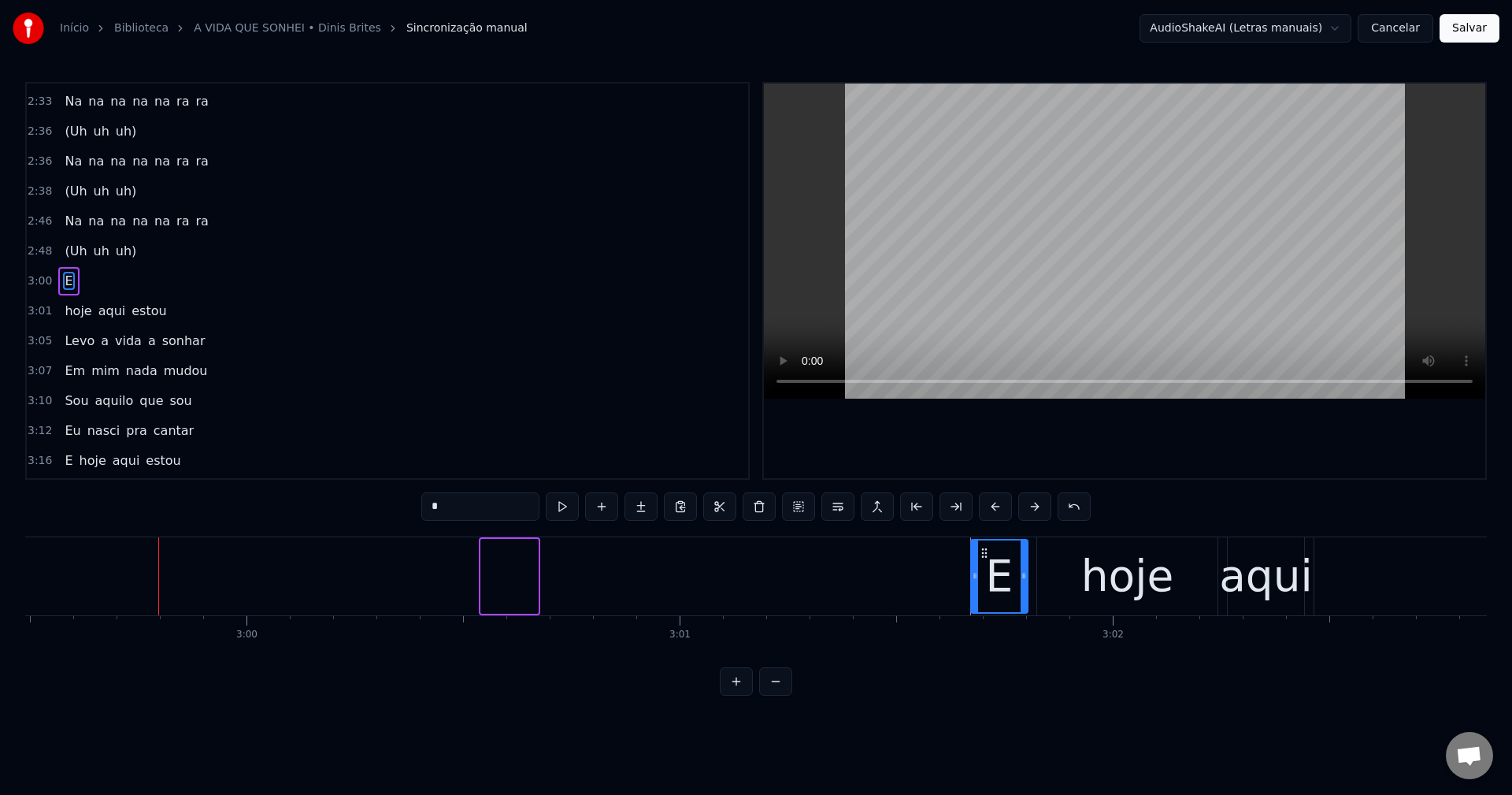
drag, startPoint x: 492, startPoint y: 550, endPoint x: 982, endPoint y: 634, distance: 497.1
click at [982, 634] on div "Na na na na na ra ra (Uh uh uh) Na na na na na ra ra (Uh uh uh) Na na na na na …" at bounding box center [755, 595] width 1461 height 118
click at [882, 514] on button at bounding box center [876, 506] width 33 height 28
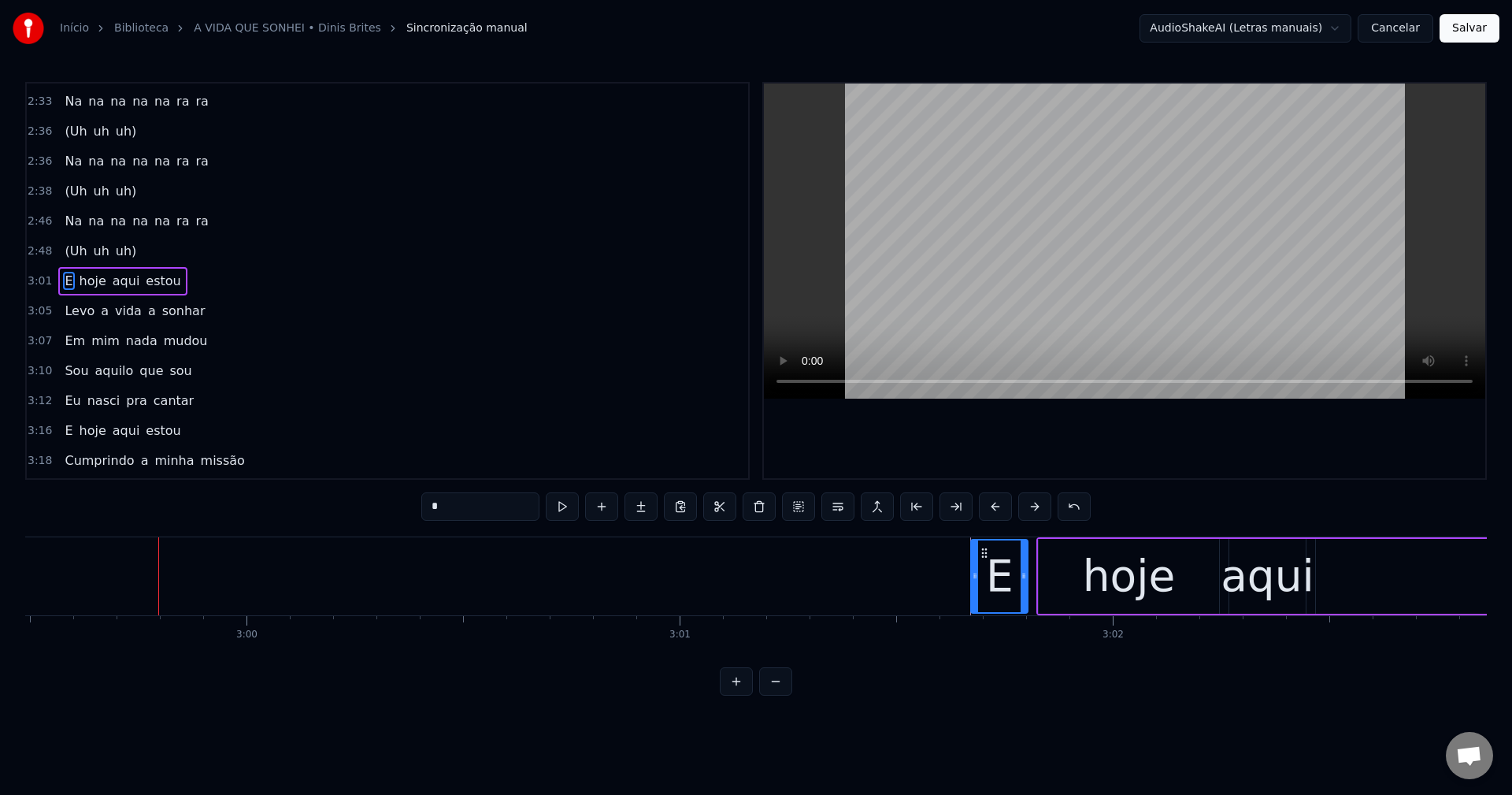
click at [119, 252] on span "uh)" at bounding box center [126, 251] width 25 height 18
type input "***"
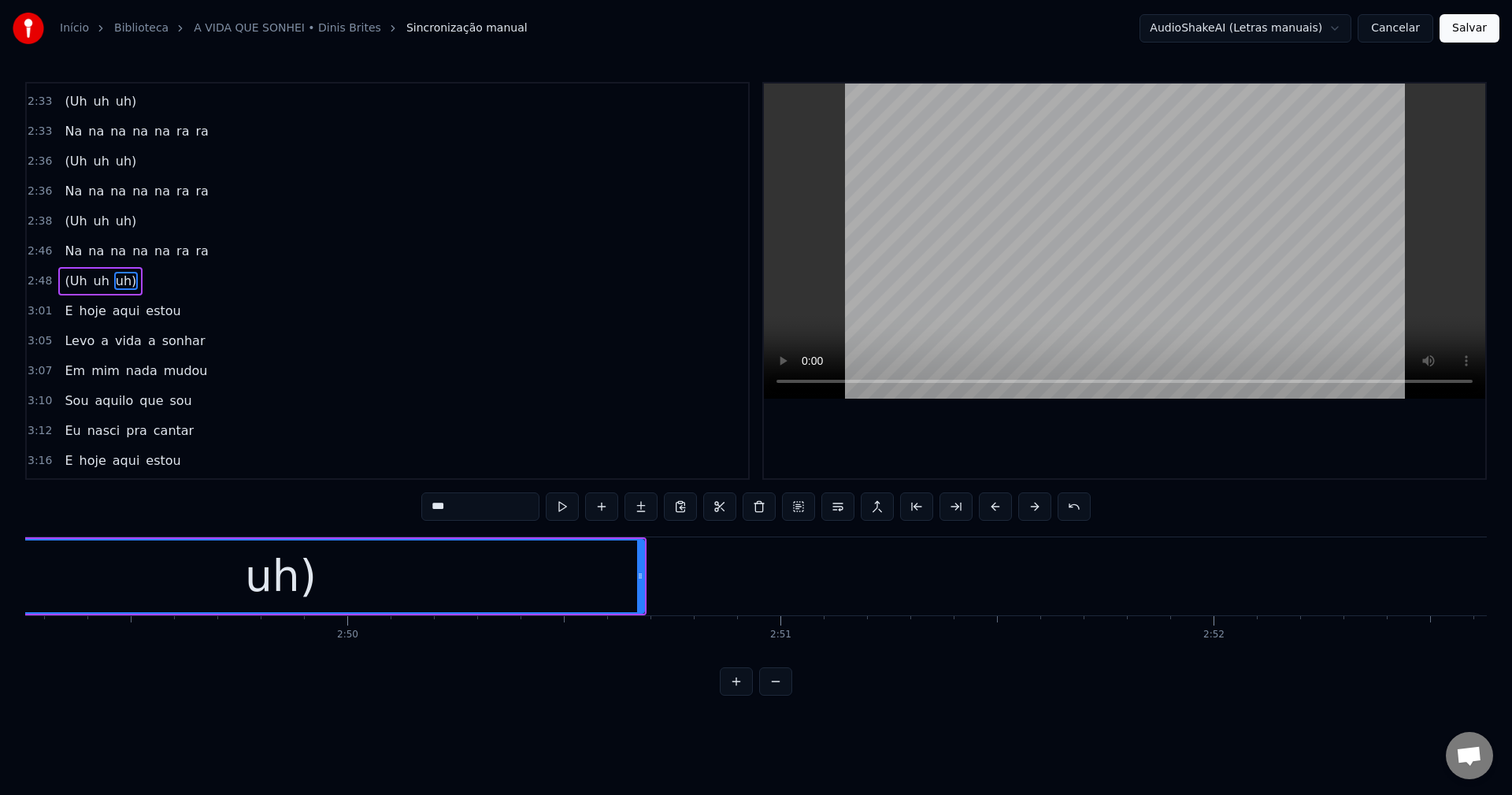
scroll to position [0, 73110]
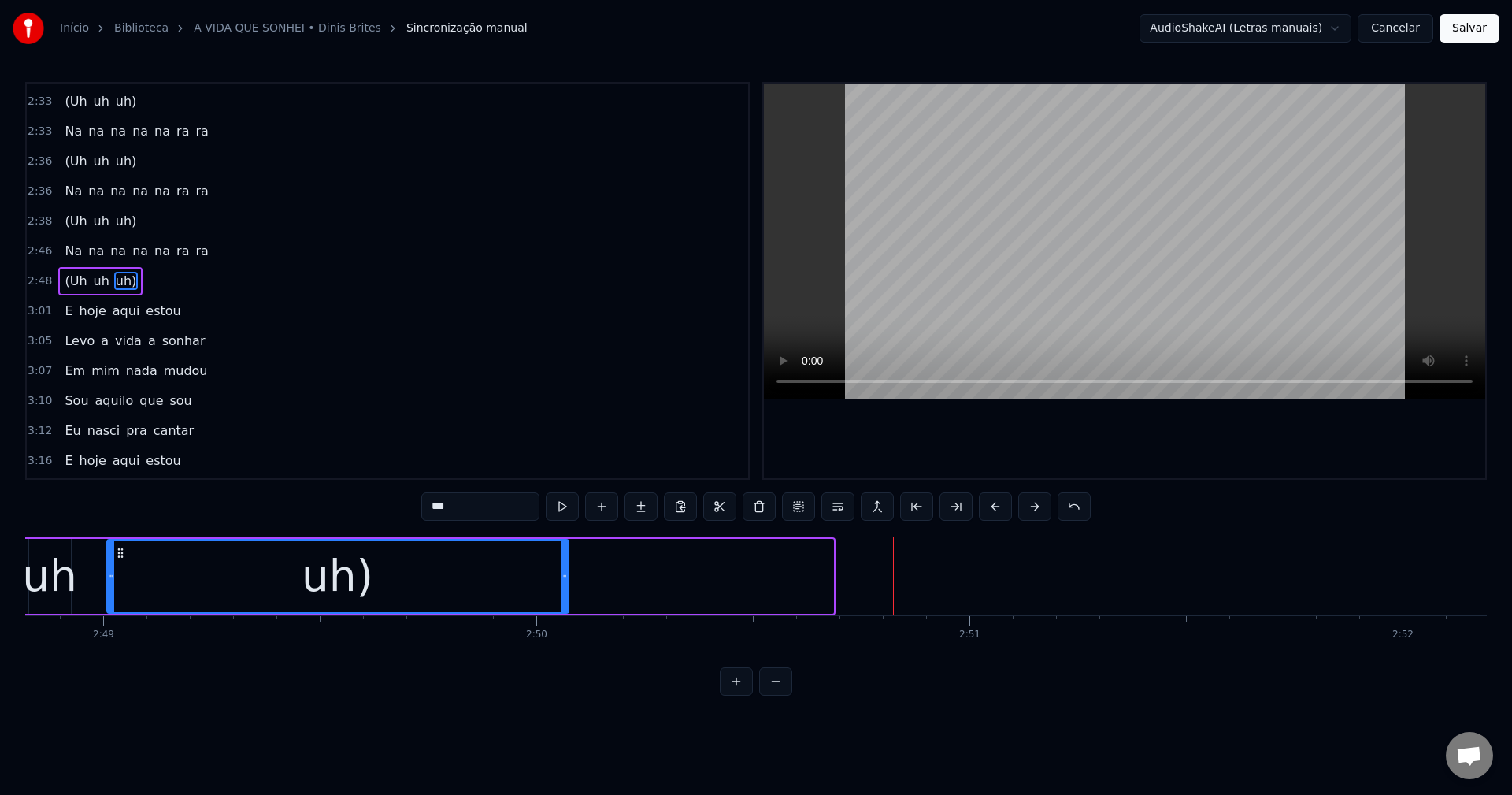
drag, startPoint x: 828, startPoint y: 576, endPoint x: 563, endPoint y: 596, distance: 265.8
click at [563, 596] on div at bounding box center [564, 576] width 6 height 72
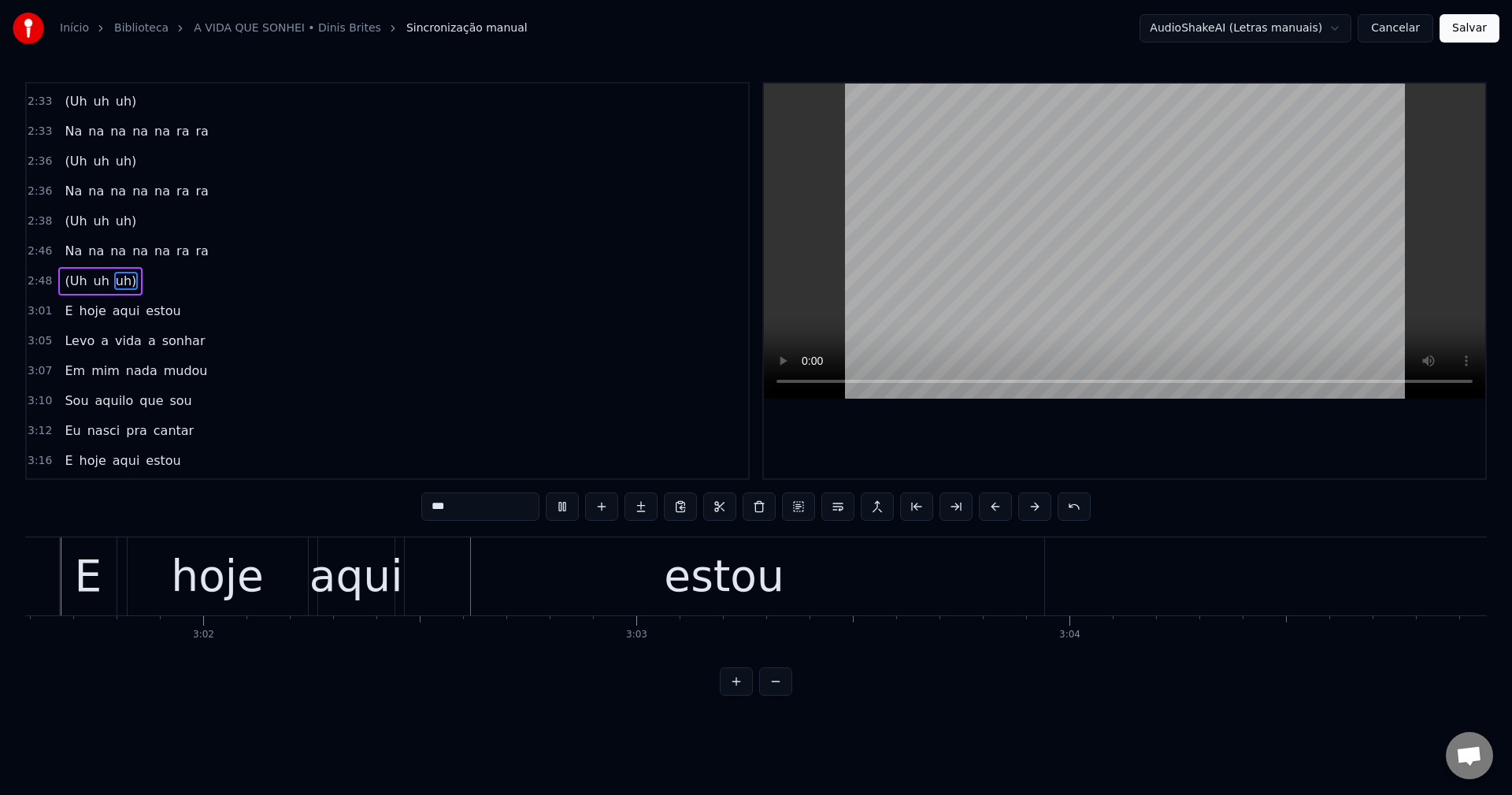
scroll to position [0, 78641]
click at [1462, 21] on button "Salvar" at bounding box center [1469, 28] width 60 height 28
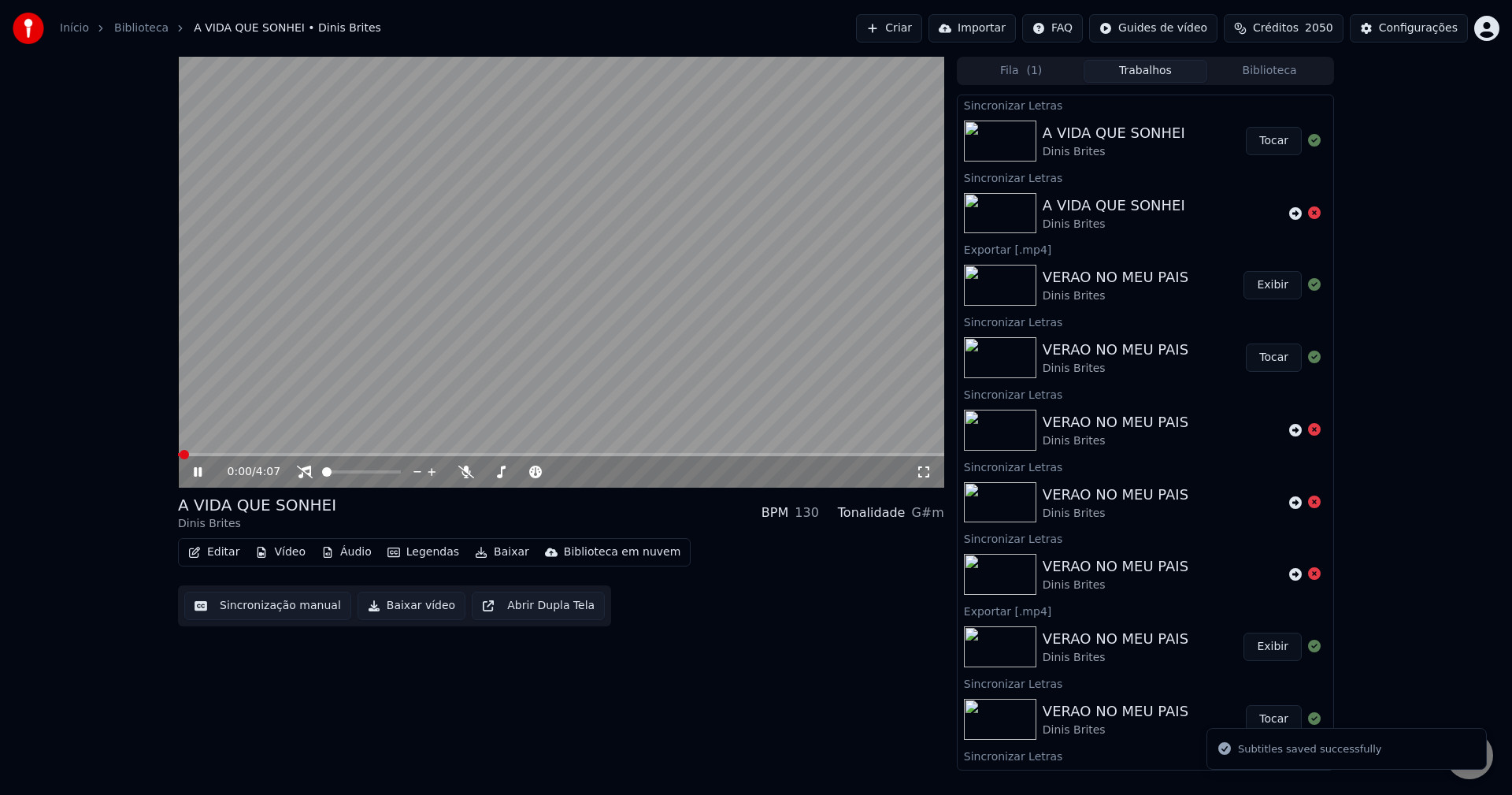
click at [219, 546] on button "Editar" at bounding box center [214, 552] width 64 height 22
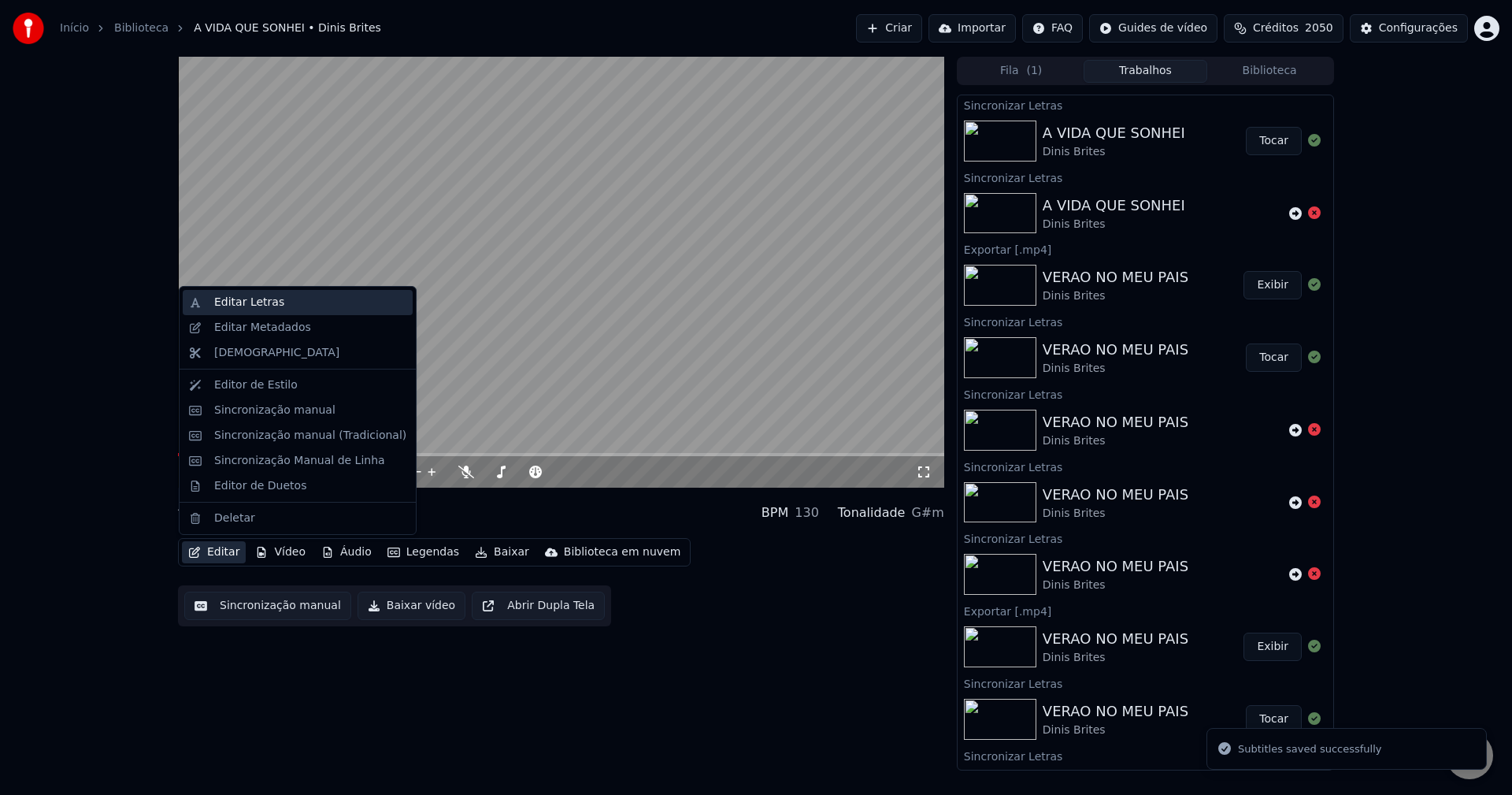
click at [206, 311] on div "Editar Letras" at bounding box center [297, 301] width 230 height 25
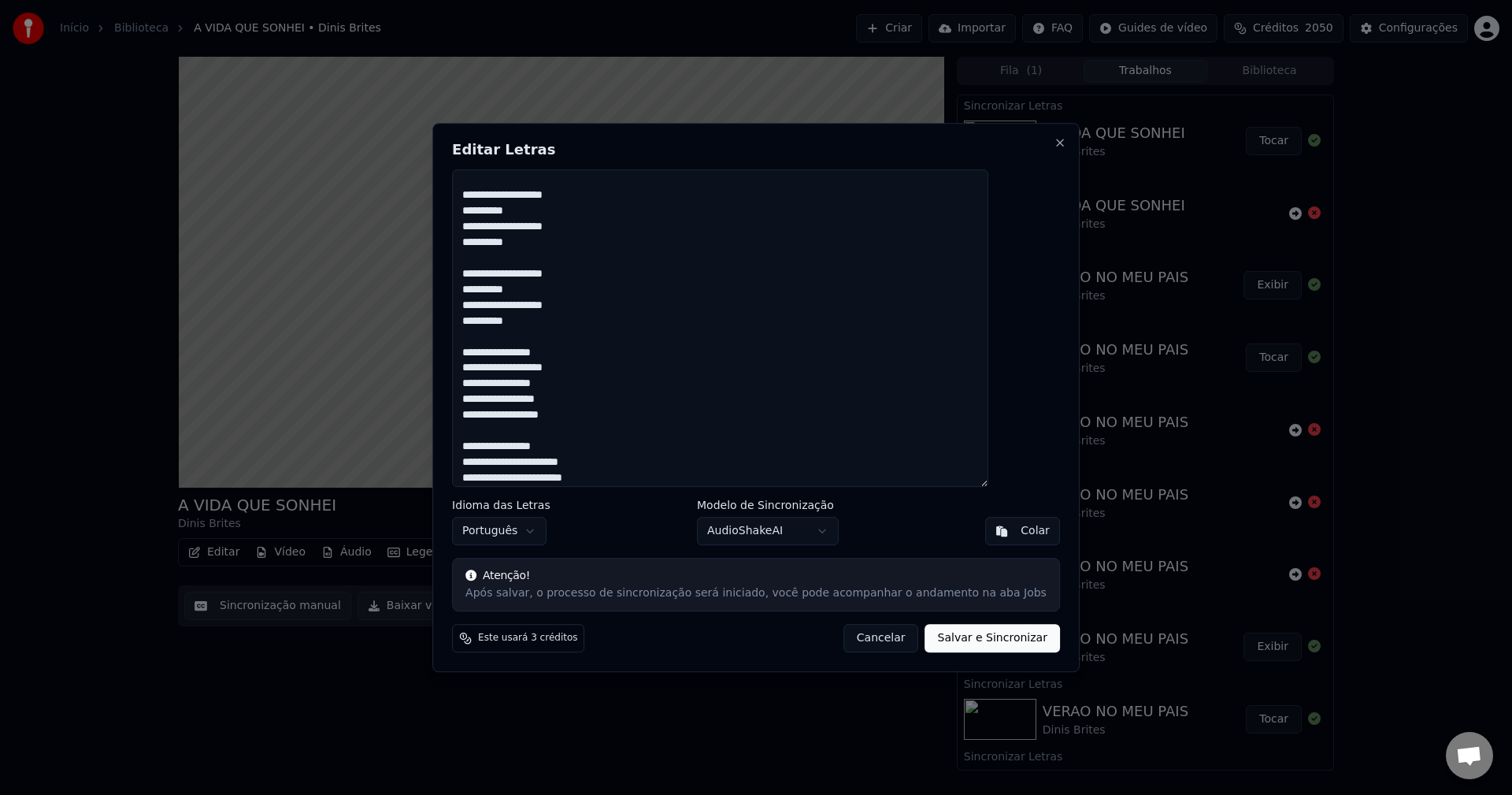
scroll to position [830, 0]
drag, startPoint x: 558, startPoint y: 332, endPoint x: 498, endPoint y: 320, distance: 61.2
click at [498, 320] on textarea at bounding box center [719, 328] width 536 height 318
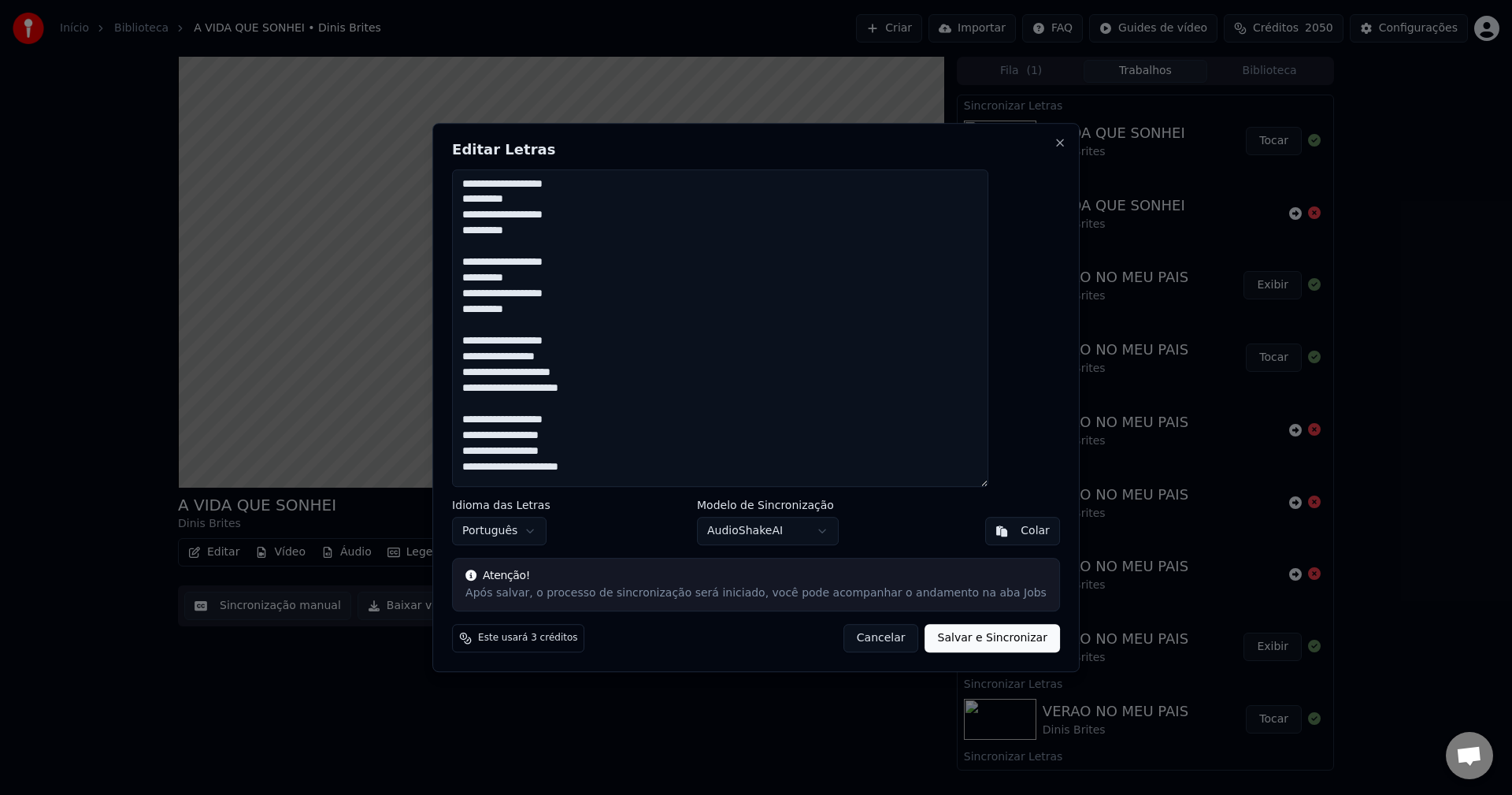
type textarea "**********"
click at [937, 642] on button "Salvar e Sincronizar" at bounding box center [992, 638] width 134 height 28
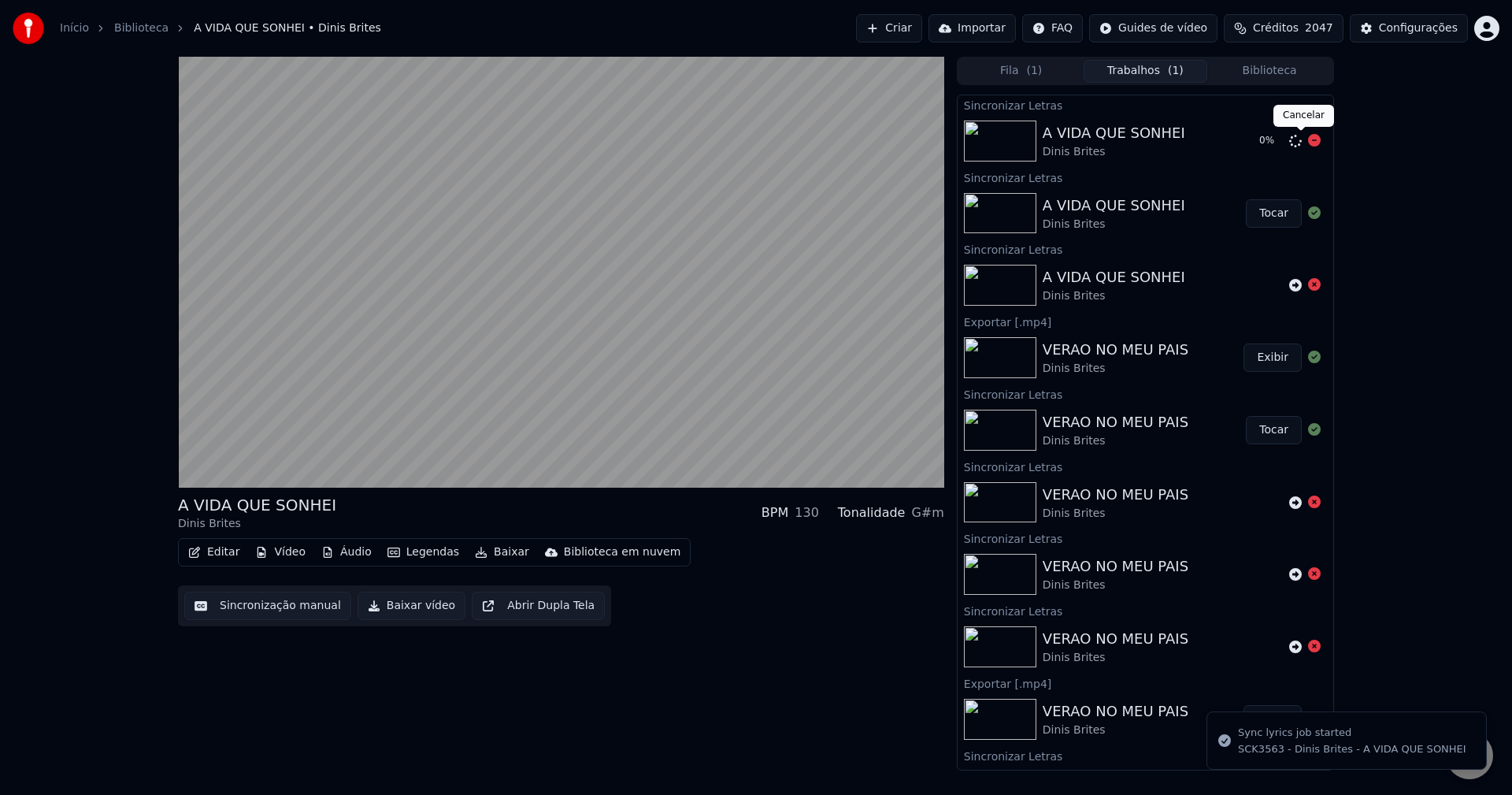
click at [1308, 145] on icon at bounding box center [1314, 140] width 13 height 13
click at [716, 257] on video at bounding box center [561, 272] width 766 height 431
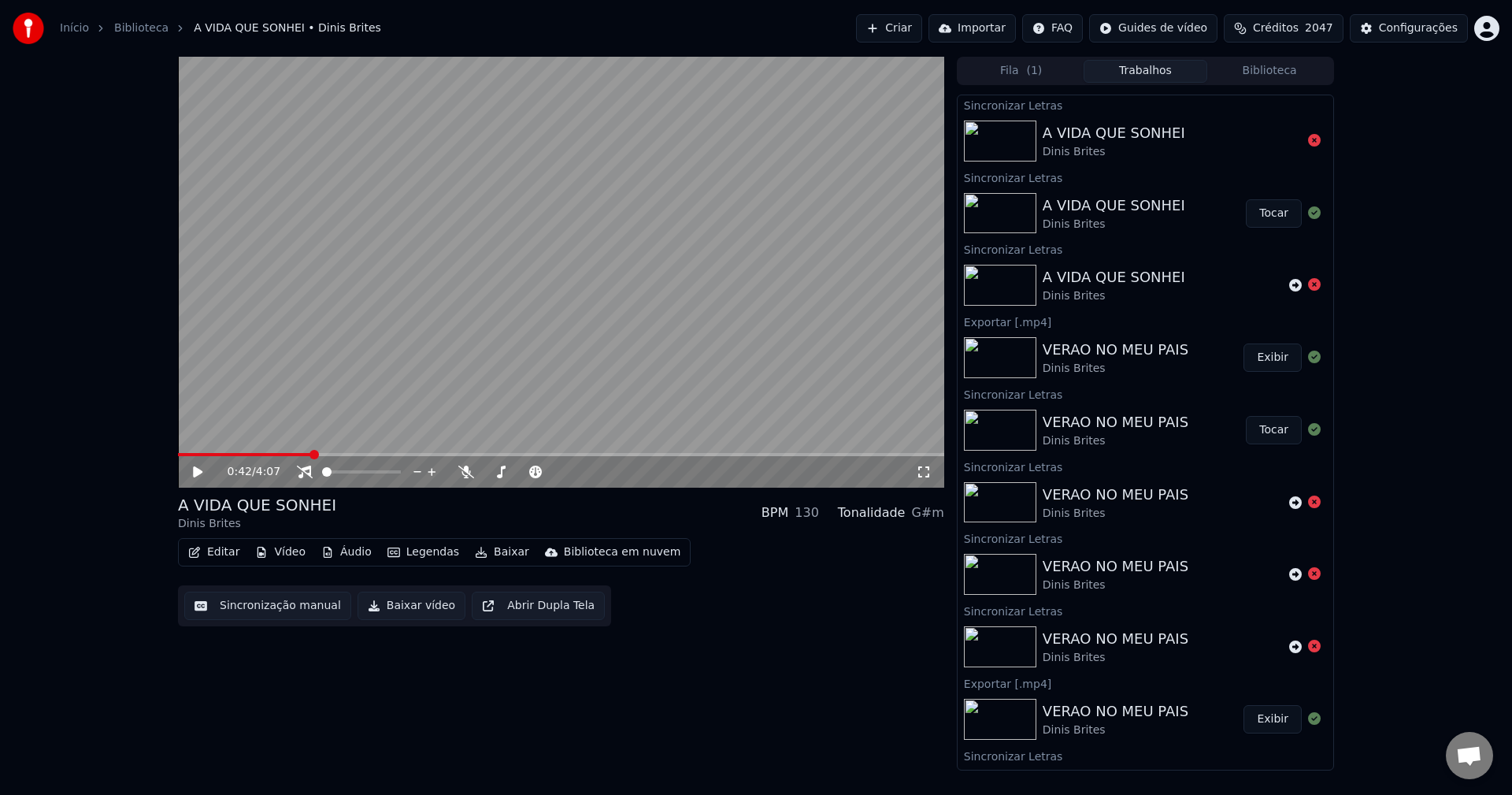
click at [1324, 35] on span "2047" at bounding box center [1319, 29] width 28 height 16
click at [1314, 32] on span "Créditos" at bounding box center [1291, 29] width 46 height 16
click at [1289, 138] on icon at bounding box center [1295, 140] width 13 height 13
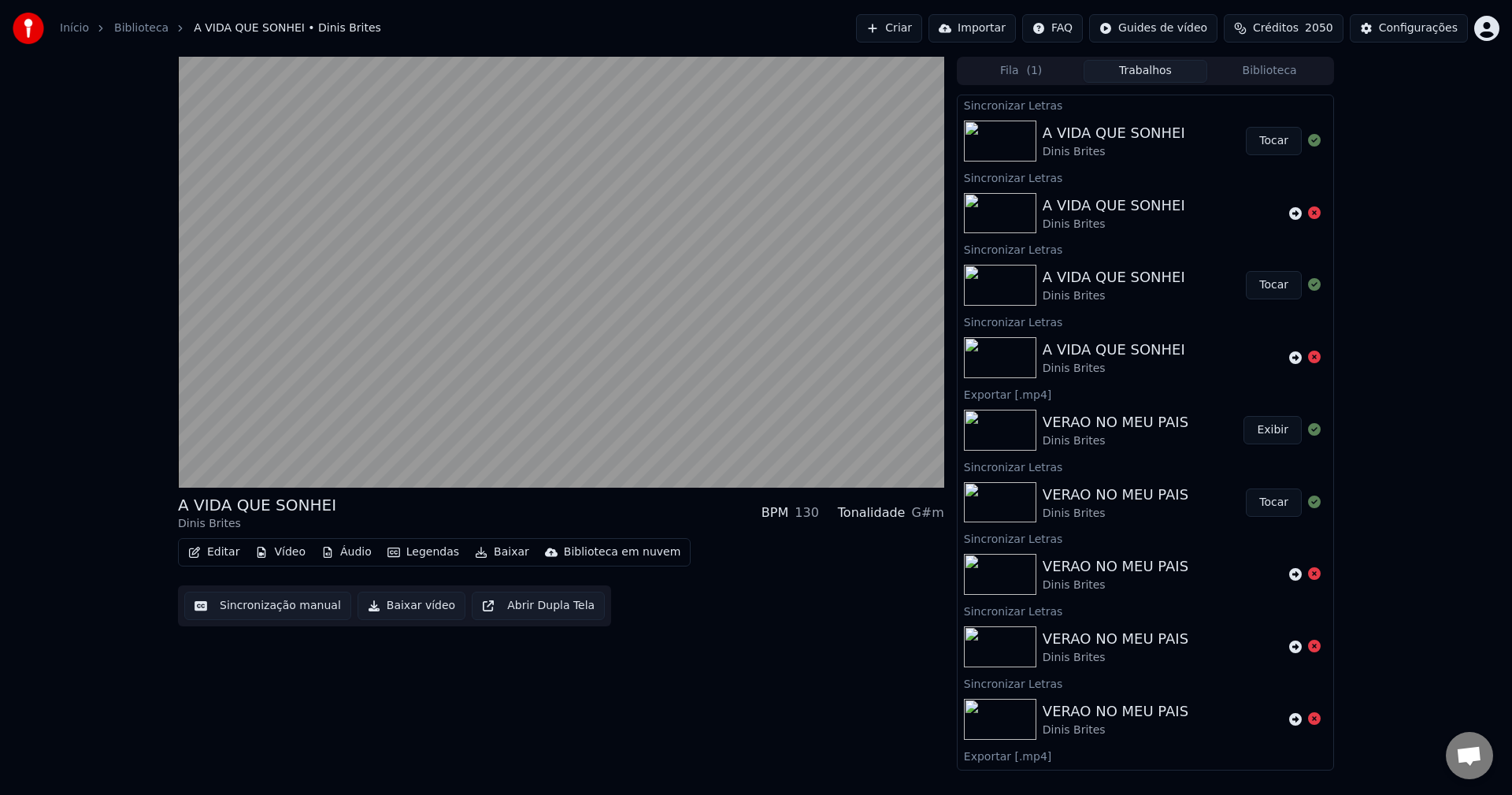
drag, startPoint x: 1256, startPoint y: 145, endPoint x: 353, endPoint y: 704, distance: 1062.0
click at [1256, 145] on button "Tocar" at bounding box center [1273, 140] width 56 height 28
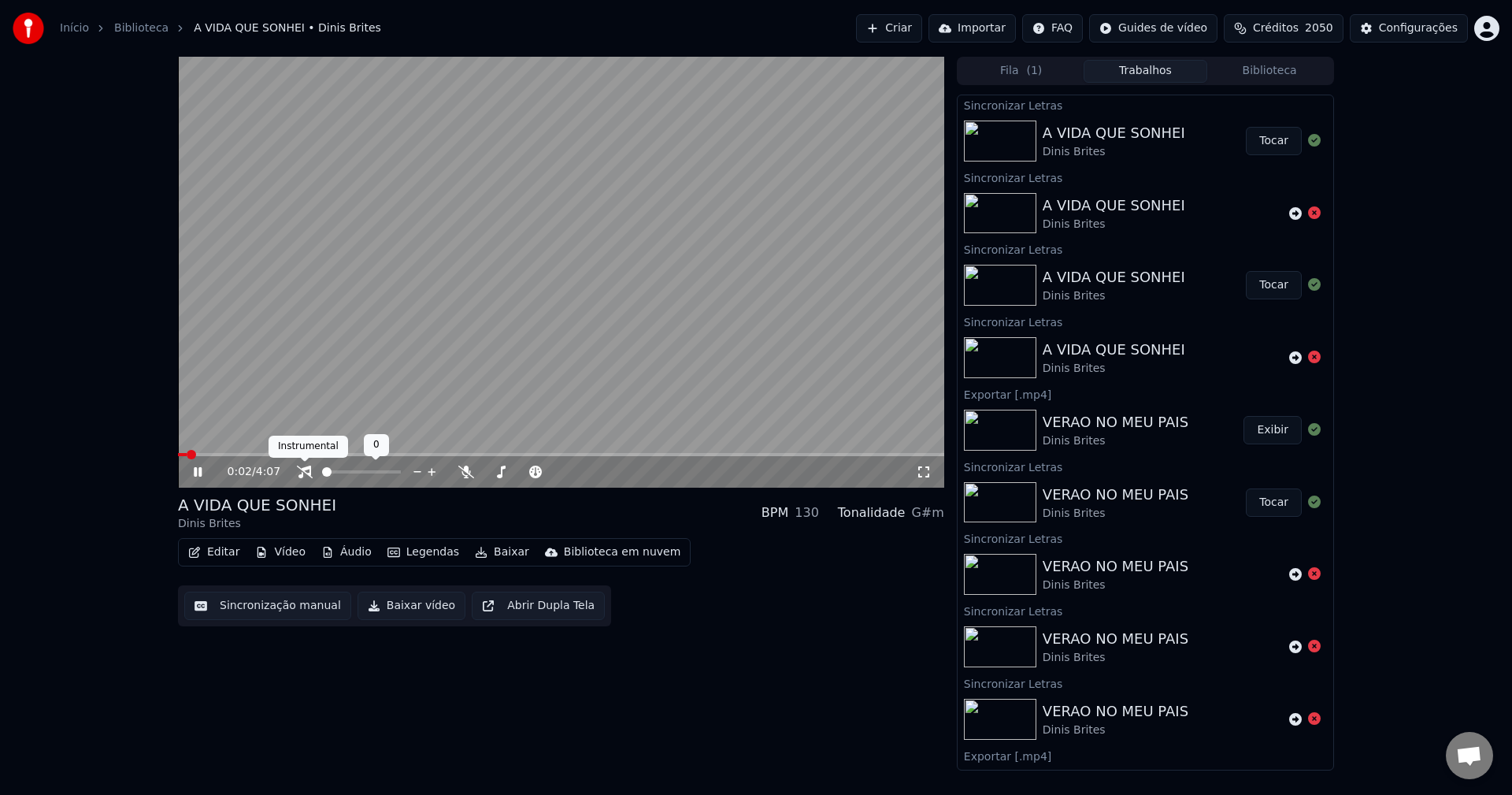
click at [304, 472] on icon at bounding box center [304, 472] width 16 height 13
click at [465, 469] on icon at bounding box center [467, 472] width 16 height 13
click at [464, 469] on icon at bounding box center [466, 472] width 9 height 13
click at [257, 602] on button "Sincronização manual" at bounding box center [268, 605] width 167 height 28
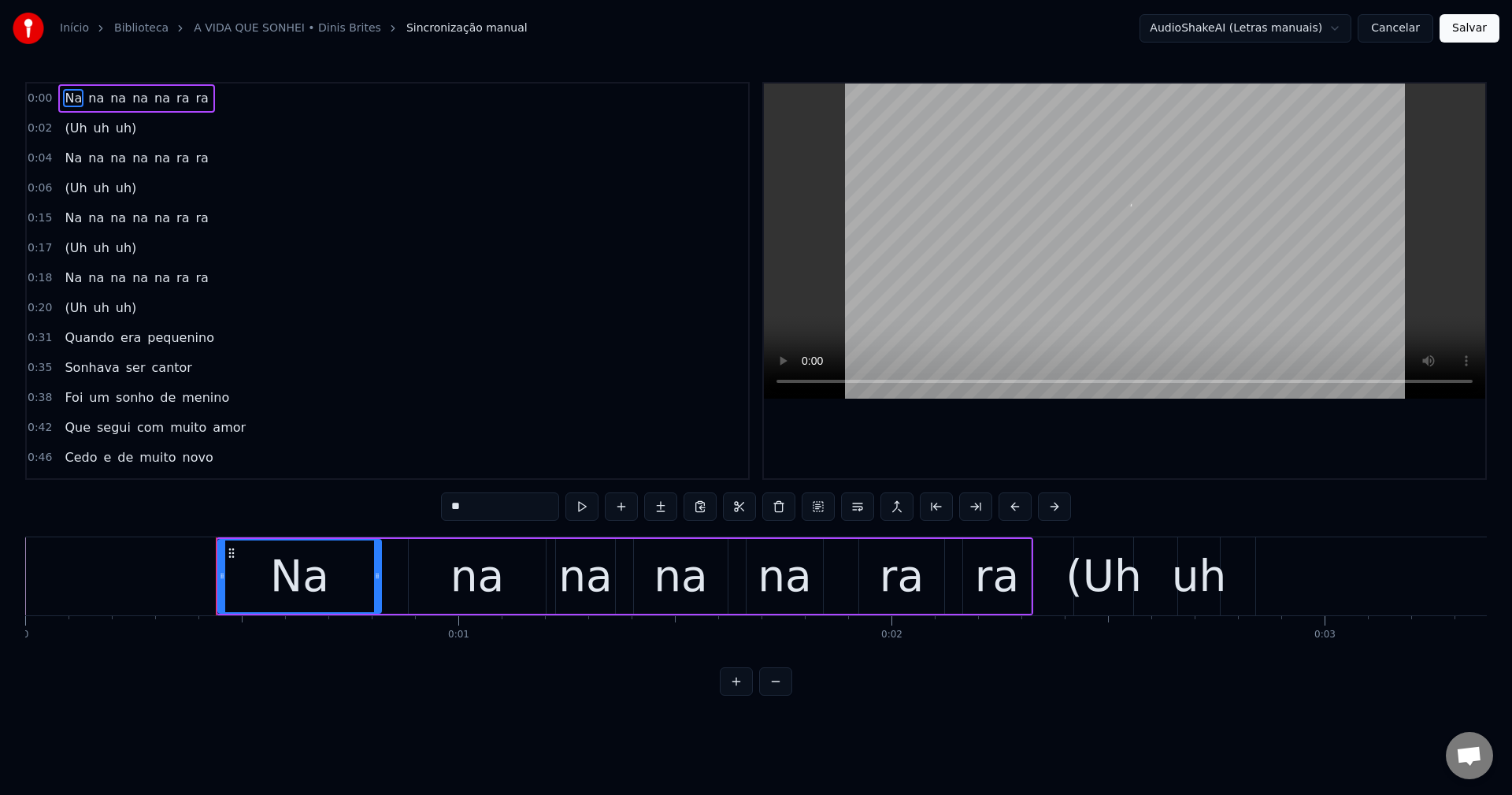
click at [1279, 22] on html "Início Biblioteca A VIDA QUE SONHEI • Dinis Brites Sincronização manual AudioSh…" at bounding box center [756, 360] width 1512 height 720
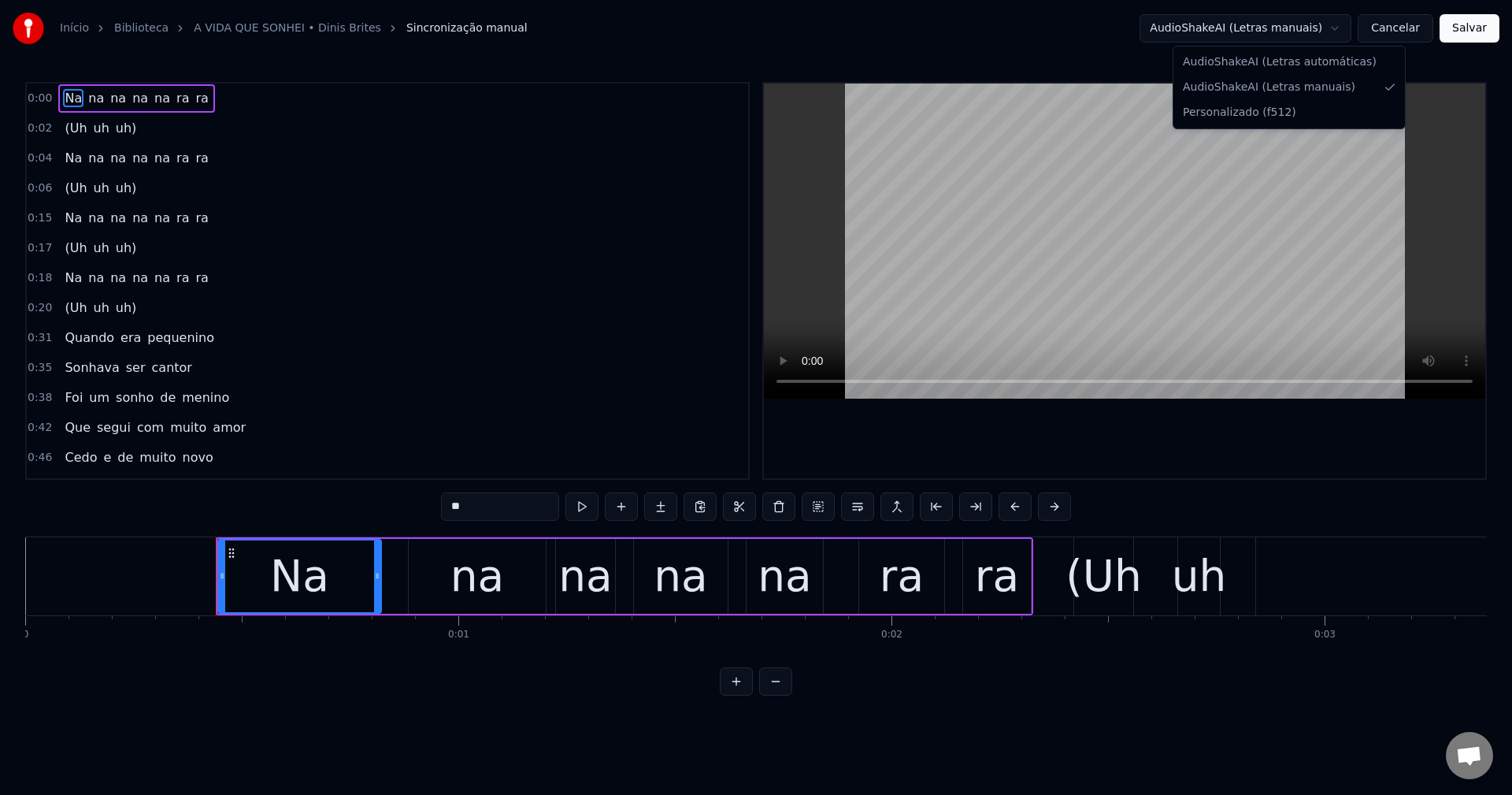
click at [1275, 21] on html "Início Biblioteca A VIDA QUE SONHEI • Dinis Brites Sincronização manual AudioSh…" at bounding box center [756, 360] width 1512 height 720
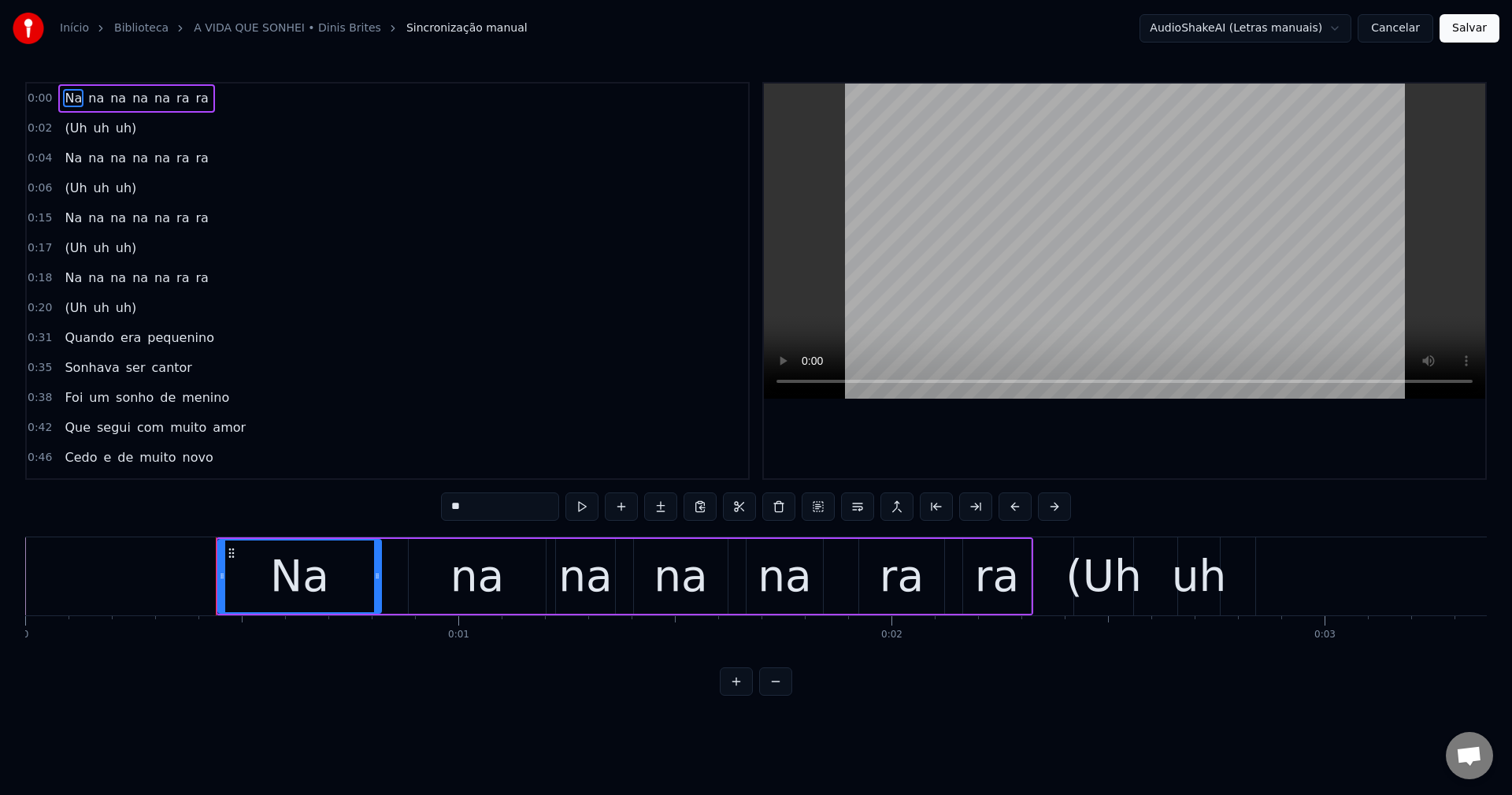
click at [1412, 25] on button "Cancelar" at bounding box center [1396, 28] width 76 height 28
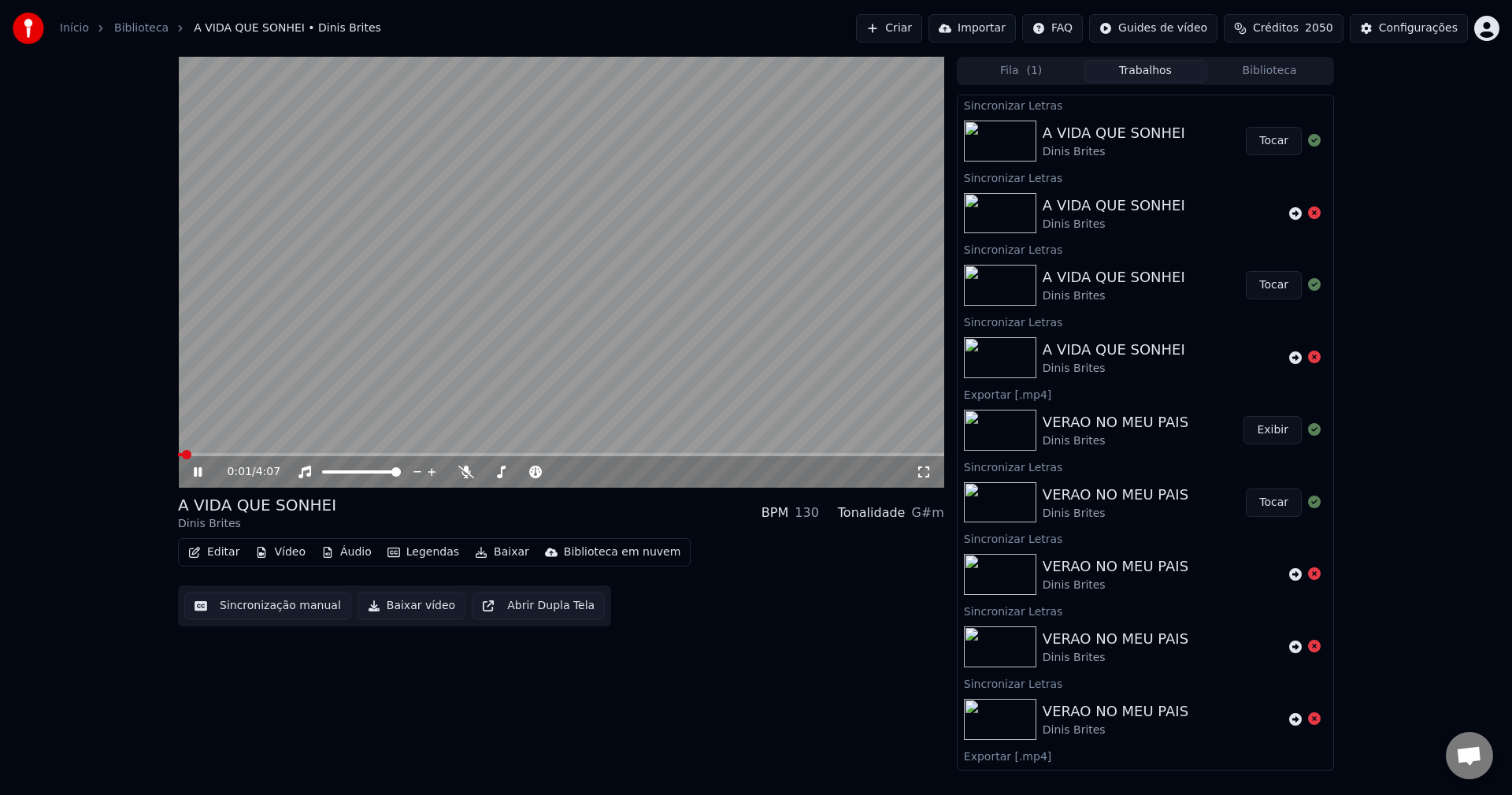
click at [1256, 138] on button "Tocar" at bounding box center [1273, 140] width 56 height 28
click at [397, 271] on video at bounding box center [561, 272] width 766 height 431
click at [309, 612] on button "Sincronização manual" at bounding box center [268, 605] width 167 height 28
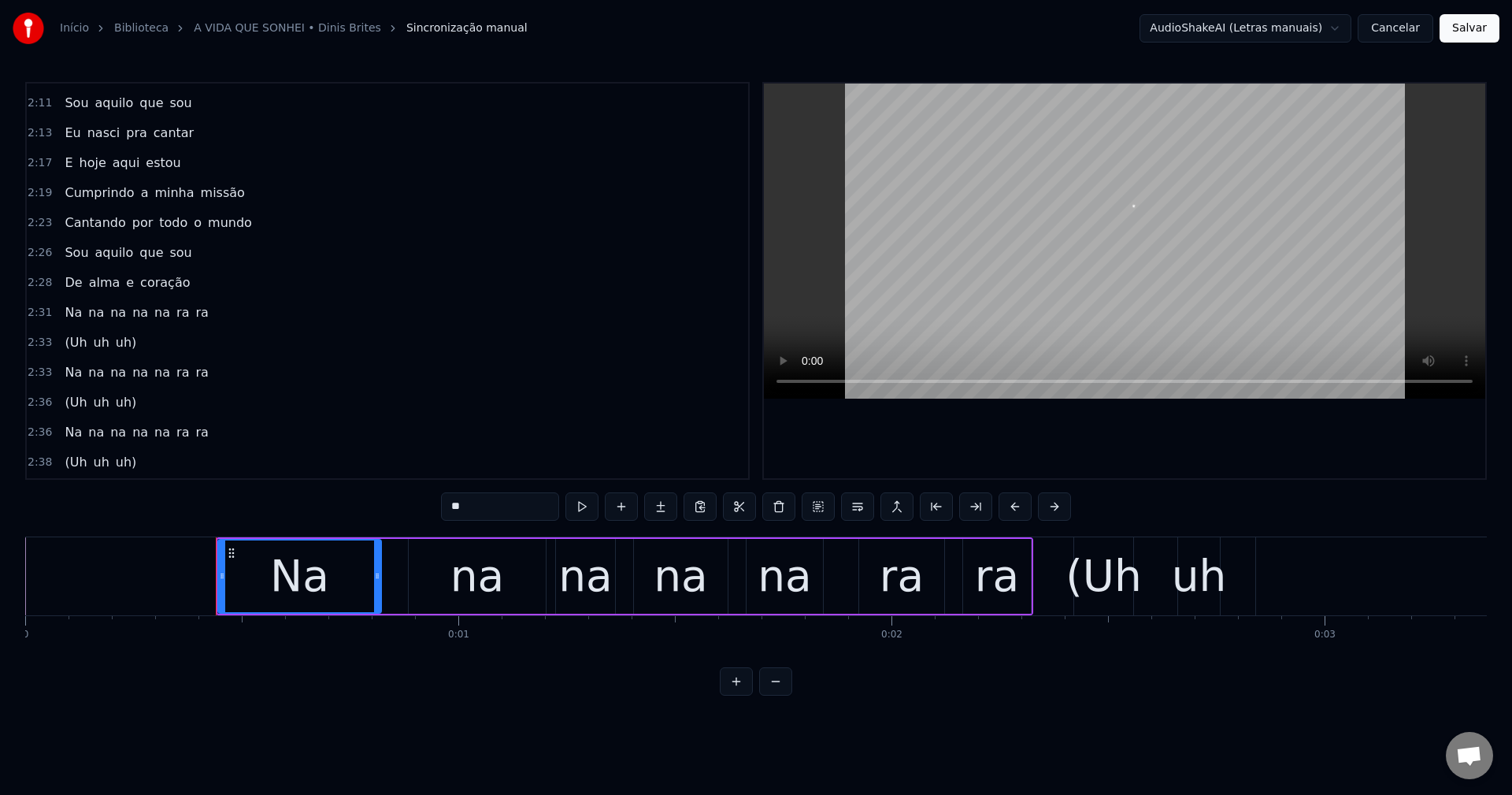
scroll to position [1181, 0]
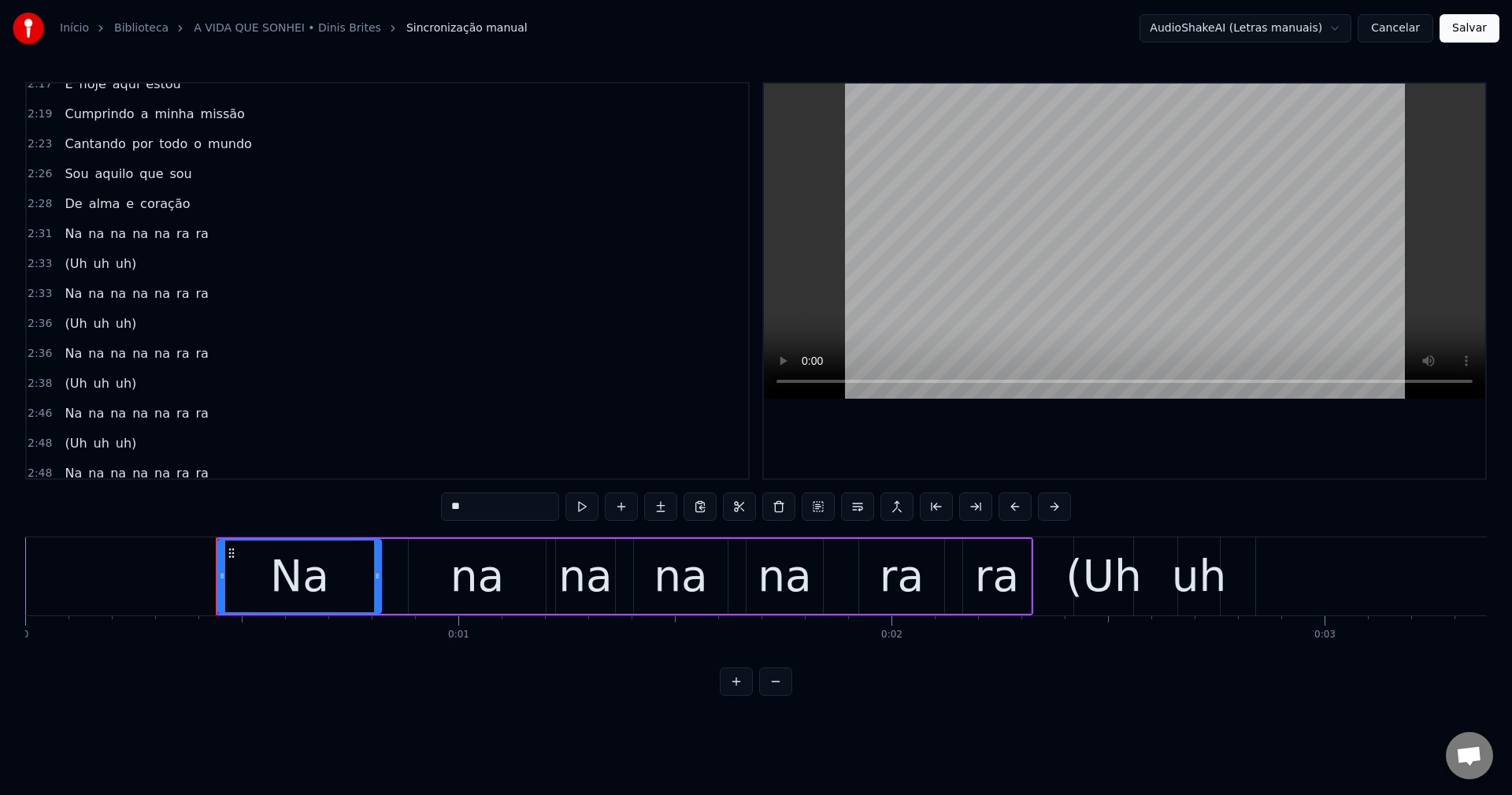
click at [69, 348] on span "Na" at bounding box center [73, 353] width 21 height 18
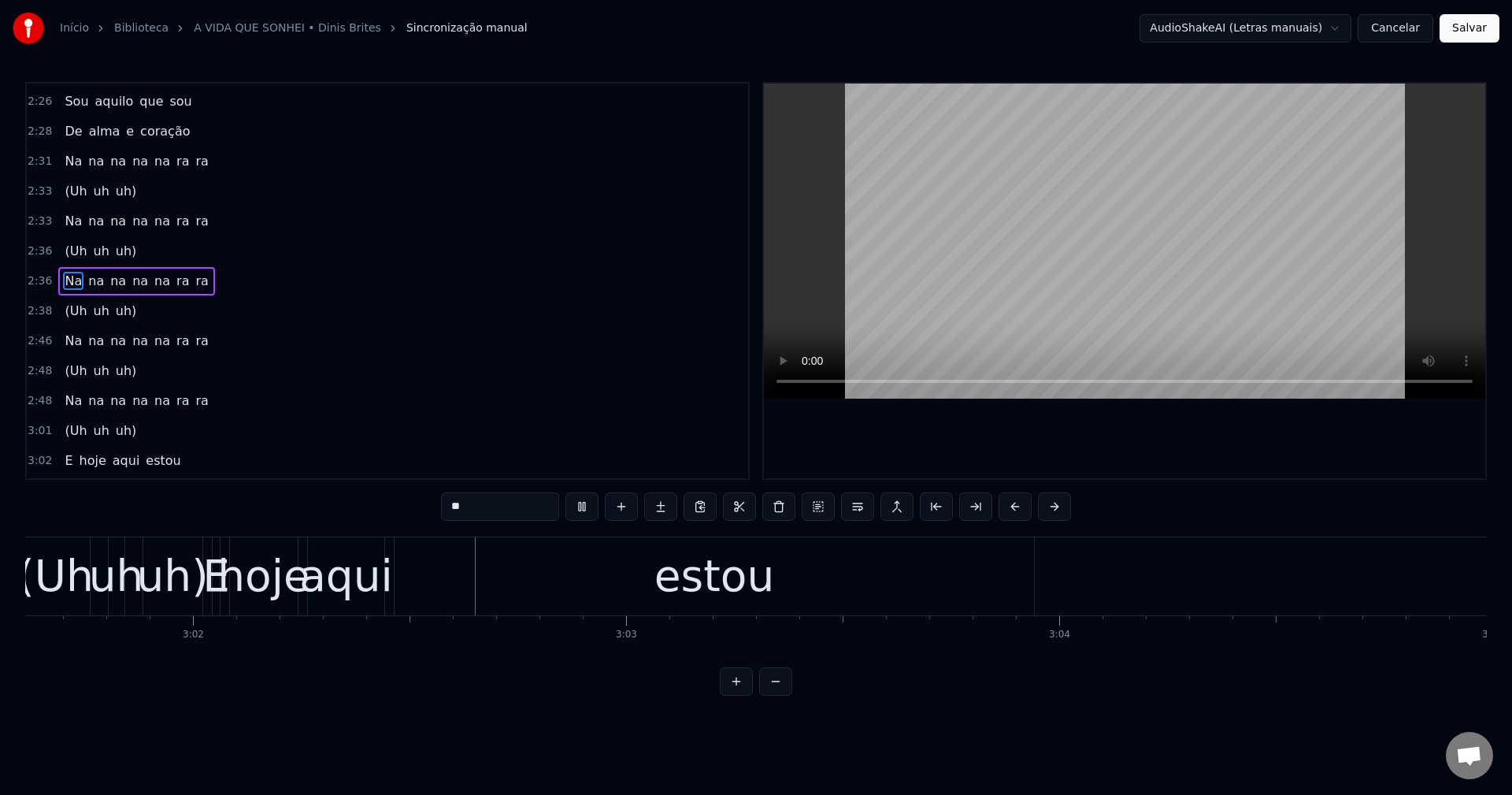
scroll to position [0, 78707]
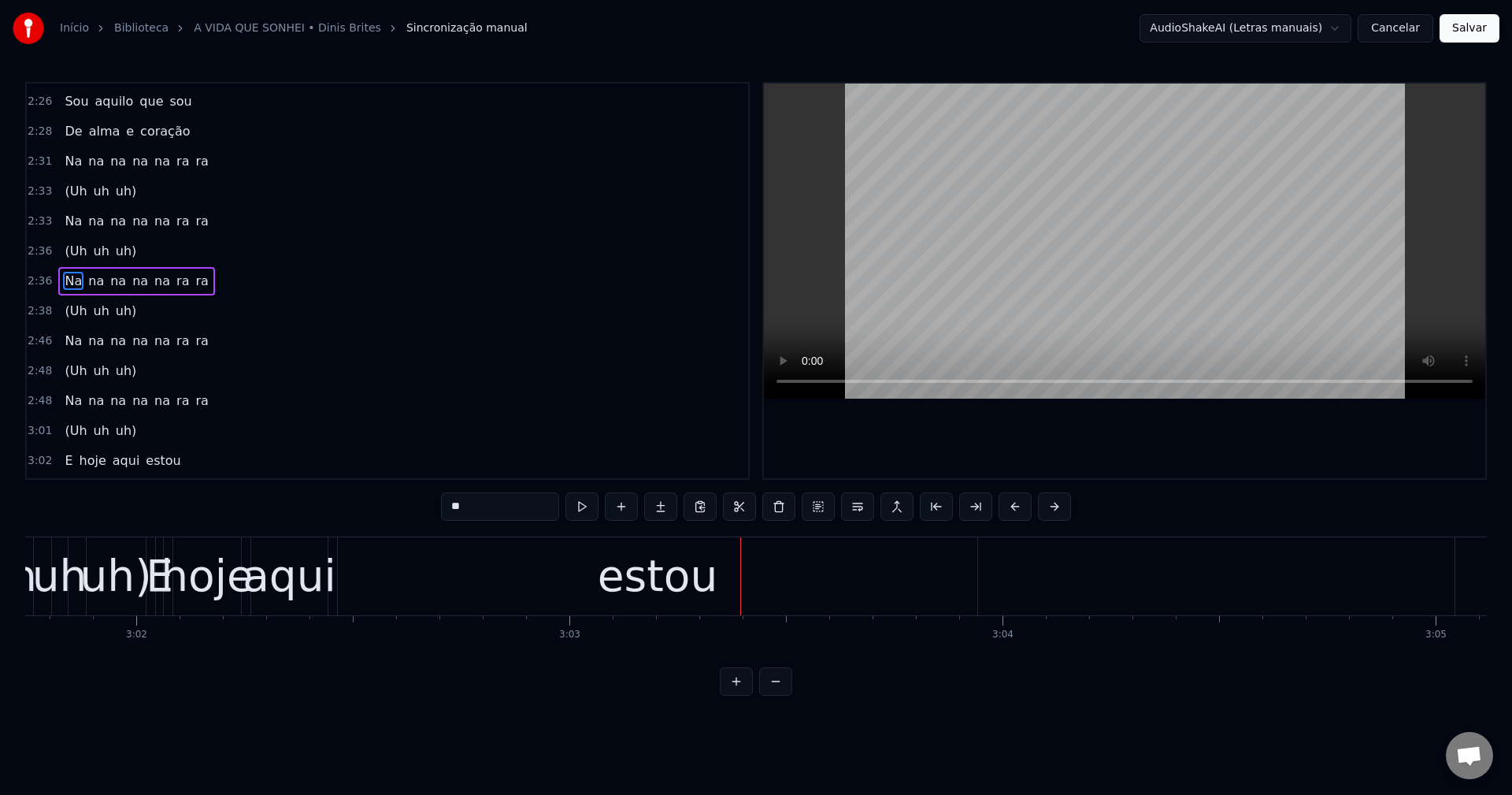
click at [1409, 33] on button "Cancelar" at bounding box center [1396, 28] width 76 height 28
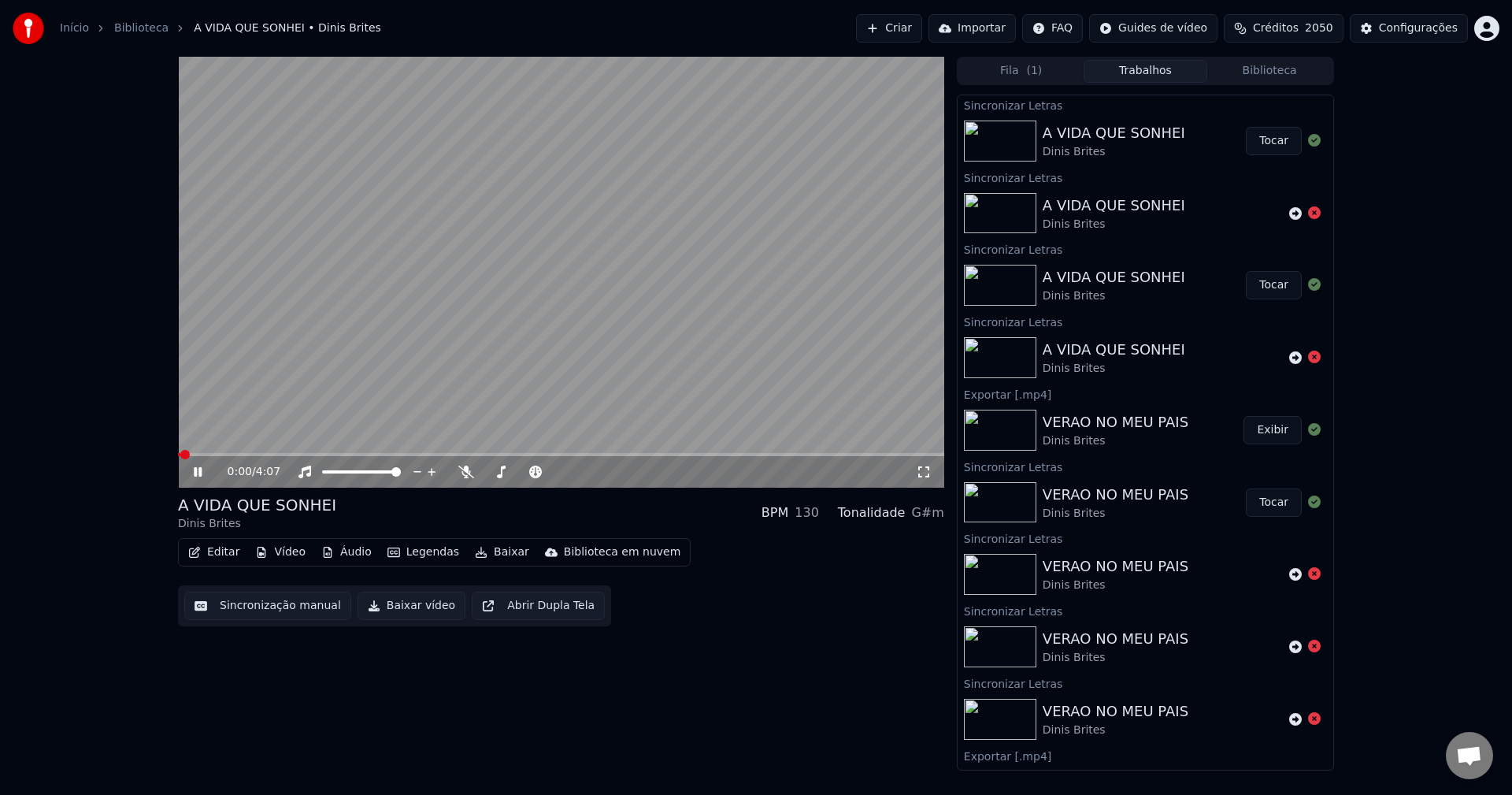
click at [214, 546] on button "Editar" at bounding box center [214, 552] width 64 height 22
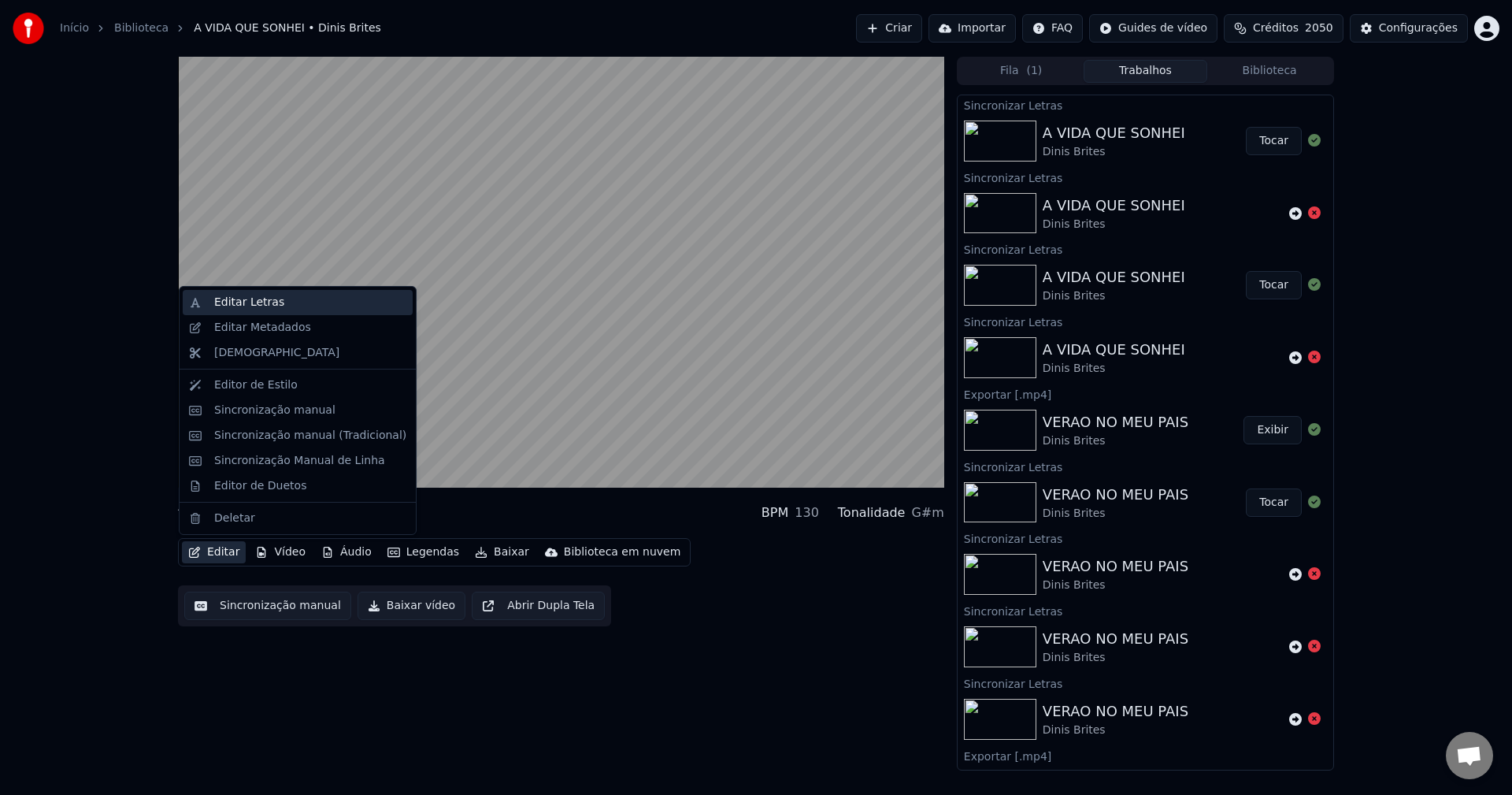
click at [315, 302] on div "Editar Letras" at bounding box center [309, 302] width 192 height 16
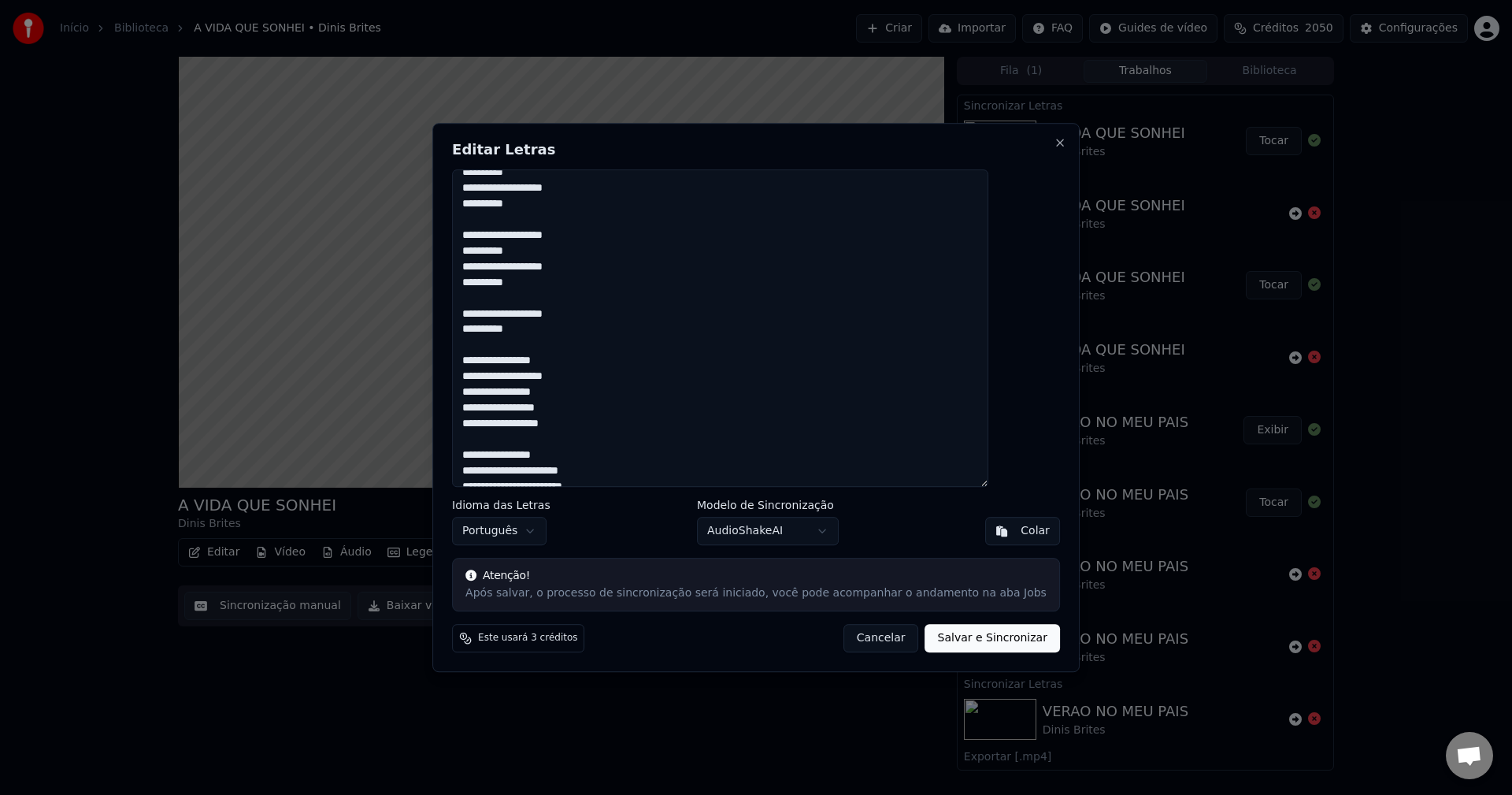
scroll to position [877, 0]
drag, startPoint x: 487, startPoint y: 304, endPoint x: 496, endPoint y: 349, distance: 45.9
click at [496, 349] on textarea at bounding box center [719, 328] width 536 height 318
type textarea "**********"
click at [797, 533] on button "AudioShakeAI" at bounding box center [768, 530] width 141 height 28
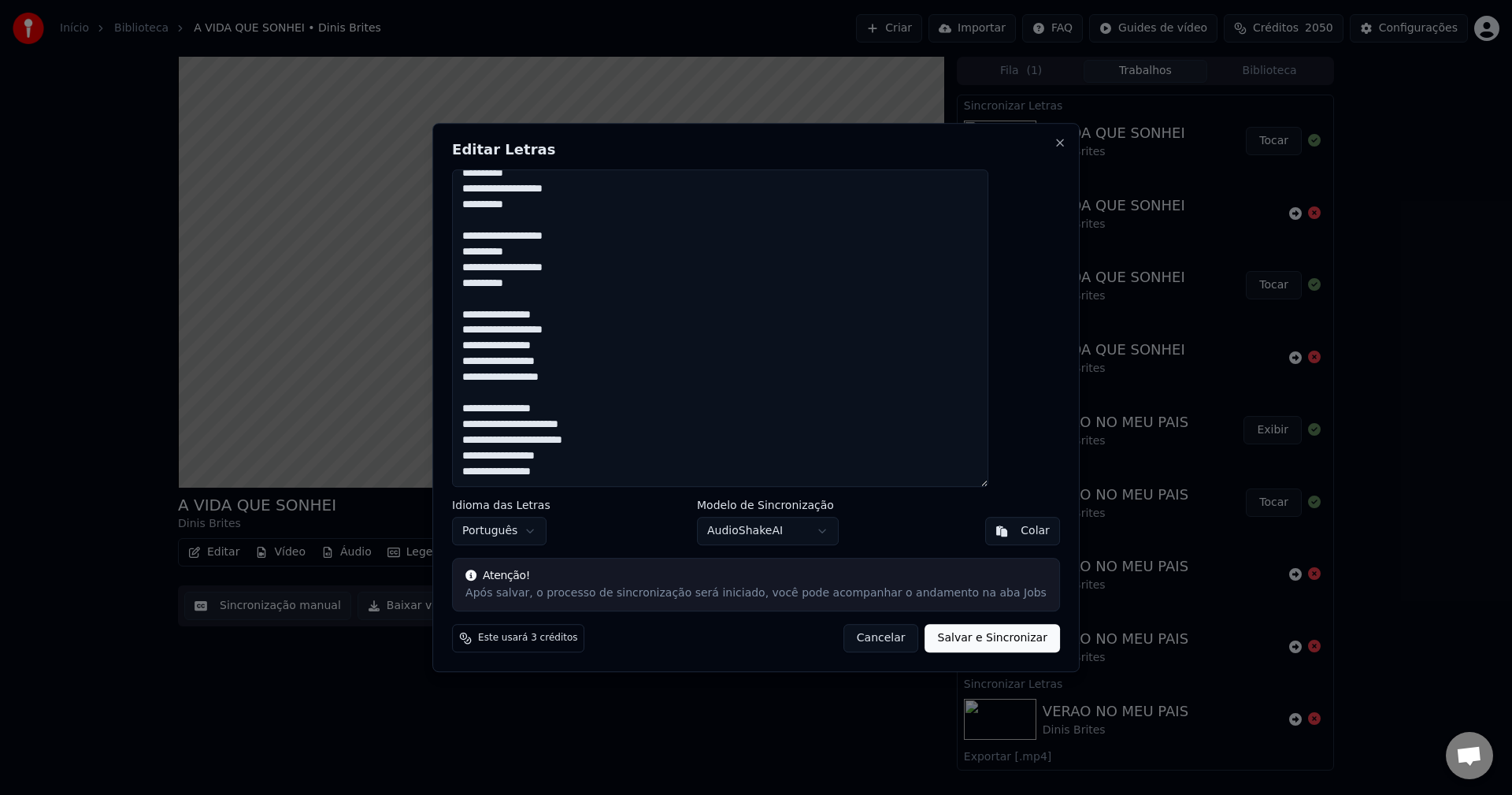
click at [797, 533] on body "Início Biblioteca A VIDA QUE SONHEI • Dinis Brites Criar Importar FAQ Guides de…" at bounding box center [756, 397] width 1512 height 795
click at [925, 651] on button "Salvar e Sincronizar" at bounding box center [992, 638] width 134 height 28
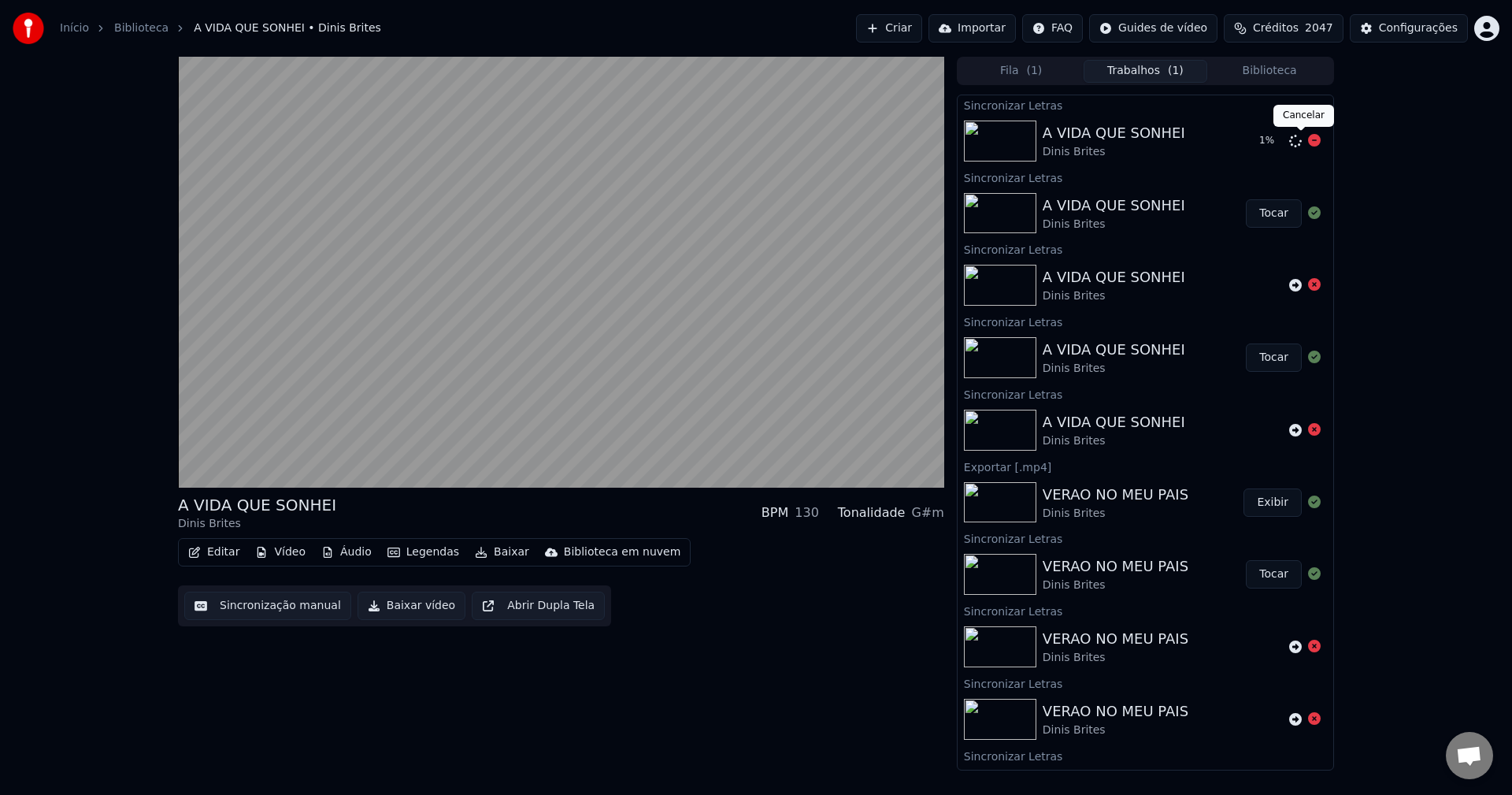
click at [1308, 142] on icon at bounding box center [1314, 140] width 13 height 13
click at [1289, 148] on div at bounding box center [1305, 140] width 32 height 19
click at [1289, 141] on icon at bounding box center [1295, 140] width 13 height 13
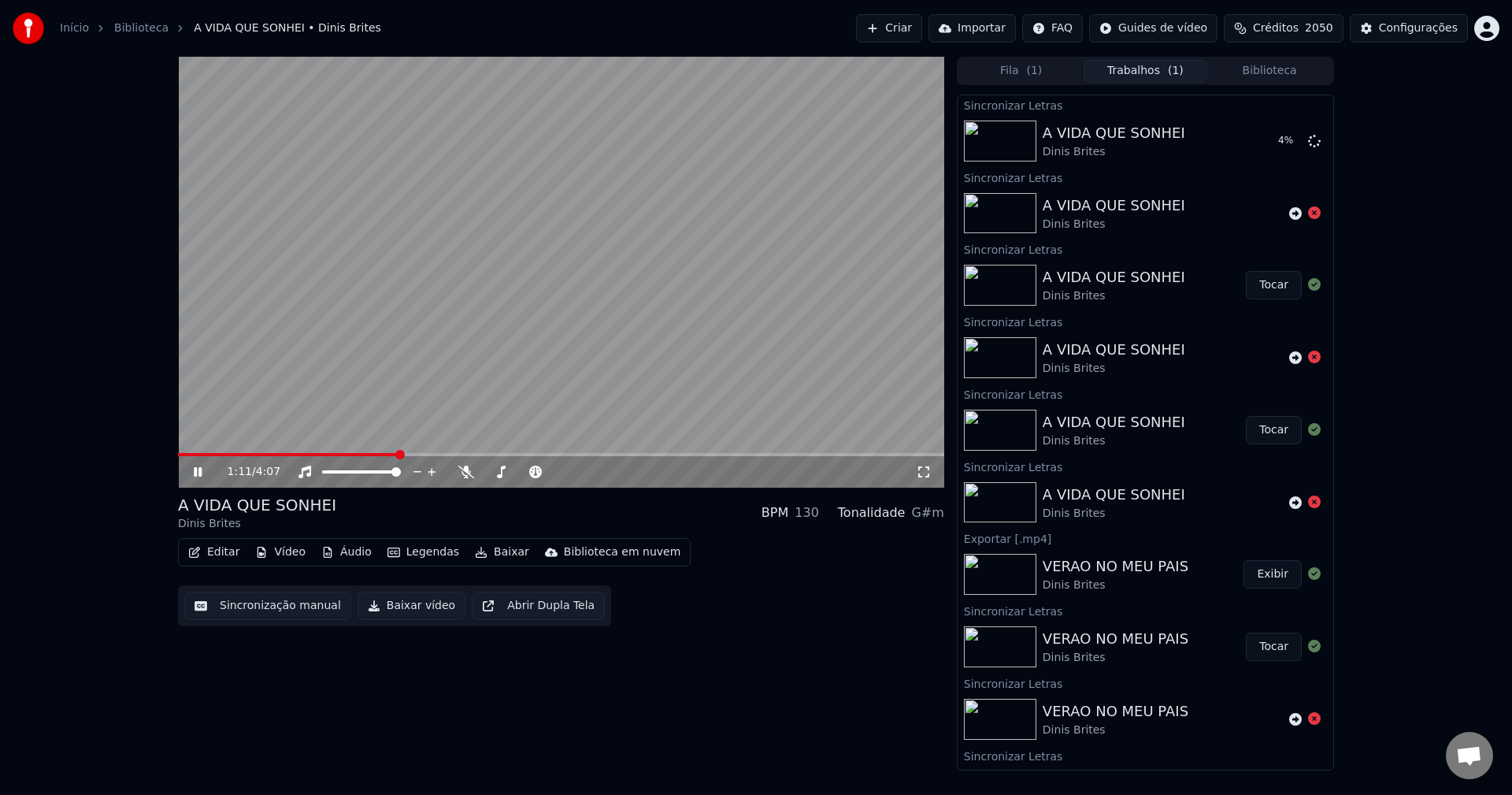
click at [1290, 75] on button "Biblioteca" at bounding box center [1268, 71] width 124 height 23
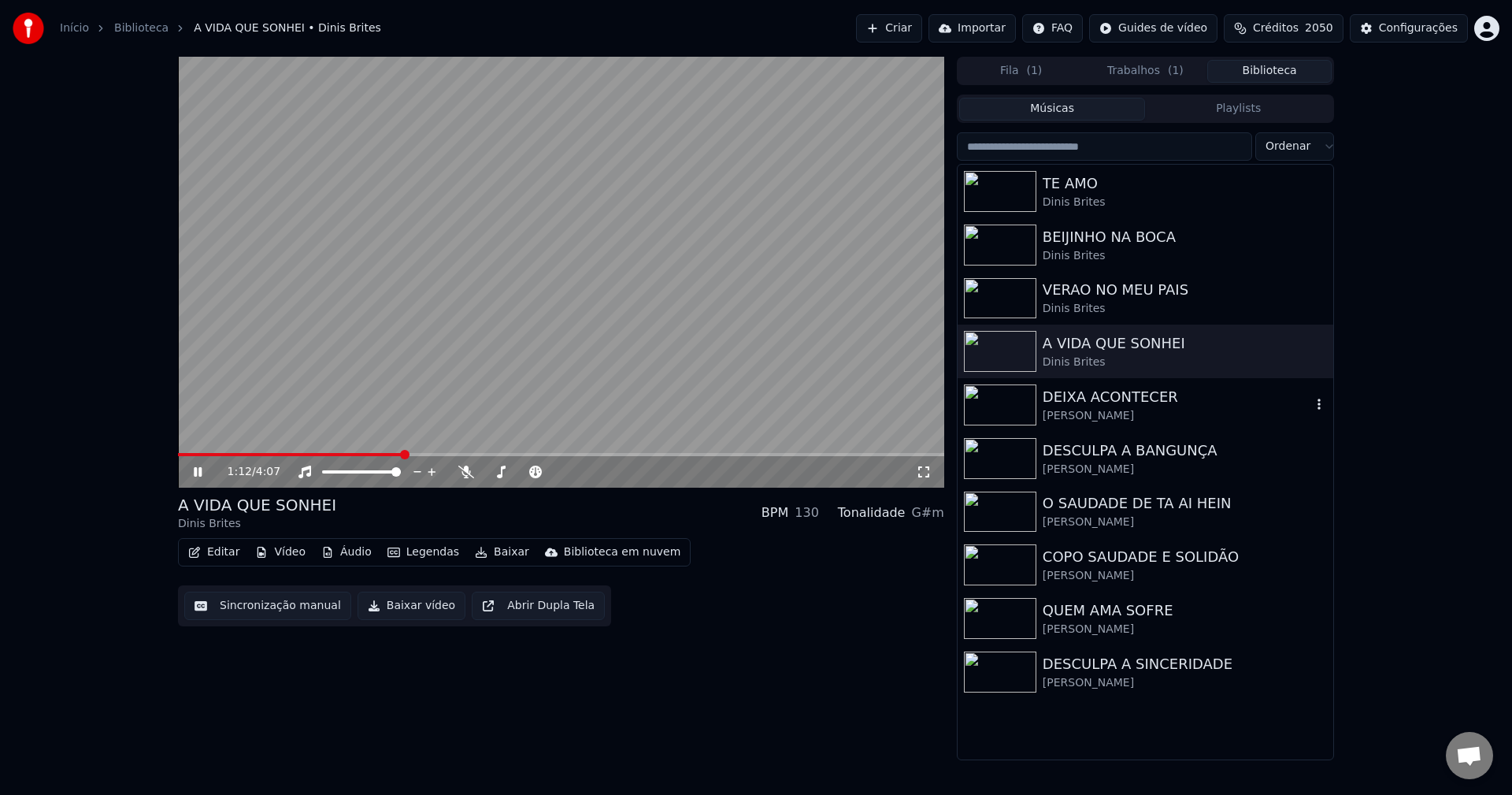
click at [1099, 399] on div "DEIXA ACONTECER" at bounding box center [1177, 397] width 269 height 22
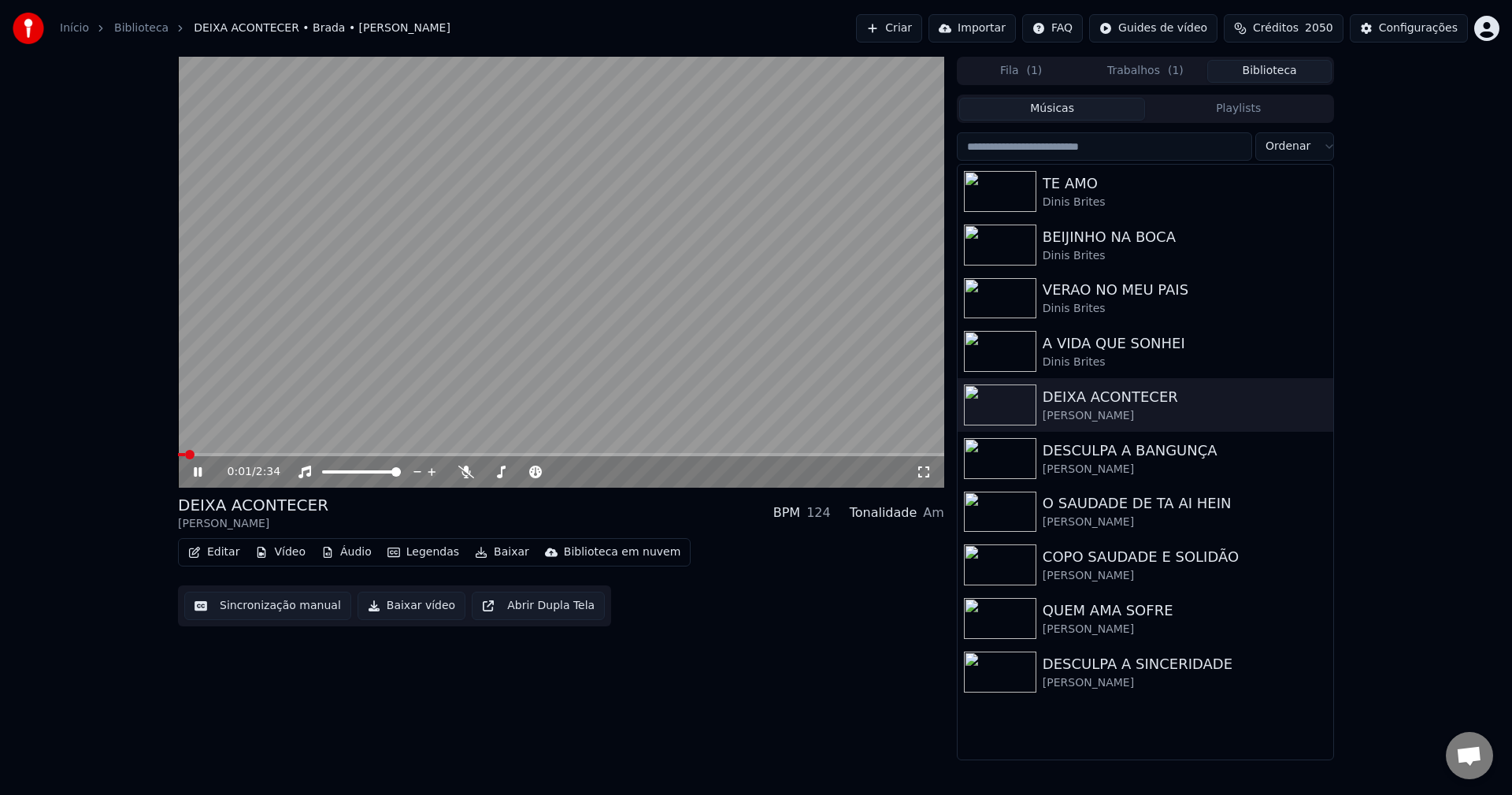
click at [202, 546] on button "Editar" at bounding box center [214, 552] width 64 height 22
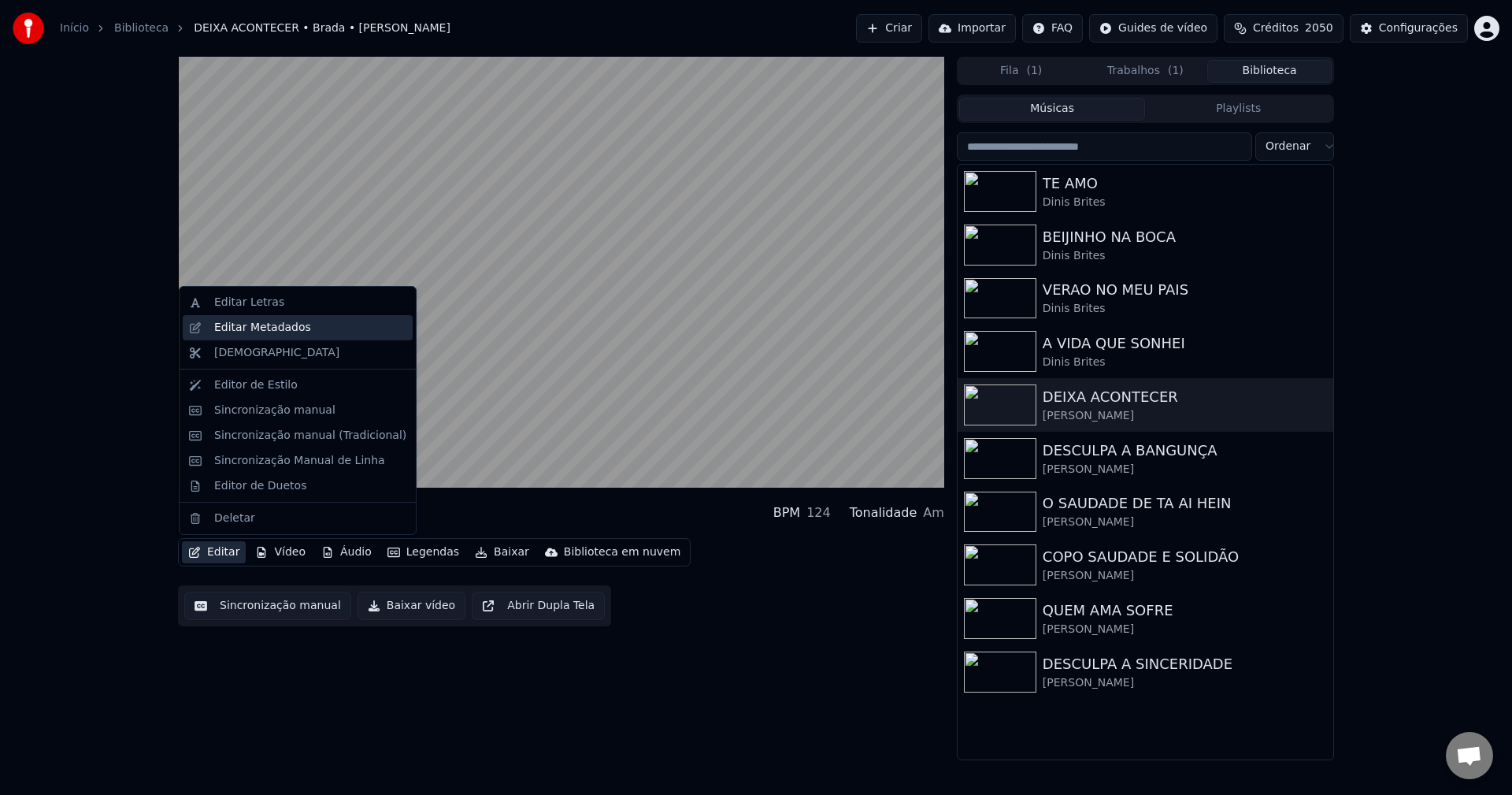
click at [276, 326] on div "Editar Metadados" at bounding box center [262, 327] width 96 height 16
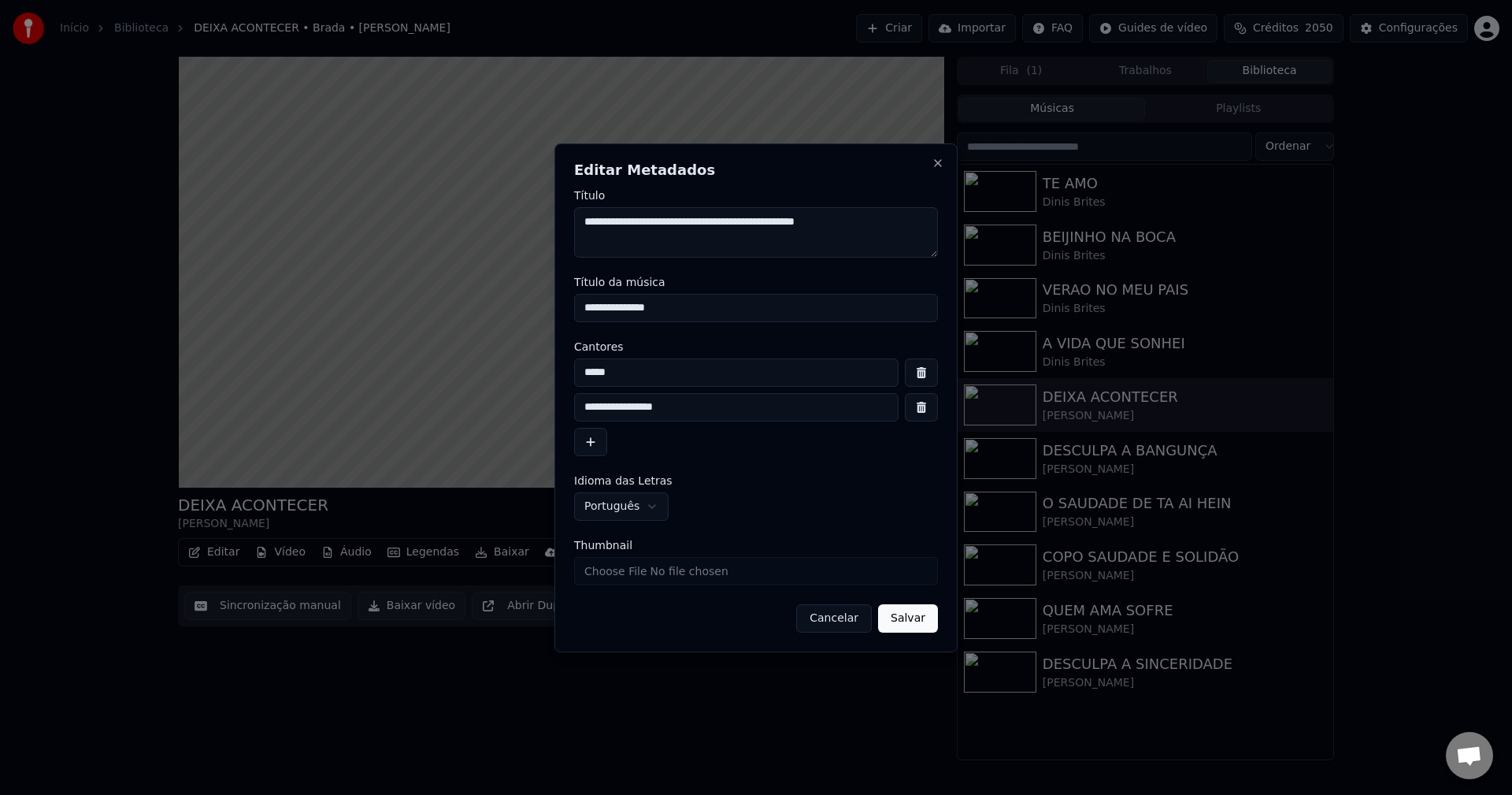
drag, startPoint x: 640, startPoint y: 225, endPoint x: 773, endPoint y: 236, distance: 133.5
click at [773, 236] on textarea "**********" at bounding box center [756, 232] width 364 height 51
drag, startPoint x: 667, startPoint y: 377, endPoint x: 429, endPoint y: 361, distance: 238.5
click at [432, 362] on body "Início Biblioteca DEIXA ACONTECER • Brada • Ronaldo Fernandes Criar Importar FA…" at bounding box center [756, 397] width 1512 height 795
paste input "**********"
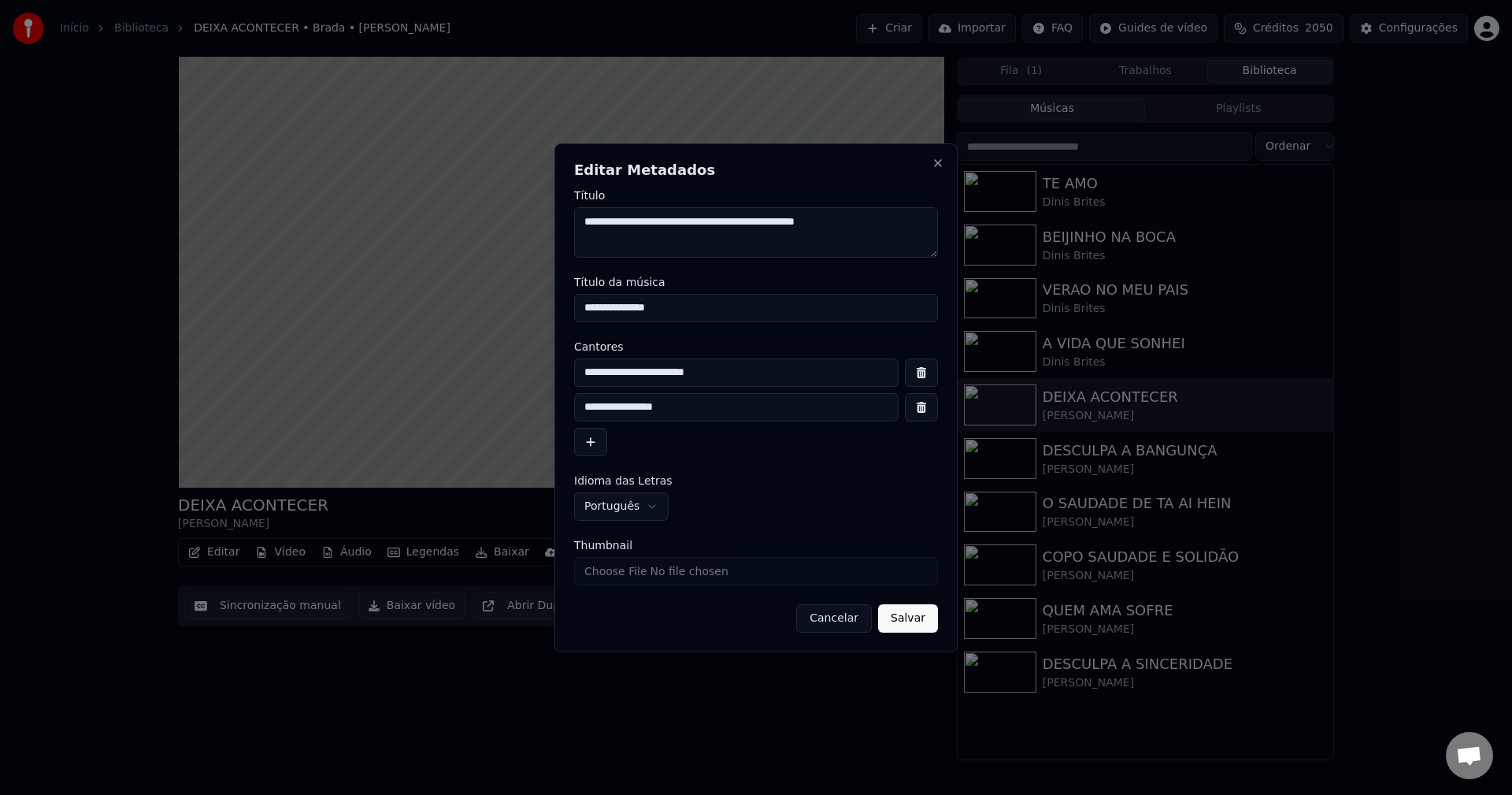
type input "**********"
click at [918, 406] on button "button" at bounding box center [920, 407] width 33 height 28
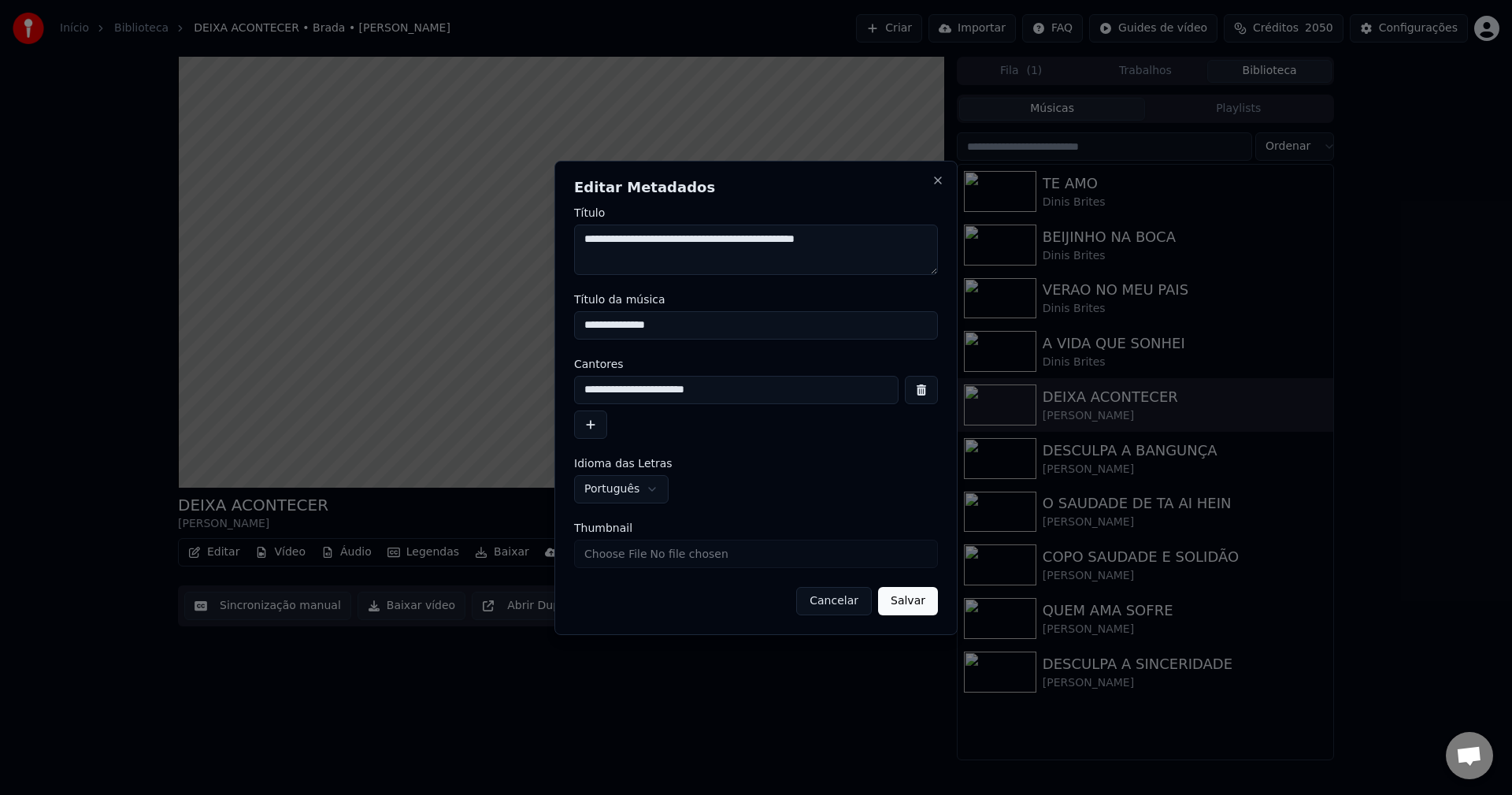
drag, startPoint x: 586, startPoint y: 241, endPoint x: 627, endPoint y: 249, distance: 41.8
click at [627, 249] on textarea "**********" at bounding box center [756, 250] width 364 height 51
click at [631, 560] on input "Thumbnail" at bounding box center [756, 553] width 364 height 28
click at [905, 609] on button "Salvar" at bounding box center [908, 601] width 60 height 28
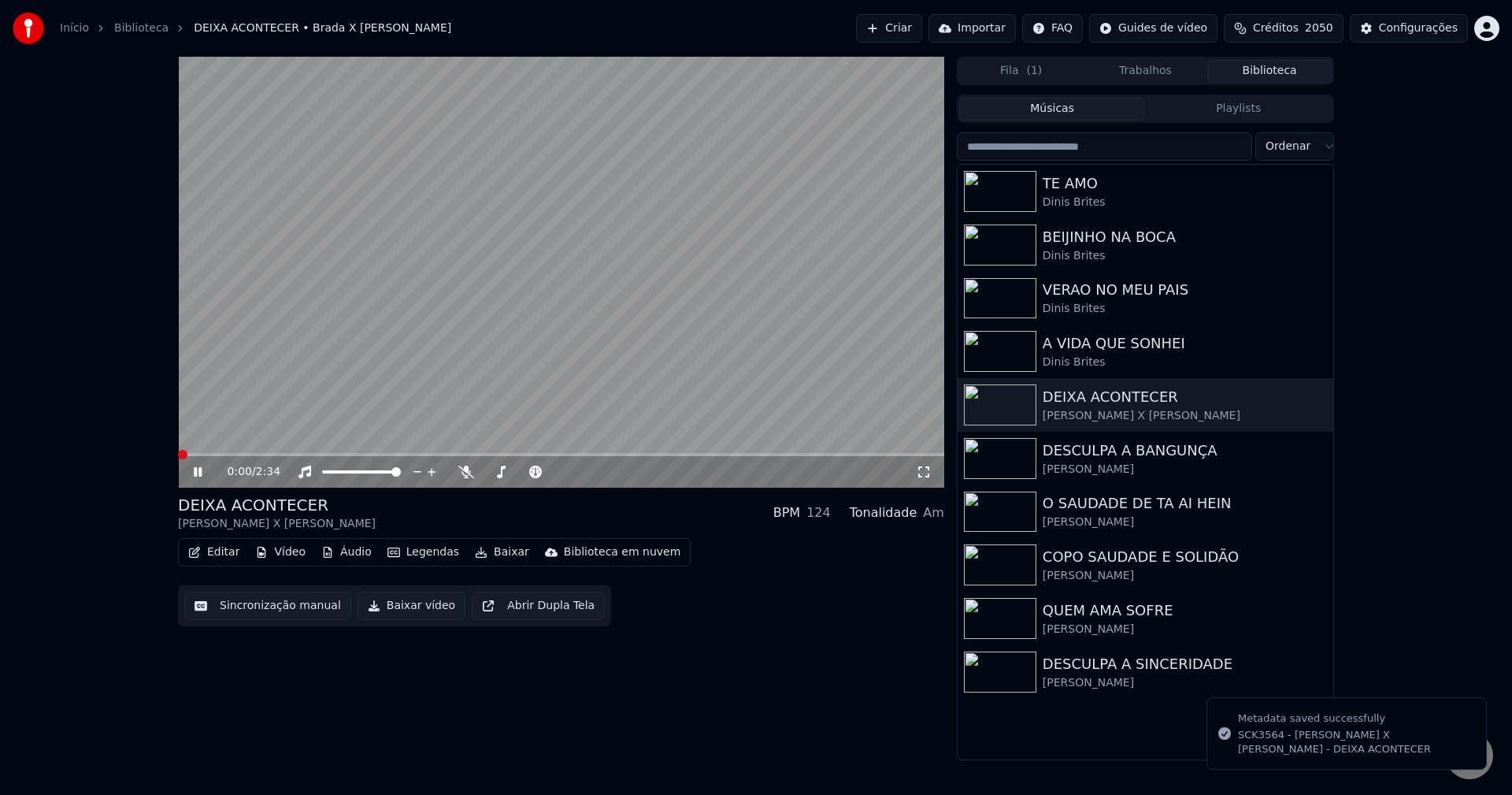
click at [1149, 72] on button "Trabalhos" at bounding box center [1145, 71] width 124 height 23
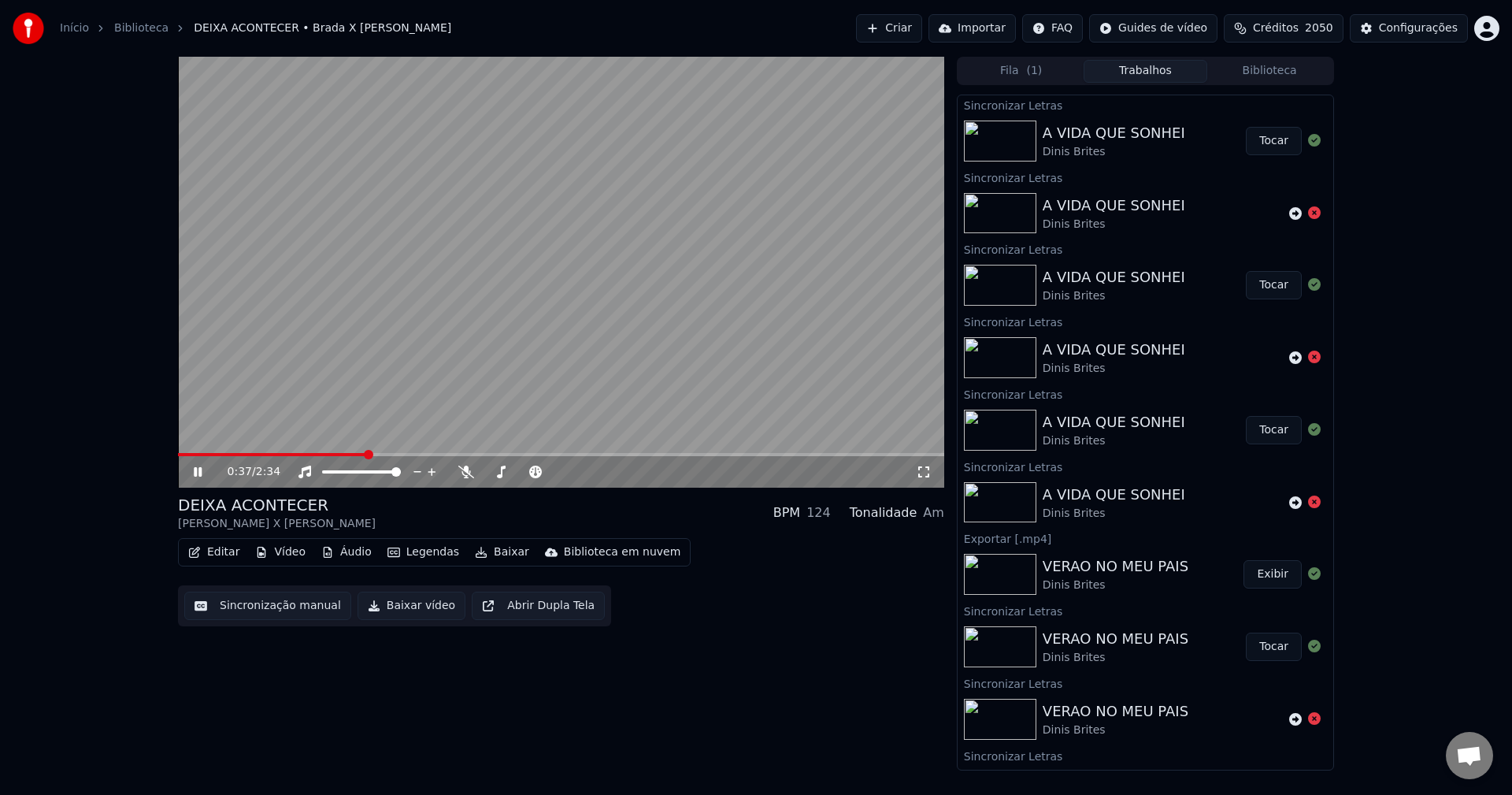
click at [1264, 137] on button "Tocar" at bounding box center [1273, 140] width 56 height 28
click at [289, 610] on button "Sincronização manual" at bounding box center [268, 605] width 167 height 28
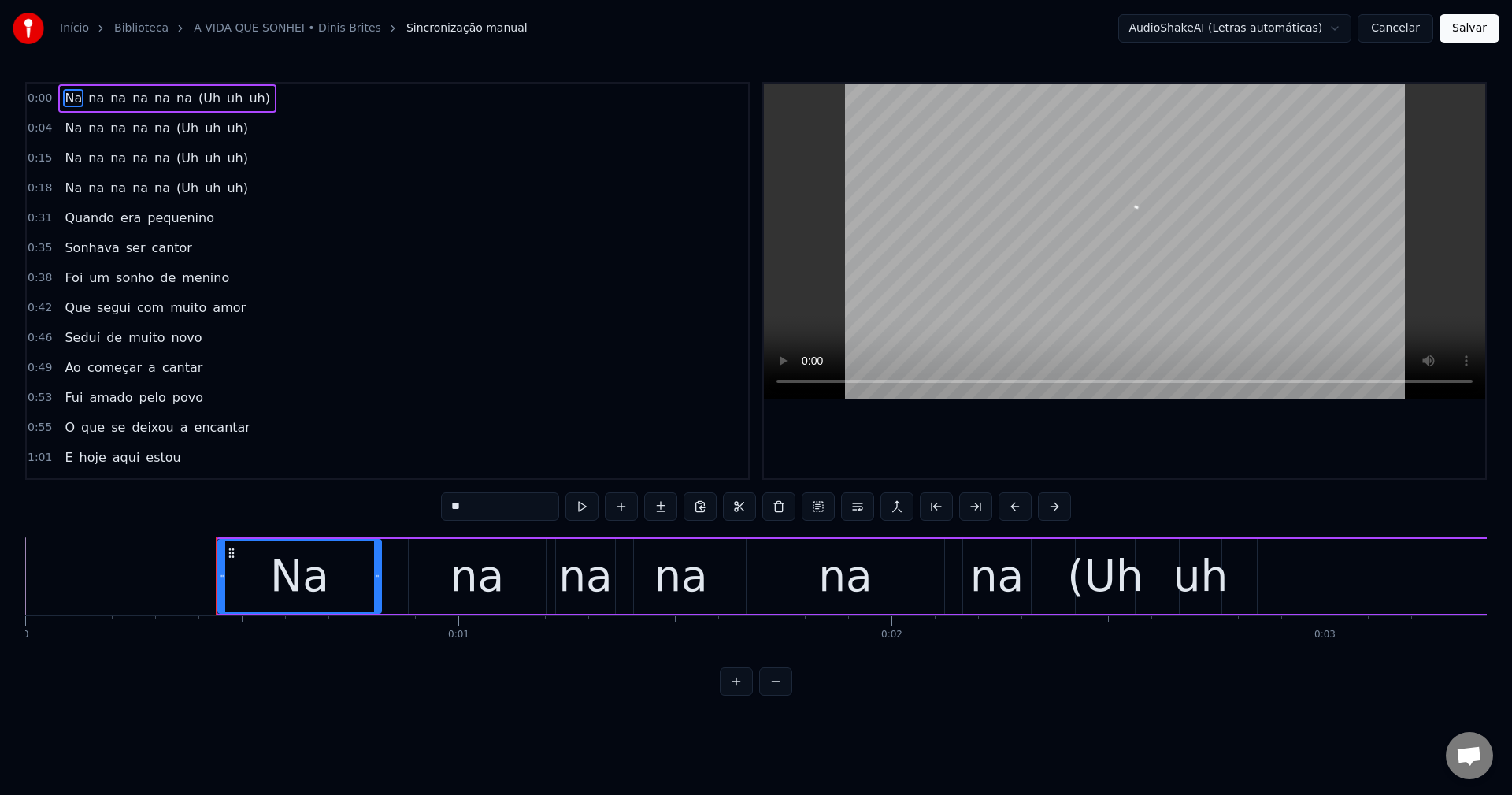
click at [1279, 33] on html "Início Biblioteca A VIDA QUE SONHEI • Dinis Brites Sincronização manual AudioSh…" at bounding box center [756, 360] width 1512 height 720
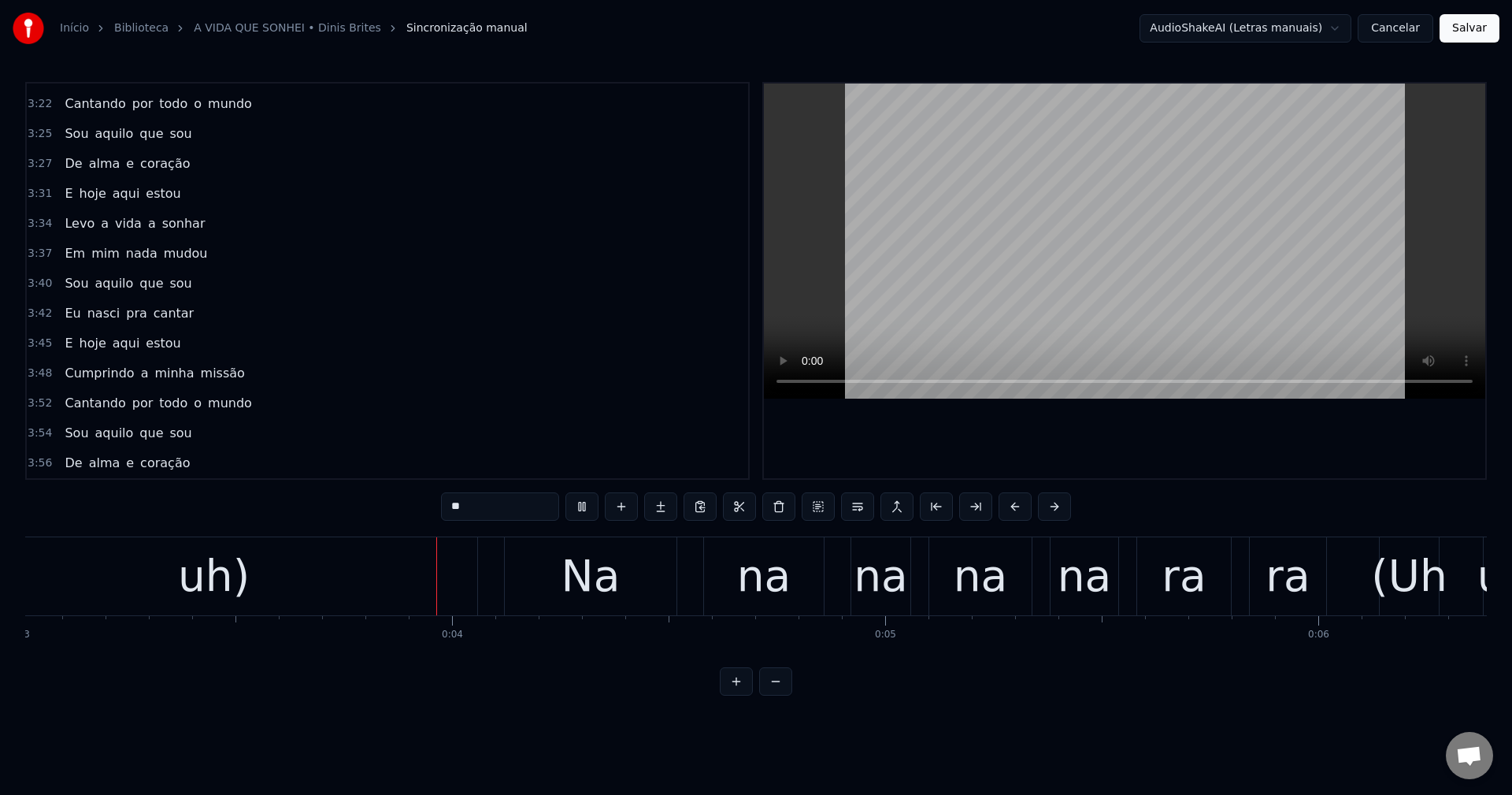
scroll to position [0, 1381]
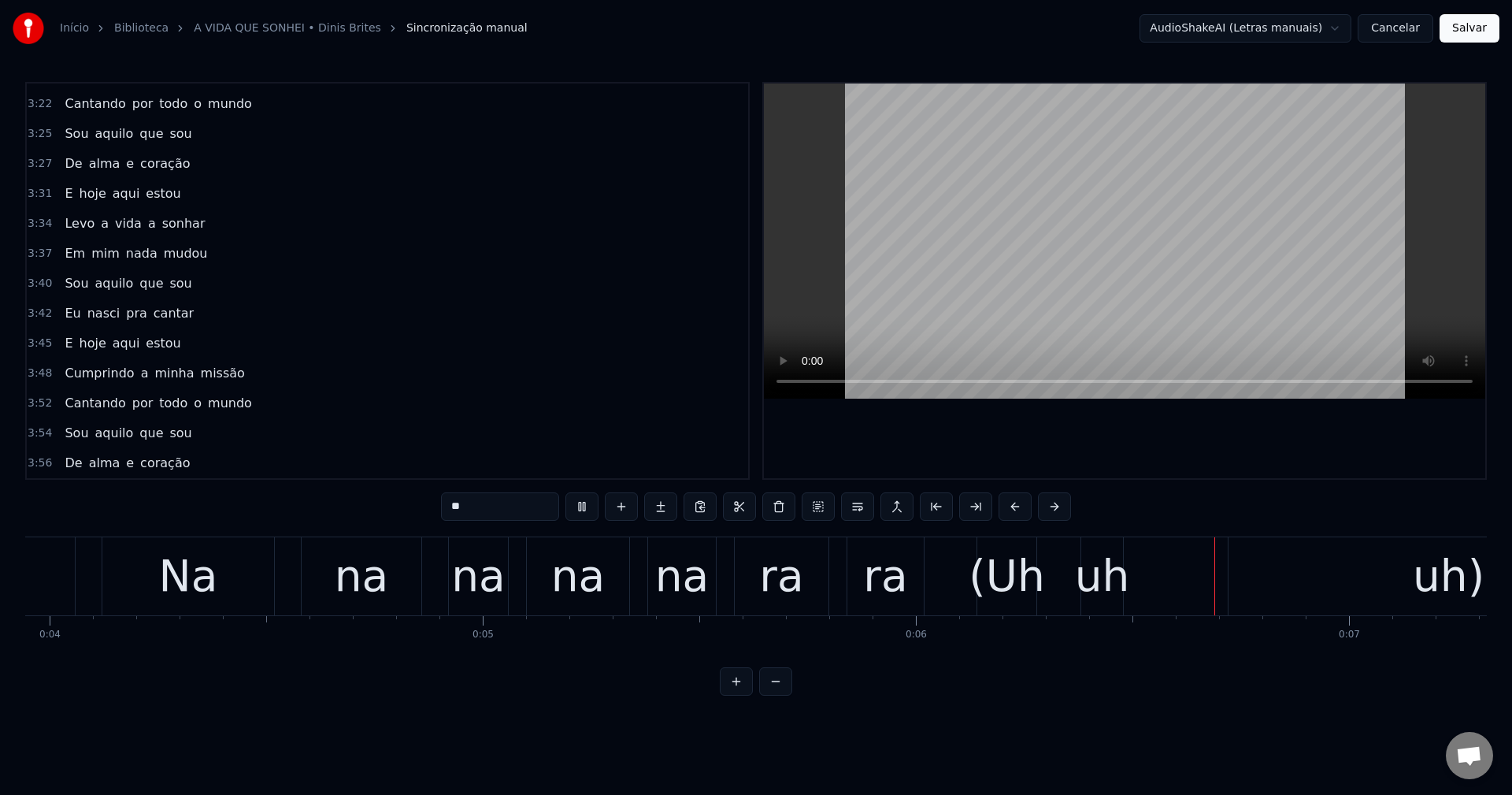
click at [1467, 31] on button "Salvar" at bounding box center [1469, 28] width 60 height 28
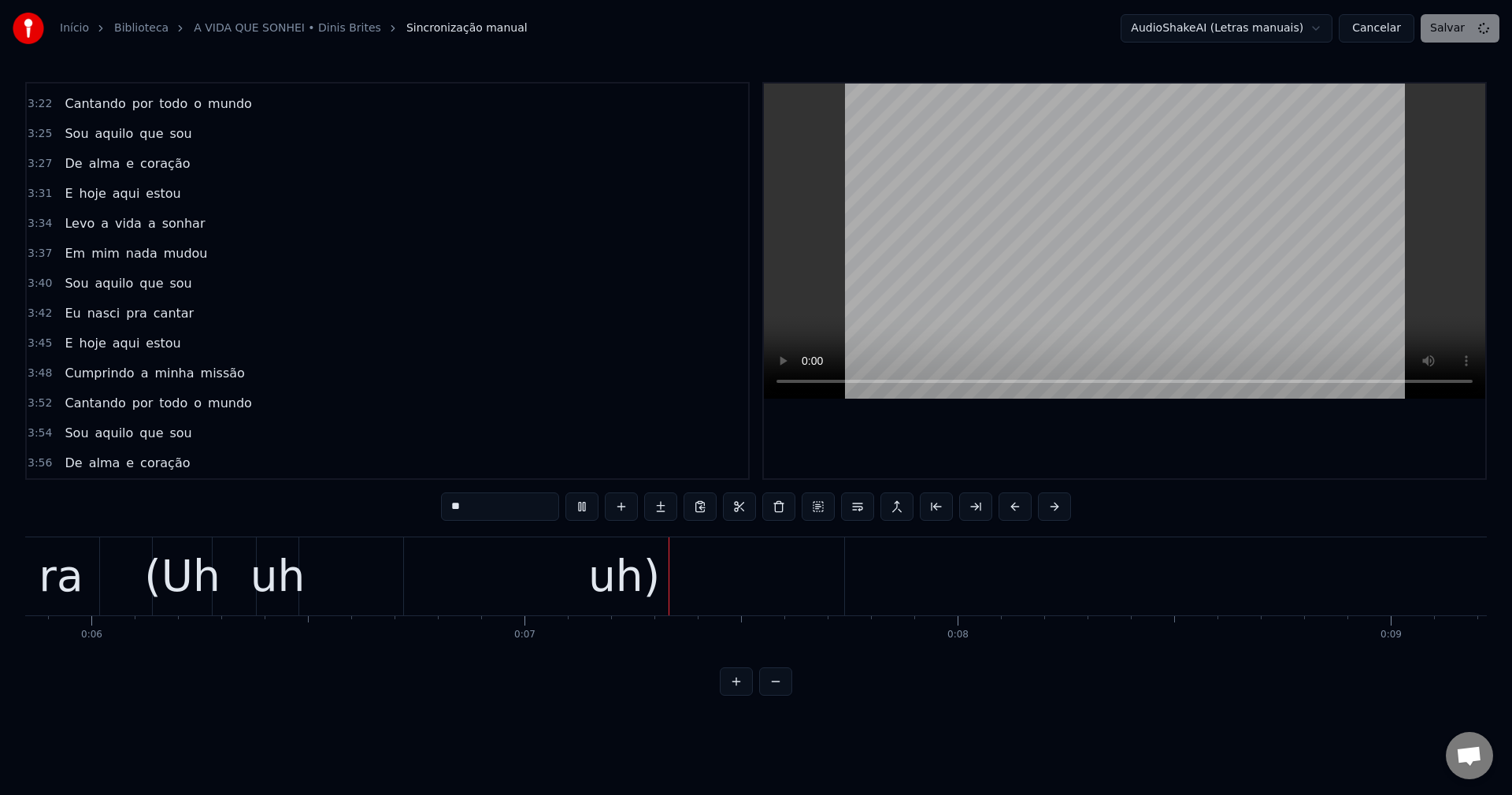
scroll to position [0, 2792]
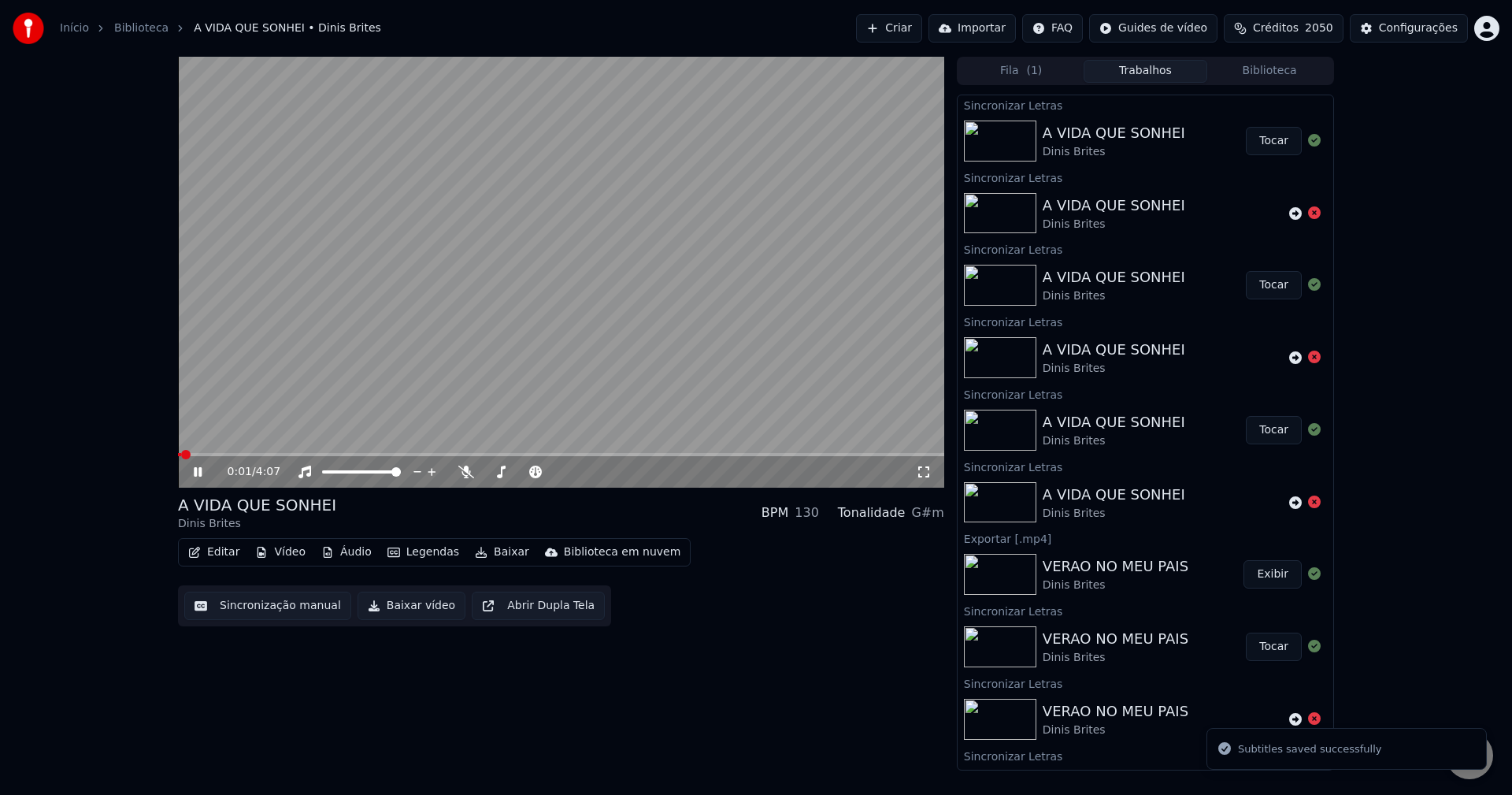
click at [410, 609] on button "Baixar vídeo" at bounding box center [411, 605] width 107 height 28
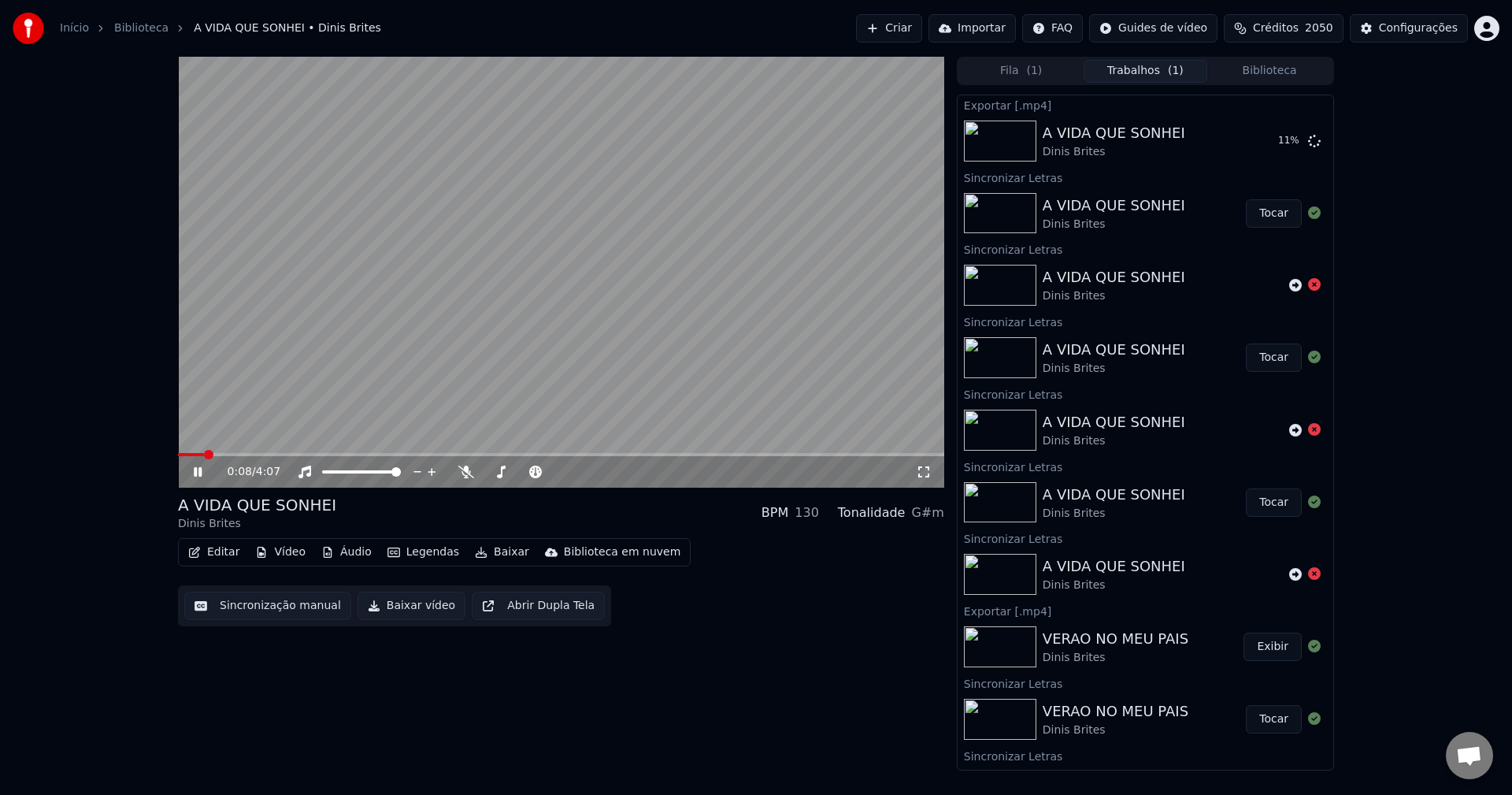
click at [661, 456] on span at bounding box center [561, 454] width 766 height 3
click at [1240, 75] on button "Biblioteca" at bounding box center [1268, 71] width 124 height 23
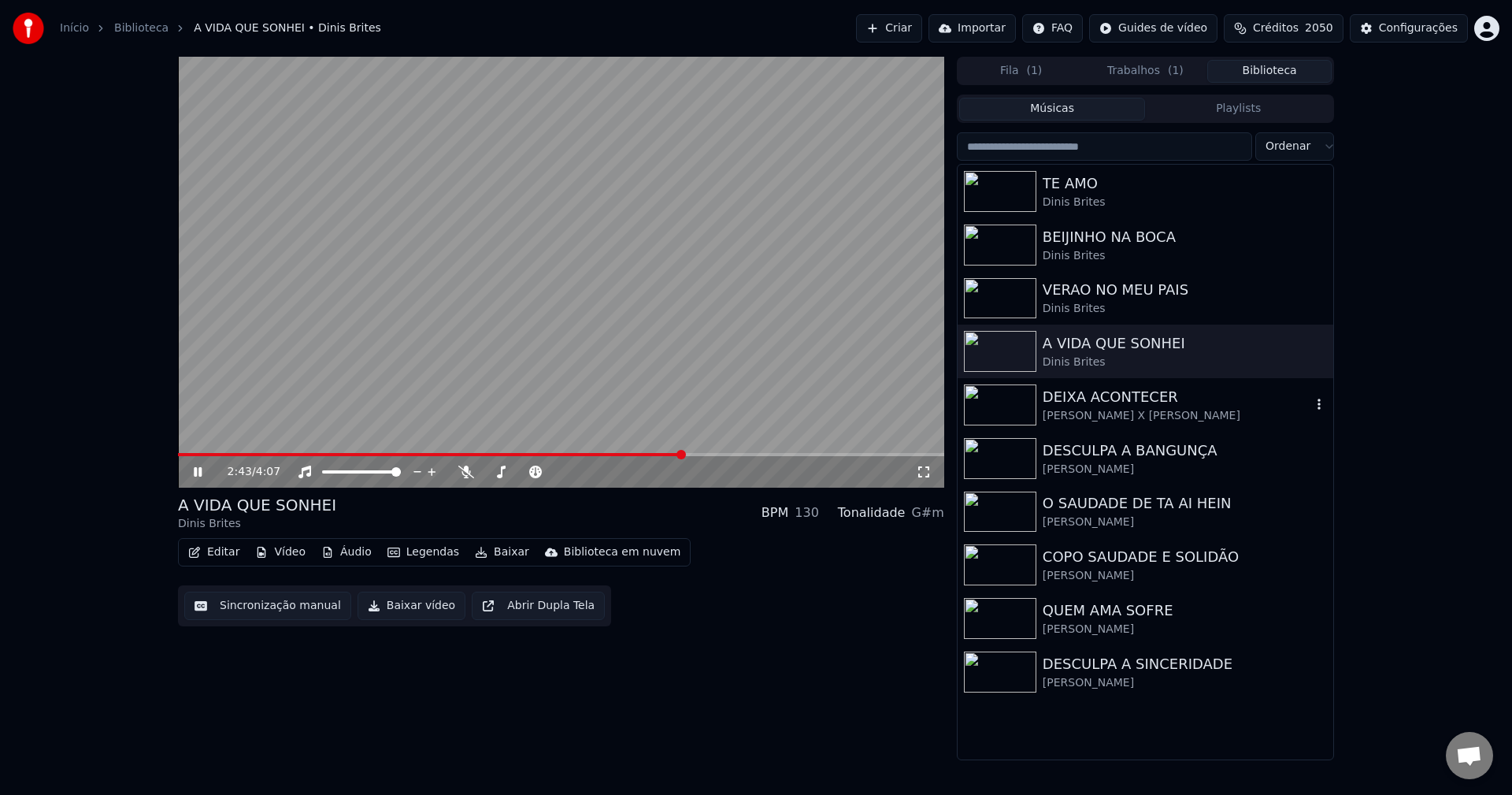
click at [1100, 383] on div "DEIXA ACONTECER Brada X Ronaldo Fernandes" at bounding box center [1146, 405] width 376 height 54
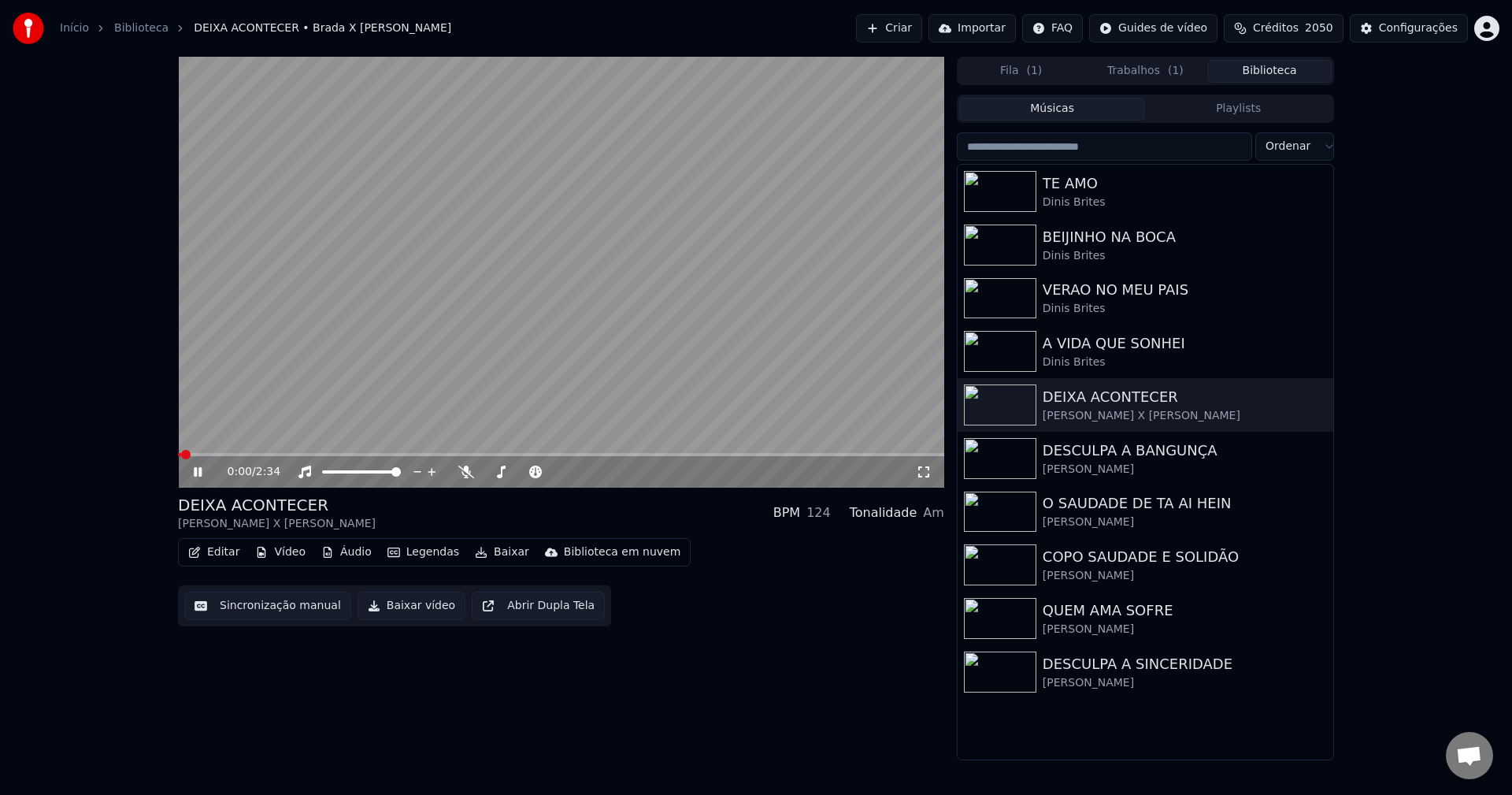
click at [277, 611] on button "Sincronização manual" at bounding box center [268, 605] width 167 height 28
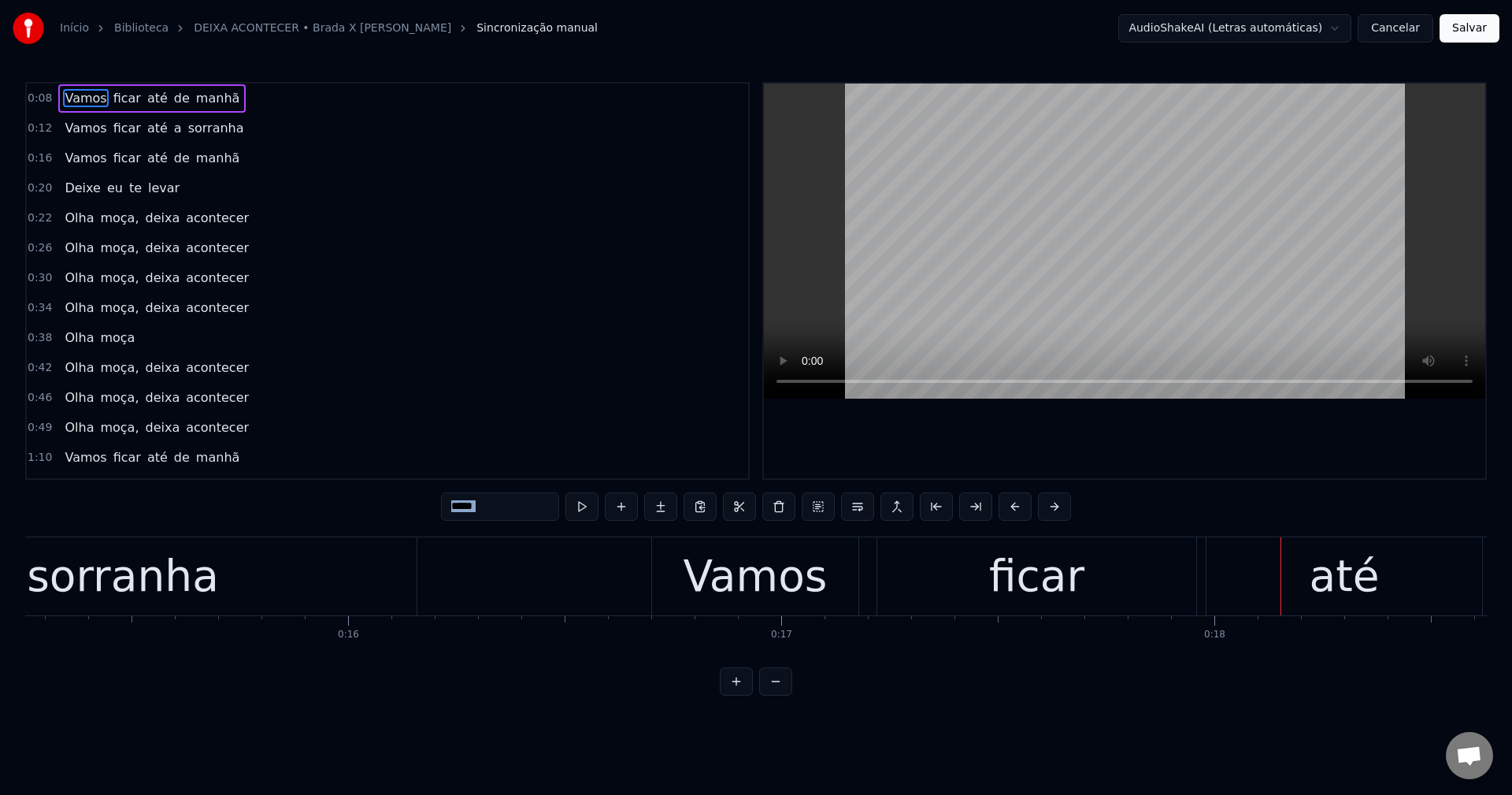
click at [372, 126] on div "0:12 Vamos ficar até a sorranha" at bounding box center [387, 128] width 721 height 30
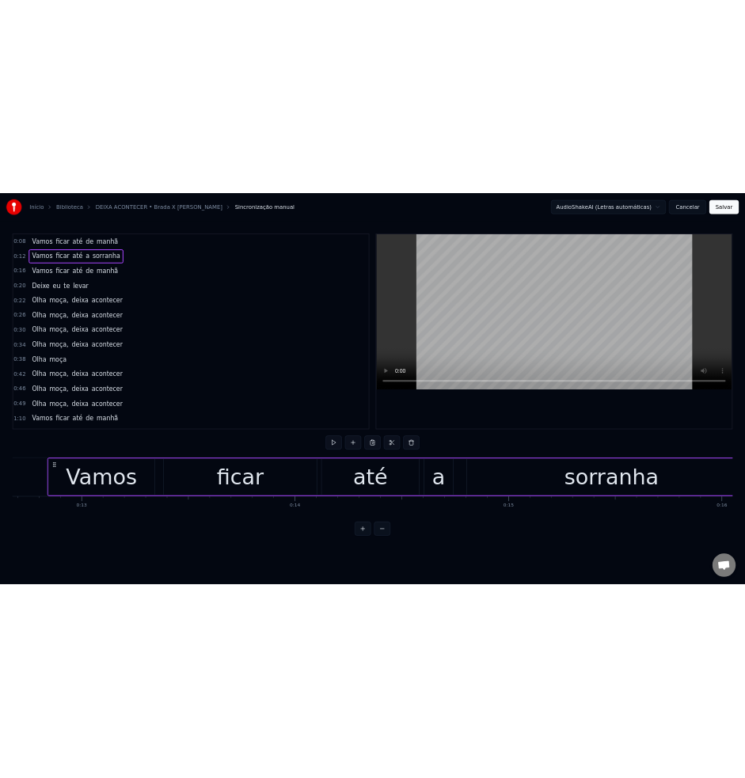
scroll to position [0, 5511]
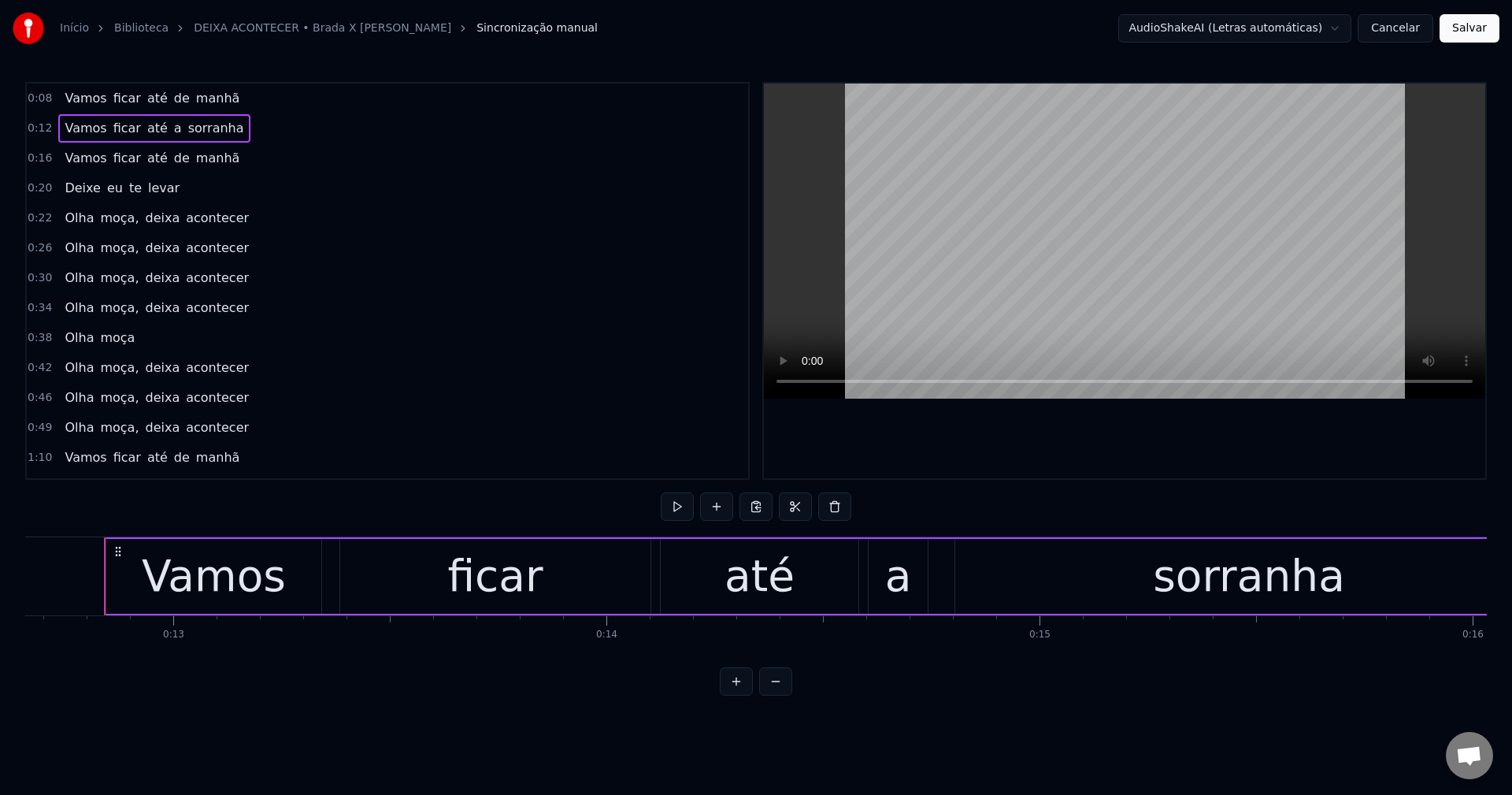
click at [1406, 17] on button "Cancelar" at bounding box center [1396, 28] width 76 height 28
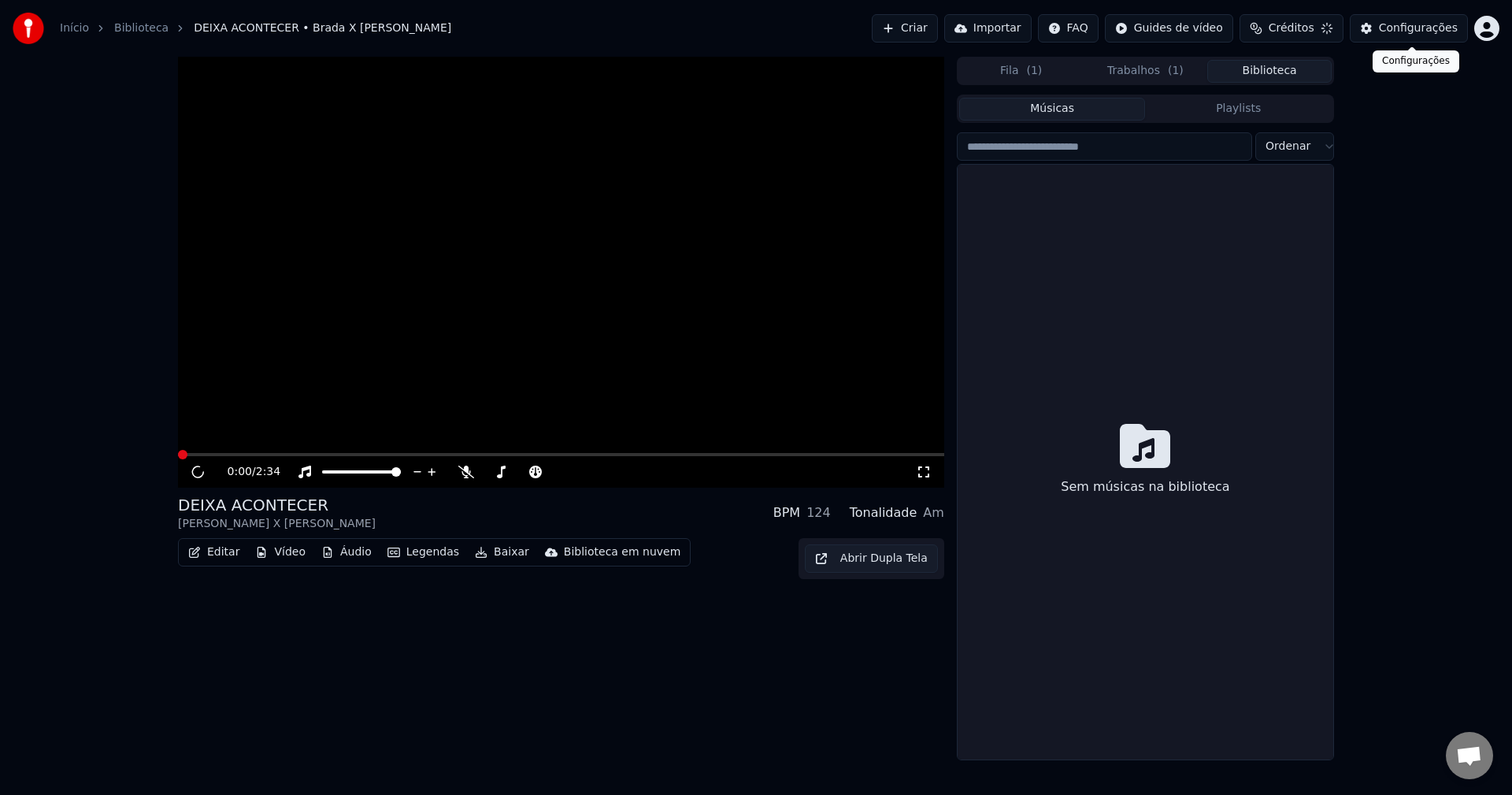
click at [1397, 25] on div "Configurações" at bounding box center [1418, 29] width 79 height 16
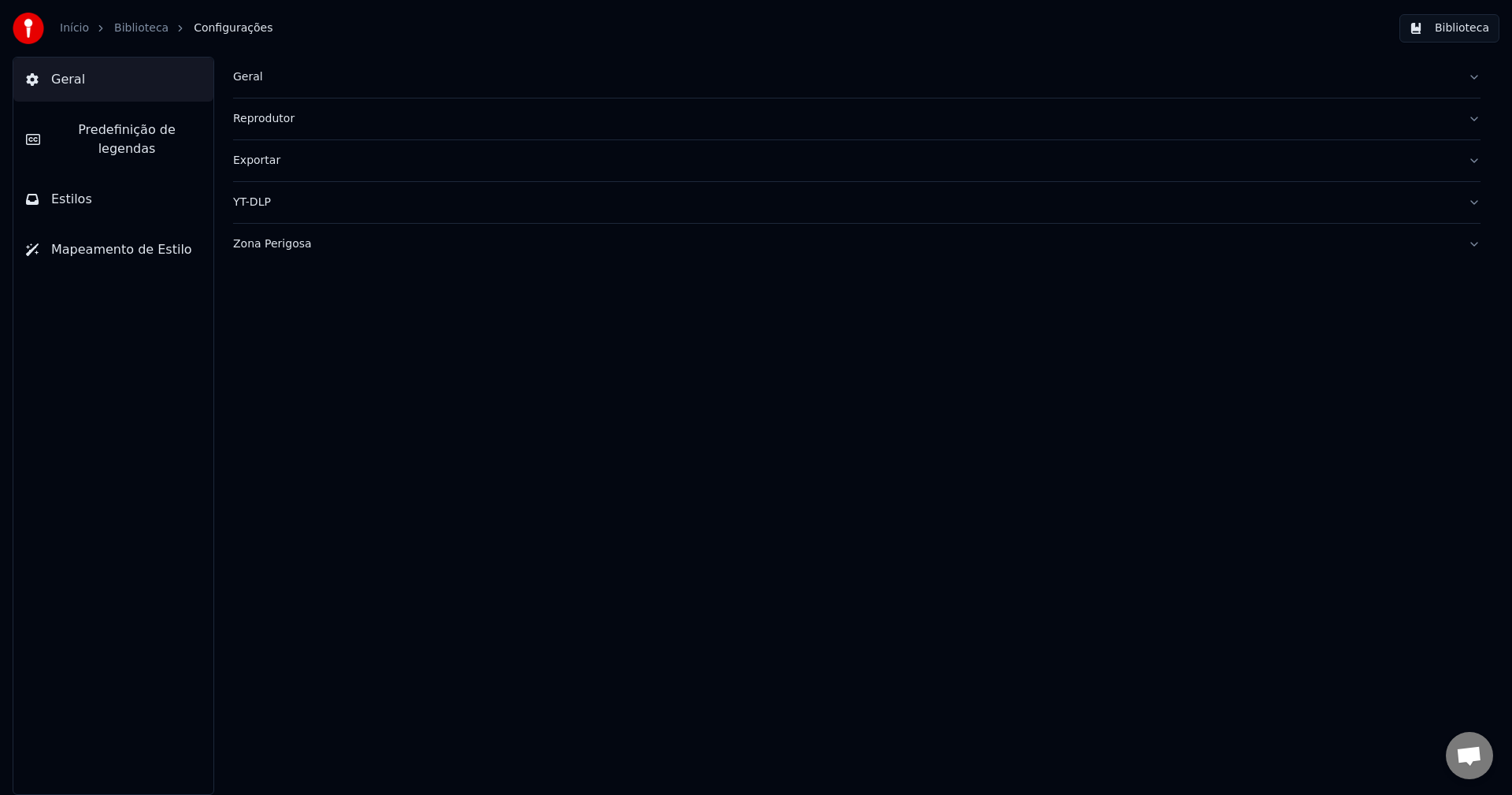
click at [1450, 32] on button "Biblioteca" at bounding box center [1449, 28] width 100 height 28
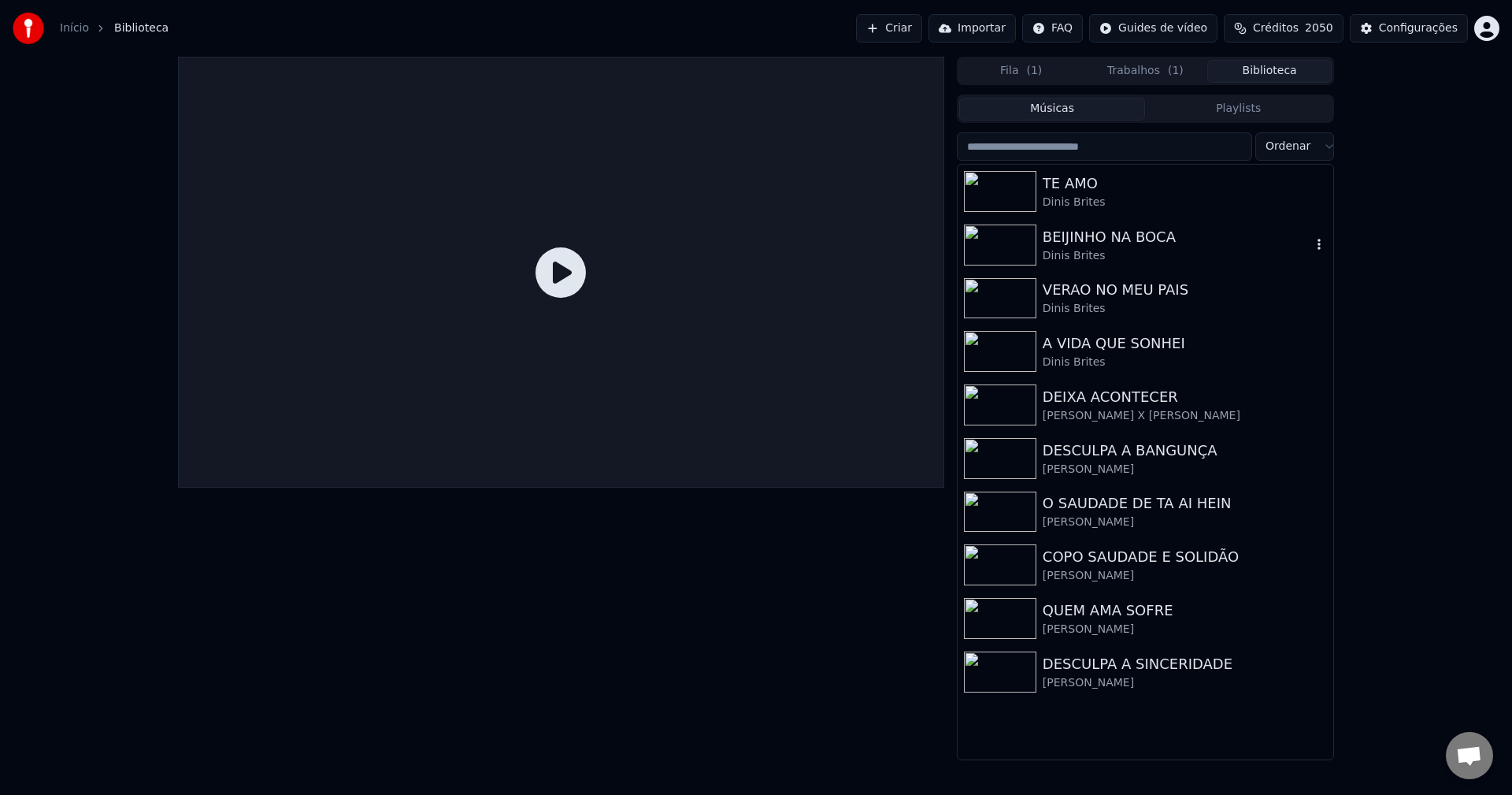
click at [1152, 218] on div "BEIJINHO NA BOCA Dinis Brites" at bounding box center [1146, 245] width 376 height 54
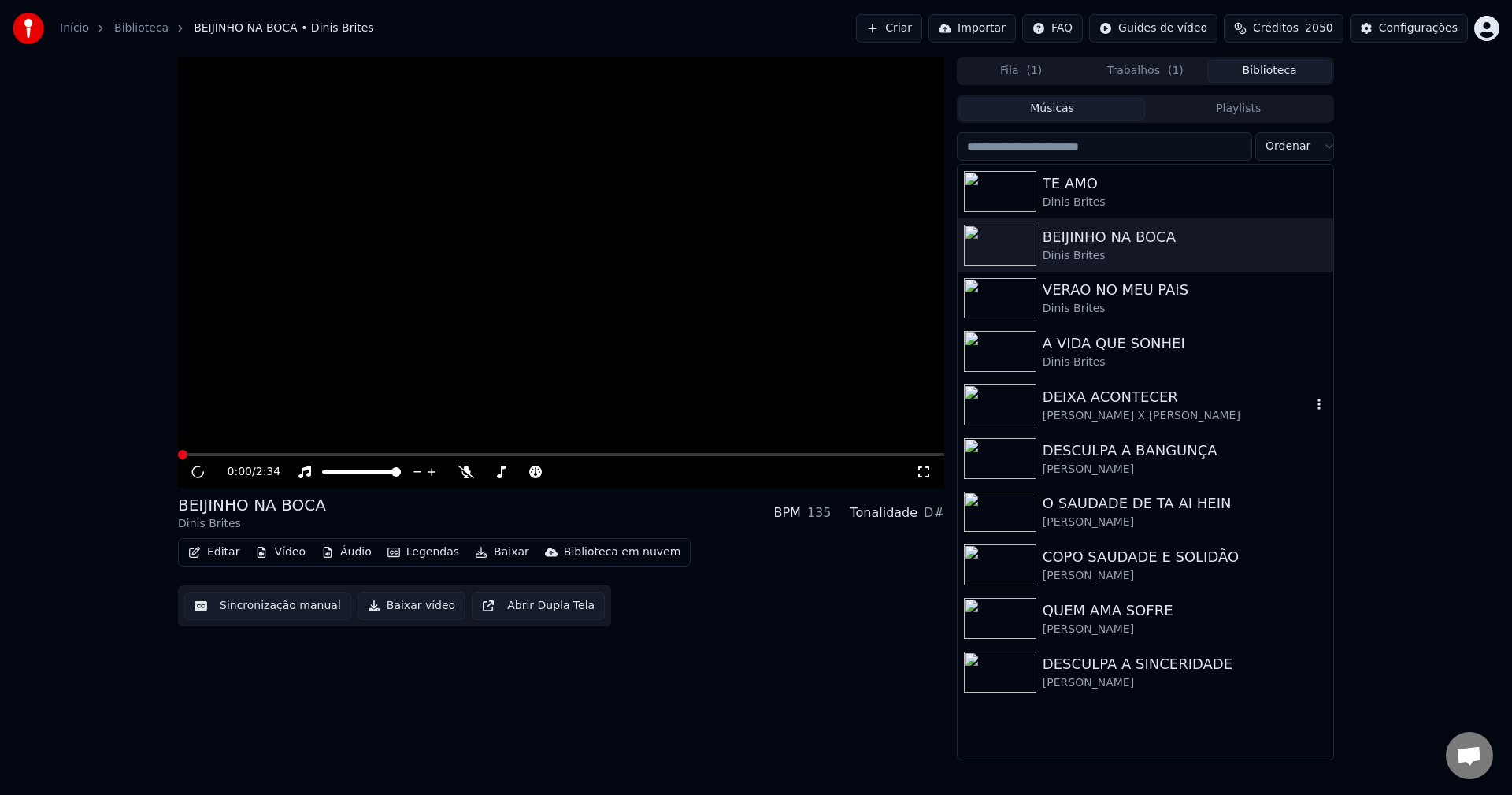
click at [1085, 390] on div "DEIXA ACONTECER" at bounding box center [1177, 397] width 269 height 22
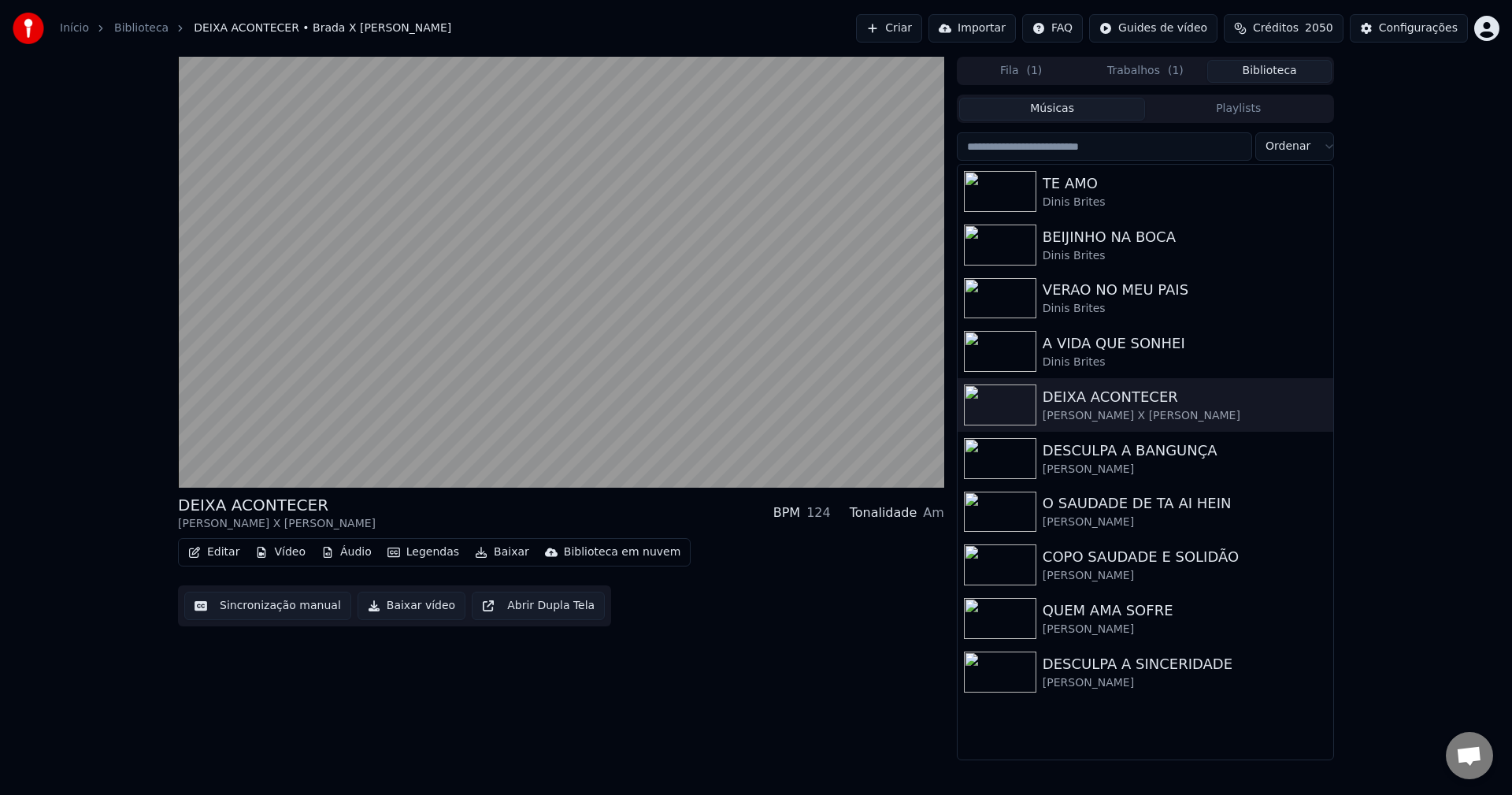
click at [210, 547] on button "Editar" at bounding box center [214, 552] width 64 height 22
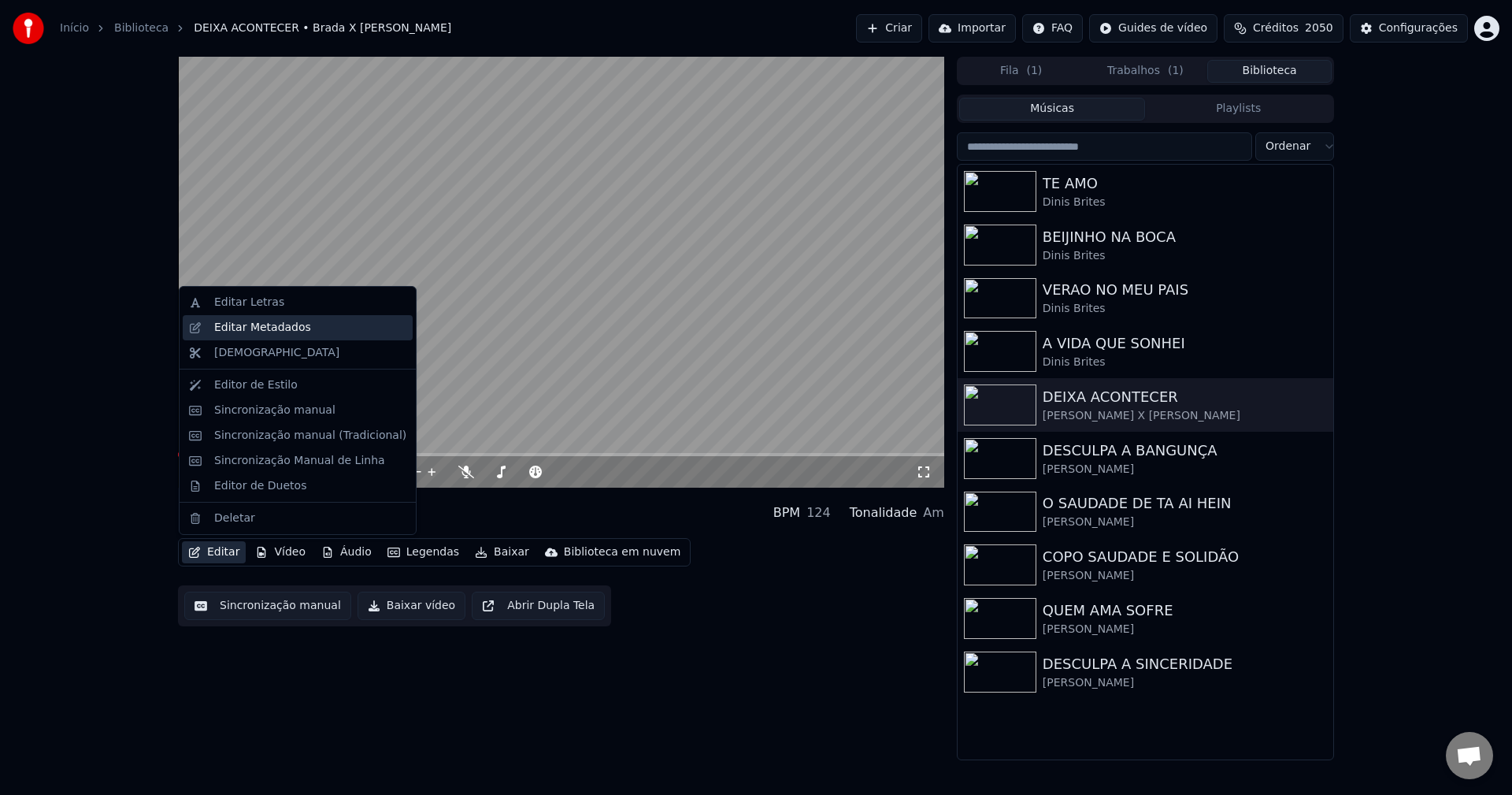
click at [276, 328] on div "Editar Metadados" at bounding box center [262, 327] width 96 height 16
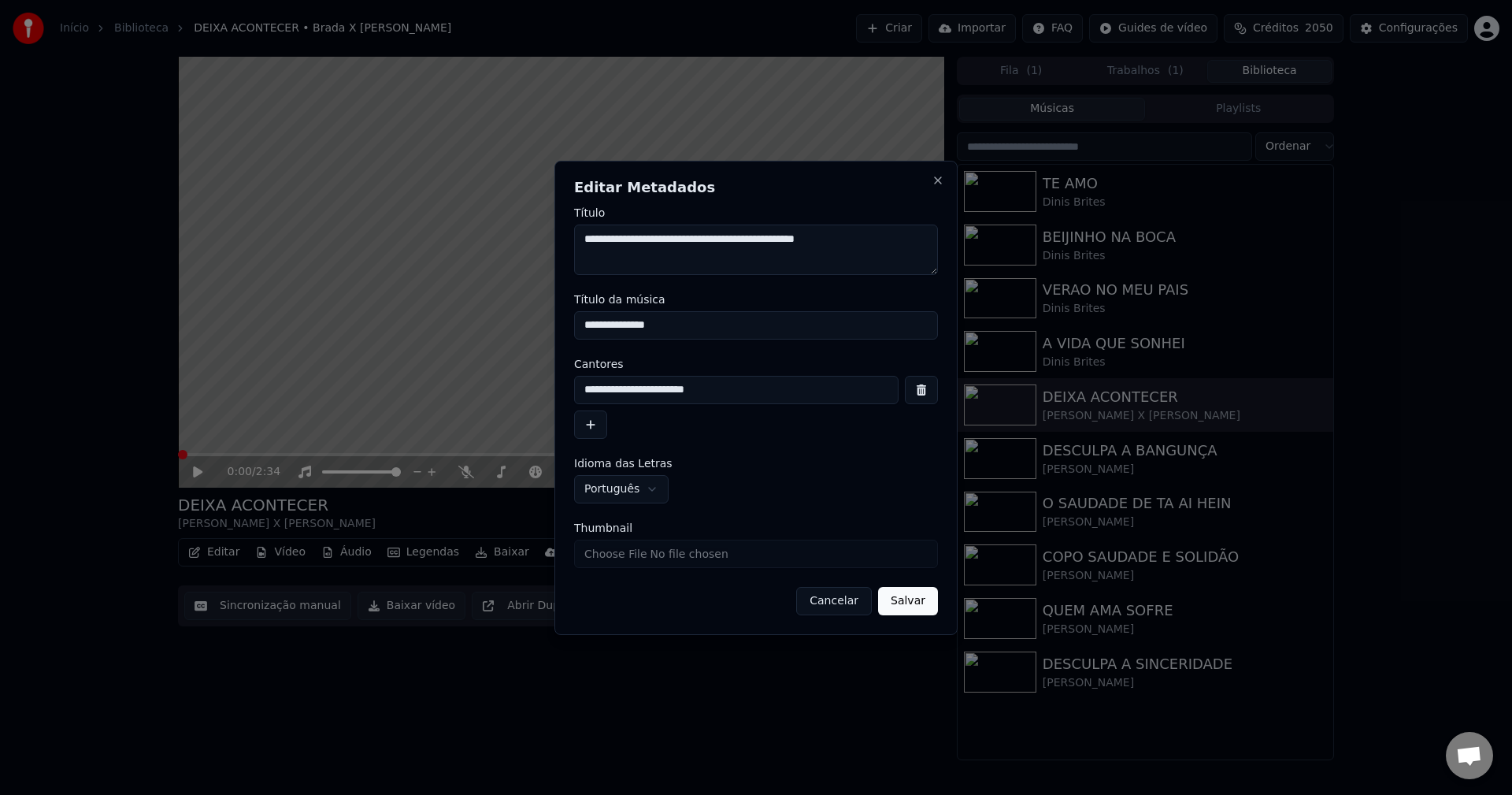
drag, startPoint x: 902, startPoint y: 240, endPoint x: 358, endPoint y: 251, distance: 544.1
click at [411, 270] on body "Início Biblioteca DEIXA ACONTECER • Brada X Ronaldo Fernandes Criar Importar FA…" at bounding box center [756, 397] width 1512 height 795
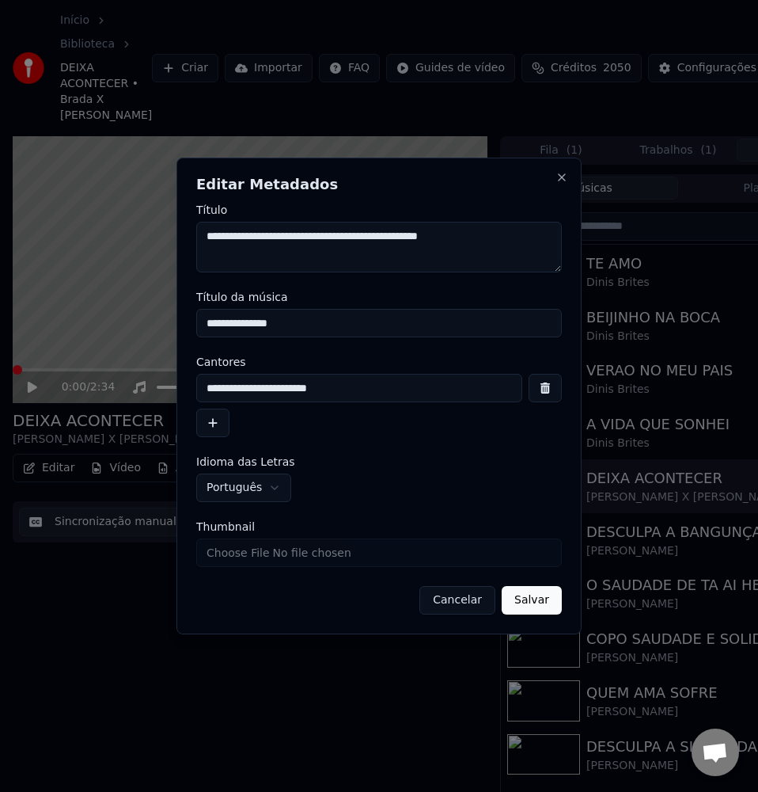
click at [461, 606] on button "Cancelar" at bounding box center [458, 600] width 76 height 28
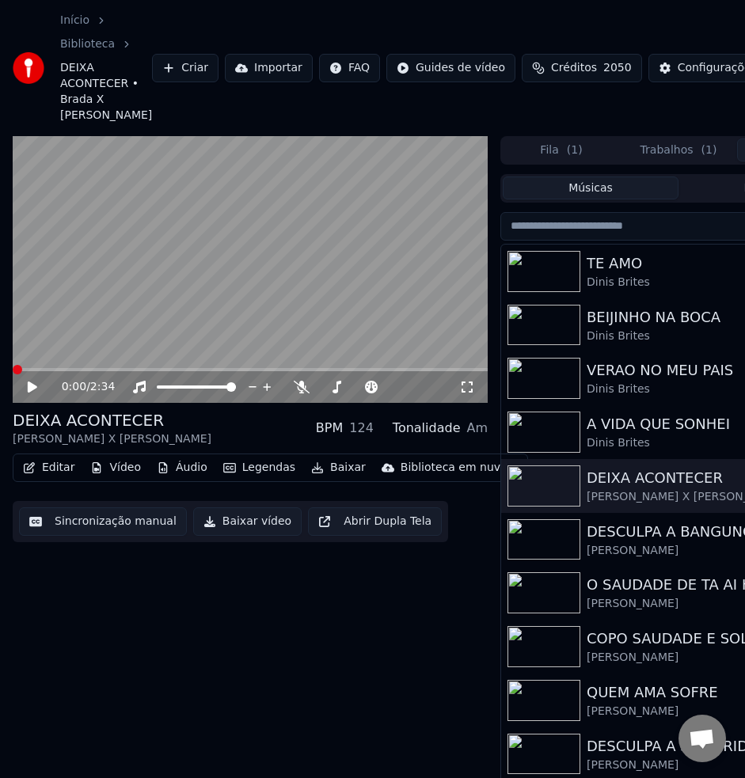
click at [32, 473] on icon "button" at bounding box center [29, 467] width 13 height 11
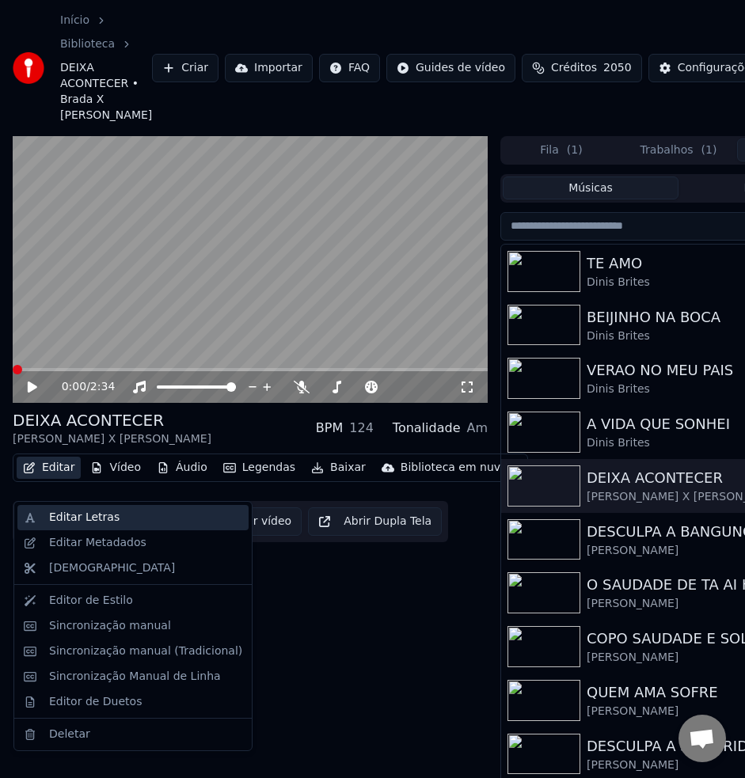
click at [57, 506] on div "Editar Letras" at bounding box center [132, 517] width 231 height 25
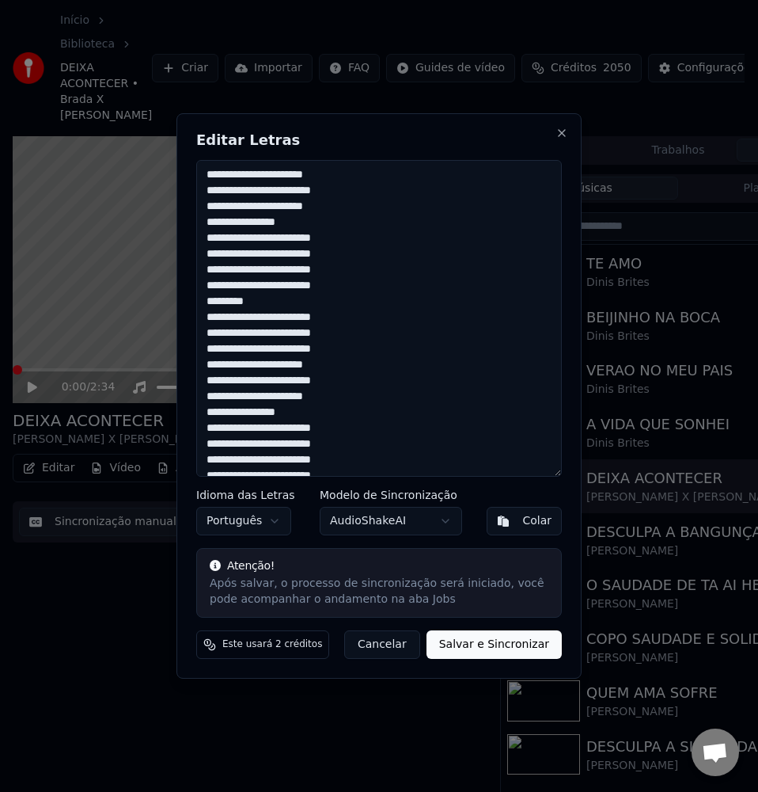
drag, startPoint x: 397, startPoint y: 650, endPoint x: 456, endPoint y: 579, distance: 92.2
click at [397, 650] on button "Cancelar" at bounding box center [382, 644] width 76 height 28
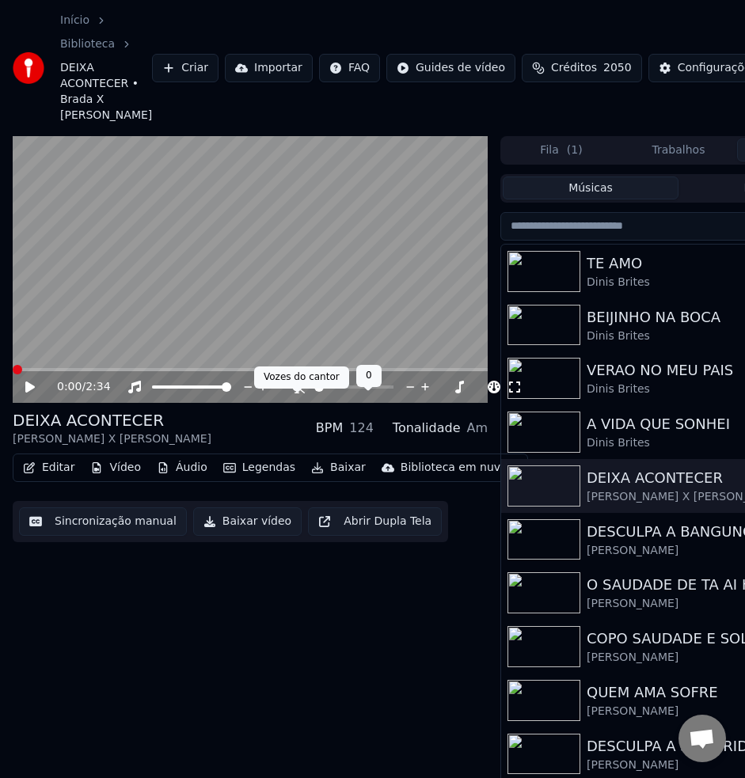
click at [302, 393] on icon at bounding box center [297, 387] width 16 height 13
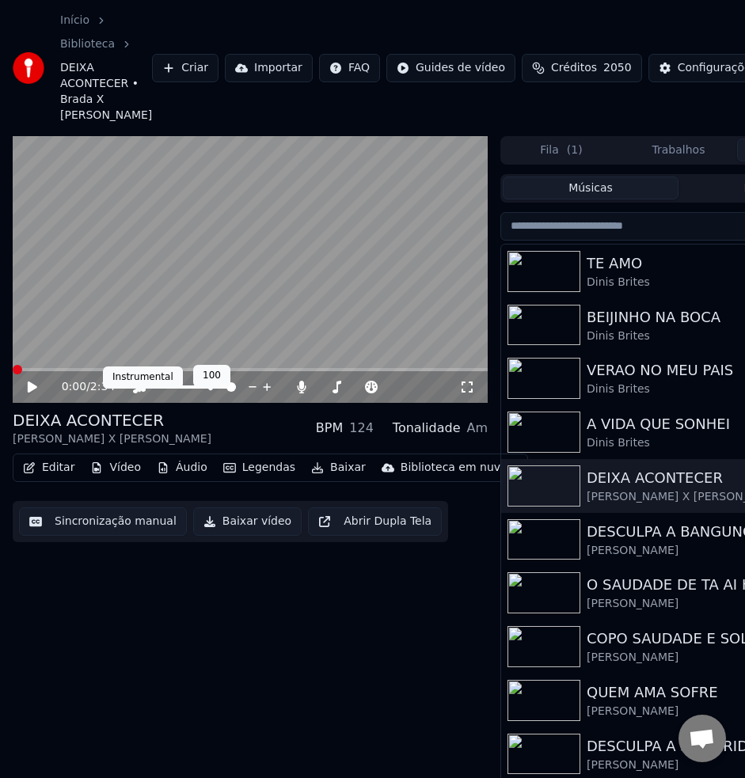
click at [140, 393] on icon at bounding box center [139, 387] width 16 height 13
click at [39, 393] on icon at bounding box center [43, 387] width 36 height 13
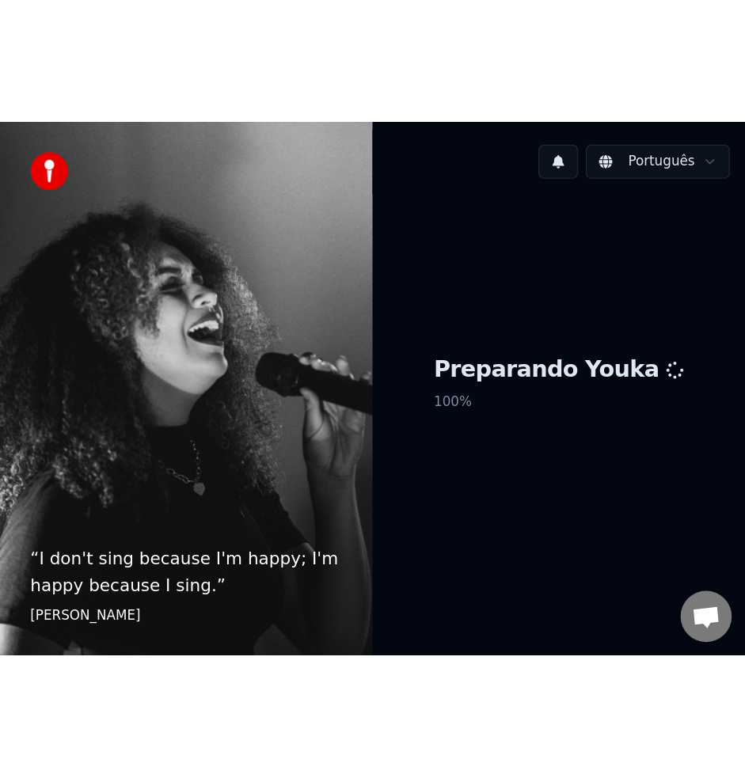
scroll to position [1316, 0]
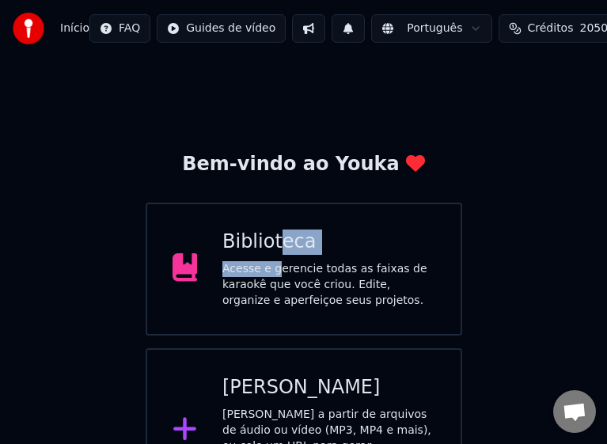
click at [274, 258] on div "Biblioteca Acesse e gerencie todas as faixas de karaokê que você criou. Edite, …" at bounding box center [328, 269] width 213 height 79
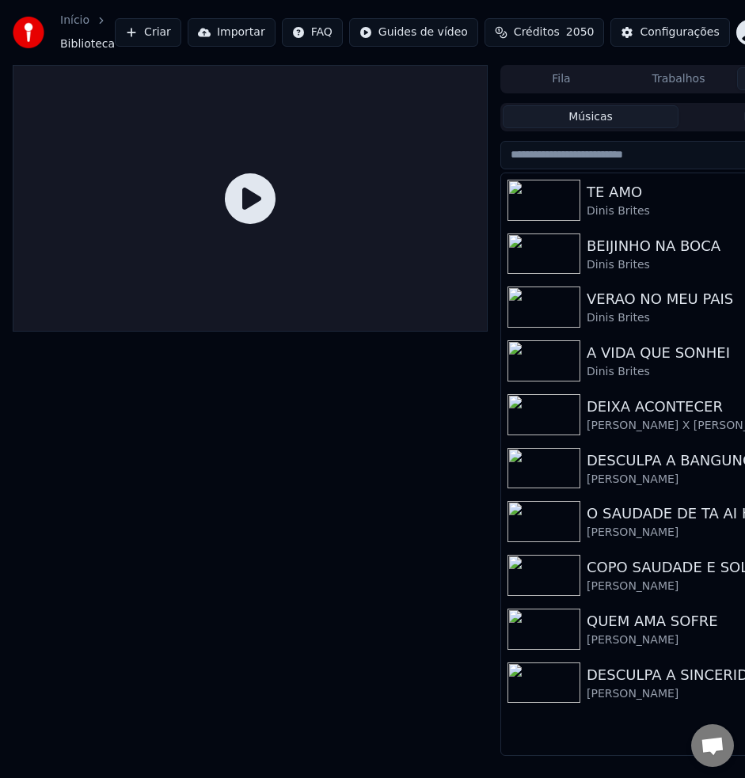
scroll to position [1380, 0]
click at [568, 416] on img at bounding box center [543, 414] width 73 height 41
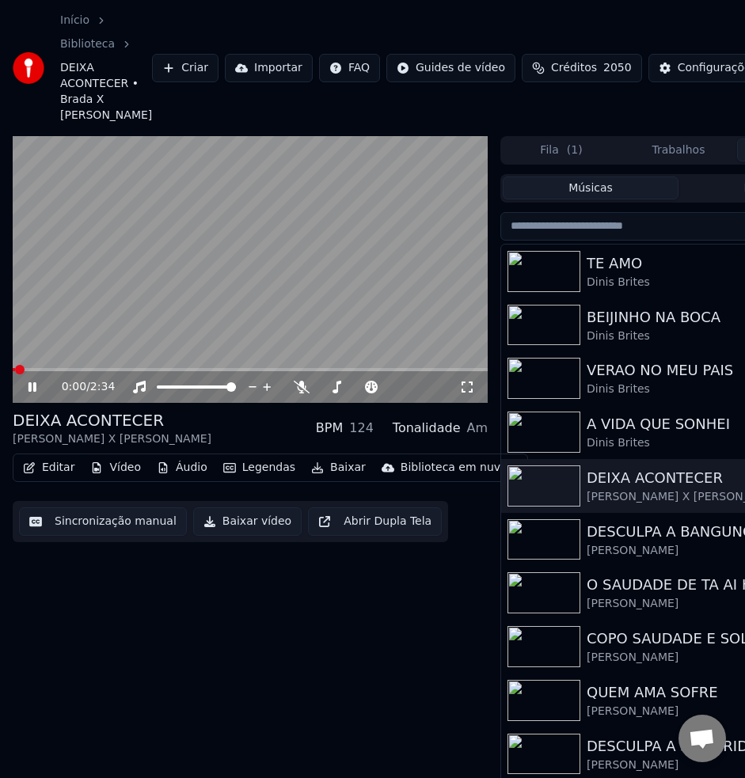
click at [306, 395] on div "0:00 / 2:34" at bounding box center [260, 387] width 397 height 16
click at [339, 395] on div at bounding box center [401, 387] width 127 height 16
click at [332, 393] on icon at bounding box center [330, 387] width 16 height 13
click at [148, 395] on div at bounding box center [210, 387] width 127 height 16
click at [140, 393] on icon at bounding box center [139, 387] width 13 height 13
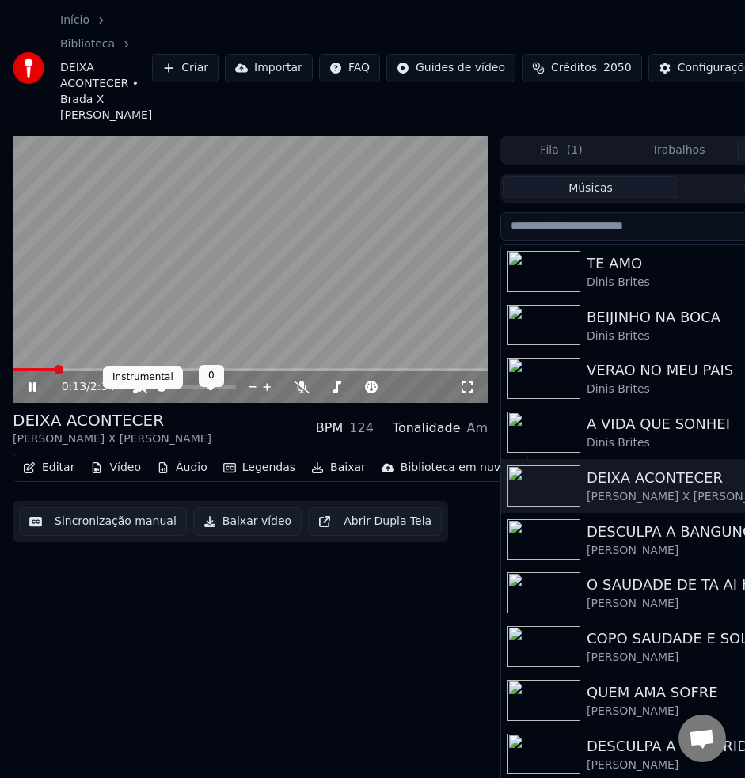
click at [142, 393] on icon at bounding box center [139, 387] width 16 height 13
click at [142, 393] on icon at bounding box center [139, 387] width 13 height 13
click at [310, 395] on div "0:15 / 2:34" at bounding box center [260, 387] width 397 height 16
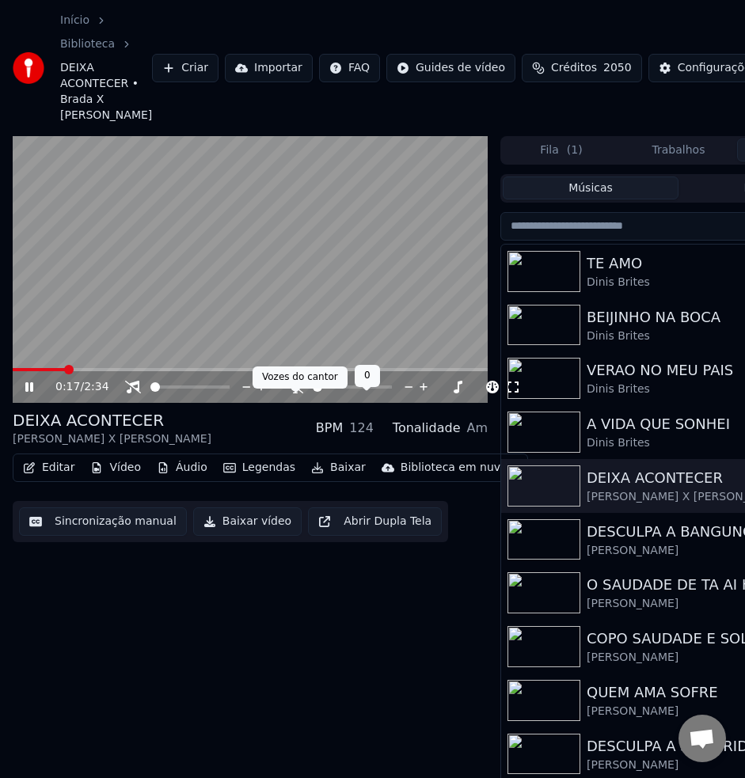
click at [298, 393] on icon at bounding box center [295, 387] width 16 height 13
click at [16, 384] on div "0:21 / 2:34" at bounding box center [250, 270] width 475 height 268
click at [16, 371] on span at bounding box center [14, 369] width 3 height 3
click at [32, 393] on icon at bounding box center [32, 387] width 9 height 11
click at [16, 371] on span at bounding box center [14, 369] width 3 height 3
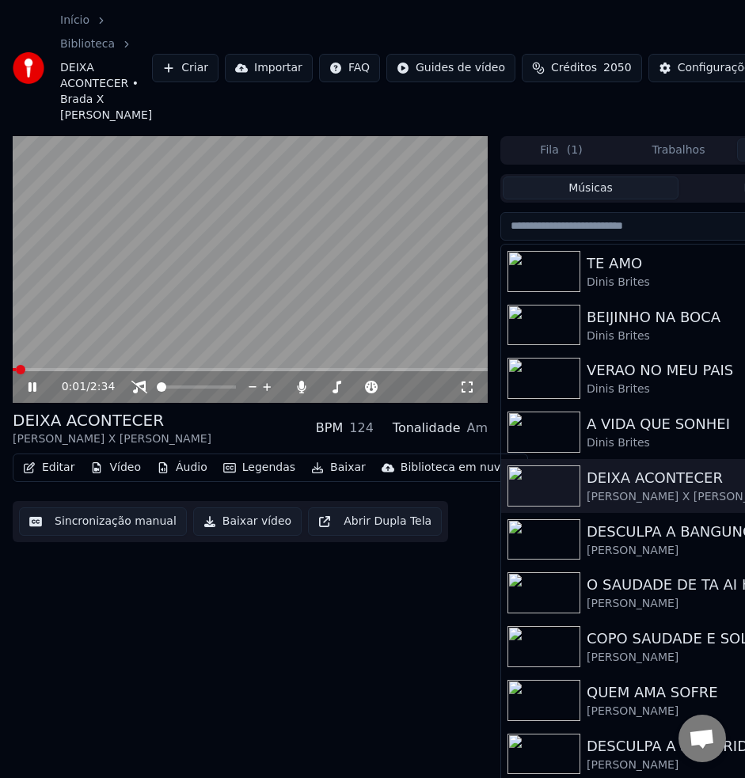
click at [16, 371] on span at bounding box center [14, 369] width 3 height 3
click at [278, 328] on video at bounding box center [250, 270] width 475 height 268
click at [31, 393] on icon at bounding box center [32, 387] width 9 height 11
click at [25, 374] on span at bounding box center [29, 369] width 9 height 9
click icon
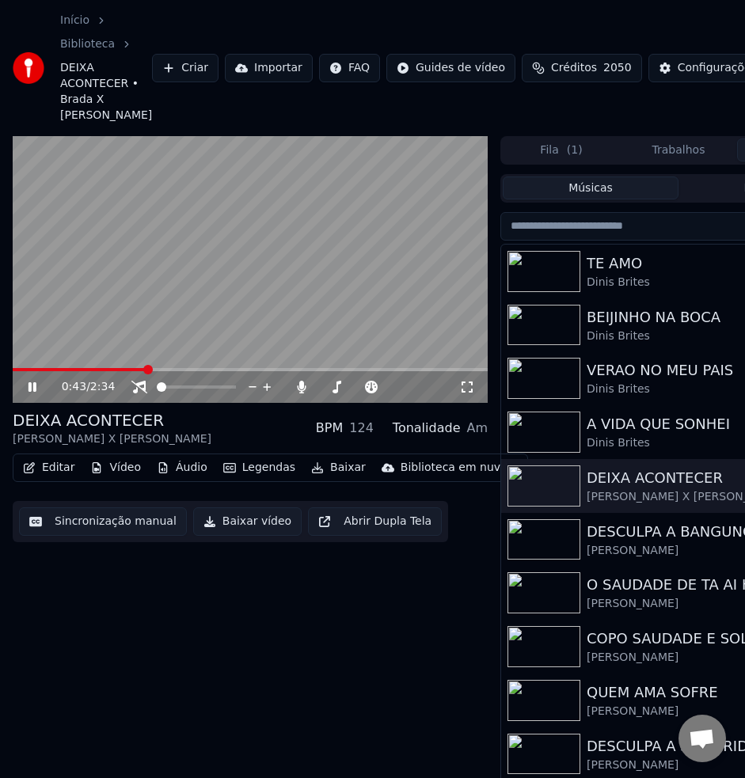
click icon
